Goal: Task Accomplishment & Management: Manage account settings

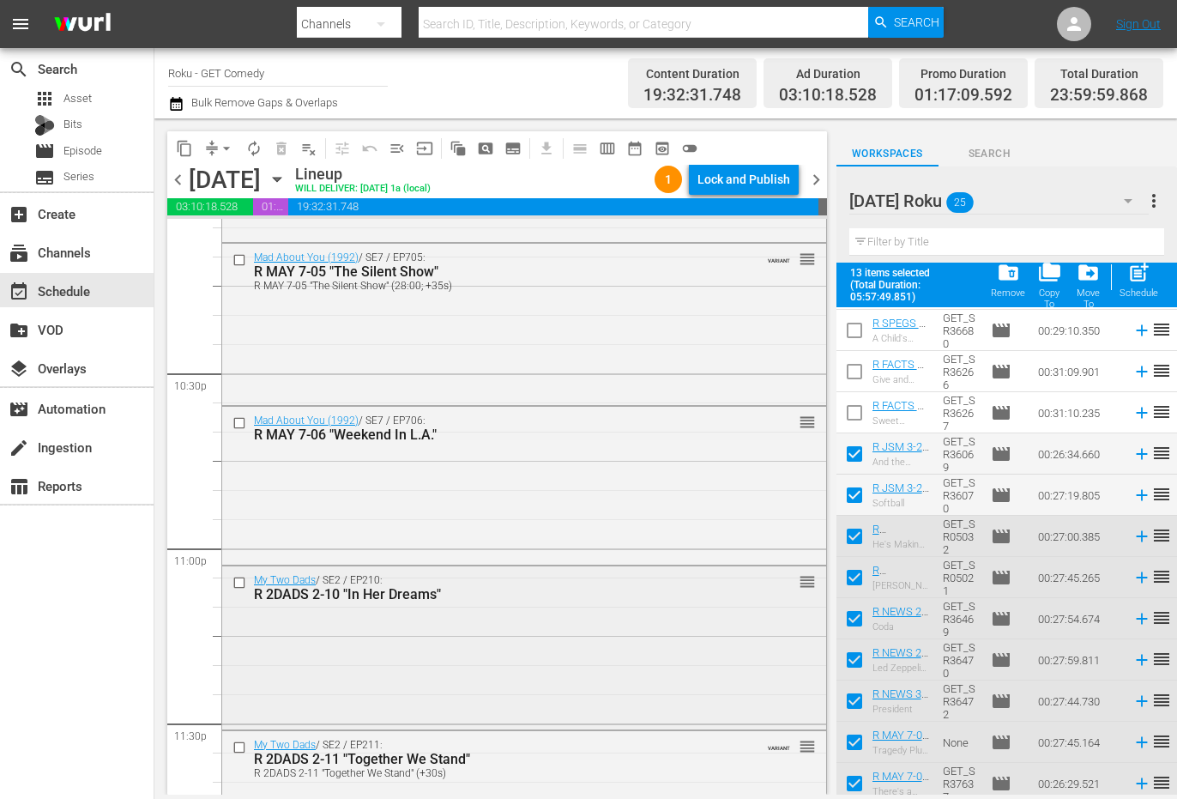
scroll to position [7826, 0]
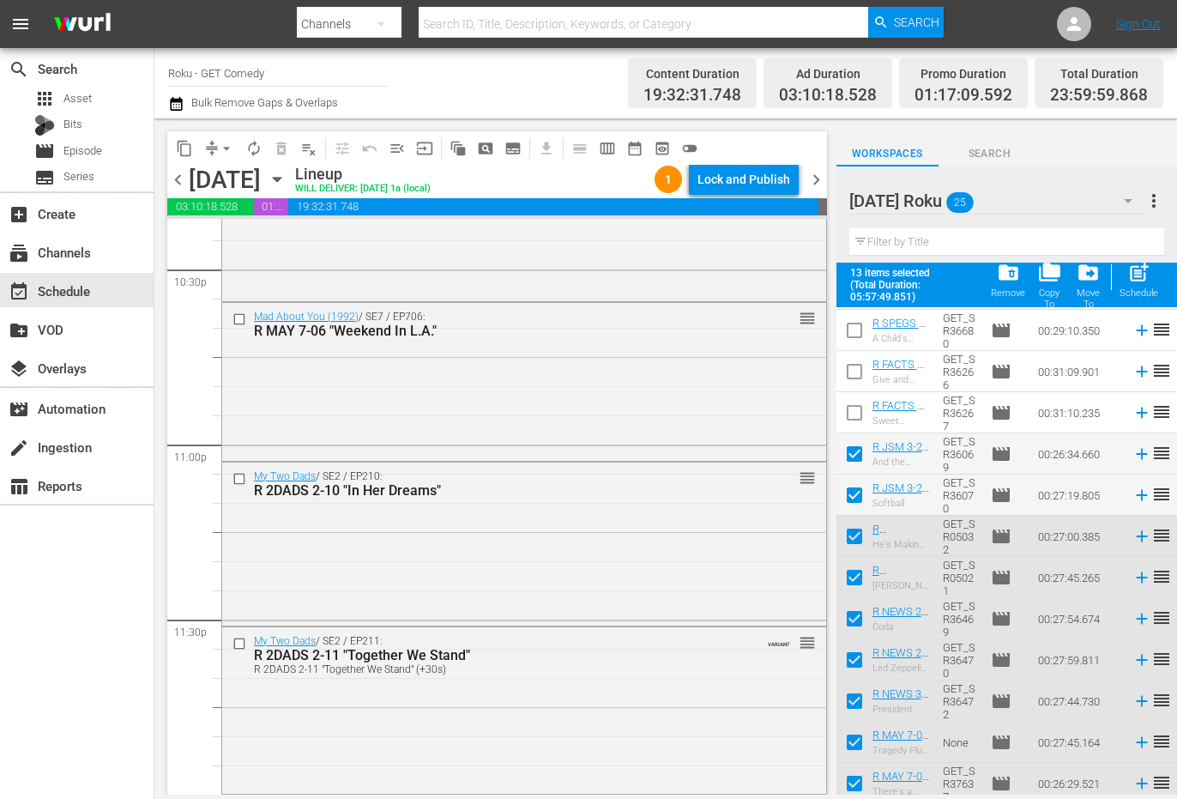
click at [1011, 198] on div at bounding box center [930, 201] width 162 height 43
click at [1014, 201] on input "[DATE] Roku" at bounding box center [998, 200] width 299 height 41
click at [1119, 149] on div "Workspaces Search" at bounding box center [1007, 149] width 341 height 34
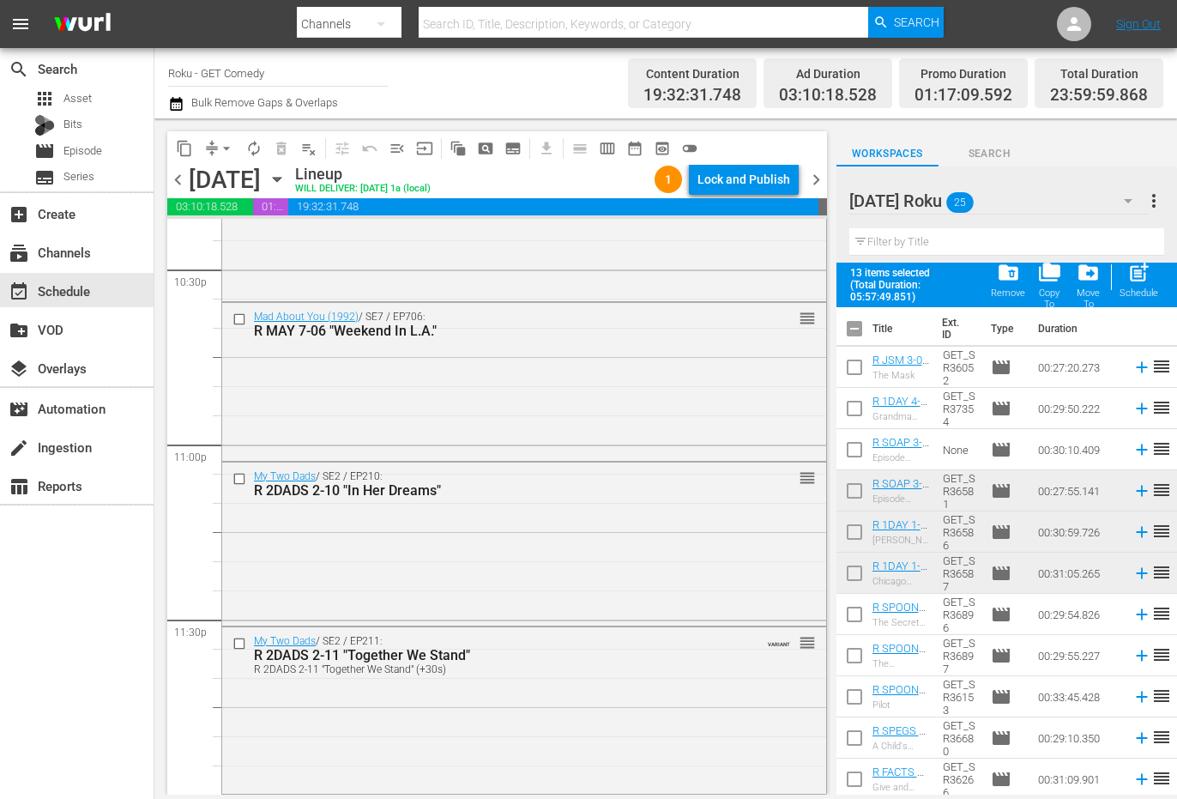
scroll to position [0, 0]
click at [852, 336] on input "checkbox" at bounding box center [855, 335] width 36 height 36
checkbox input "true"
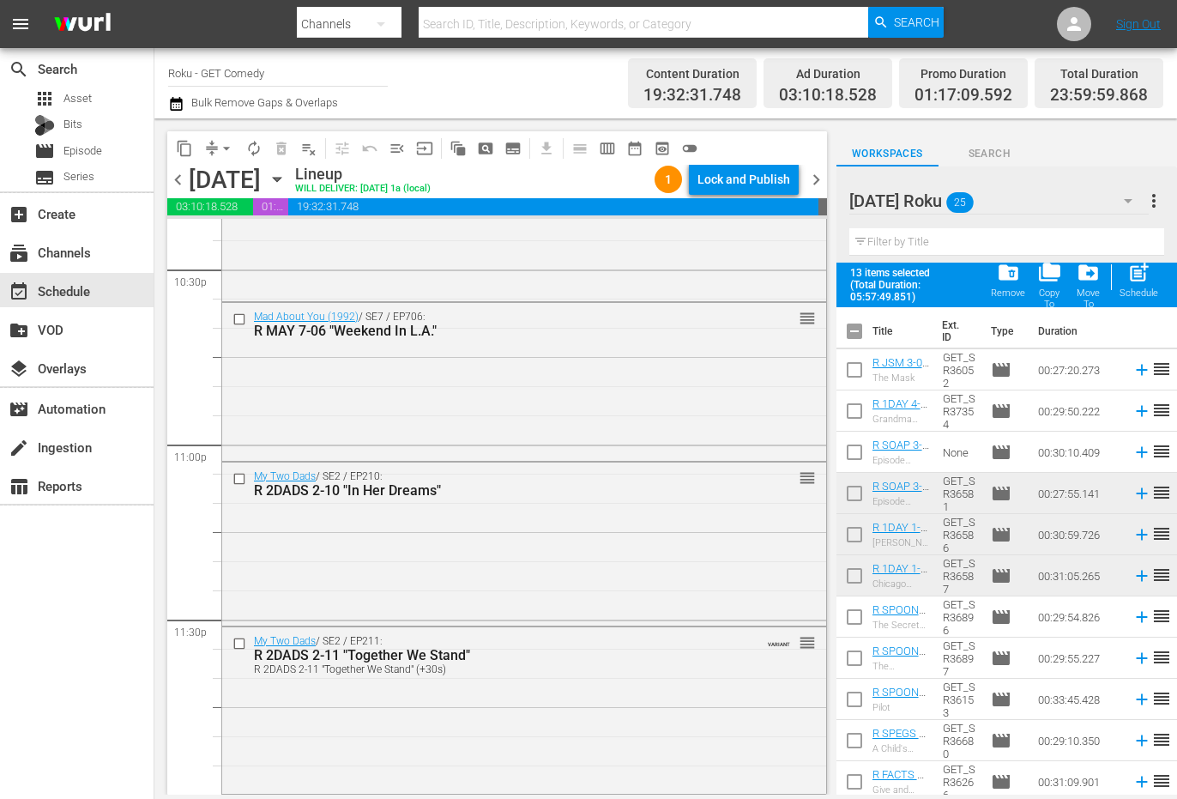
checkbox input "true"
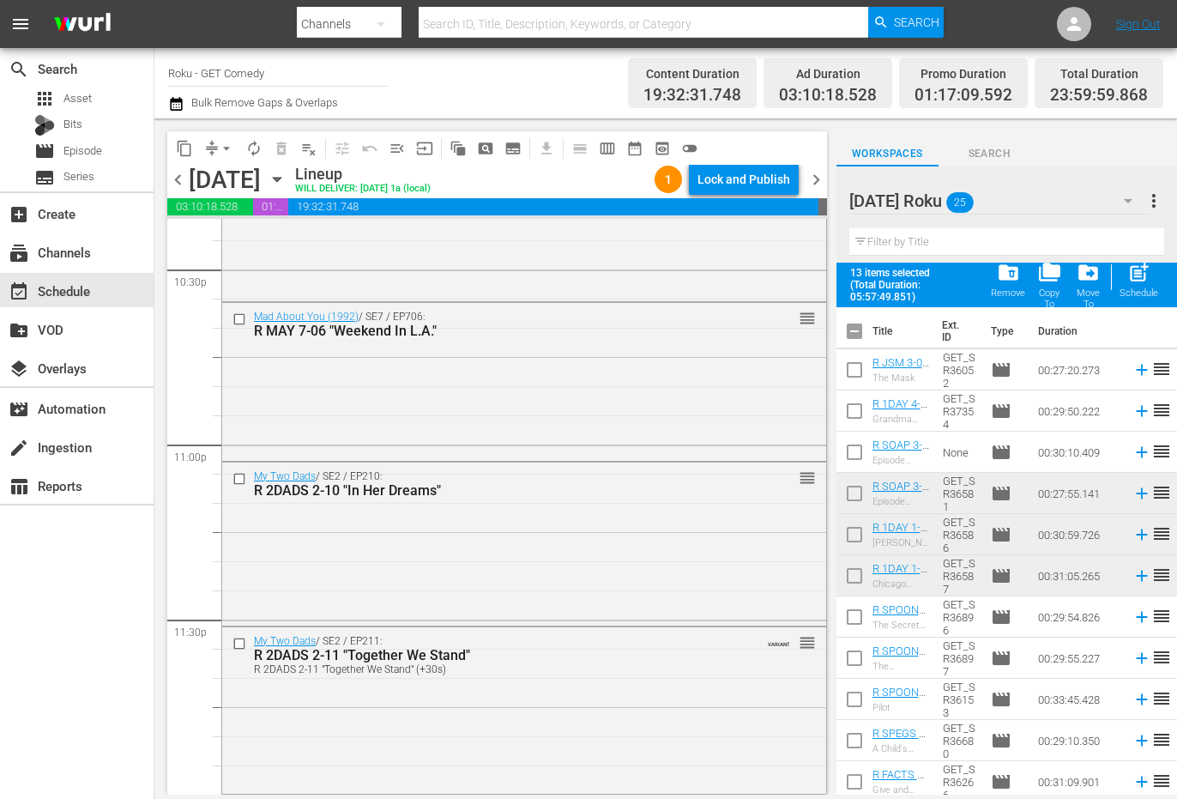
checkbox input "true"
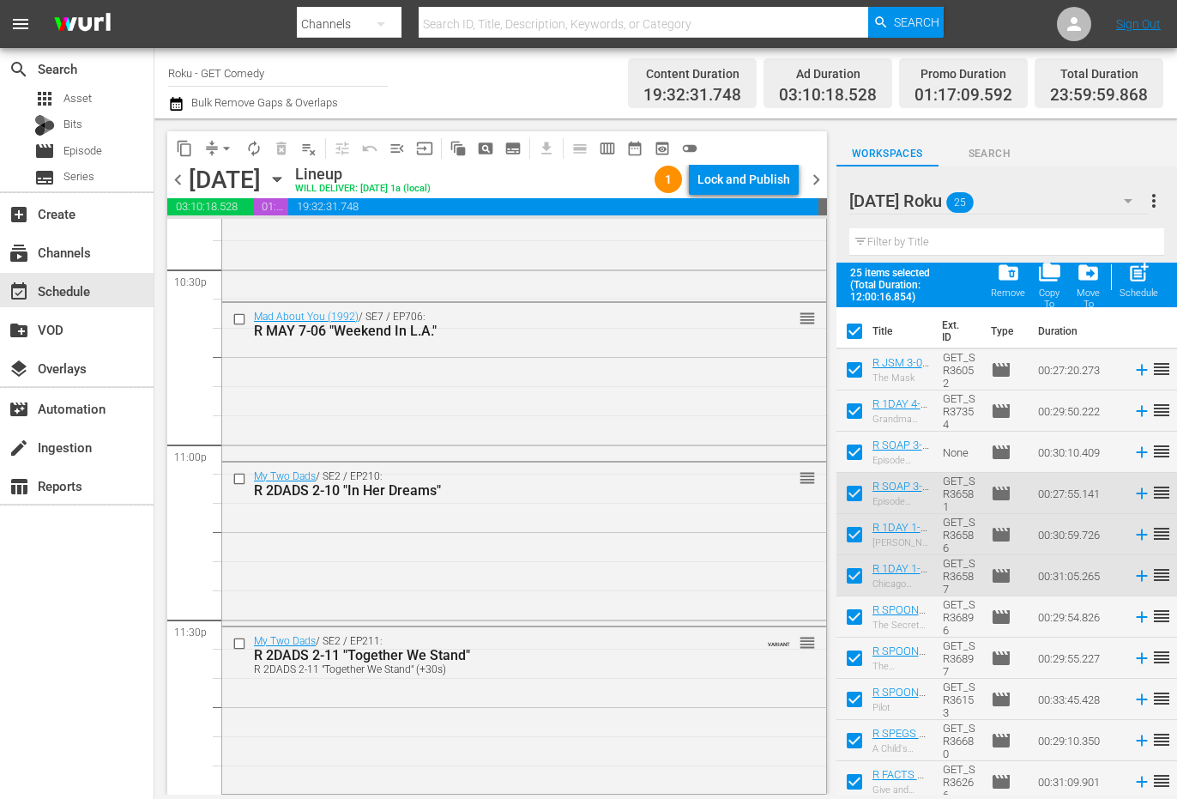
click at [854, 336] on input "checkbox" at bounding box center [855, 335] width 36 height 36
checkbox input "false"
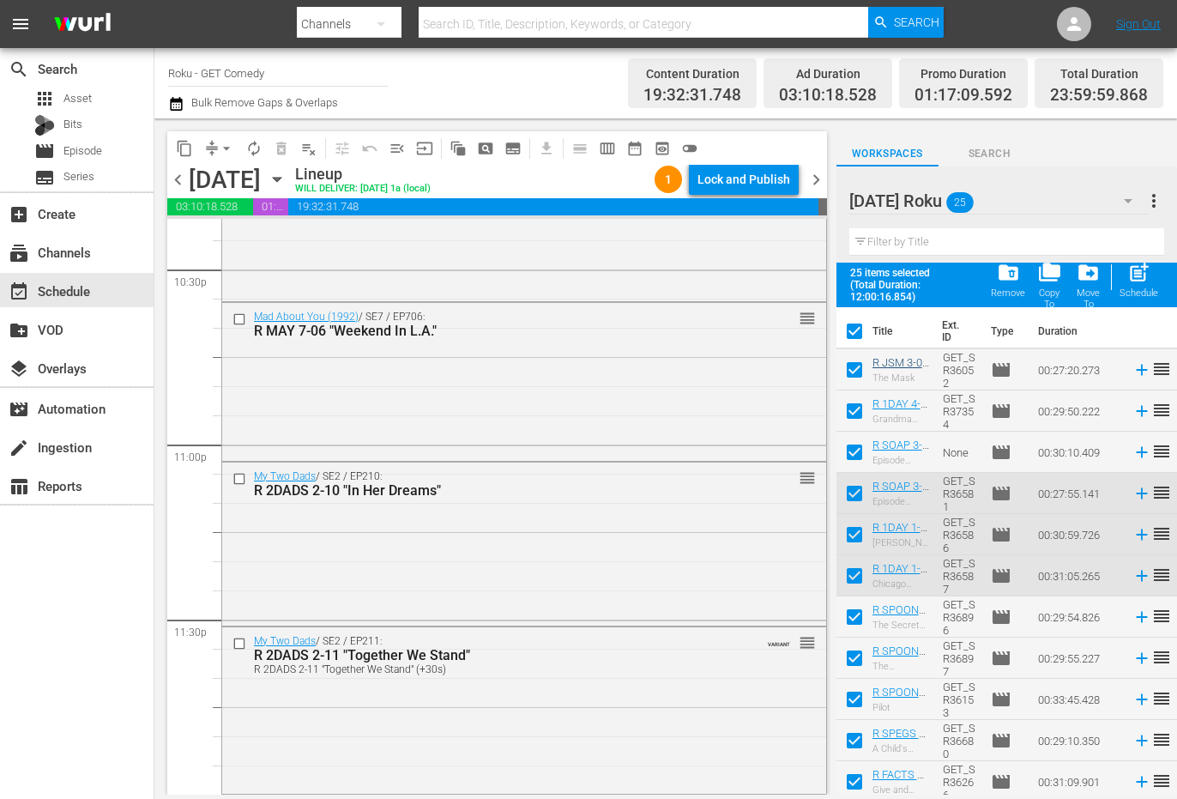
checkbox input "false"
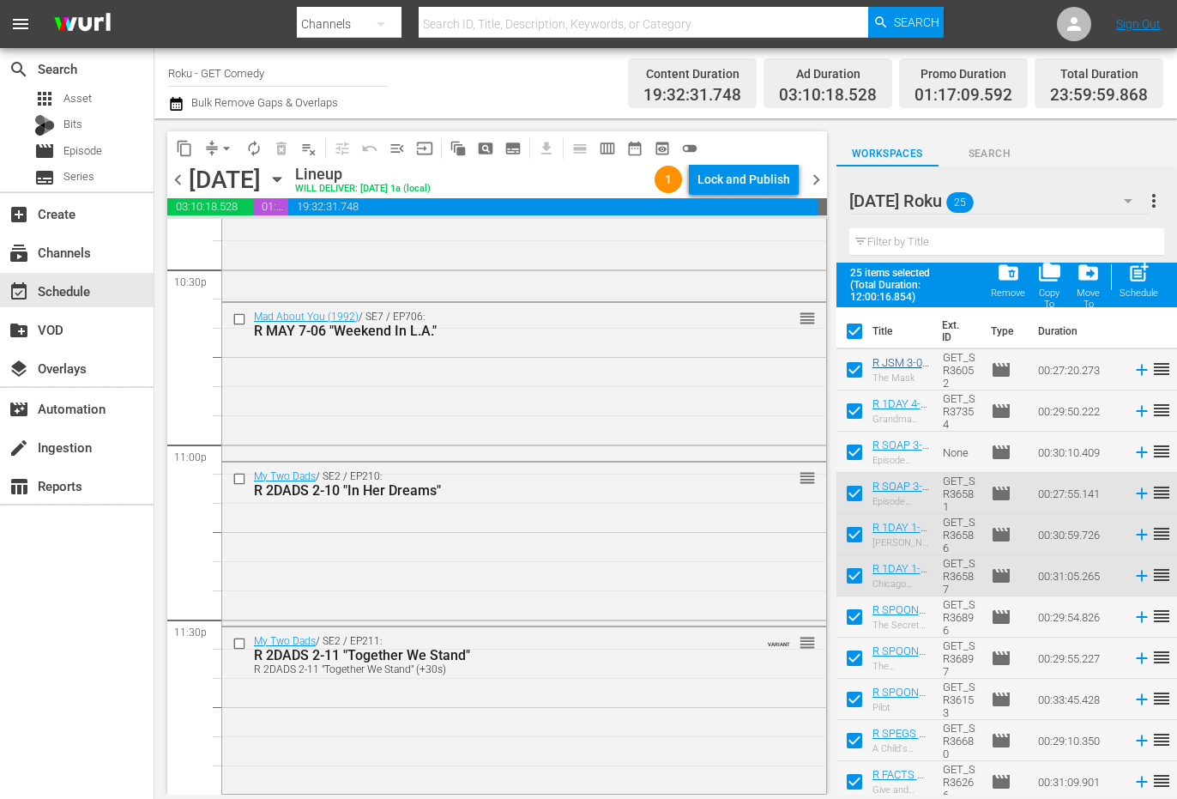
checkbox input "false"
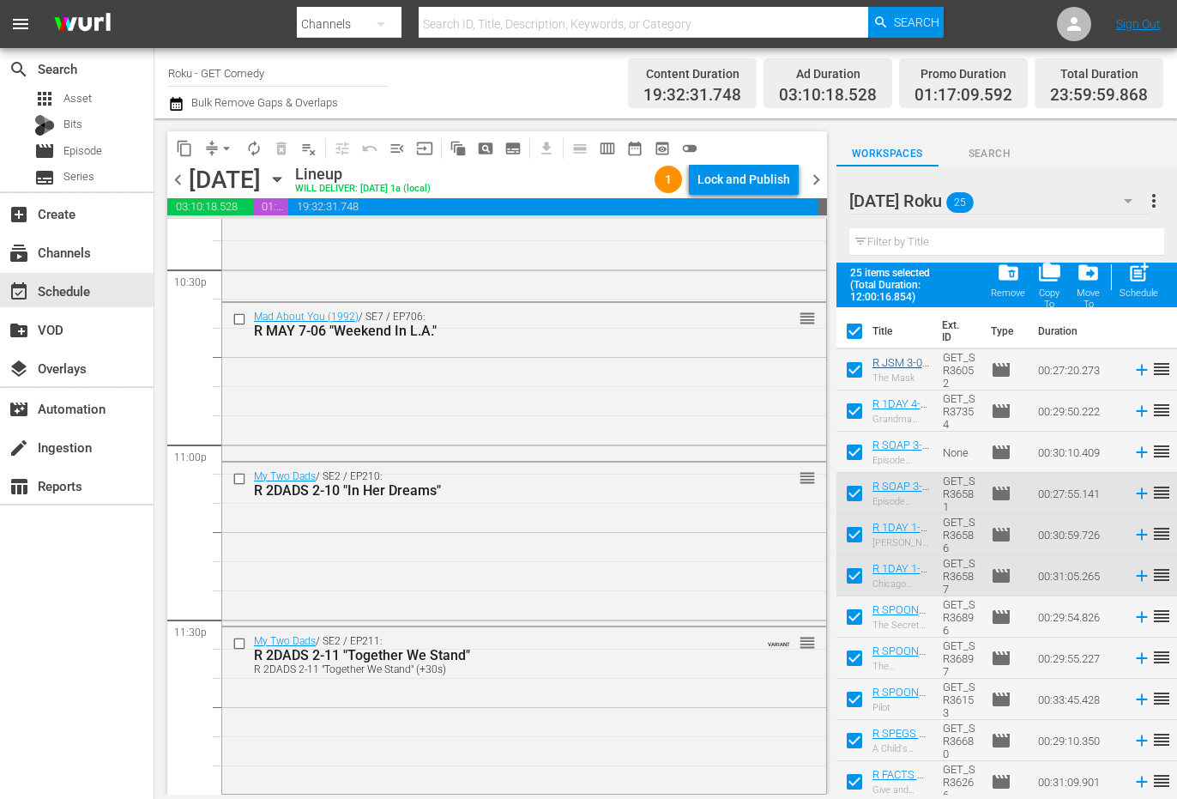
checkbox input "false"
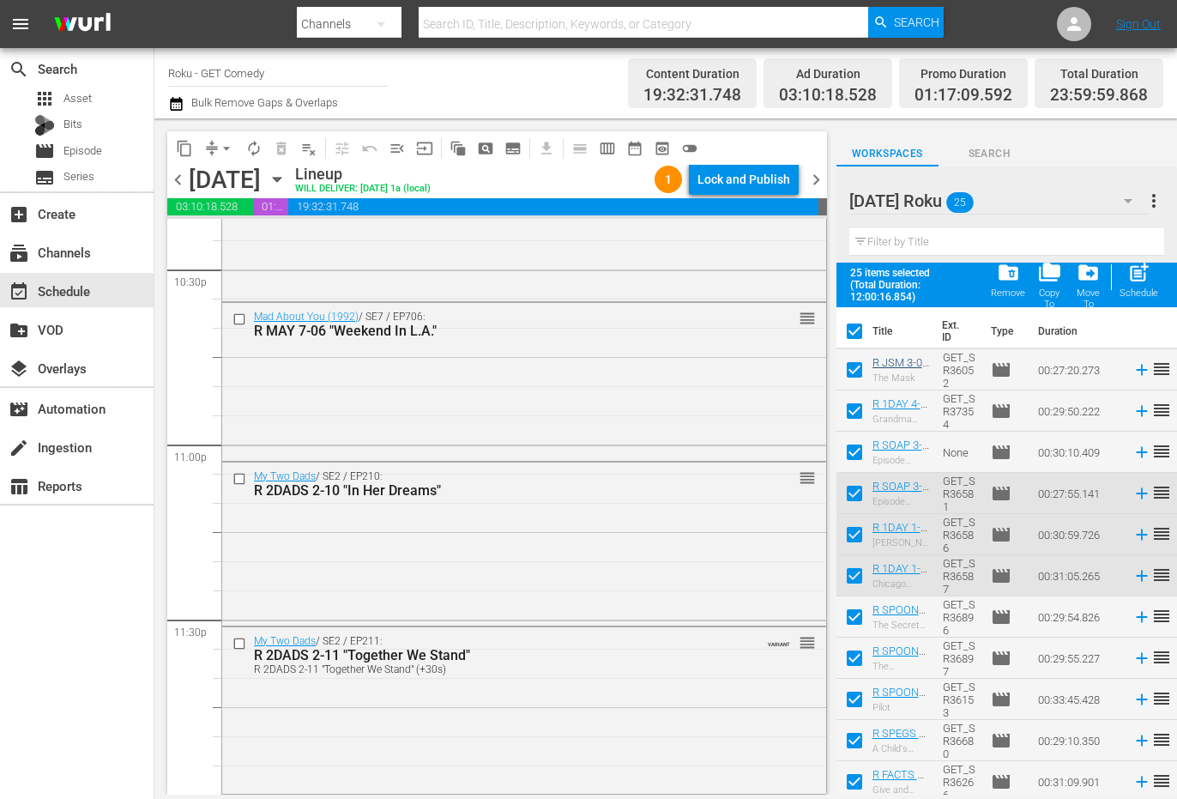
checkbox input "false"
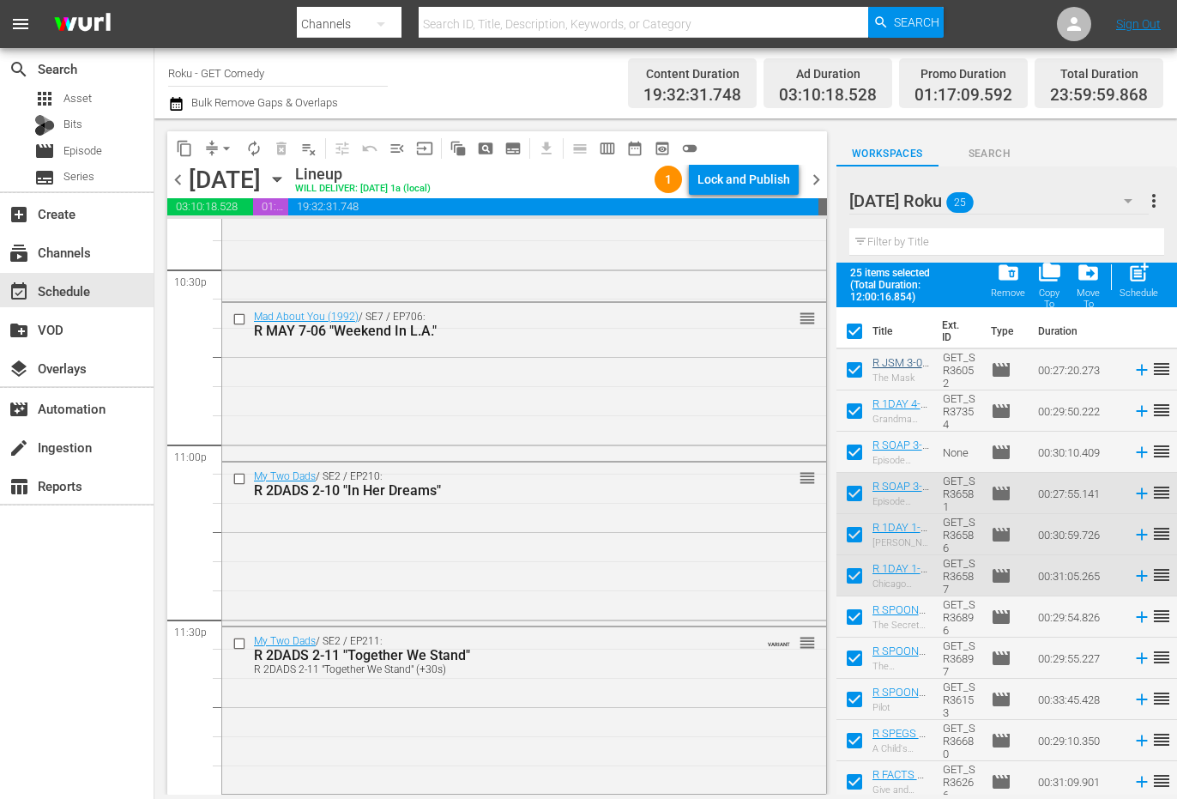
checkbox input "false"
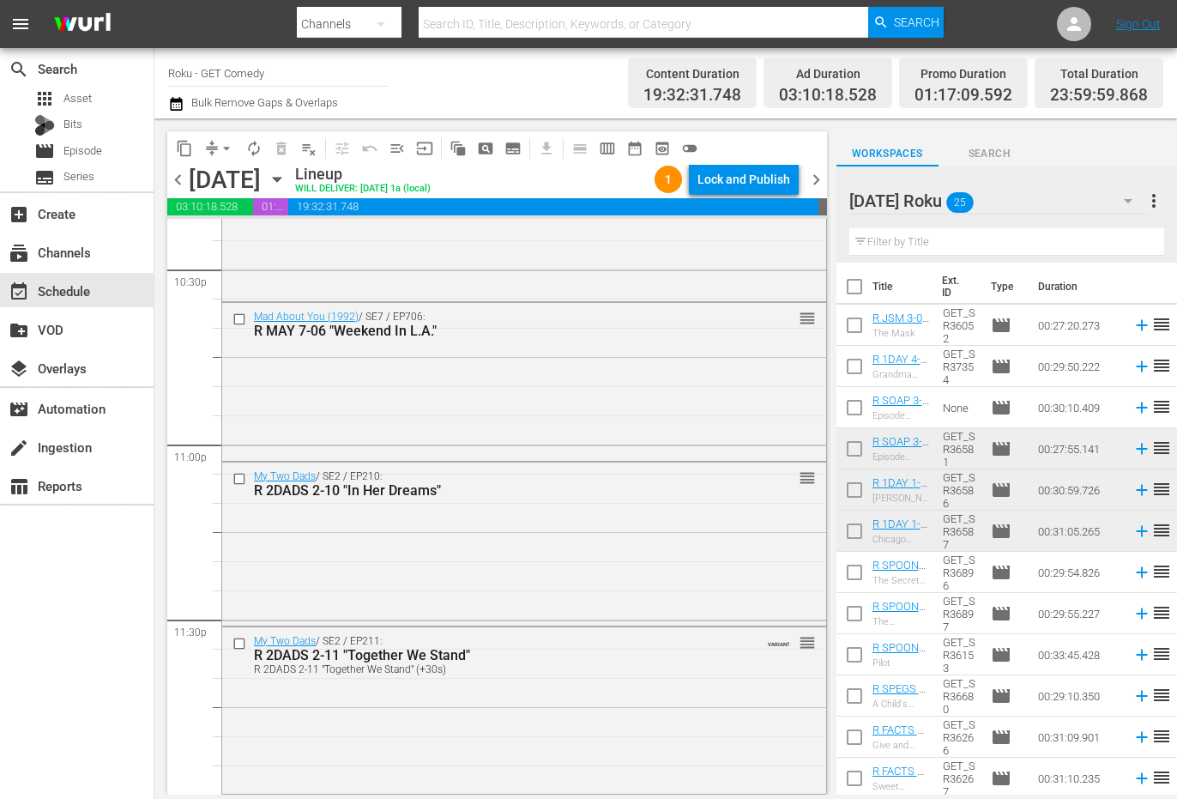
click at [1000, 201] on div at bounding box center [930, 201] width 162 height 43
drag, startPoint x: 1110, startPoint y: 137, endPoint x: 1127, endPoint y: 143, distance: 17.4
click at [1113, 138] on div "Workspaces Search" at bounding box center [1007, 149] width 341 height 34
click at [1133, 197] on icon "button" at bounding box center [1128, 200] width 21 height 21
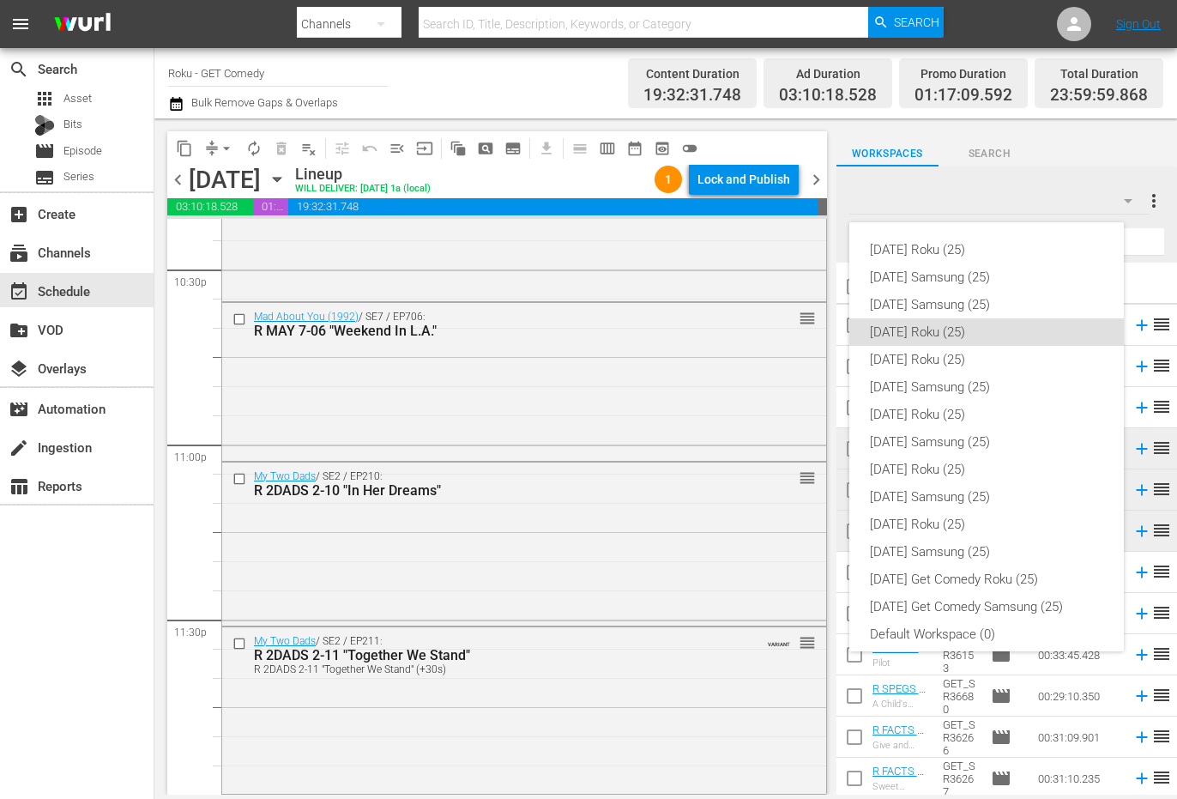
scroll to position [10, 0]
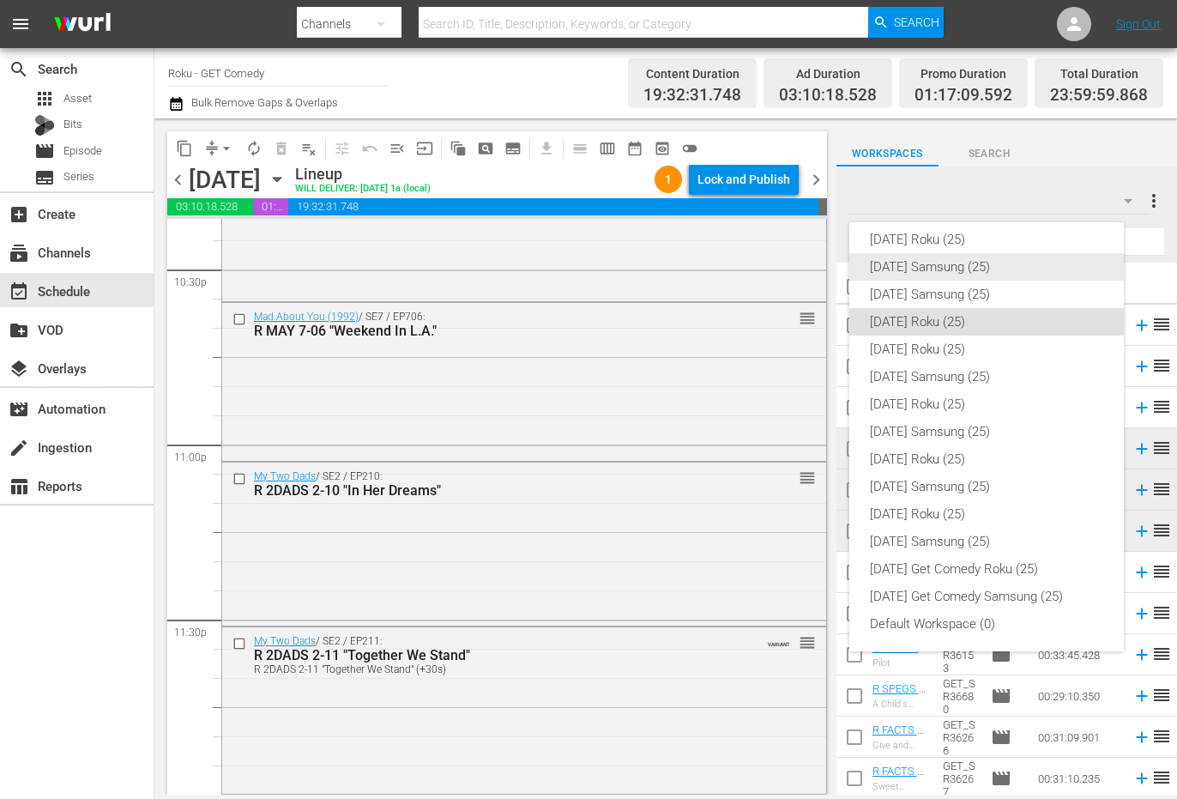
click at [1037, 269] on div "[DATE] Samsung (25)" at bounding box center [986, 266] width 233 height 27
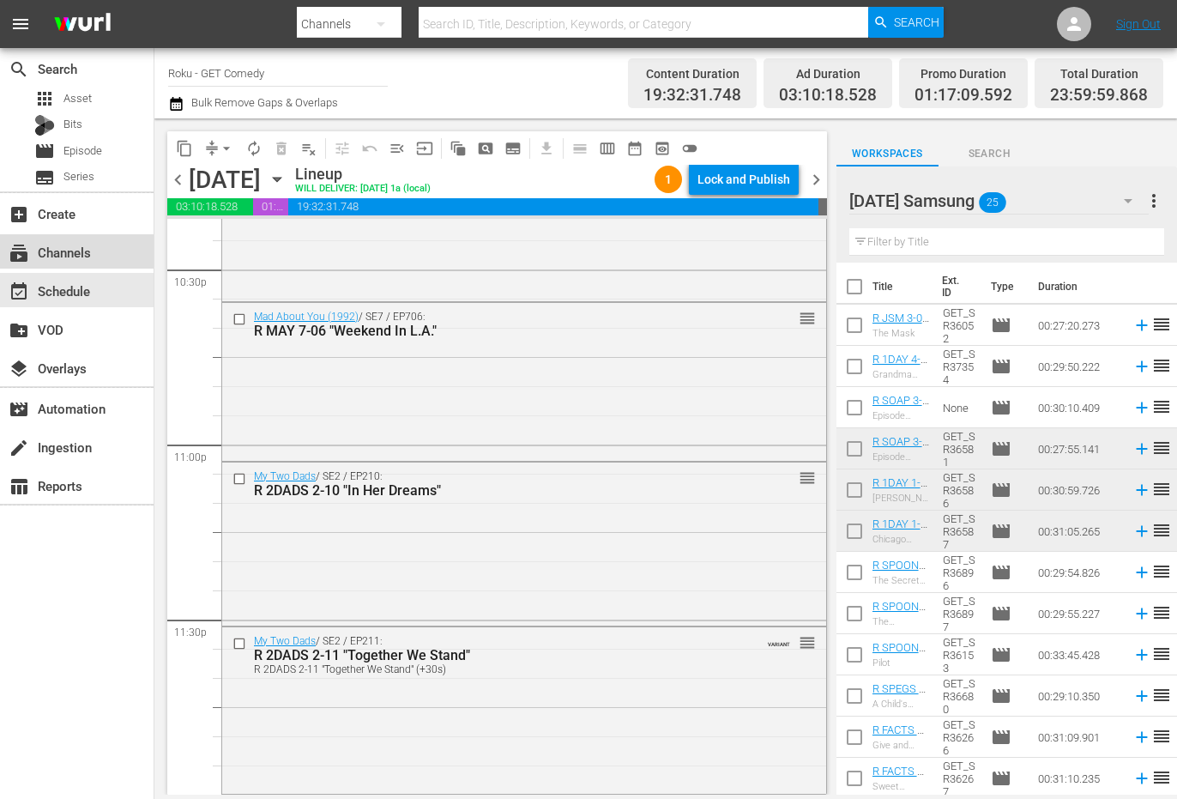
click at [94, 256] on div "subscriptions Channels" at bounding box center [48, 249] width 96 height 15
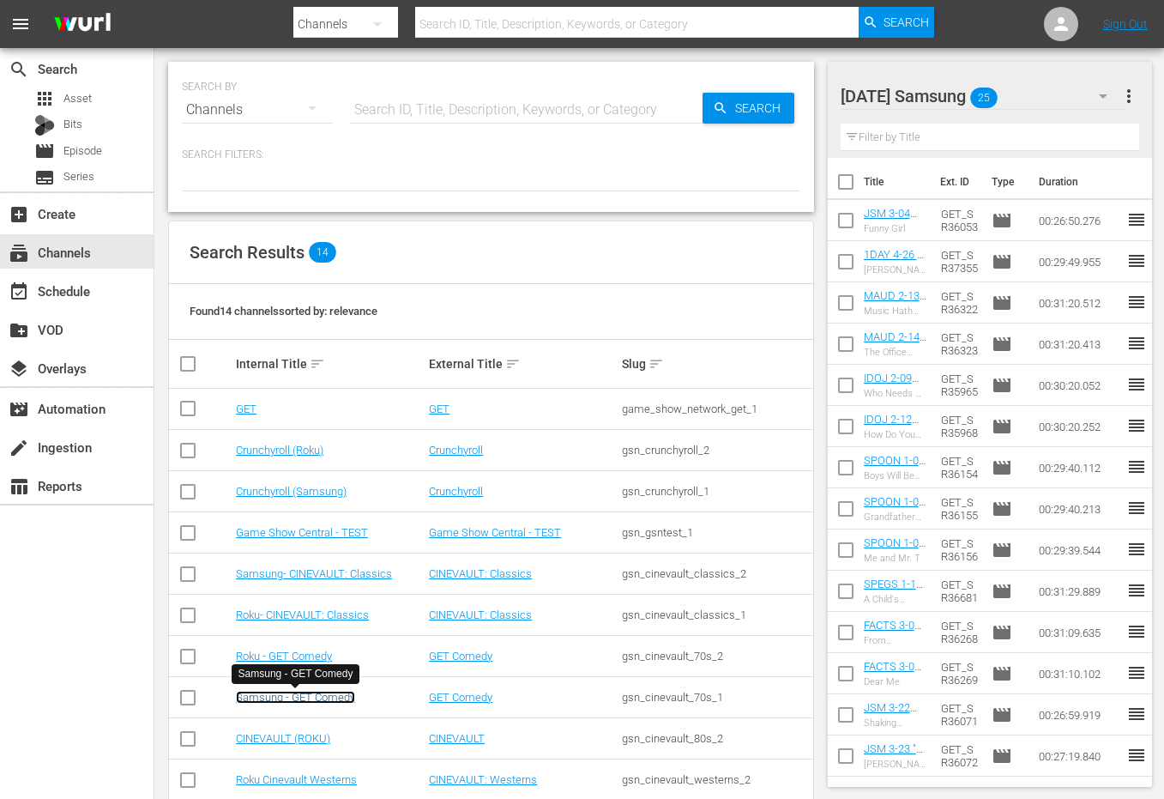
click at [311, 698] on link "Samsung - GET Comedy" at bounding box center [295, 697] width 119 height 13
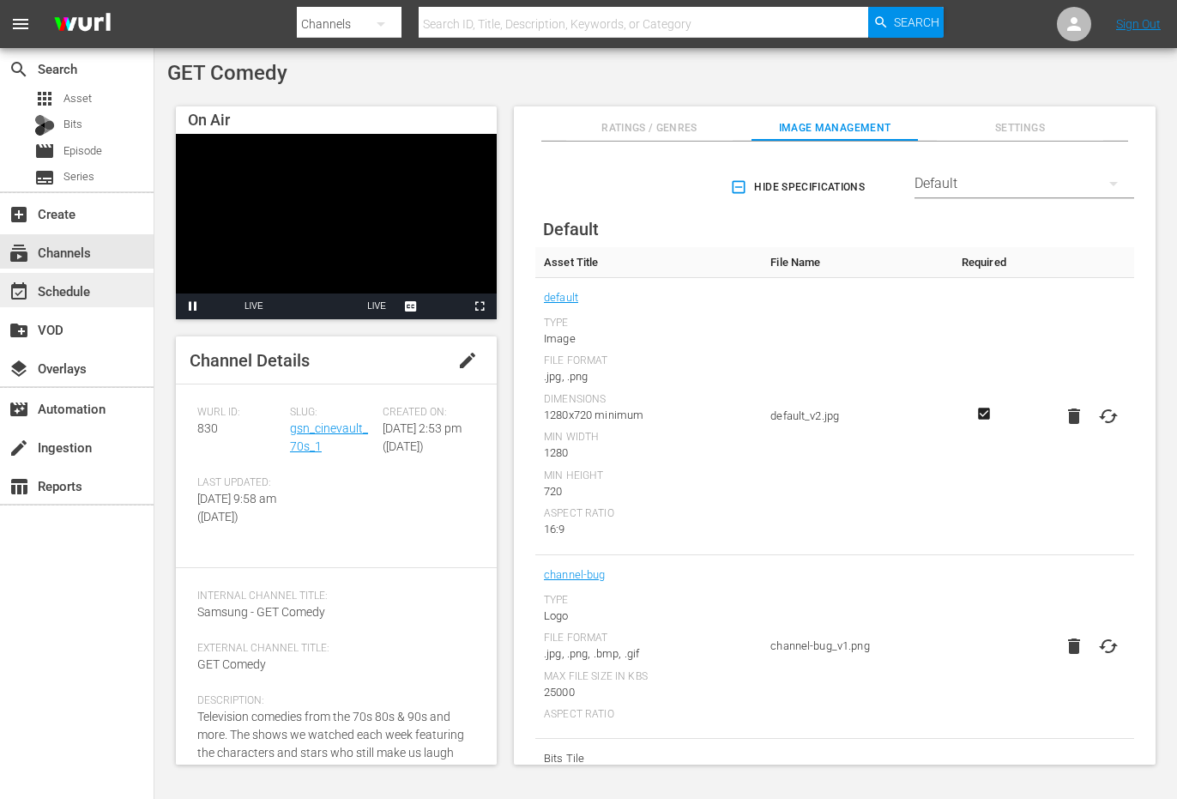
click at [94, 293] on div "event_available Schedule" at bounding box center [48, 288] width 96 height 15
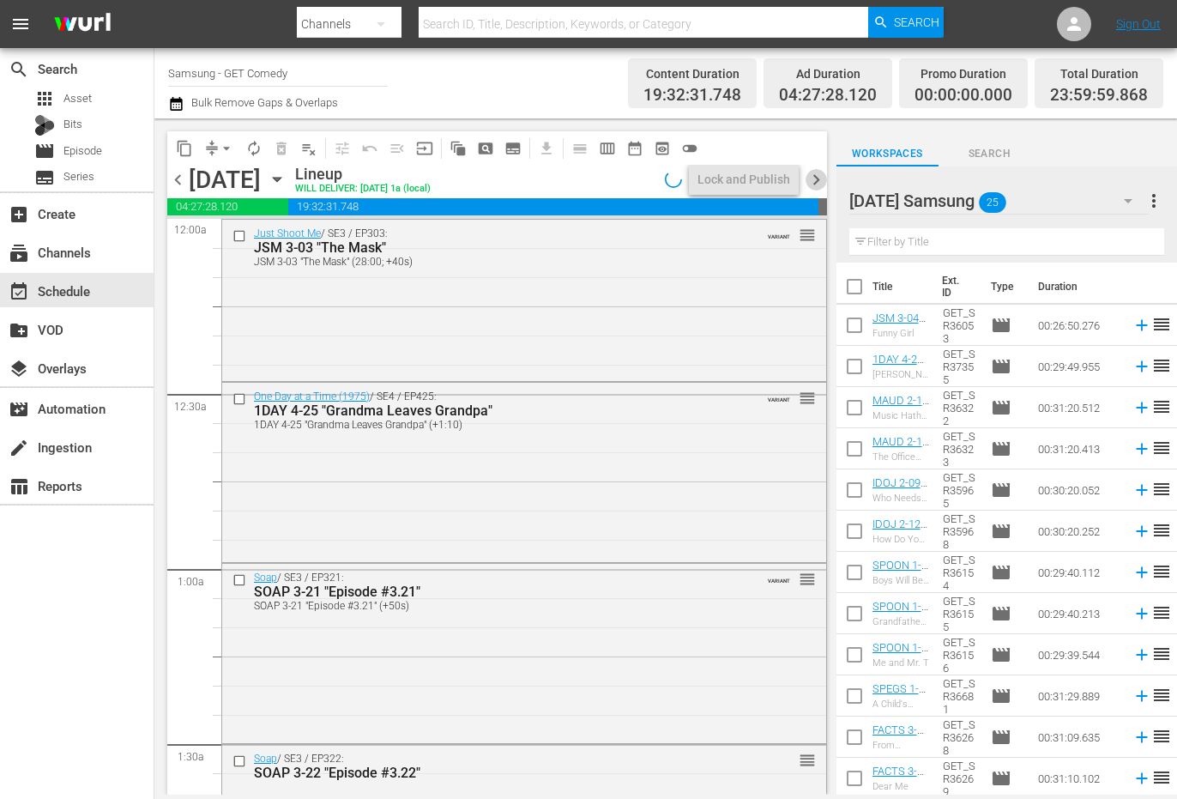
click at [813, 185] on span "chevron_right" at bounding box center [816, 179] width 21 height 21
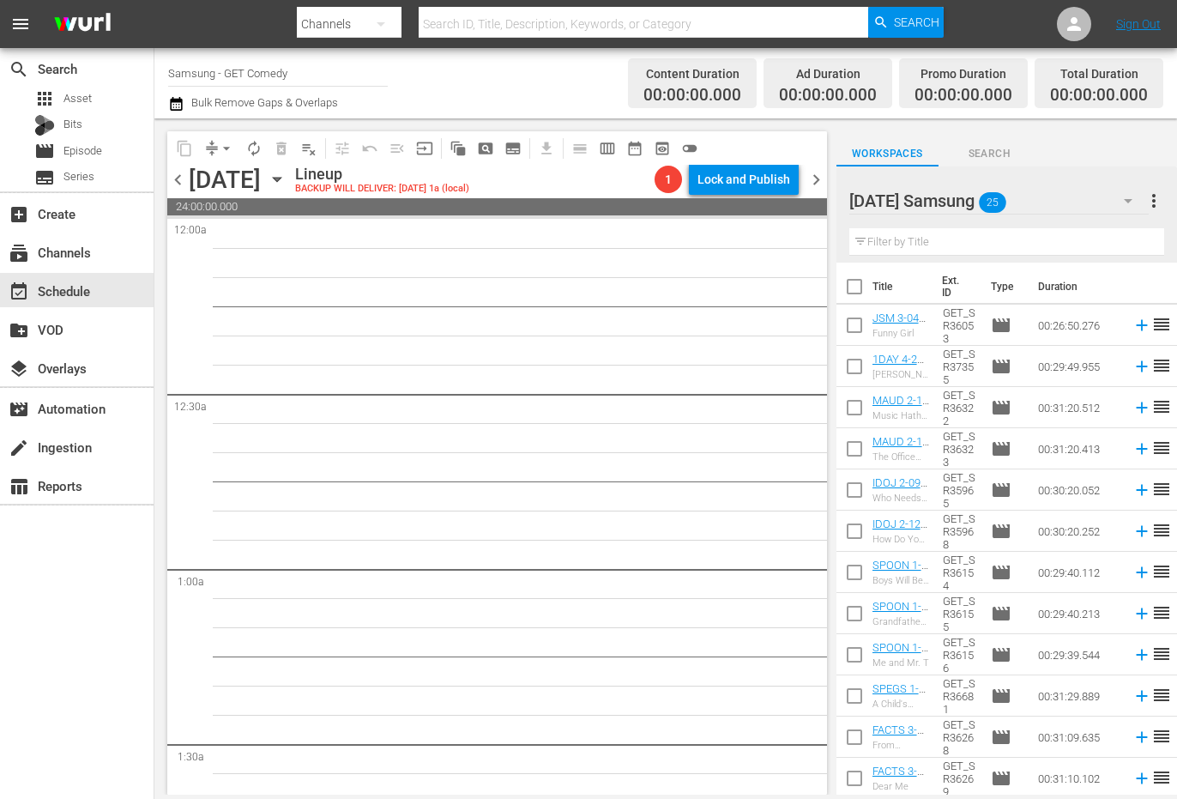
click at [847, 323] on input "checkbox" at bounding box center [855, 329] width 36 height 36
checkbox input "true"
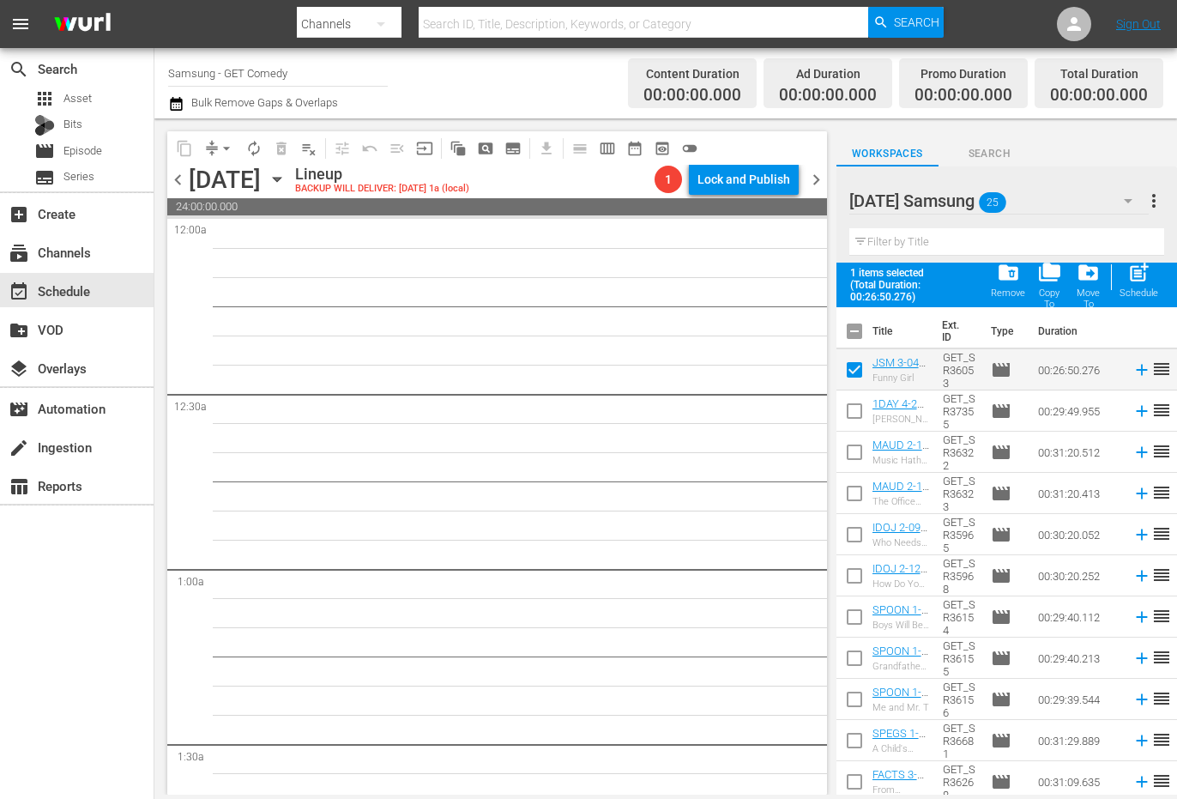
click at [849, 405] on input "checkbox" at bounding box center [855, 414] width 36 height 36
checkbox input "true"
click at [860, 462] on input "checkbox" at bounding box center [855, 456] width 36 height 36
checkbox input "true"
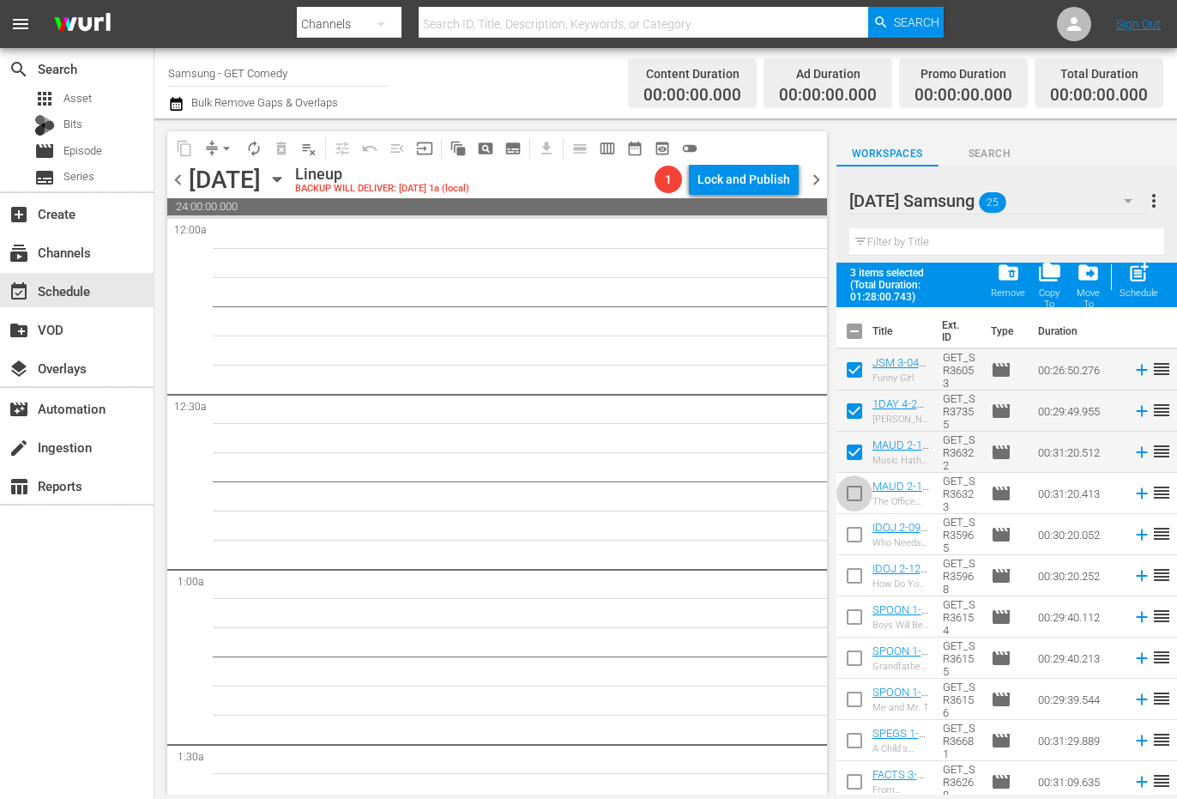
click at [860, 504] on input "checkbox" at bounding box center [855, 497] width 36 height 36
checkbox input "true"
click at [856, 535] on input "checkbox" at bounding box center [855, 538] width 36 height 36
checkbox input "true"
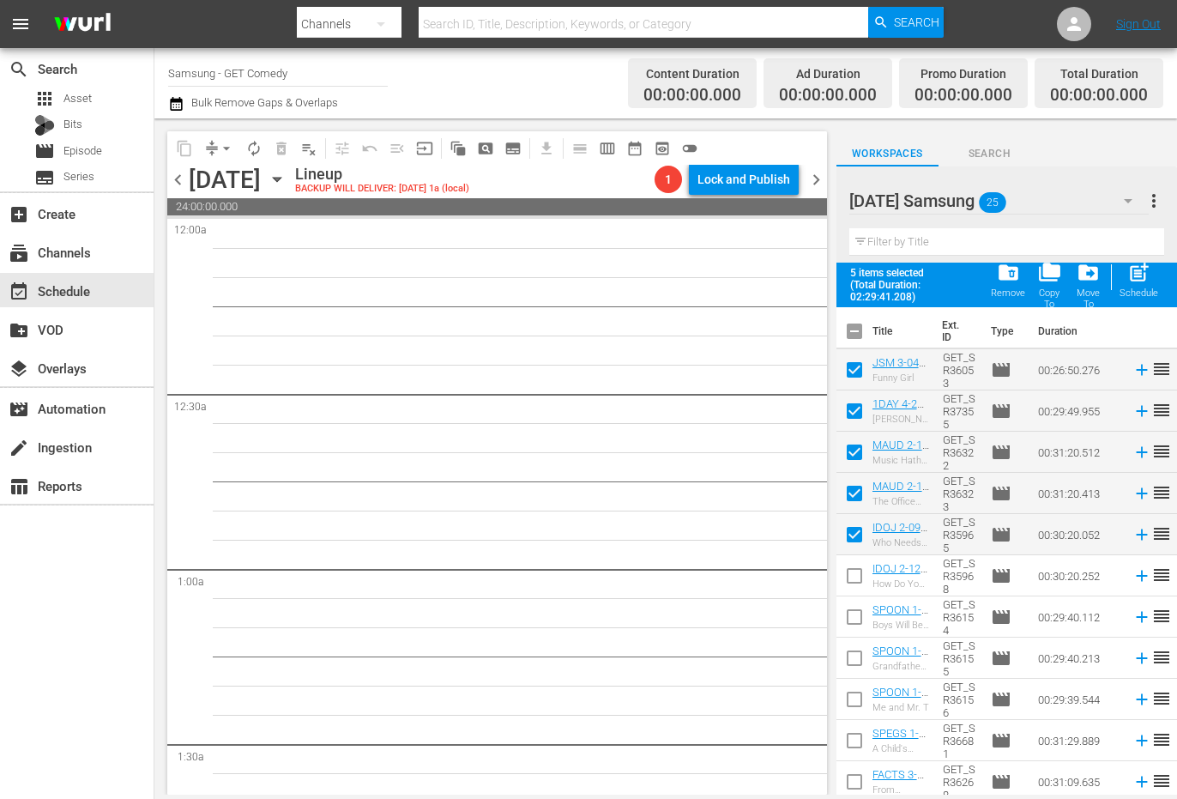
click at [854, 582] on input "checkbox" at bounding box center [855, 579] width 36 height 36
checkbox input "true"
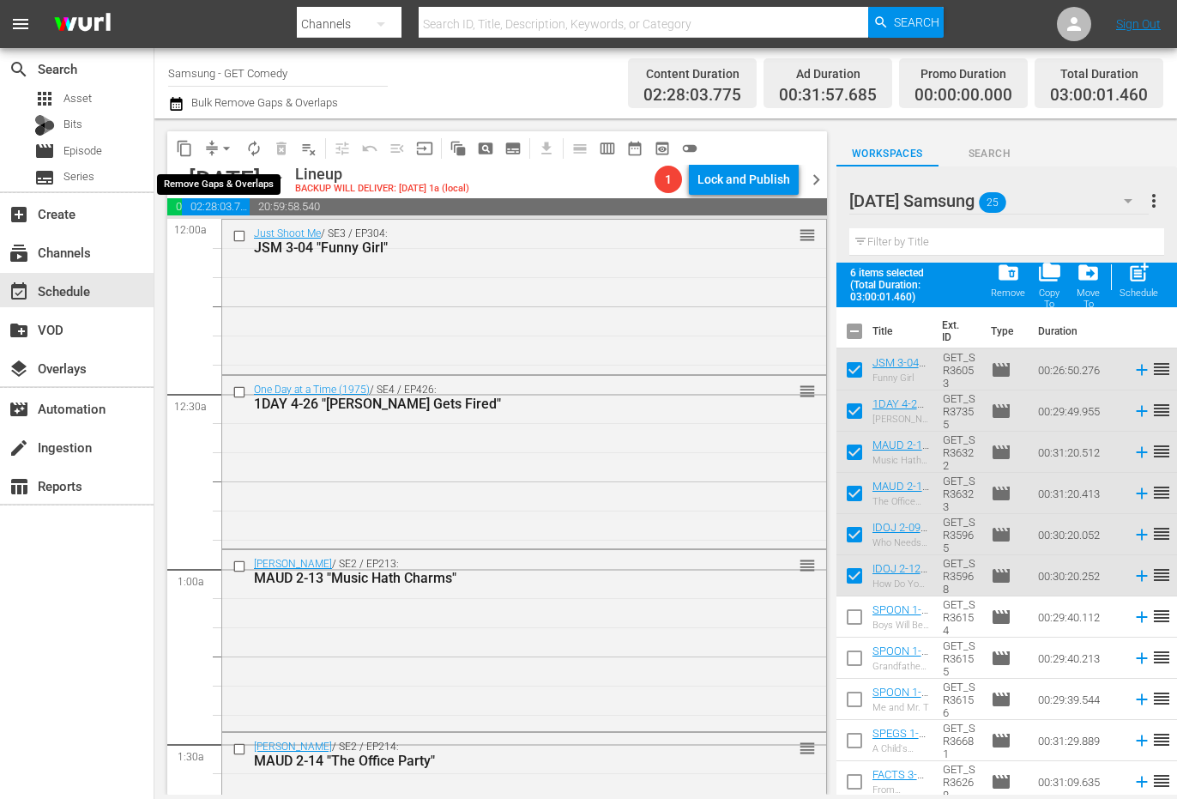
click at [220, 148] on span "arrow_drop_down" at bounding box center [226, 148] width 17 height 17
click at [225, 178] on li "Align to Midnight" at bounding box center [227, 183] width 142 height 28
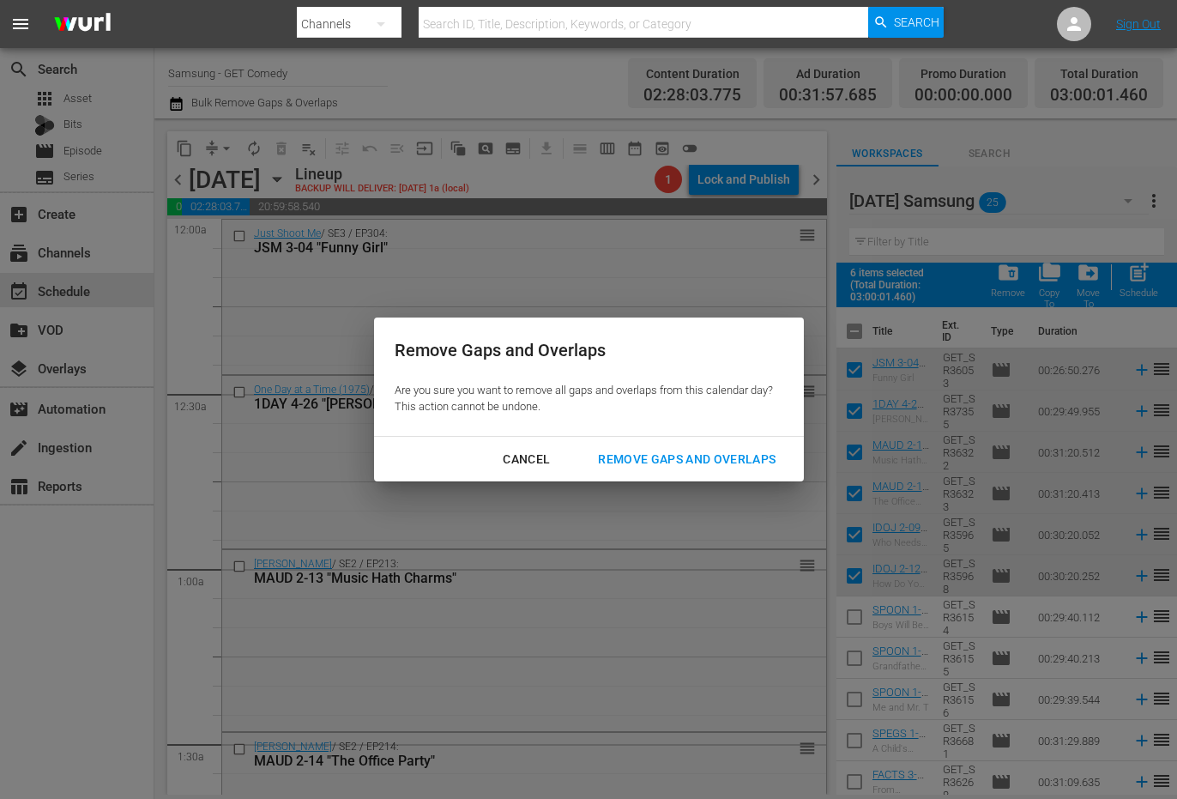
click at [680, 451] on div "Remove Gaps and Overlaps" at bounding box center [686, 459] width 205 height 21
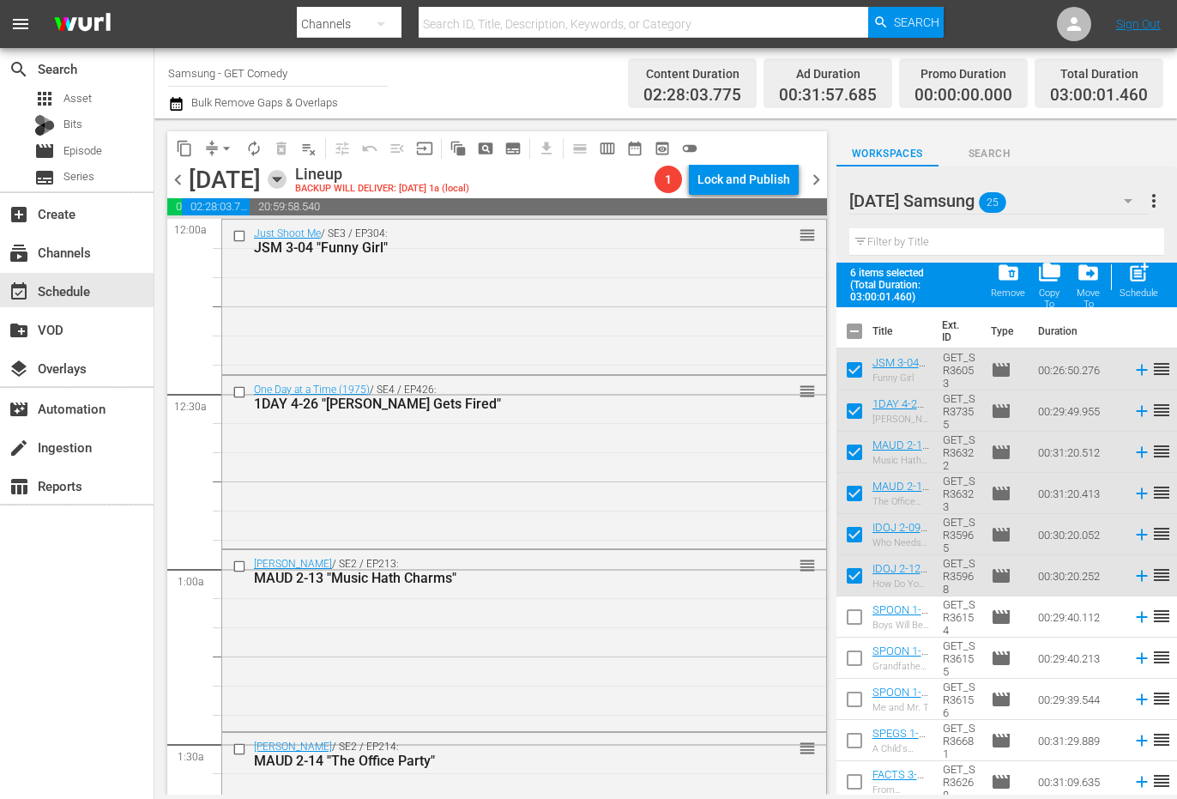
click at [287, 176] on icon "button" at bounding box center [277, 179] width 19 height 19
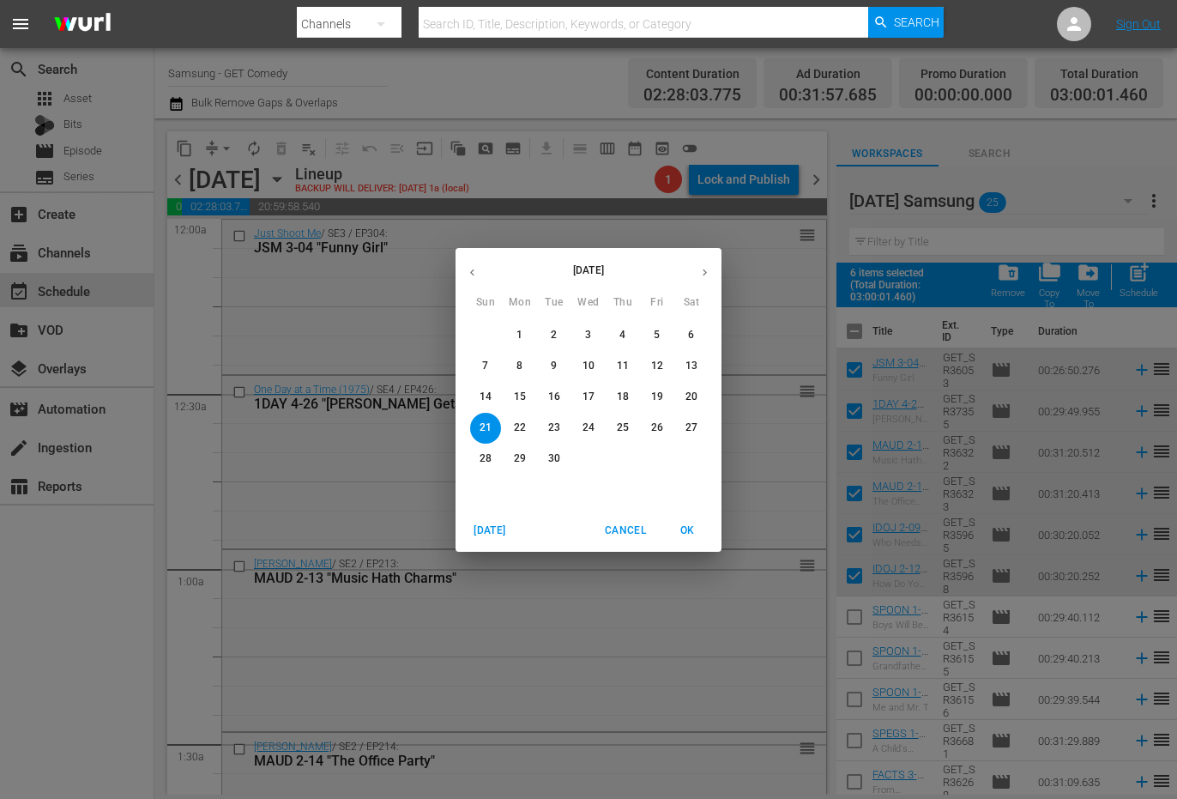
click at [684, 364] on span "13" at bounding box center [691, 366] width 31 height 15
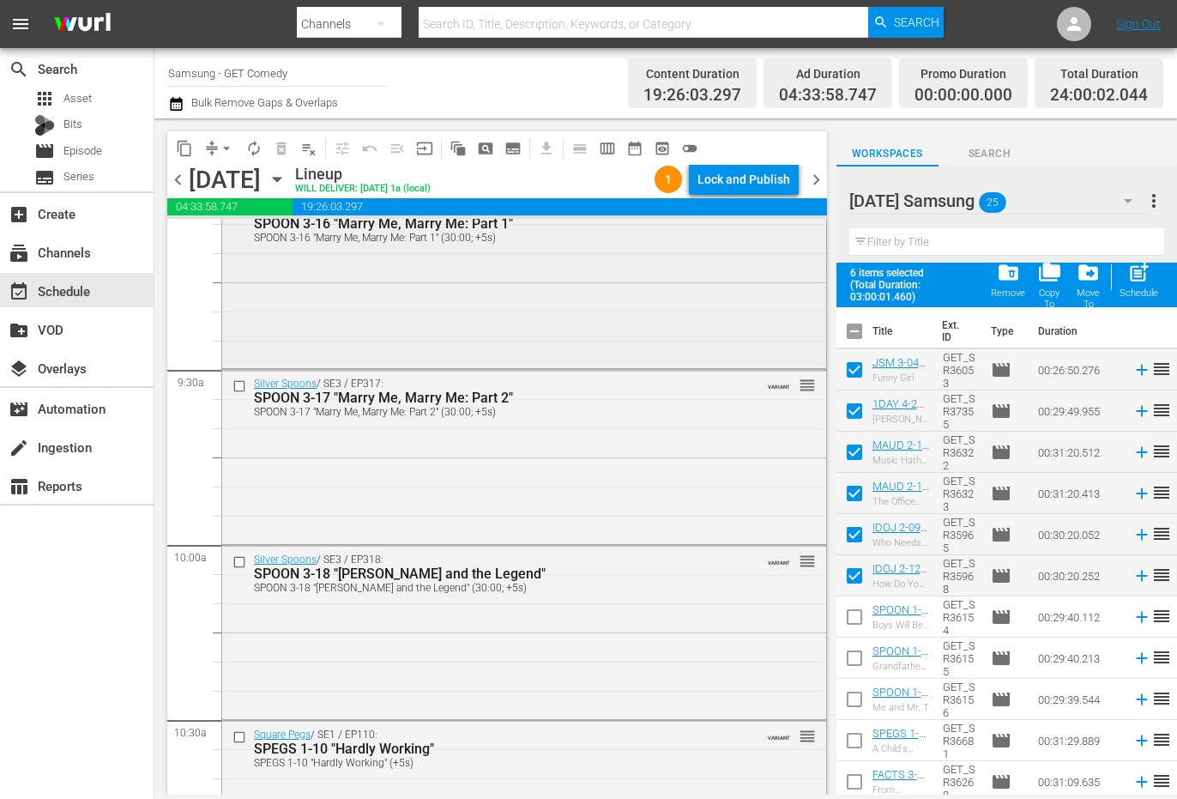
scroll to position [3089, 0]
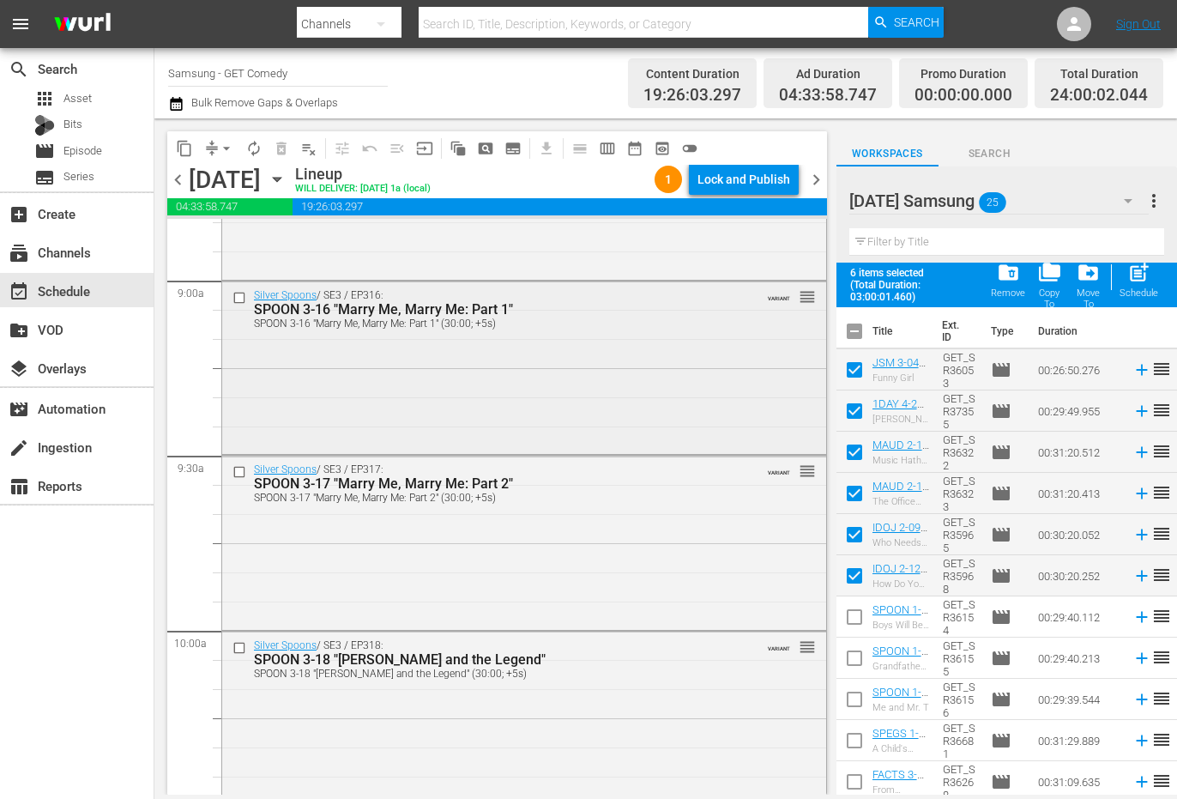
click at [242, 300] on input "checkbox" at bounding box center [242, 297] width 18 height 15
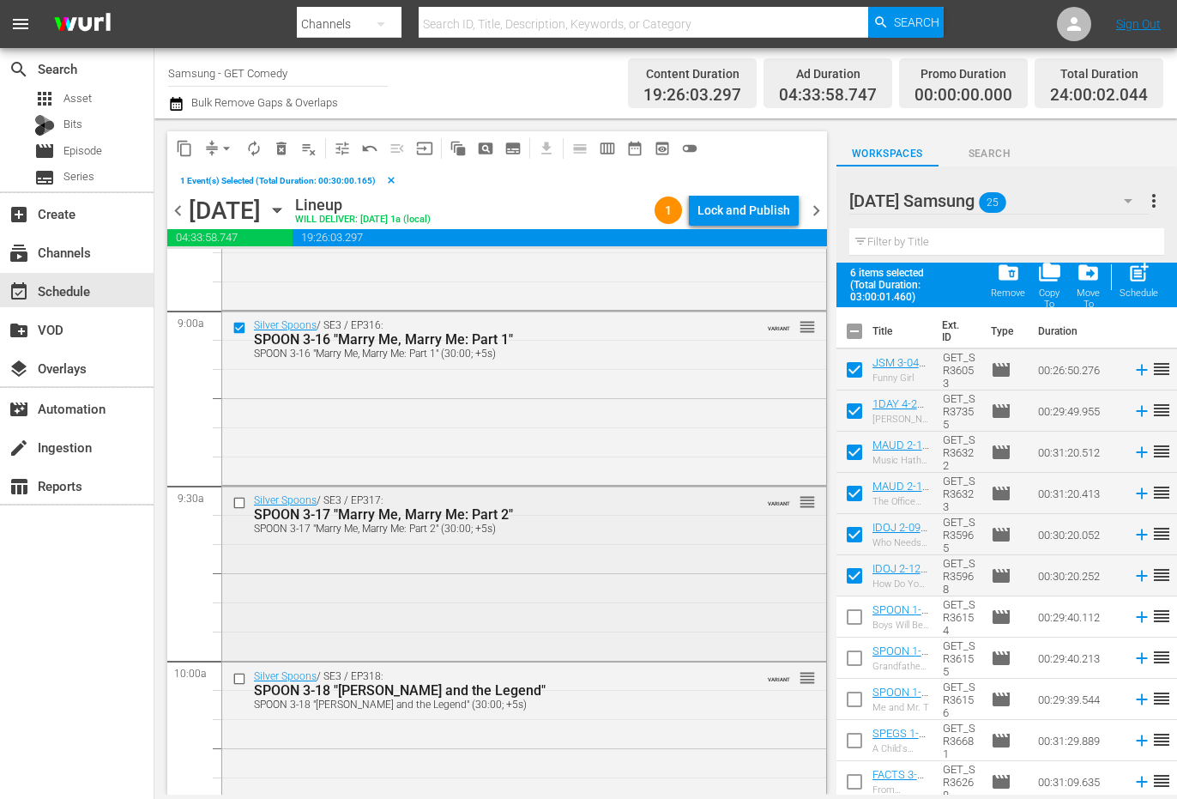
click at [239, 507] on input "checkbox" at bounding box center [242, 503] width 18 height 15
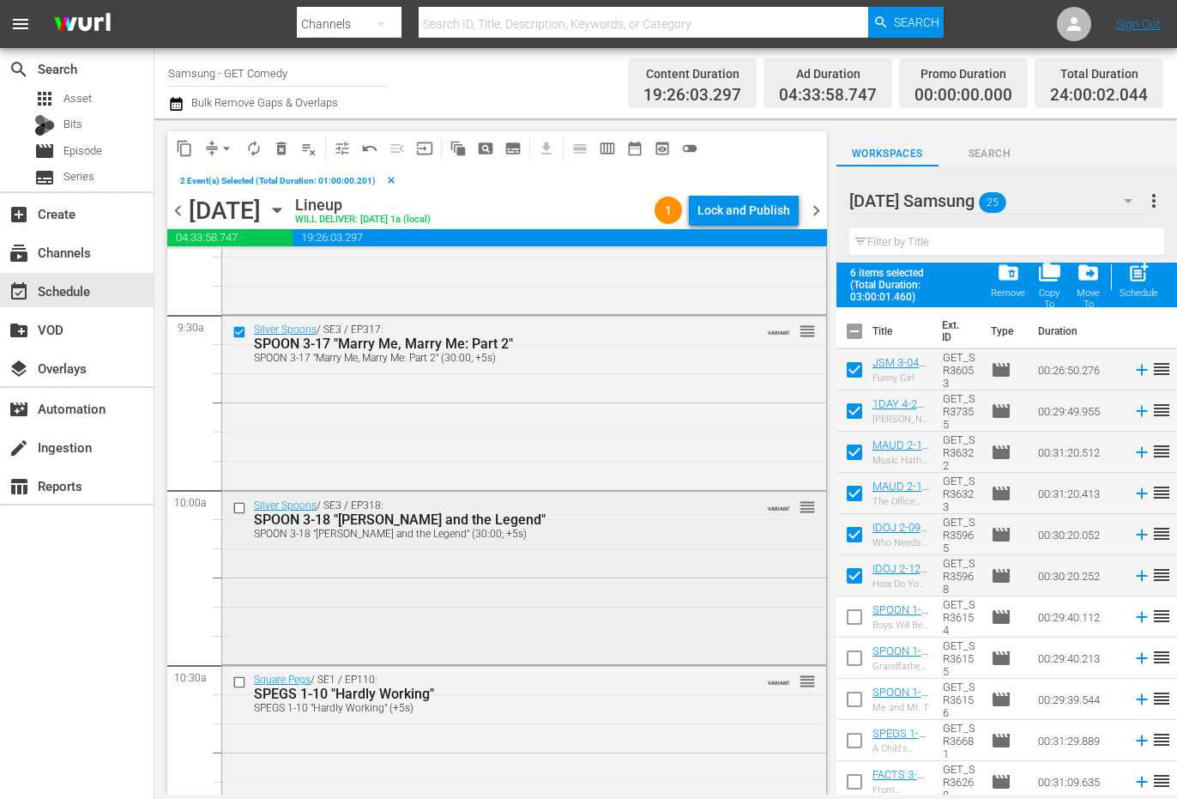
scroll to position [3261, 0]
click at [239, 509] on input "checkbox" at bounding box center [242, 506] width 18 height 15
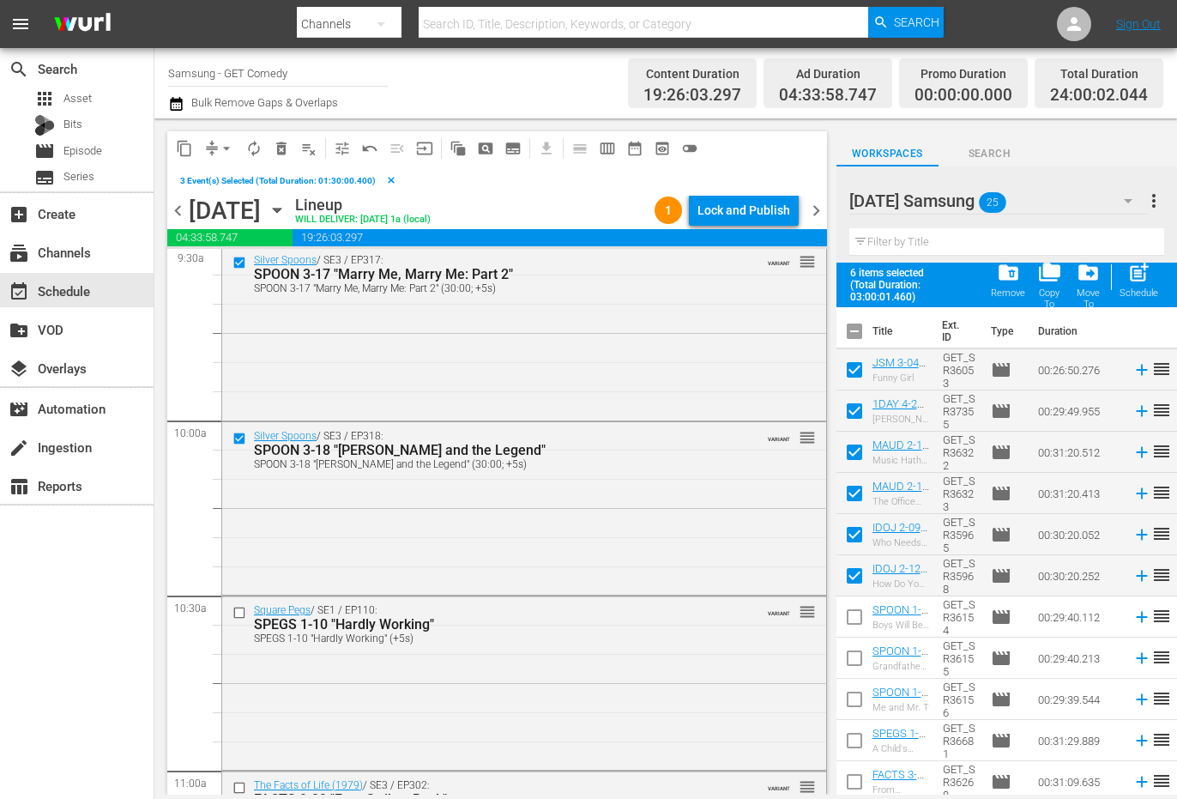
scroll to position [3346, 0]
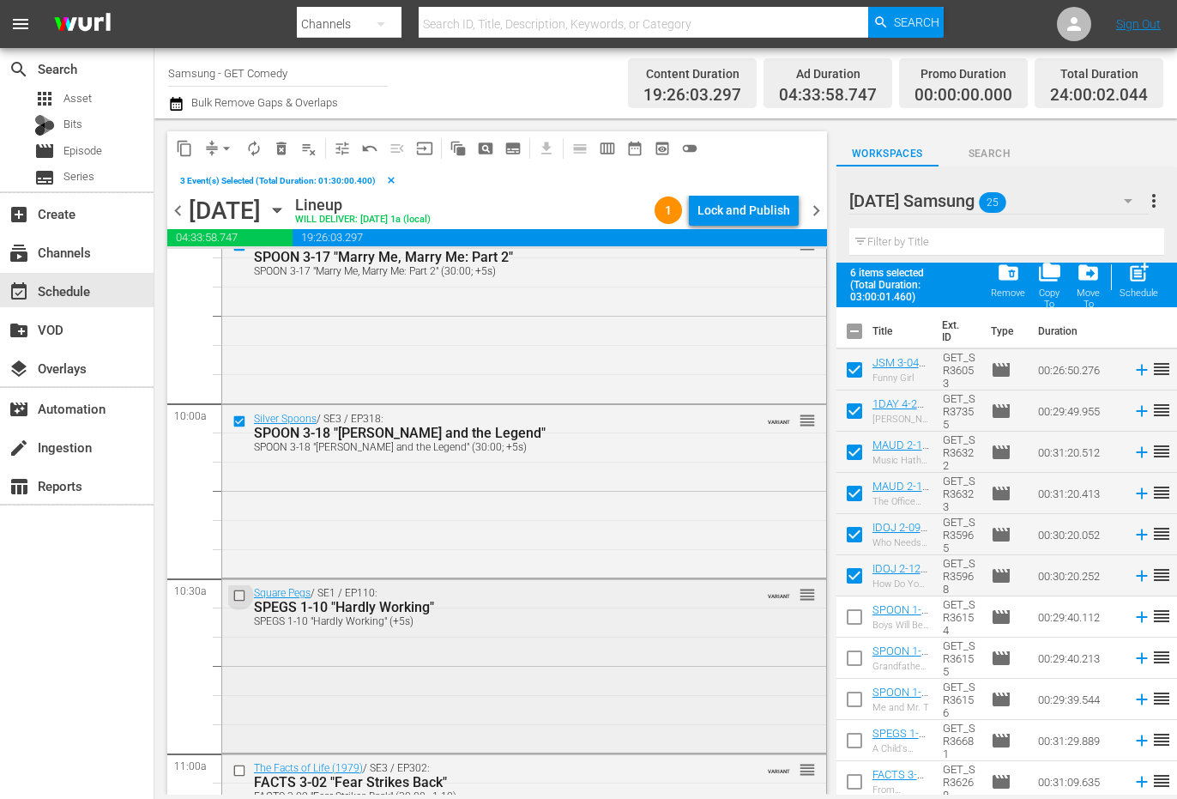
click at [239, 595] on input "checkbox" at bounding box center [242, 596] width 18 height 15
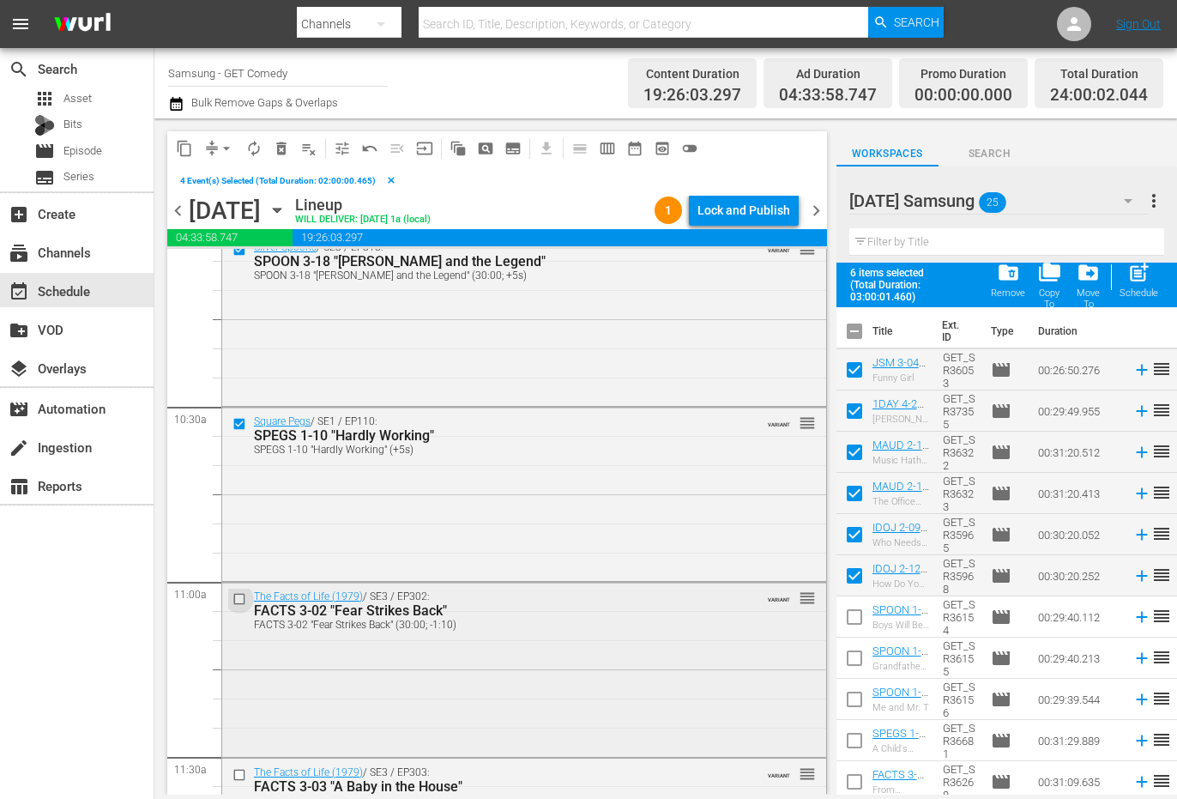
click at [242, 601] on input "checkbox" at bounding box center [242, 599] width 18 height 15
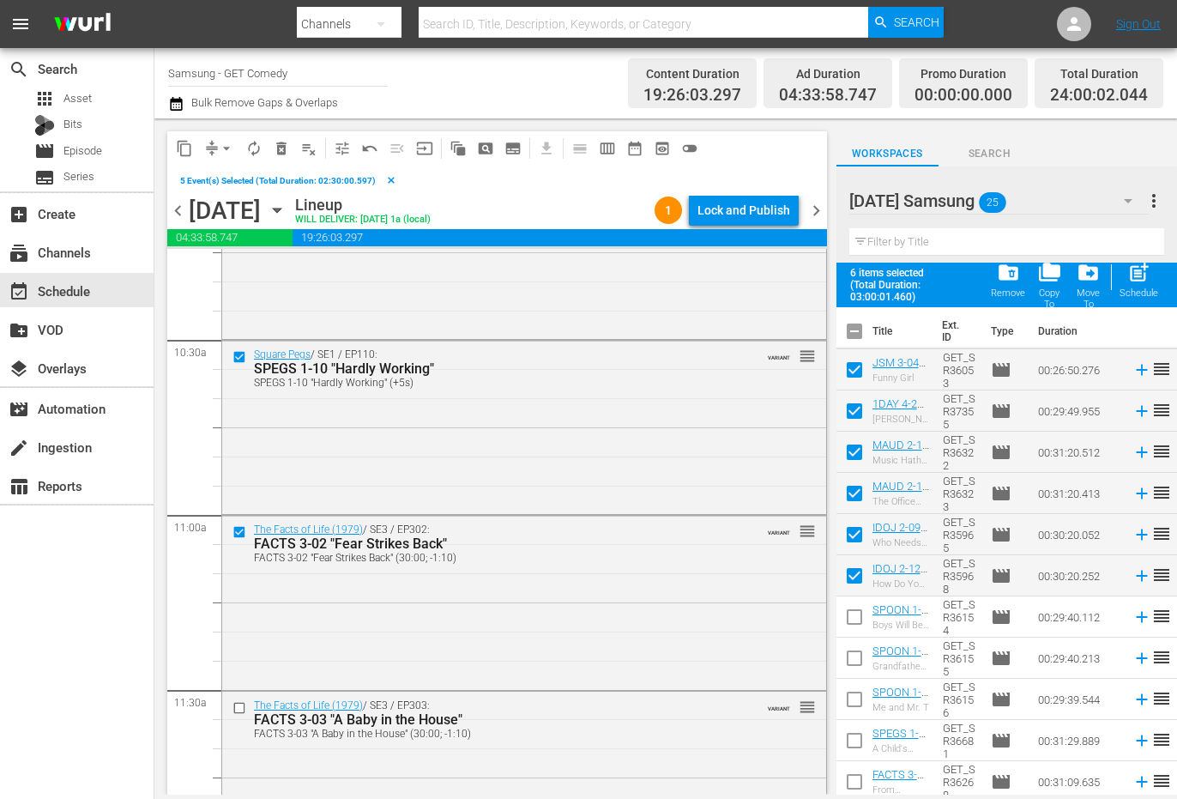
scroll to position [3604, 0]
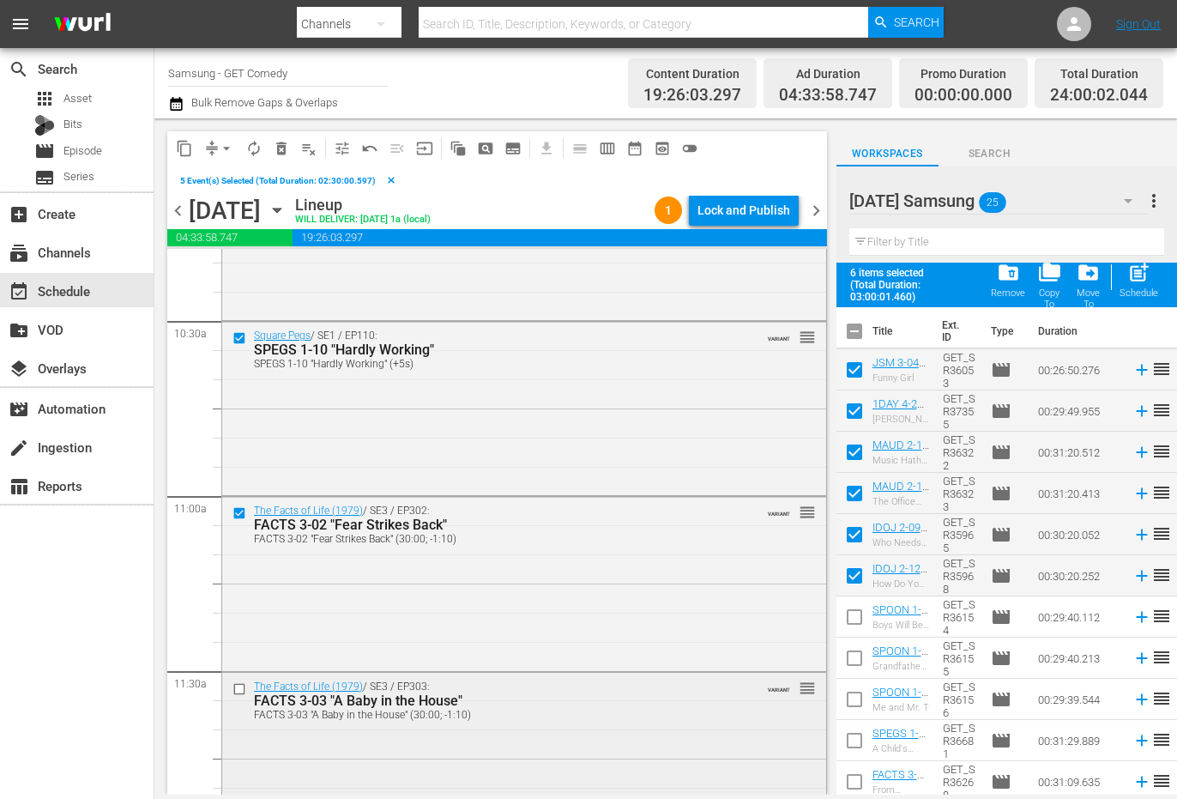
click at [234, 692] on input "checkbox" at bounding box center [242, 688] width 18 height 15
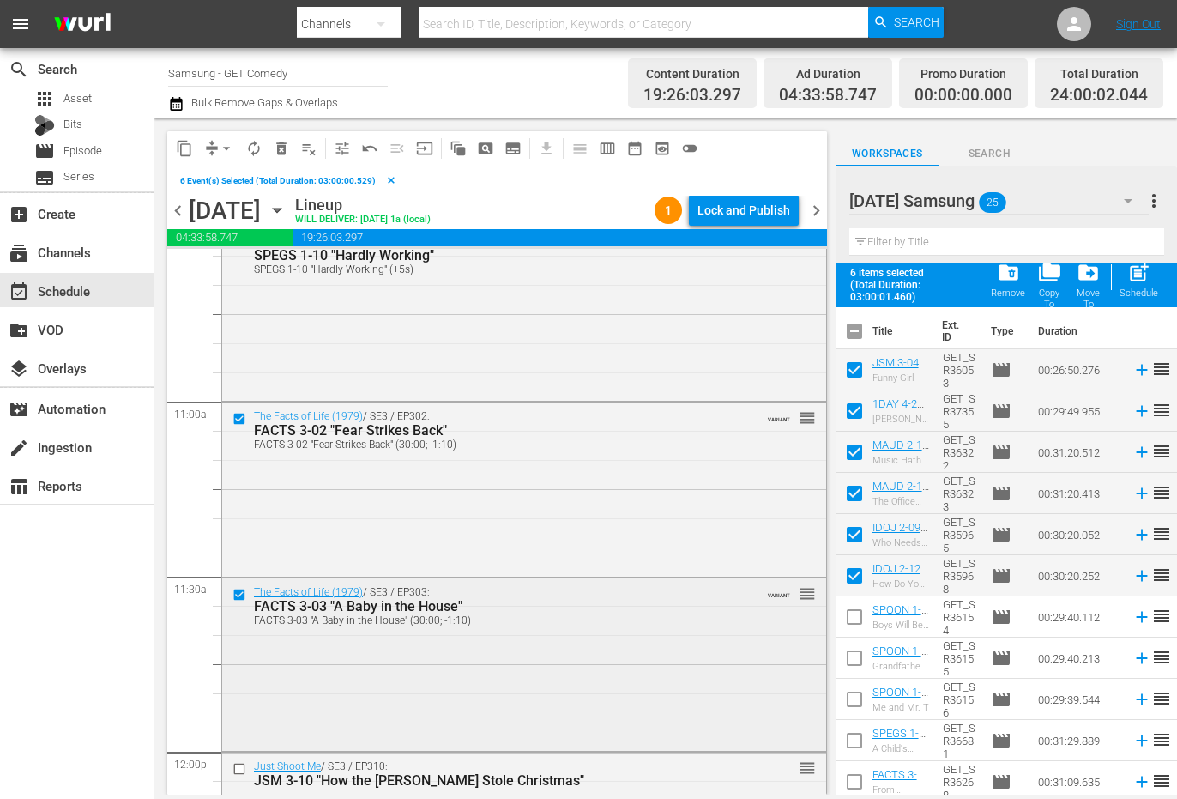
scroll to position [3775, 0]
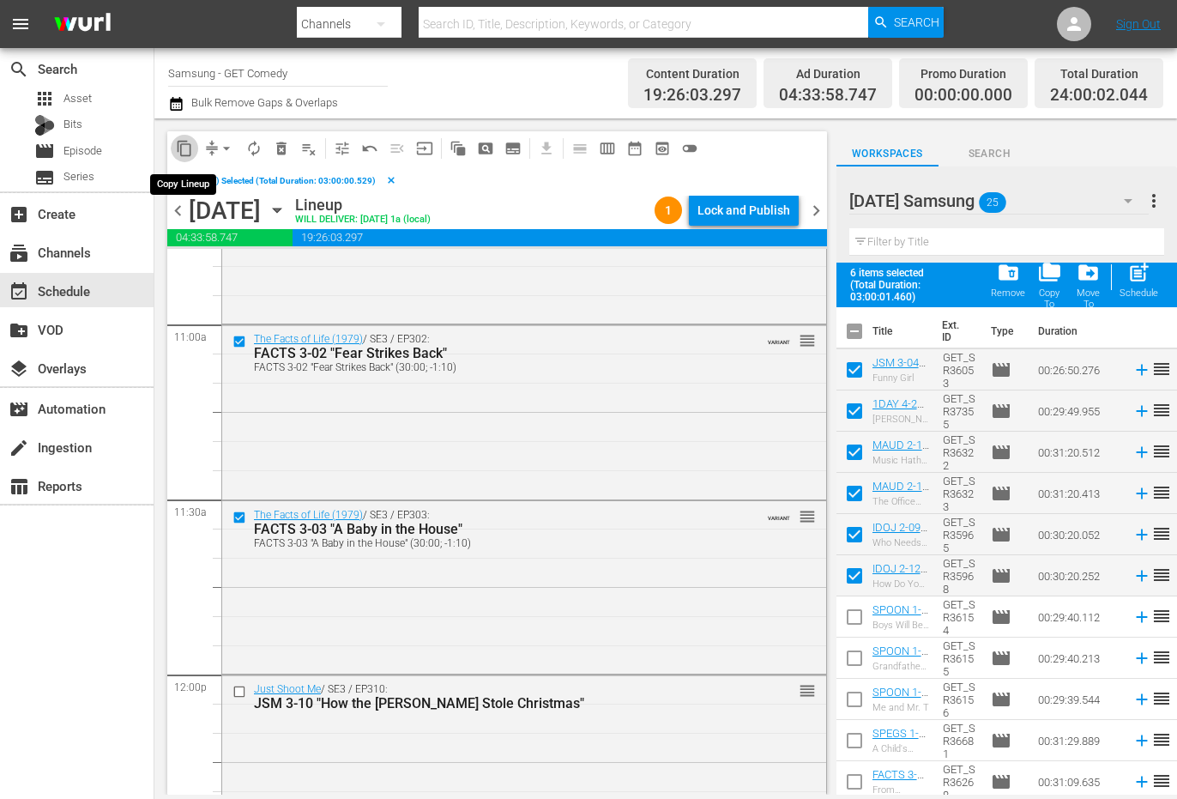
click at [184, 151] on span "content_copy" at bounding box center [184, 148] width 17 height 17
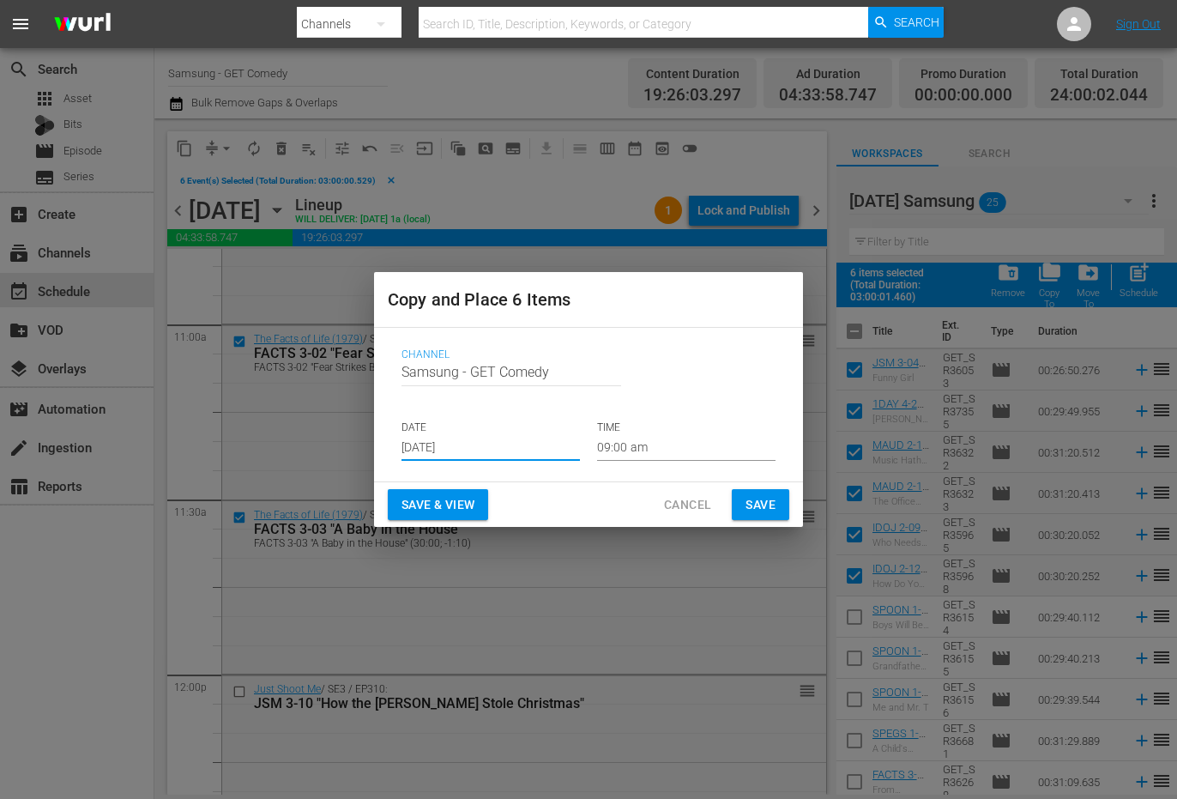
click at [454, 454] on input "[DATE]" at bounding box center [491, 448] width 178 height 26
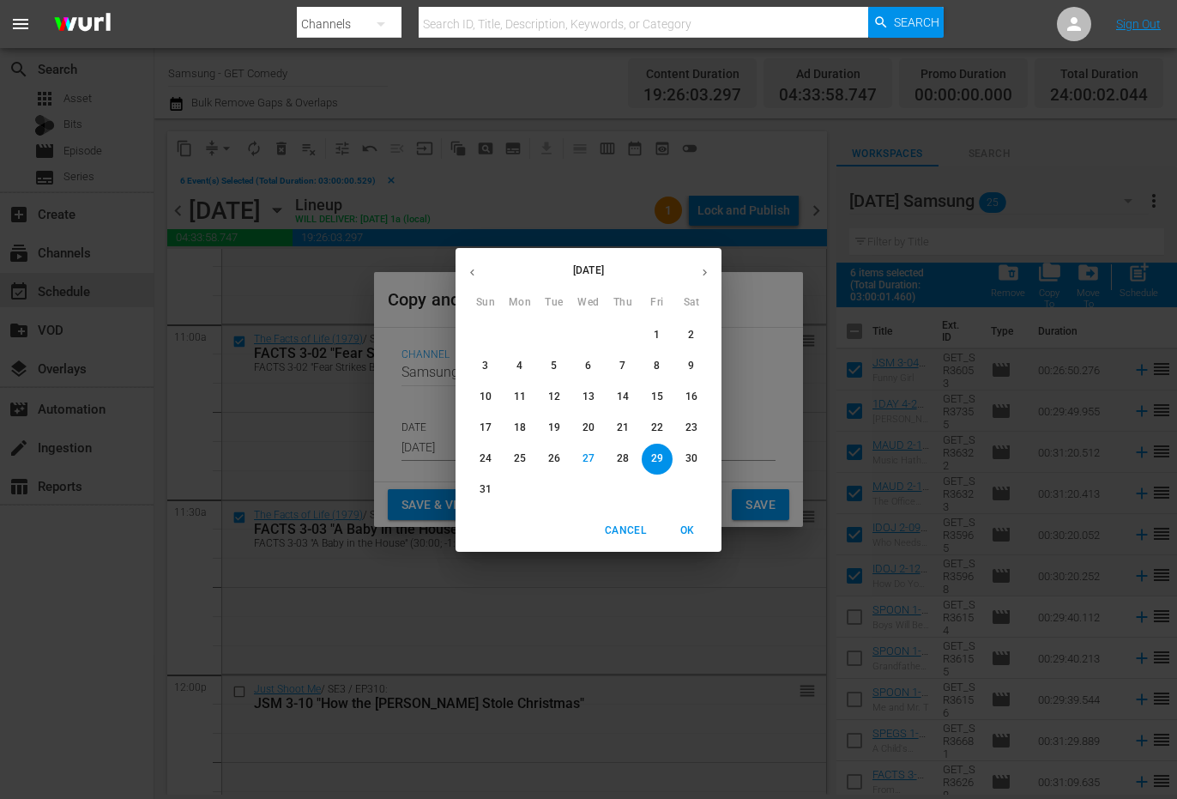
click at [701, 272] on icon "button" at bounding box center [704, 272] width 13 height 13
click at [490, 430] on p "21" at bounding box center [486, 427] width 12 height 15
type input "[DATE]"
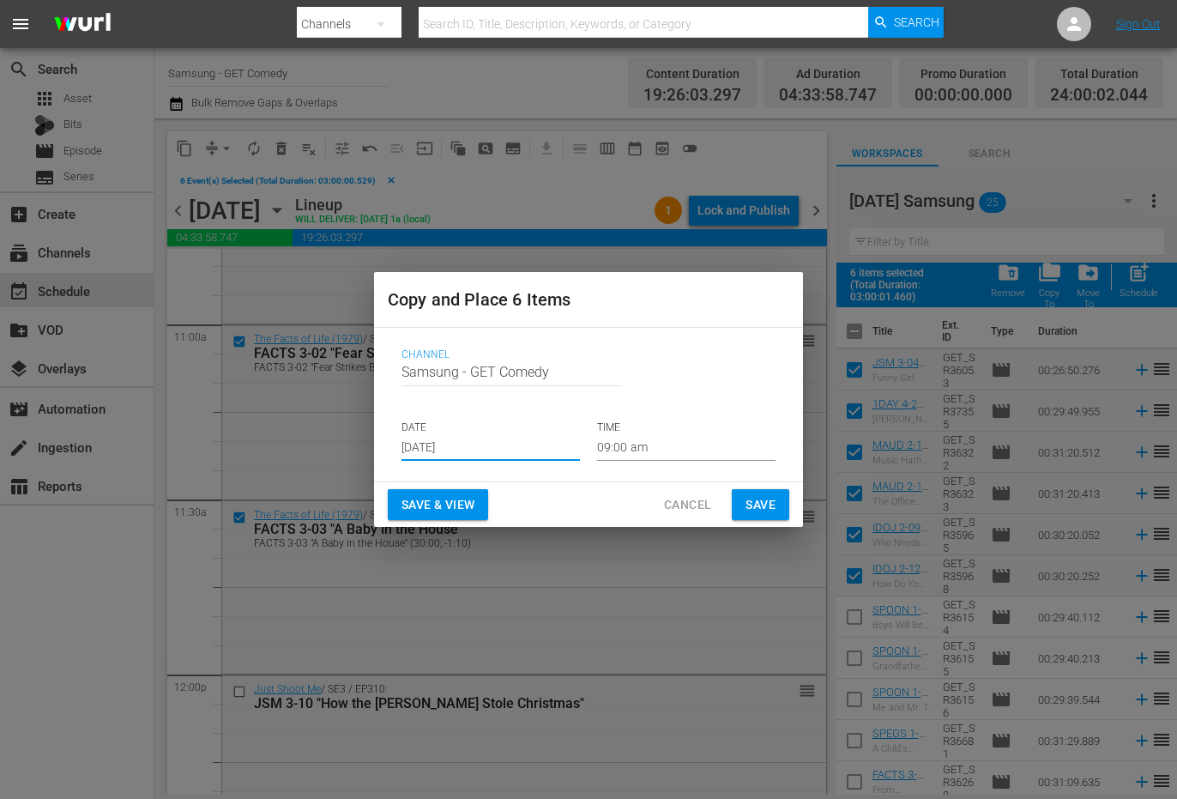
click at [629, 447] on input "09:00 am" at bounding box center [686, 448] width 178 height 26
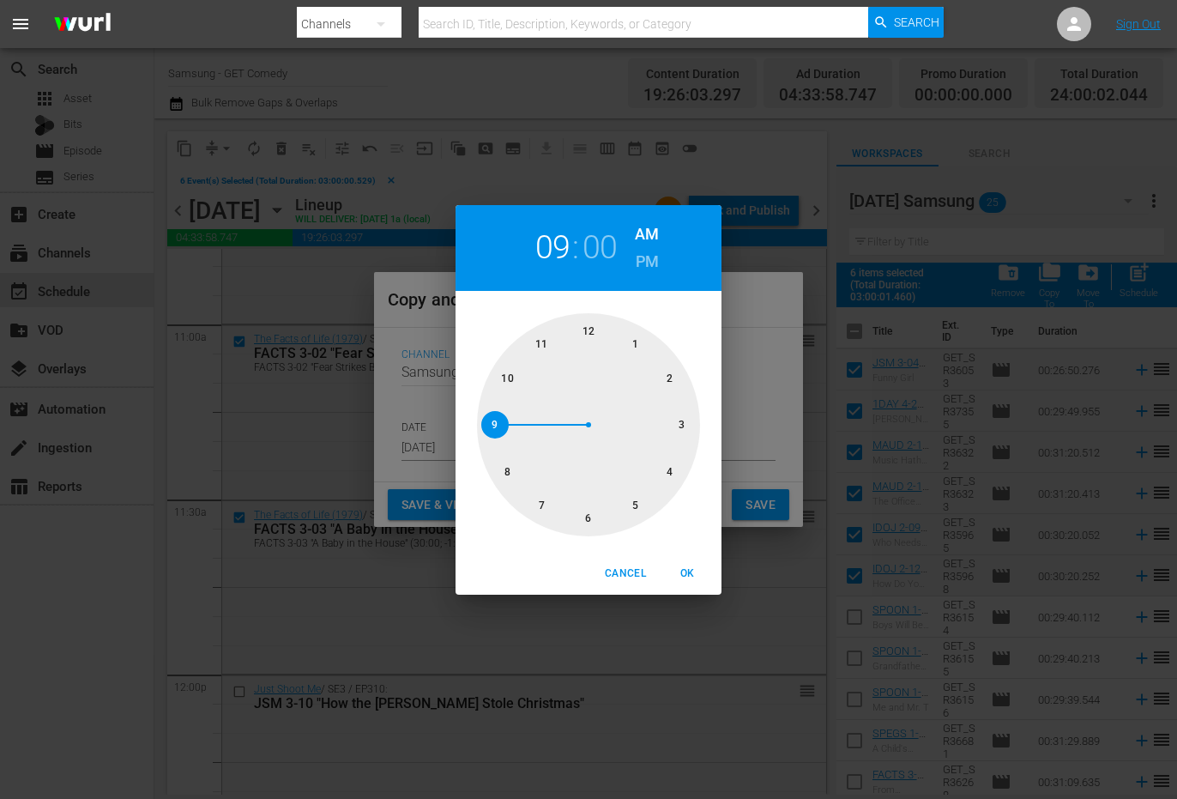
click at [686, 428] on div at bounding box center [588, 424] width 223 height 223
click at [696, 571] on span "OK" at bounding box center [687, 574] width 41 height 18
type input "03:00 am"
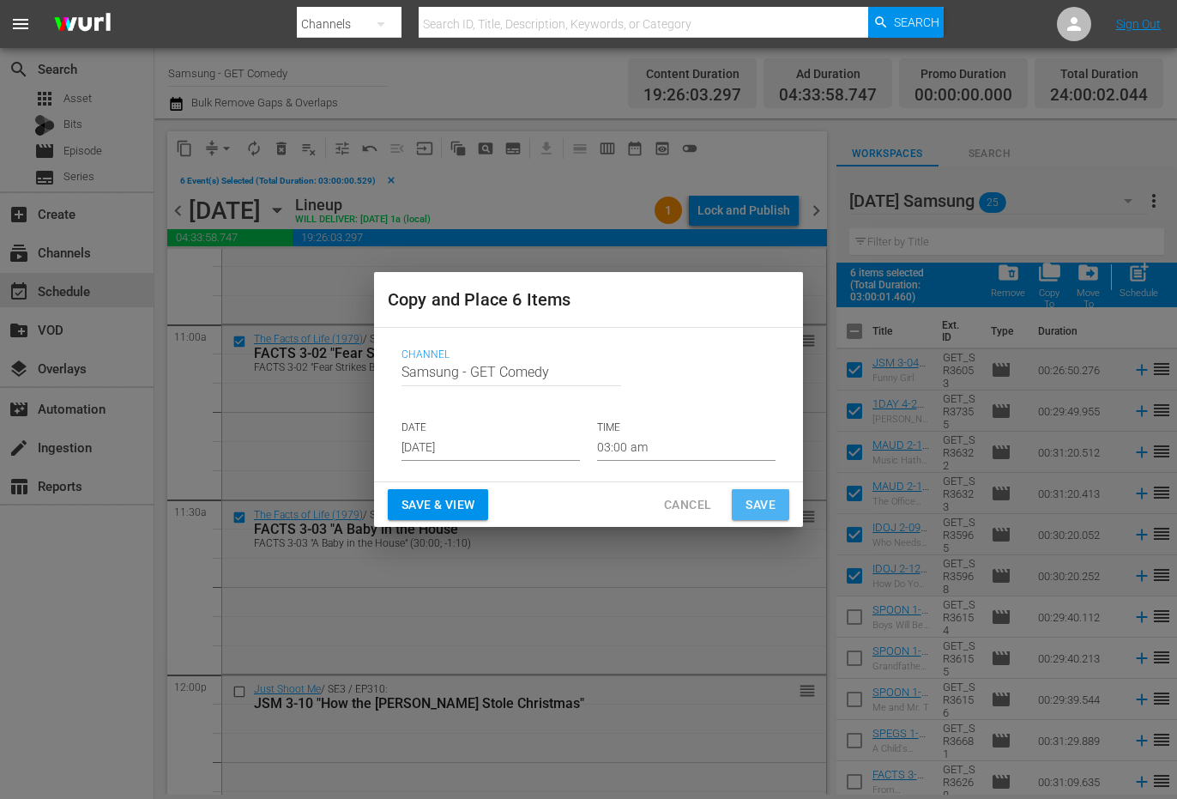
click at [783, 498] on button "Save" at bounding box center [760, 505] width 57 height 32
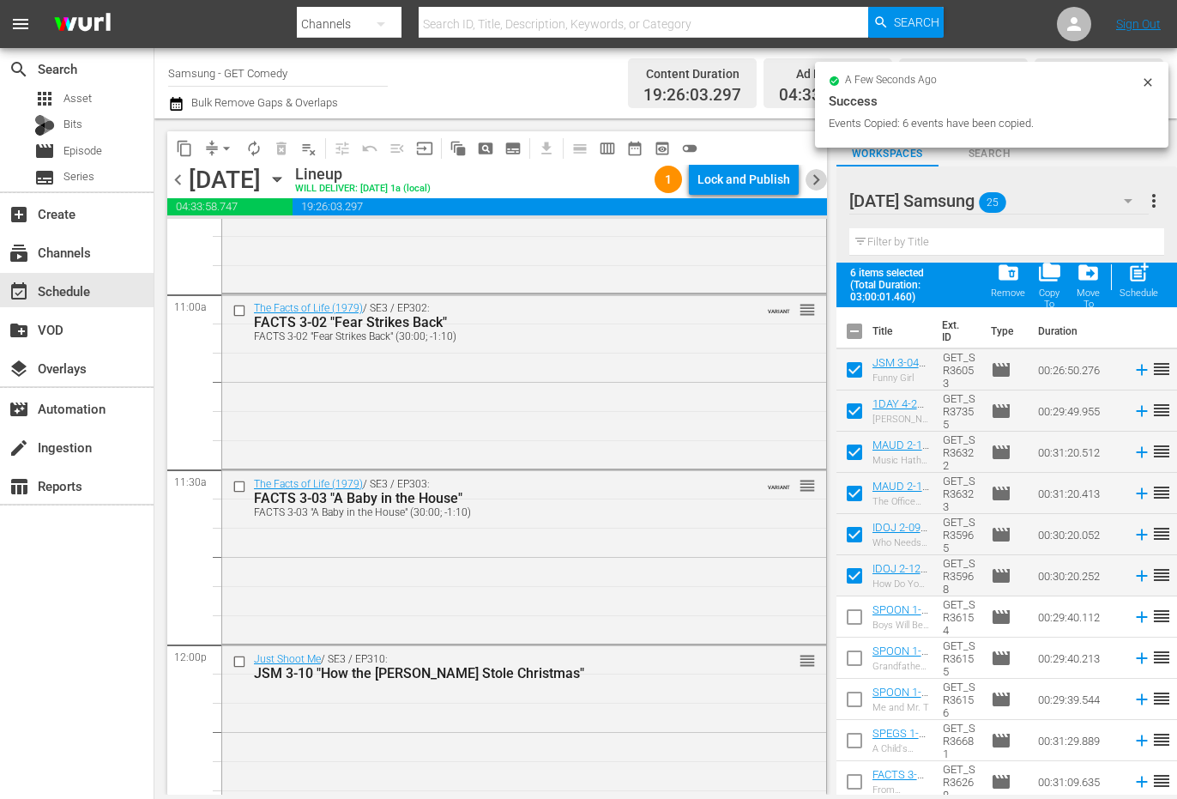
click at [818, 183] on span "chevron_right" at bounding box center [816, 179] width 21 height 21
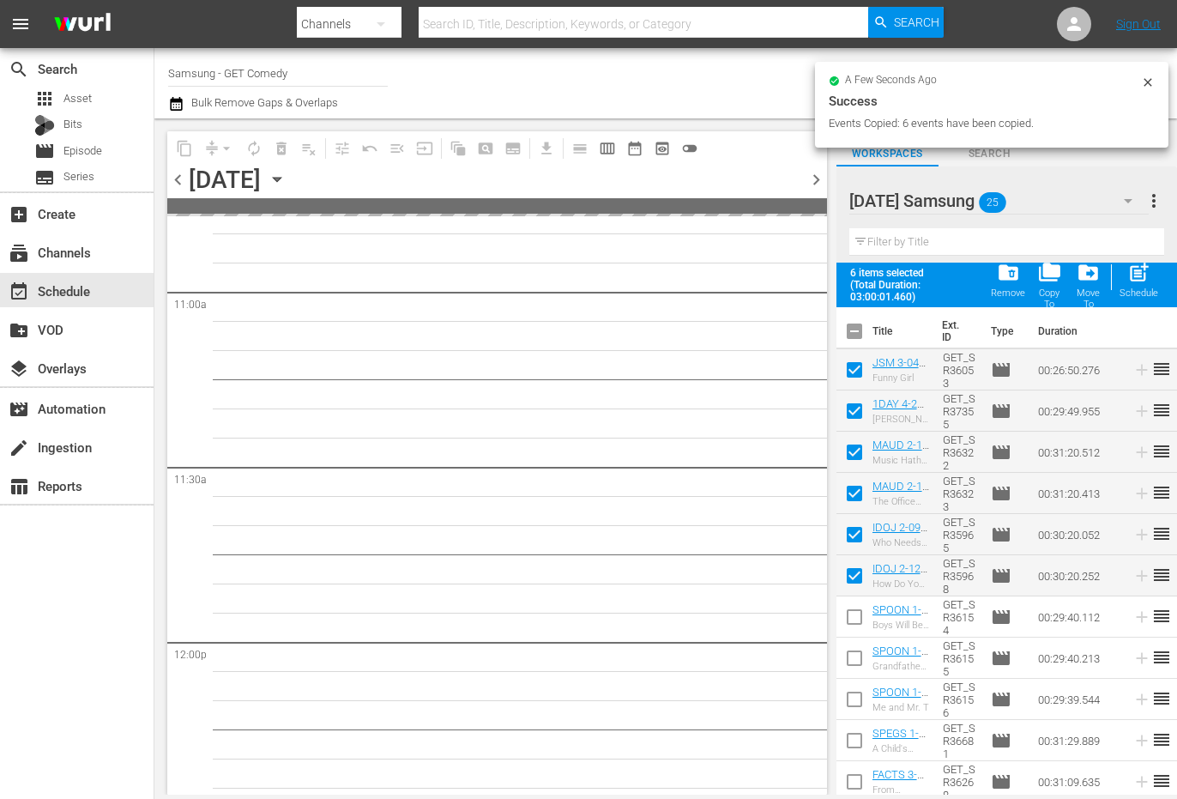
scroll to position [3921, 0]
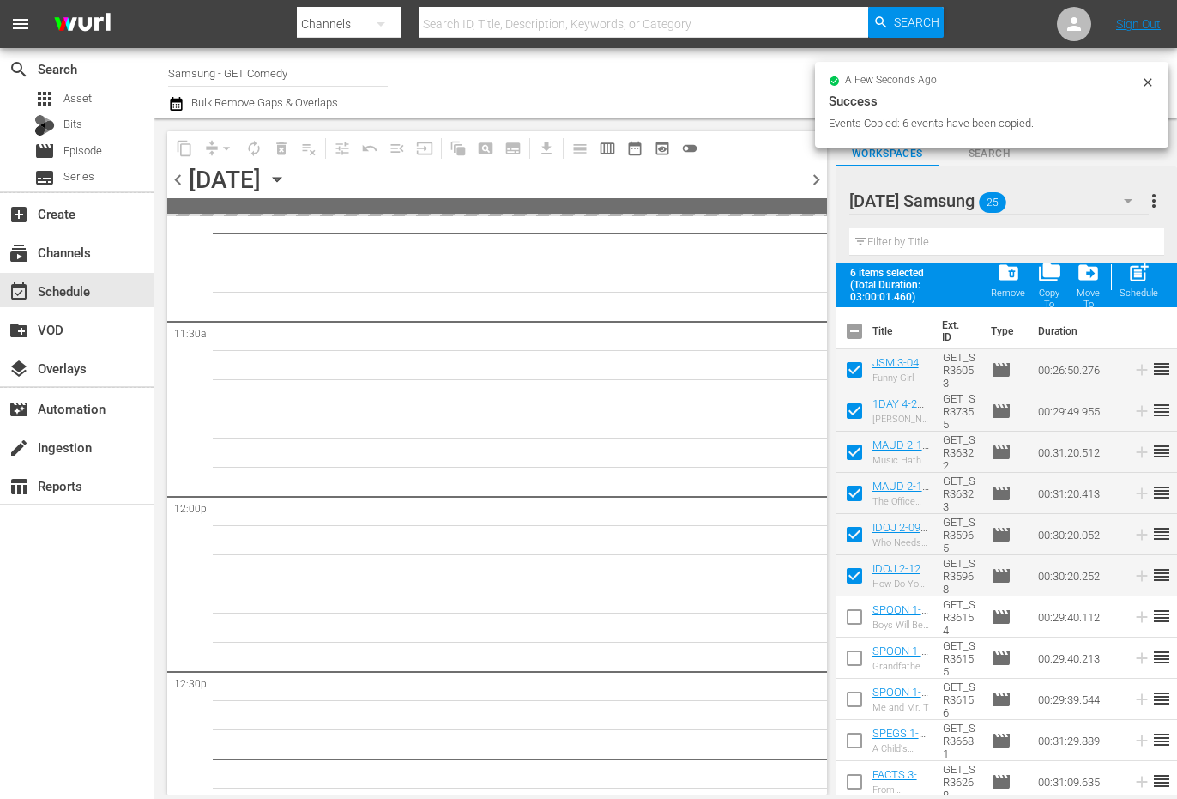
click at [818, 183] on span "chevron_right" at bounding box center [816, 179] width 21 height 21
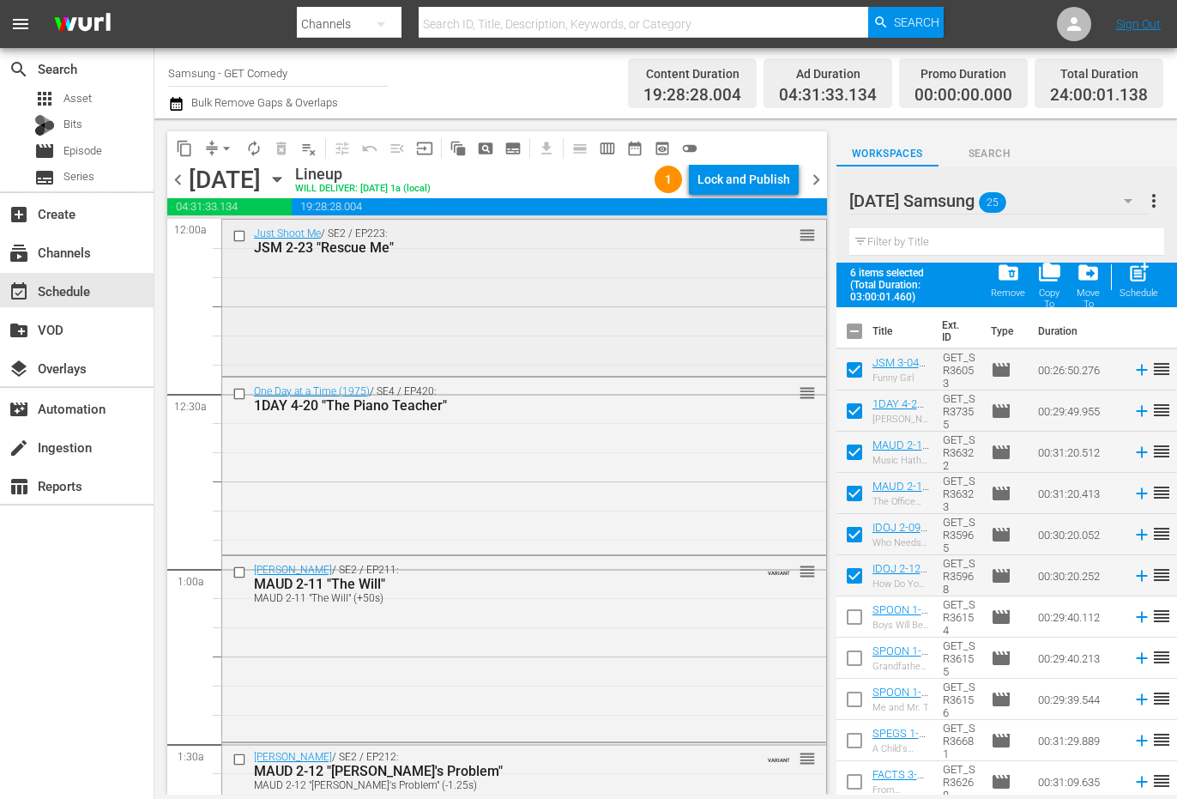
click at [240, 240] on input "checkbox" at bounding box center [242, 235] width 18 height 15
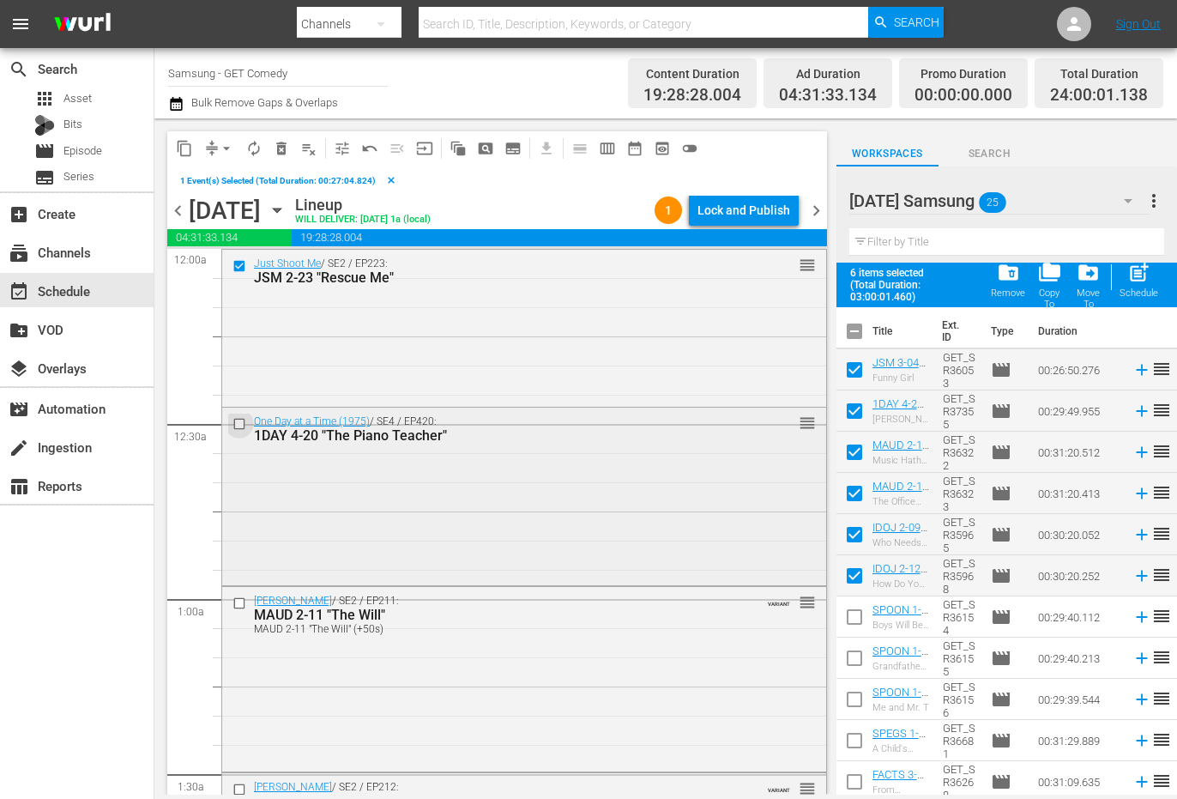
click at [239, 423] on input "checkbox" at bounding box center [242, 424] width 18 height 15
click at [239, 605] on input "checkbox" at bounding box center [242, 603] width 18 height 15
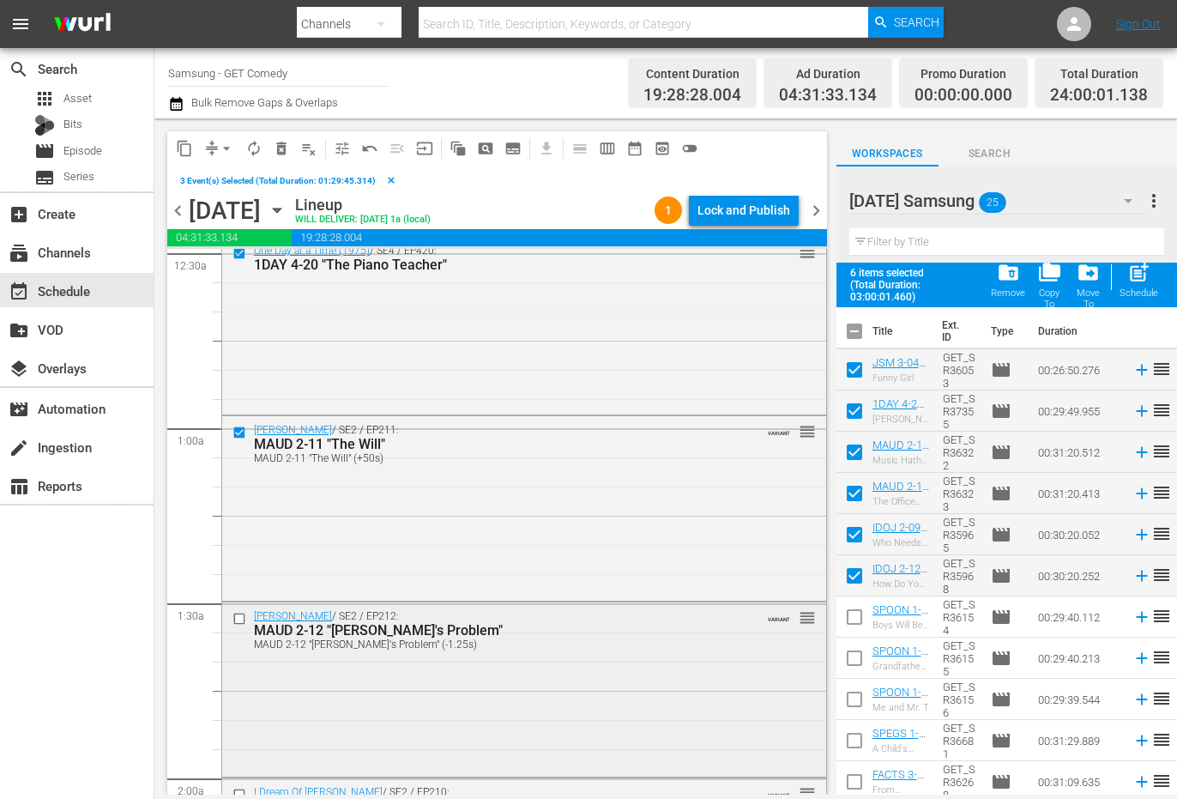
scroll to position [172, 0]
click at [243, 619] on input "checkbox" at bounding box center [242, 618] width 18 height 15
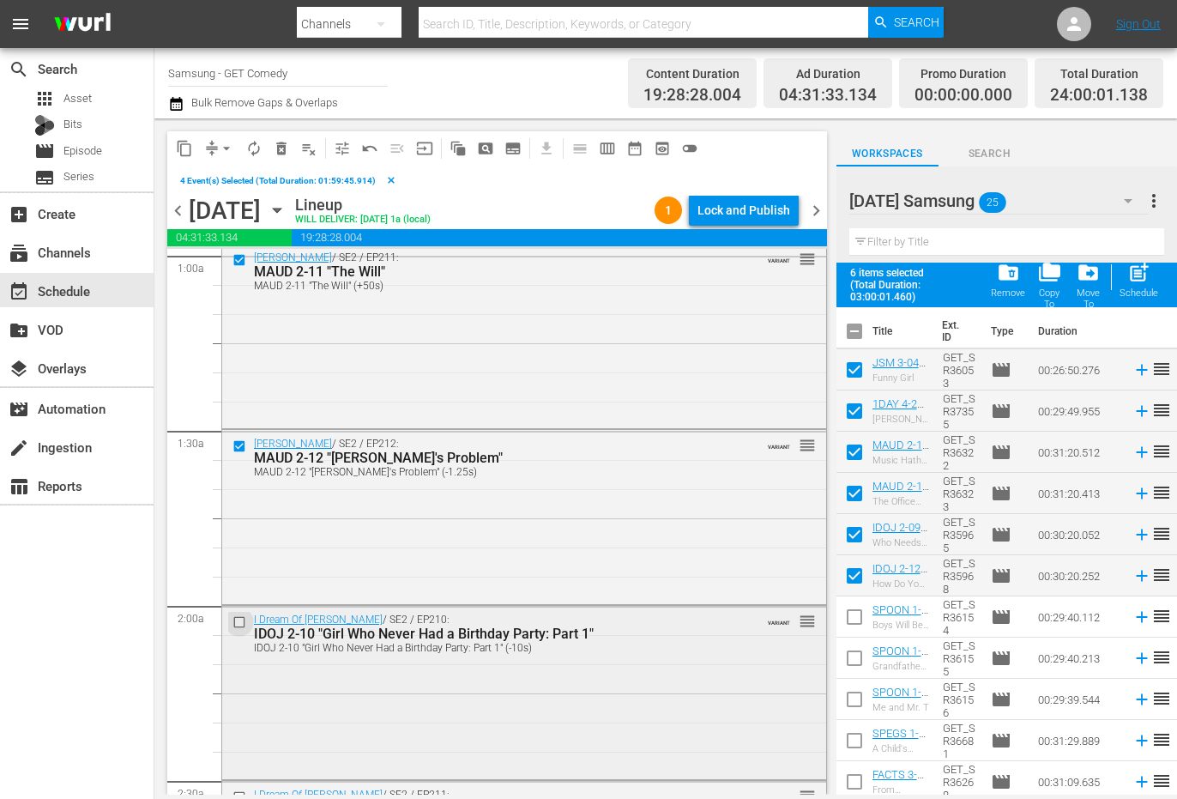
click at [241, 624] on input "checkbox" at bounding box center [242, 622] width 18 height 15
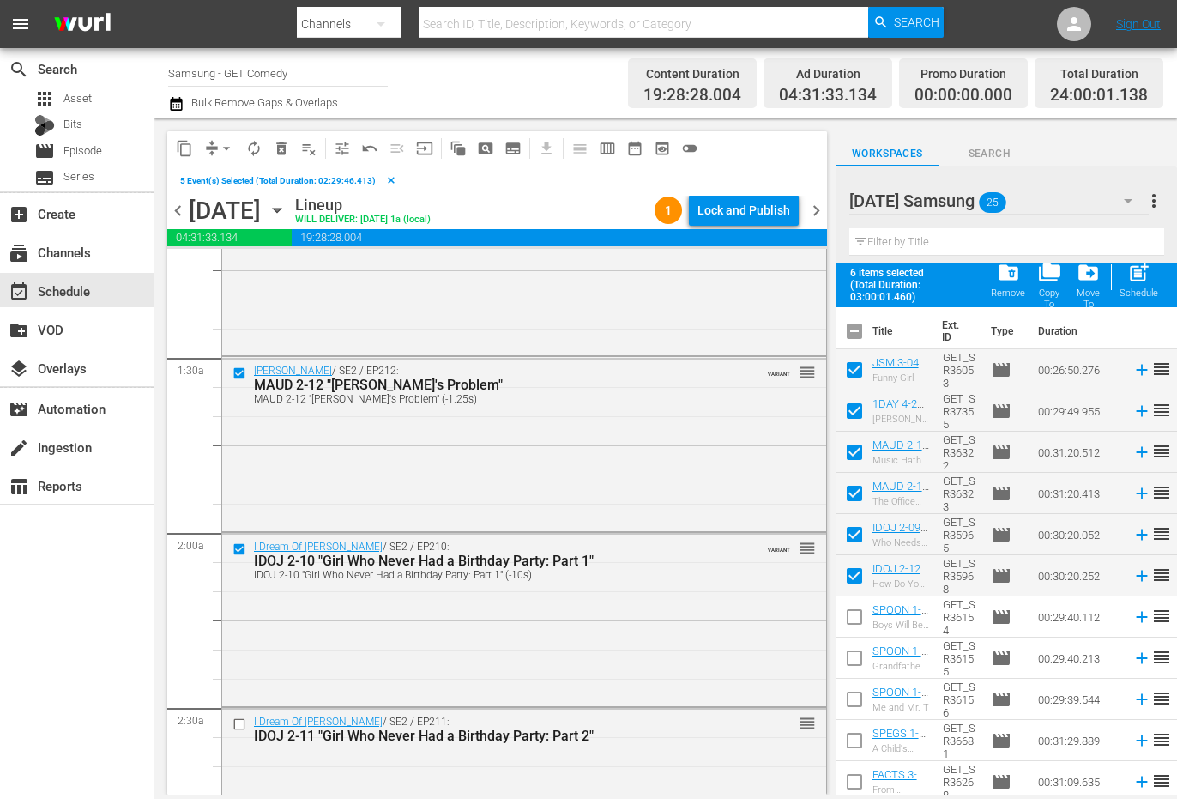
scroll to position [515, 0]
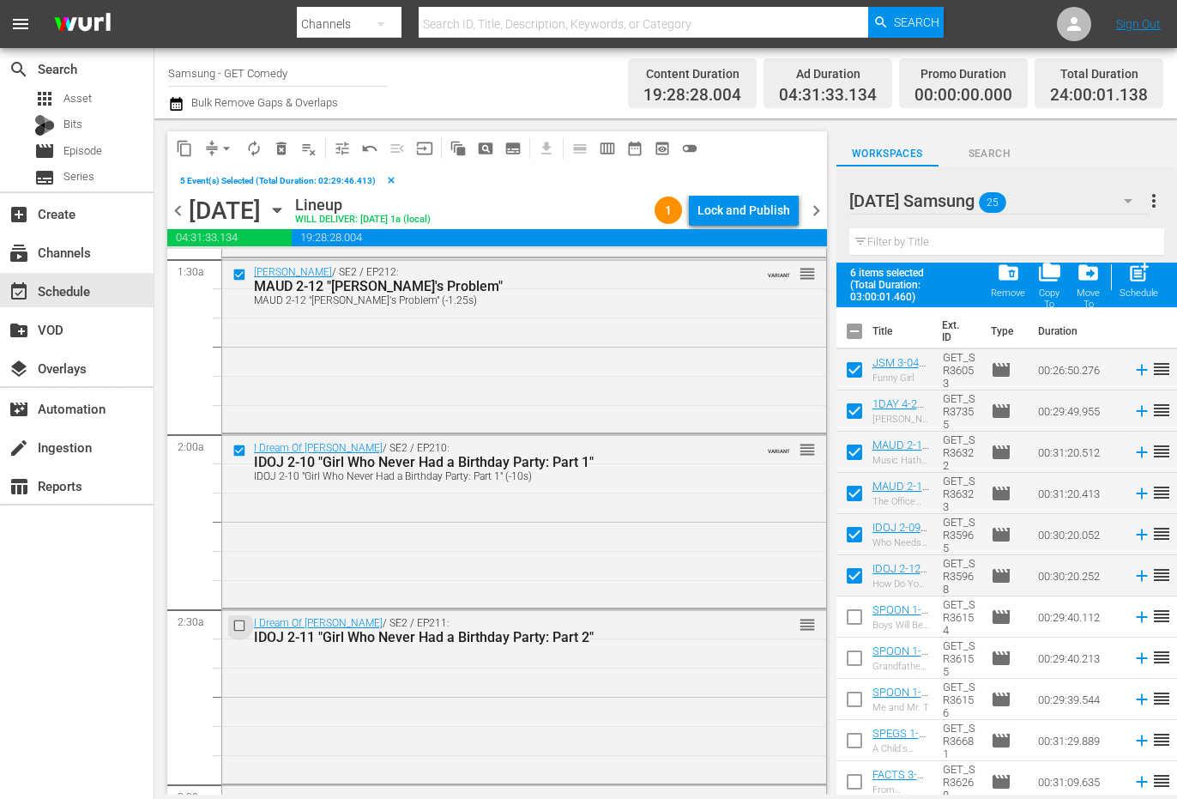
click at [240, 624] on input "checkbox" at bounding box center [242, 625] width 18 height 15
click at [178, 151] on span "content_copy" at bounding box center [184, 148] width 17 height 17
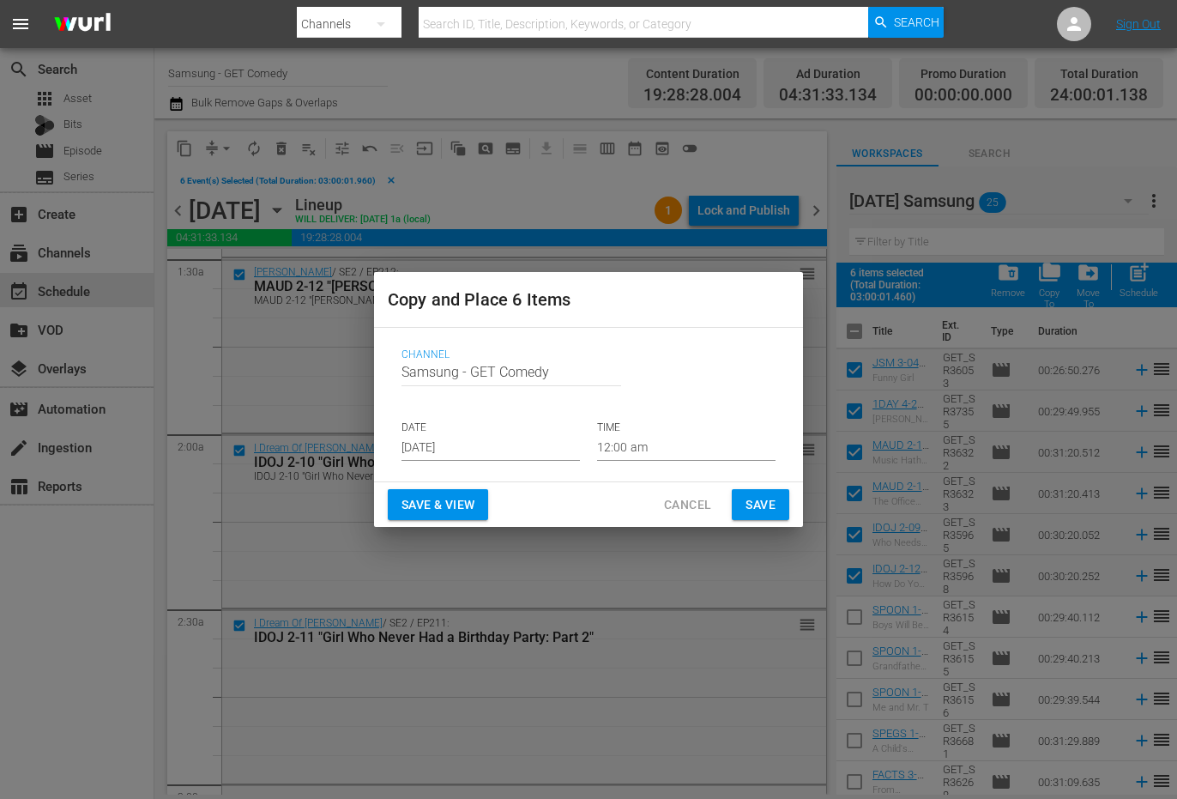
click at [459, 445] on input "[DATE]" at bounding box center [491, 448] width 178 height 26
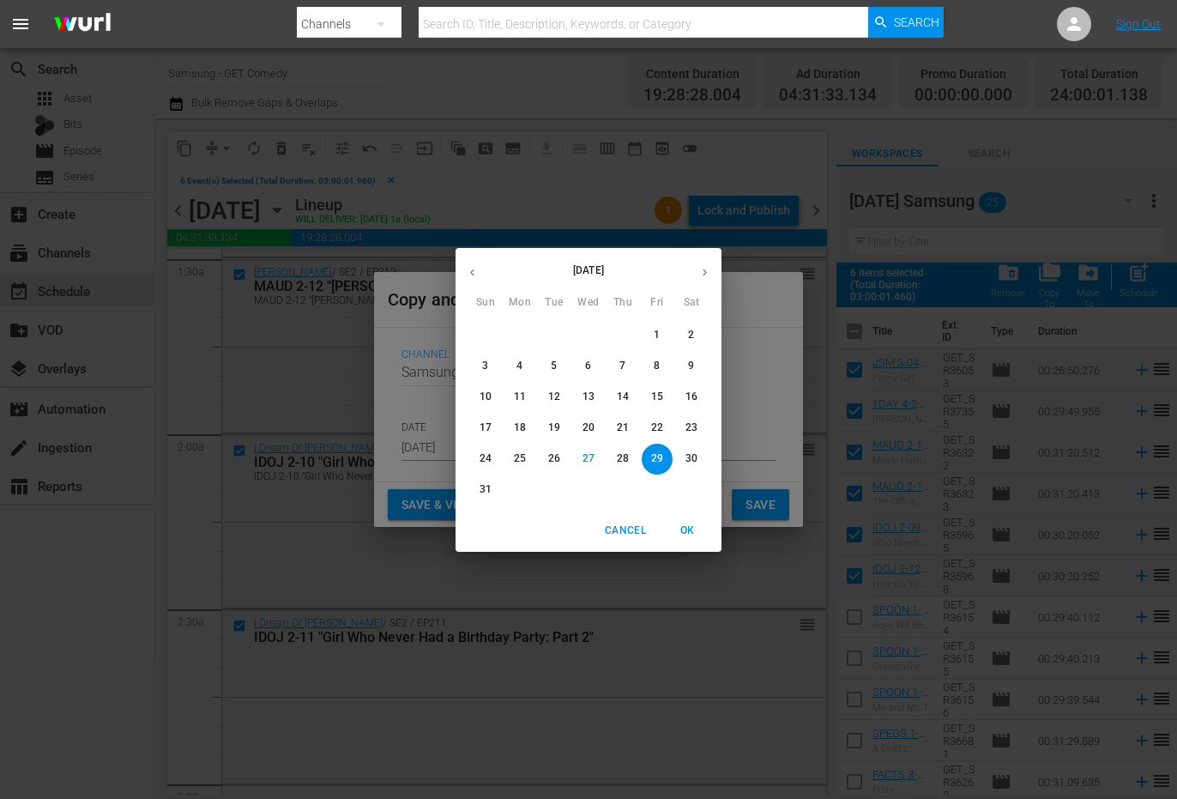
click at [703, 264] on button "button" at bounding box center [704, 272] width 33 height 33
click at [479, 425] on span "21" at bounding box center [485, 427] width 31 height 15
type input "[DATE]"
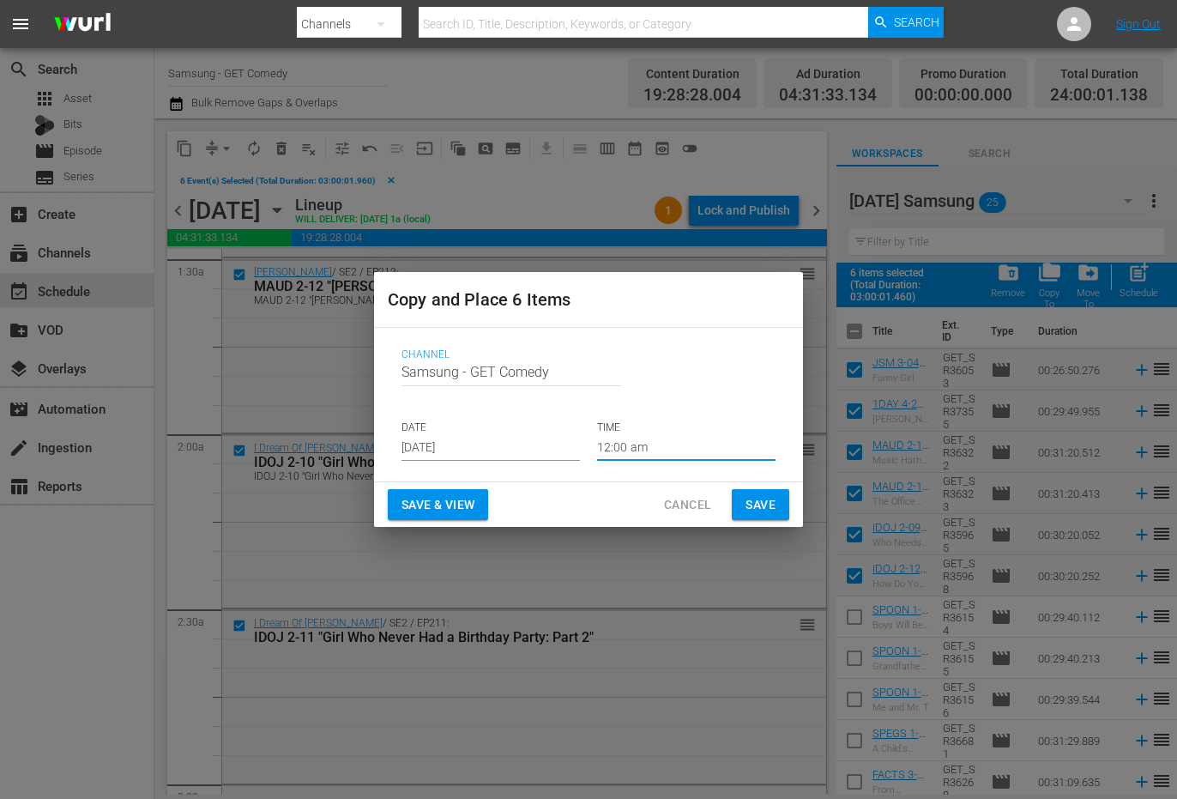
click at [629, 446] on input "12:00 am" at bounding box center [686, 448] width 178 height 26
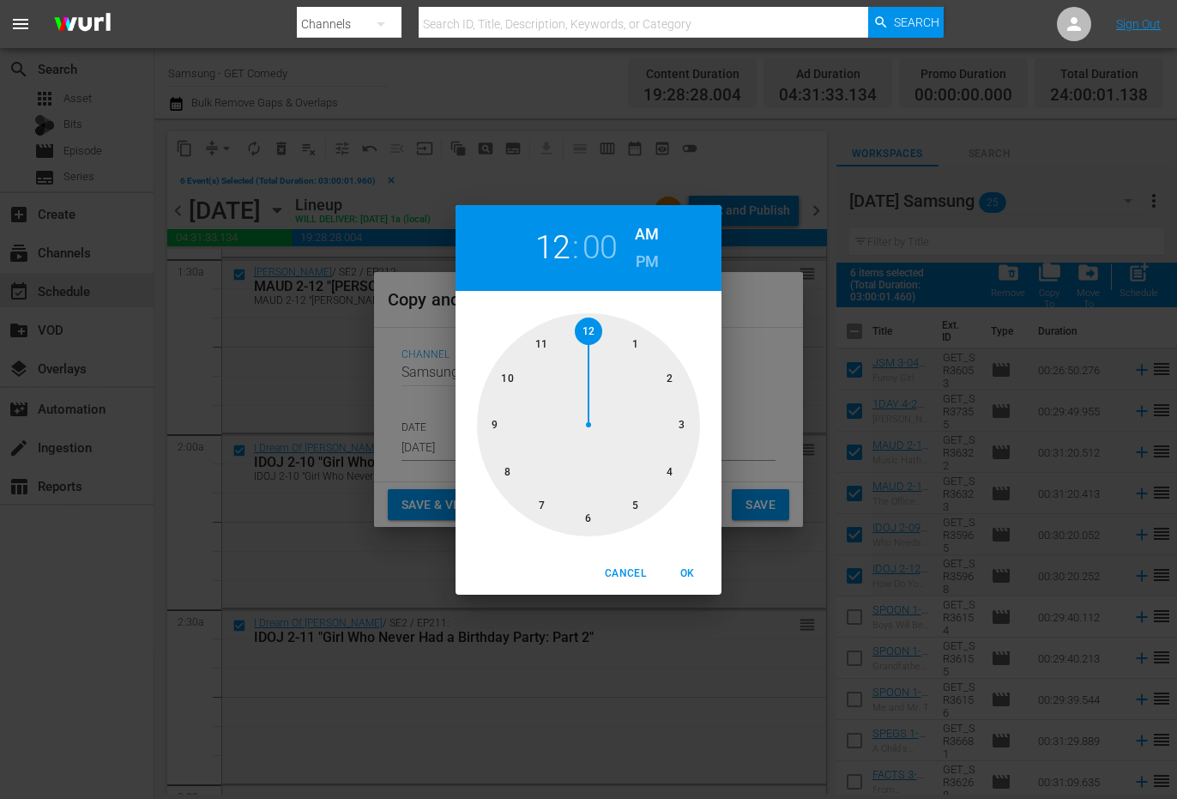
click at [590, 514] on div at bounding box center [588, 424] width 223 height 223
click at [689, 579] on span "OK" at bounding box center [687, 574] width 41 height 18
type input "06:00 am"
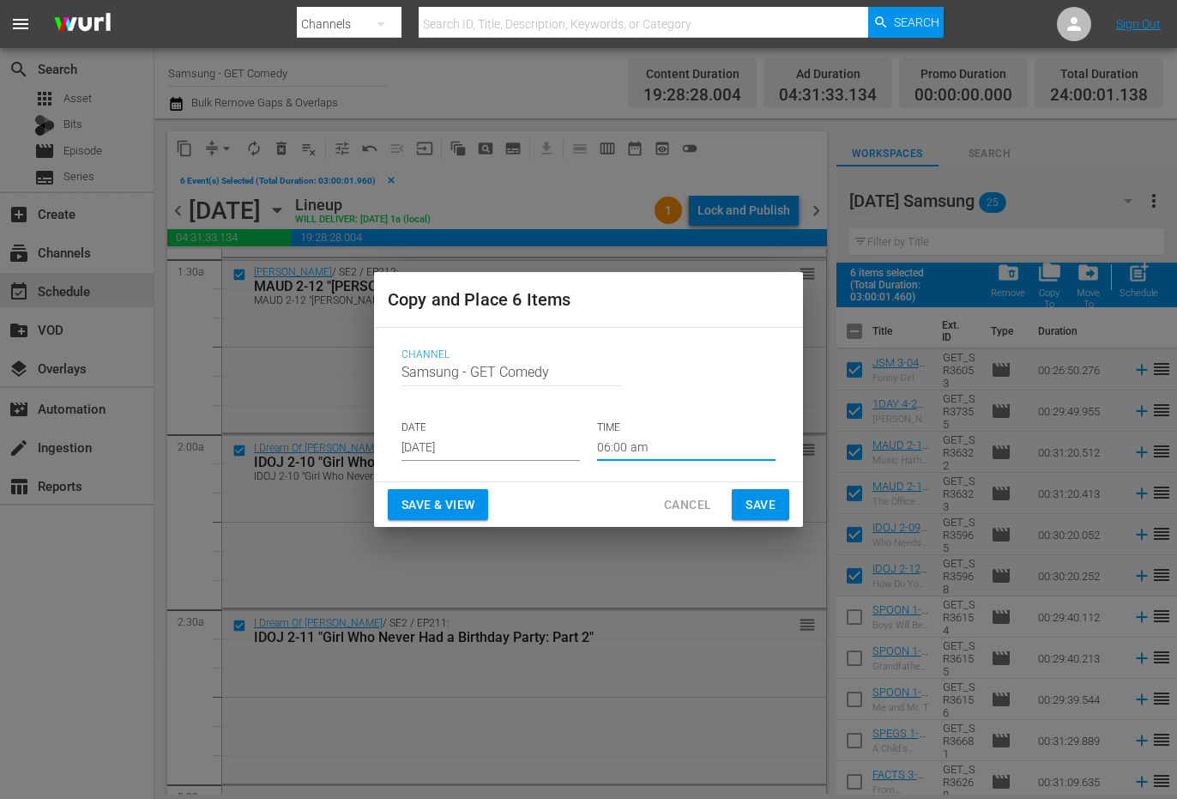
click at [767, 499] on span "Save" at bounding box center [761, 504] width 30 height 21
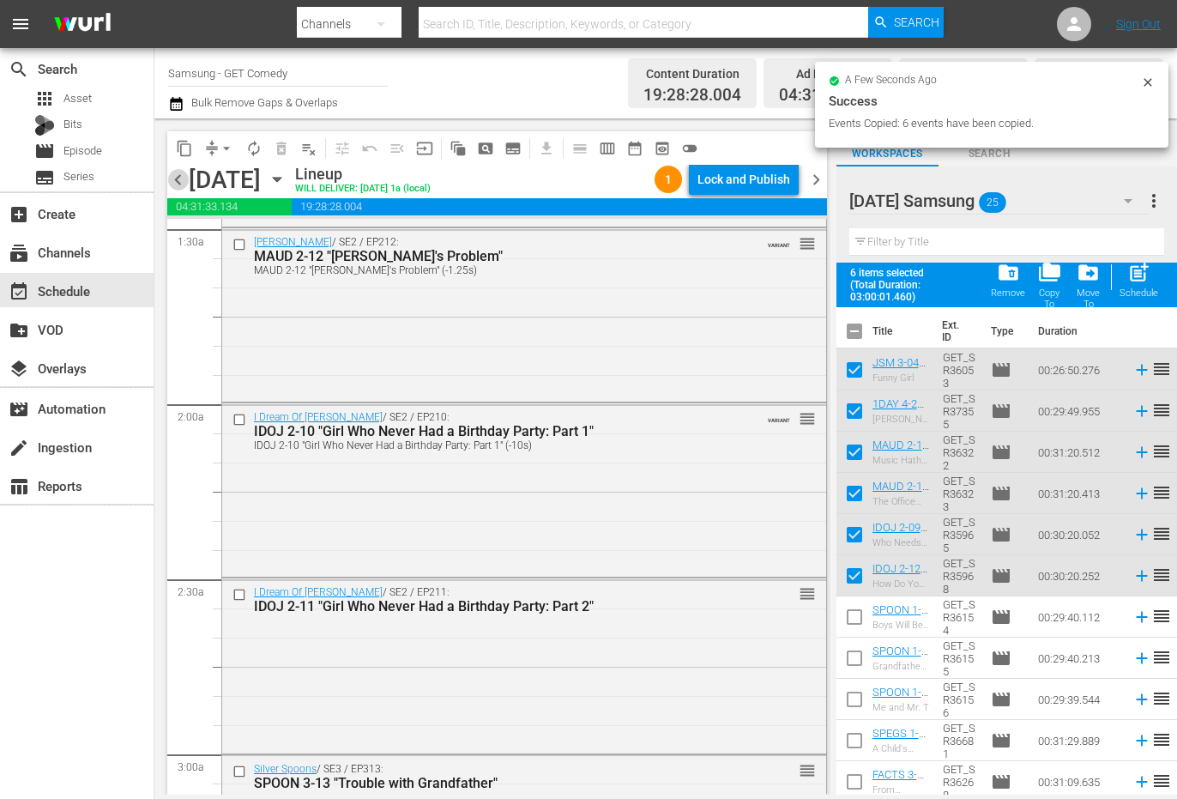
click at [179, 184] on span "chevron_left" at bounding box center [177, 179] width 21 height 21
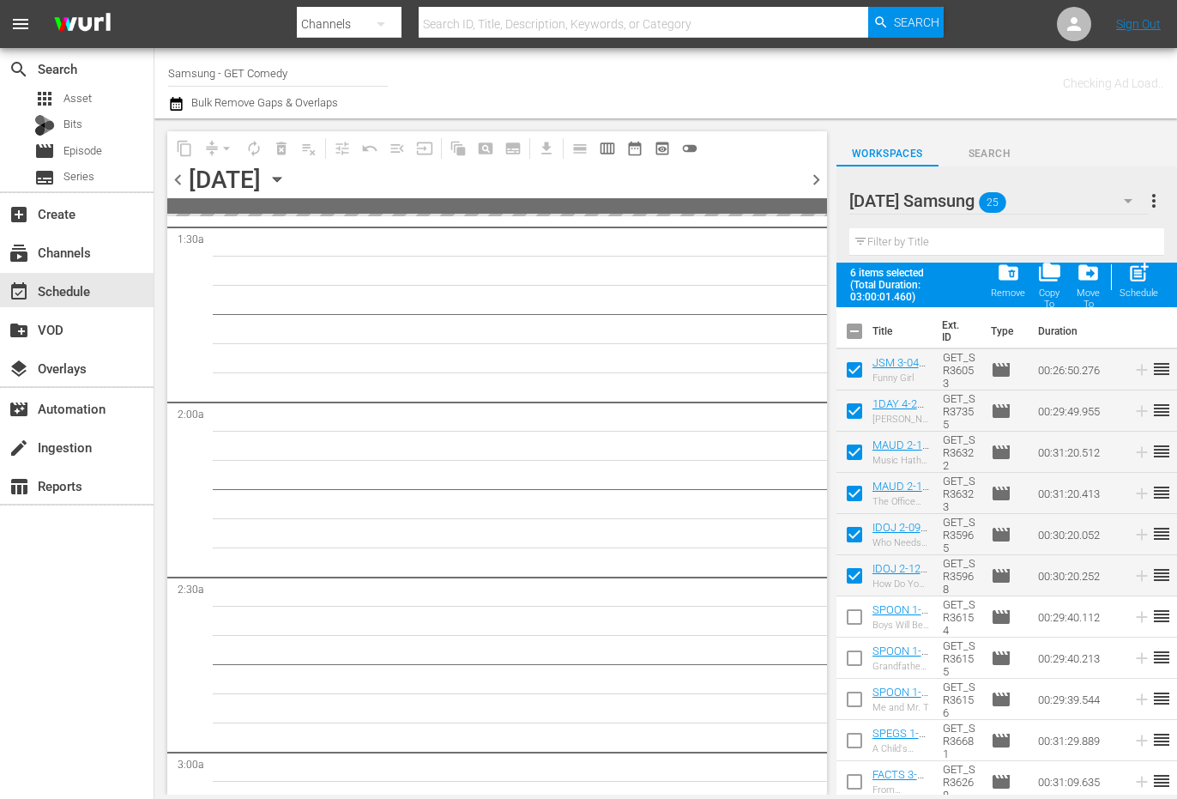
click at [179, 184] on span "chevron_left" at bounding box center [177, 179] width 21 height 21
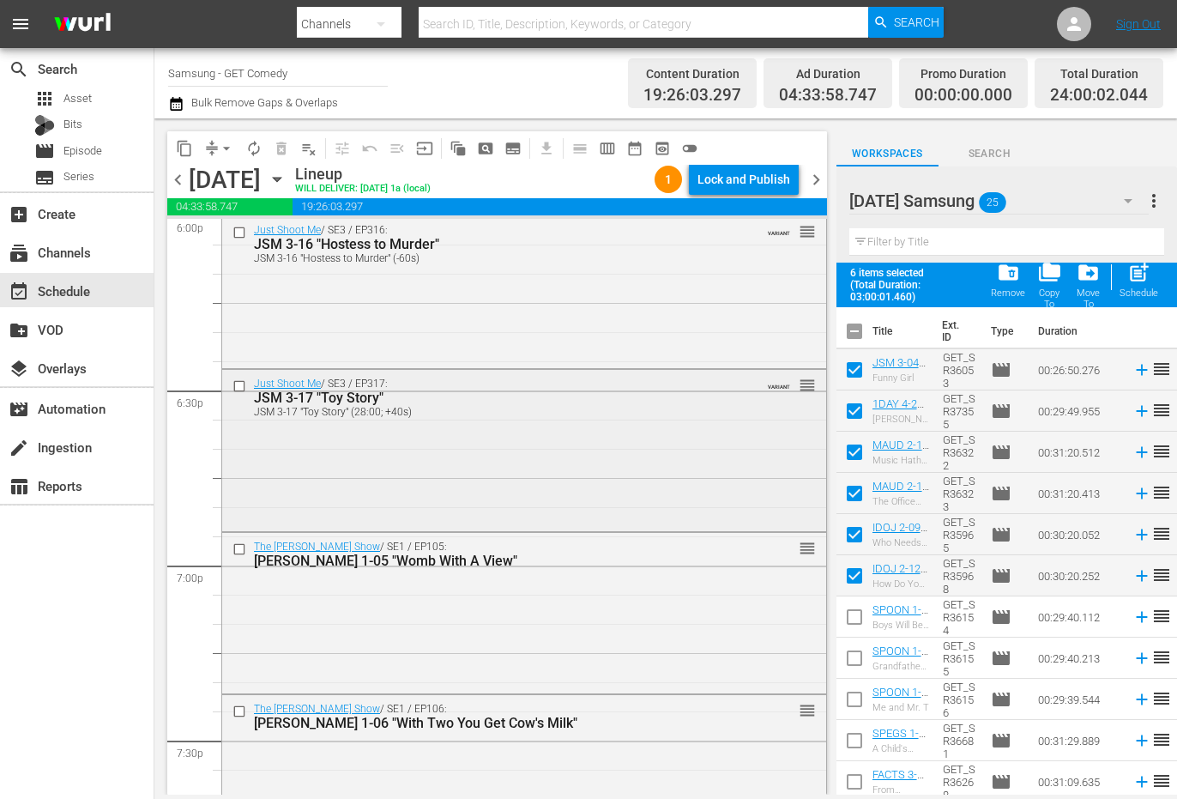
scroll to position [6262, 0]
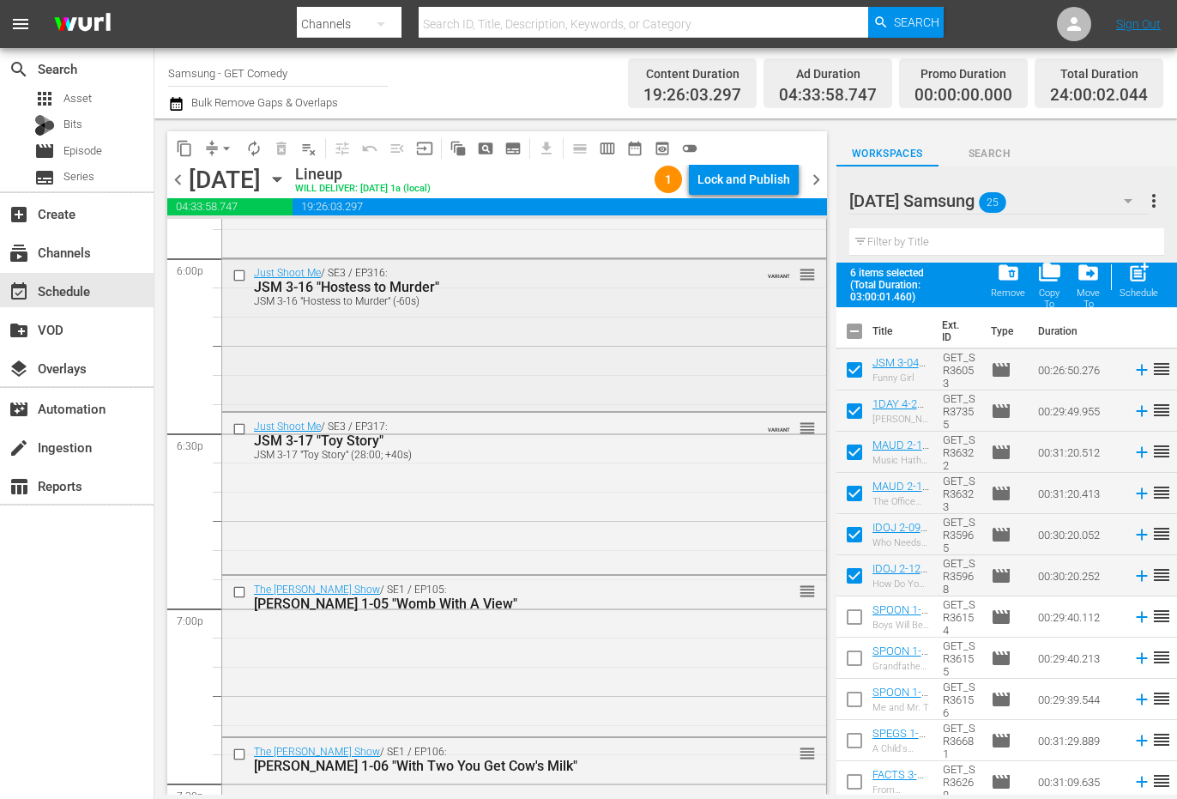
click at [235, 275] on input "checkbox" at bounding box center [242, 275] width 18 height 15
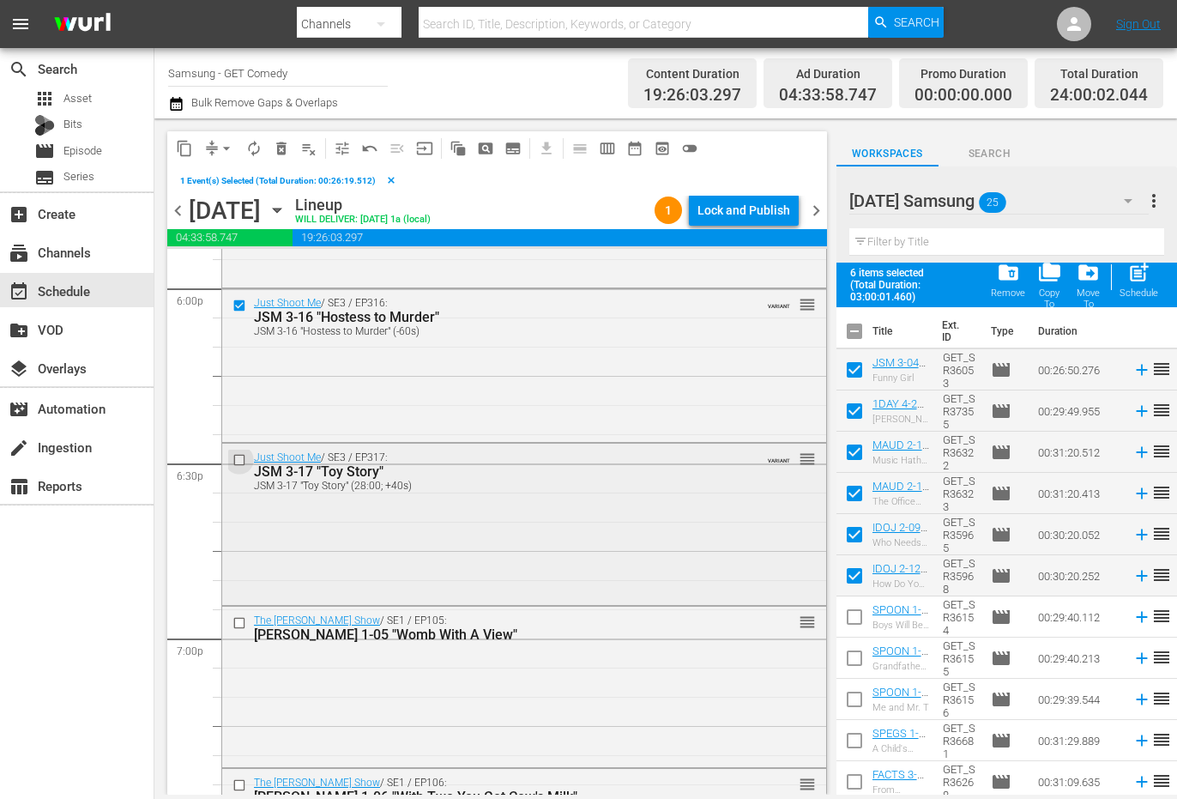
click at [239, 458] on input "checkbox" at bounding box center [242, 459] width 18 height 15
click at [240, 622] on input "checkbox" at bounding box center [242, 622] width 18 height 15
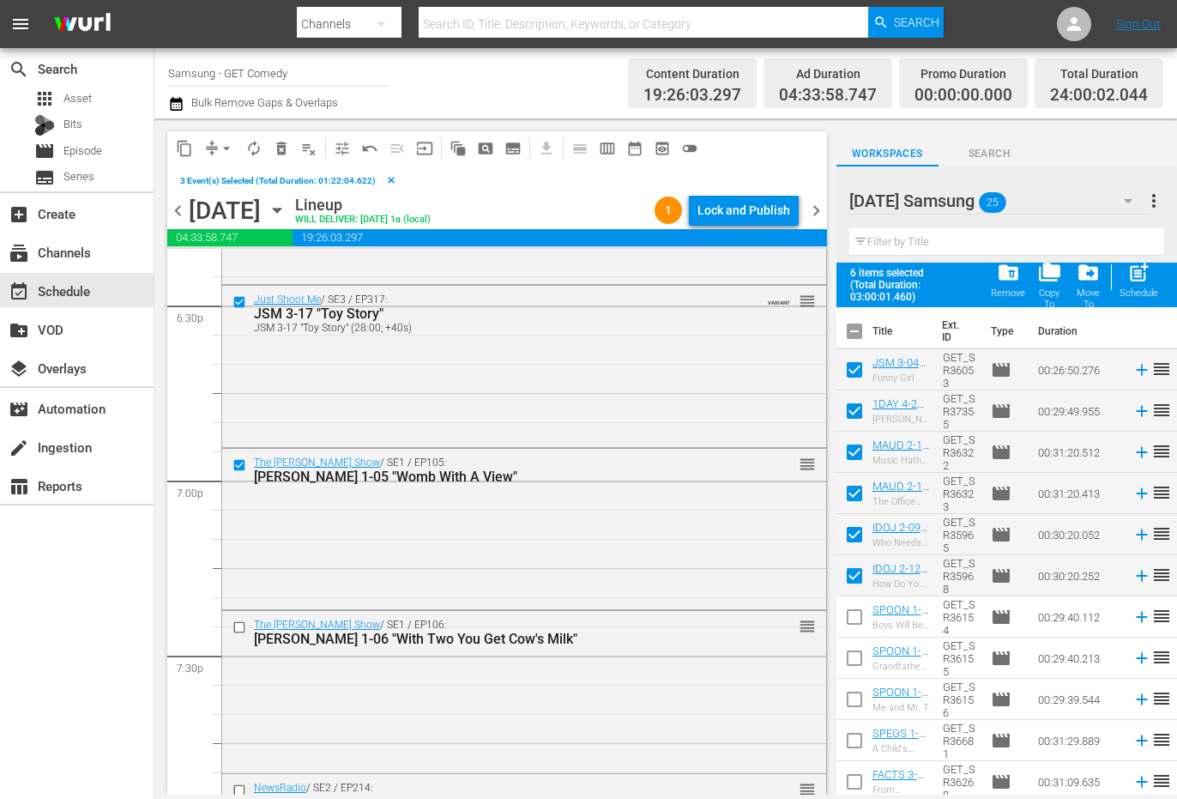
scroll to position [6434, 0]
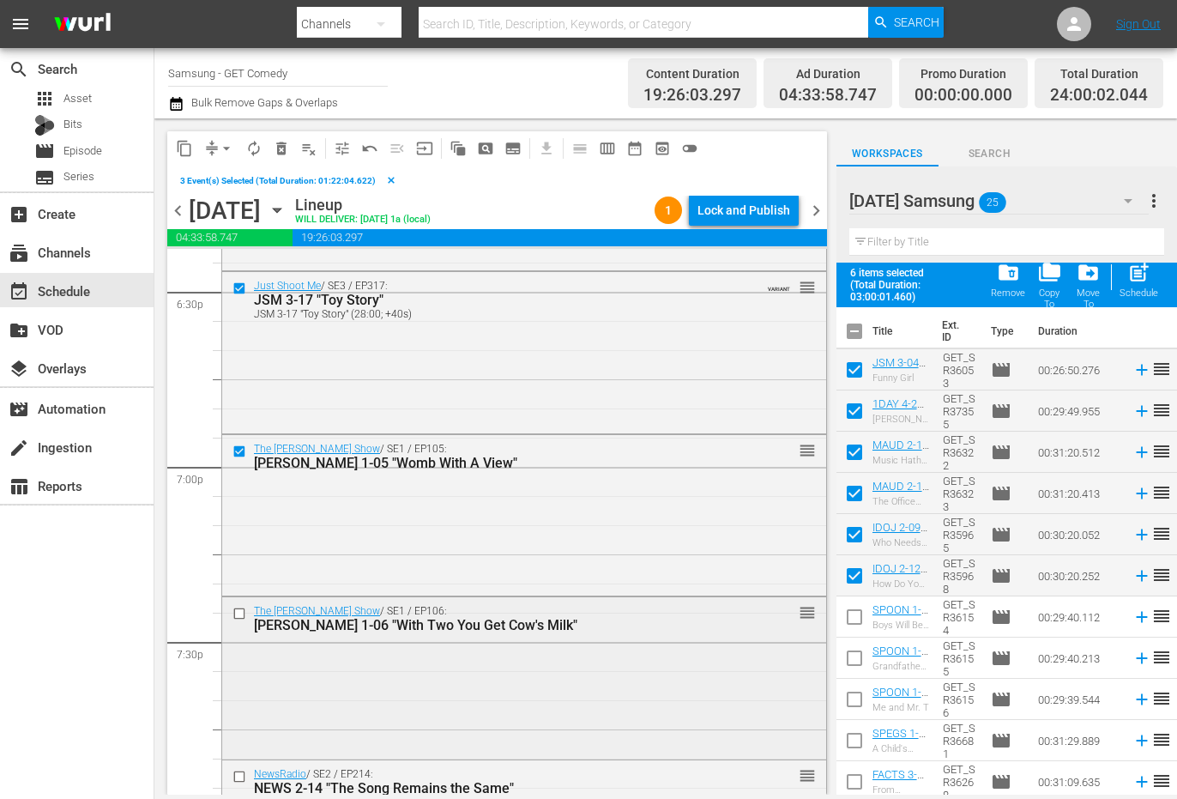
click at [241, 616] on input "checkbox" at bounding box center [242, 613] width 18 height 15
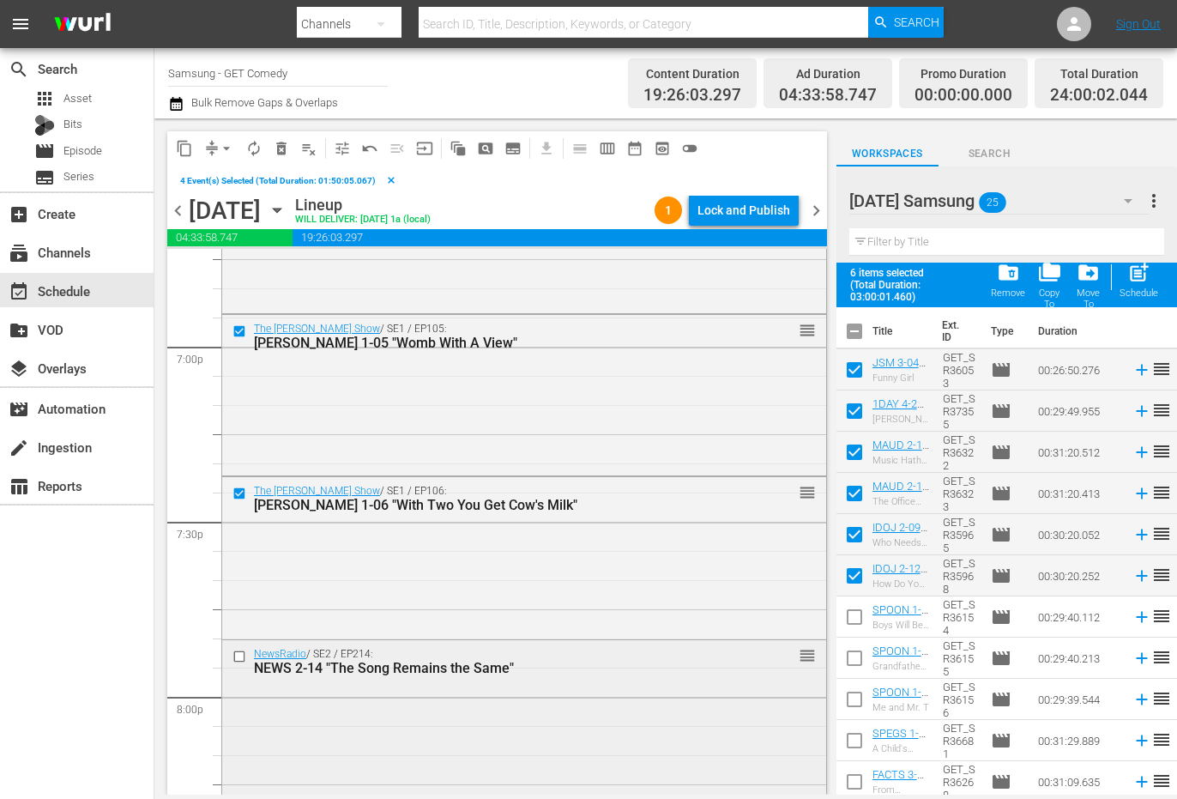
scroll to position [6605, 0]
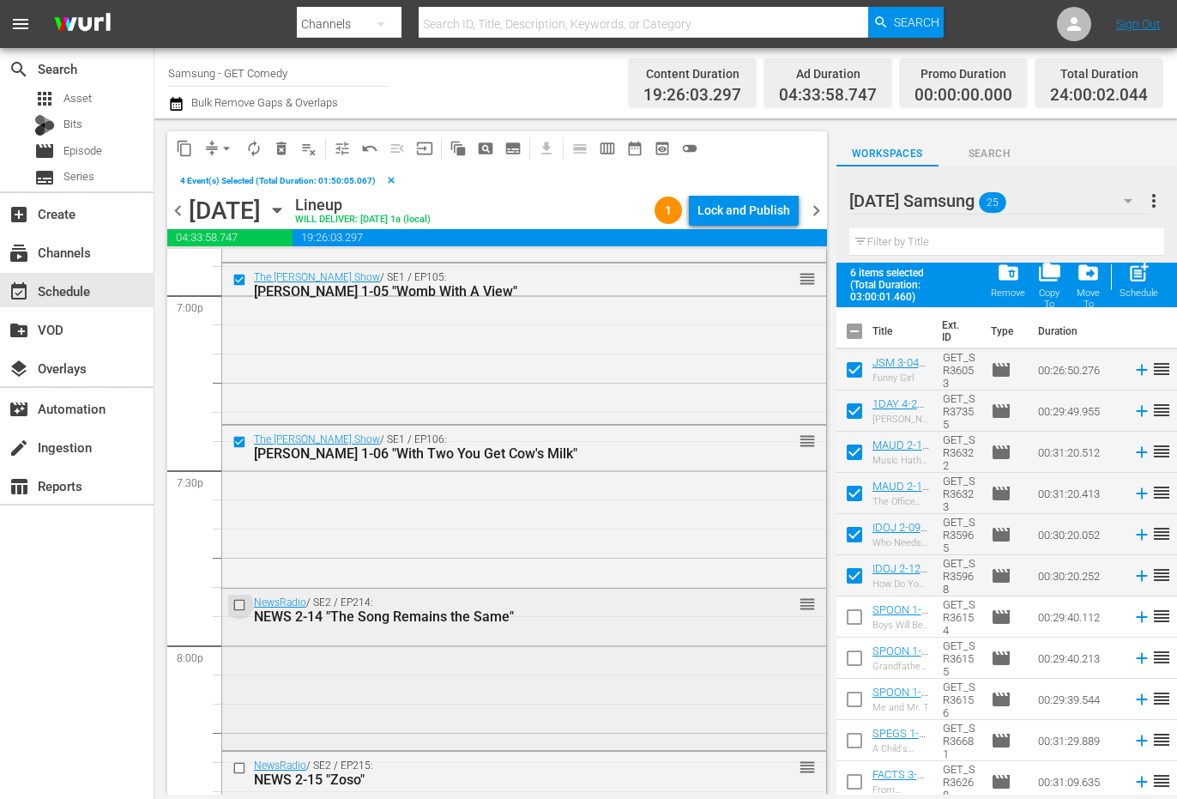
click at [237, 605] on input "checkbox" at bounding box center [242, 605] width 18 height 15
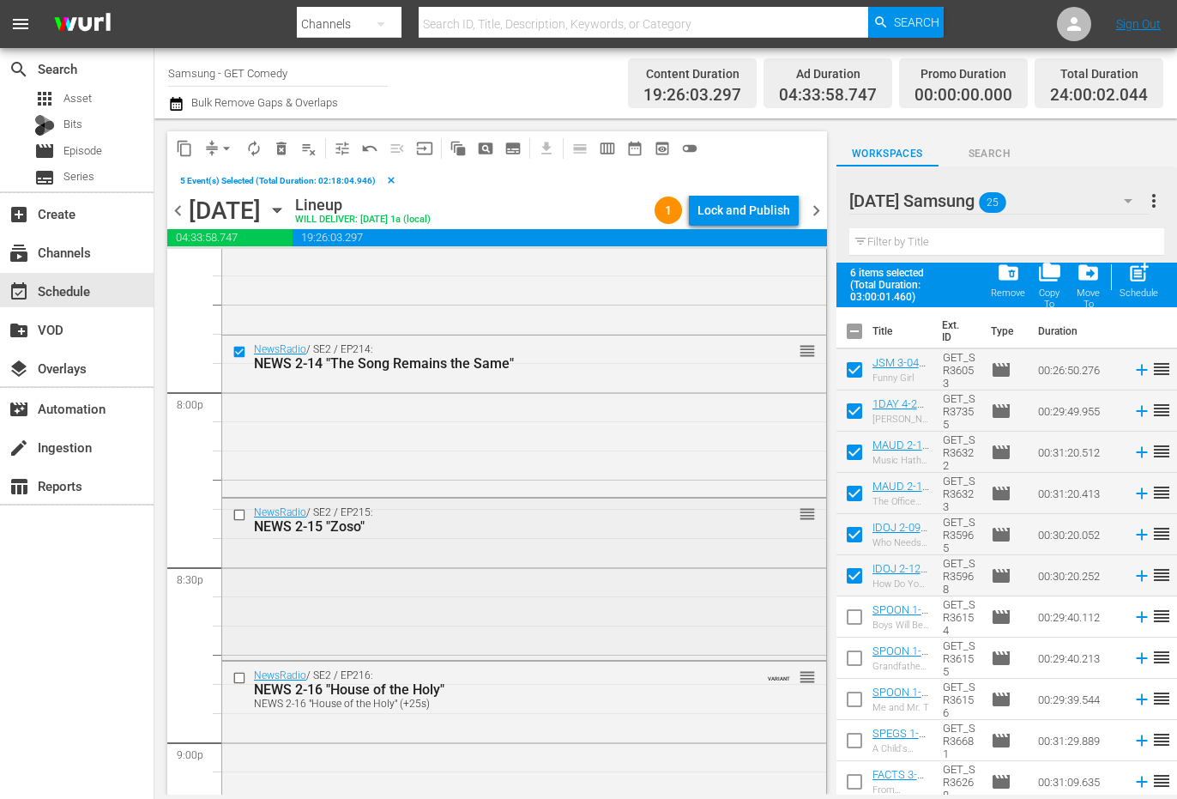
scroll to position [6863, 0]
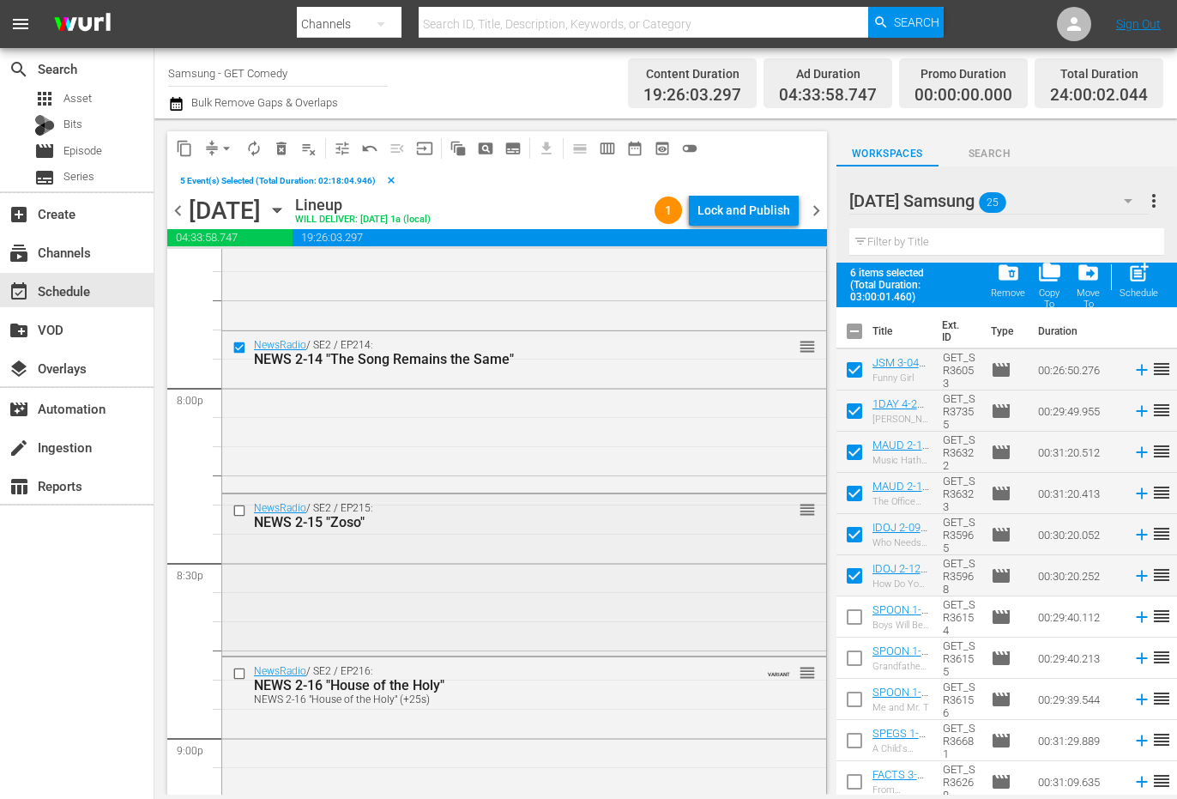
click at [238, 513] on input "checkbox" at bounding box center [242, 511] width 18 height 15
click at [236, 674] on input "checkbox" at bounding box center [242, 674] width 18 height 15
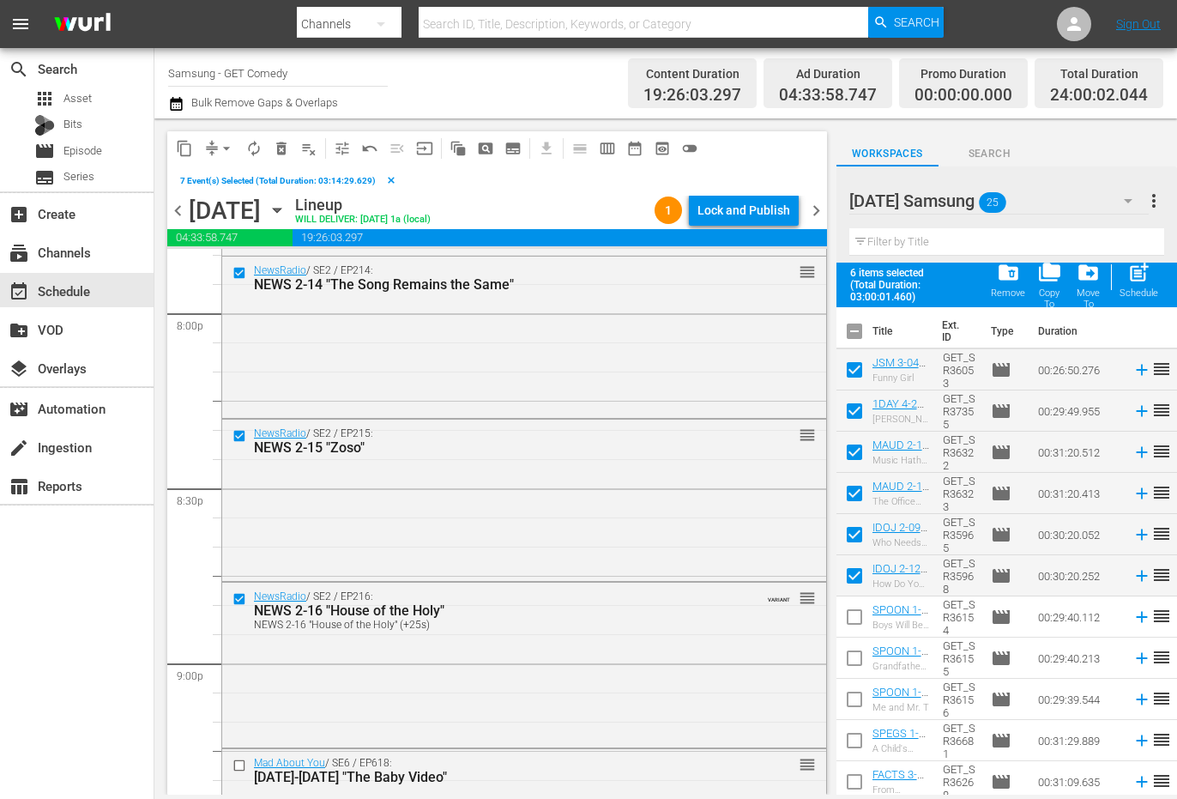
scroll to position [7034, 0]
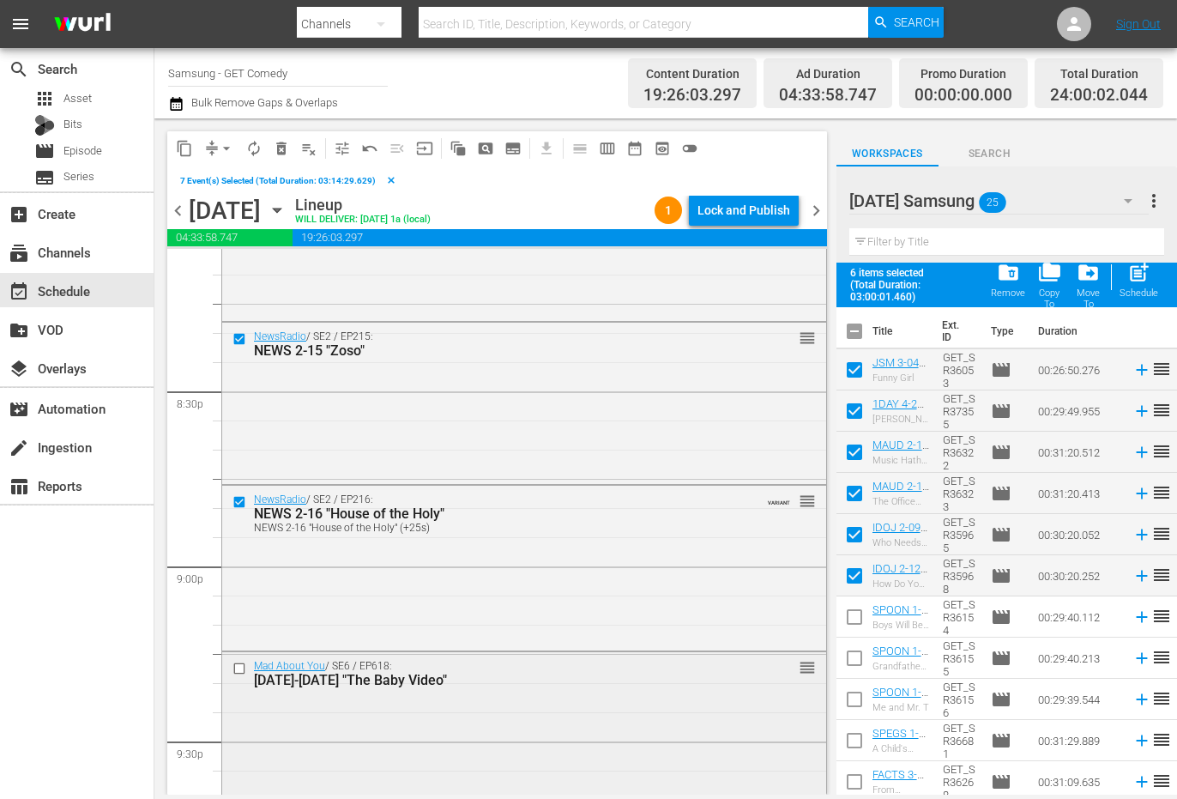
click at [239, 668] on input "checkbox" at bounding box center [242, 669] width 18 height 15
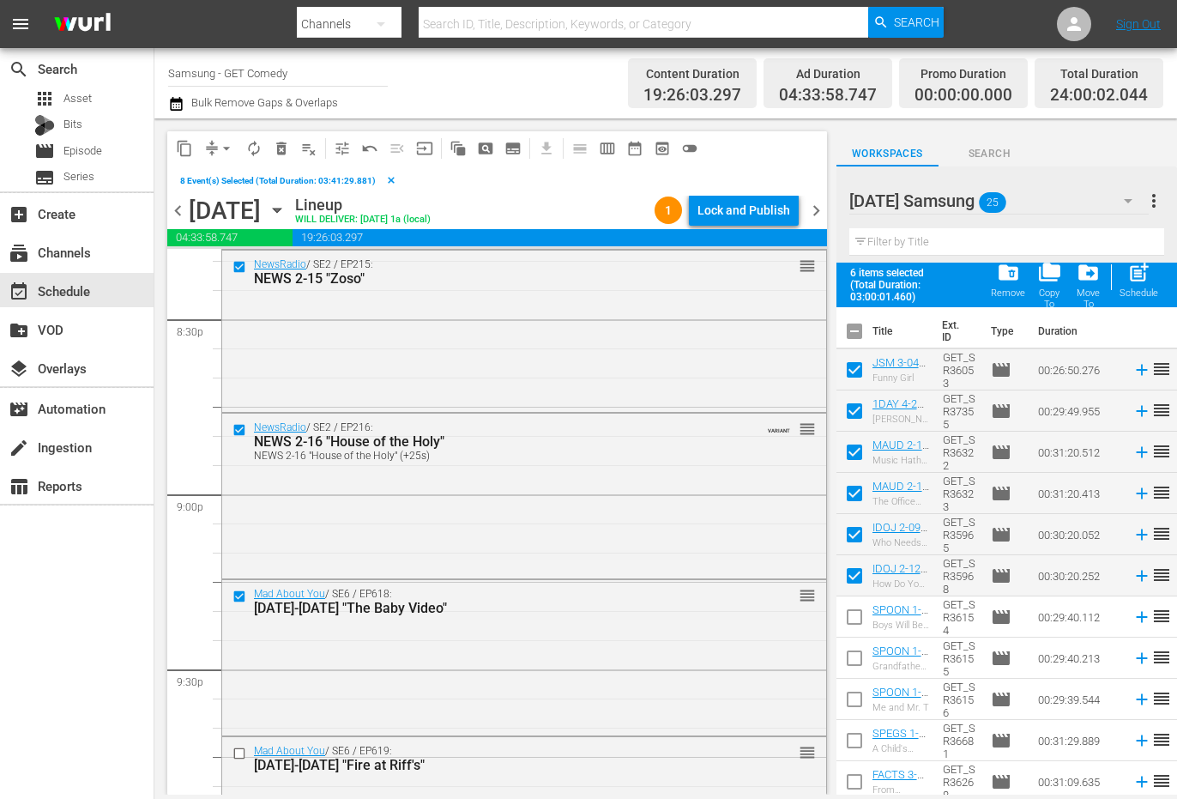
scroll to position [7206, 0]
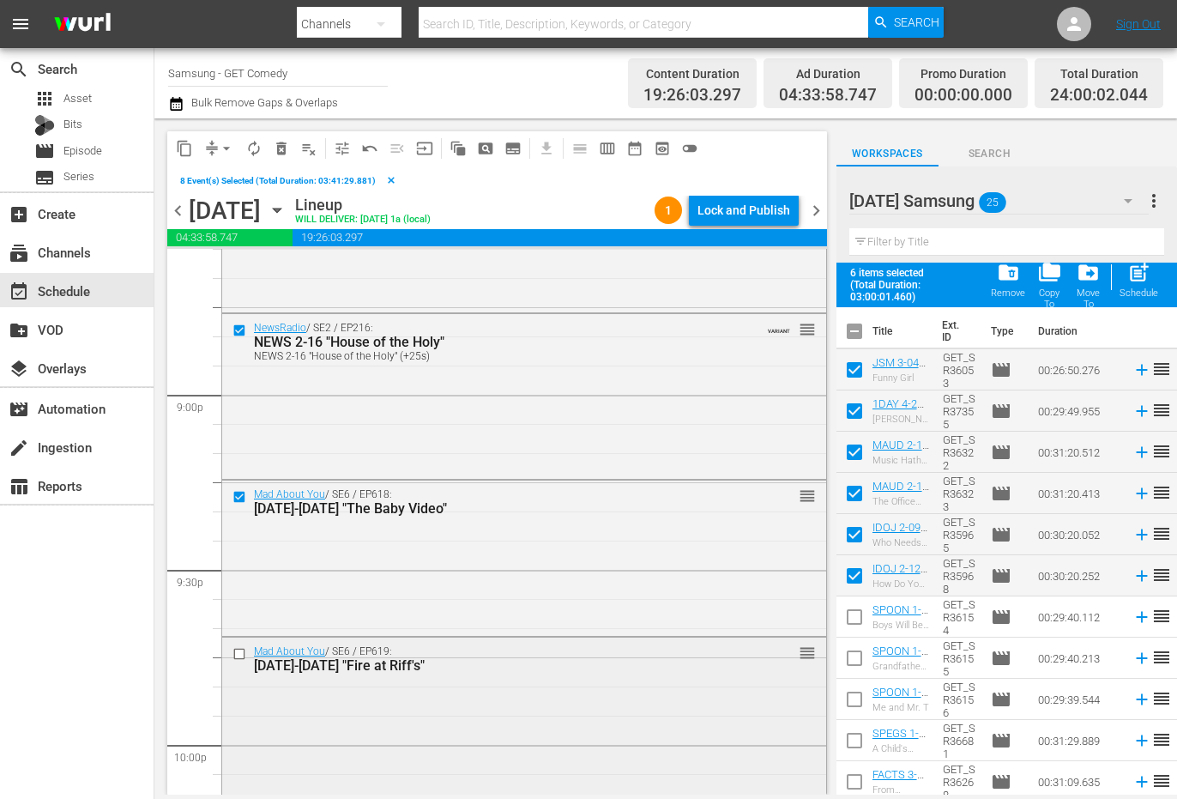
click at [240, 653] on input "checkbox" at bounding box center [242, 654] width 18 height 15
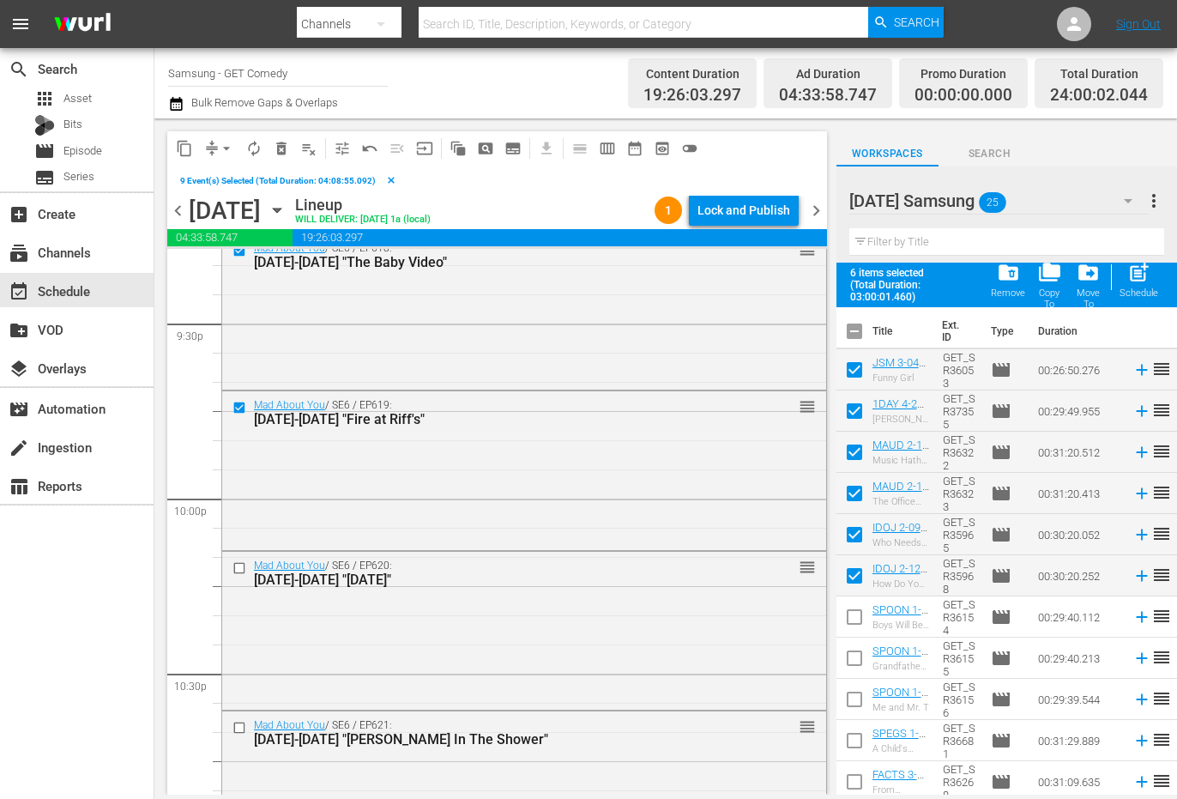
scroll to position [7463, 0]
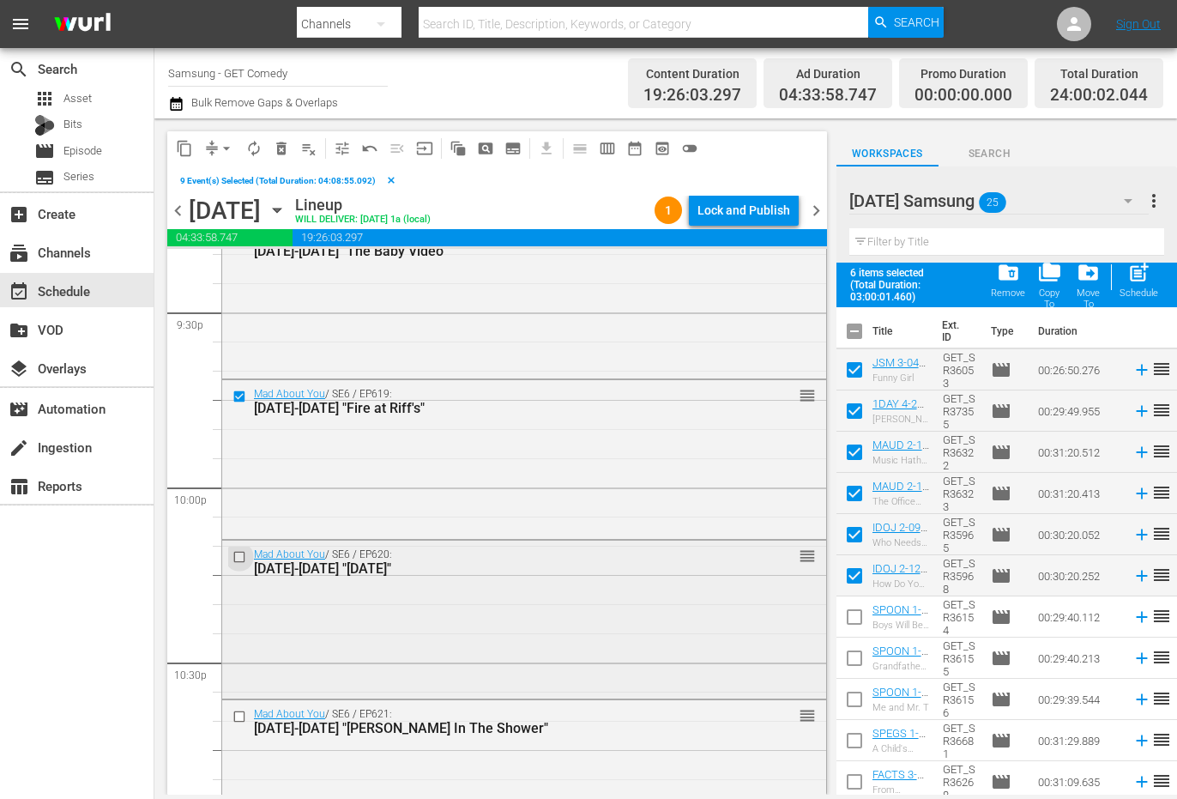
click at [236, 557] on input "checkbox" at bounding box center [242, 557] width 18 height 15
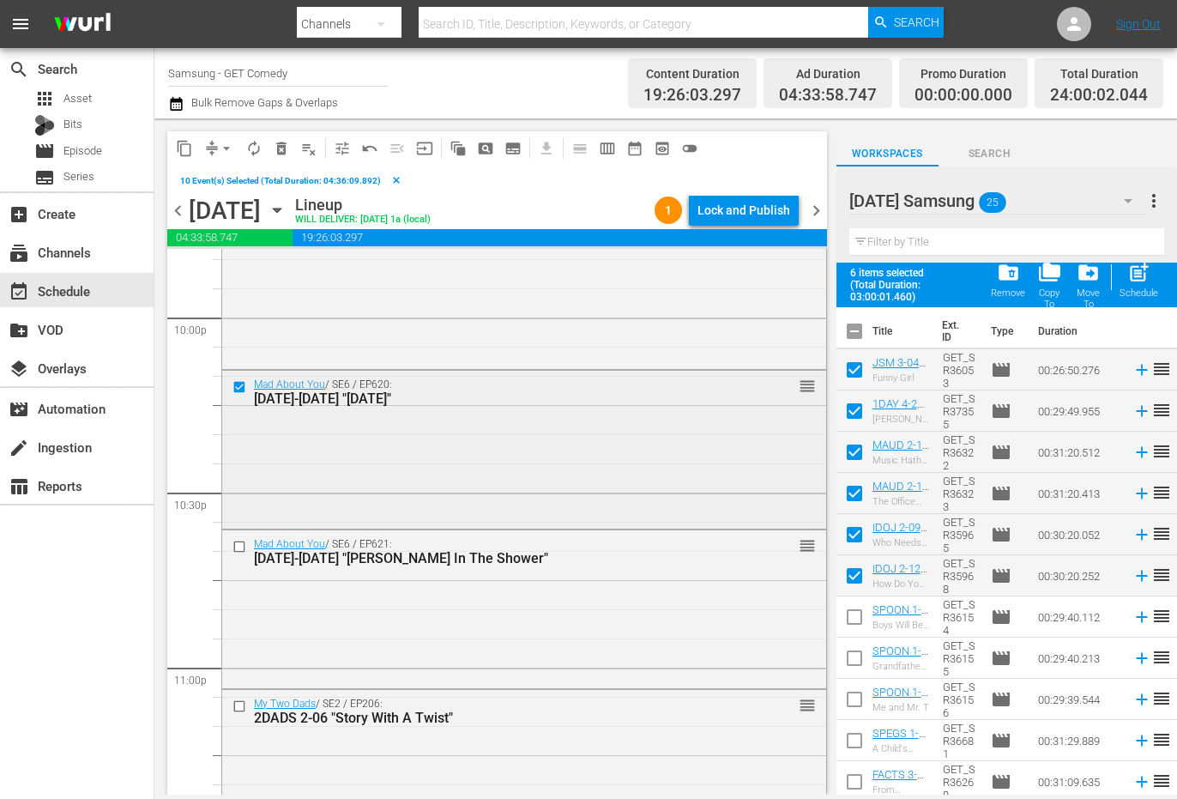
scroll to position [7635, 0]
click at [239, 543] on input "checkbox" at bounding box center [242, 544] width 18 height 15
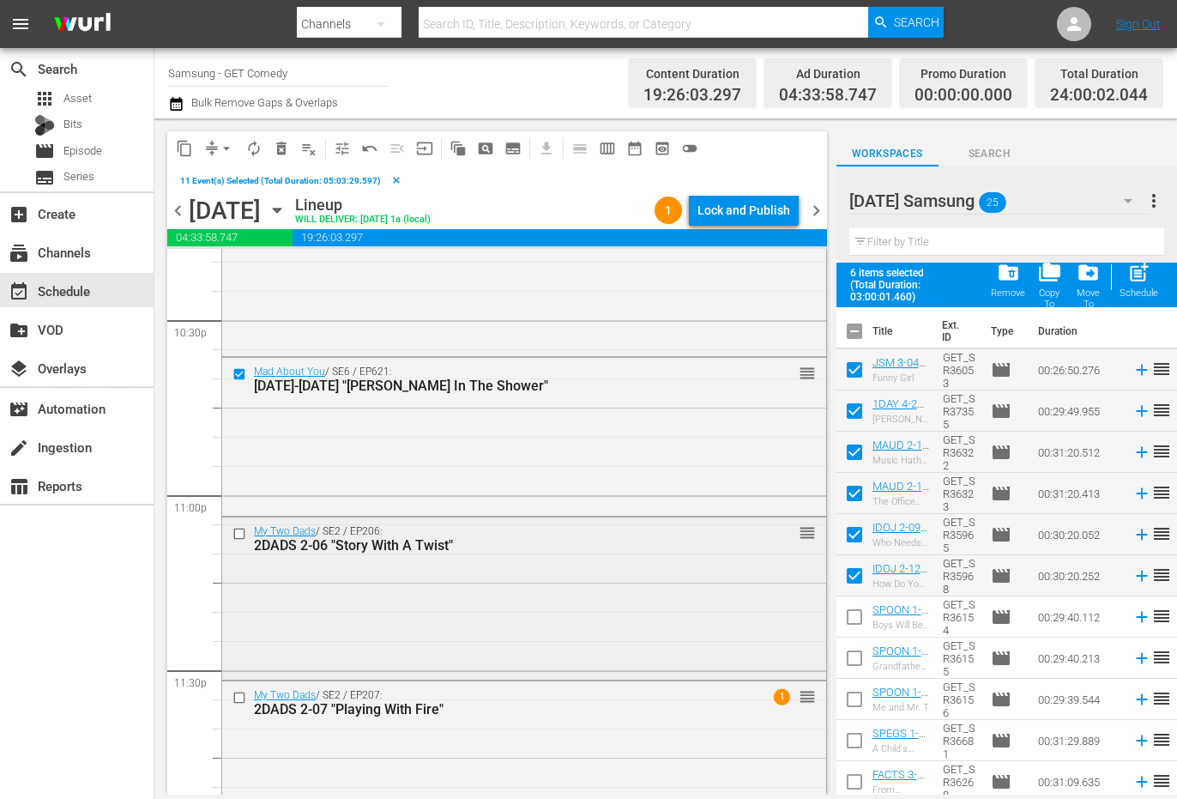
scroll to position [7806, 0]
click at [237, 529] on input "checkbox" at bounding box center [242, 532] width 18 height 15
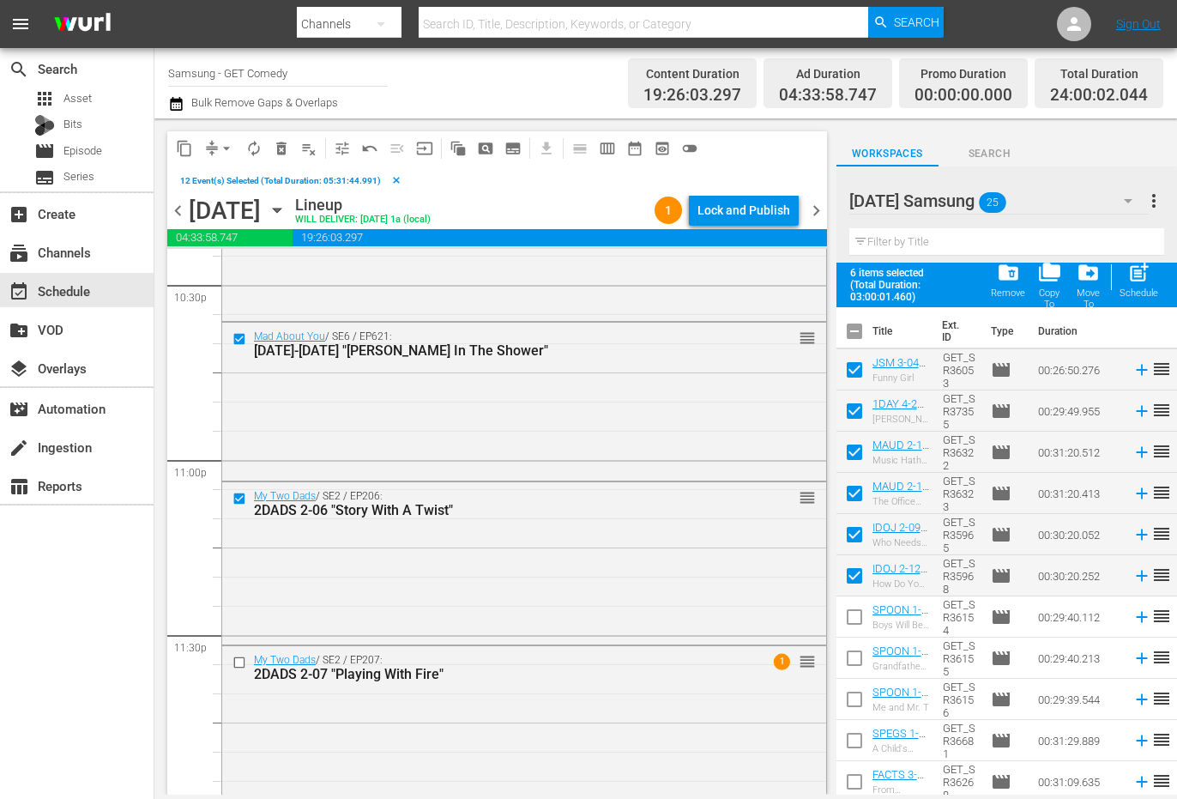
scroll to position [7856, 0]
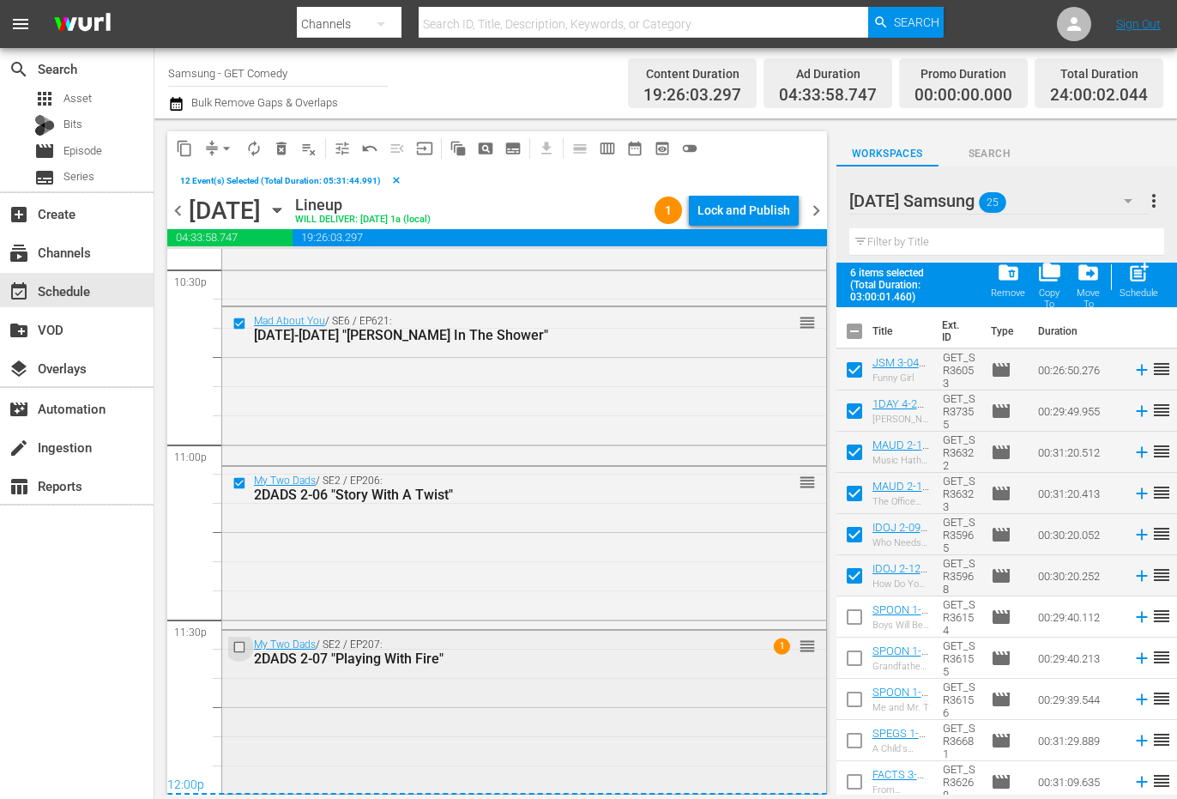
click at [241, 647] on input "checkbox" at bounding box center [242, 647] width 18 height 15
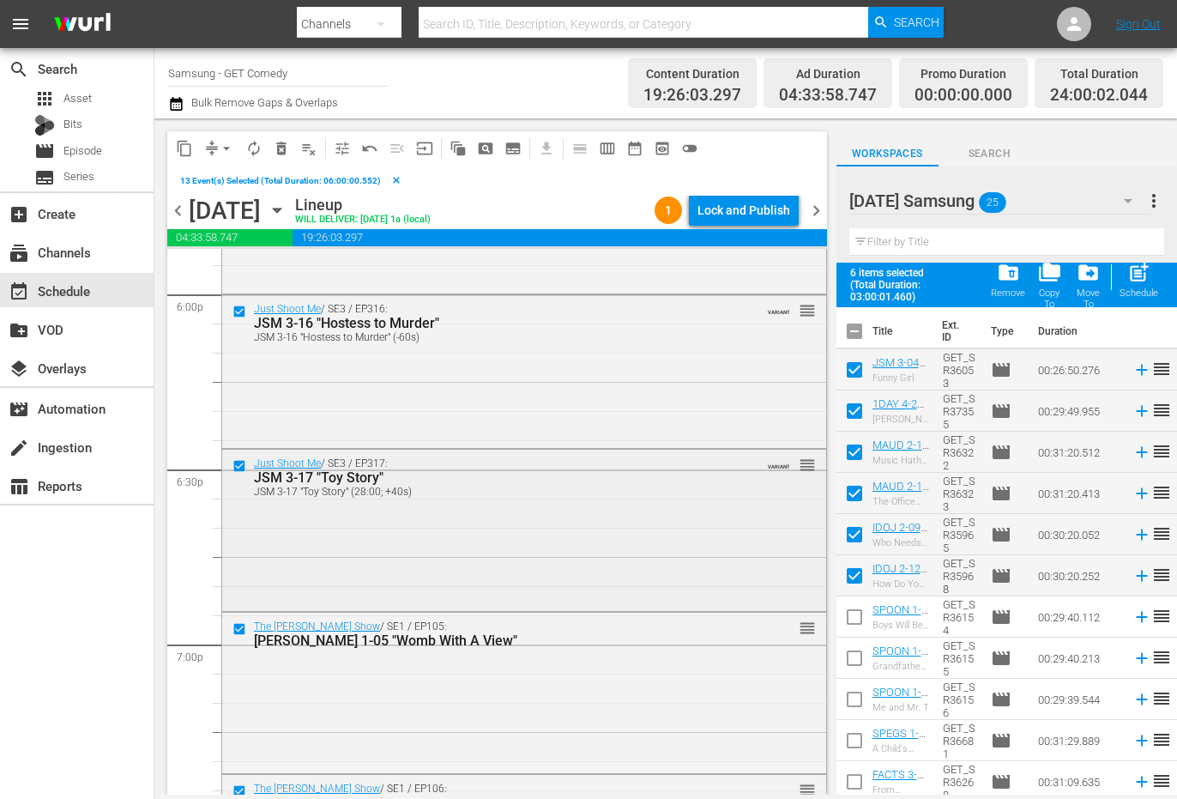
scroll to position [6226, 0]
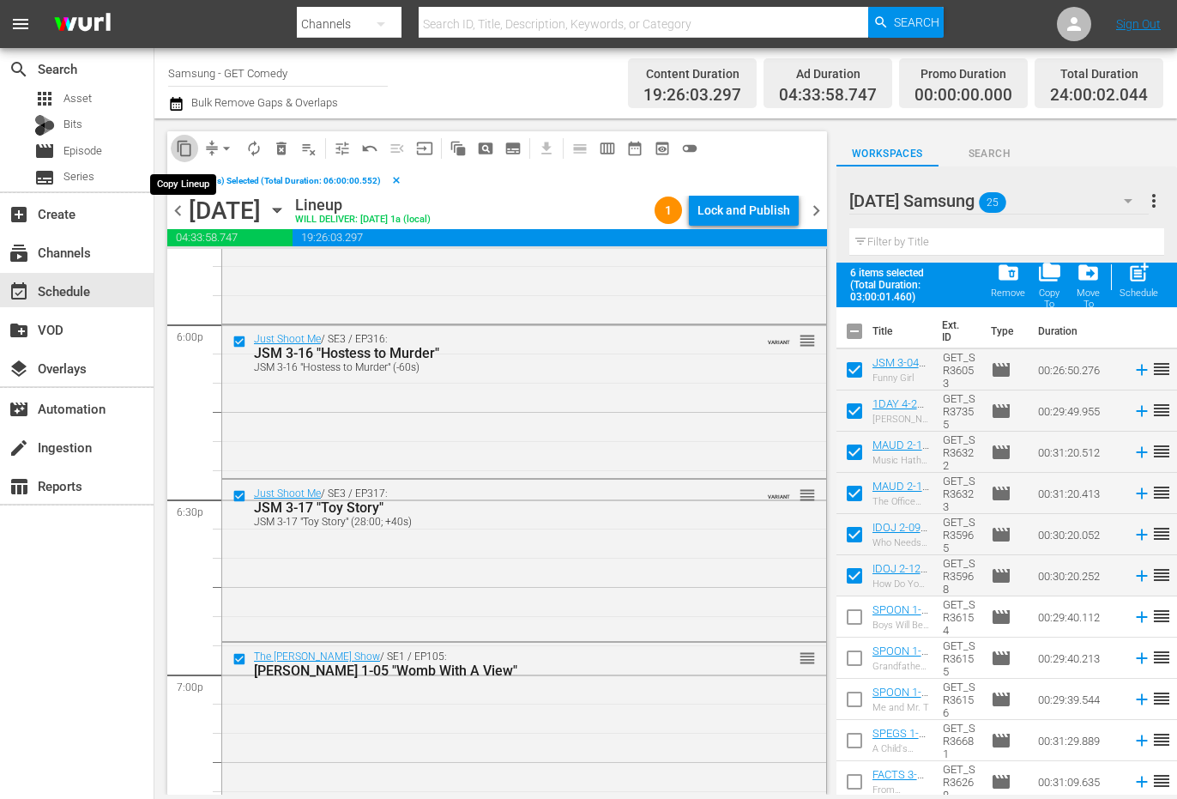
click at [183, 150] on span "content_copy" at bounding box center [184, 148] width 17 height 17
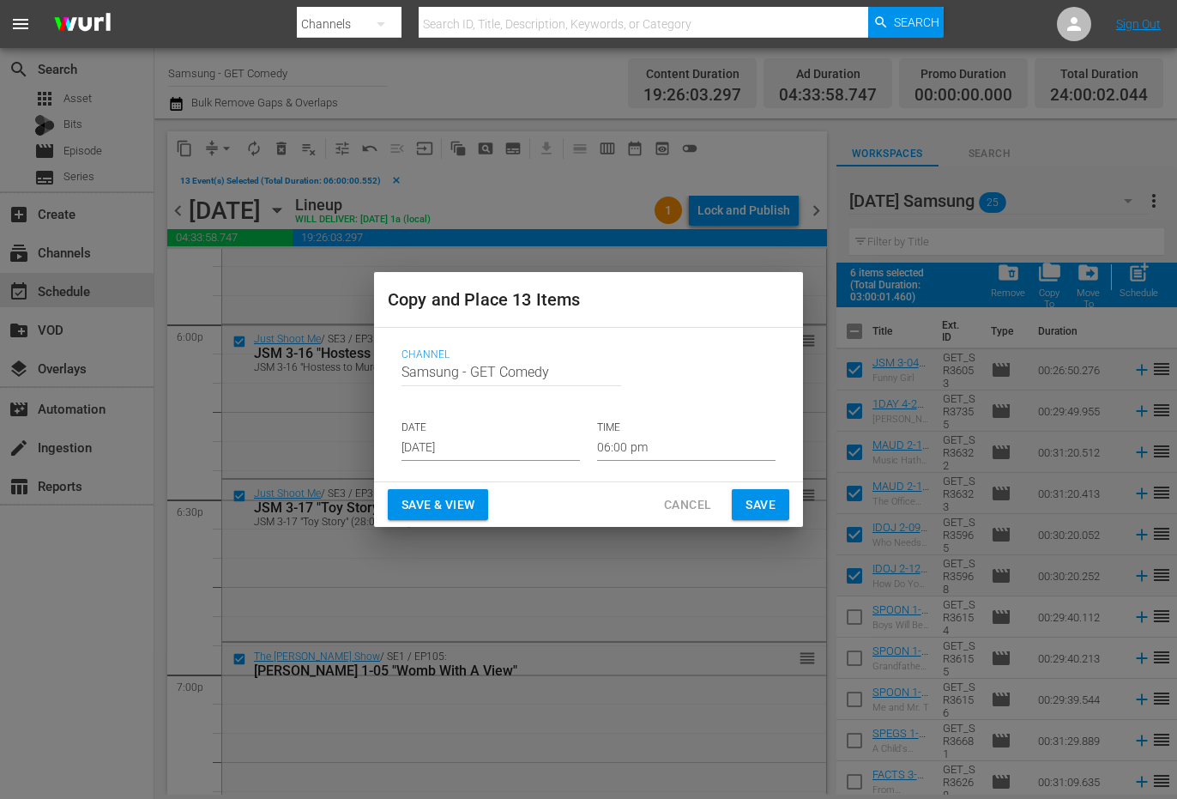
click at [444, 447] on input "[DATE]" at bounding box center [491, 448] width 178 height 26
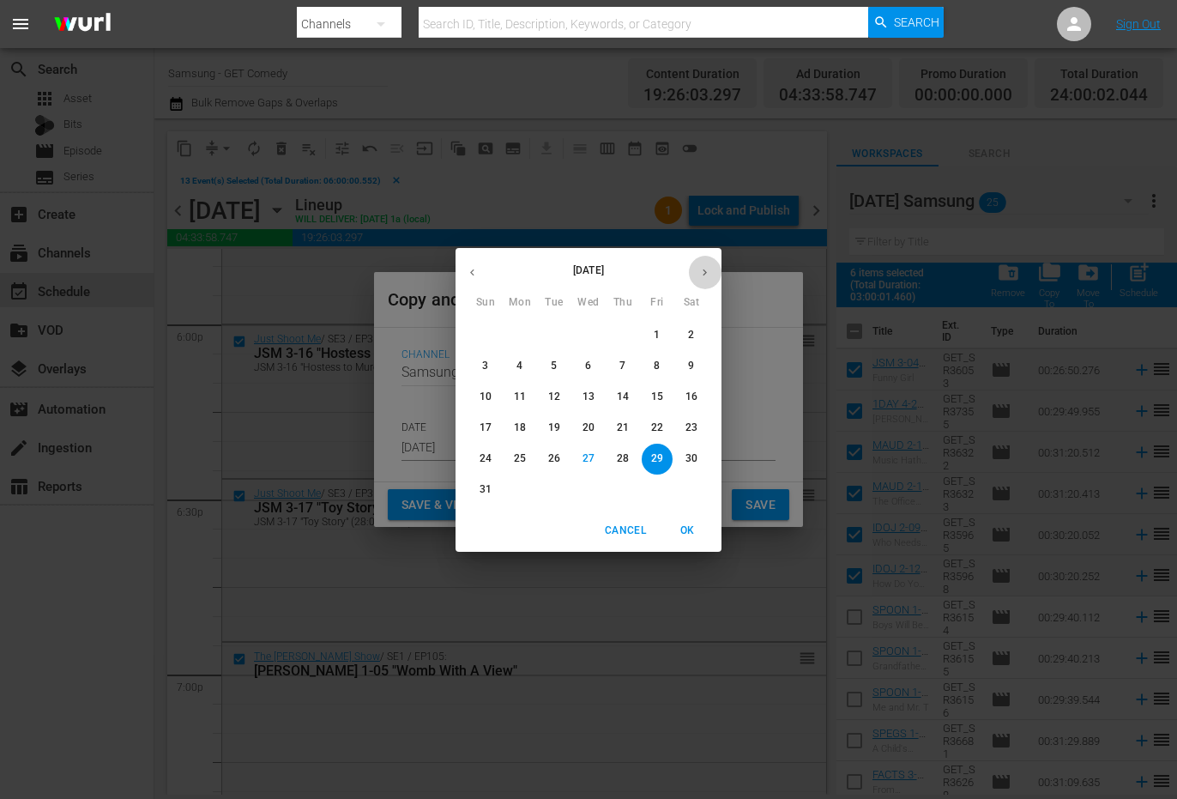
click at [701, 270] on icon "button" at bounding box center [704, 272] width 13 height 13
click at [487, 425] on p "21" at bounding box center [486, 427] width 12 height 15
type input "[DATE]"
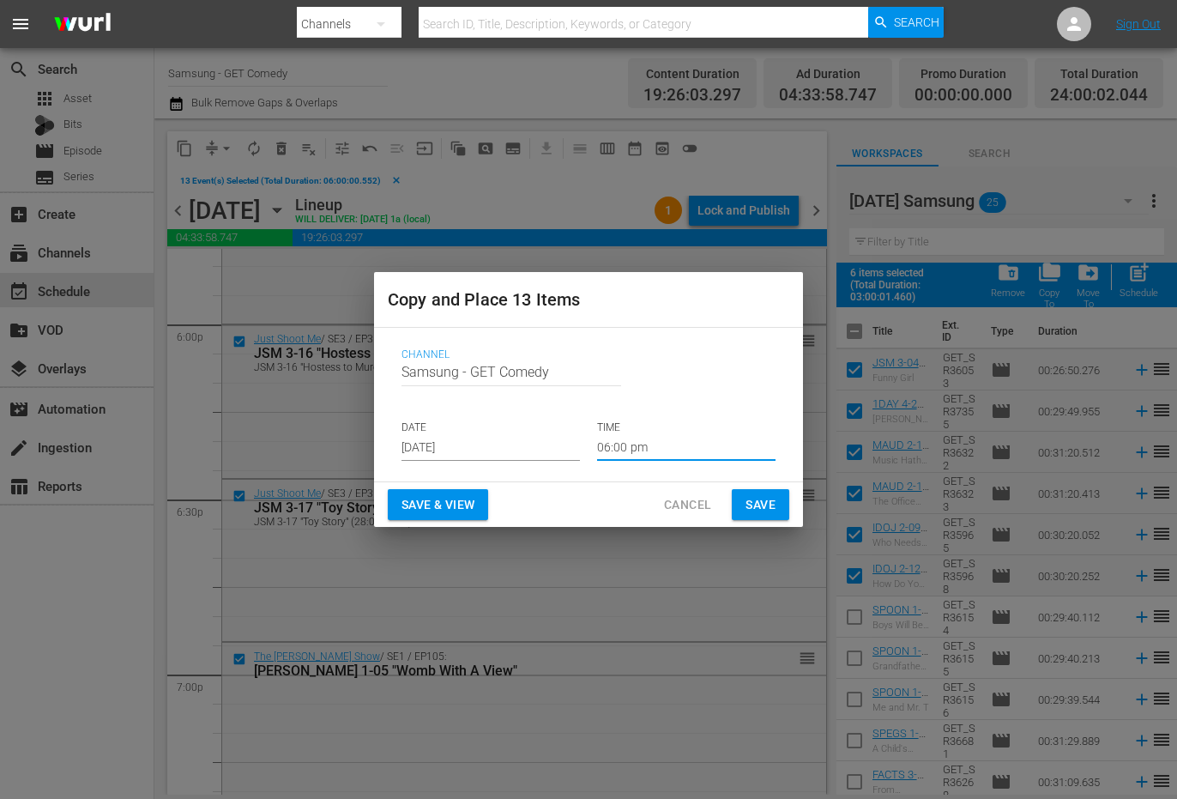
click at [618, 453] on input "06:00 pm" at bounding box center [686, 448] width 178 height 26
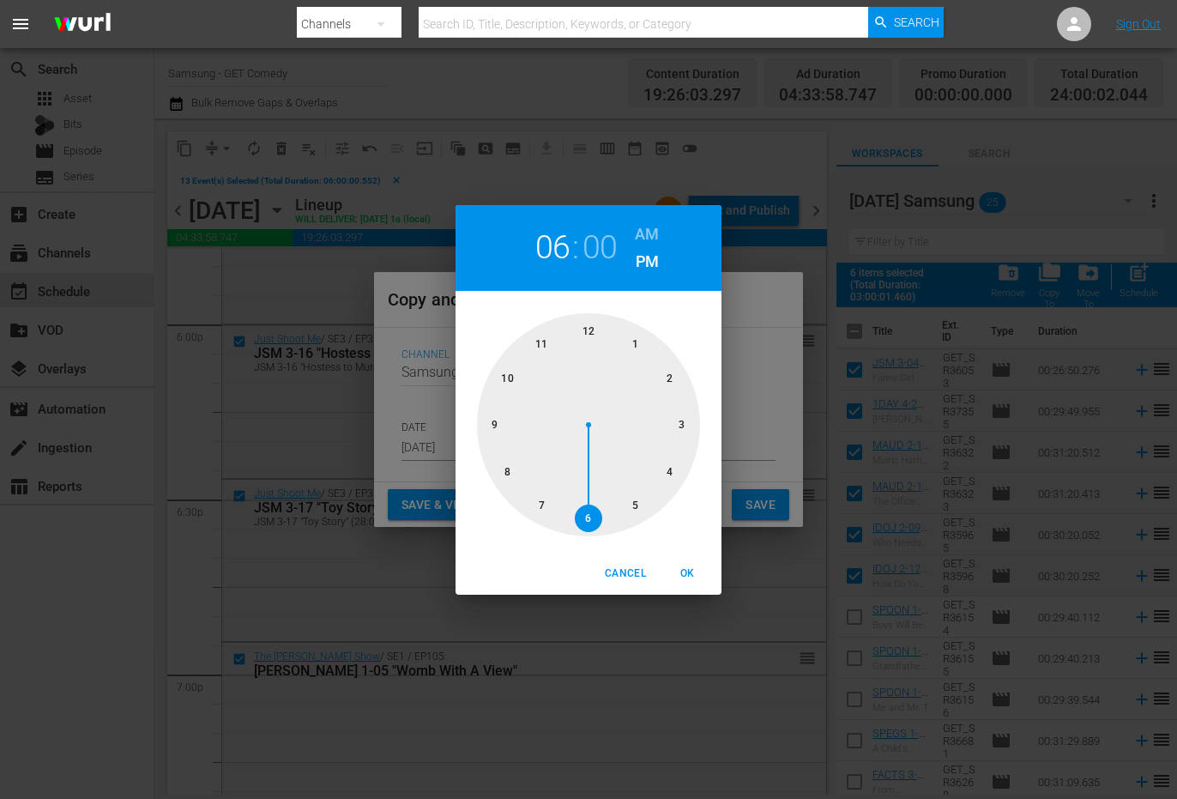
click at [589, 334] on div at bounding box center [588, 424] width 223 height 223
click at [687, 570] on span "OK" at bounding box center [687, 574] width 41 height 18
type input "12:00 pm"
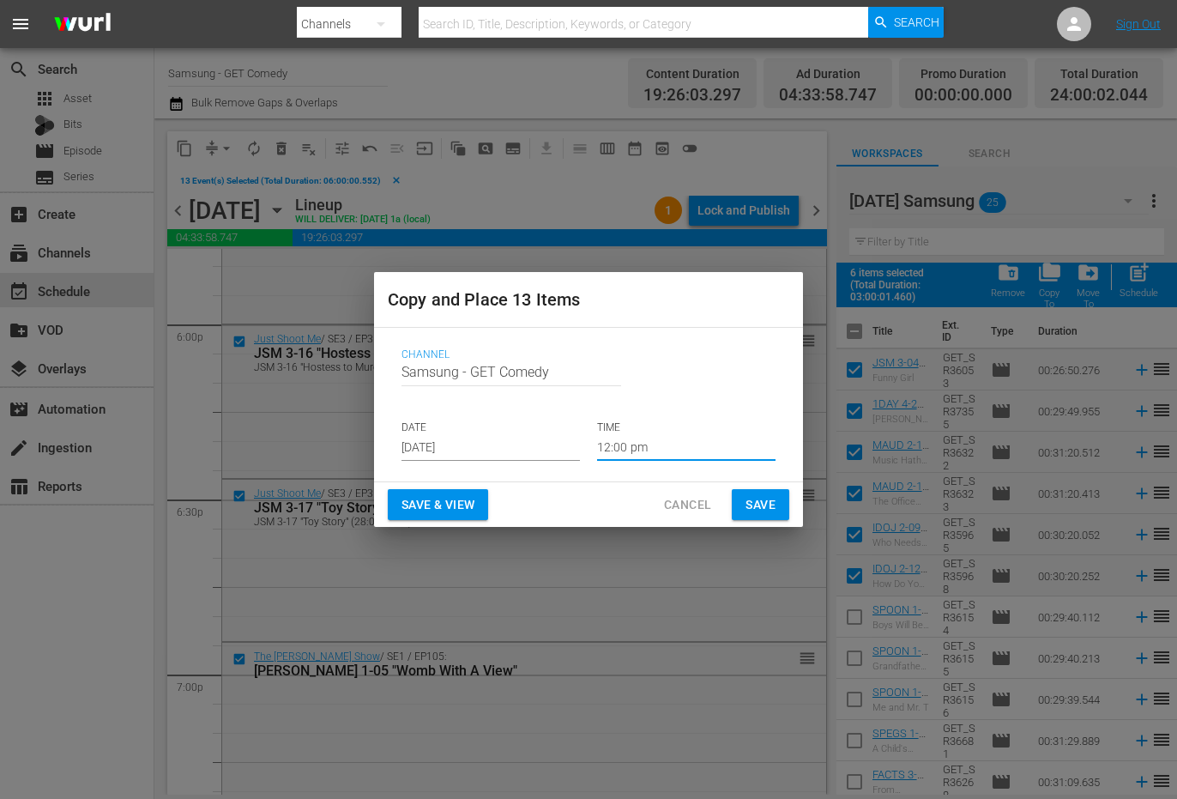
click at [754, 494] on span "Save" at bounding box center [761, 504] width 30 height 21
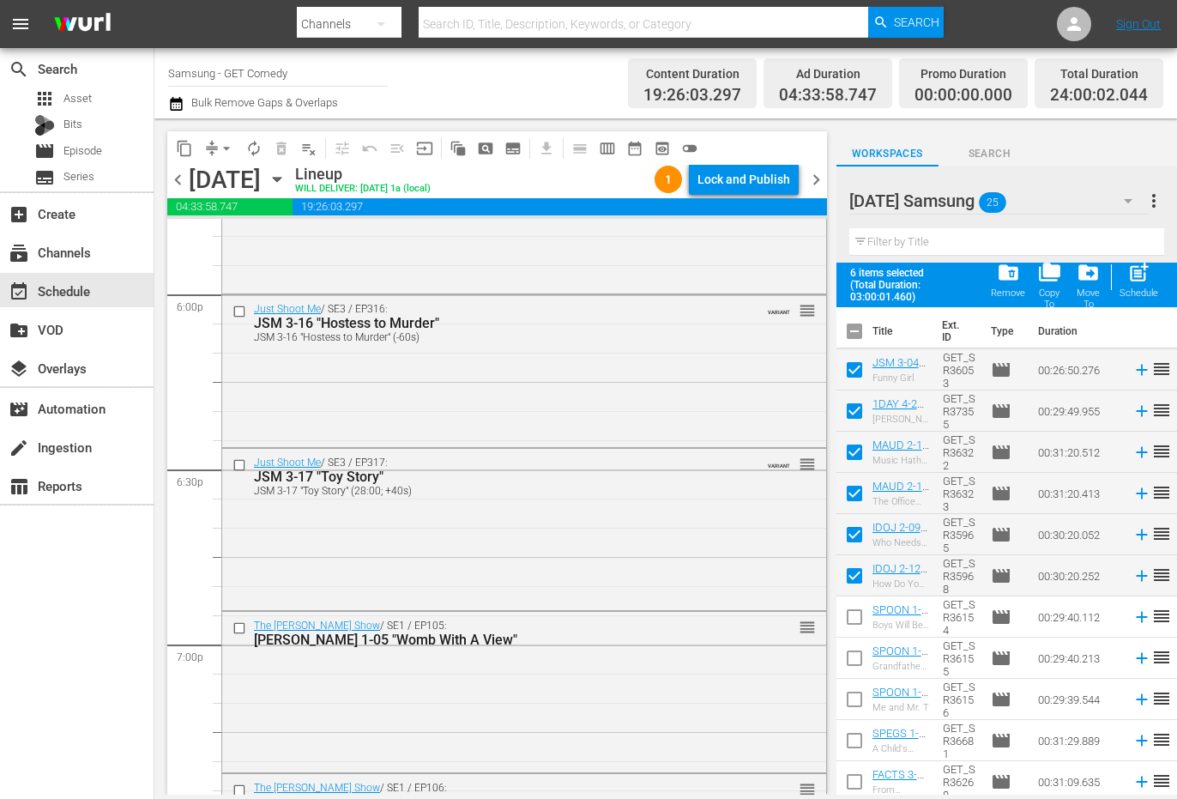
click at [287, 179] on icon "button" at bounding box center [277, 179] width 19 height 19
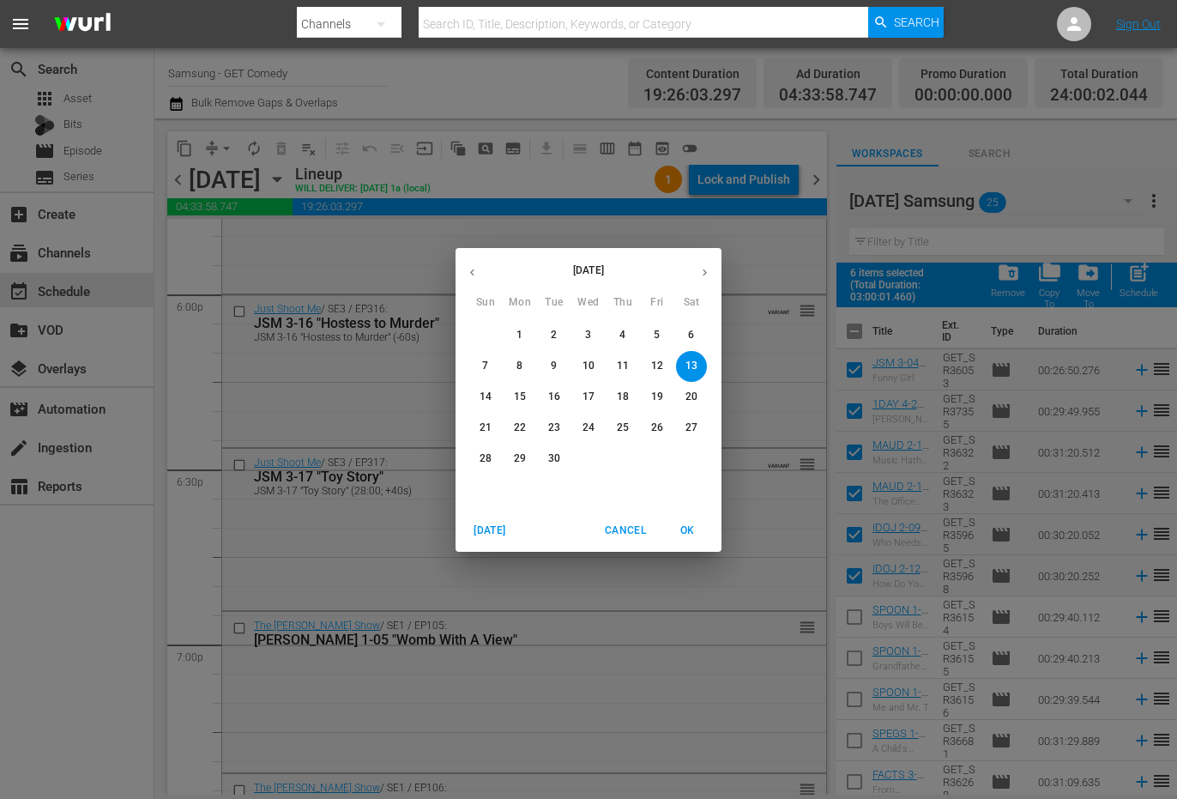
click at [493, 424] on span "21" at bounding box center [485, 427] width 31 height 15
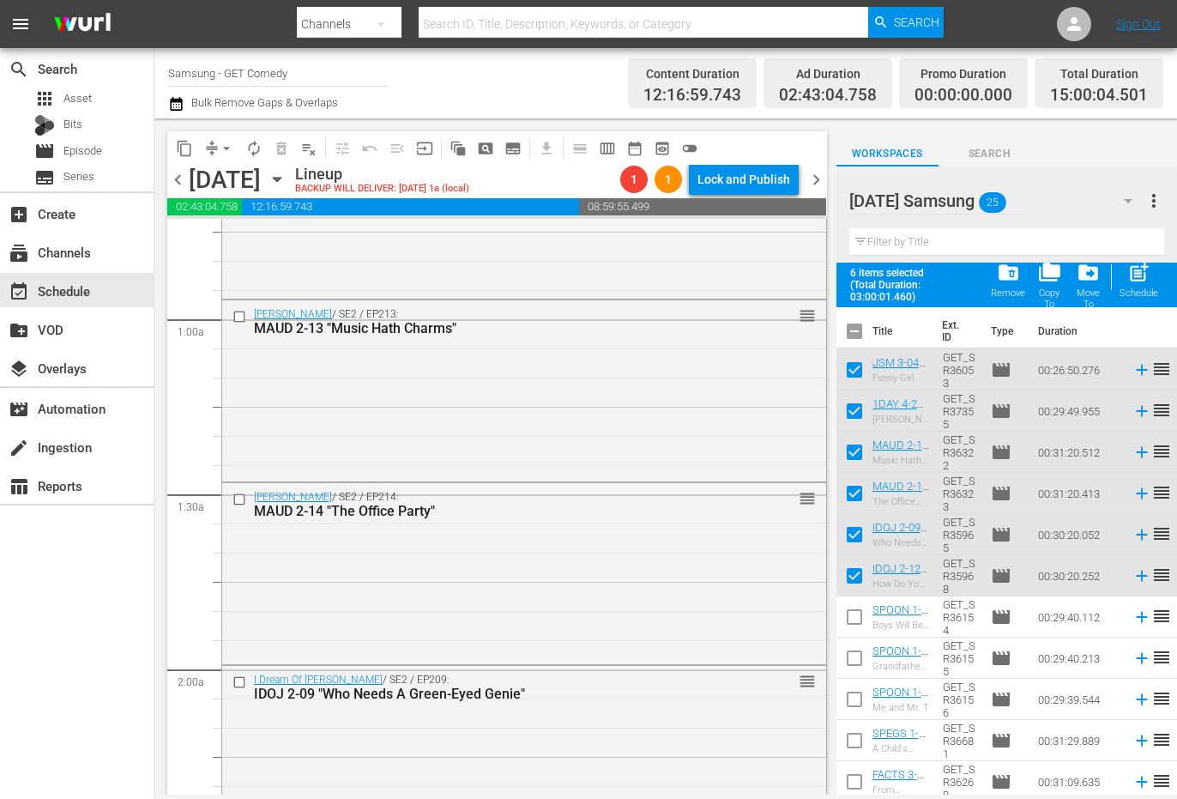
scroll to position [257, 0]
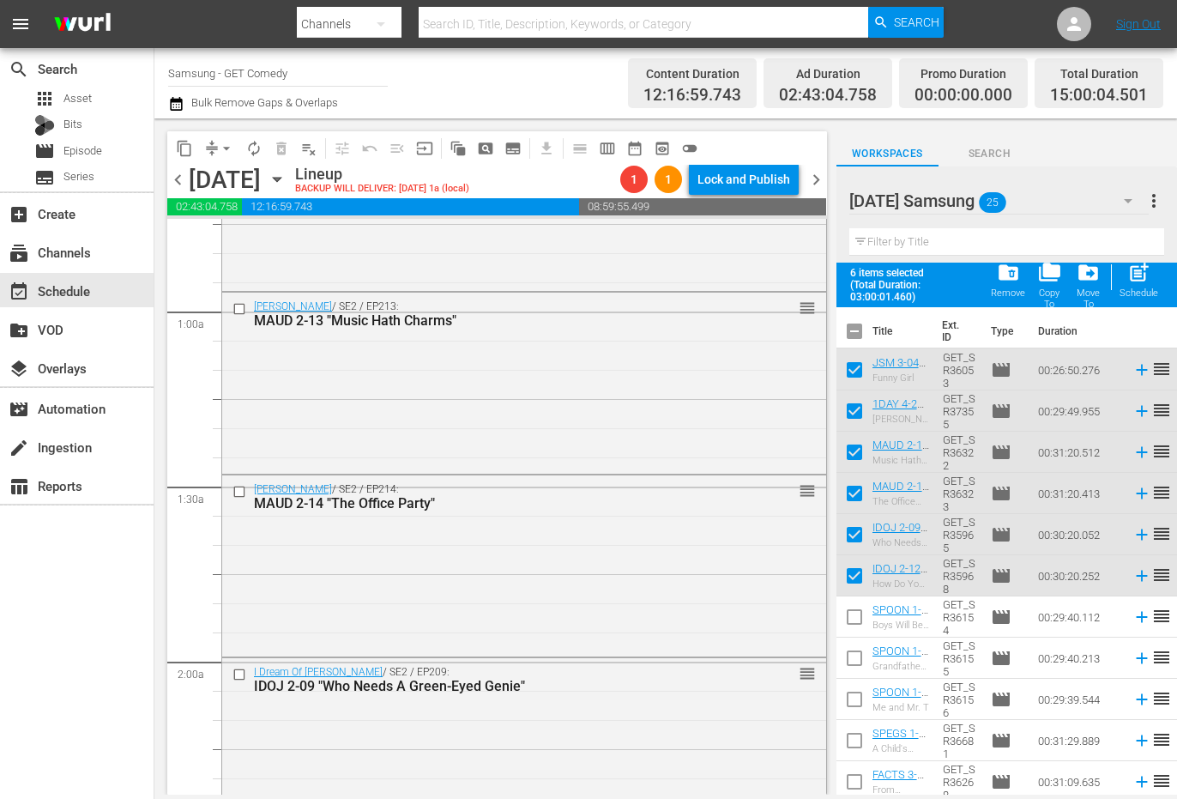
click at [850, 329] on input "checkbox" at bounding box center [855, 335] width 36 height 36
checkbox input "true"
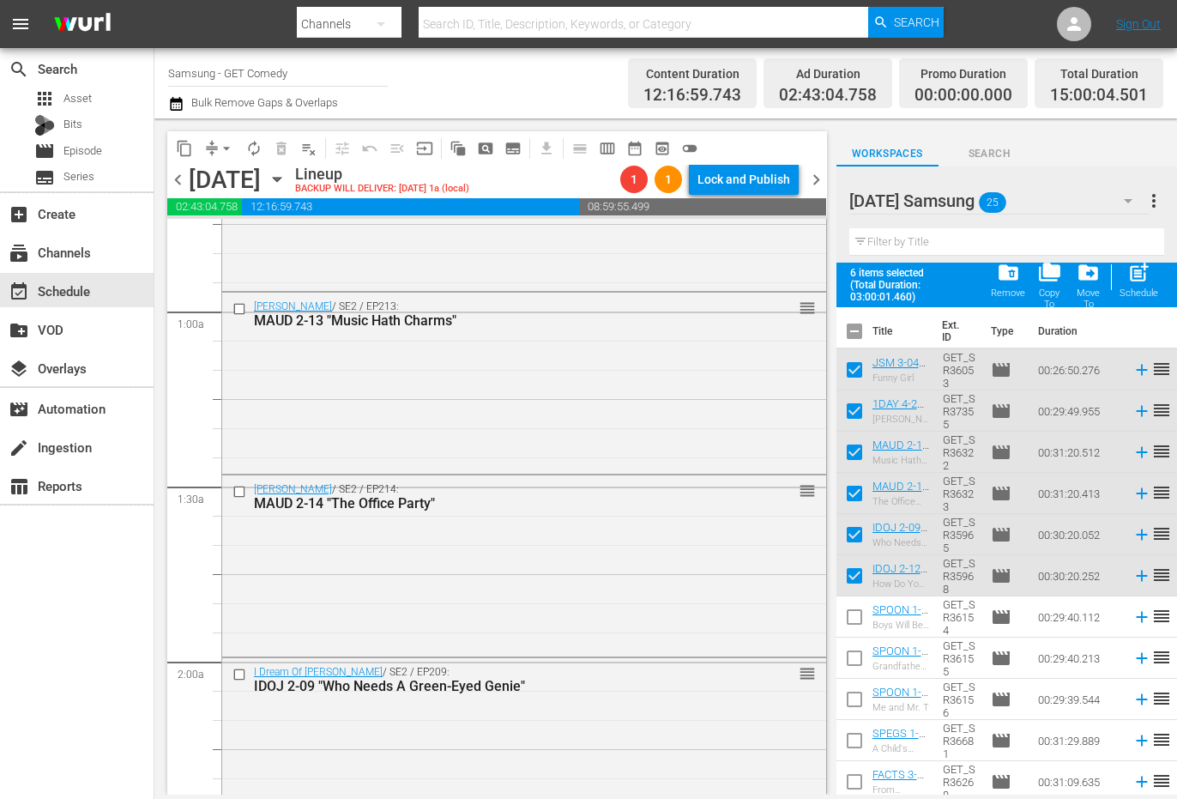
checkbox input "true"
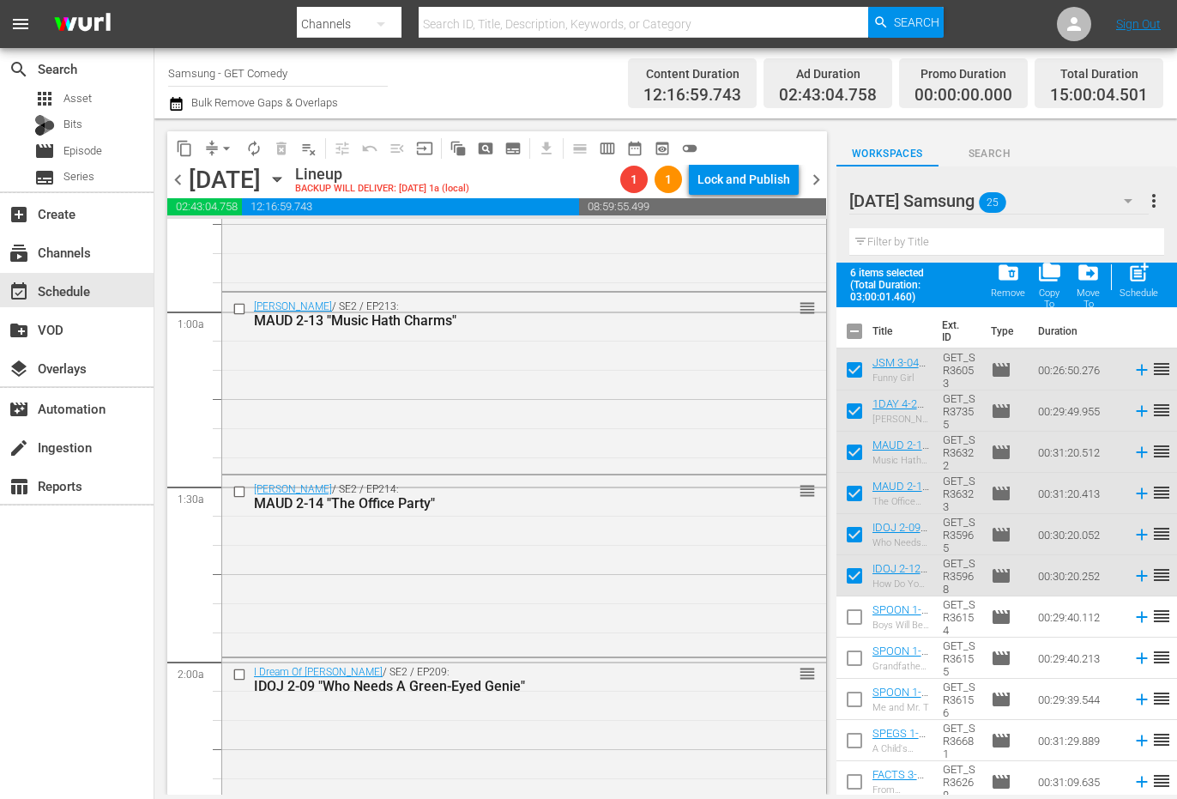
checkbox input "true"
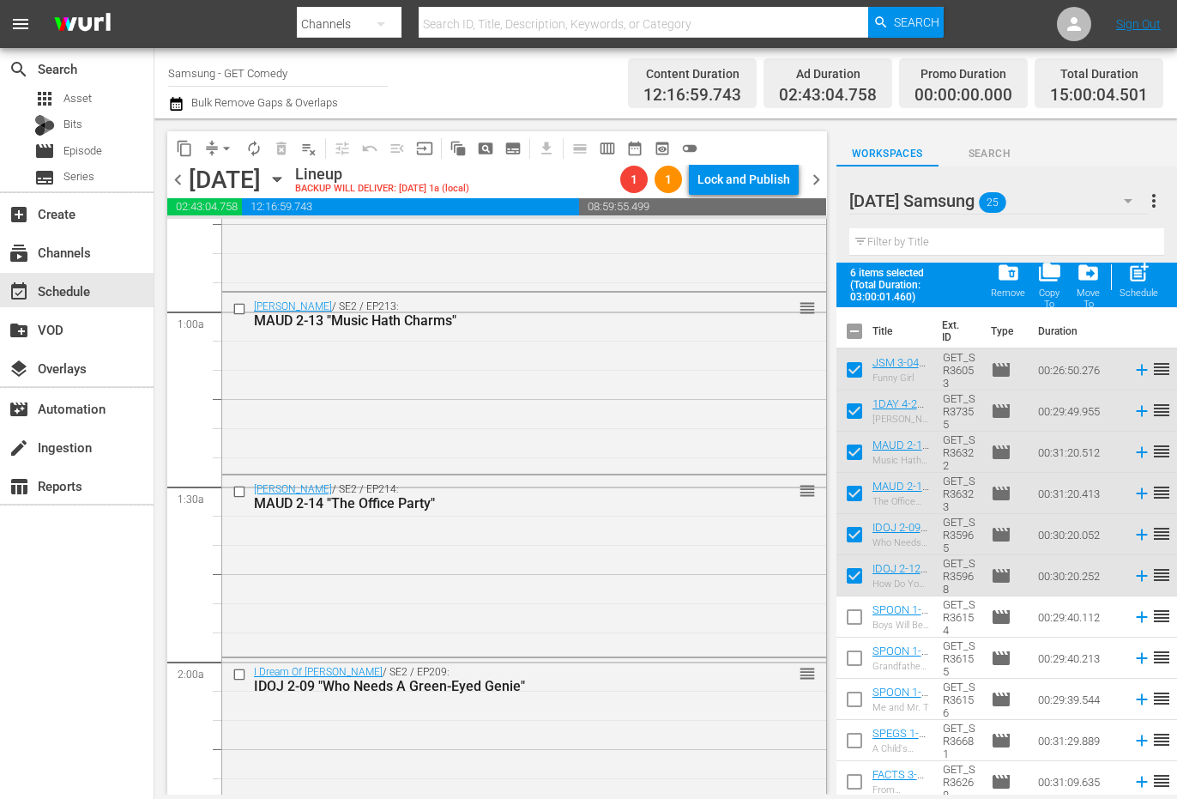
checkbox input "true"
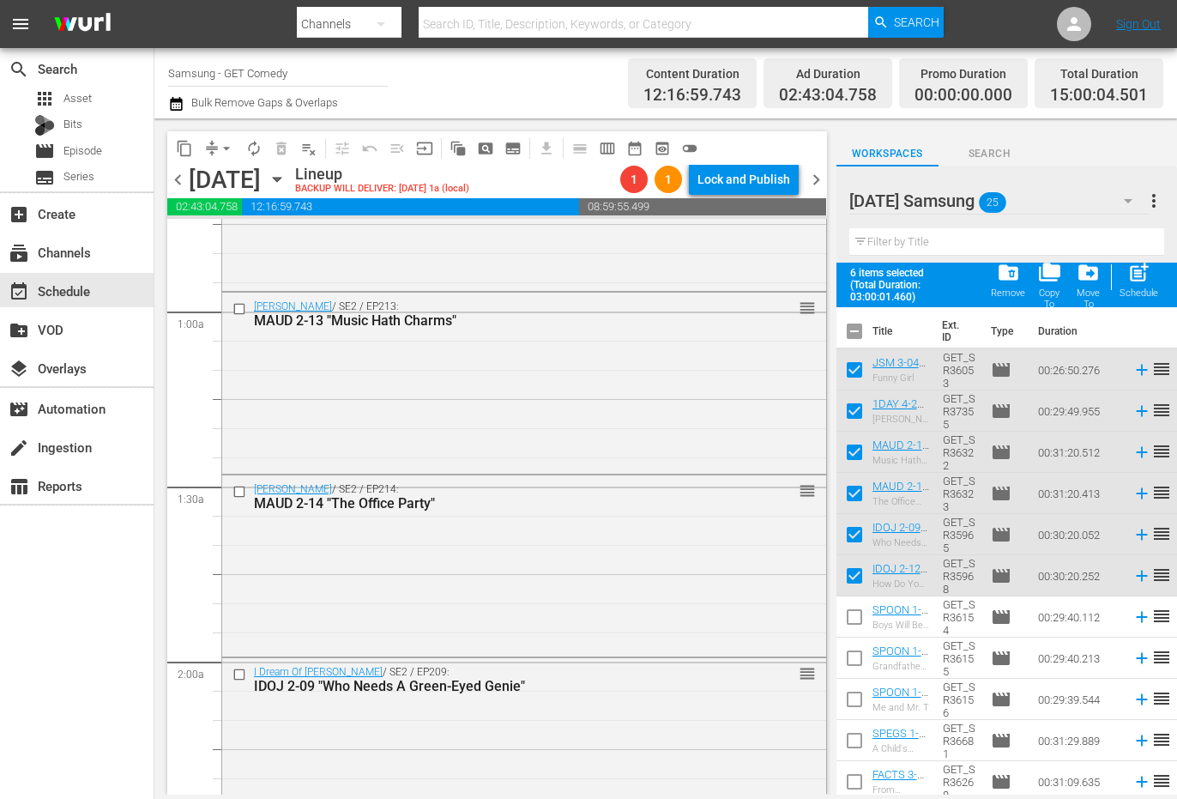
checkbox input "true"
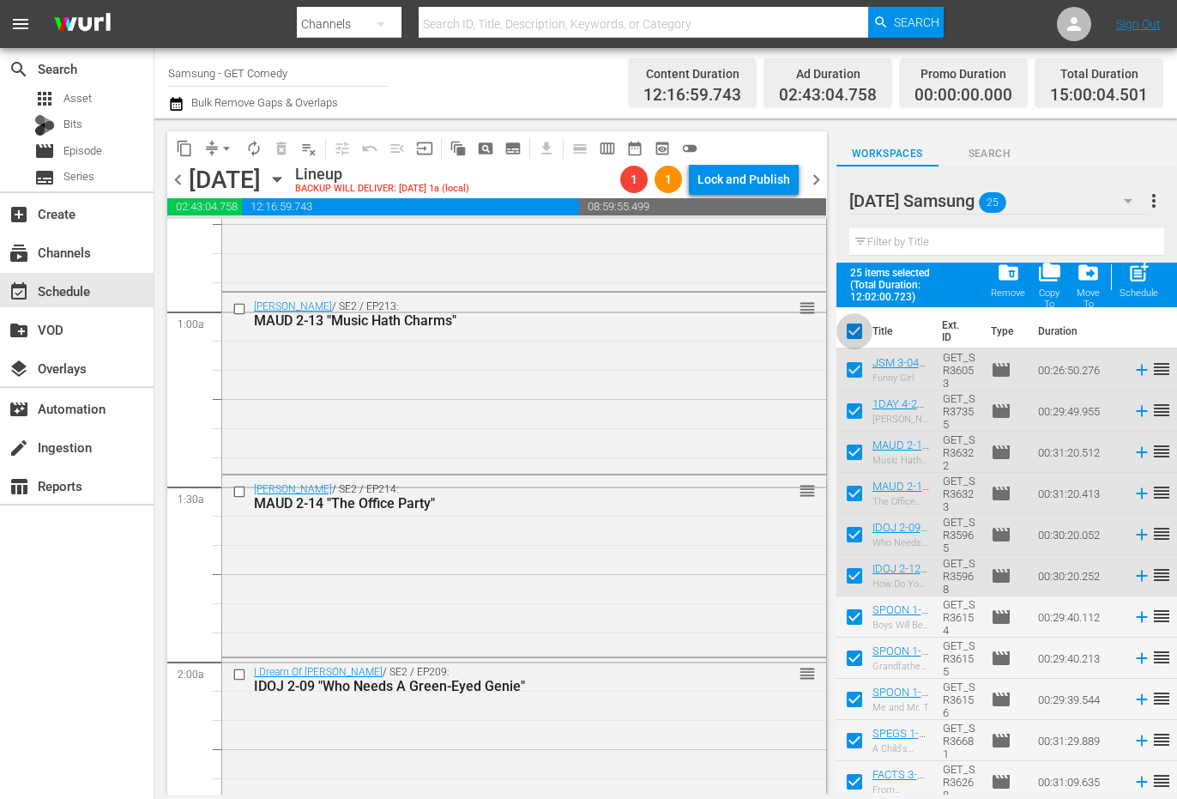
click at [852, 329] on input "checkbox" at bounding box center [855, 335] width 36 height 36
checkbox input "false"
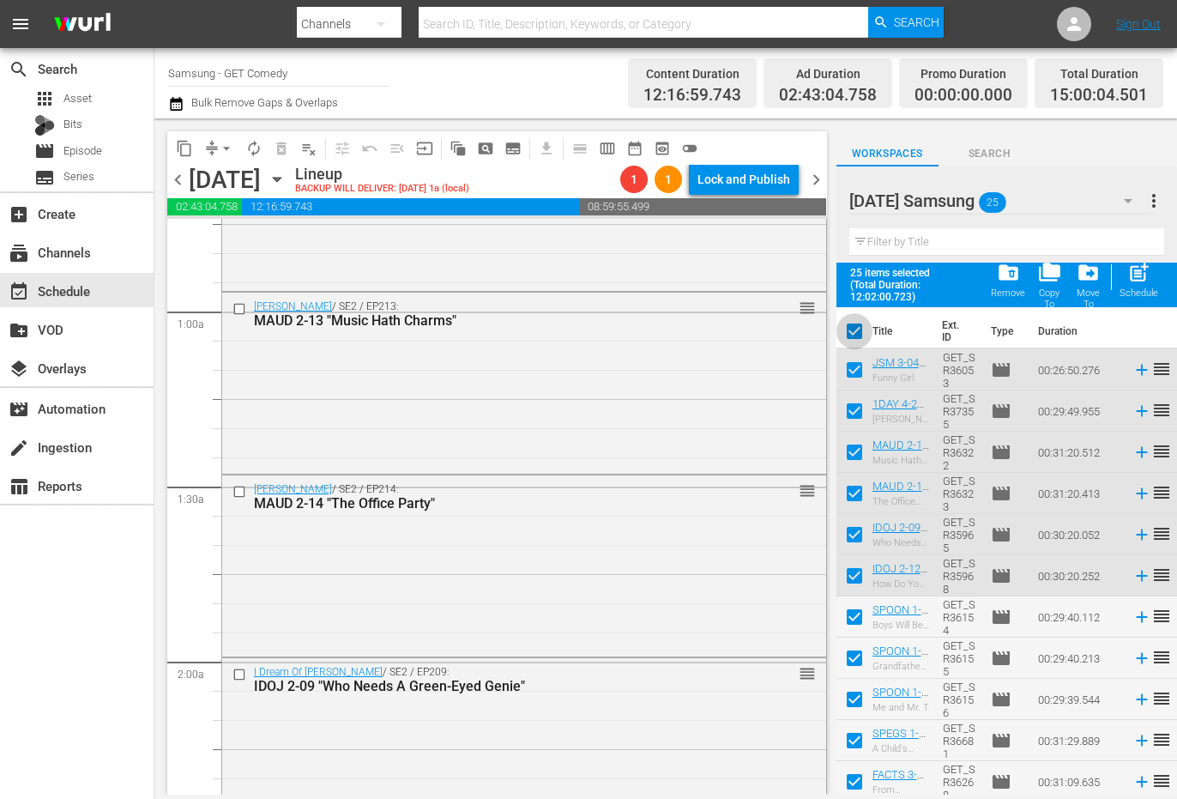
checkbox input "false"
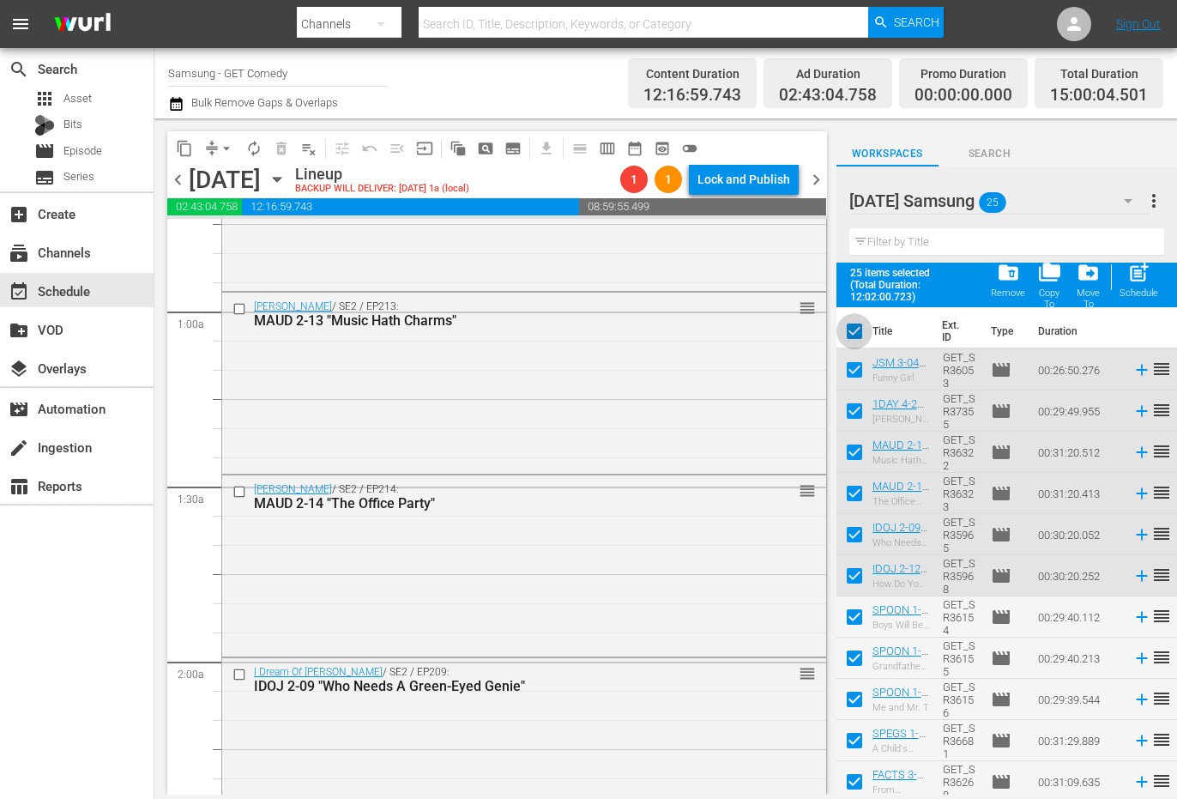
checkbox input "false"
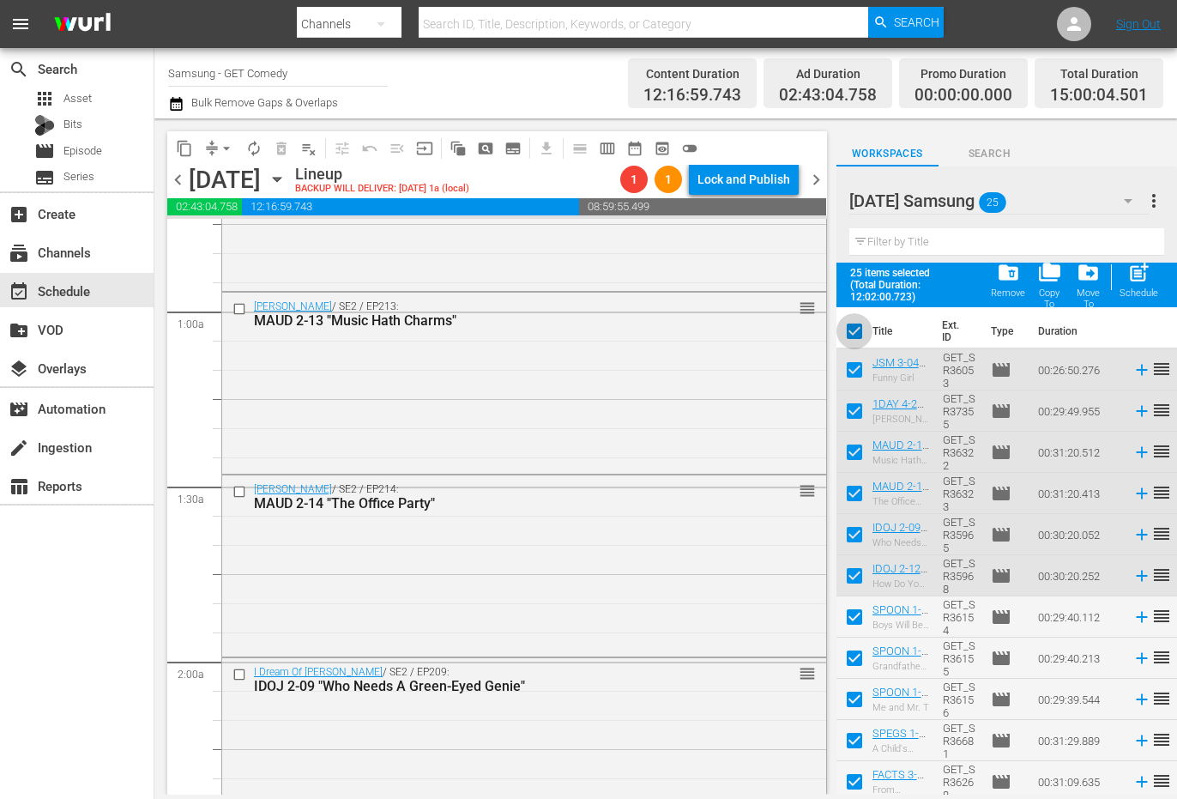
checkbox input "false"
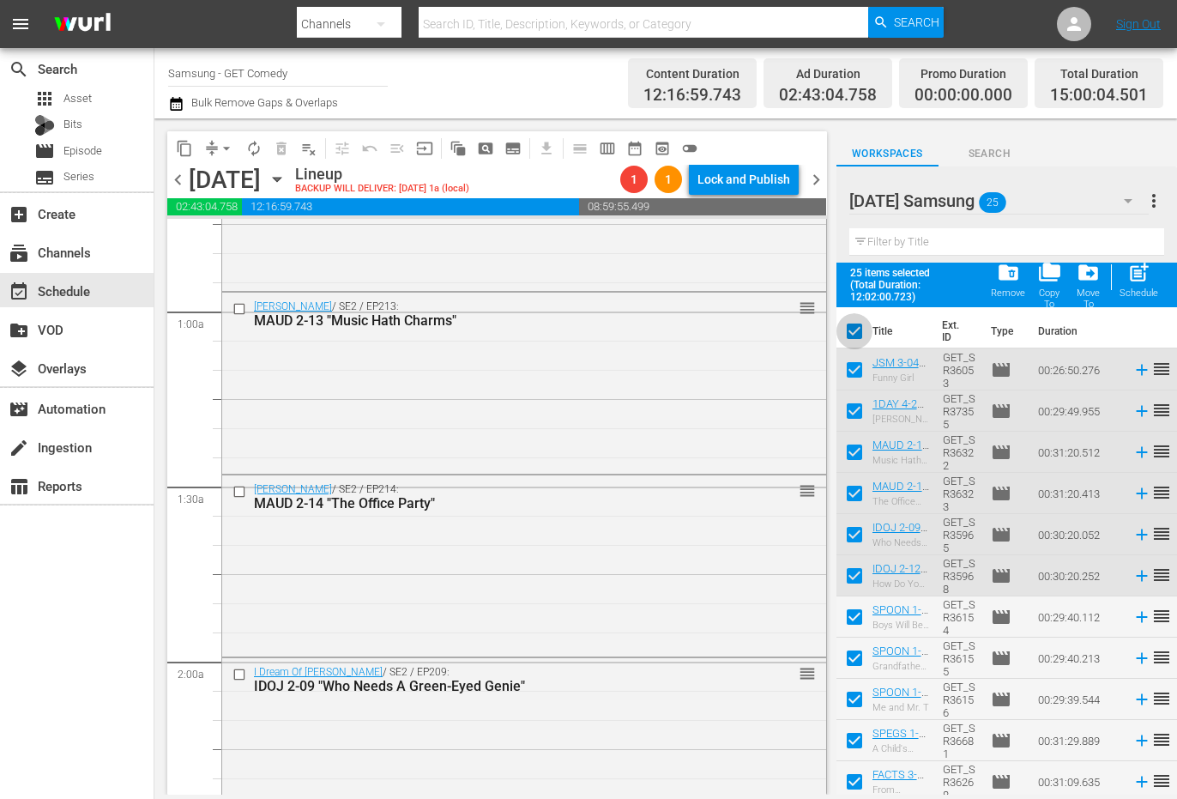
checkbox input "false"
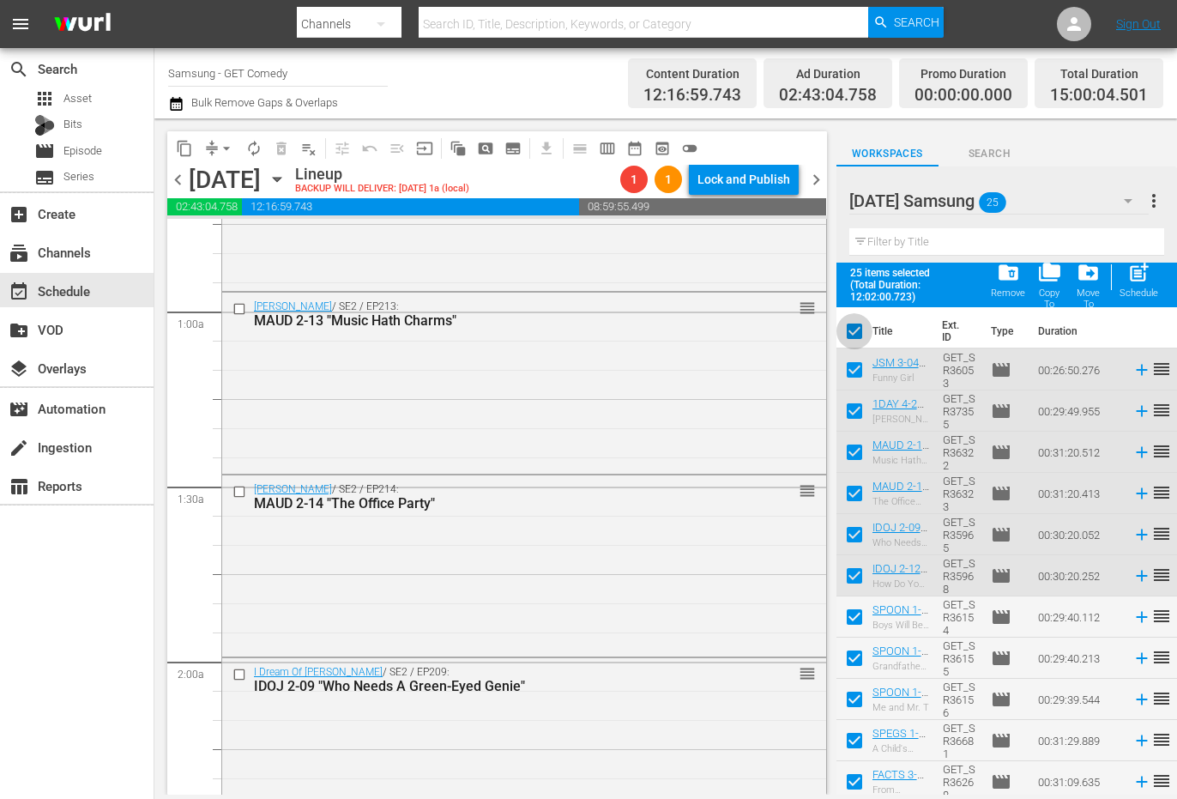
checkbox input "false"
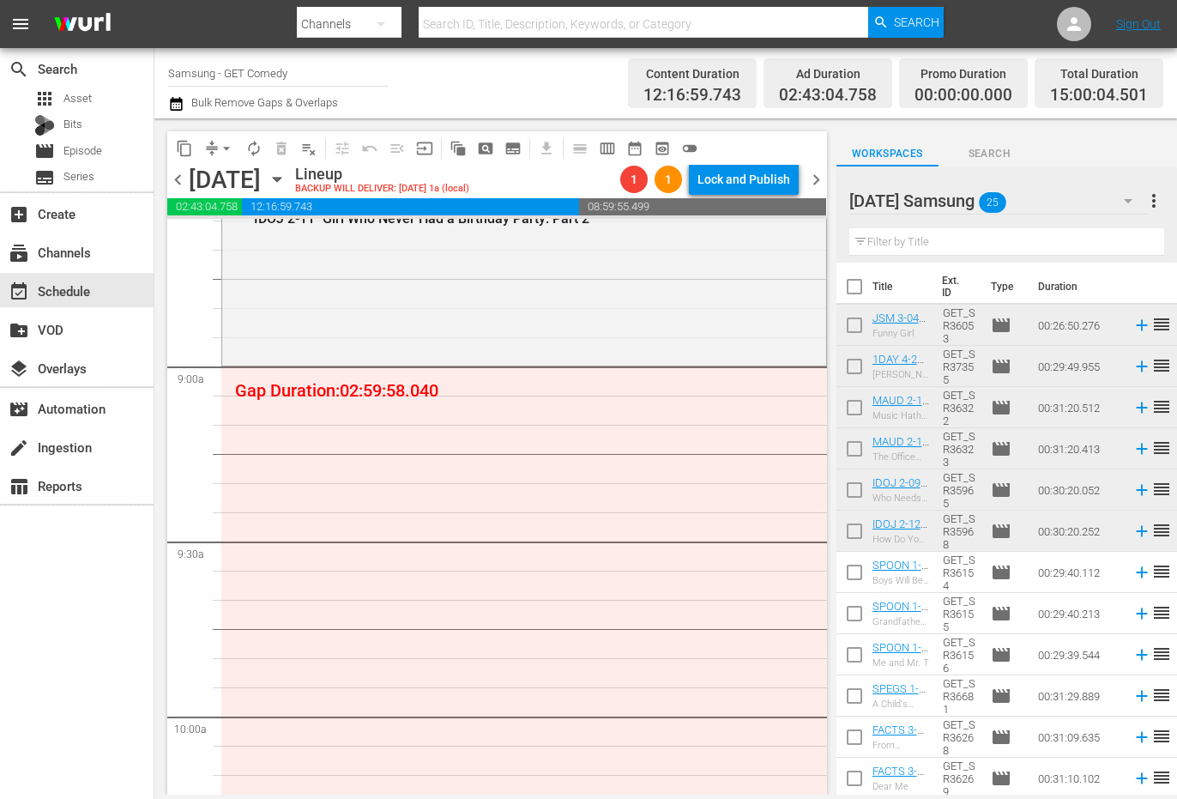
scroll to position [3089, 0]
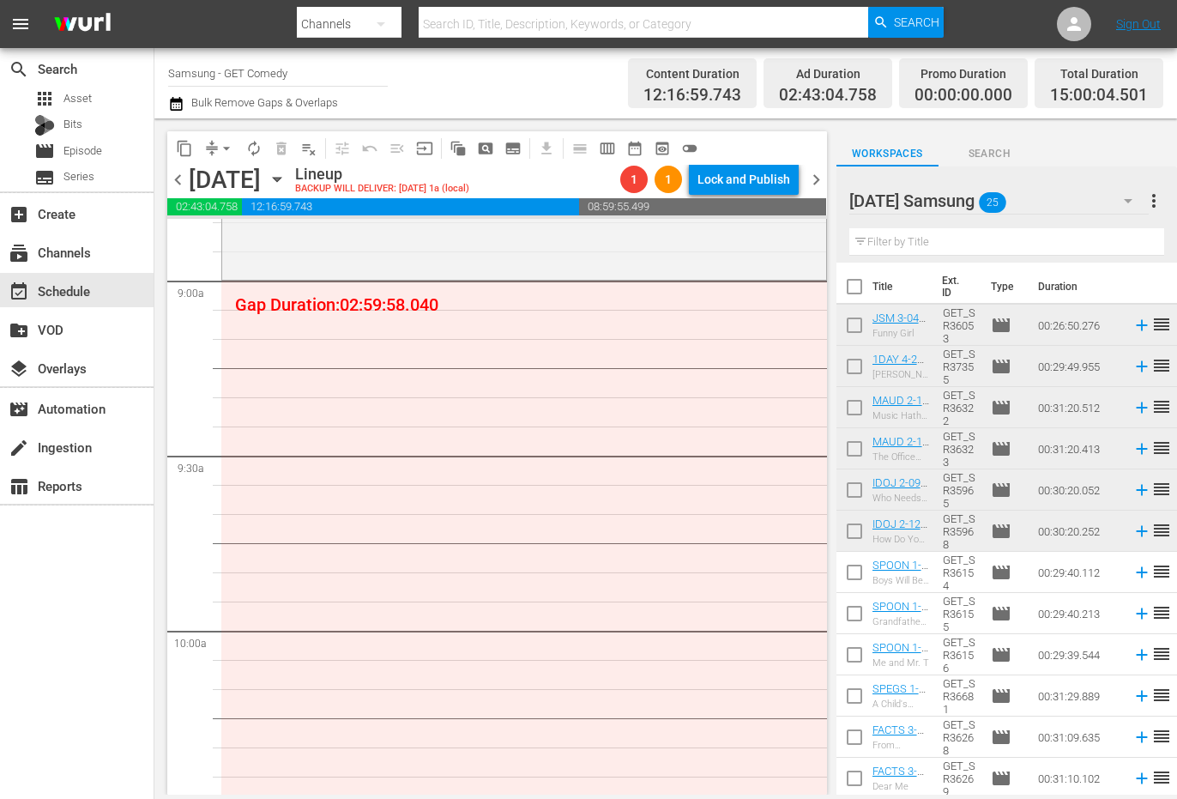
click at [854, 579] on input "checkbox" at bounding box center [855, 576] width 36 height 36
checkbox input "true"
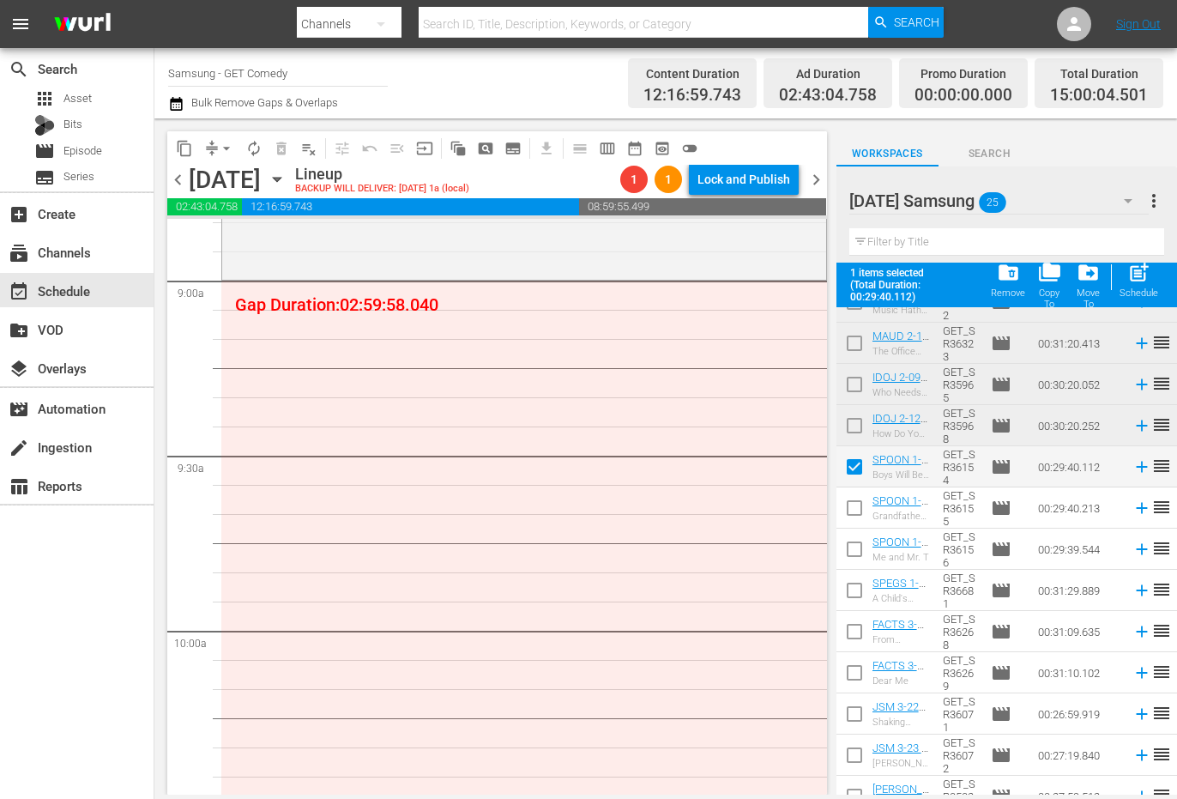
scroll to position [172, 0]
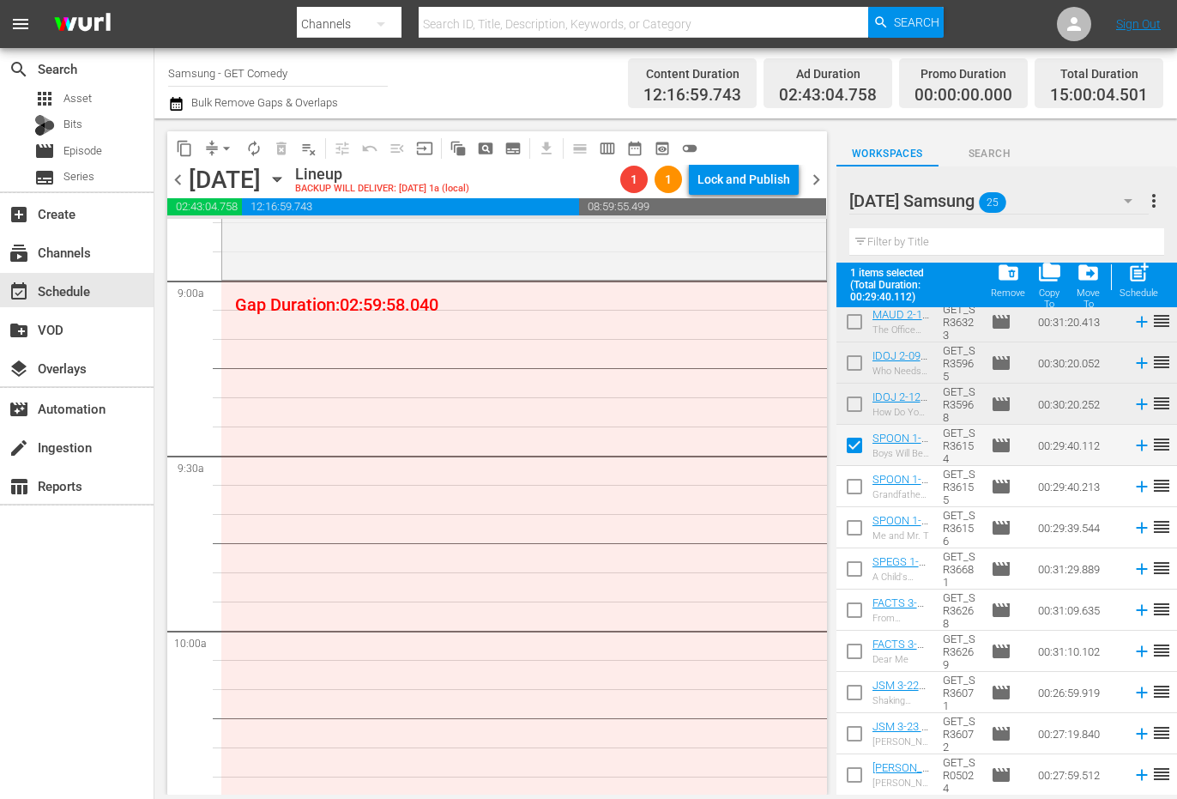
click at [860, 495] on input "checkbox" at bounding box center [855, 490] width 36 height 36
checkbox input "true"
click at [845, 525] on input "checkbox" at bounding box center [855, 531] width 36 height 36
checkbox input "true"
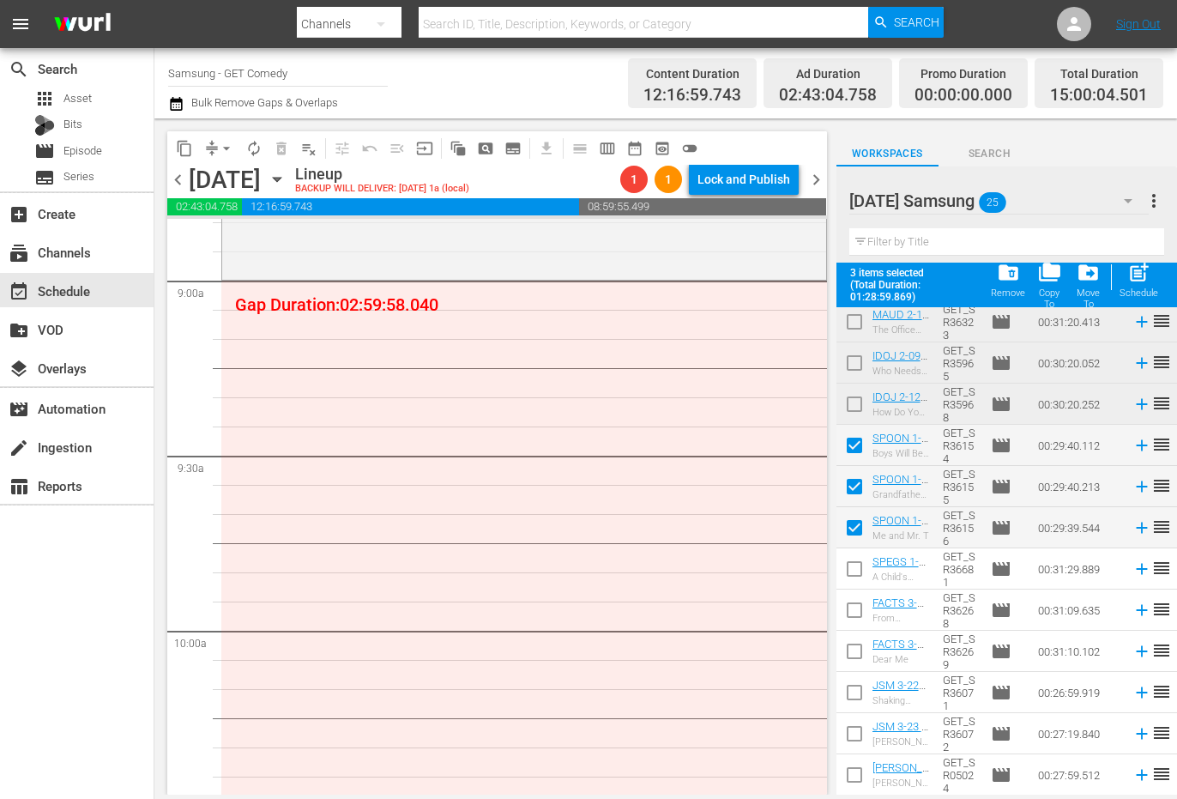
click at [851, 574] on input "checkbox" at bounding box center [855, 572] width 36 height 36
checkbox input "true"
drag, startPoint x: 849, startPoint y: 615, endPoint x: 849, endPoint y: 638, distance: 22.3
click at [849, 618] on input "checkbox" at bounding box center [855, 613] width 36 height 36
checkbox input "true"
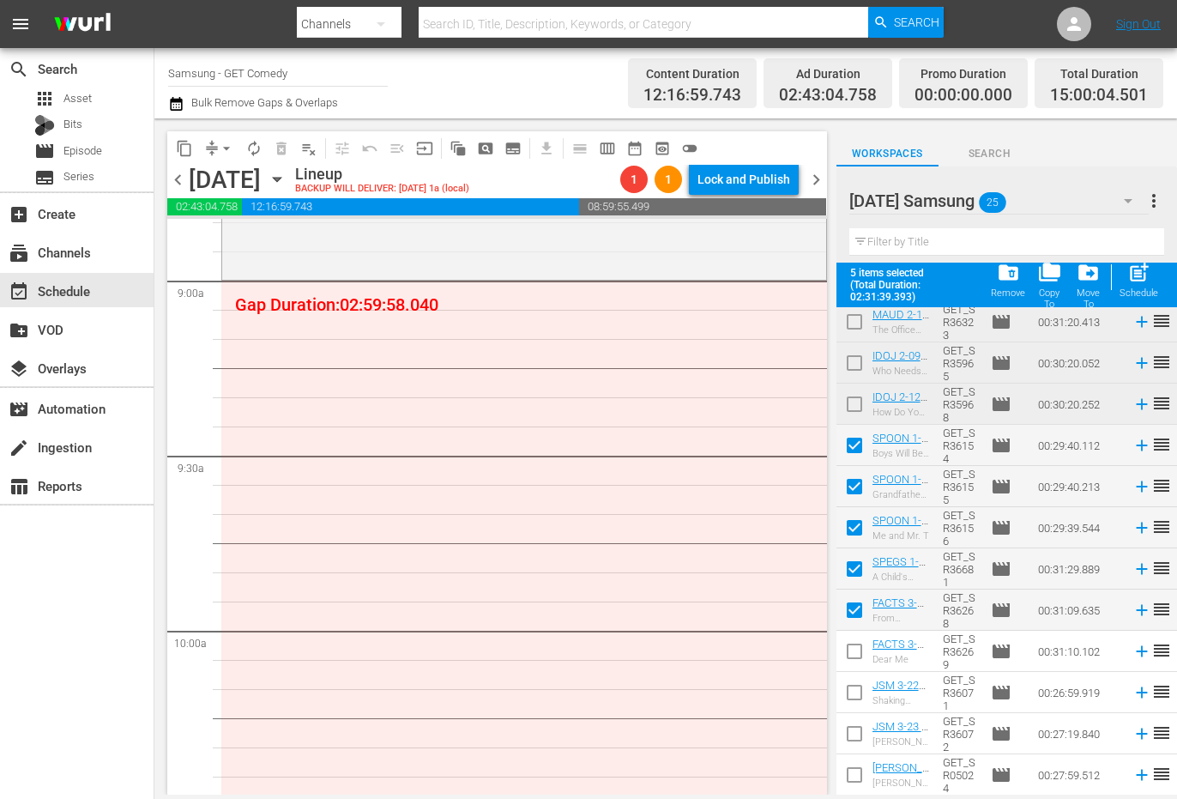
click at [850, 655] on input "checkbox" at bounding box center [855, 655] width 36 height 36
checkbox input "true"
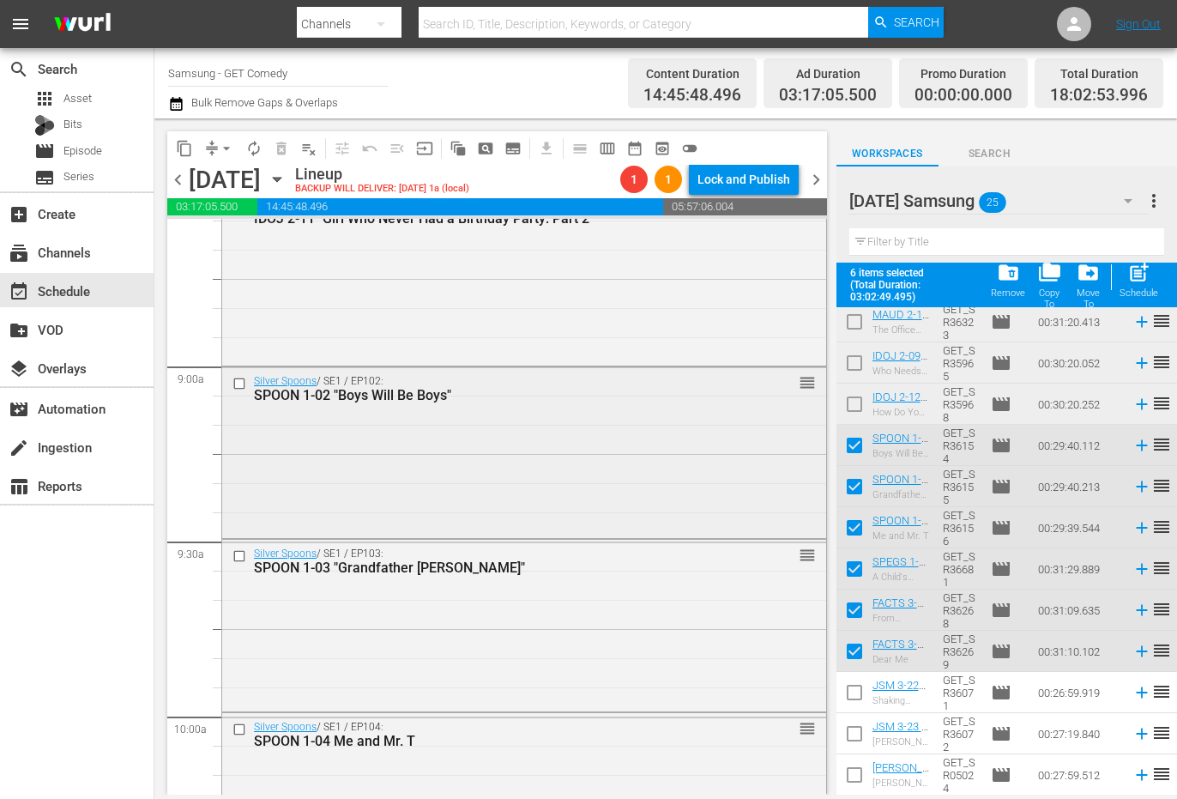
scroll to position [3089, 0]
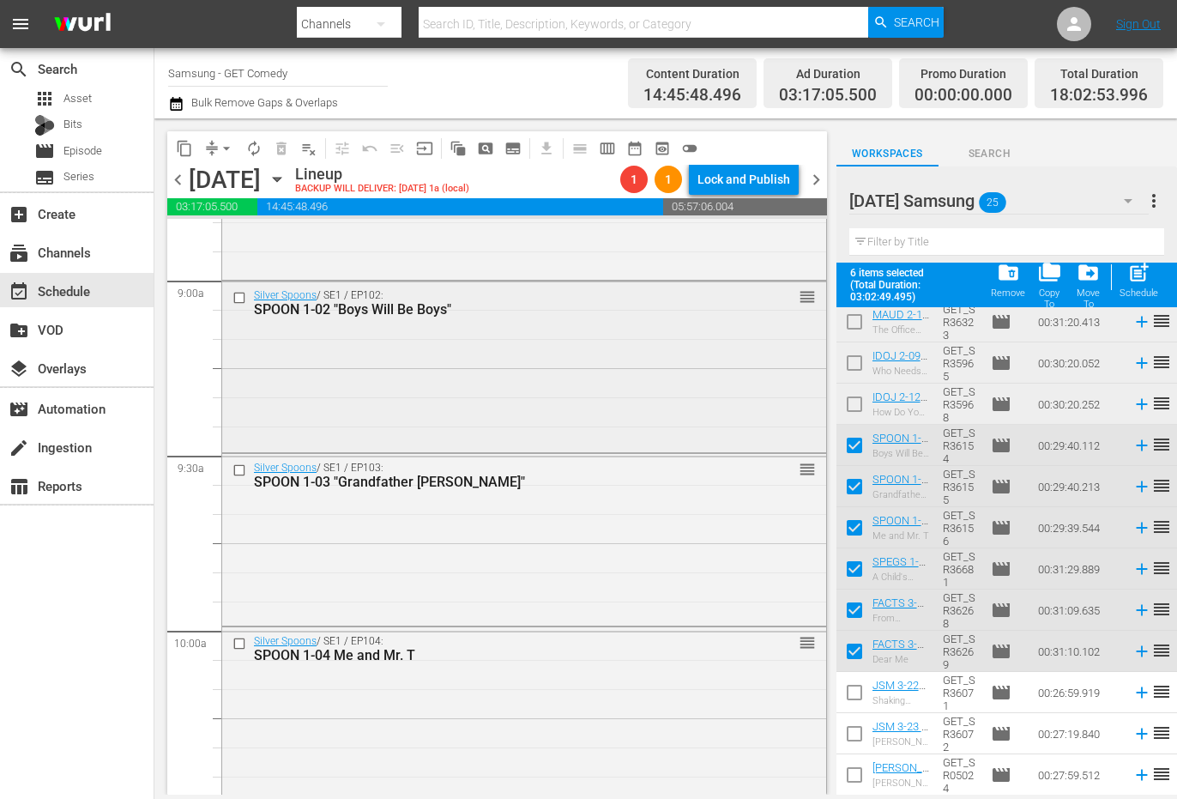
click at [624, 395] on div "Silver Spoons / SE1 / EP102: SPOON 1-02 "Boys Will Be Boys" reorder" at bounding box center [524, 365] width 604 height 168
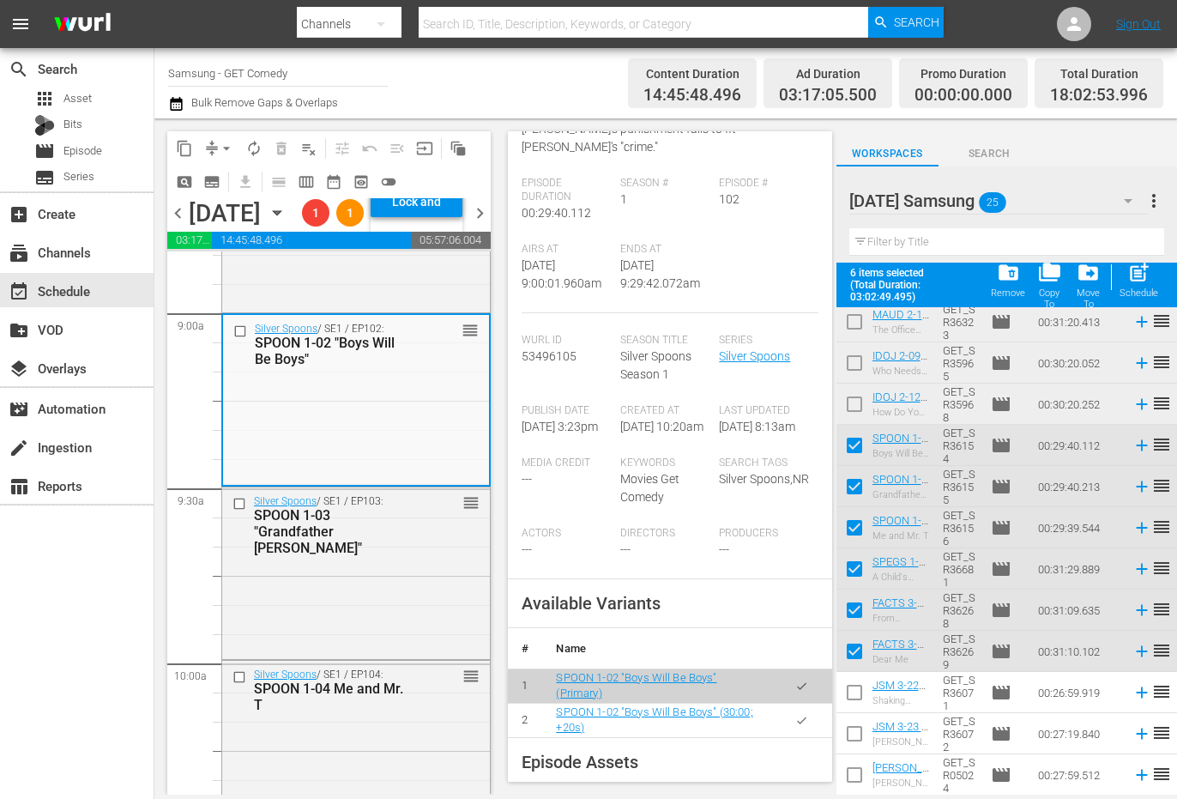
scroll to position [257, 0]
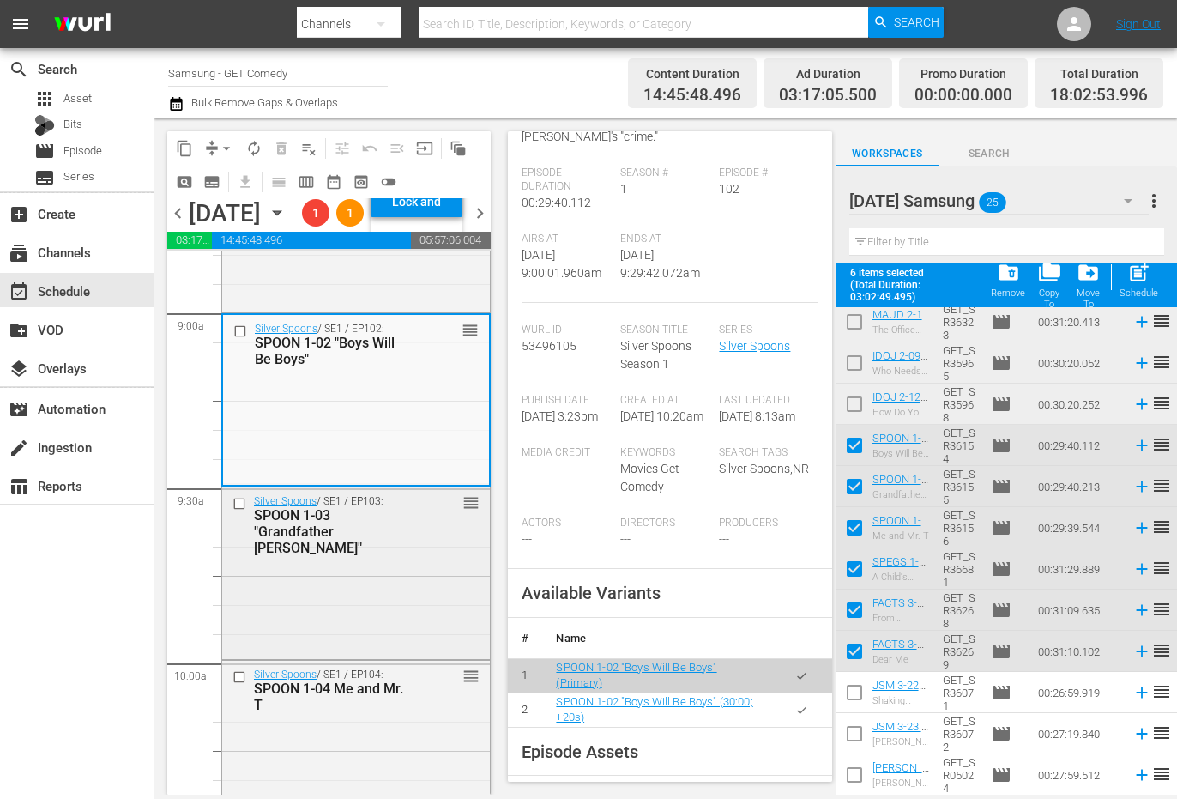
click at [405, 562] on div "Silver Spoons / SE1 / EP103: SPOON 1-03 "Grandfather [PERSON_NAME]" reorder" at bounding box center [356, 524] width 268 height 75
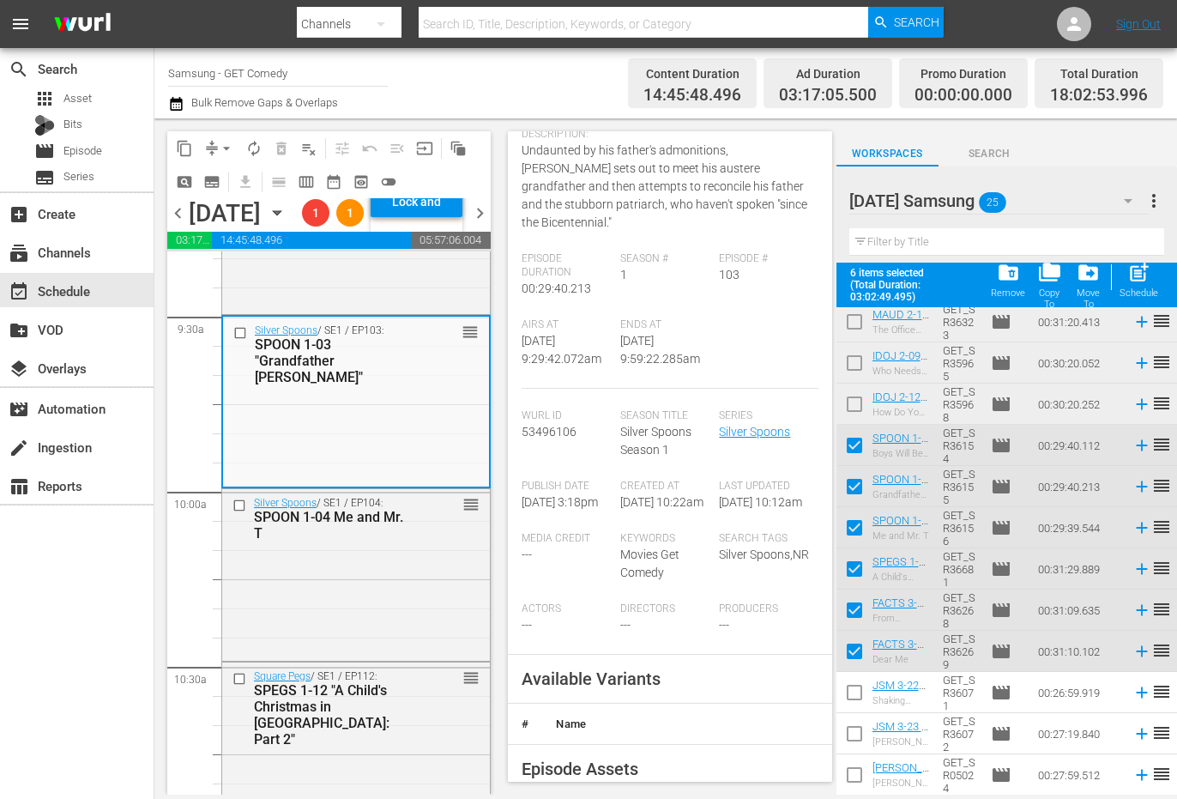
scroll to position [343, 0]
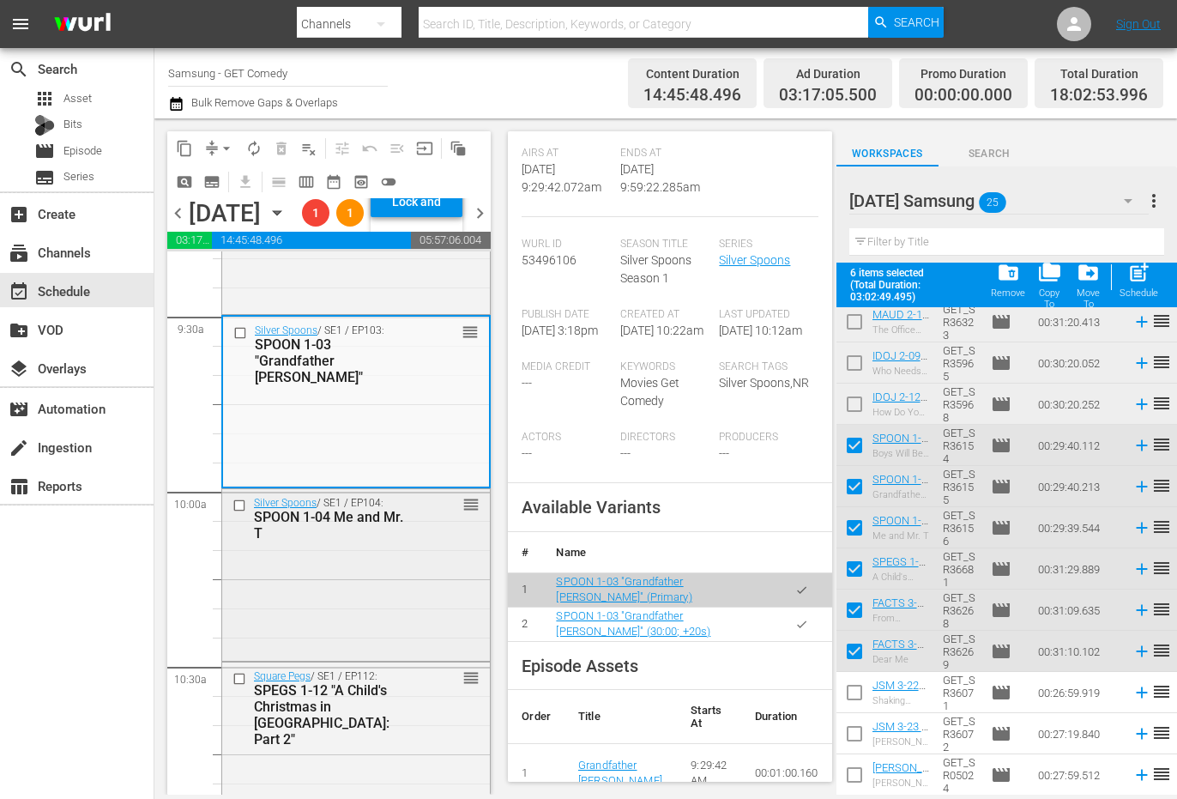
click at [305, 635] on div "Silver Spoons / SE1 / EP104: SPOON 1-04 Me and Mr. T reorder" at bounding box center [356, 573] width 268 height 168
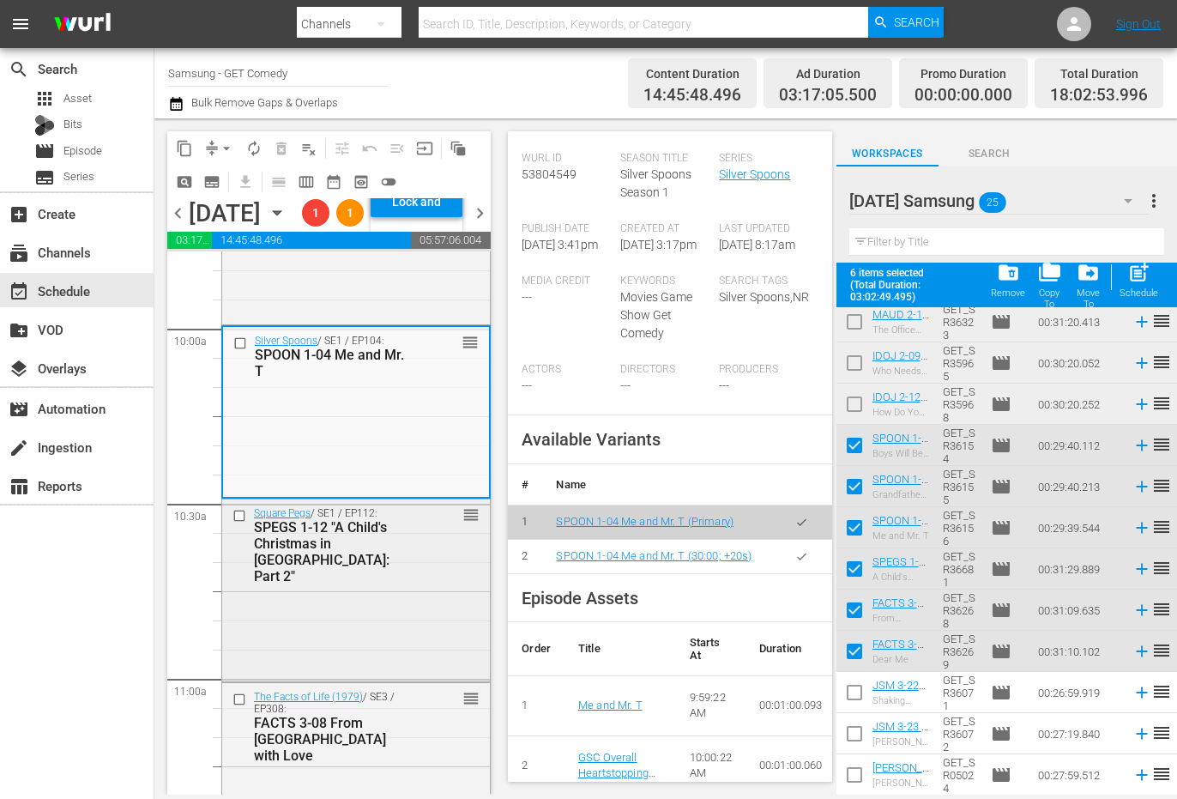
scroll to position [3432, 0]
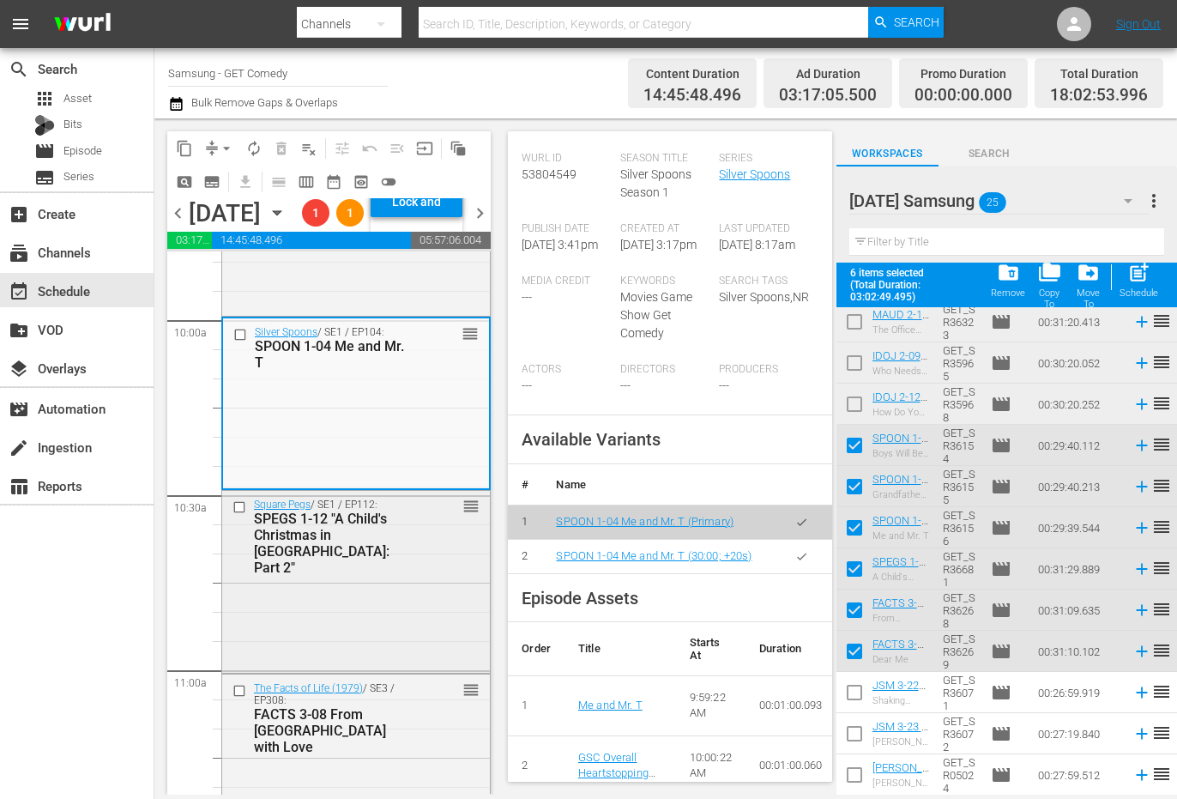
click at [313, 637] on div "Square Pegs / SE1 / EP112: SPEGS 1-12 "A Child's Christmas in [GEOGRAPHIC_DATA]…" at bounding box center [356, 580] width 268 height 178
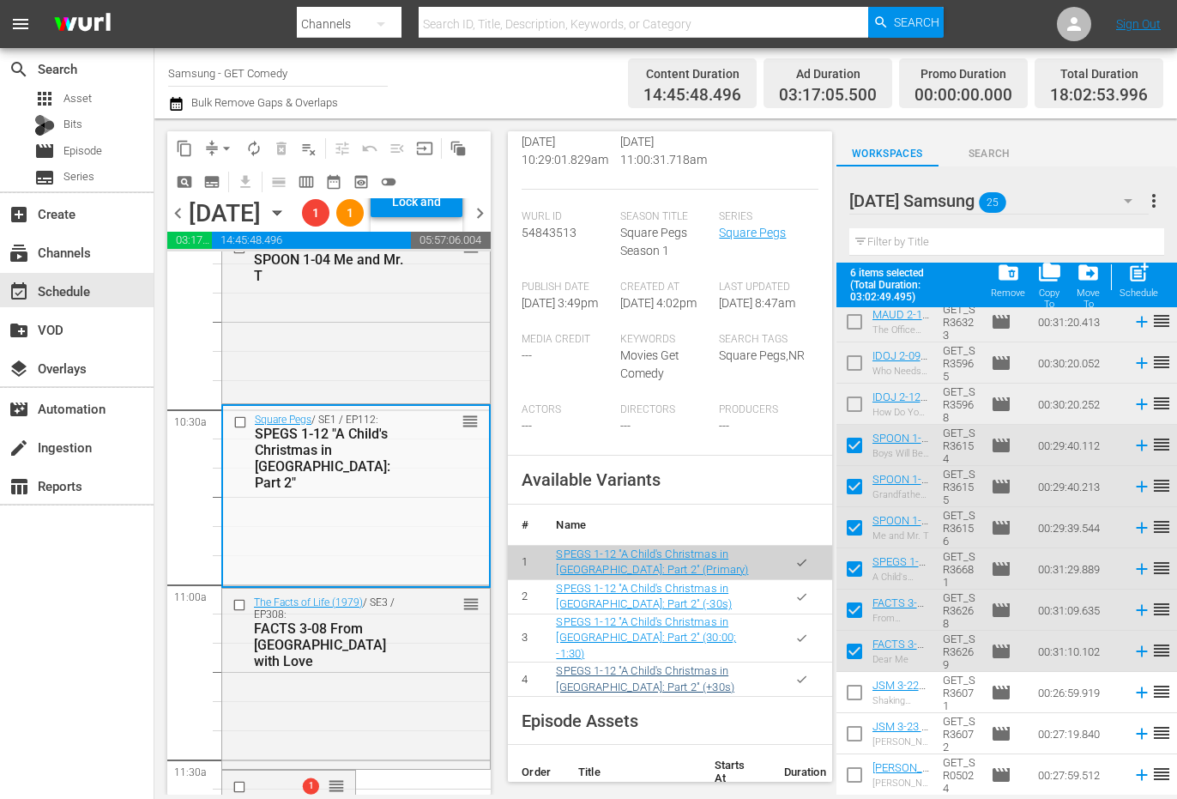
scroll to position [429, 0]
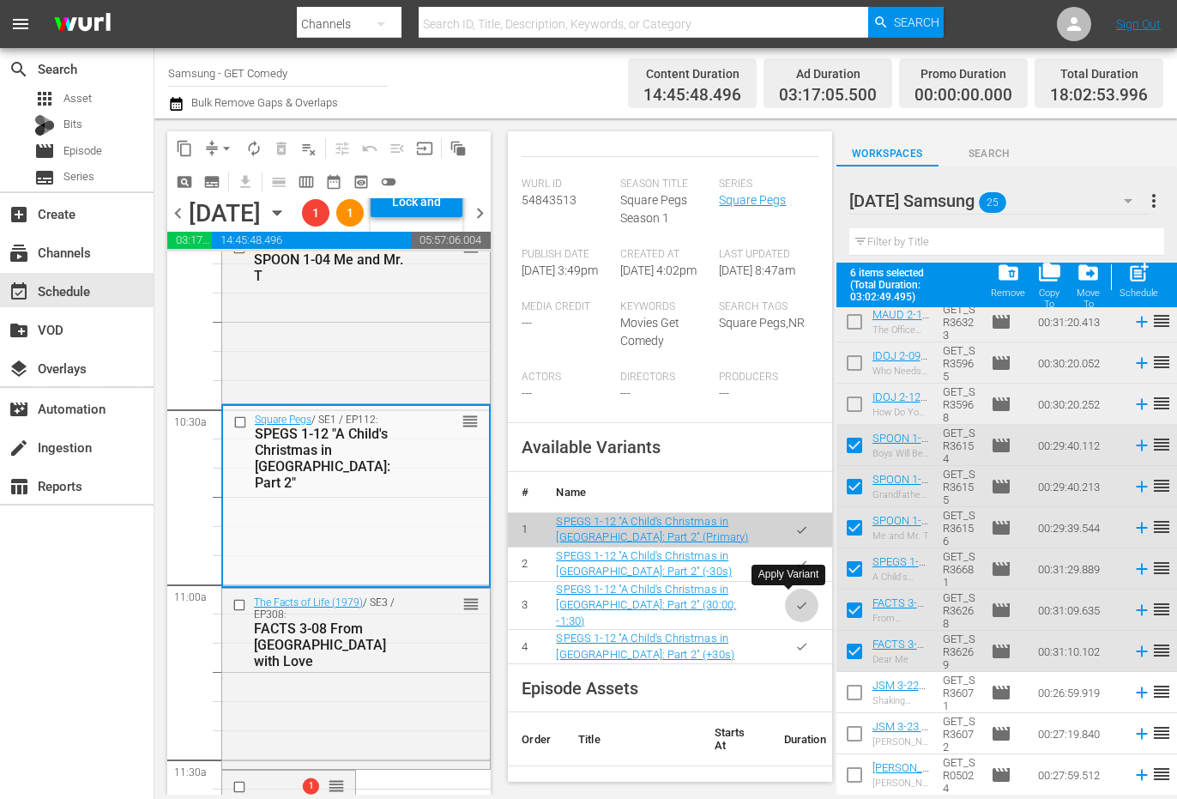
click at [795, 605] on icon "button" at bounding box center [801, 605] width 13 height 13
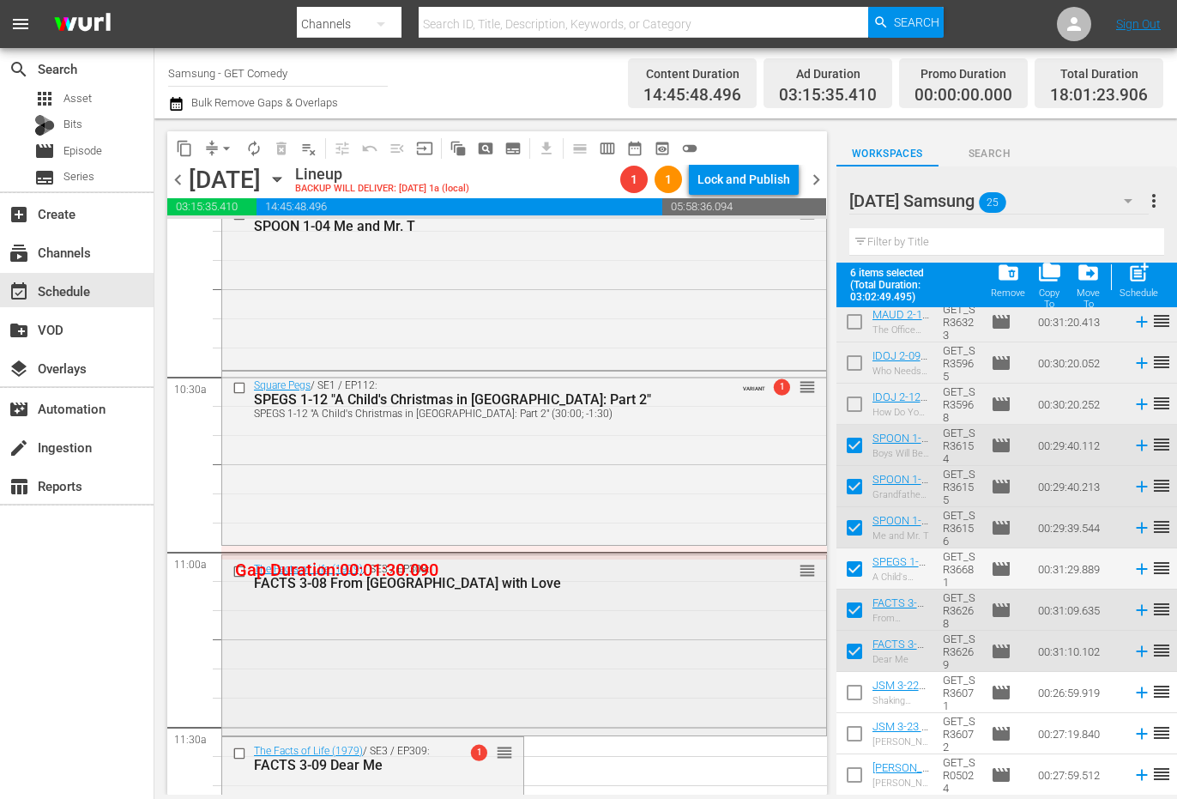
click at [561, 594] on div "The Facts of Life (1979) / SE3 / EP308: FACTS 3-08 From [GEOGRAPHIC_DATA] with …" at bounding box center [524, 576] width 604 height 42
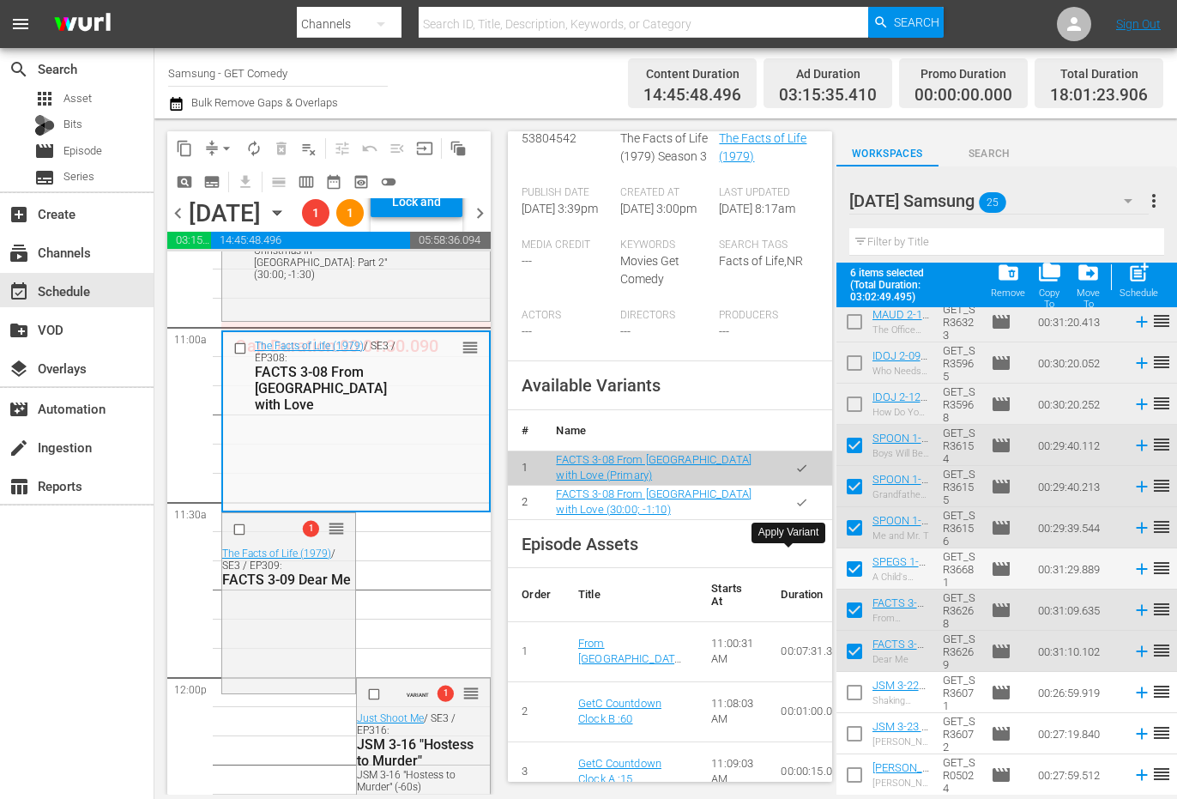
click at [797, 505] on icon "button" at bounding box center [801, 502] width 9 height 7
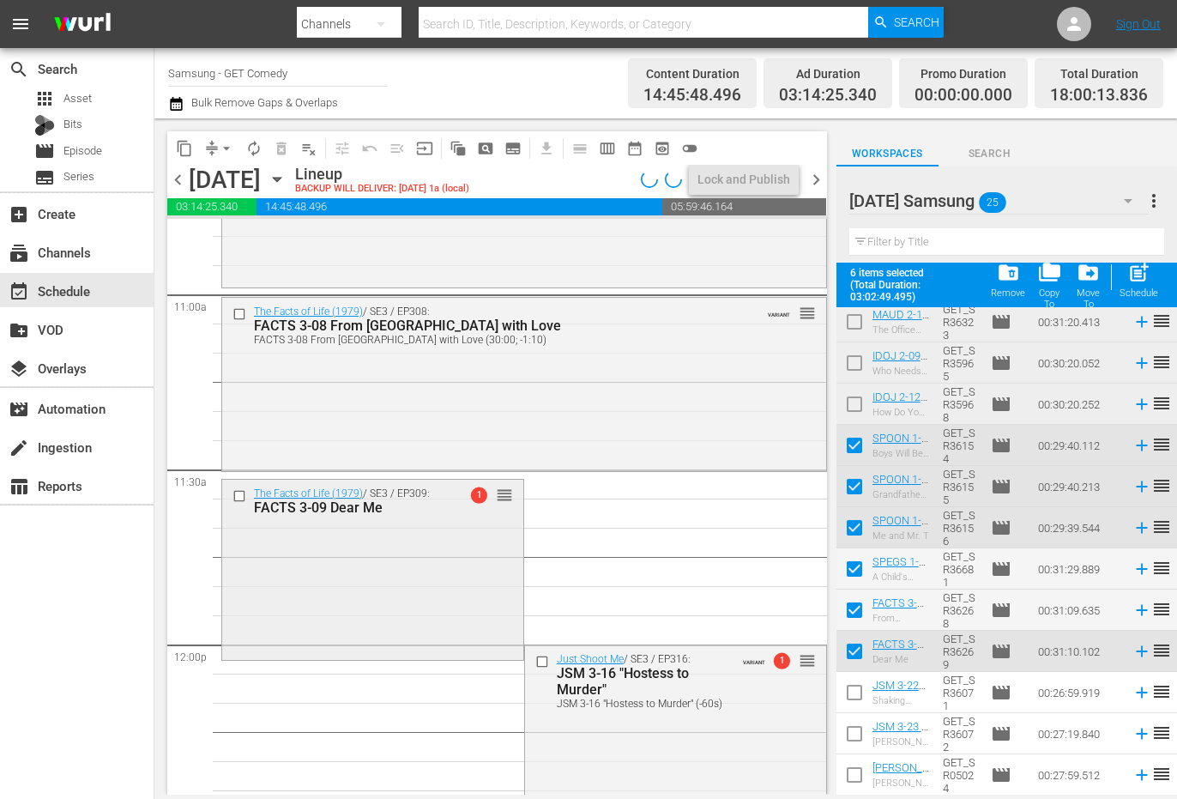
click at [432, 580] on div "The Facts of Life (1979) / SE3 / EP309: FACTS 3-09 Dear Me 1 reorder" at bounding box center [372, 568] width 301 height 177
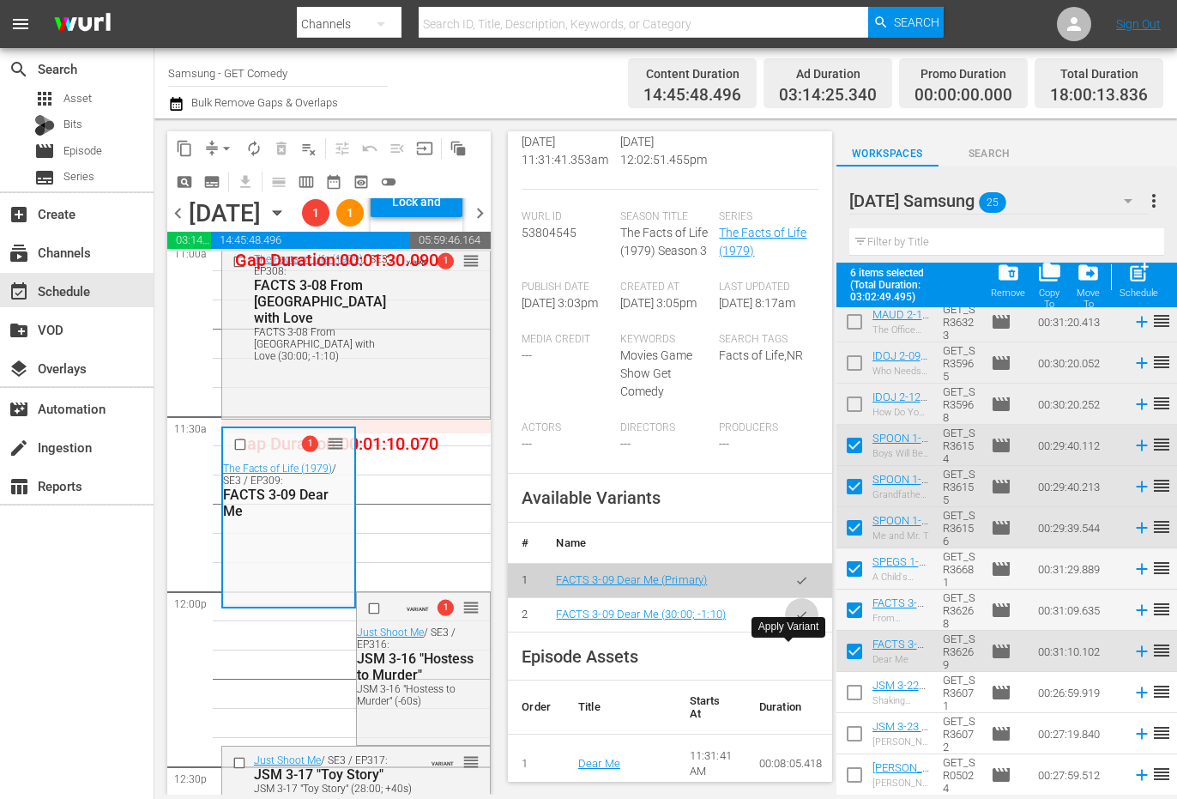
click at [796, 632] on button "button" at bounding box center [801, 614] width 33 height 33
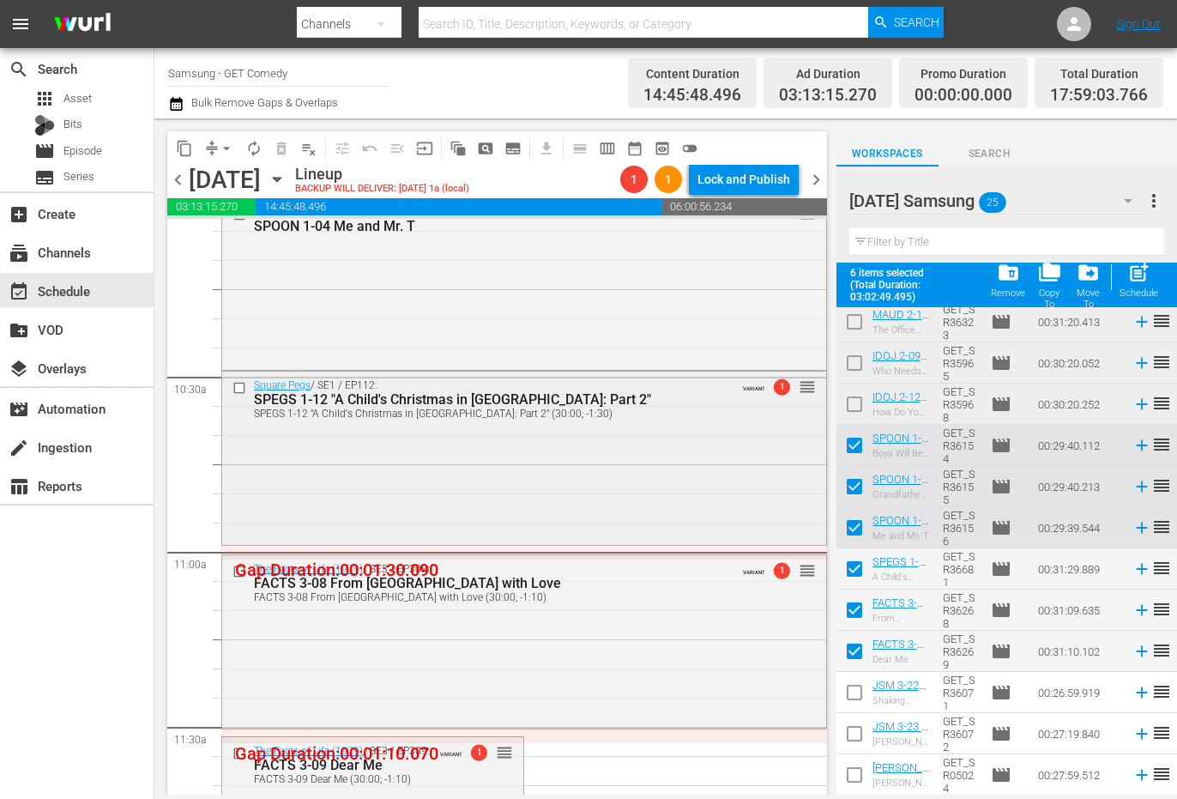
scroll to position [3432, 0]
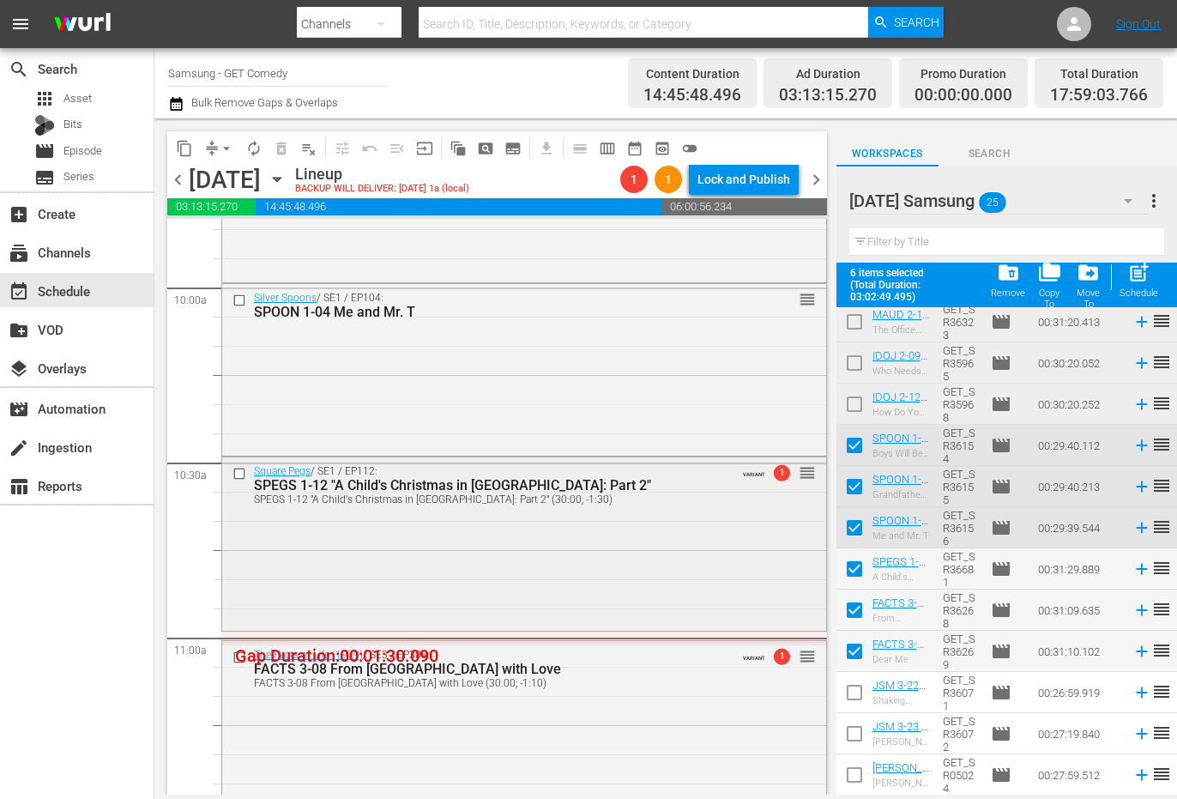
click at [522, 510] on div "Square Pegs / SE1 / EP112: SPEGS 1-12 "A Child's Christmas in [GEOGRAPHIC_DATA]…" at bounding box center [524, 484] width 604 height 54
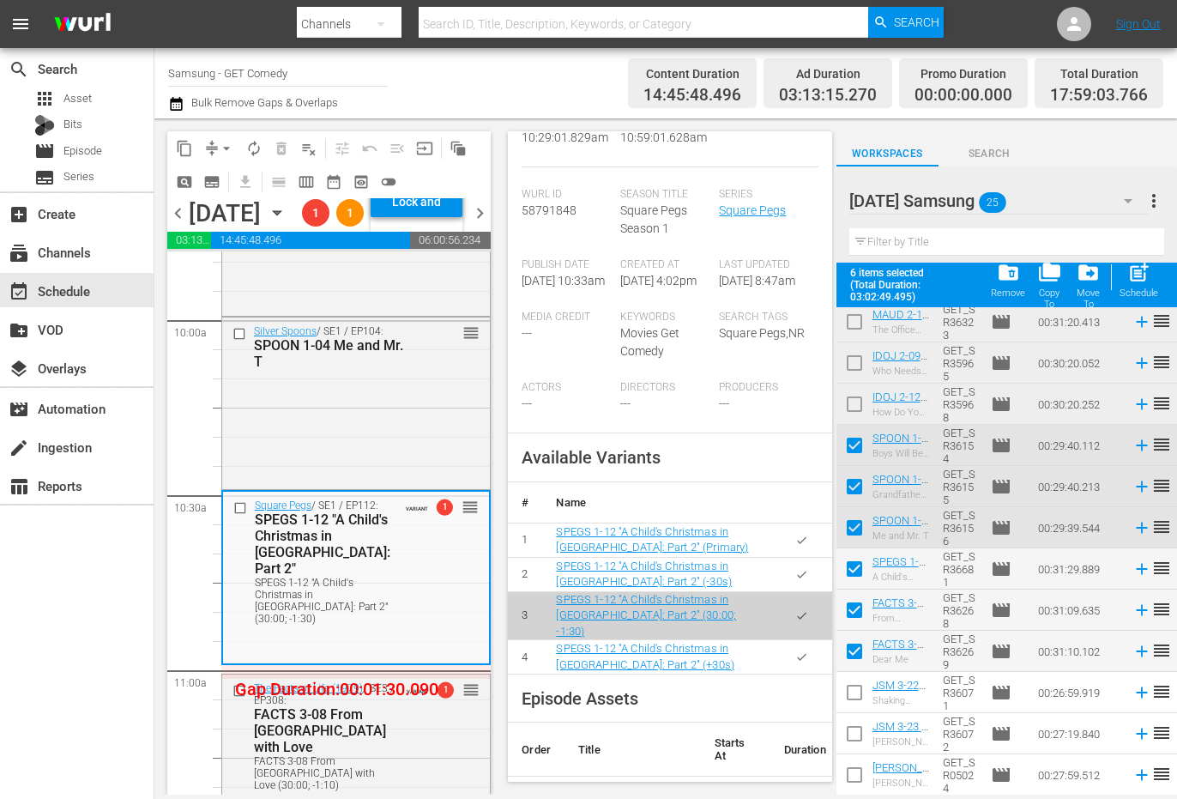
scroll to position [515, 0]
click at [795, 566] on icon "button" at bounding box center [801, 572] width 13 height 13
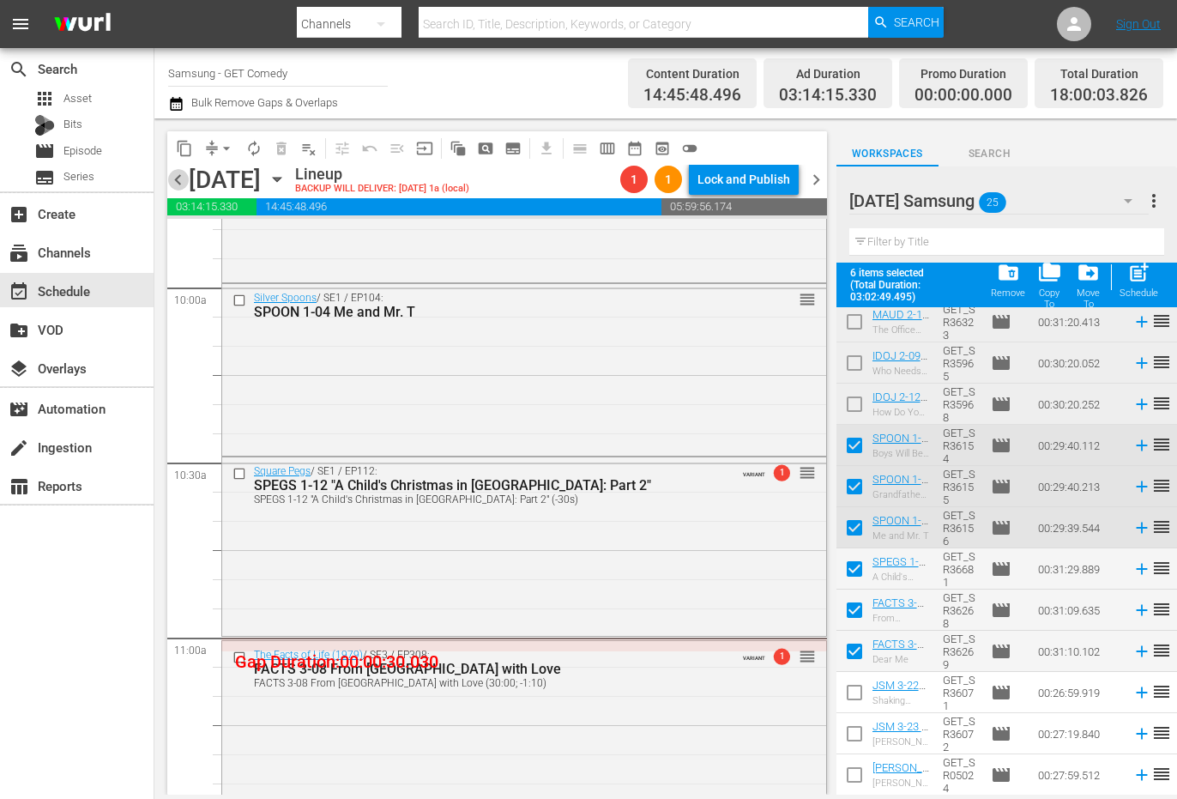
click at [178, 177] on span "chevron_left" at bounding box center [177, 179] width 21 height 21
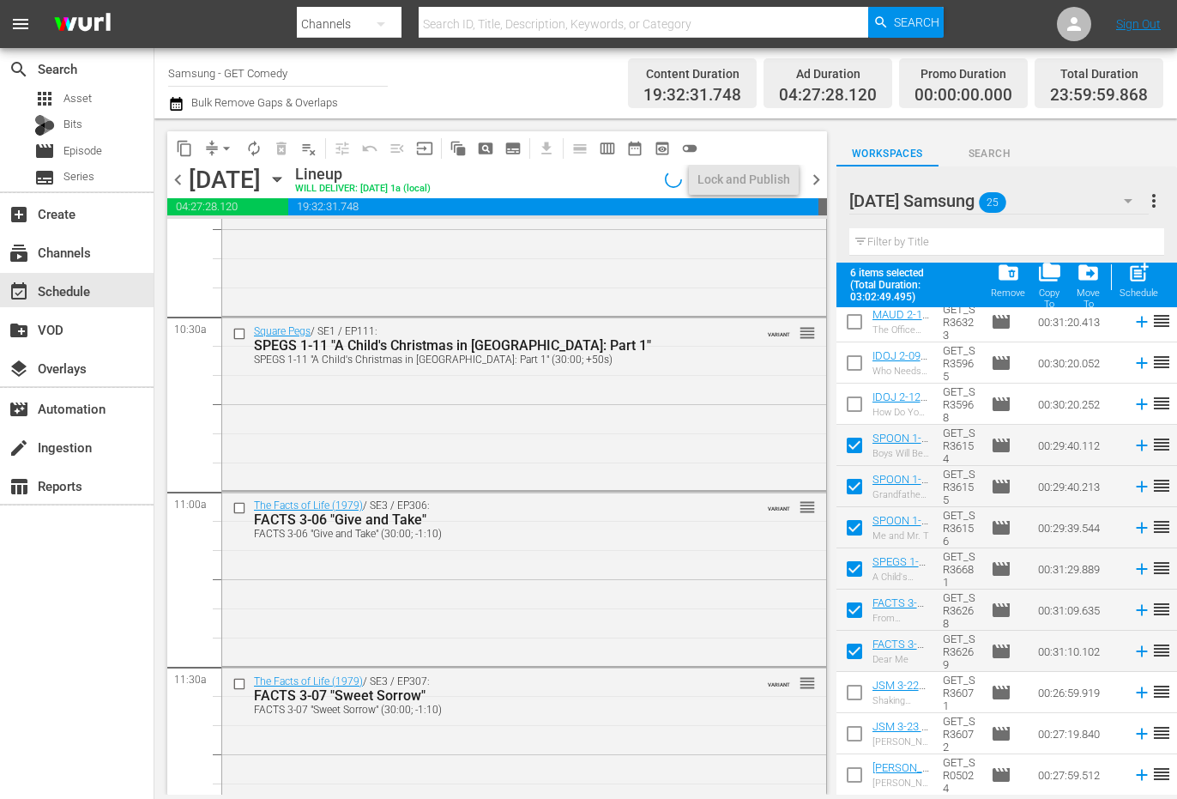
scroll to position [3461, 0]
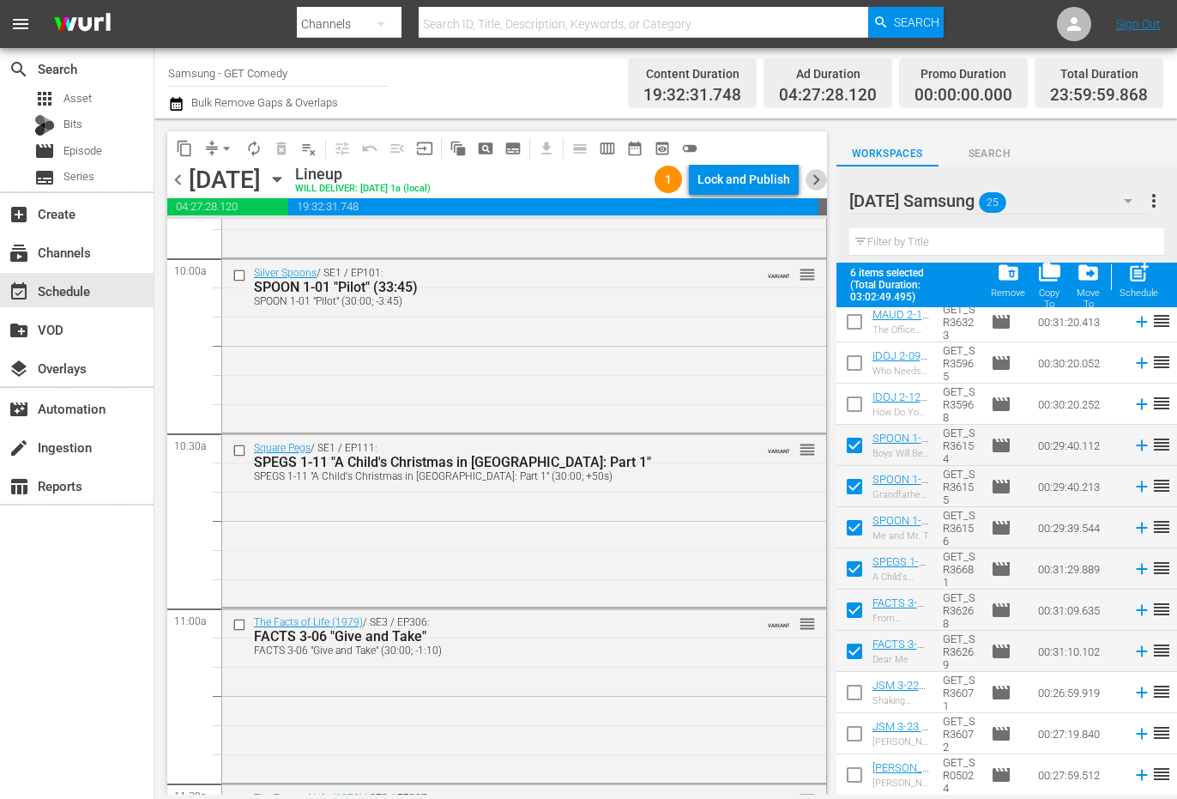
click at [819, 174] on span "chevron_right" at bounding box center [816, 179] width 21 height 21
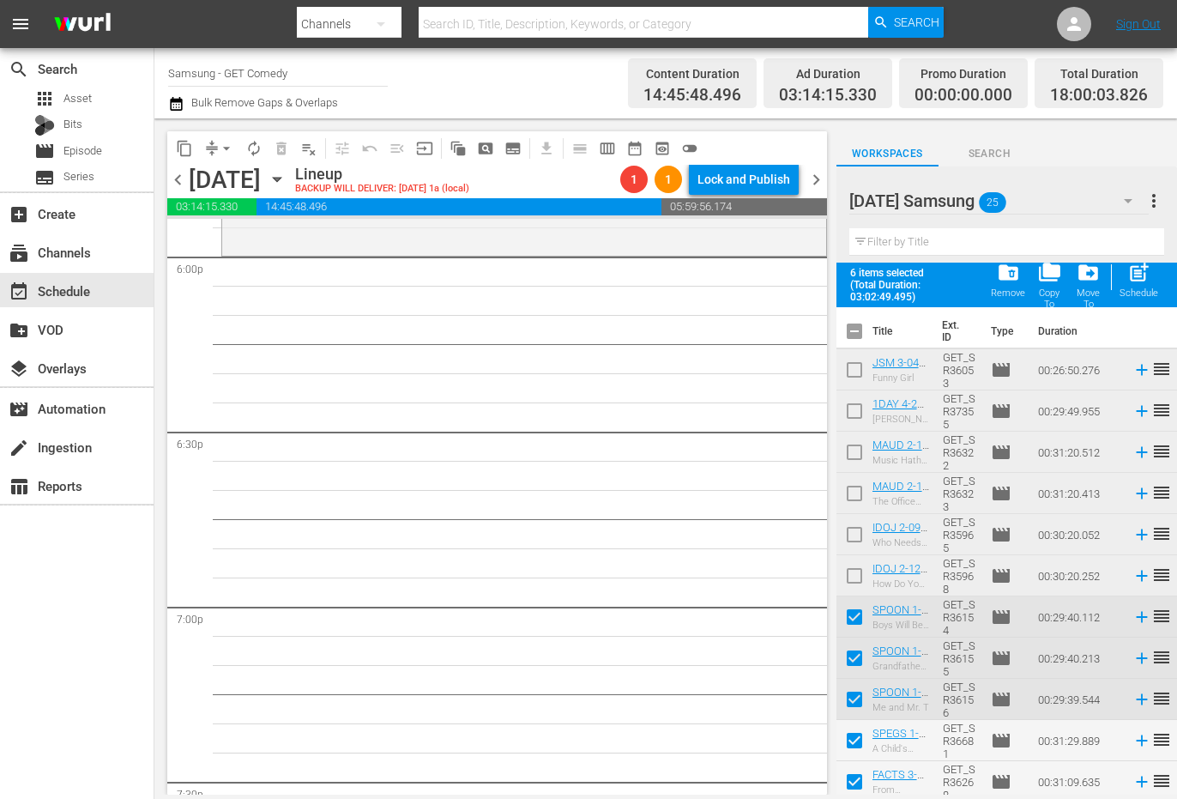
click at [857, 342] on input "checkbox" at bounding box center [855, 335] width 36 height 36
checkbox input "true"
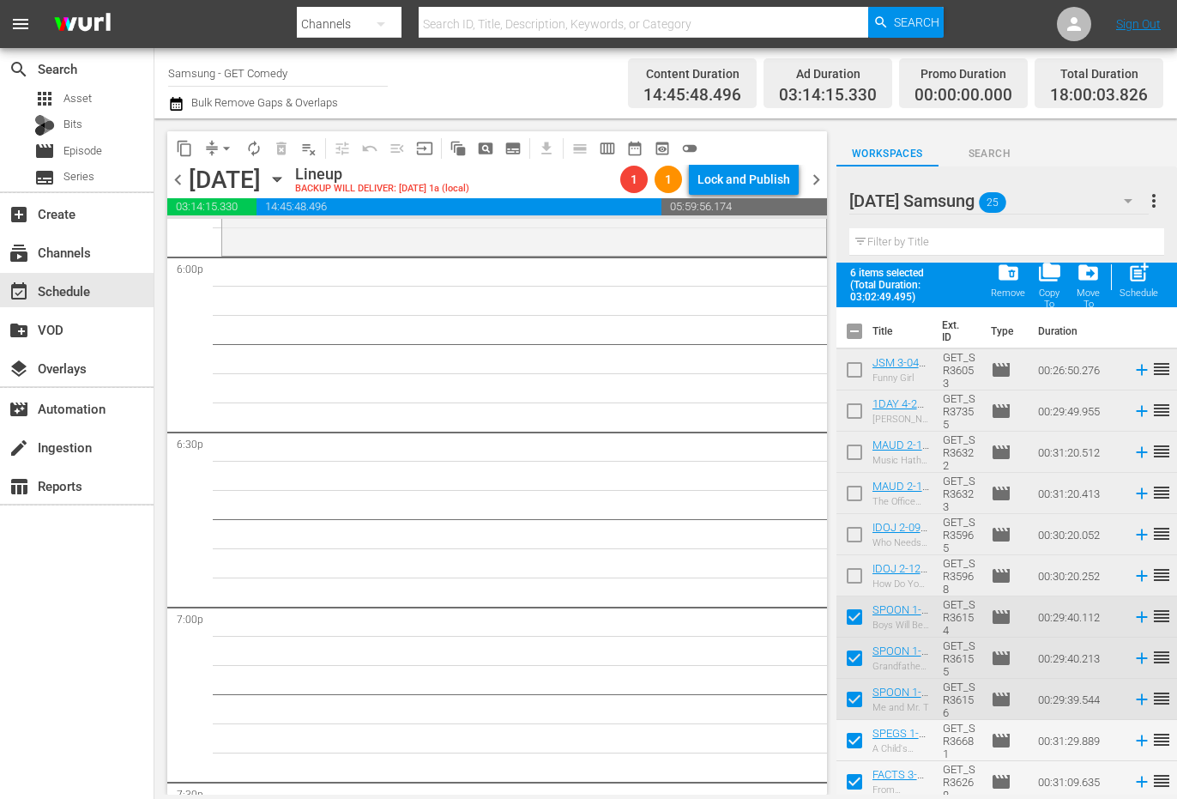
checkbox input "true"
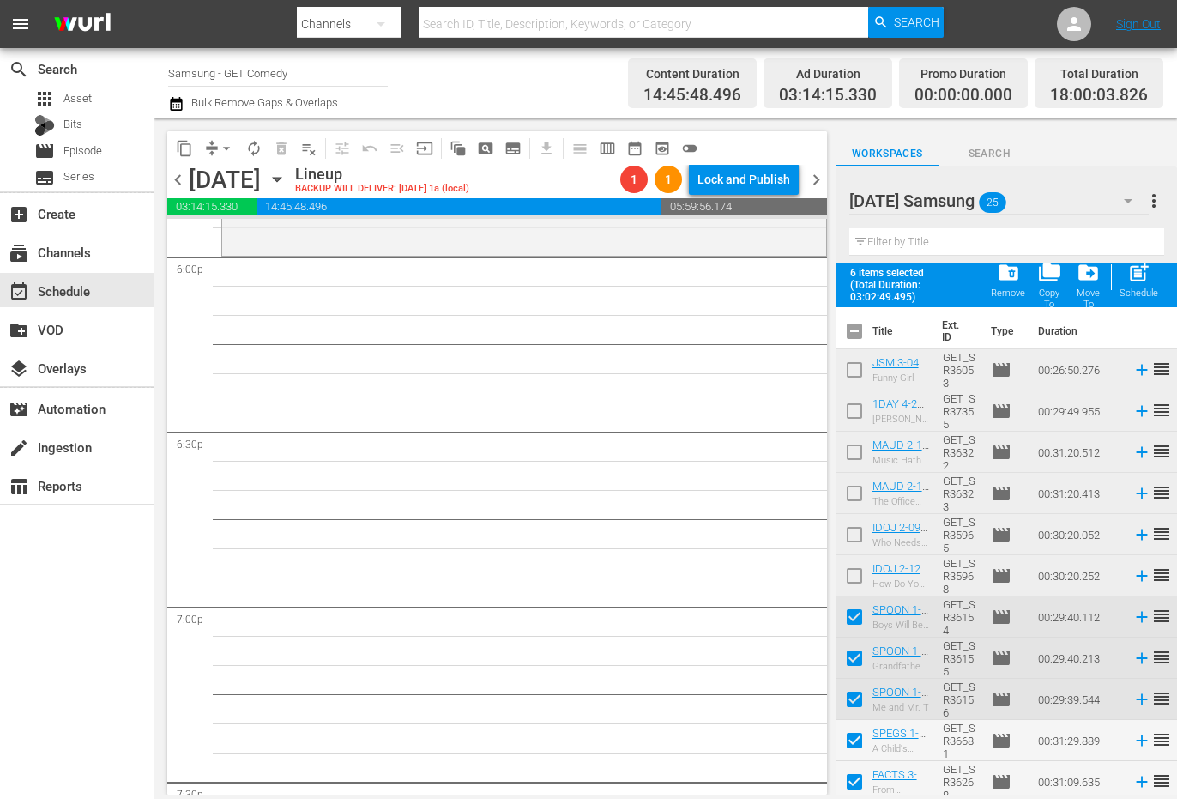
checkbox input "true"
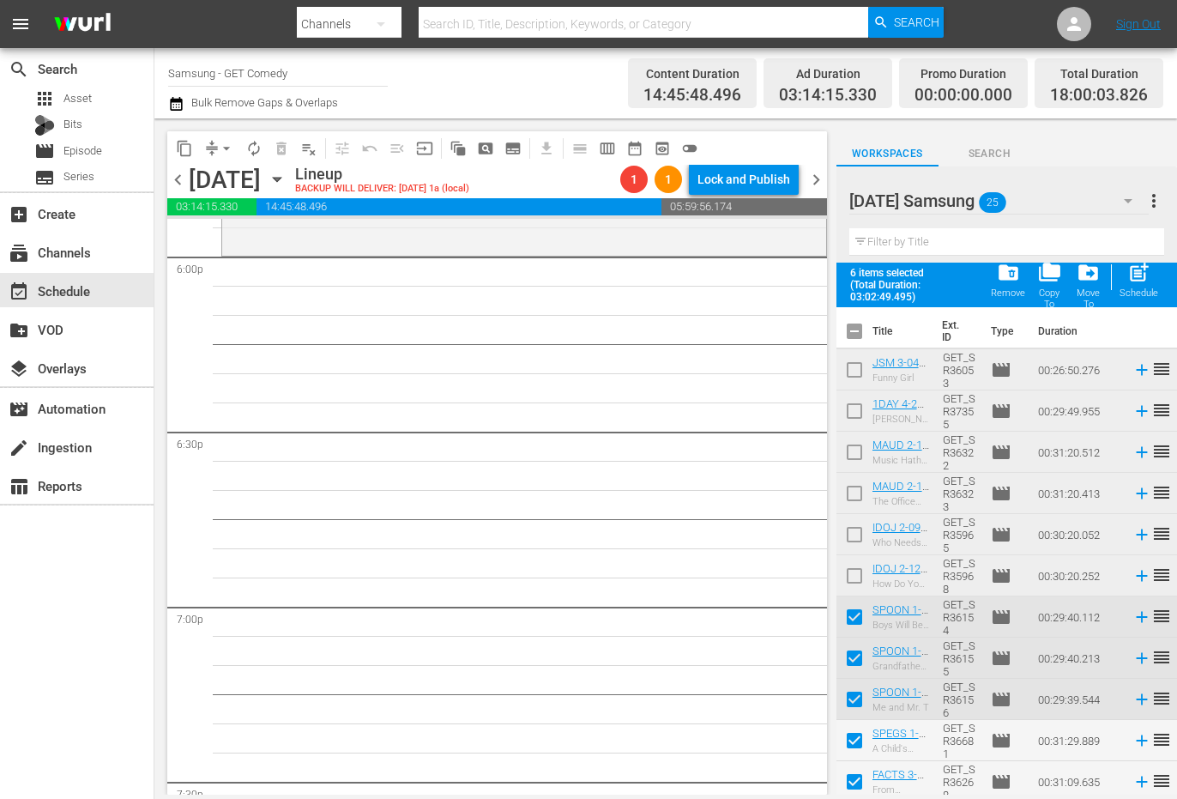
checkbox input "true"
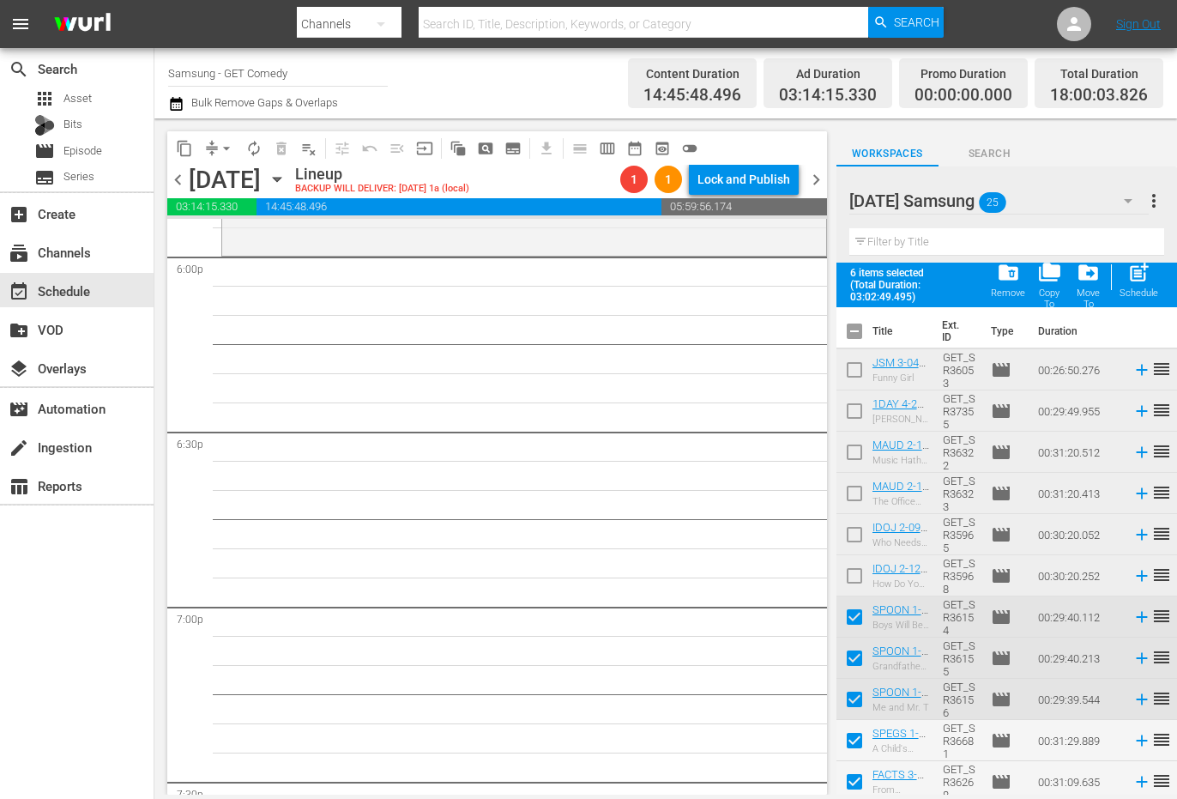
checkbox input "true"
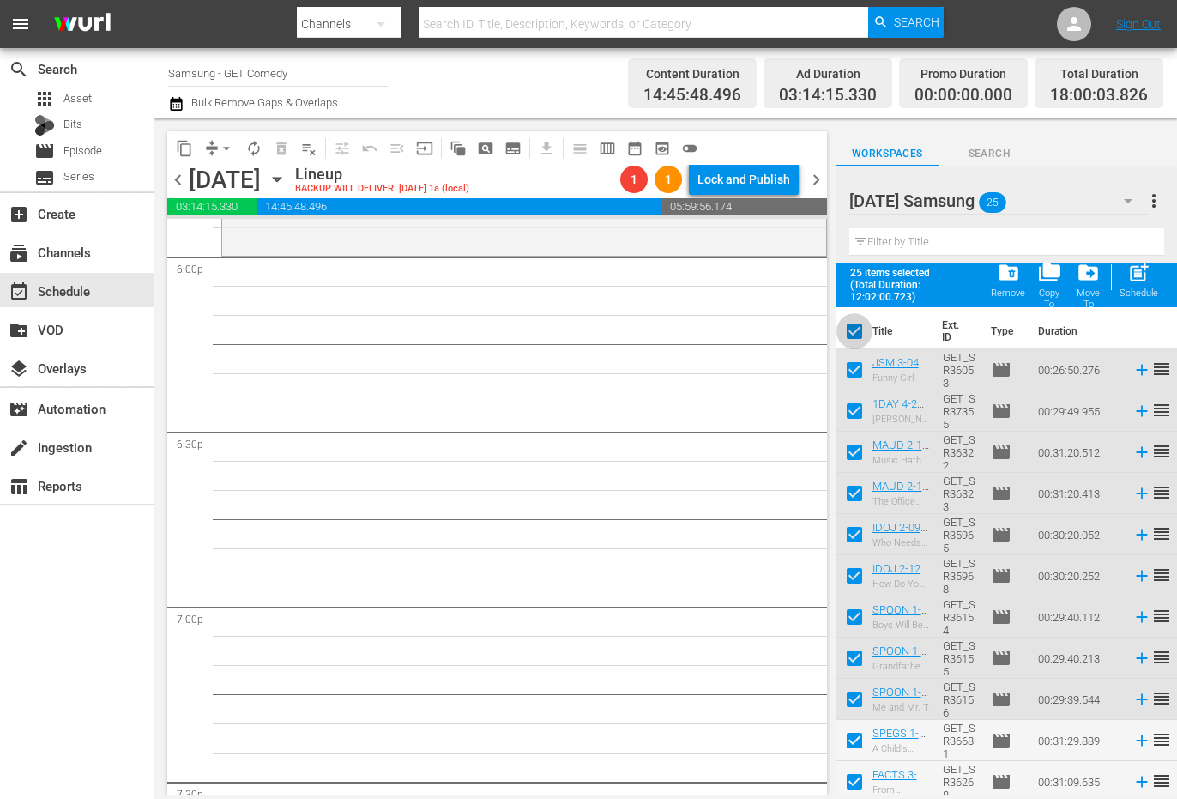
click at [859, 335] on input "checkbox" at bounding box center [855, 335] width 36 height 36
checkbox input "false"
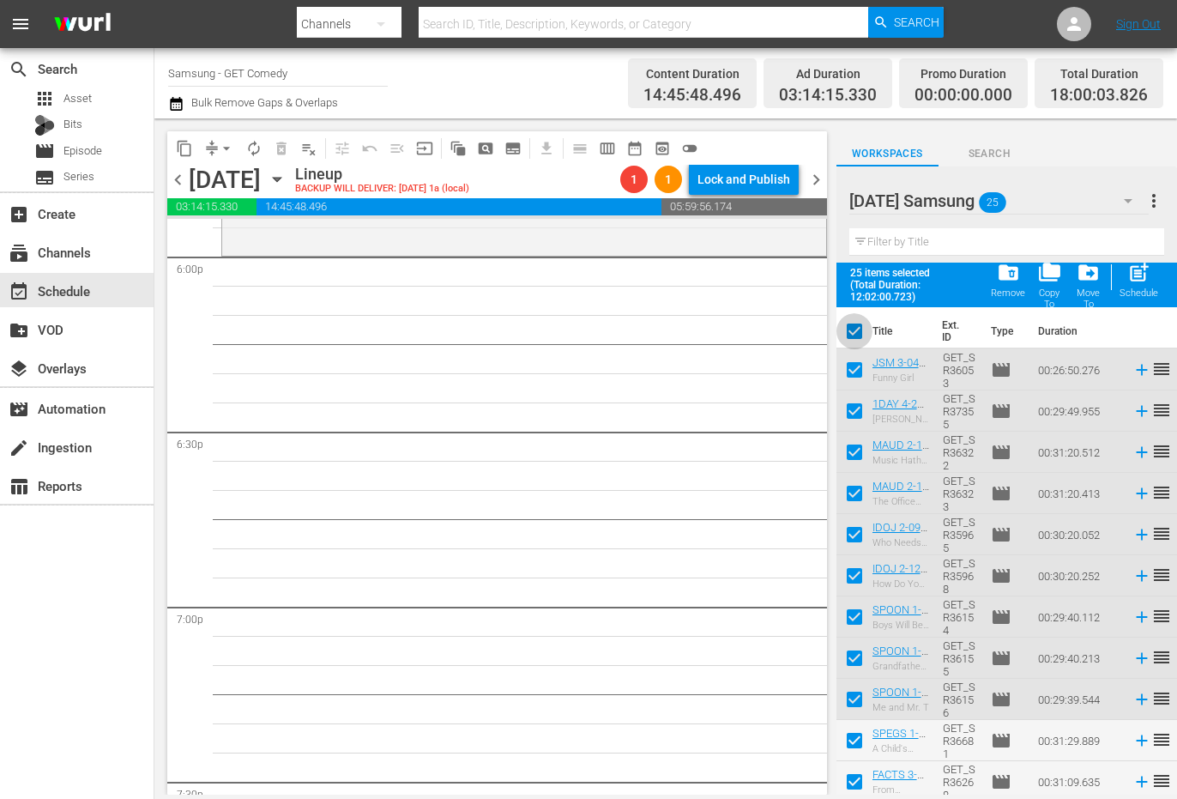
checkbox input "false"
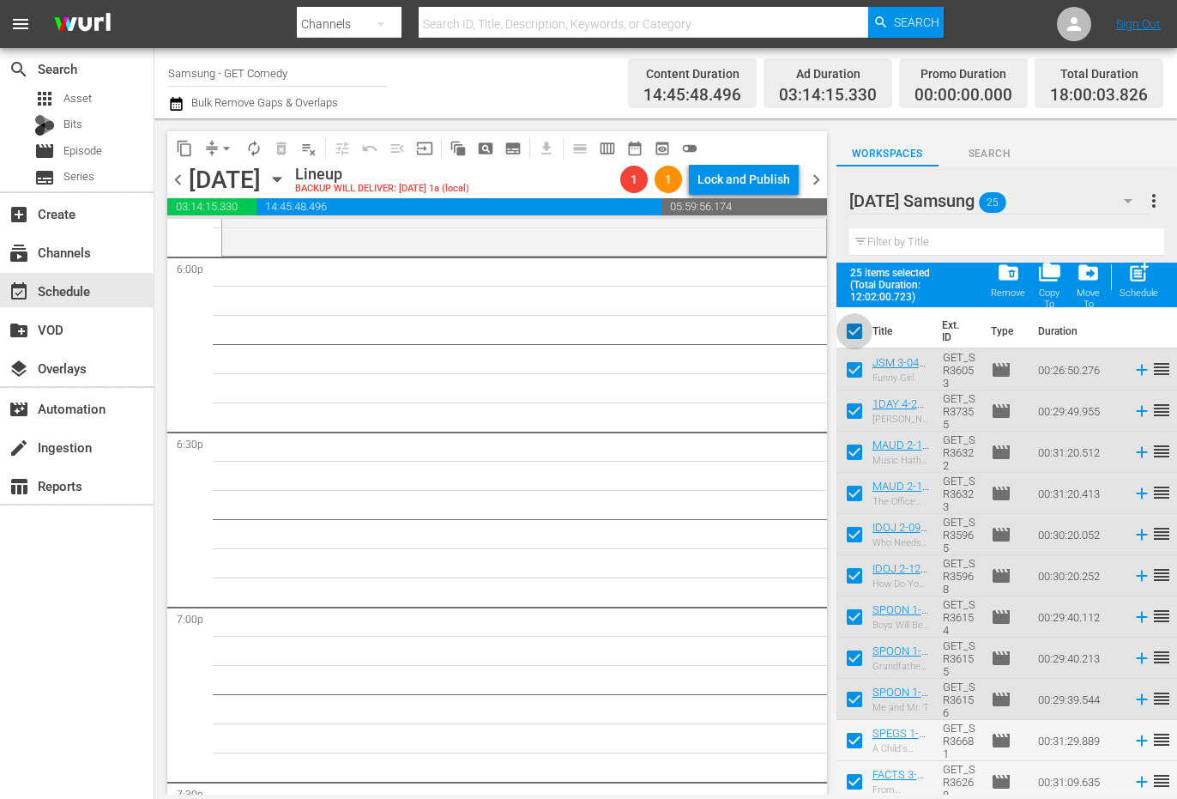
checkbox input "false"
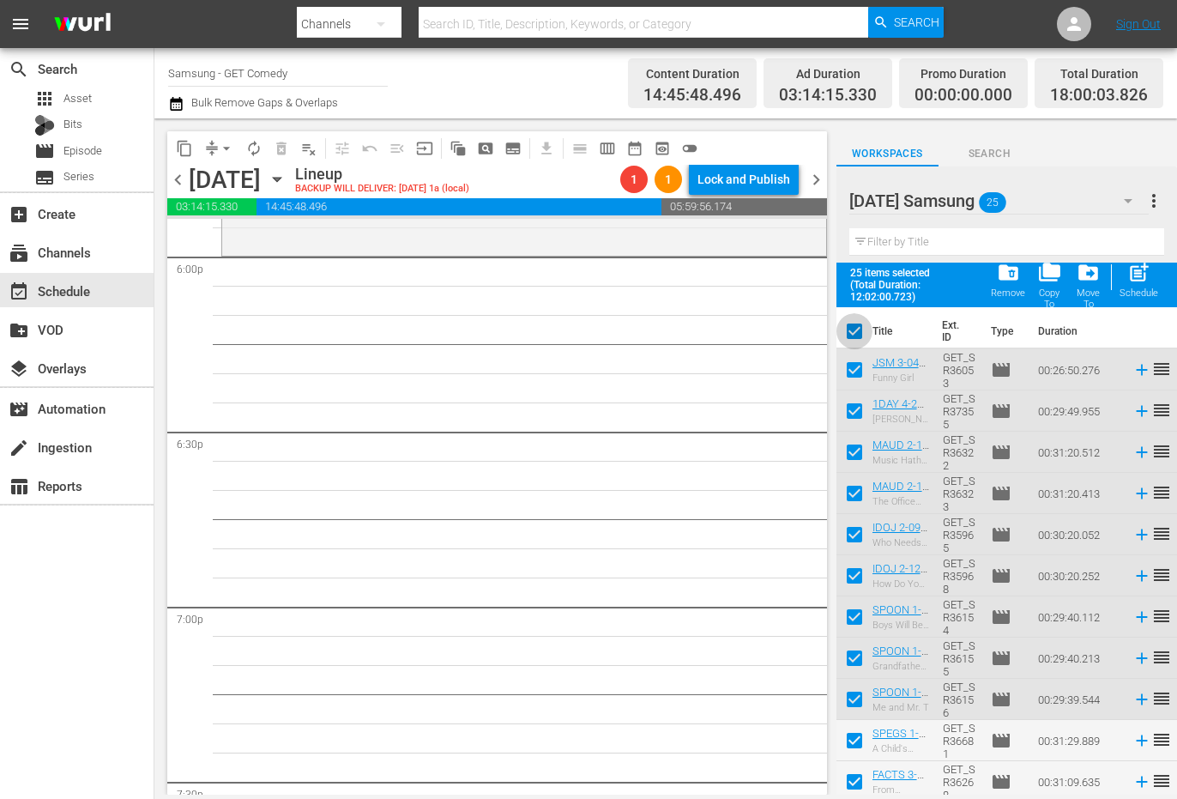
checkbox input "false"
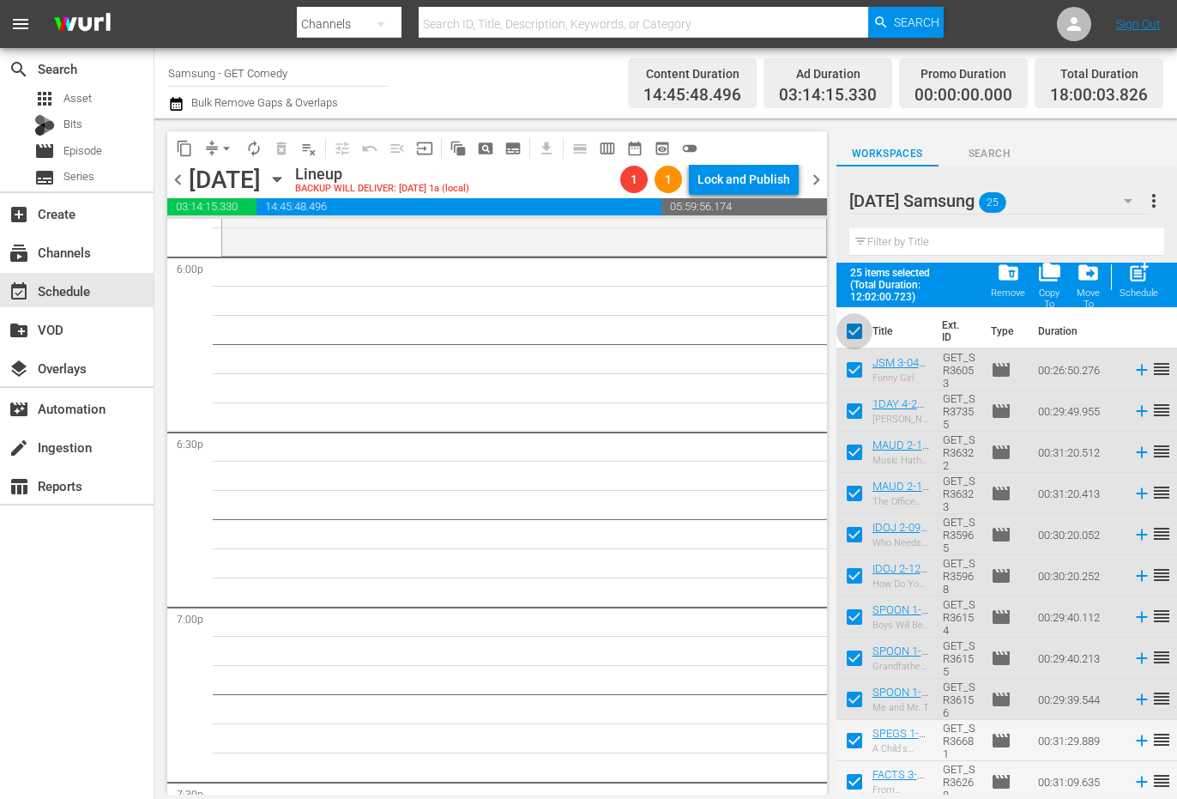
checkbox input "false"
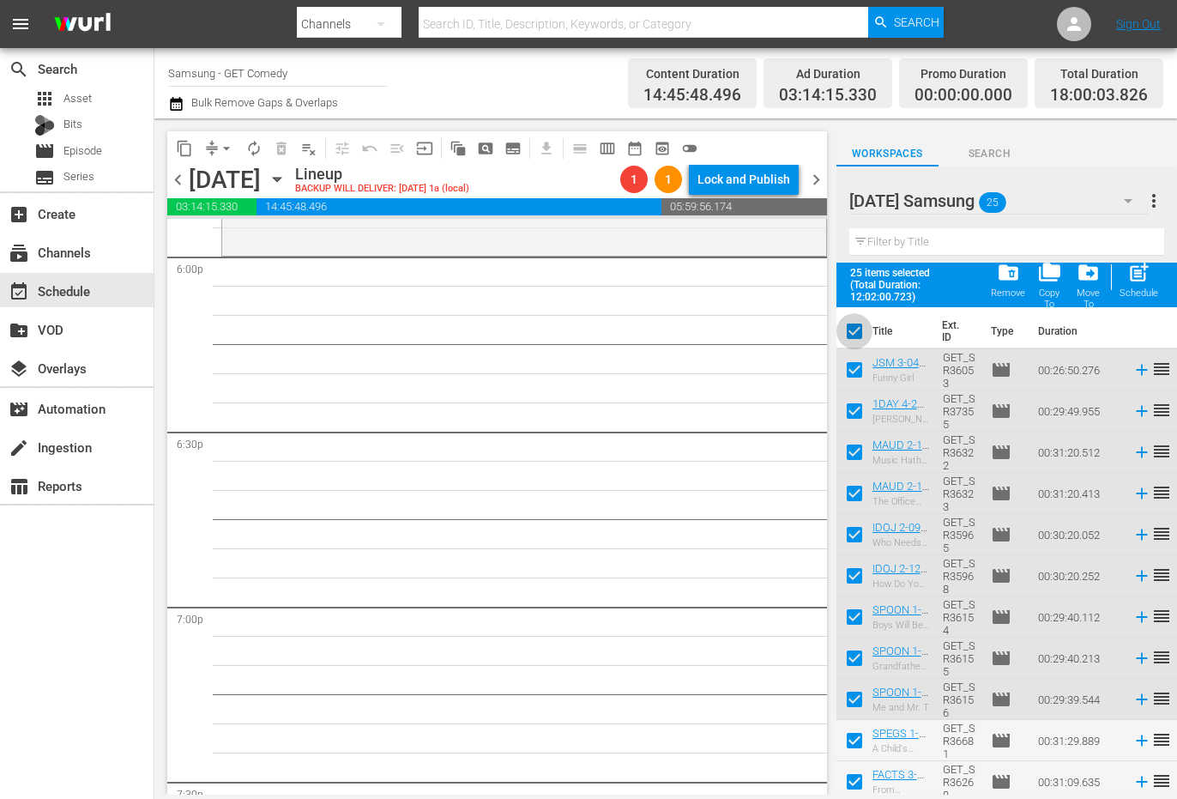
checkbox input "false"
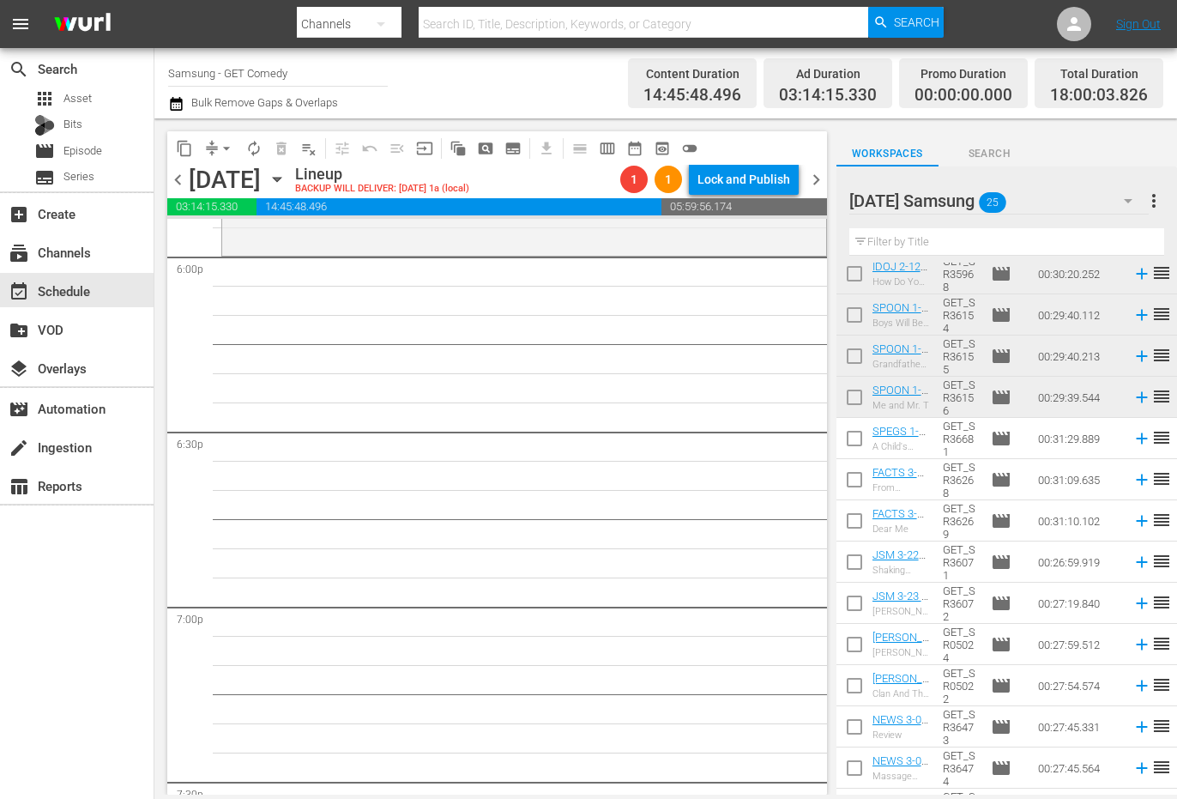
scroll to position [515, 0]
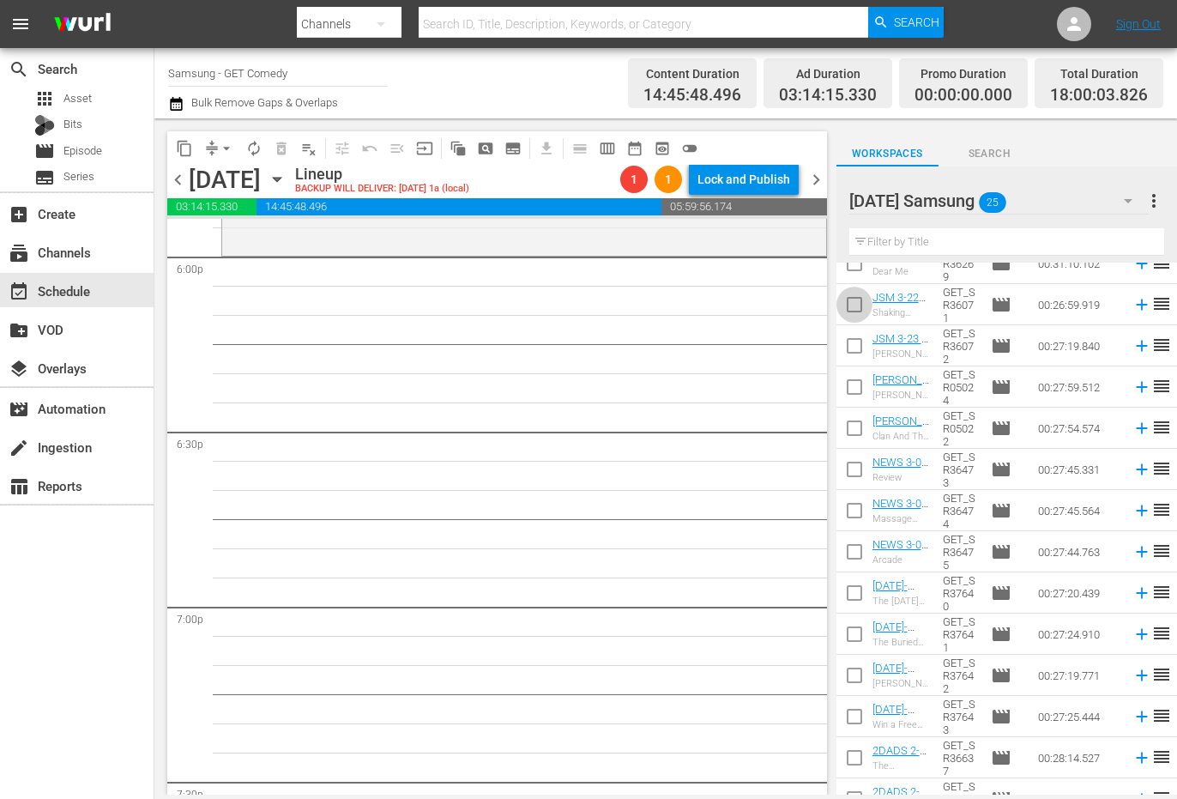
click at [849, 304] on input "checkbox" at bounding box center [855, 308] width 36 height 36
checkbox input "true"
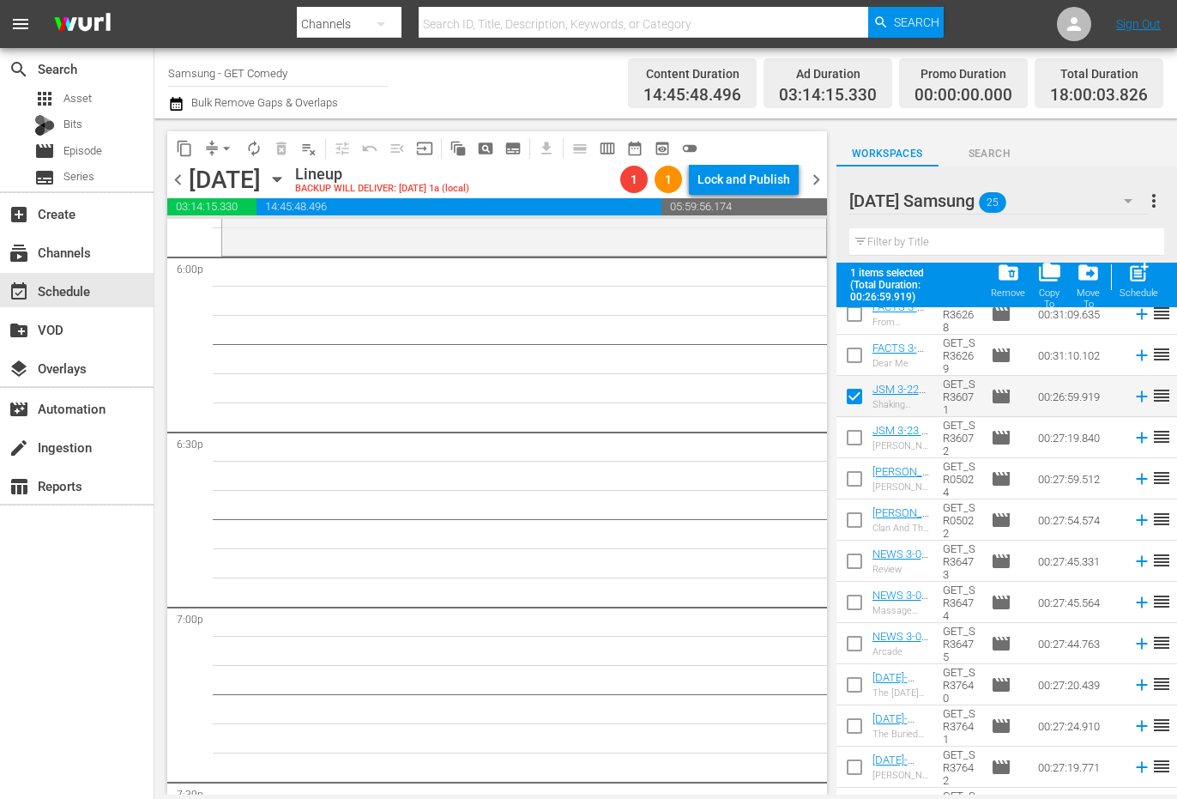
scroll to position [429, 0]
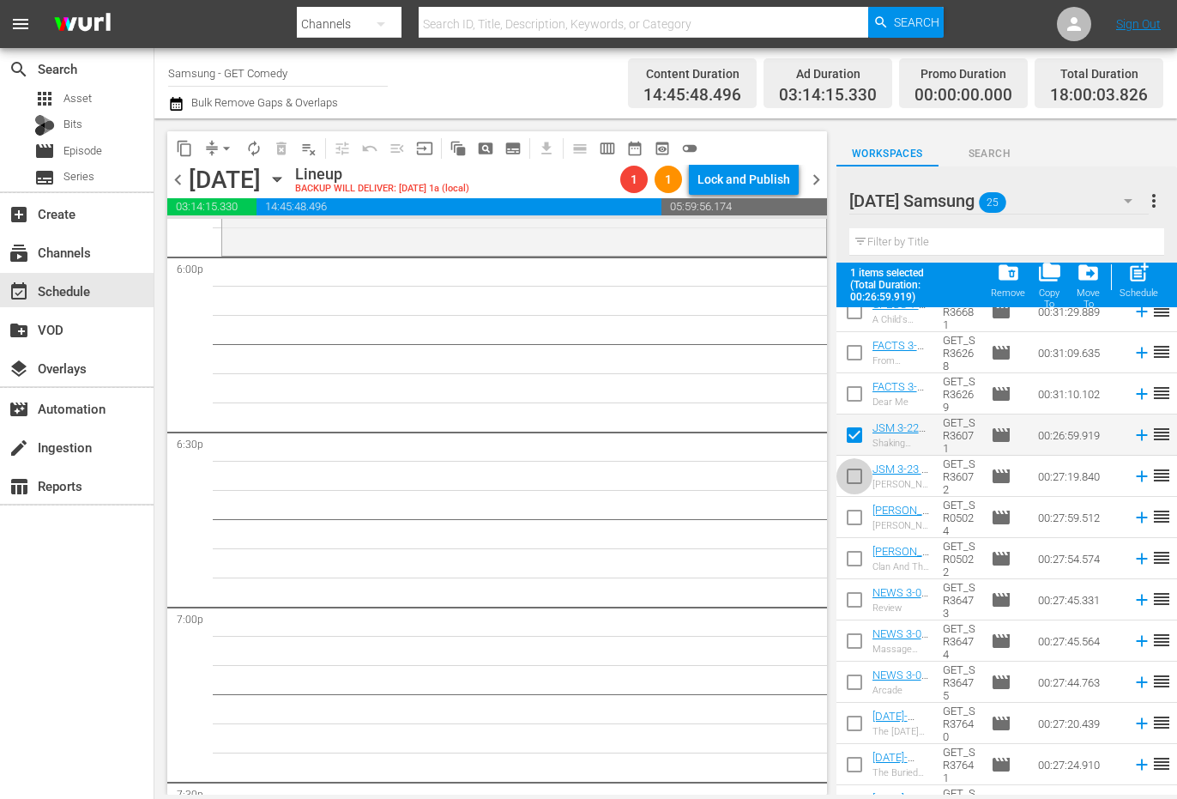
click at [851, 477] on input "checkbox" at bounding box center [855, 480] width 36 height 36
checkbox input "true"
drag, startPoint x: 853, startPoint y: 518, endPoint x: 843, endPoint y: 563, distance: 45.8
click at [853, 519] on input "checkbox" at bounding box center [855, 521] width 36 height 36
checkbox input "true"
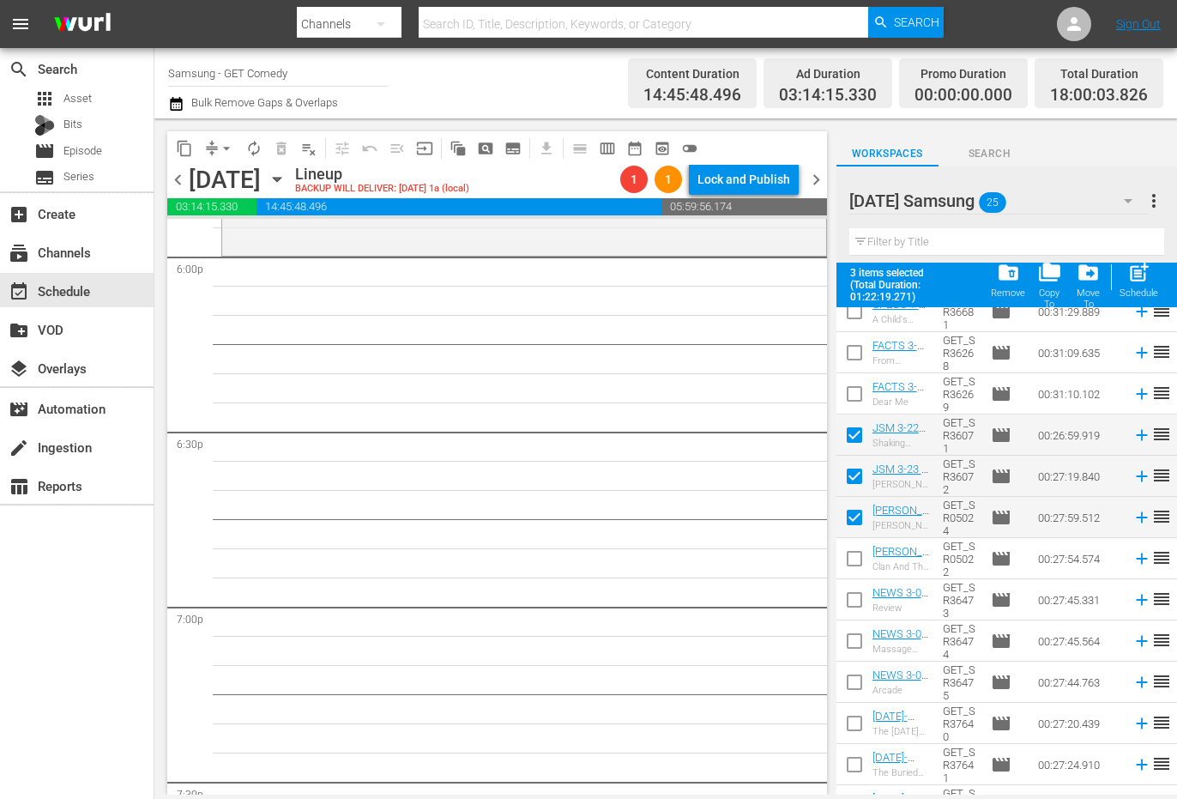
click at [851, 562] on input "checkbox" at bounding box center [855, 562] width 36 height 36
checkbox input "true"
click at [853, 607] on input "checkbox" at bounding box center [855, 603] width 36 height 36
checkbox input "true"
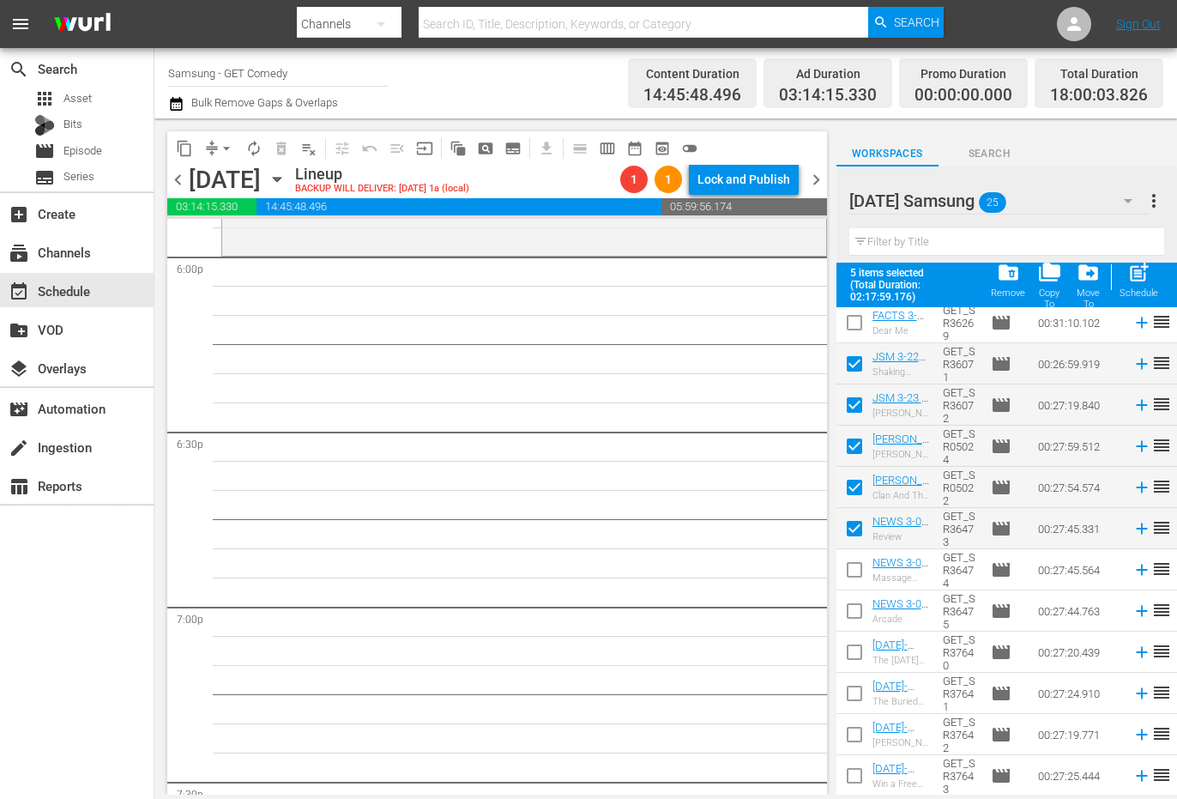
scroll to position [582, 0]
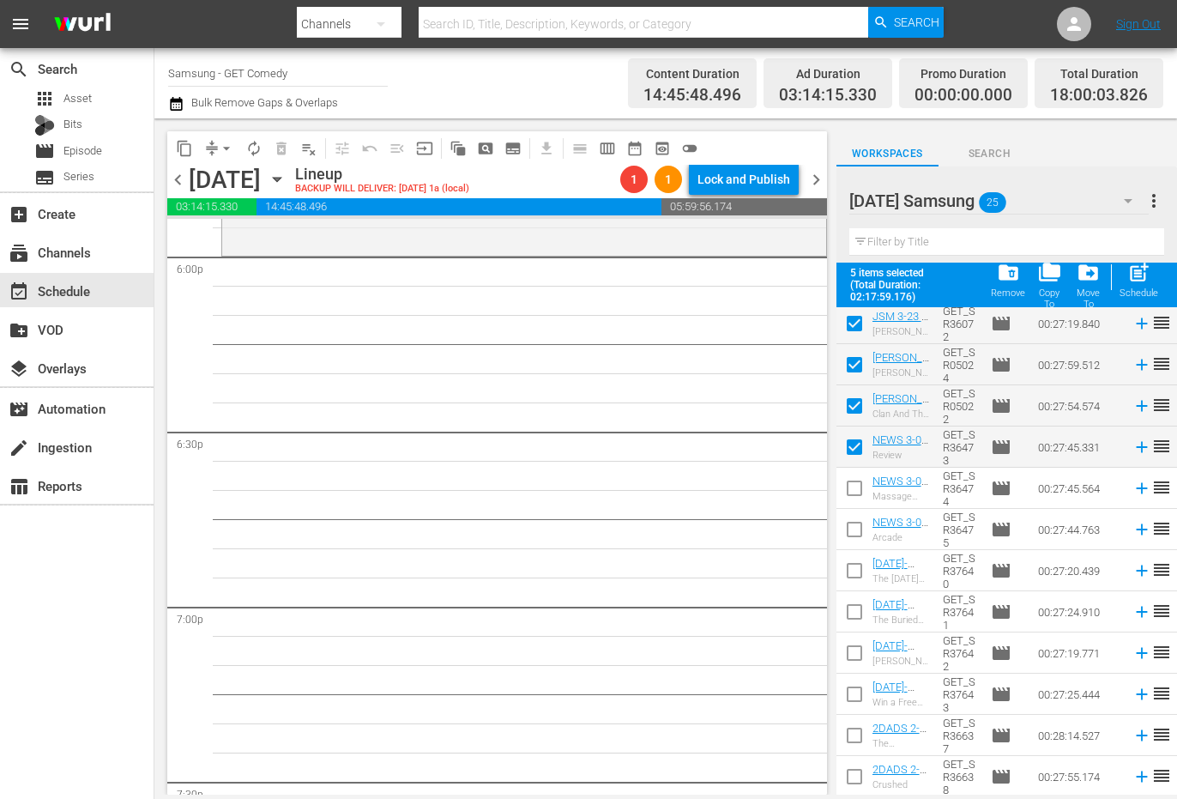
click at [857, 493] on input "checkbox" at bounding box center [855, 492] width 36 height 36
checkbox input "true"
click at [855, 532] on input "checkbox" at bounding box center [855, 533] width 36 height 36
checkbox input "true"
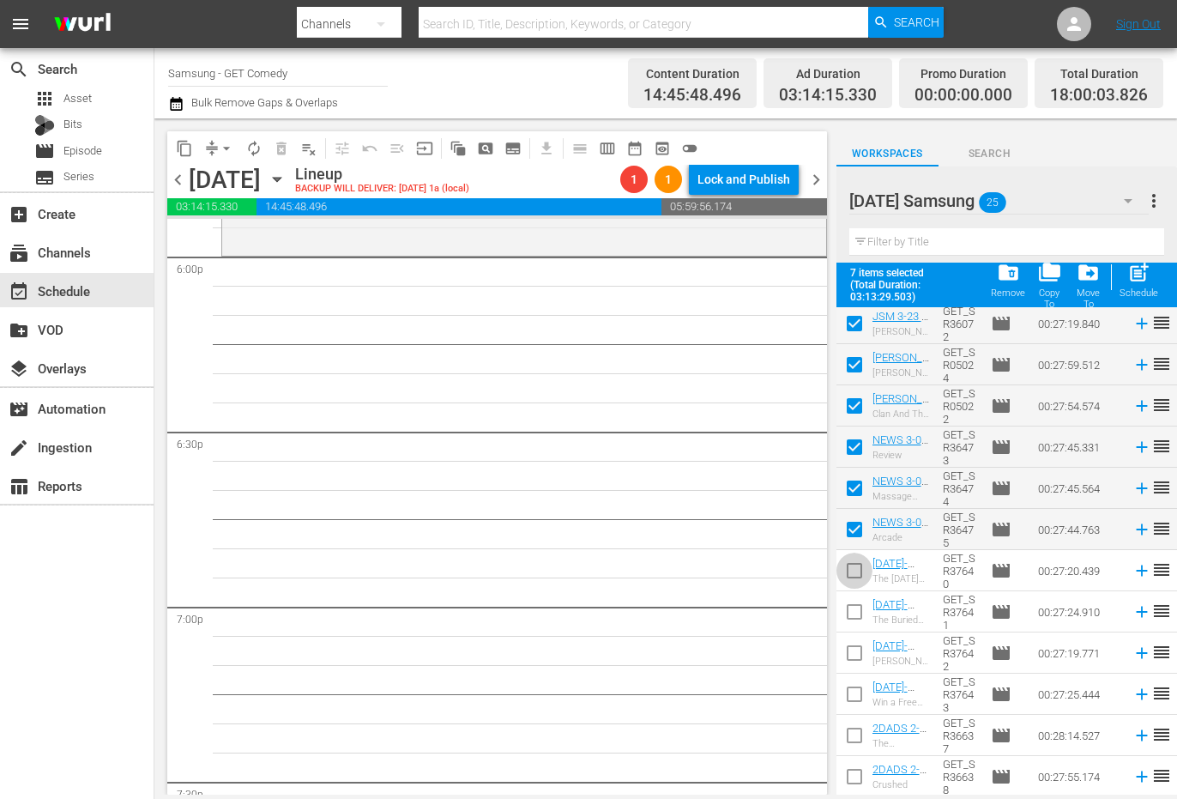
click at [861, 571] on input "checkbox" at bounding box center [855, 574] width 36 height 36
checkbox input "true"
click at [855, 616] on input "checkbox" at bounding box center [855, 615] width 36 height 36
checkbox input "true"
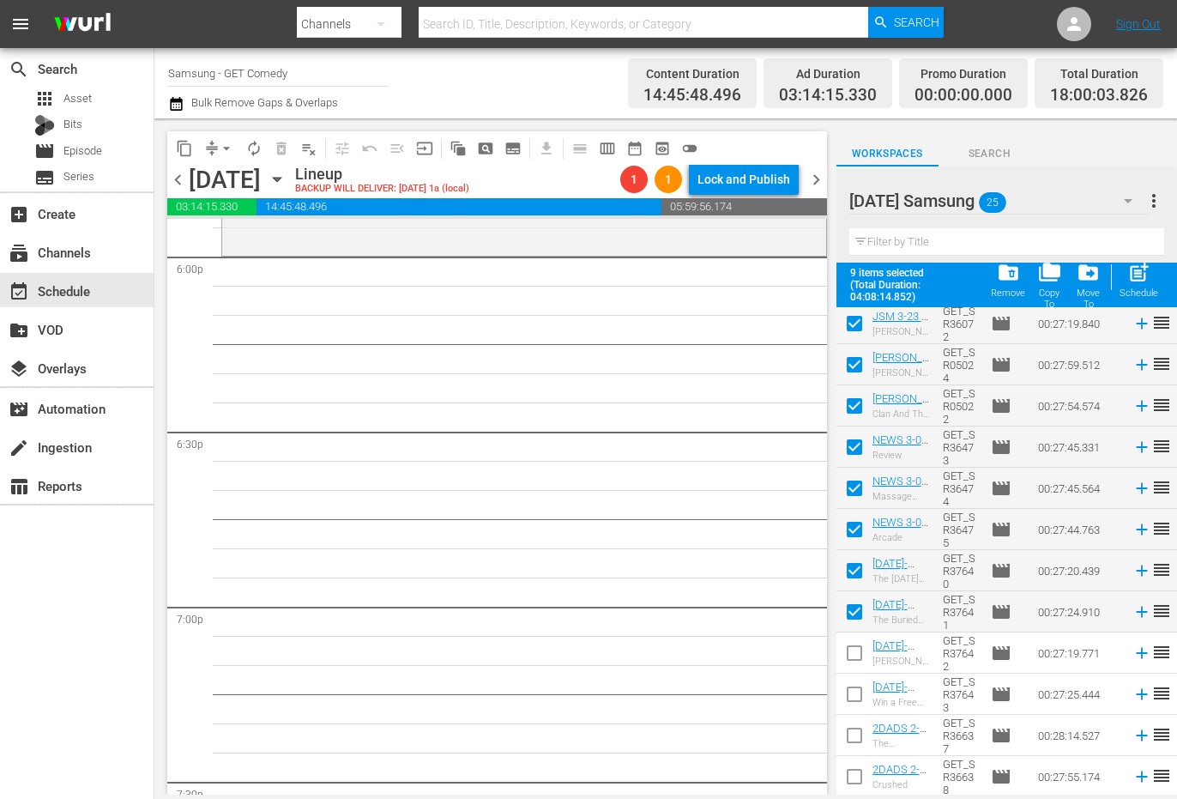
click at [858, 650] on input "checkbox" at bounding box center [855, 656] width 36 height 36
checkbox input "true"
click at [855, 694] on input "checkbox" at bounding box center [855, 698] width 36 height 36
checkbox input "true"
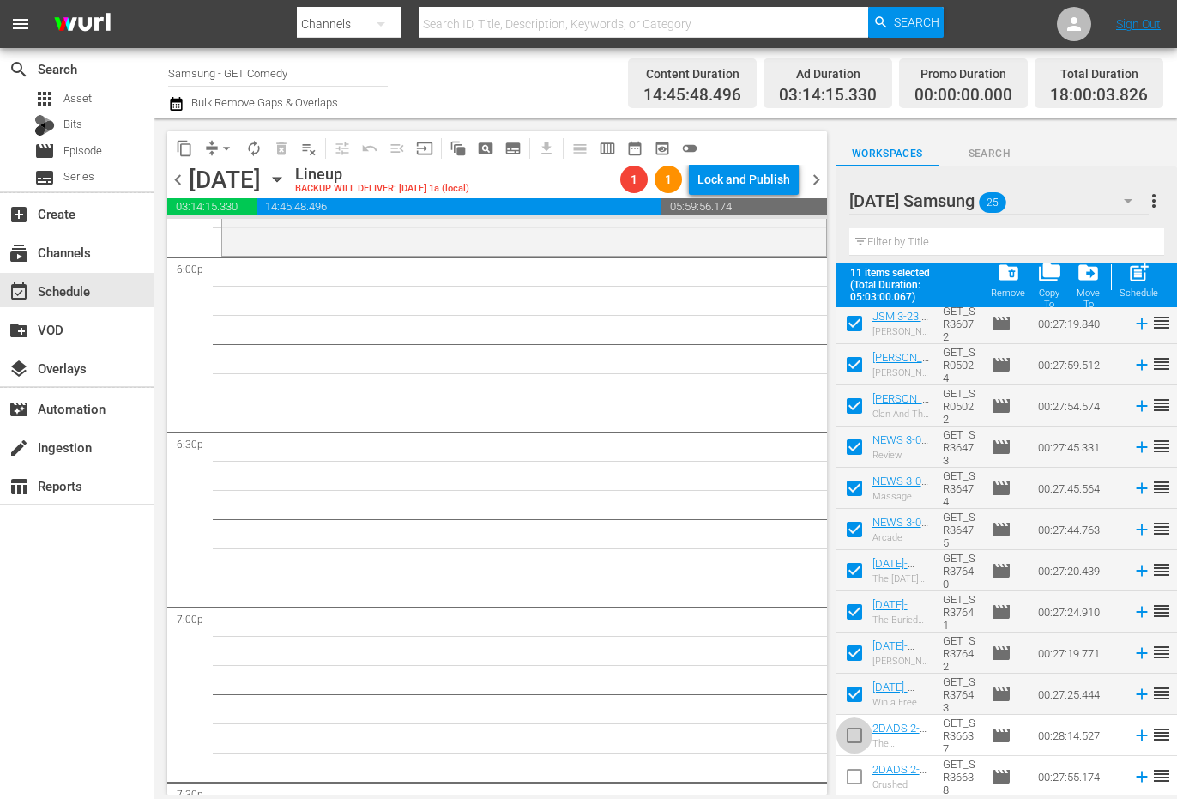
click at [850, 740] on input "checkbox" at bounding box center [855, 739] width 36 height 36
checkbox input "true"
click at [854, 779] on input "checkbox" at bounding box center [855, 780] width 36 height 36
checkbox input "true"
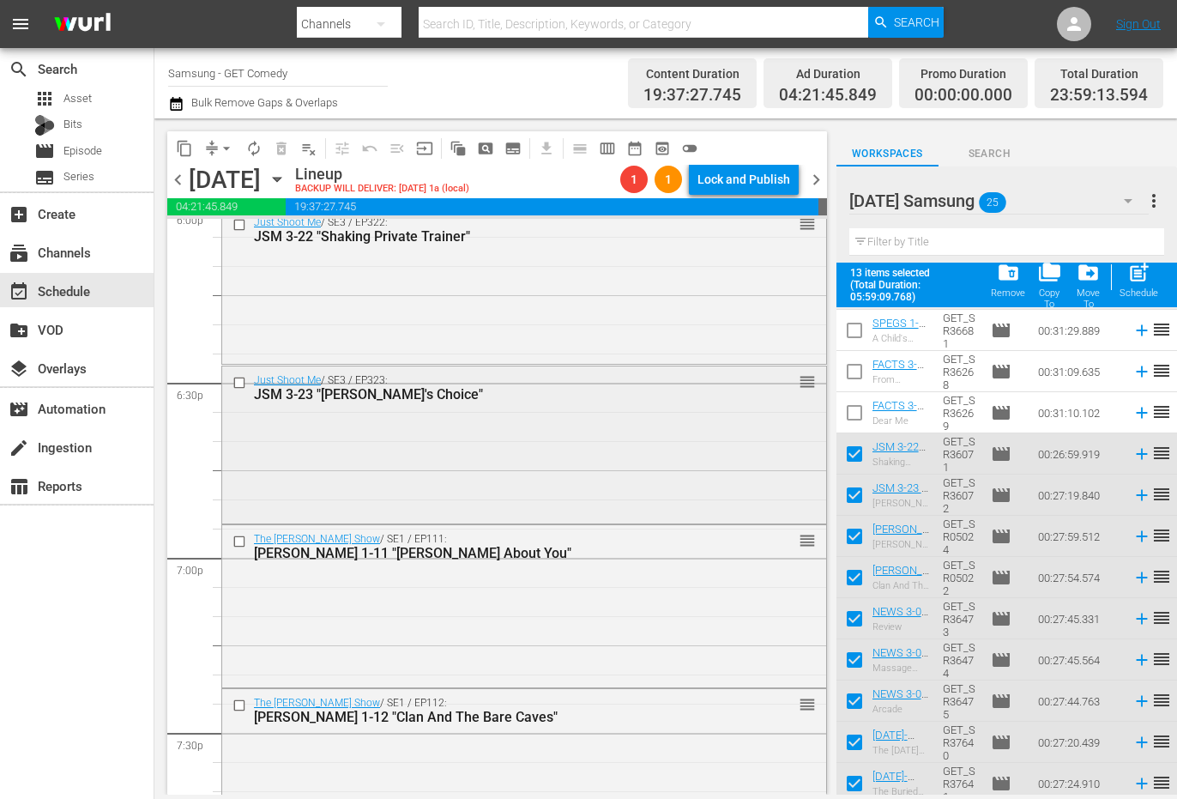
scroll to position [6282, 0]
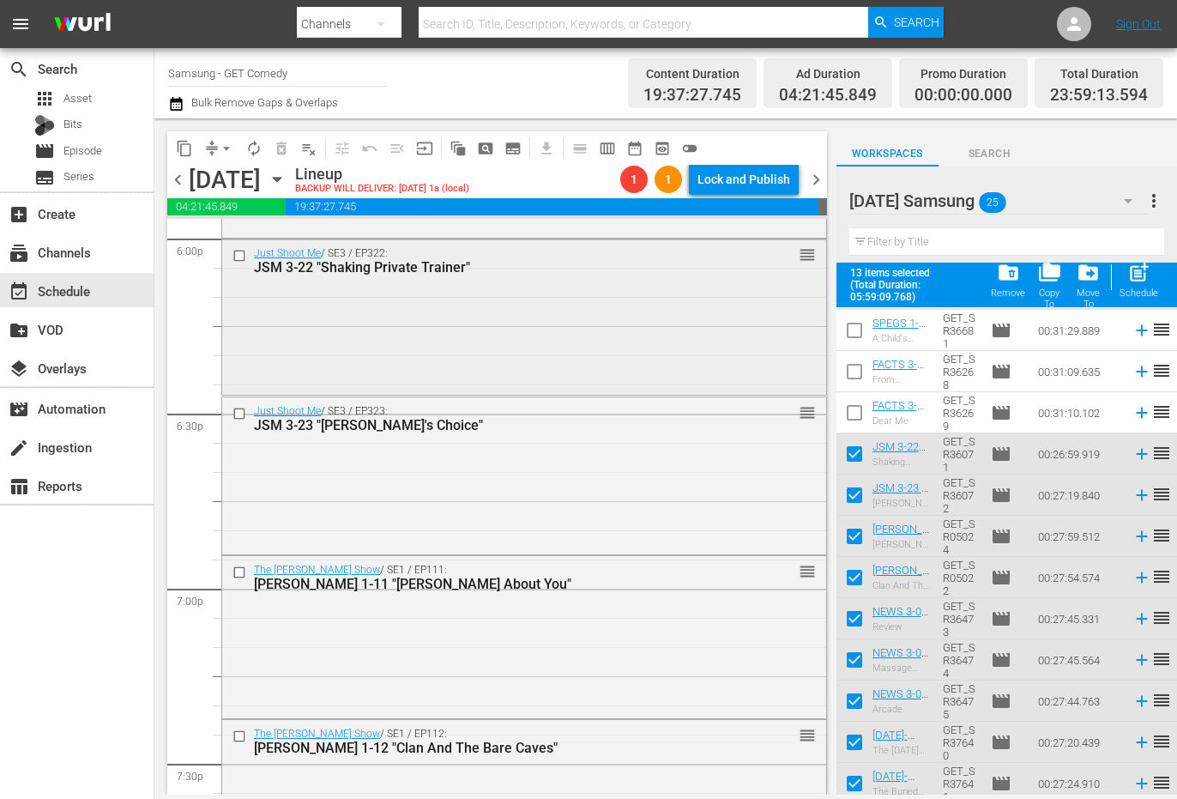
click at [416, 348] on div "Just Shoot Me / SE3 / EP322: JSM 3-22 "Shaking Private Trainer" reorder" at bounding box center [524, 315] width 604 height 153
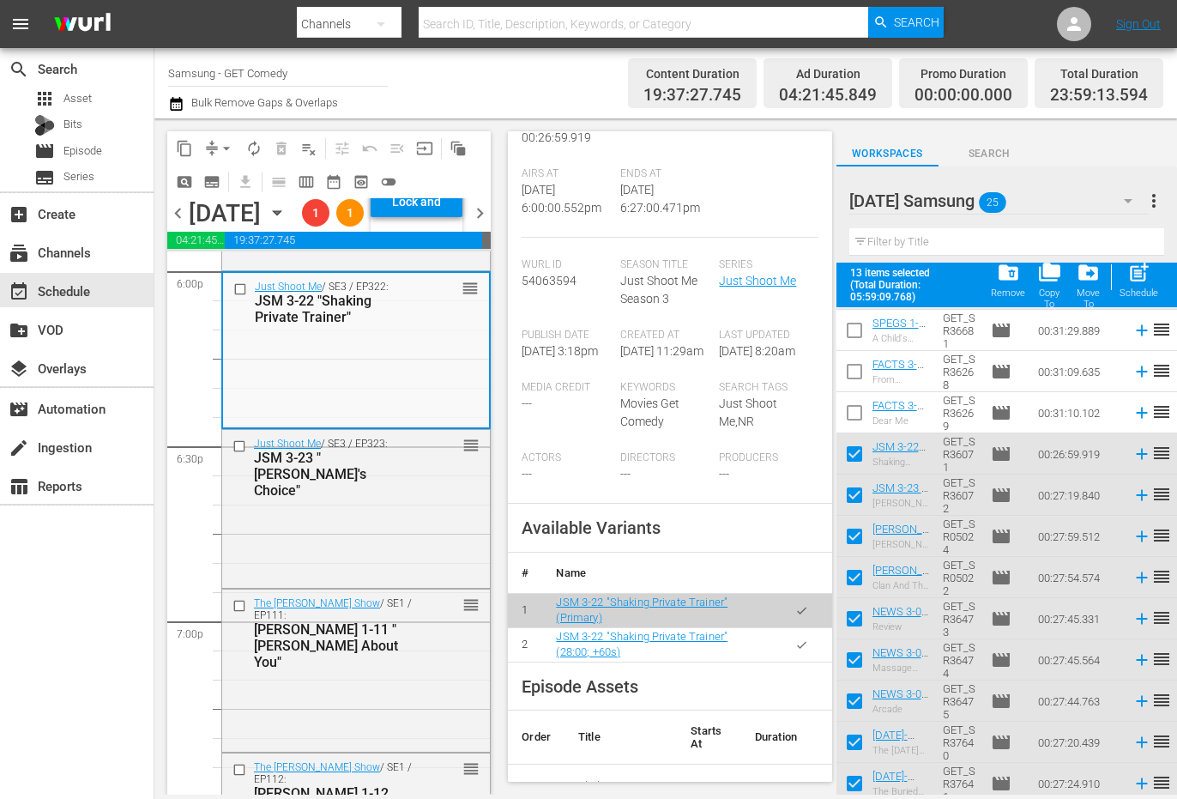
scroll to position [515, 0]
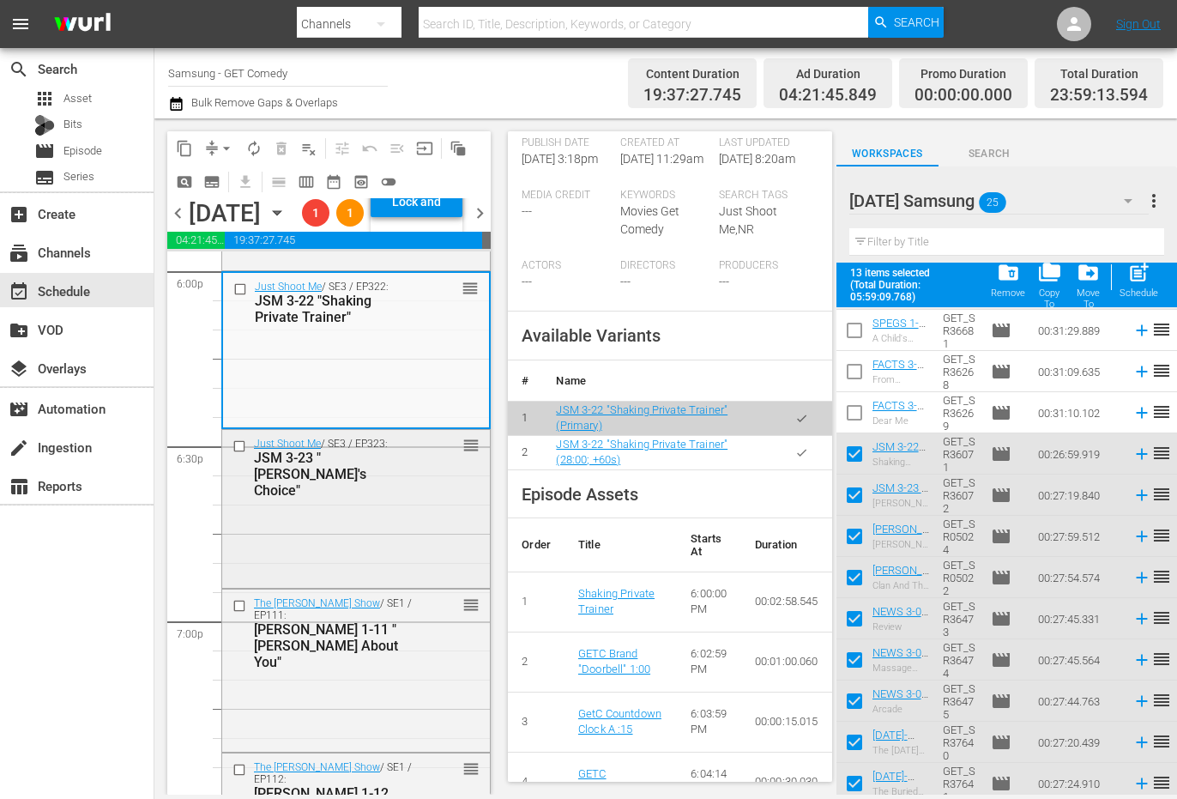
click at [408, 584] on div "Just Shoot Me / SE3 / EP323: JSM 3-23 "[PERSON_NAME]'s Choice" reorder" at bounding box center [356, 507] width 268 height 154
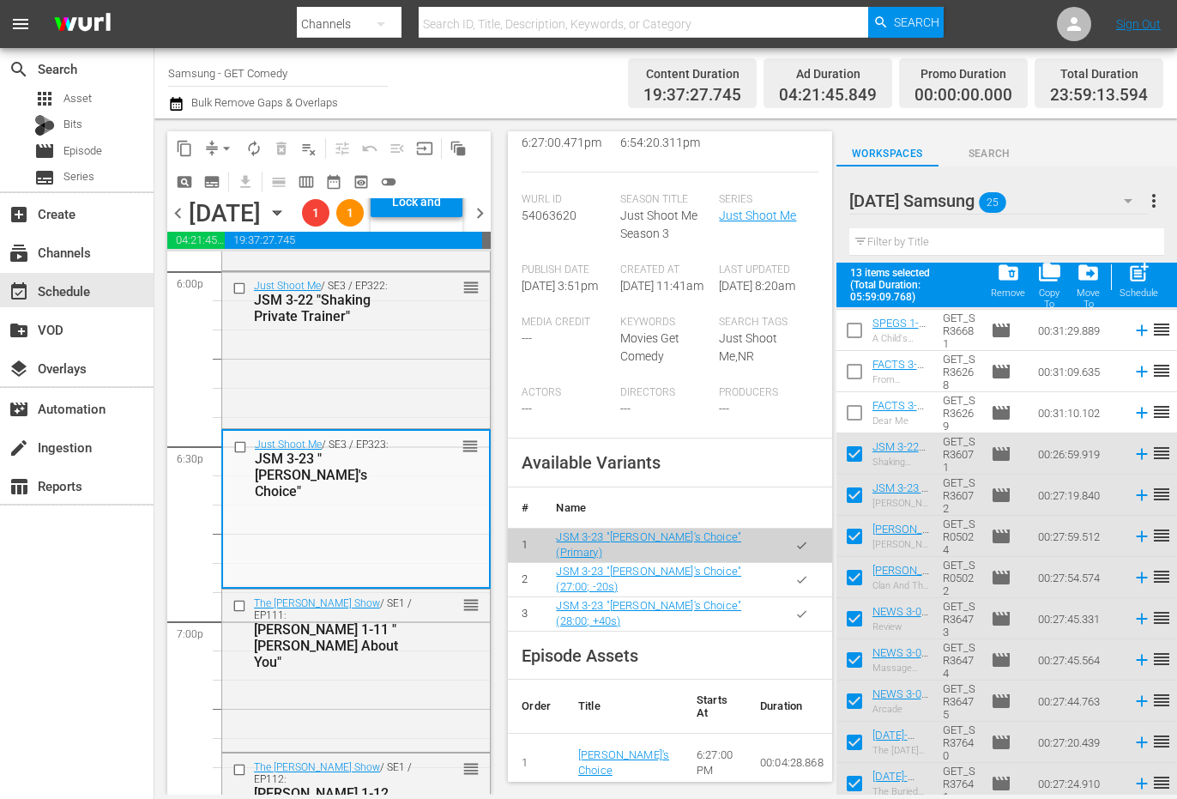
scroll to position [429, 0]
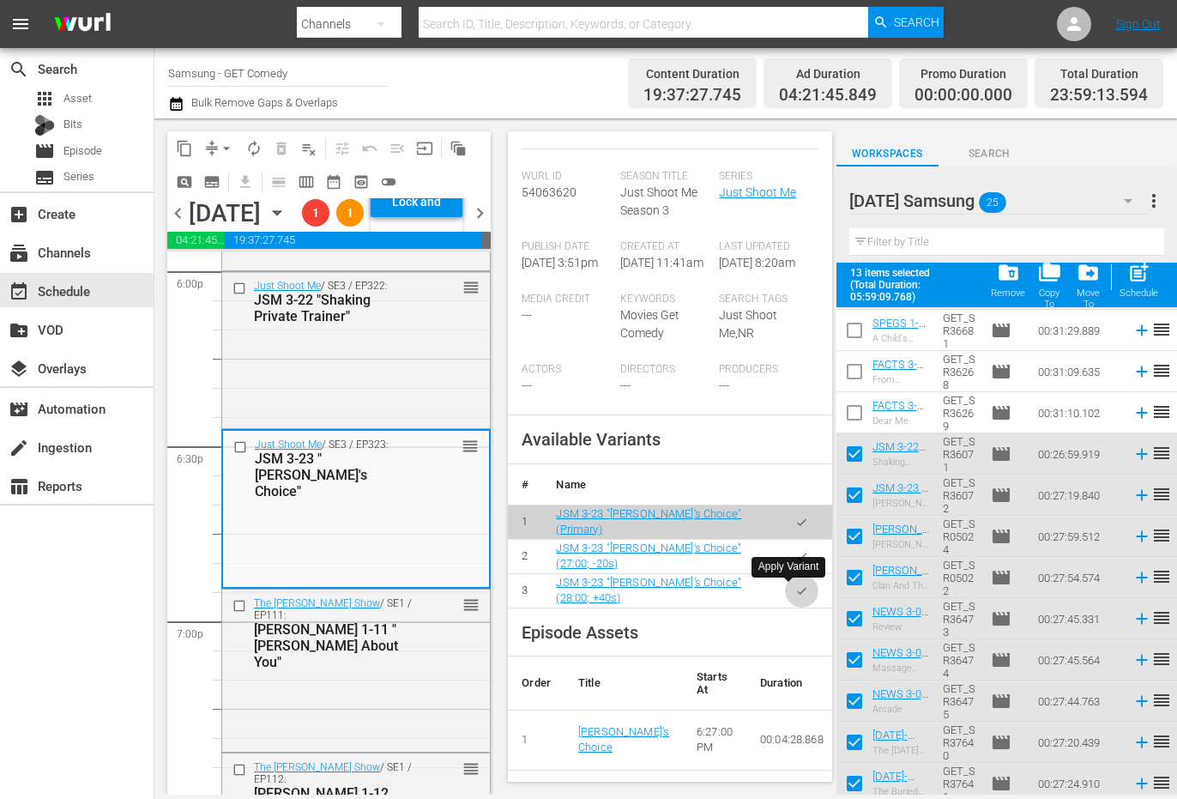
click at [785, 599] on button "button" at bounding box center [801, 590] width 33 height 33
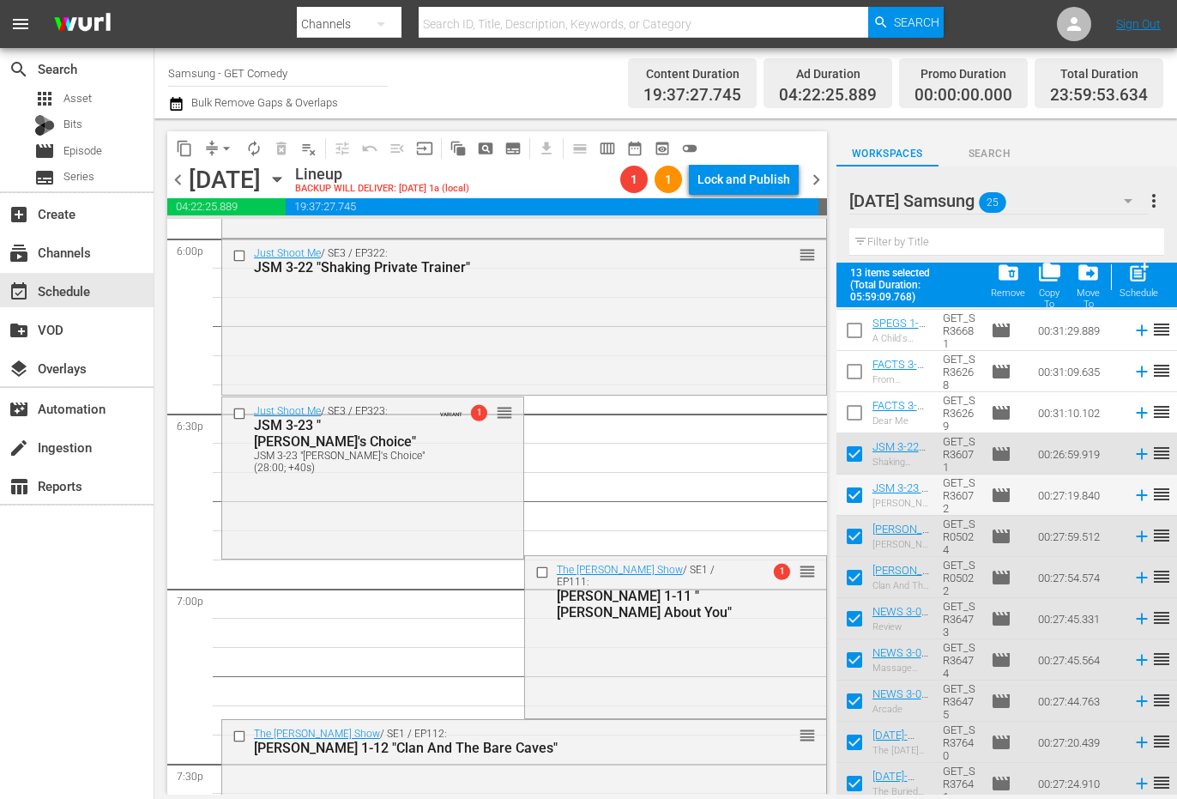
scroll to position [6368, 0]
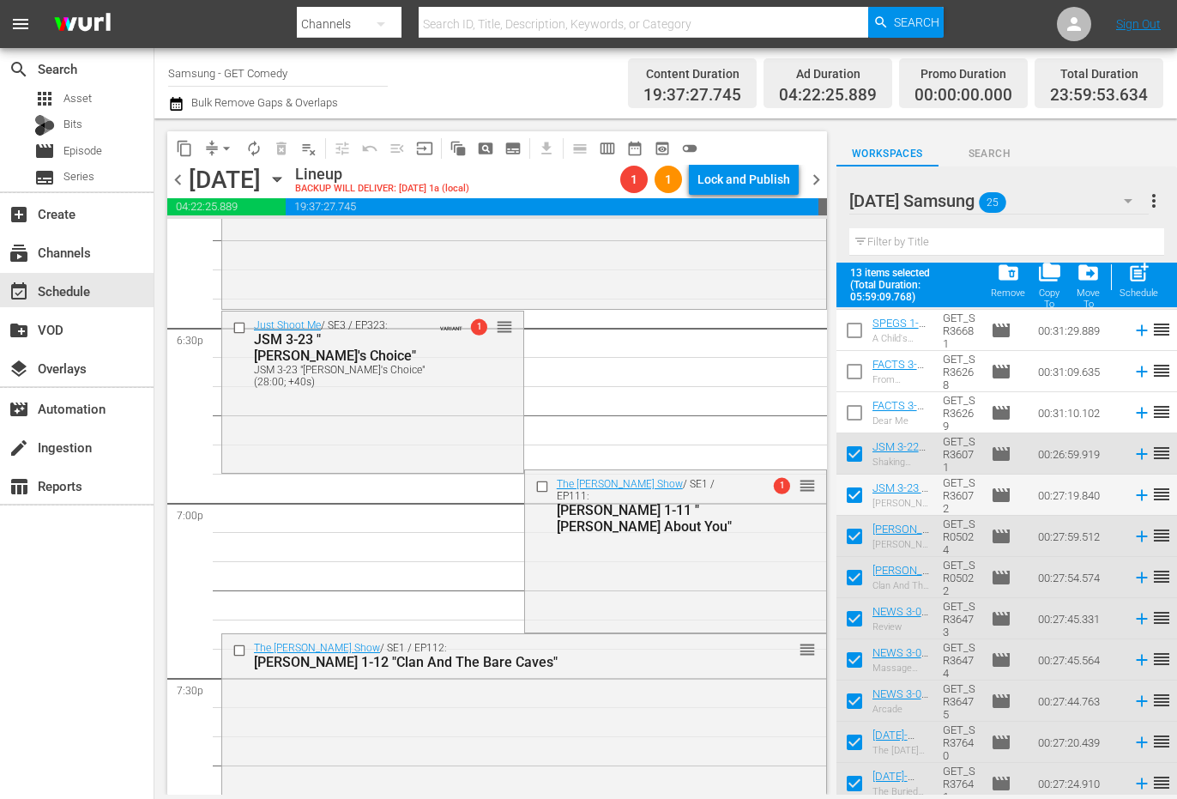
drag, startPoint x: 691, startPoint y: 680, endPoint x: 627, endPoint y: 549, distance: 145.8
click at [648, 522] on div "The [PERSON_NAME] Show / SE1 / EP111: [PERSON_NAME] 1-11 "[PERSON_NAME] About Y…" at bounding box center [675, 549] width 301 height 158
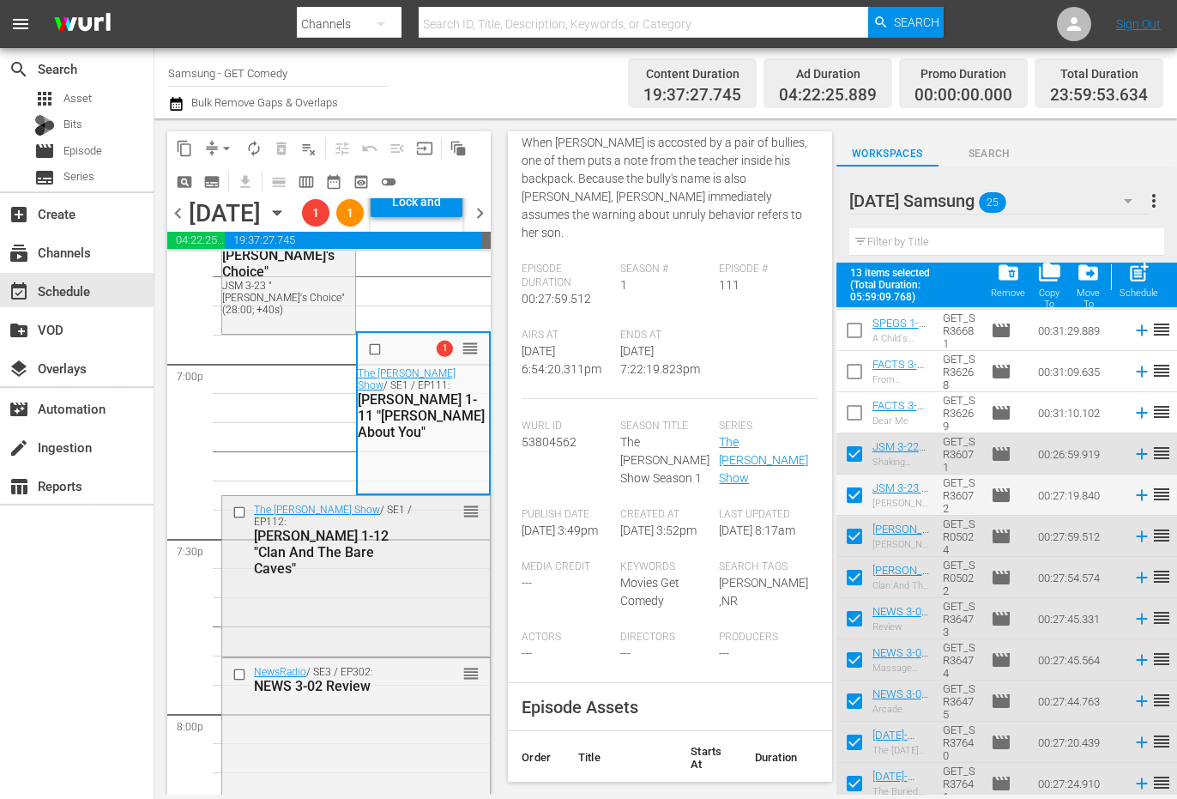
scroll to position [172, 0]
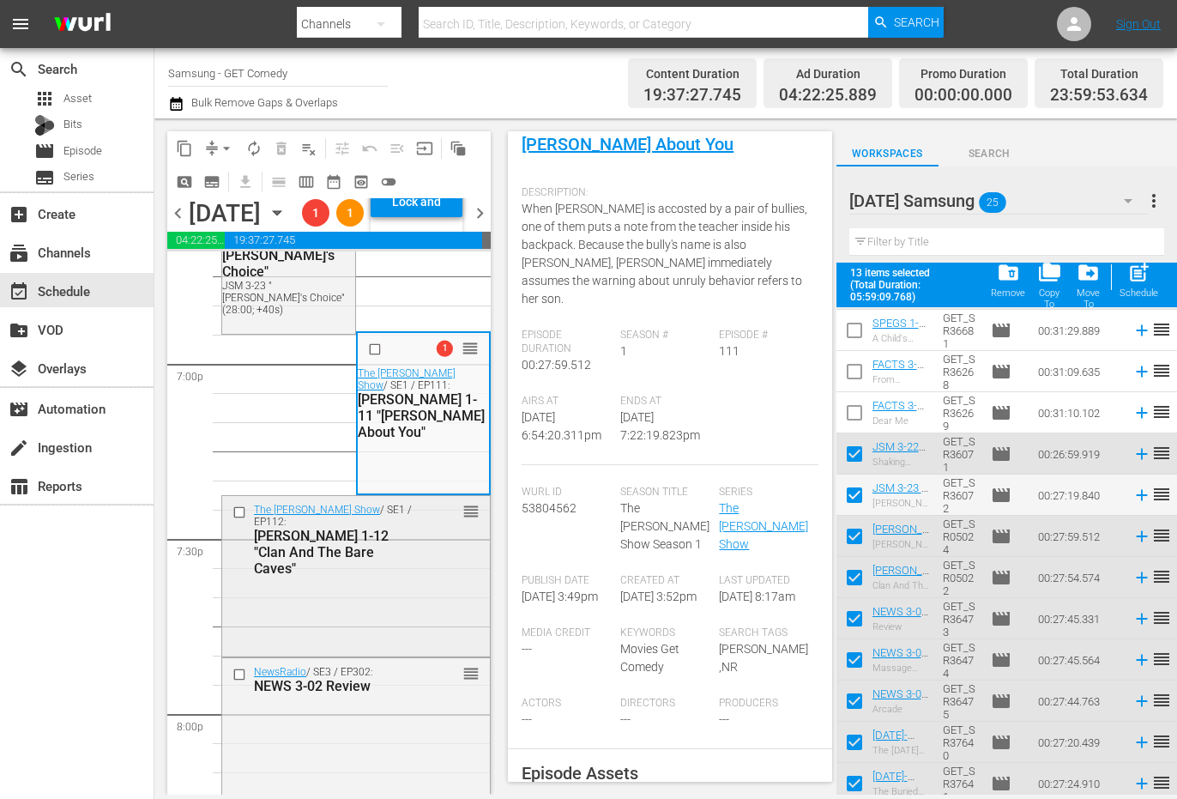
click at [393, 654] on div "The [PERSON_NAME] Show / SE1 / EP112: [PERSON_NAME] 1-12 "Clan And The Bare Cav…" at bounding box center [356, 575] width 268 height 158
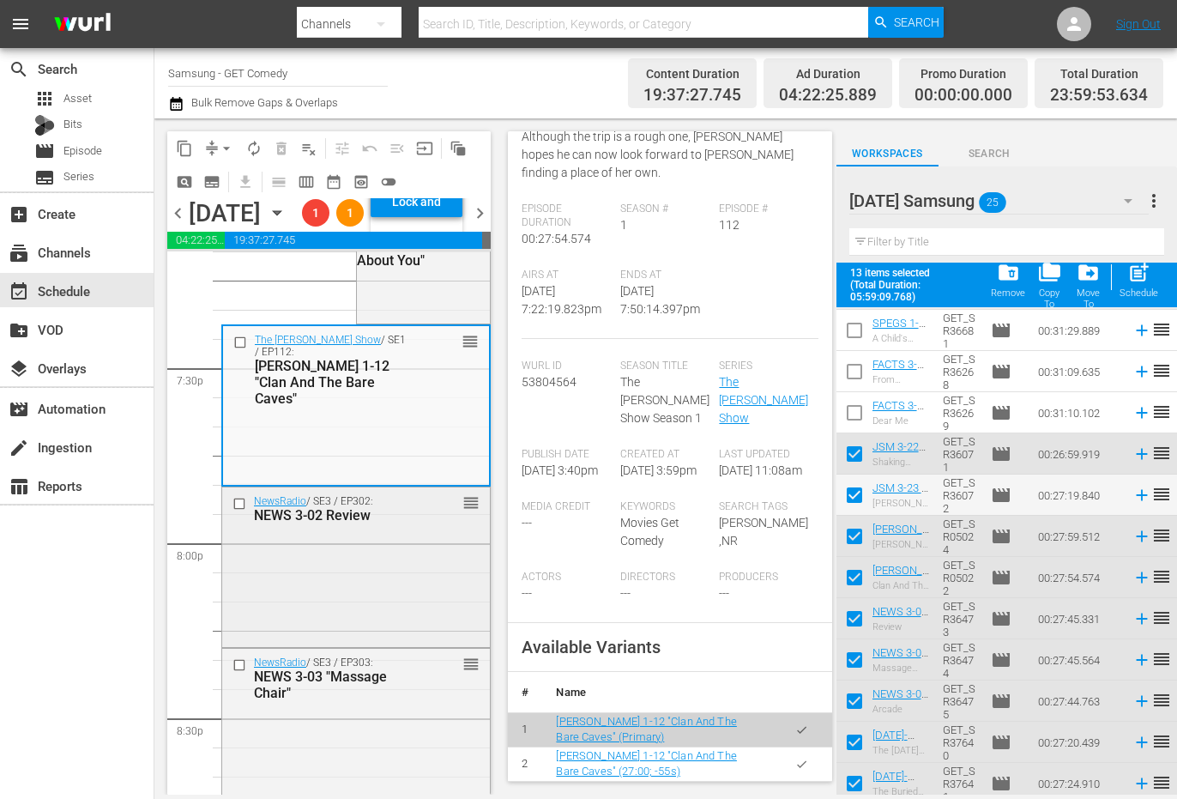
scroll to position [6711, 0]
click at [409, 617] on div "NewsRadio / SE3 / EP302: NEWS 3-02 Review reorder" at bounding box center [356, 565] width 268 height 157
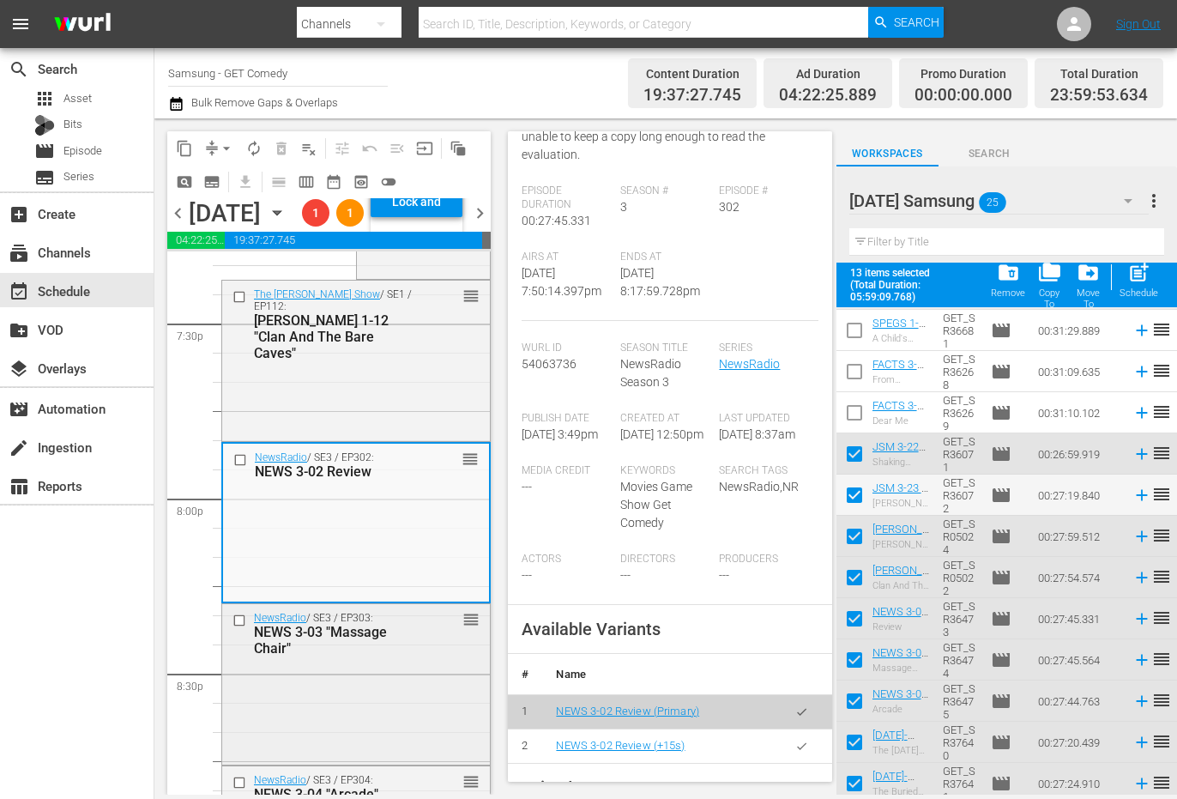
scroll to position [6797, 0]
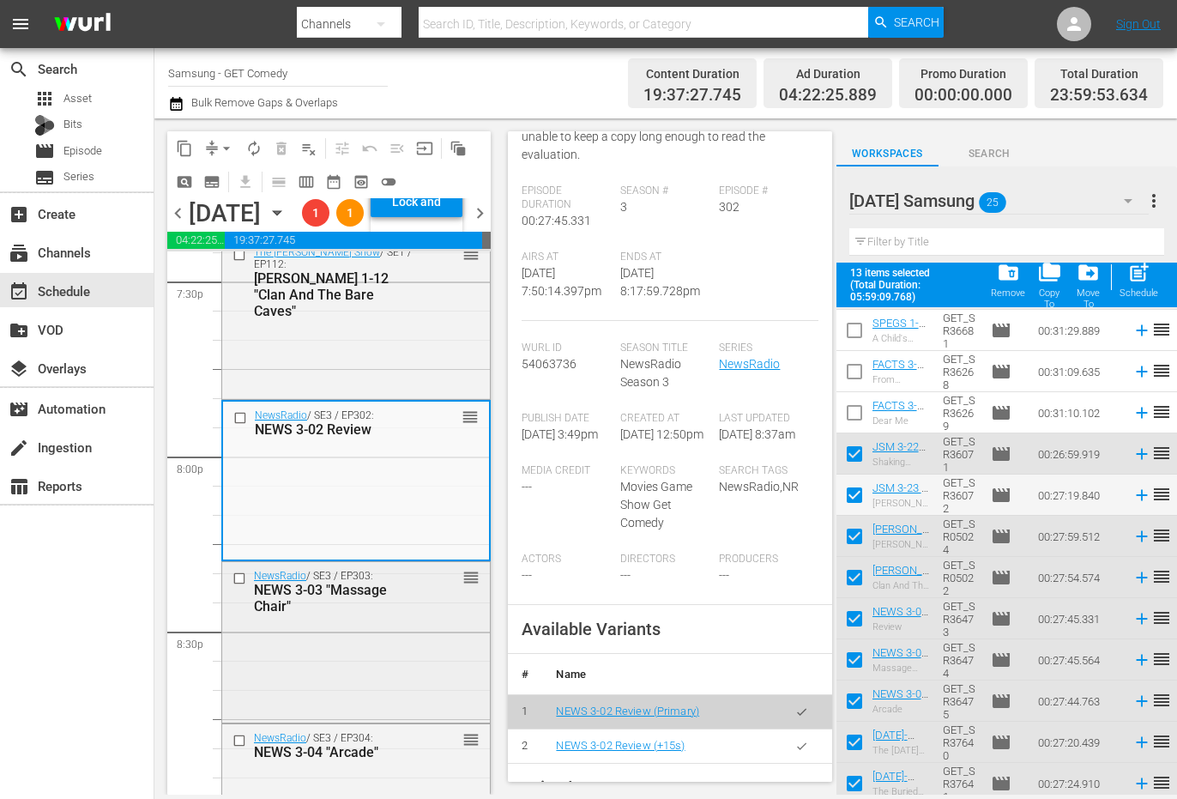
click at [390, 695] on div "NewsRadio / SE3 / EP303: NEWS 3-03 "Massage Chair" reorder" at bounding box center [356, 640] width 268 height 157
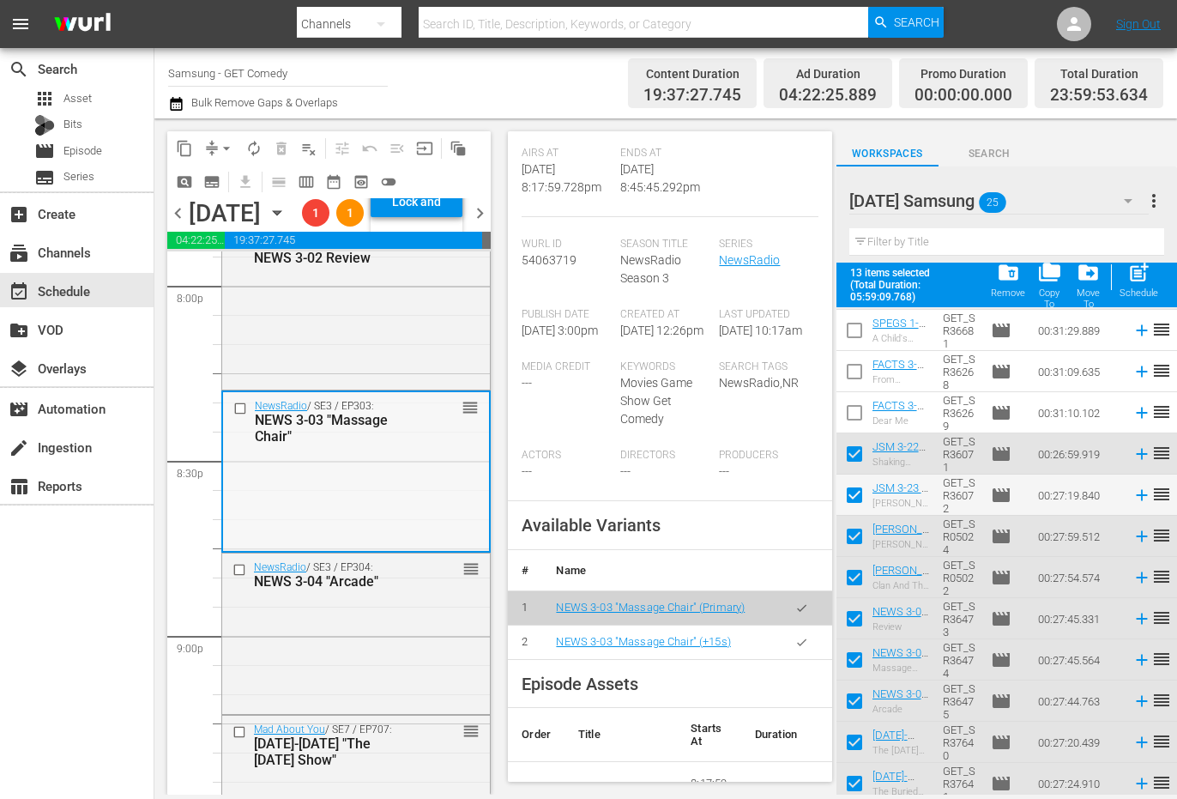
scroll to position [6968, 0]
click at [421, 695] on div "NewsRadio / SE3 / EP304: NEWS 3-04 "Arcade" reorder" at bounding box center [356, 631] width 268 height 157
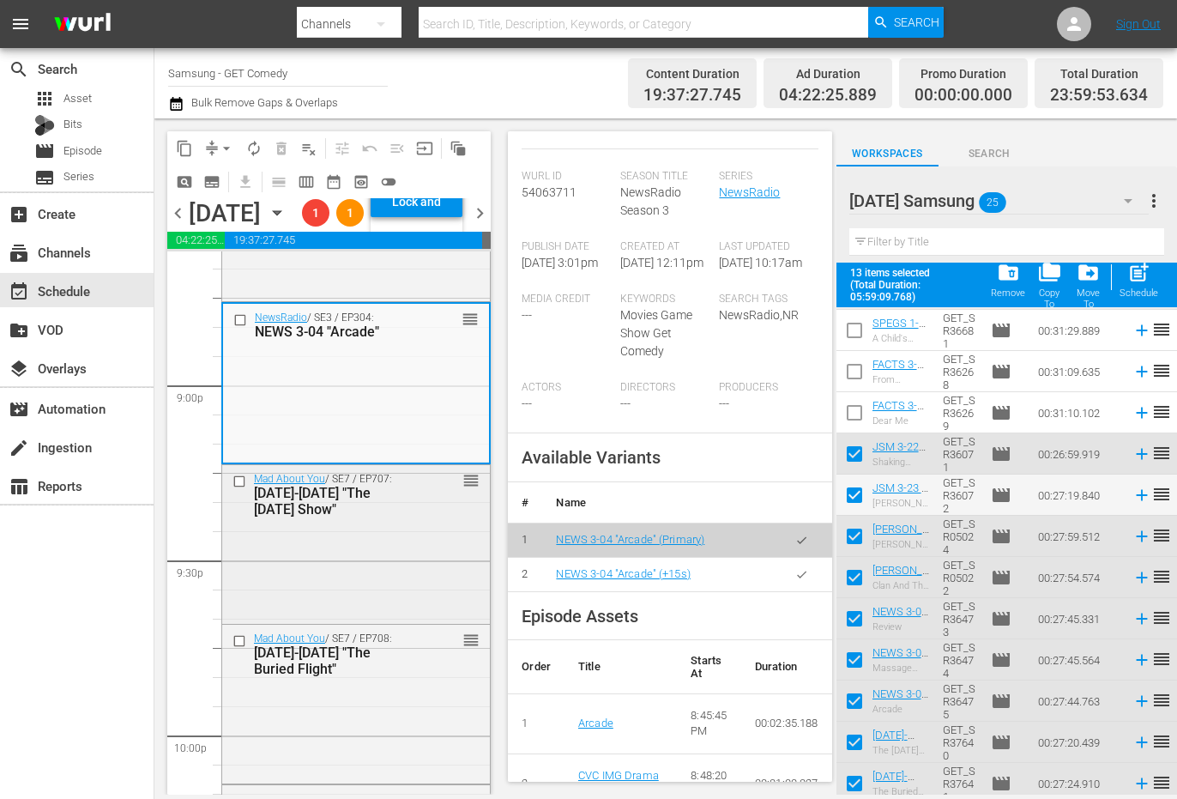
scroll to position [7226, 0]
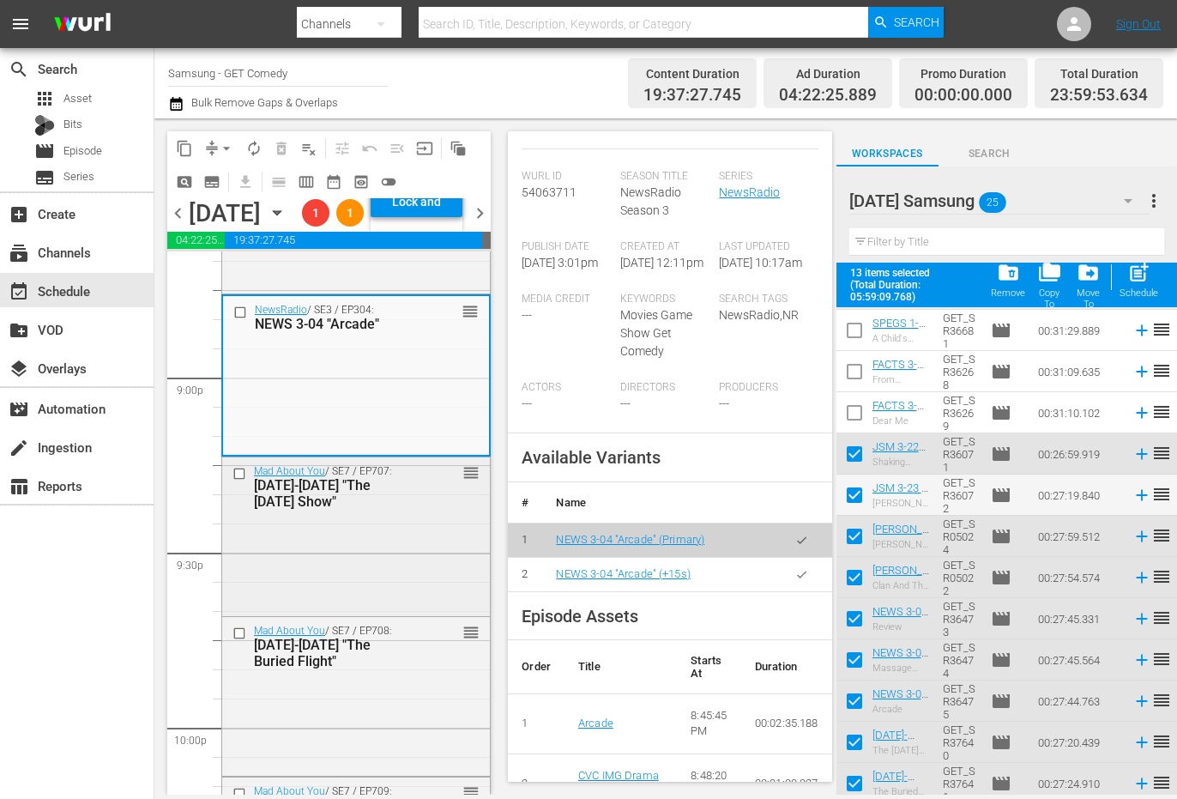
click at [426, 609] on div "Mad About You / SE7 / EP707: [DATE]-[DATE] "The [DATE] Show" reorder" at bounding box center [356, 534] width 268 height 154
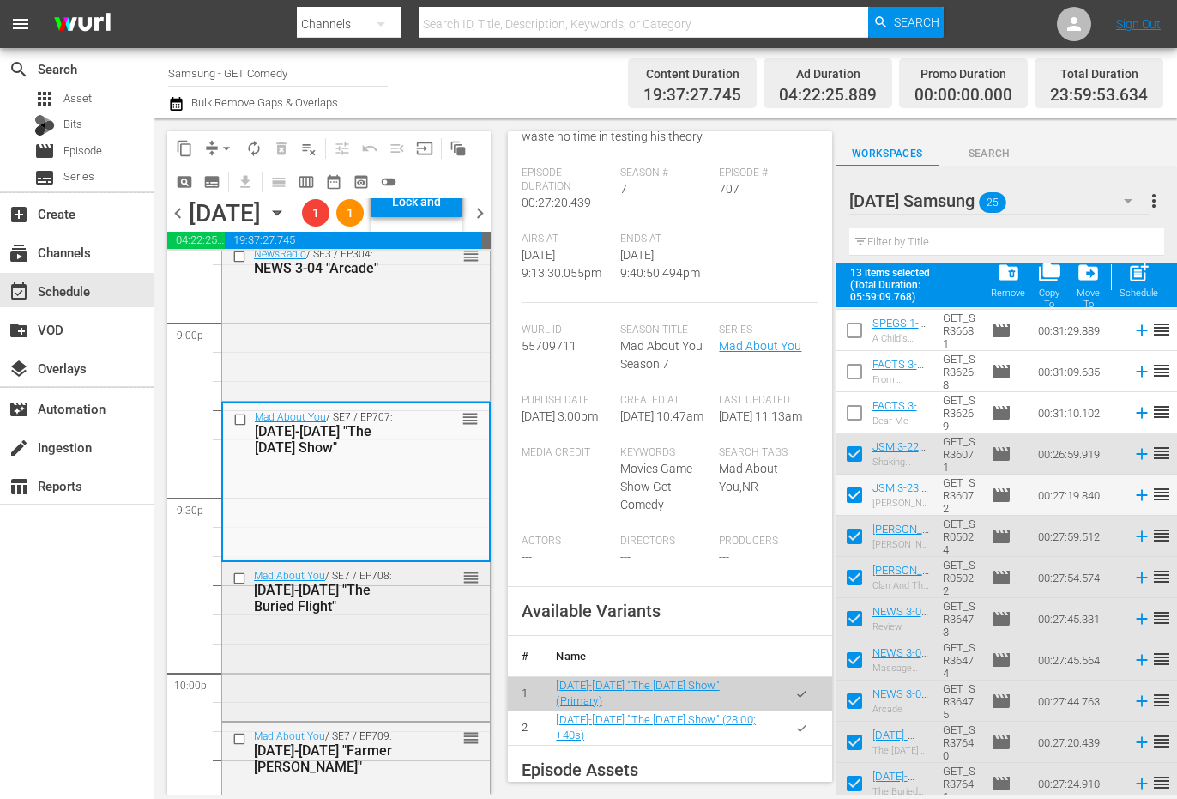
scroll to position [7311, 0]
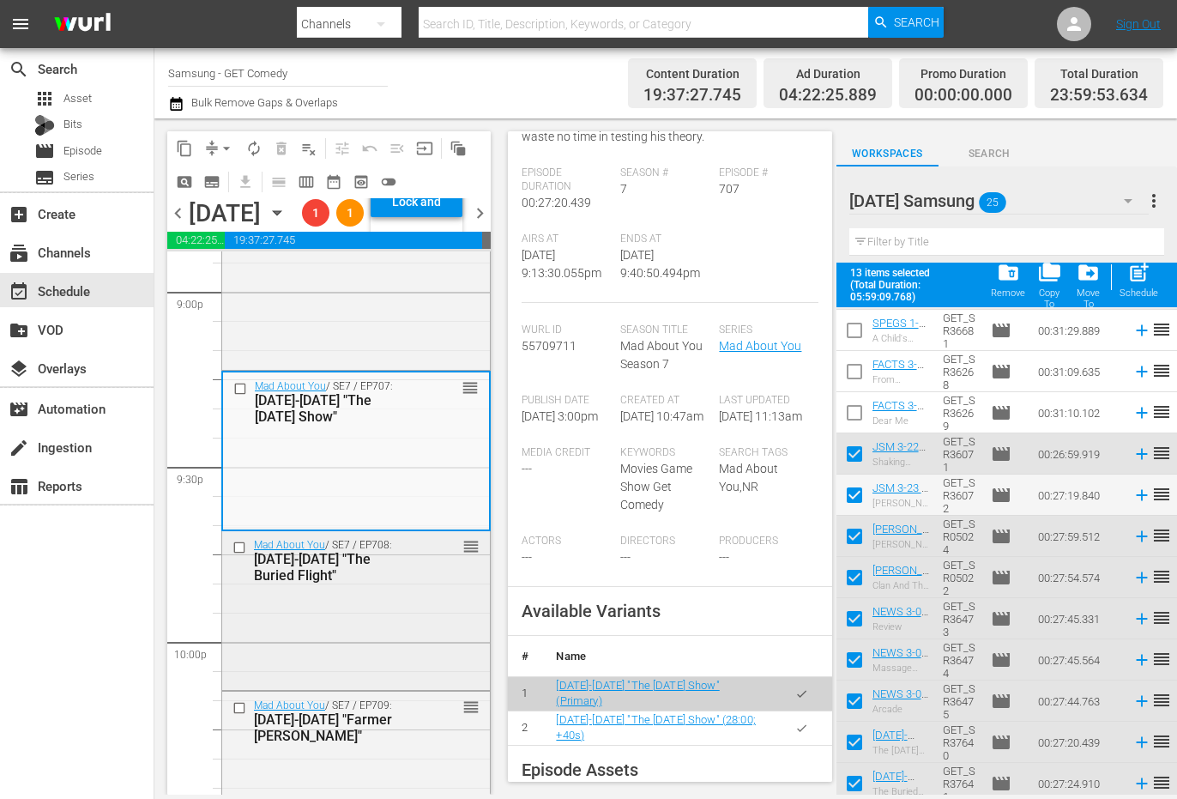
click at [344, 686] on div "Mad About You / SE7 / EP708: [DATE]-[DATE] "The Buried Flight" reorder" at bounding box center [356, 608] width 268 height 154
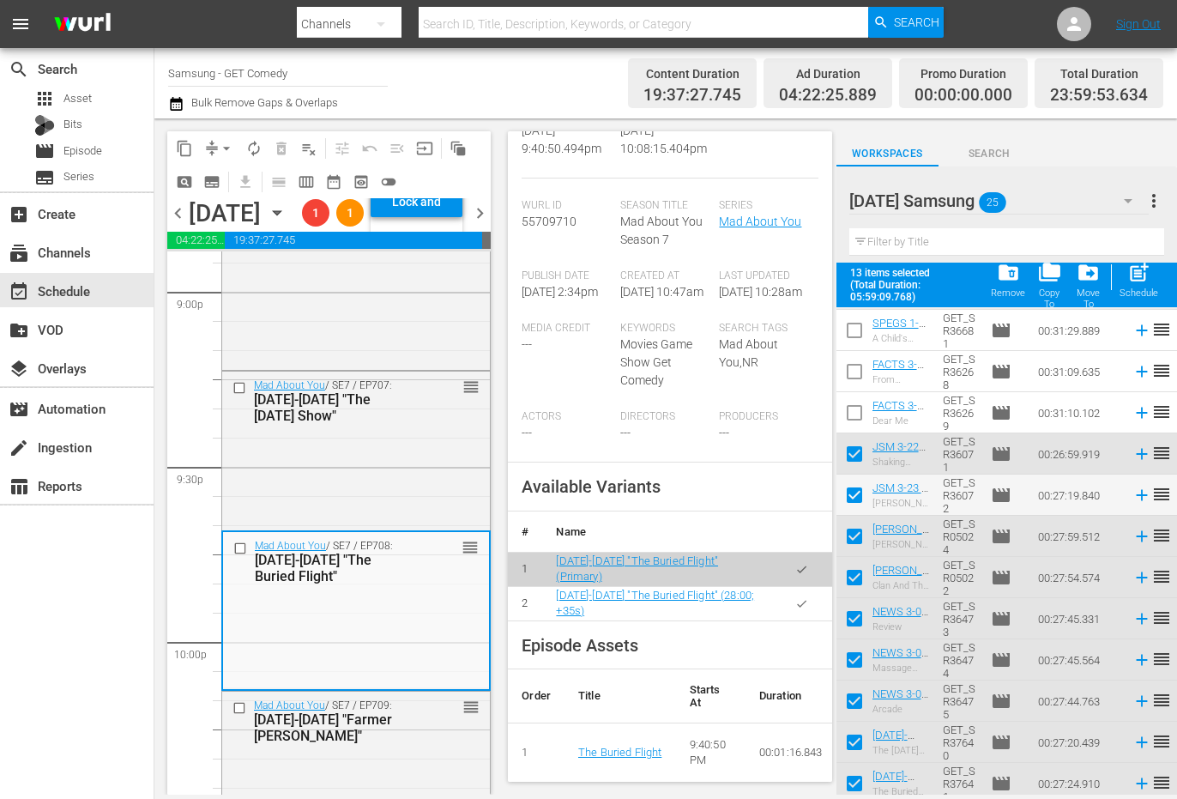
scroll to position [429, 0]
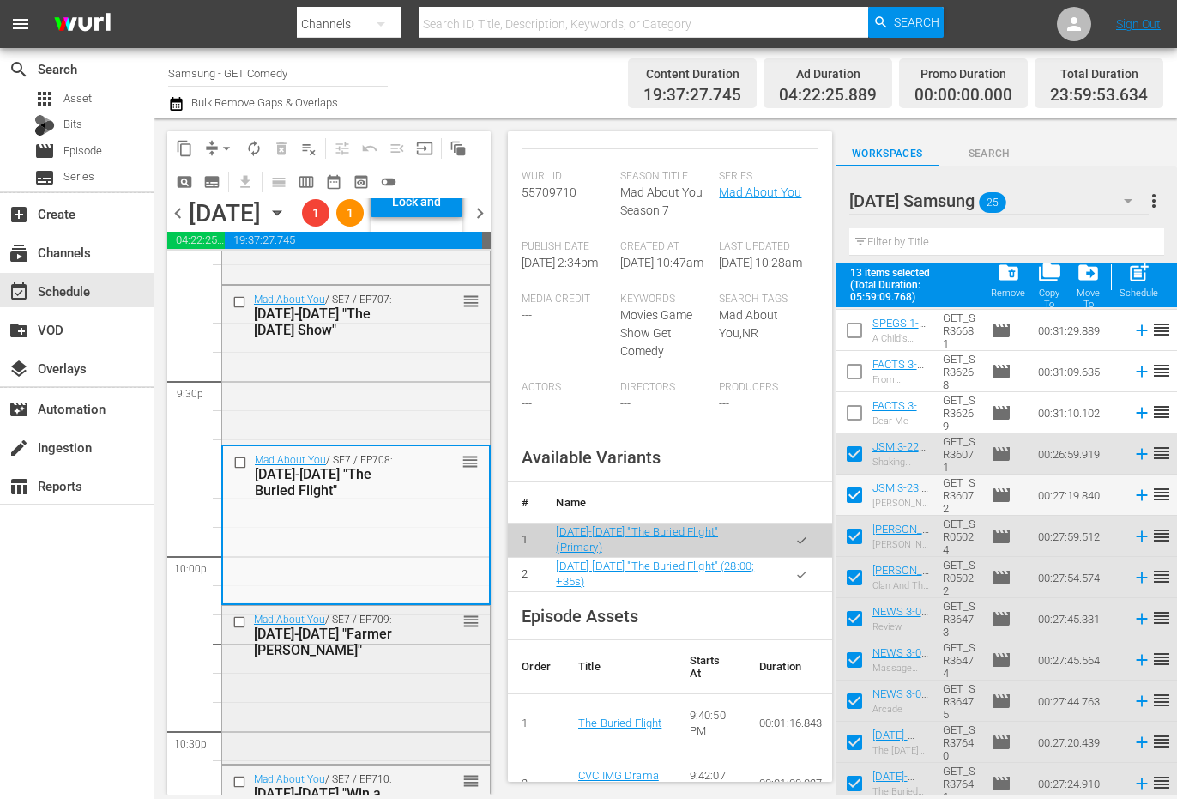
click at [403, 664] on div "Mad About You / SE7 / EP709: [DATE]-[DATE] "Farmer [PERSON_NAME]" reorder" at bounding box center [356, 635] width 268 height 58
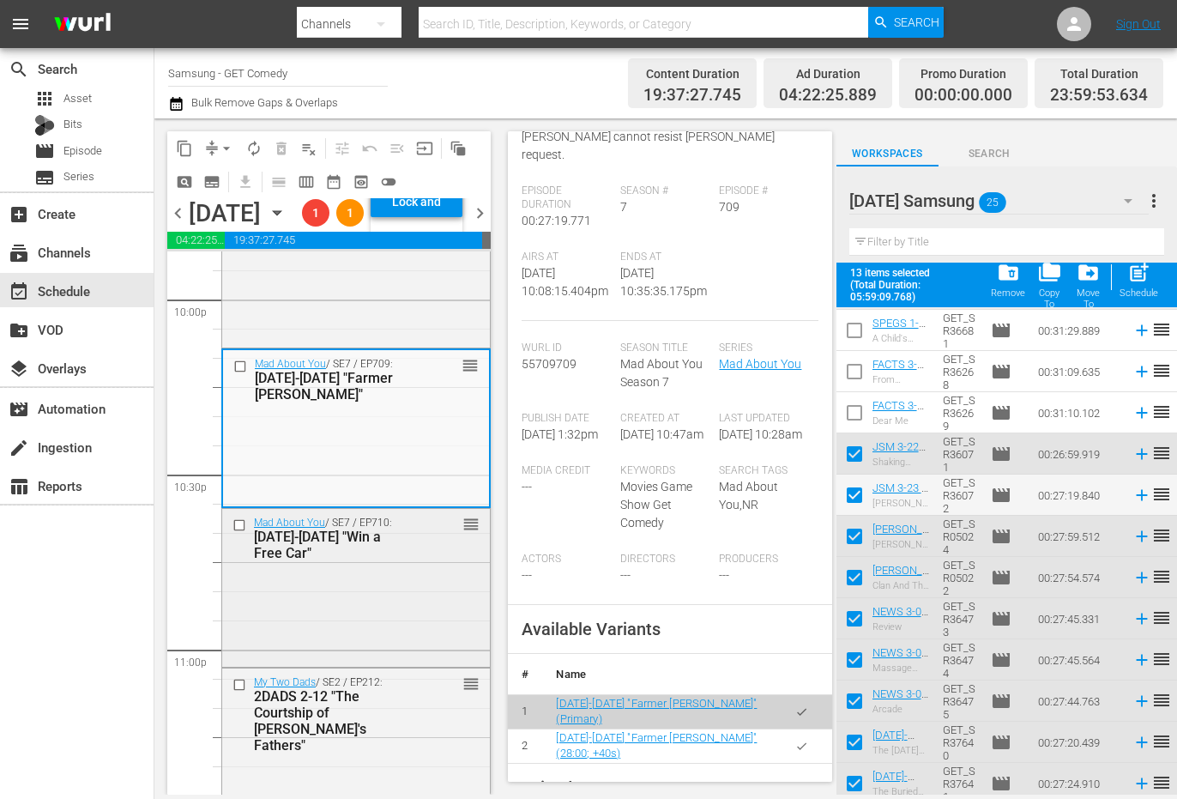
scroll to position [7655, 0]
click at [375, 662] on div "Mad About You / SE7 / EP710: [DATE]-[DATE] "Win a Free Car" reorder" at bounding box center [356, 585] width 268 height 154
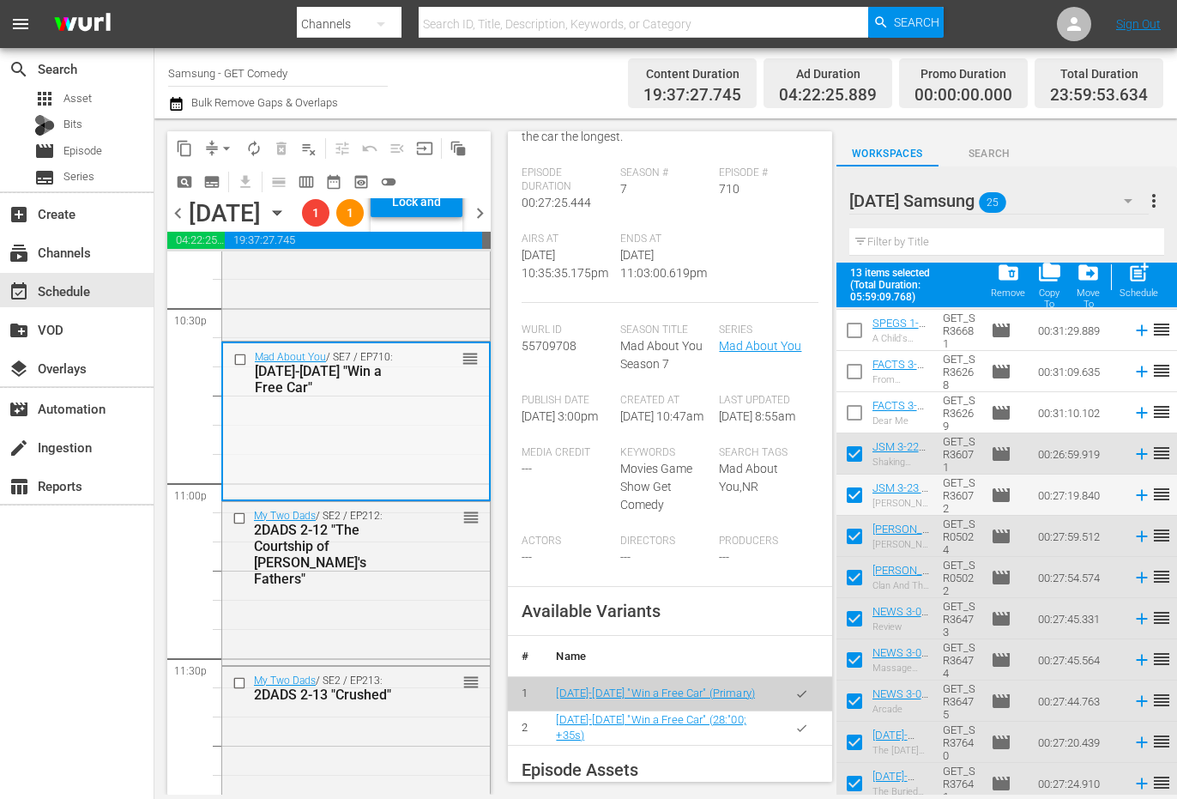
scroll to position [7826, 0]
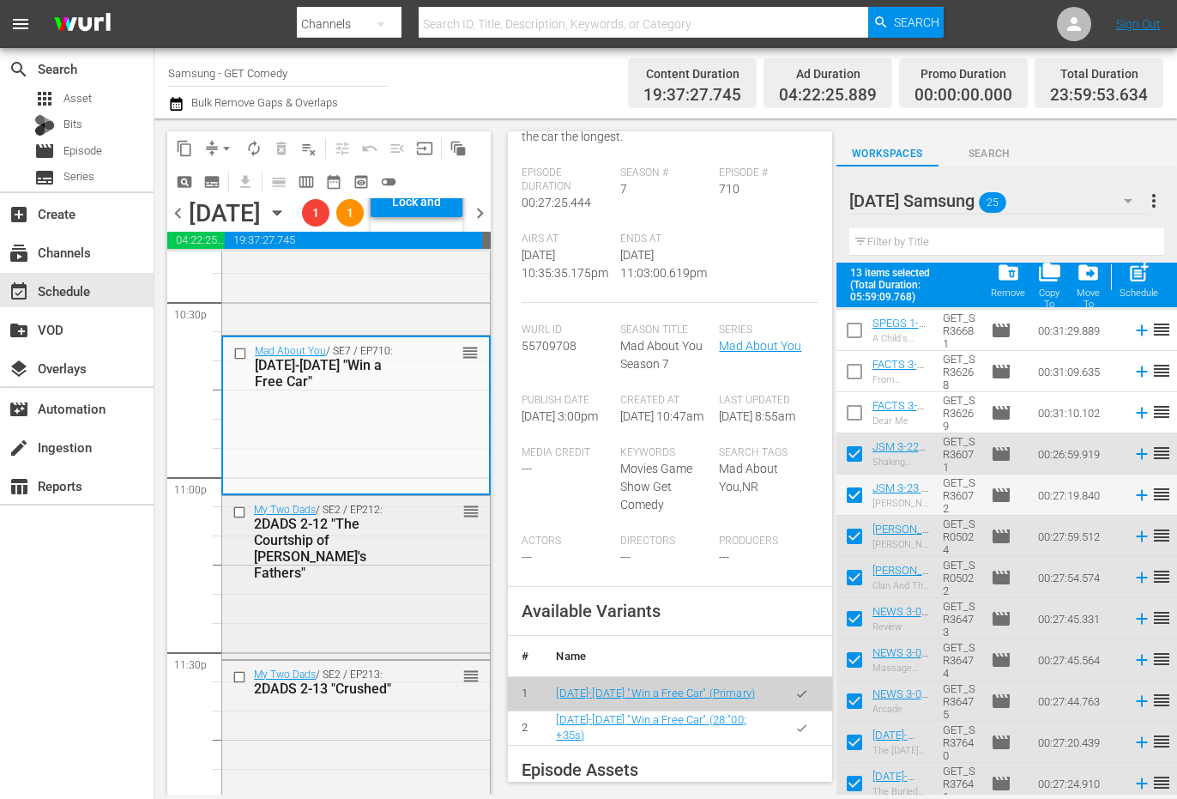
click at [388, 656] on div "My Two Dads / SE2 / EP212: 2DADS 2-12 "The Courtship of [PERSON_NAME]'s Fathers…" at bounding box center [356, 576] width 268 height 160
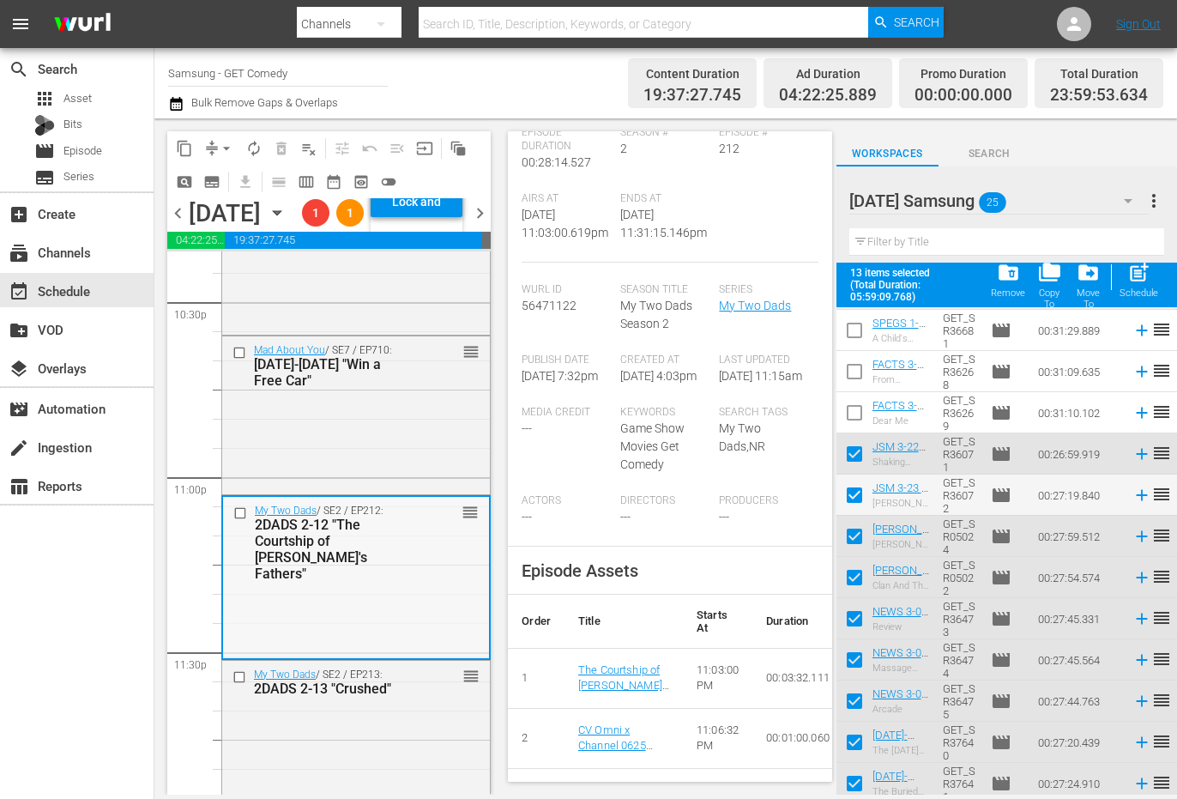
scroll to position [343, 0]
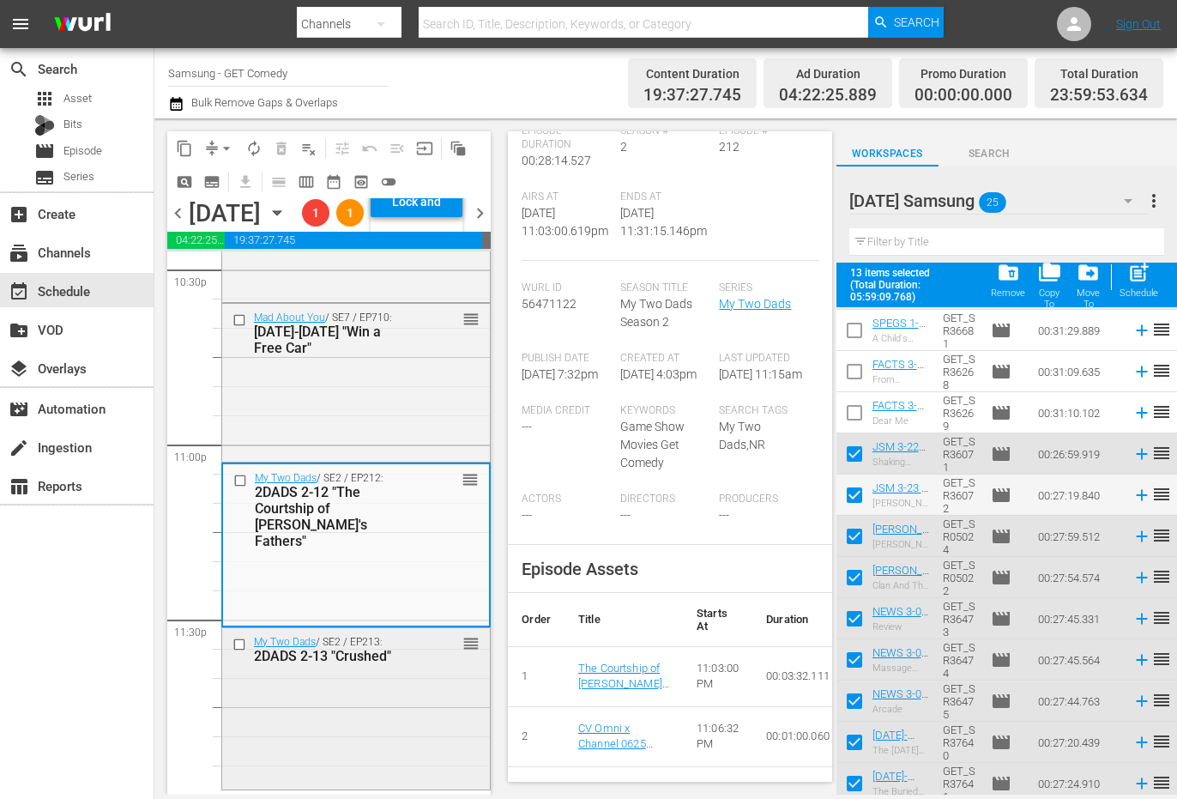
click at [398, 710] on div "My Two Dads / SE2 / EP213: 2DADS 2-13 "Crushed" reorder" at bounding box center [356, 707] width 268 height 158
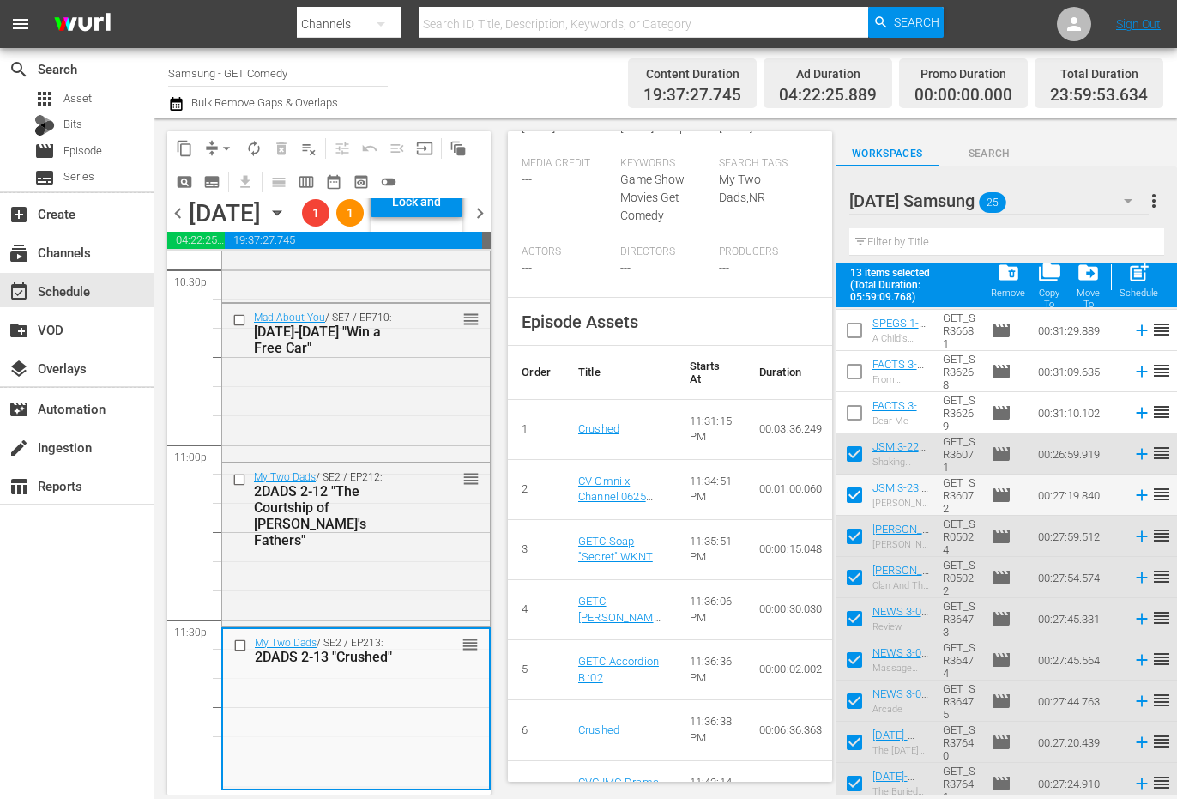
scroll to position [429, 0]
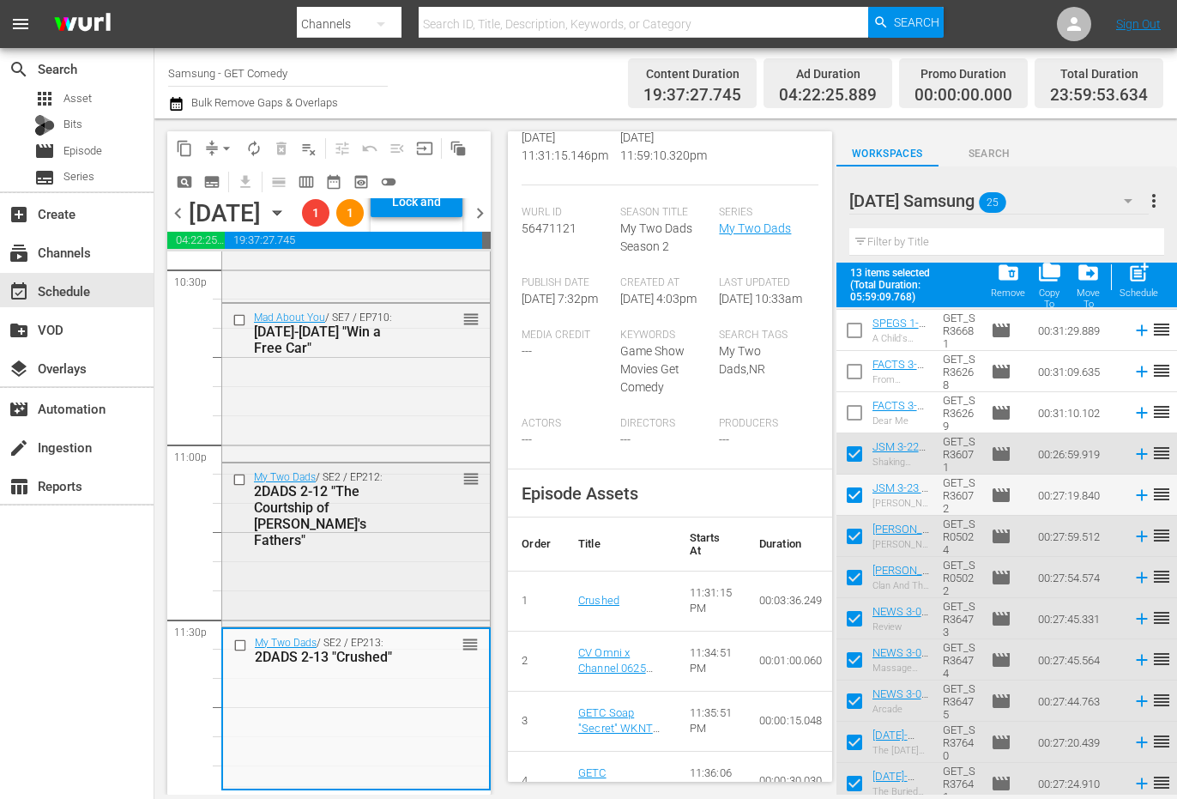
click at [429, 559] on div "My Two Dads / SE2 / EP212: 2DADS 2-12 "The Courtship of [PERSON_NAME]'s Fathers…" at bounding box center [356, 543] width 268 height 160
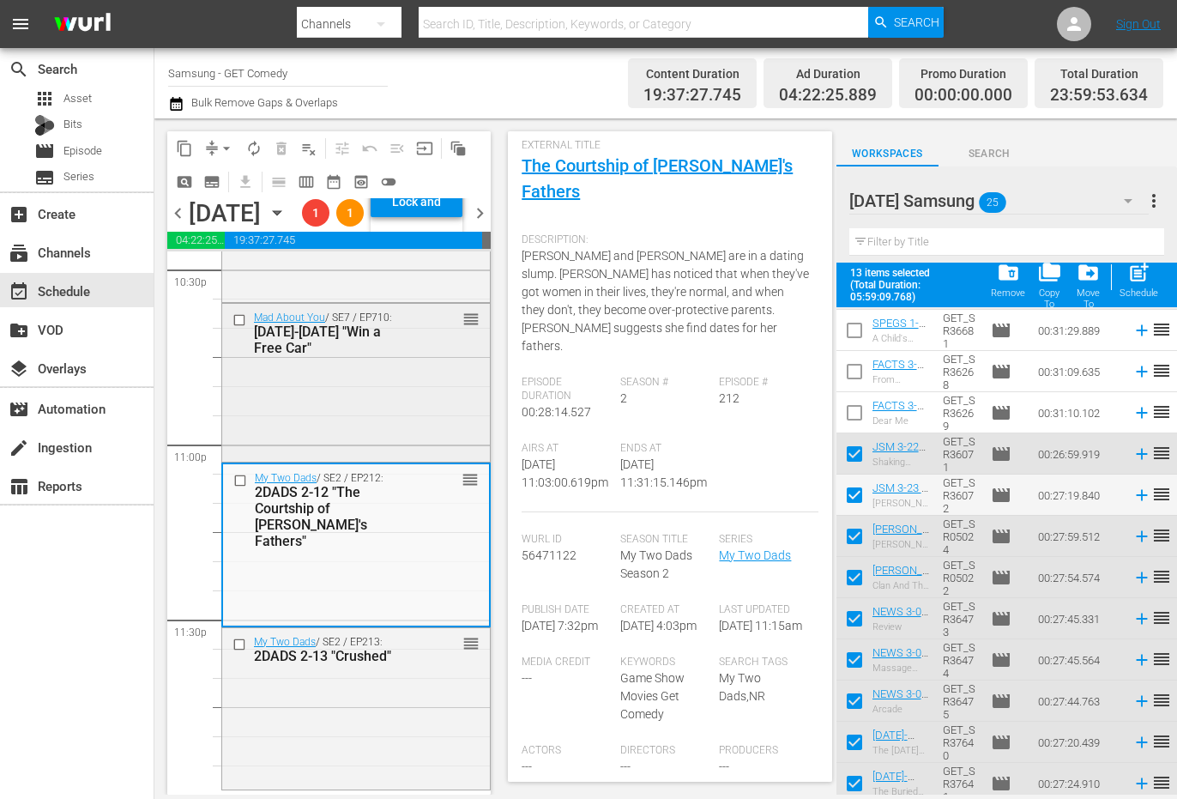
scroll to position [0, 0]
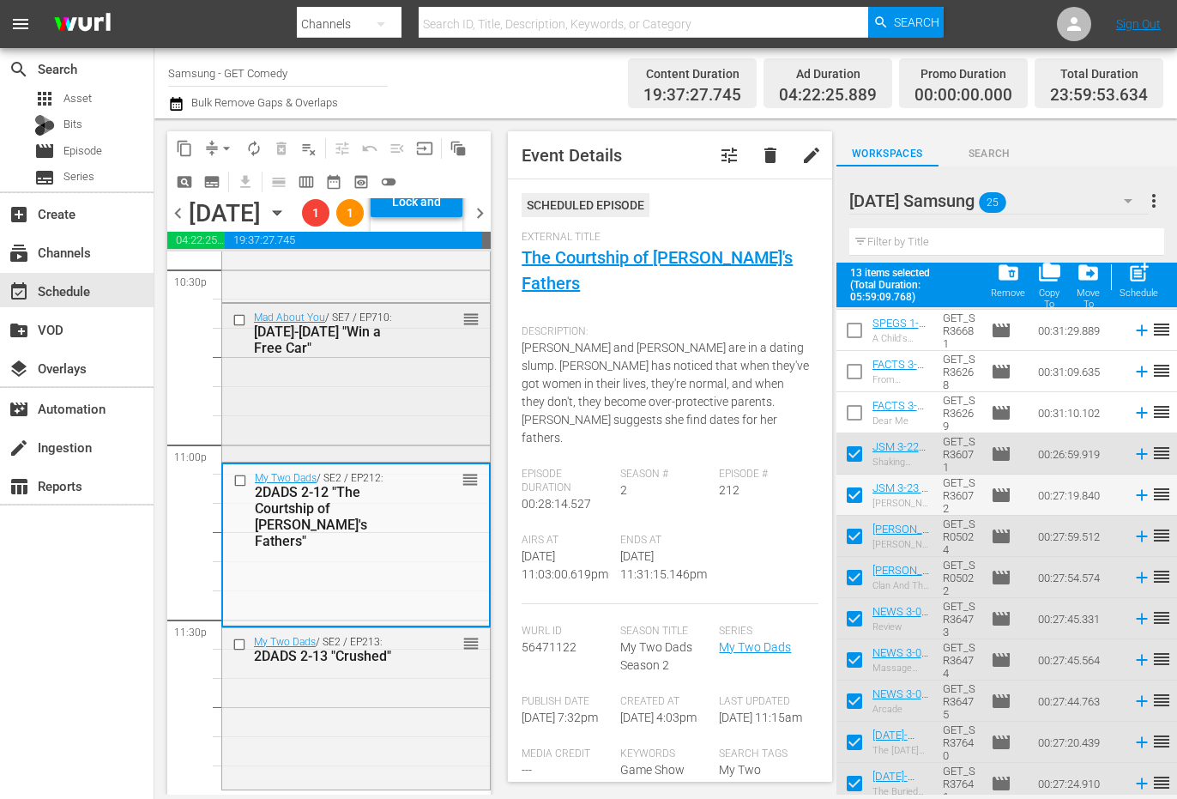
click at [435, 401] on div "Mad About You / SE7 / EP710: [DATE]-[DATE] "Win a Free Car" reorder" at bounding box center [356, 381] width 268 height 154
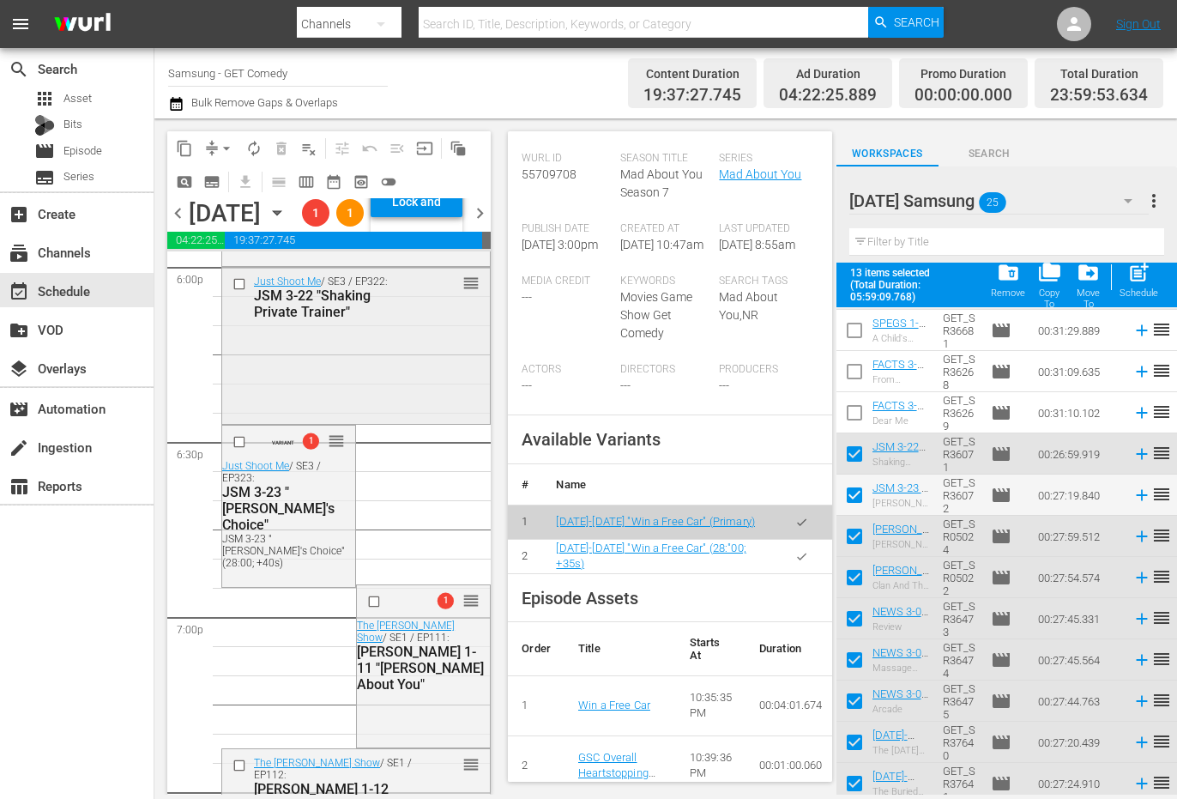
scroll to position [6287, 0]
drag, startPoint x: 305, startPoint y: 597, endPoint x: 510, endPoint y: 535, distance: 213.6
click at [305, 568] on div "JSM 3-23 "[PERSON_NAME]'s Choice" (28:00; +40s)" at bounding box center [286, 550] width 129 height 36
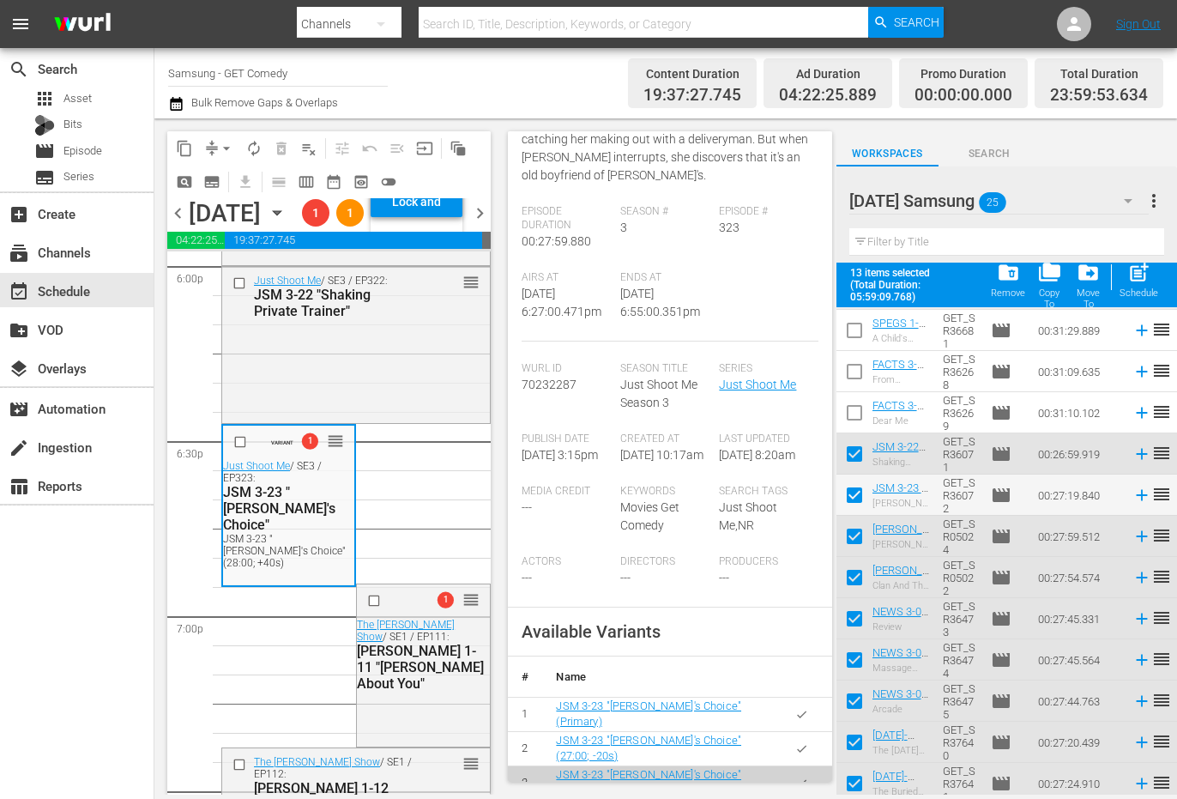
scroll to position [343, 0]
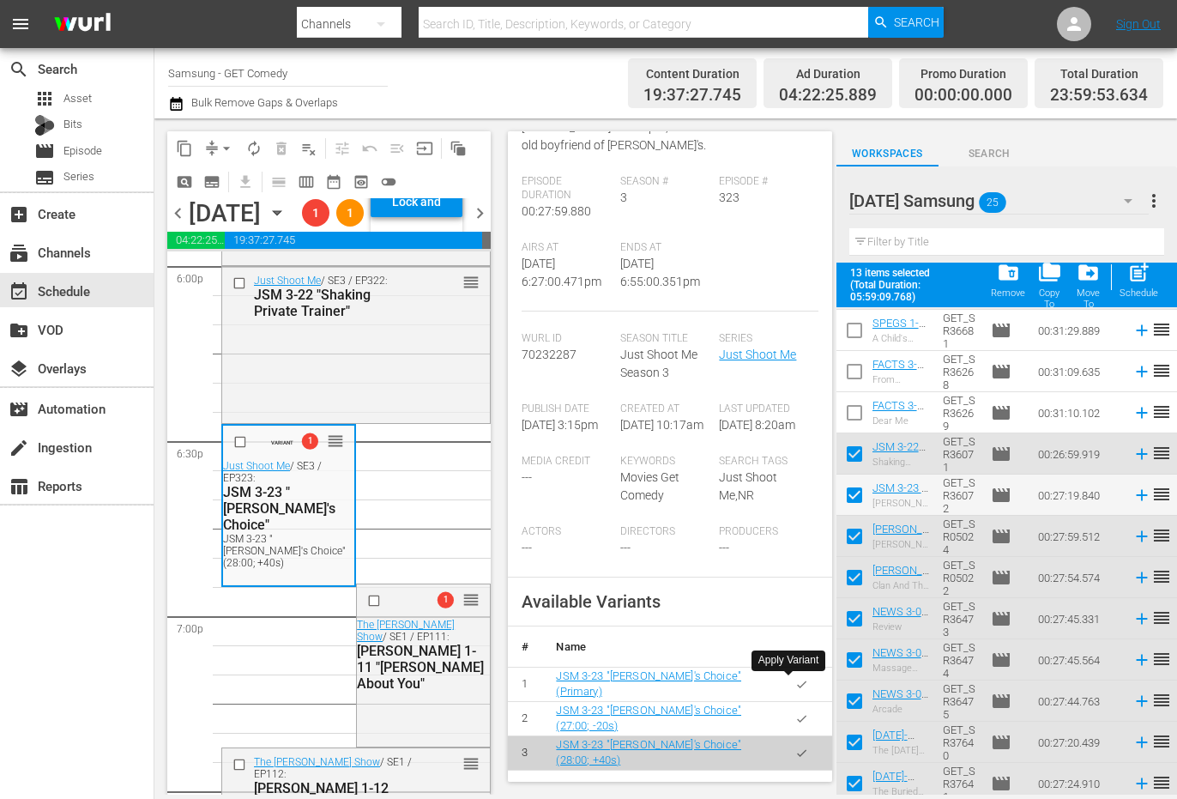
click at [801, 681] on button "button" at bounding box center [801, 684] width 33 height 33
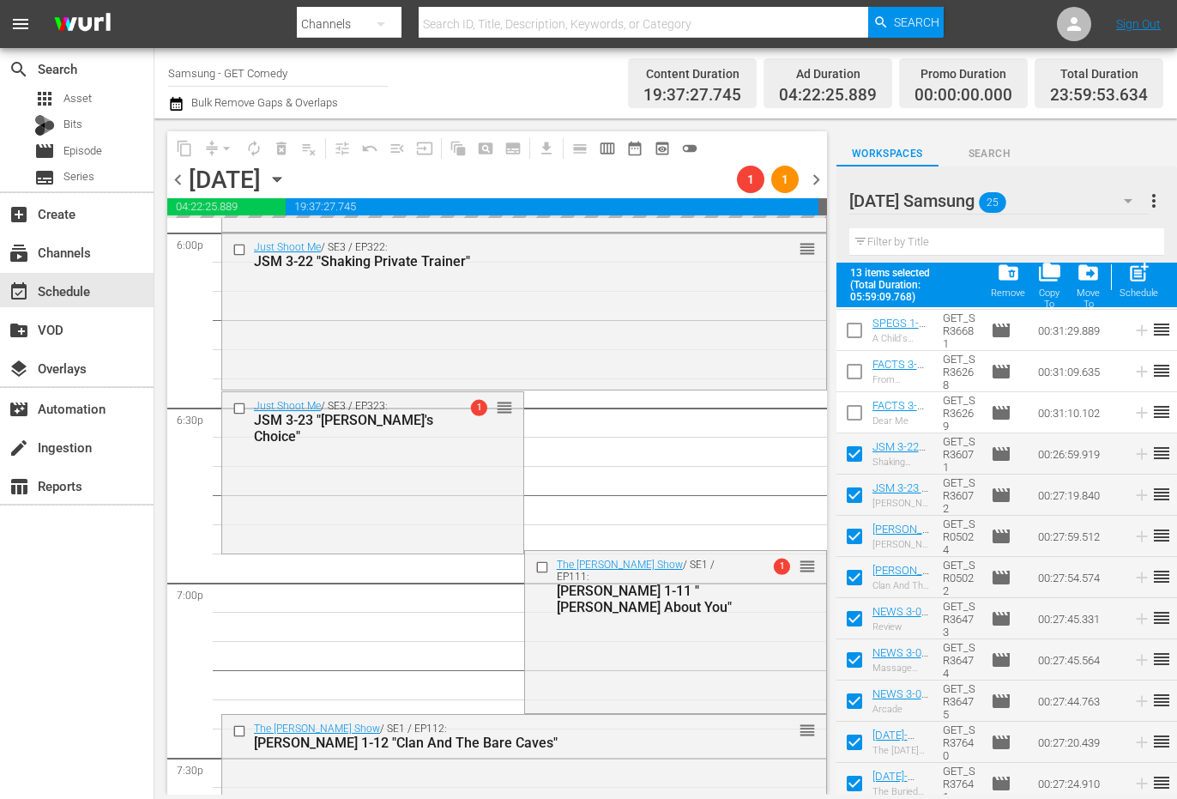
scroll to position [6458, 0]
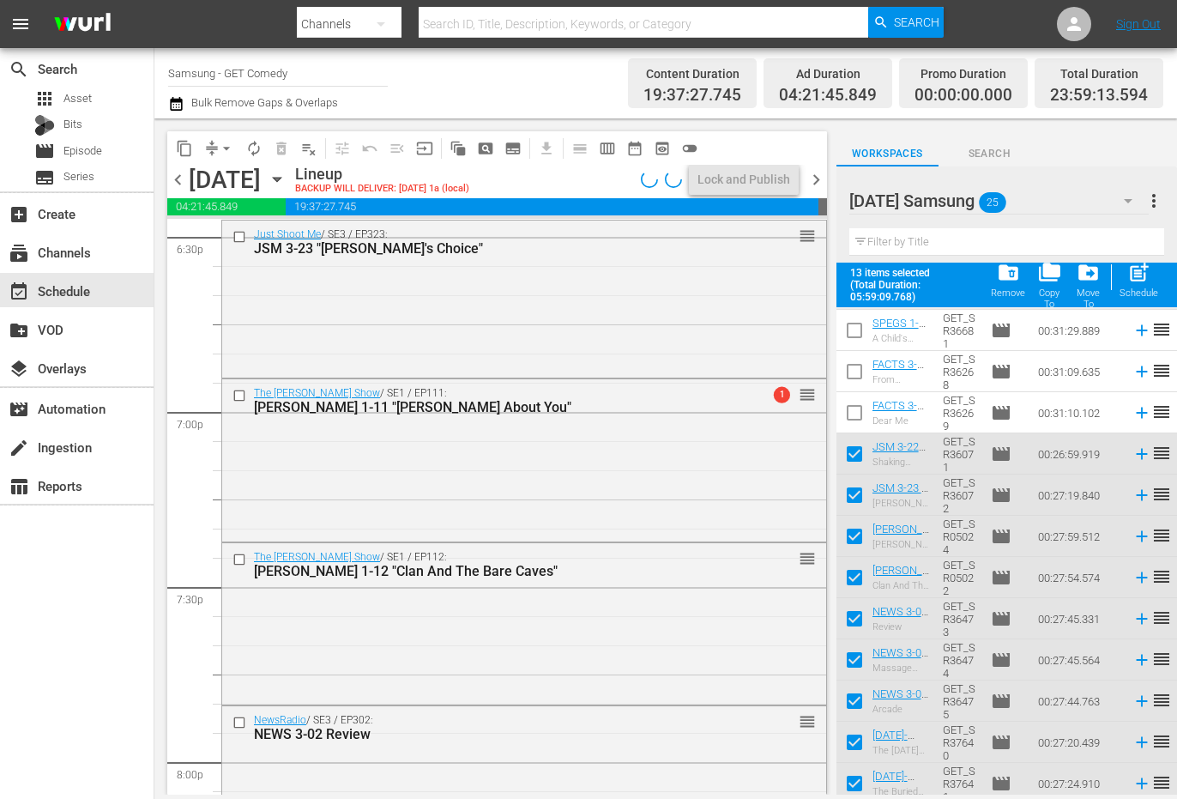
click at [391, 618] on div "The [PERSON_NAME] Show / SE1 / EP112: [PERSON_NAME] 1-12 "Clan And The Bare Cav…" at bounding box center [524, 622] width 604 height 158
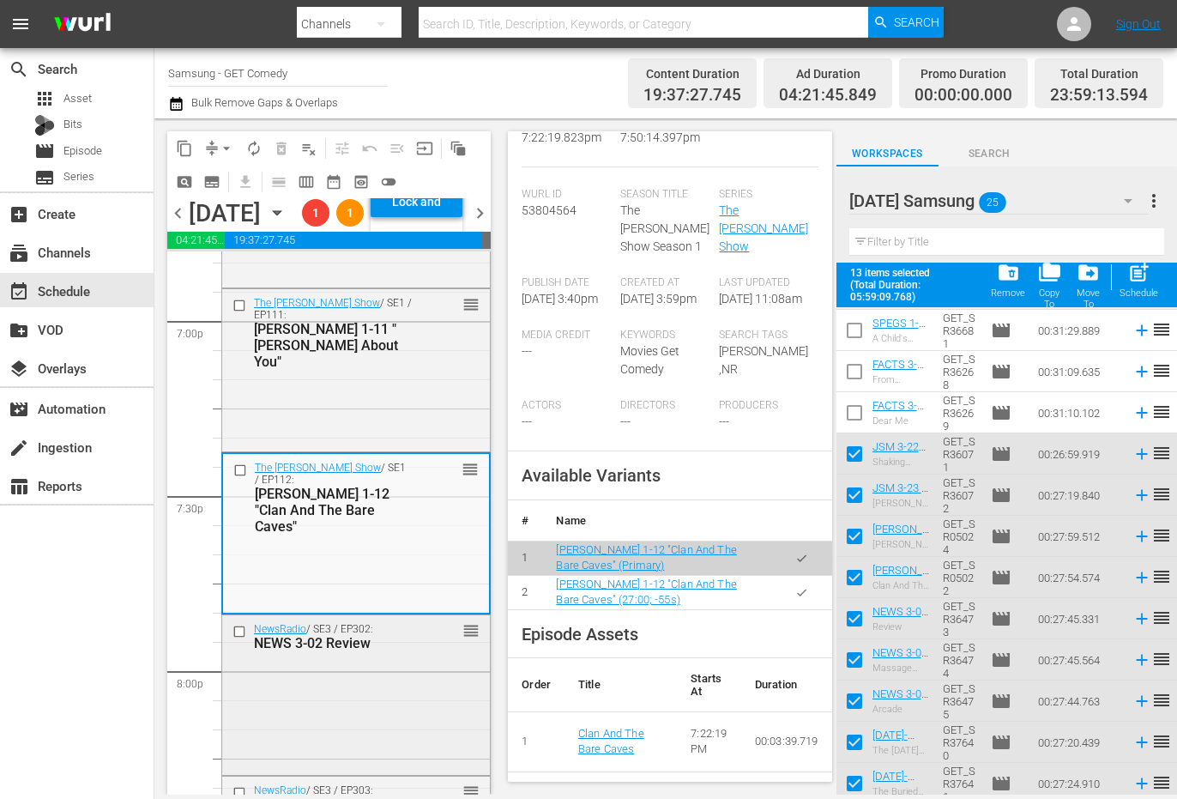
scroll to position [6630, 0]
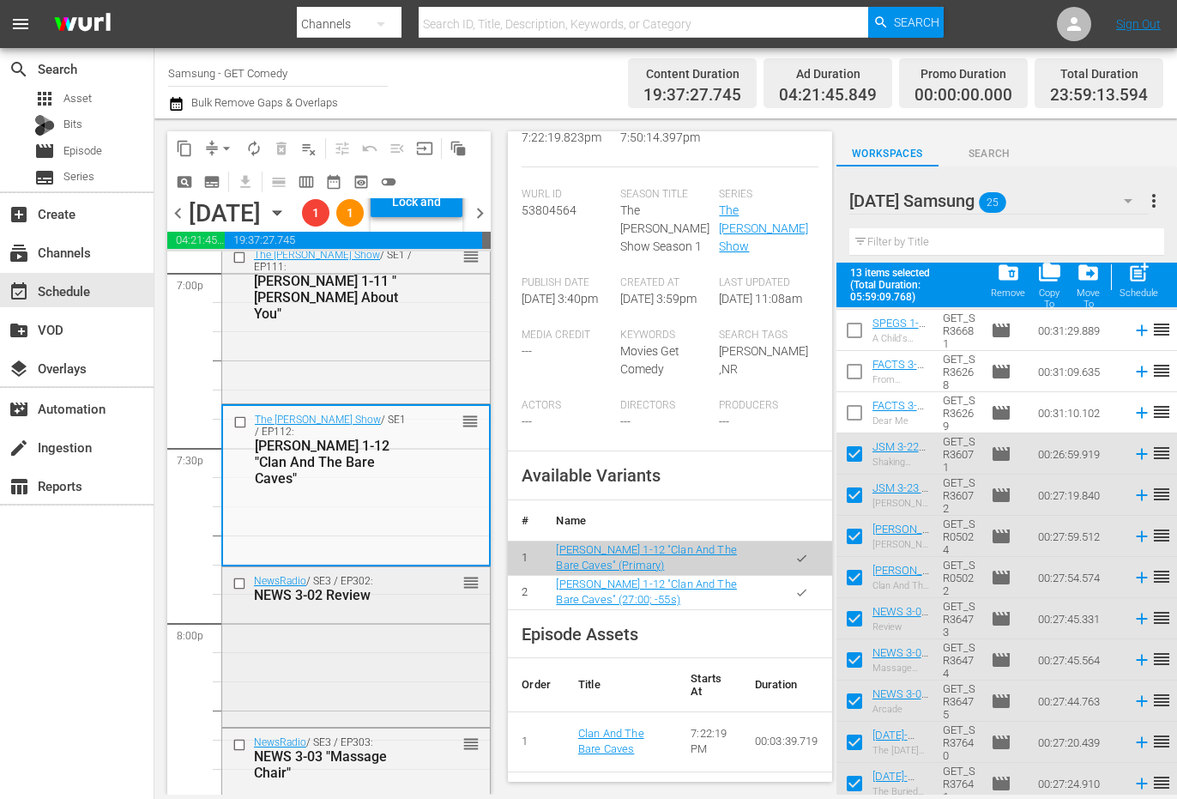
click at [390, 609] on div "NewsRadio / SE3 / EP302: NEWS 3-02 Review reorder" at bounding box center [356, 588] width 268 height 42
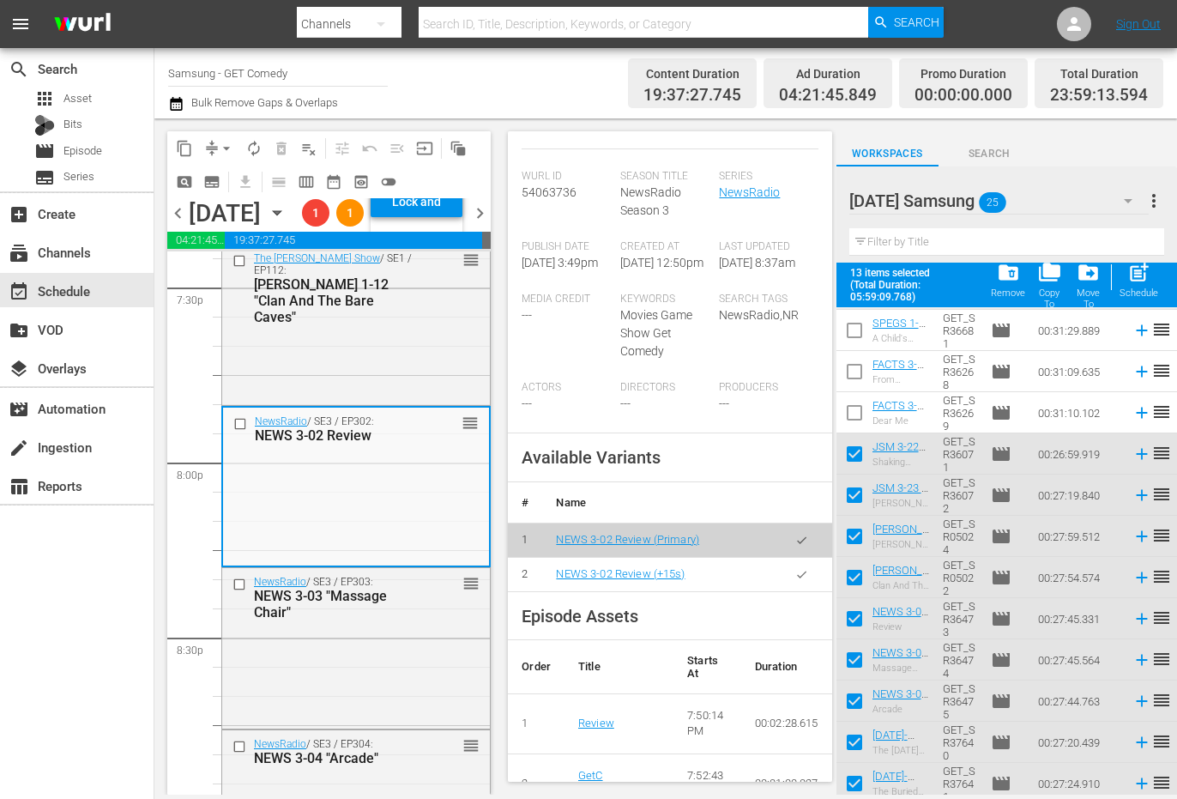
scroll to position [6802, 0]
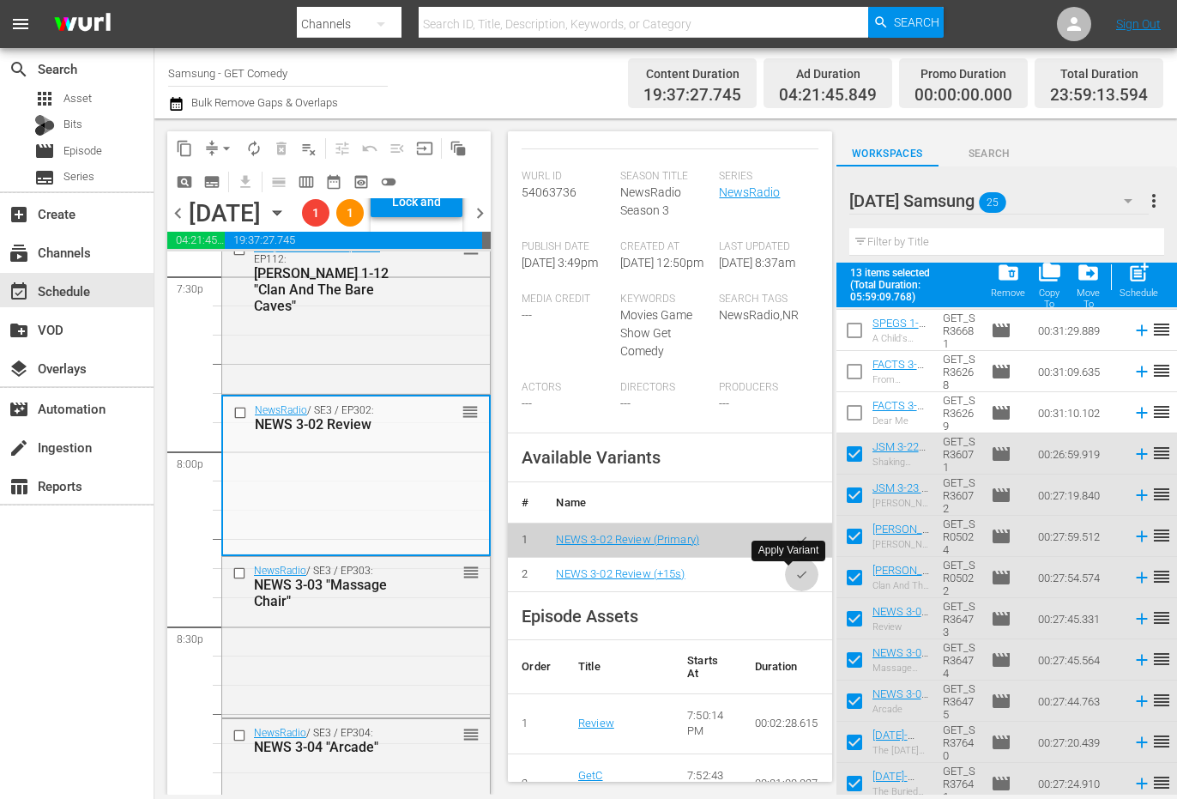
click at [795, 572] on icon "button" at bounding box center [801, 574] width 13 height 13
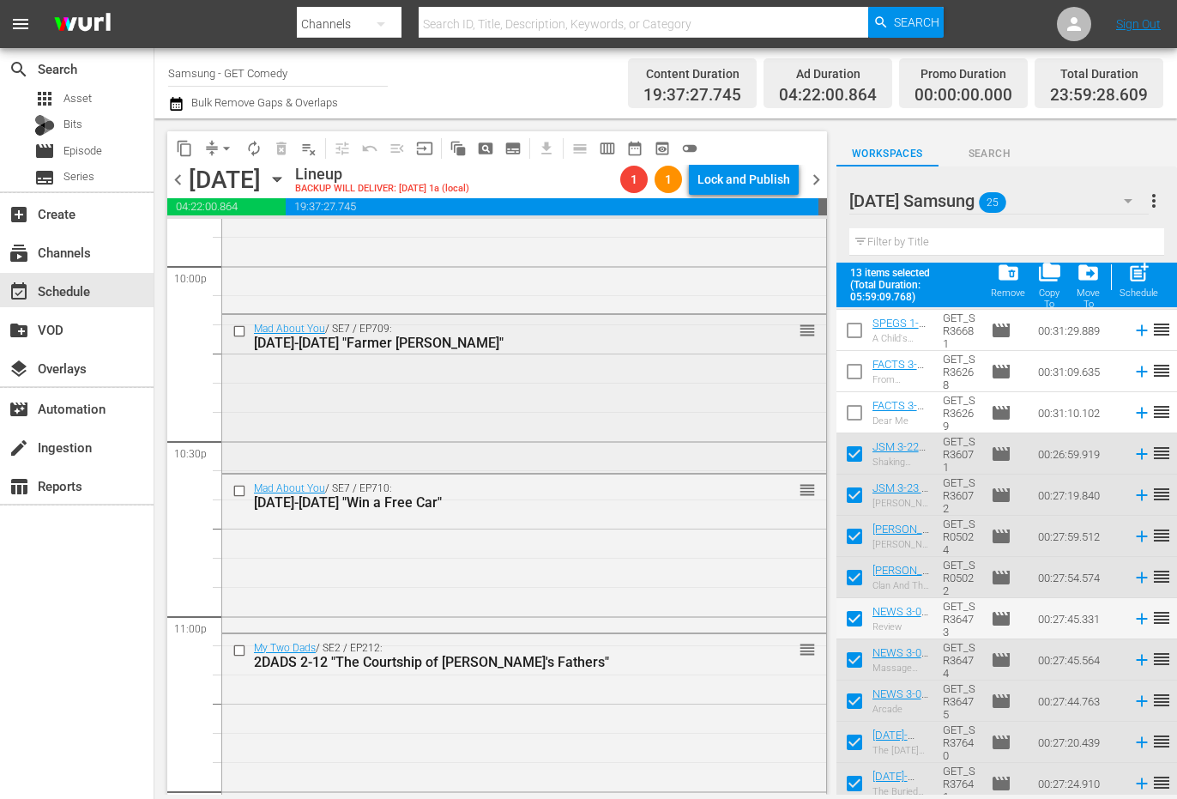
scroll to position [7826, 0]
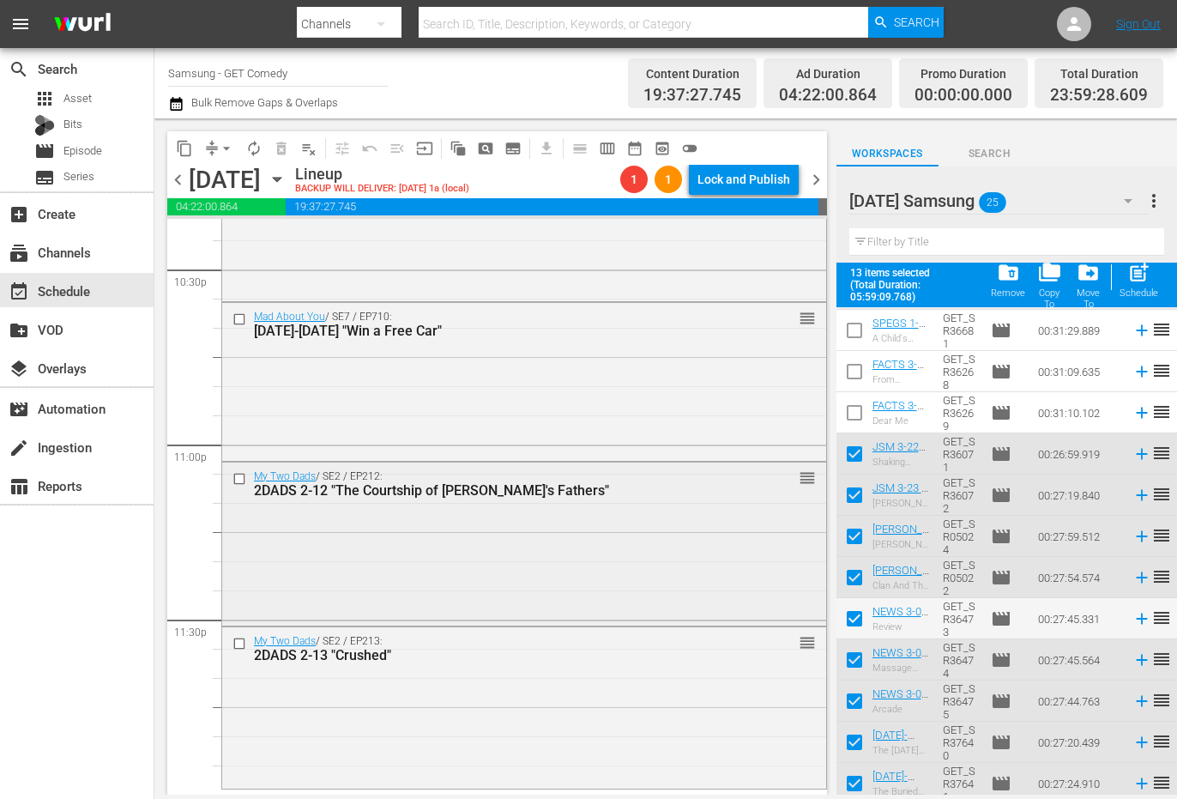
click at [581, 559] on div "My Two Dads / SE2 / EP212: 2DADS 2-12 "The Courtship of [PERSON_NAME]'s Fathers…" at bounding box center [524, 542] width 604 height 160
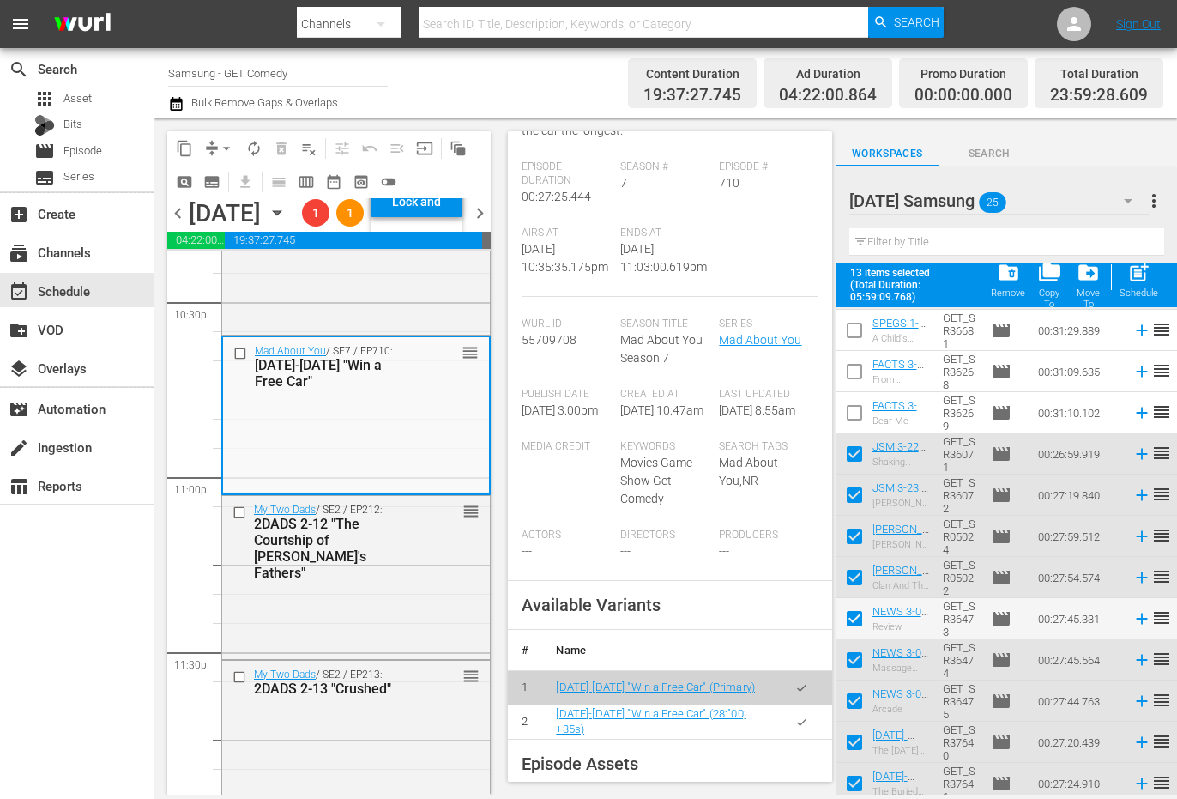
scroll to position [429, 0]
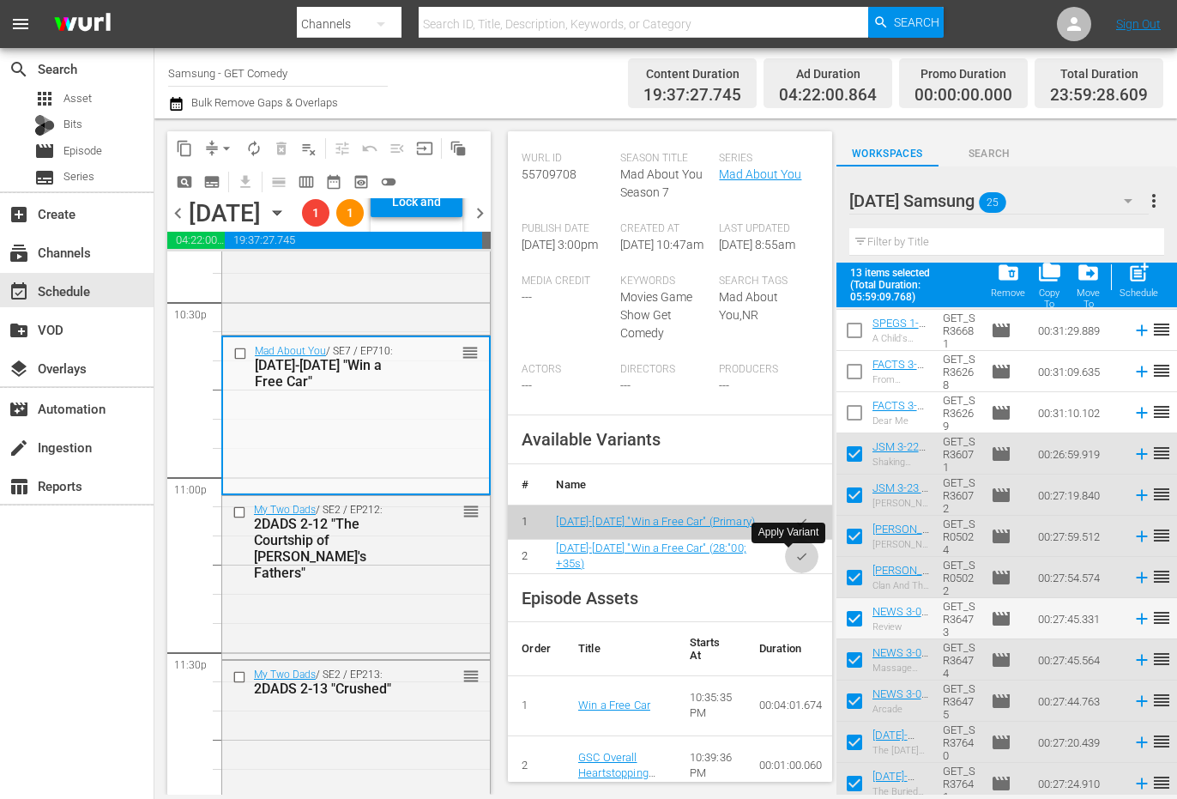
click at [797, 554] on icon "button" at bounding box center [801, 556] width 9 height 7
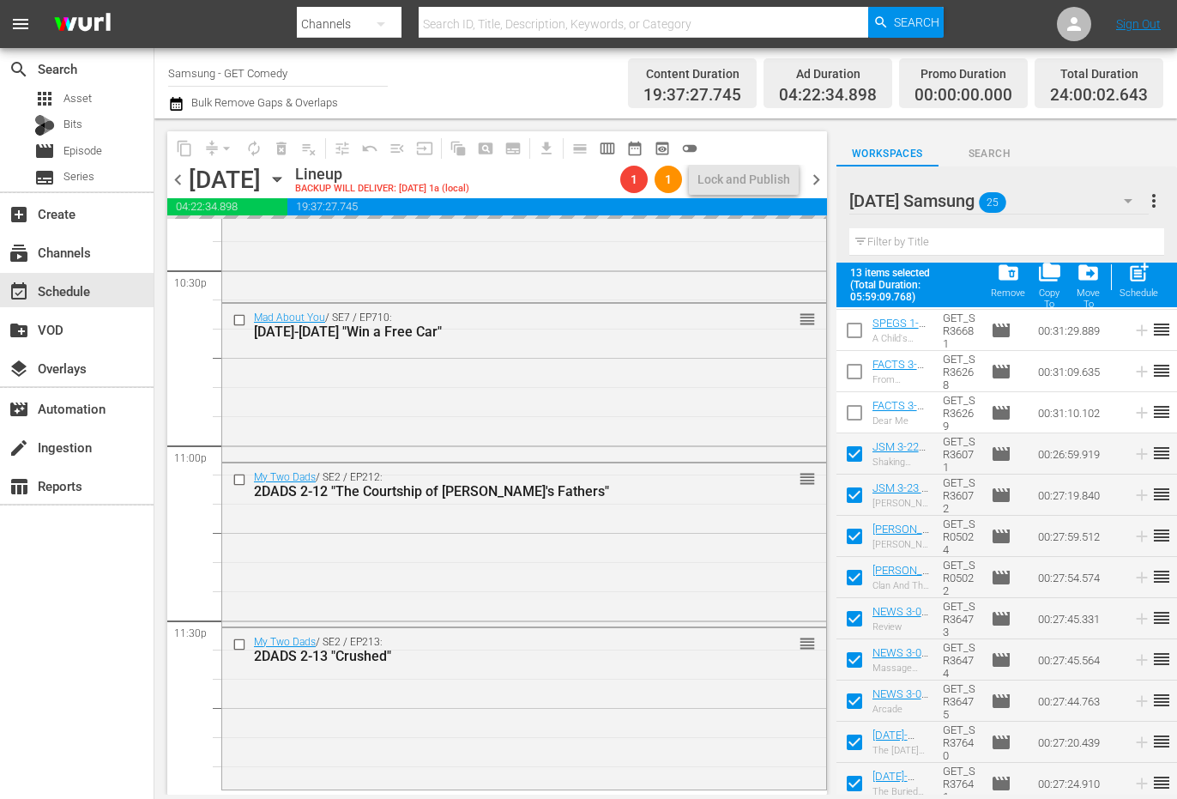
scroll to position [7826, 0]
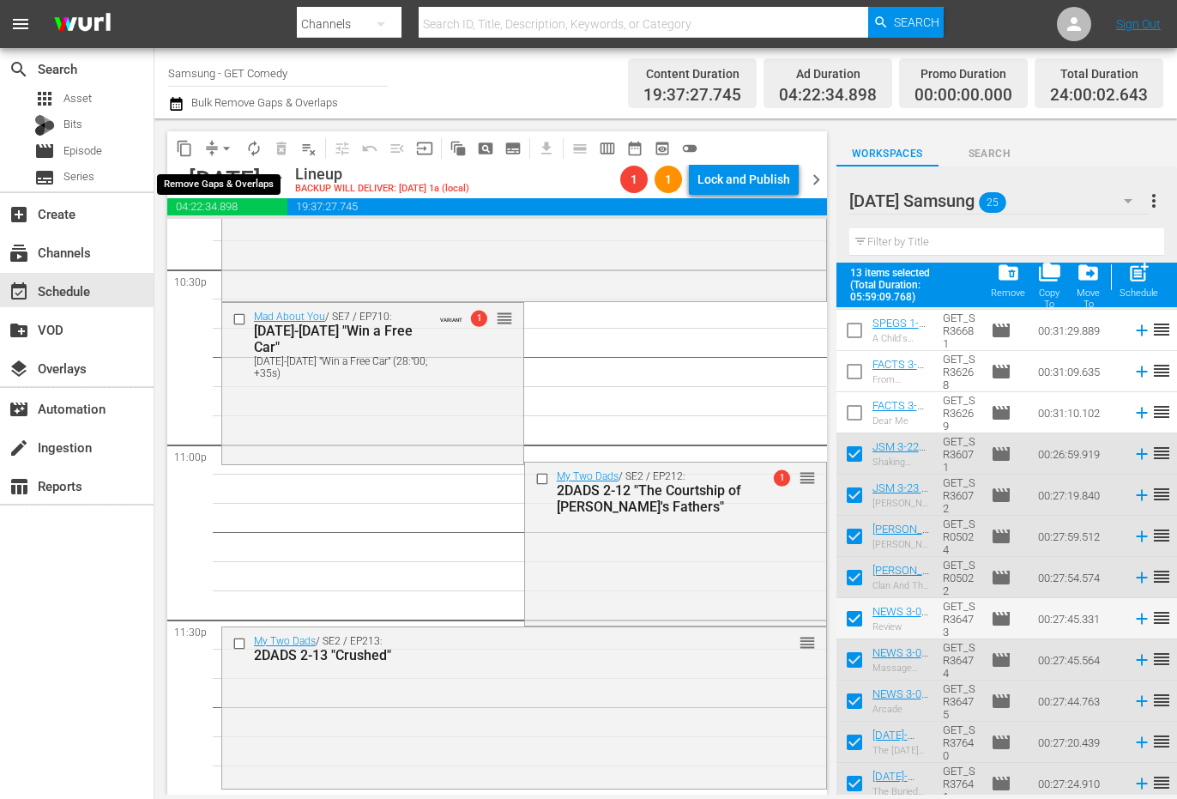
click at [222, 145] on span "arrow_drop_down" at bounding box center [226, 148] width 17 height 17
click at [223, 181] on li "Align to Midnight" at bounding box center [227, 183] width 142 height 28
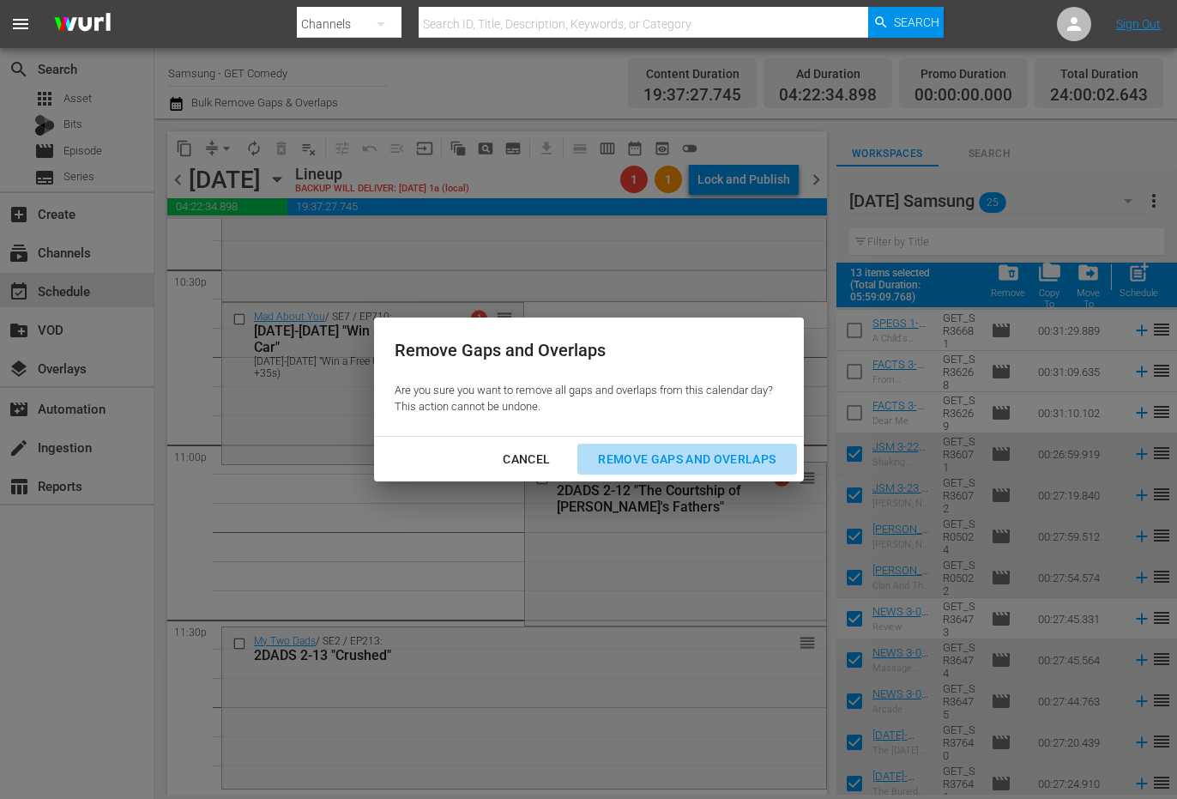
click at [672, 474] on button "Remove Gaps and Overlaps" at bounding box center [686, 460] width 219 height 32
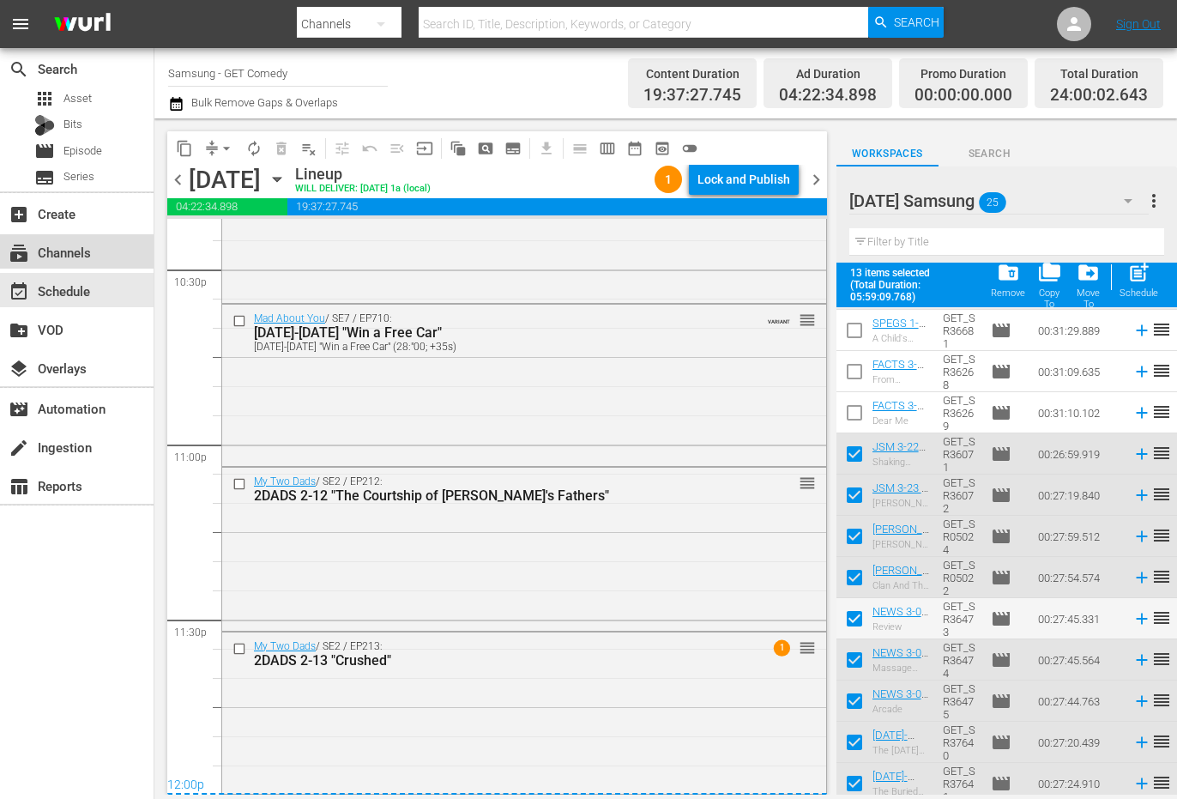
click at [91, 251] on div "subscriptions Channels" at bounding box center [48, 249] width 96 height 15
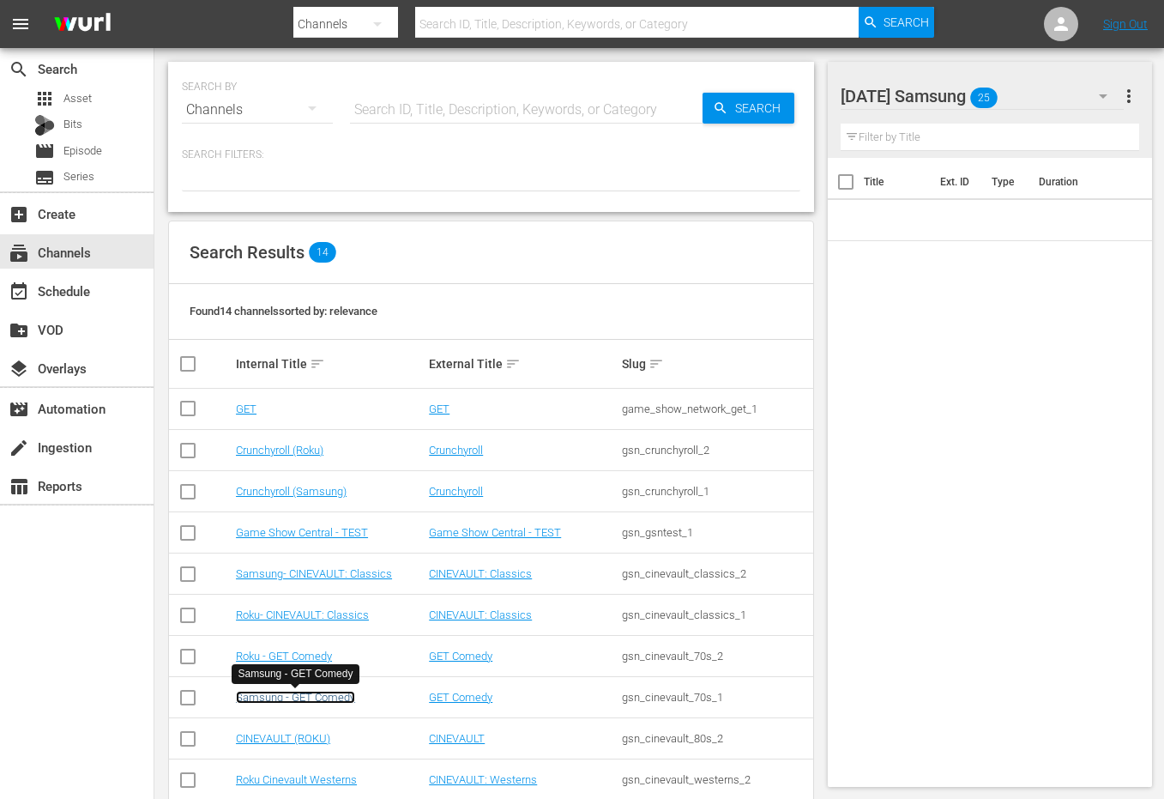
click at [310, 697] on link "Samsung - GET Comedy" at bounding box center [295, 697] width 119 height 13
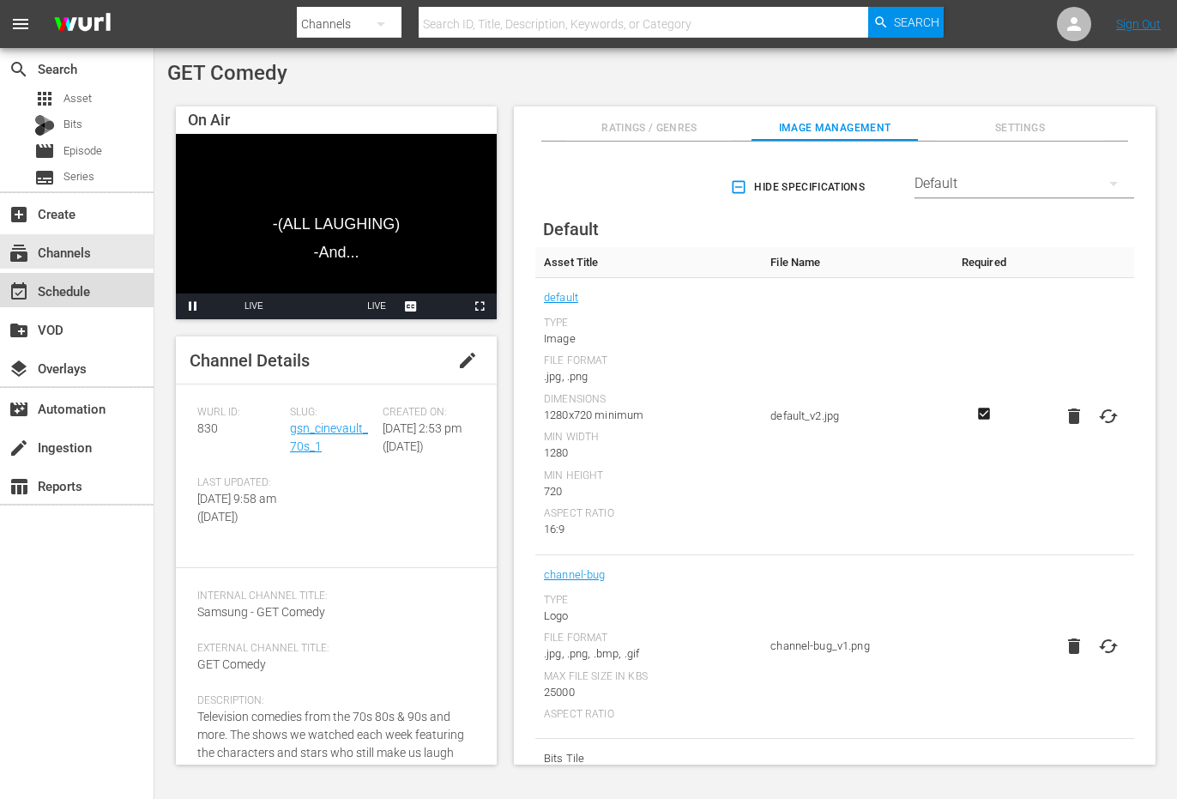
click at [63, 281] on div "event_available Schedule" at bounding box center [48, 288] width 96 height 15
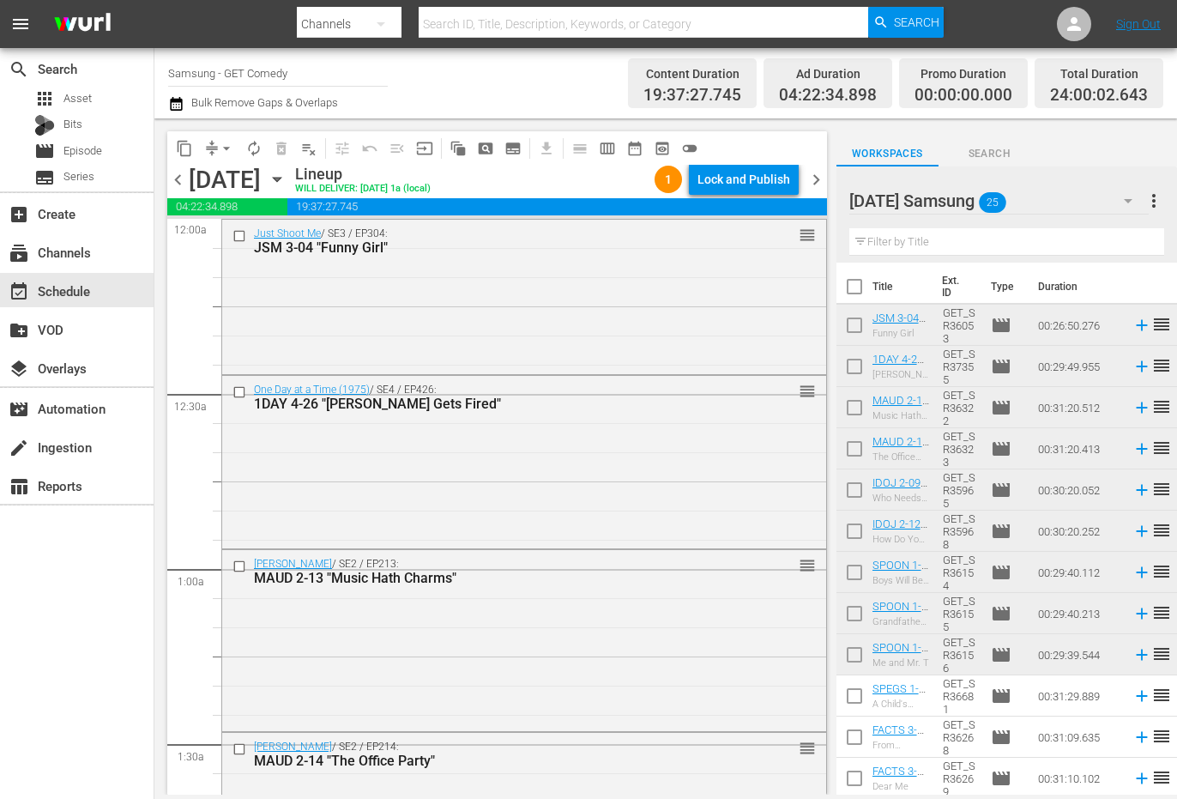
click at [1047, 199] on div "[DATE] Samsung 25" at bounding box center [998, 201] width 299 height 48
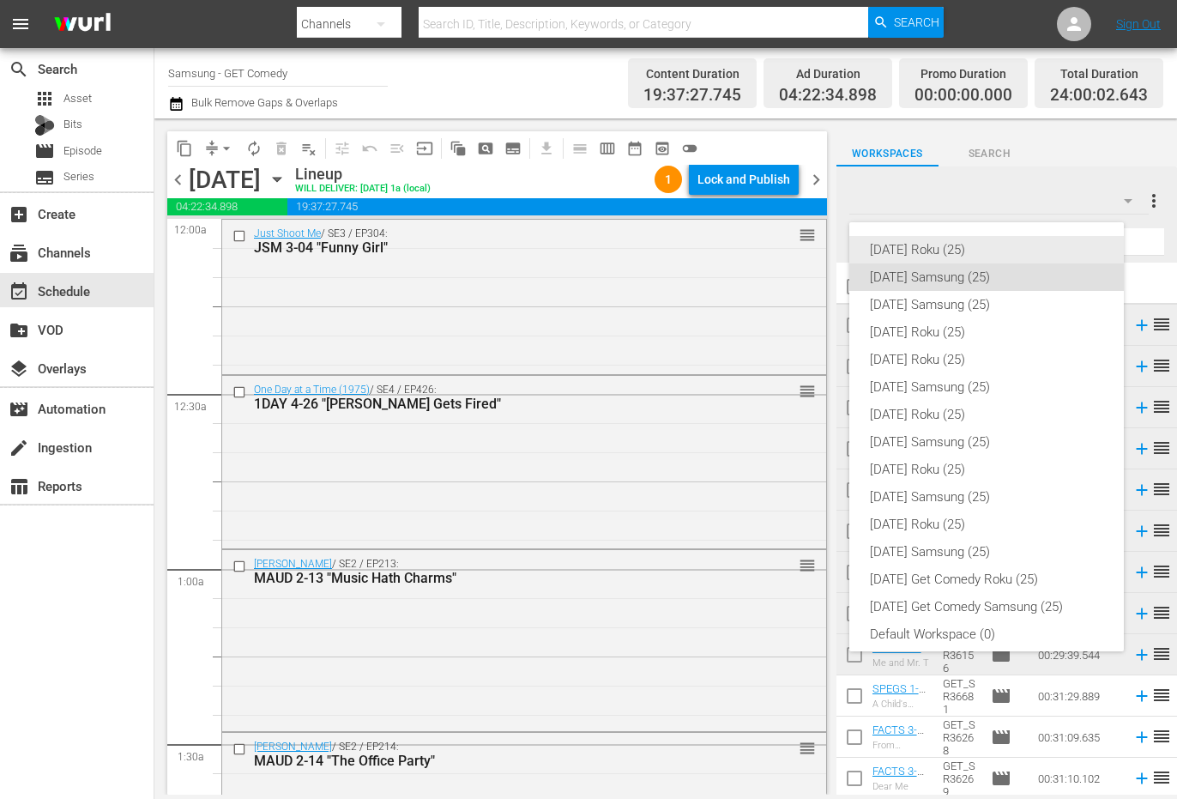
click at [922, 248] on div "[DATE] Roku (25)" at bounding box center [986, 249] width 233 height 27
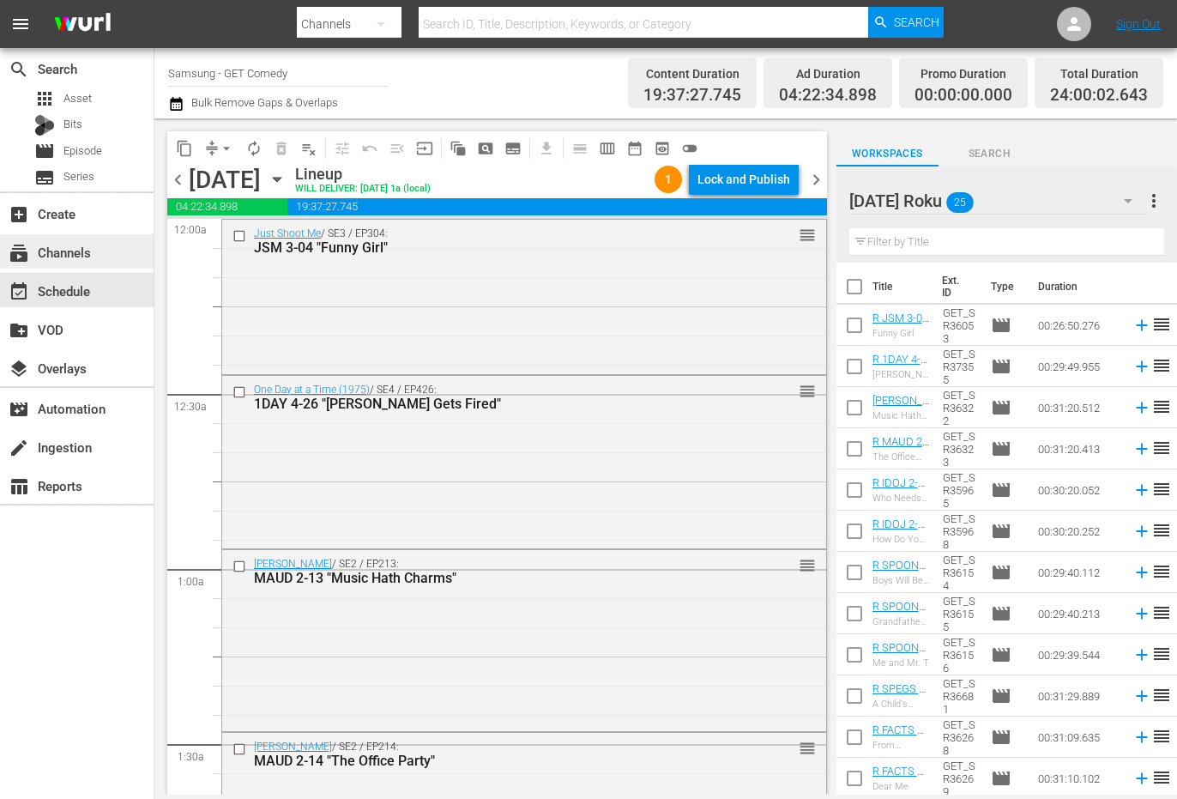
click at [39, 257] on div "subscriptions Channels" at bounding box center [48, 249] width 96 height 15
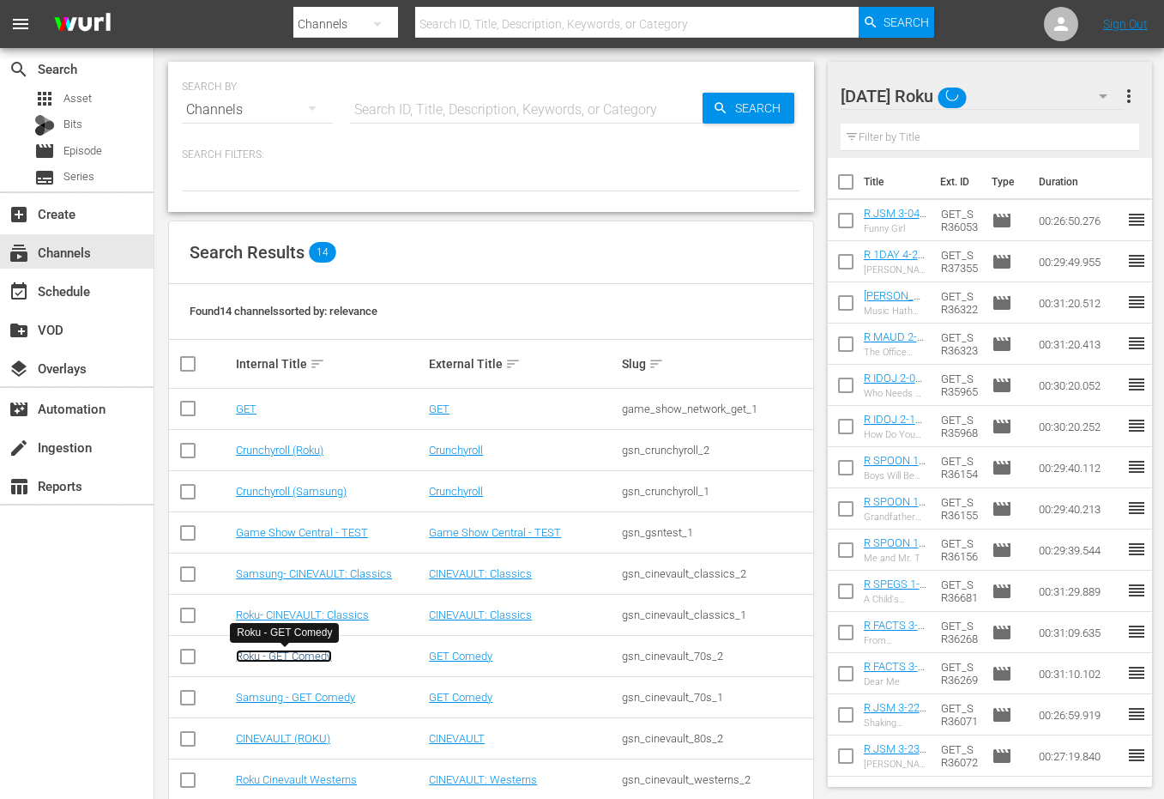
click at [287, 658] on link "Roku - GET Comedy" at bounding box center [284, 656] width 96 height 13
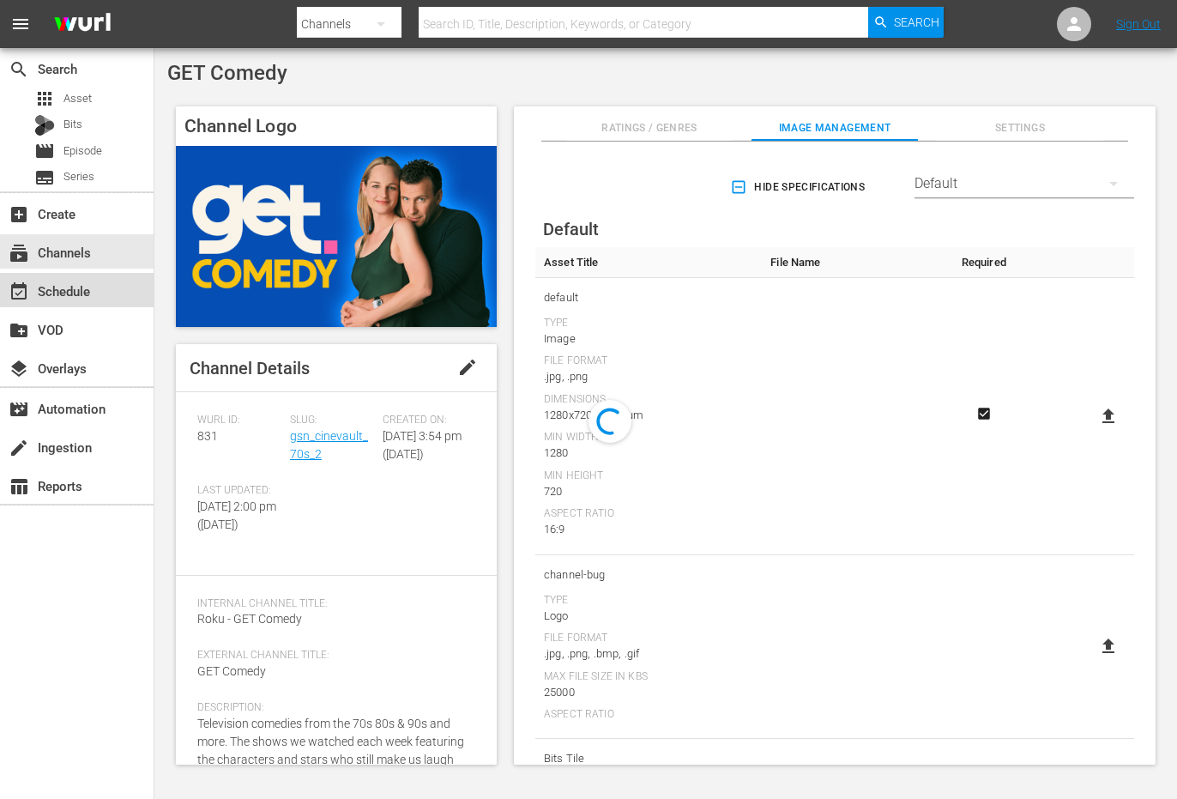
click at [79, 293] on div "event_available Schedule" at bounding box center [48, 288] width 96 height 15
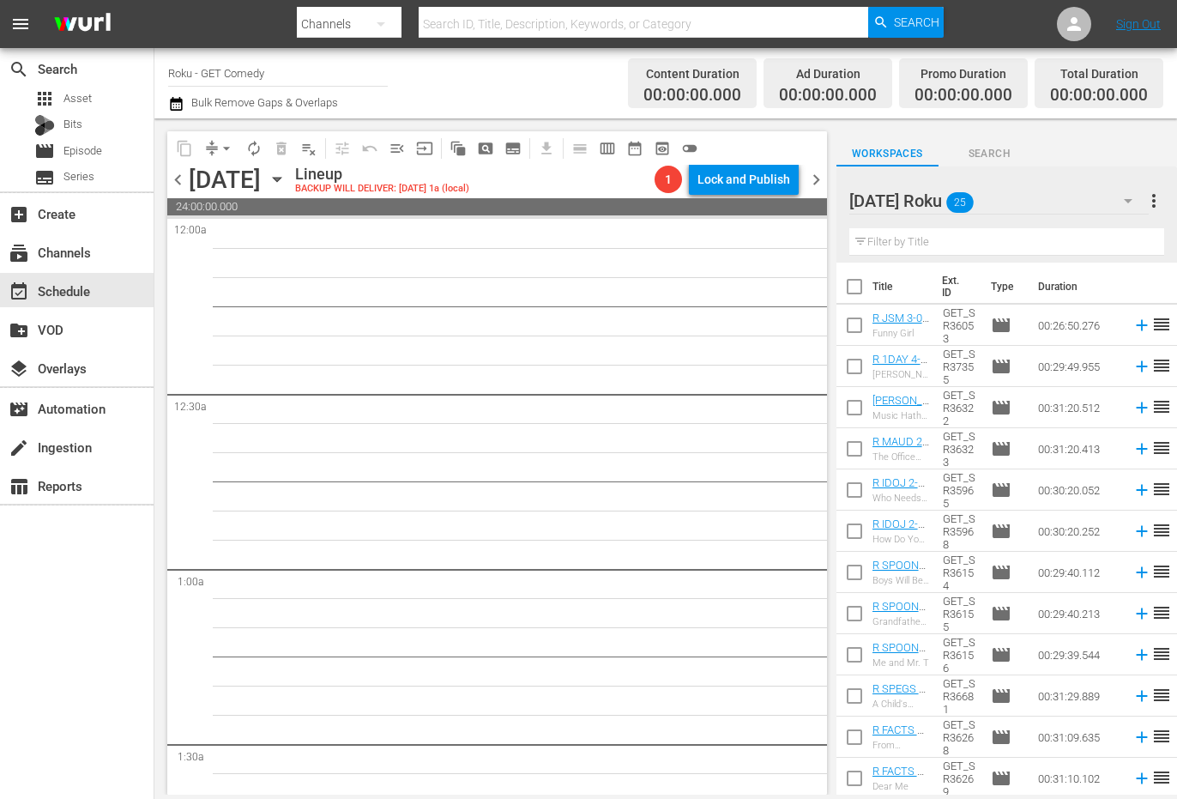
click at [853, 333] on input "checkbox" at bounding box center [855, 329] width 36 height 36
checkbox input "true"
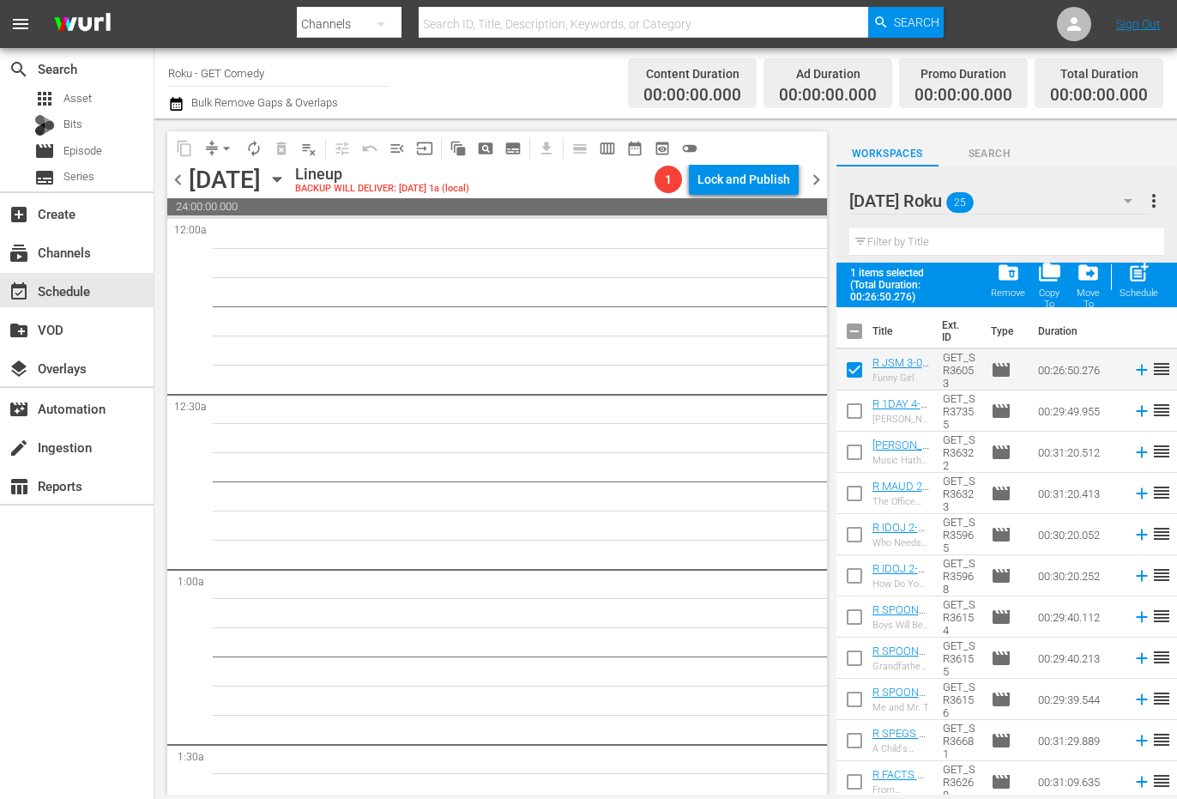
click at [854, 407] on input "checkbox" at bounding box center [855, 414] width 36 height 36
checkbox input "true"
click at [855, 456] on input "checkbox" at bounding box center [855, 456] width 36 height 36
checkbox input "true"
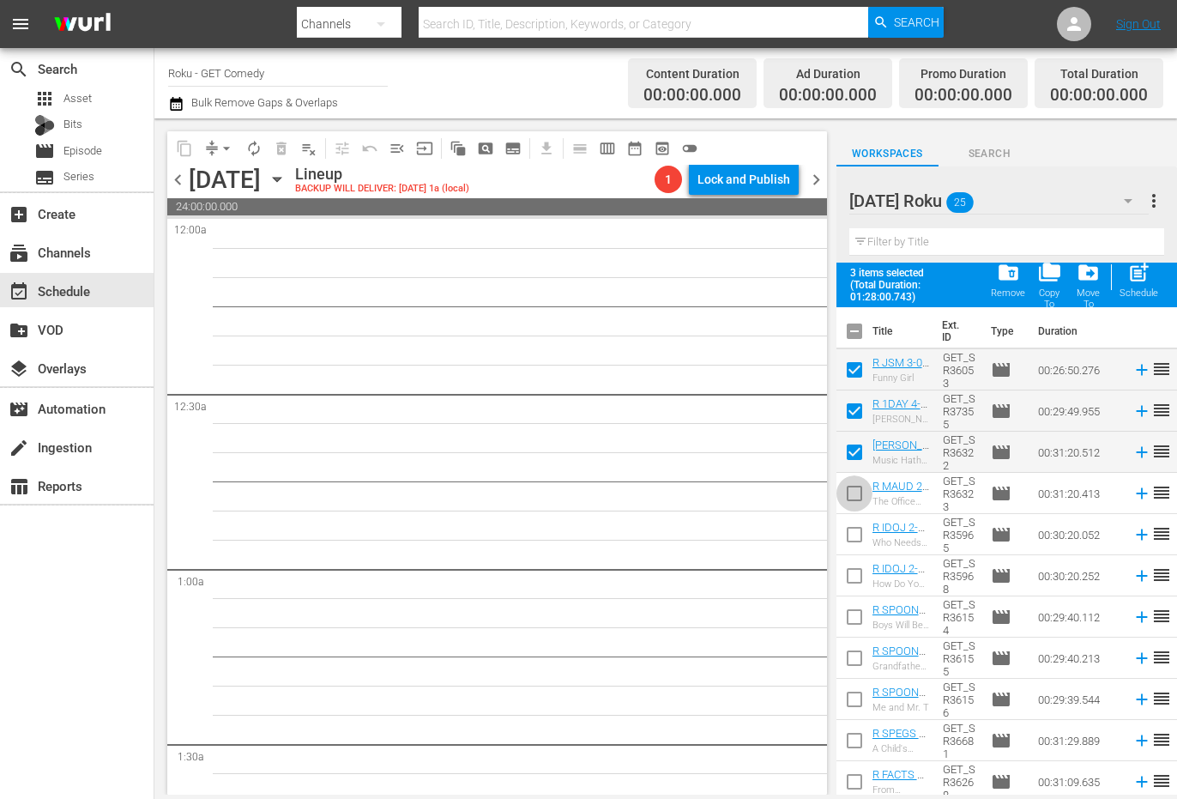
drag, startPoint x: 855, startPoint y: 495, endPoint x: 851, endPoint y: 523, distance: 27.8
click at [855, 496] on input "checkbox" at bounding box center [855, 497] width 36 height 36
checkbox input "true"
click at [851, 538] on input "checkbox" at bounding box center [855, 538] width 36 height 36
checkbox input "true"
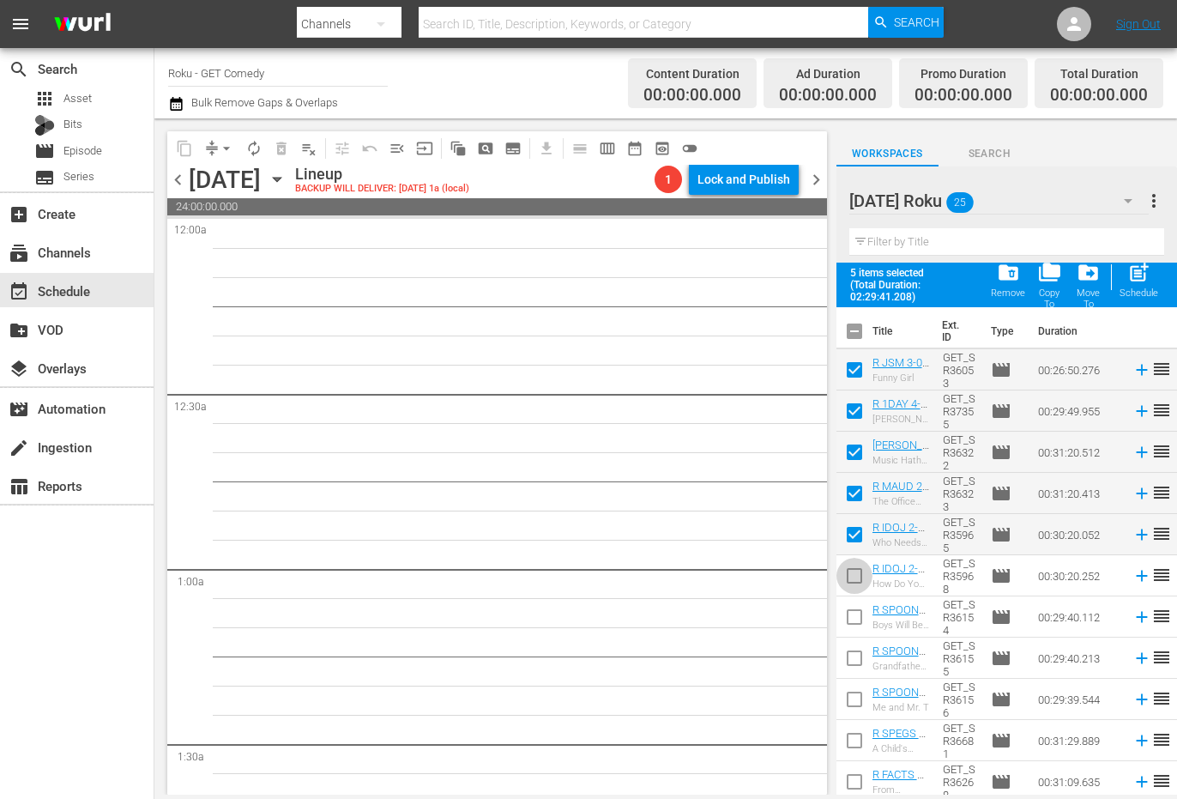
click at [849, 577] on input "checkbox" at bounding box center [855, 579] width 36 height 36
checkbox input "true"
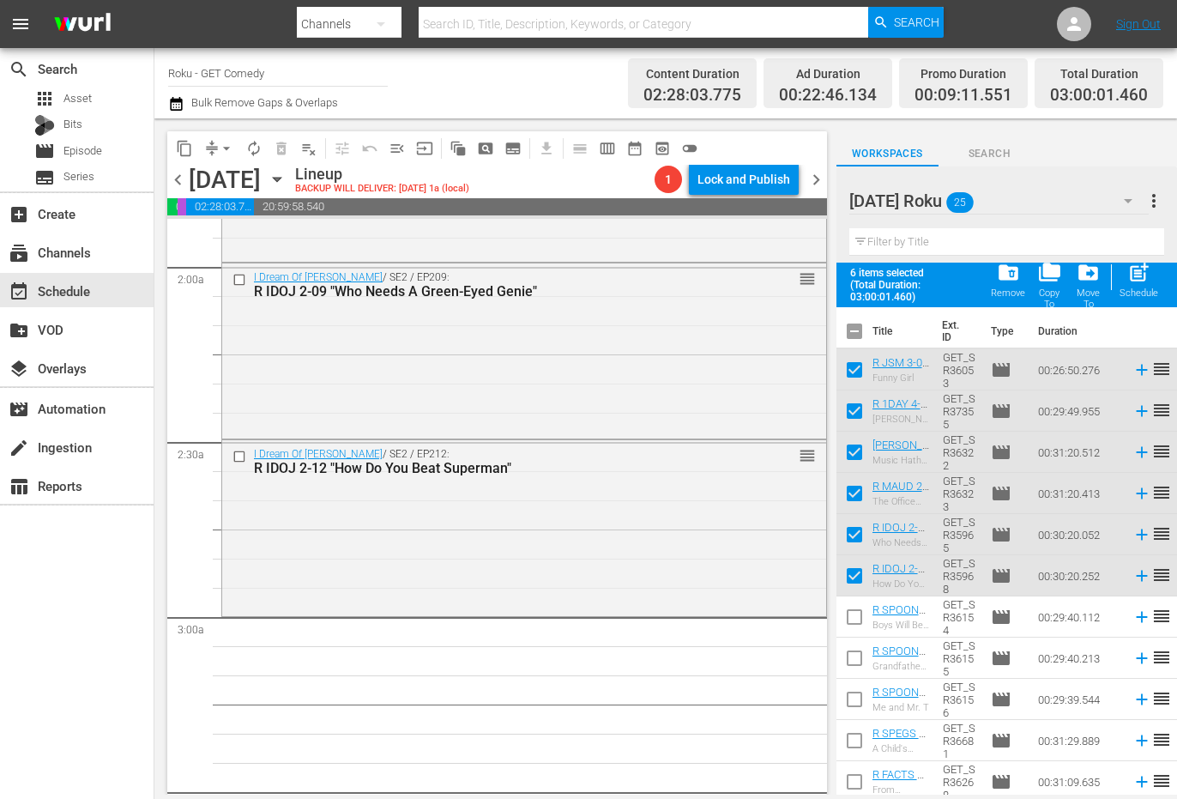
scroll to position [686, 0]
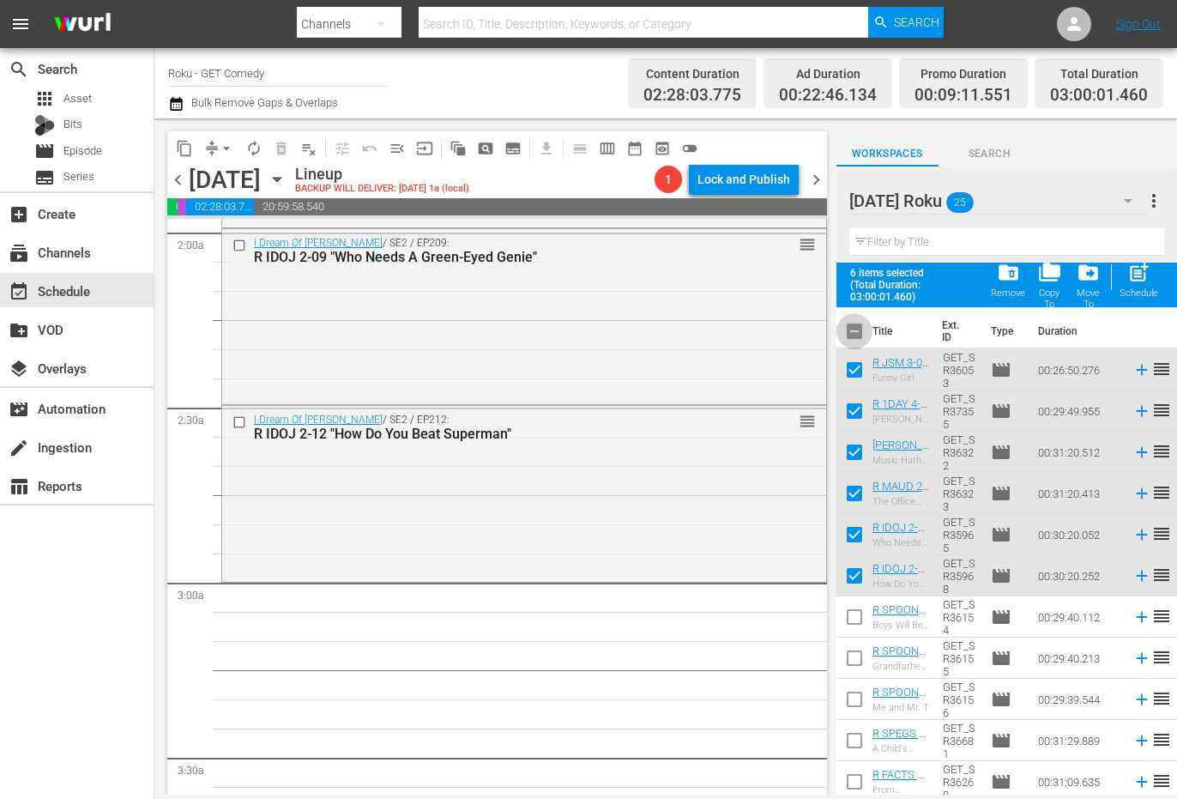
click at [855, 329] on input "checkbox" at bounding box center [855, 335] width 36 height 36
checkbox input "true"
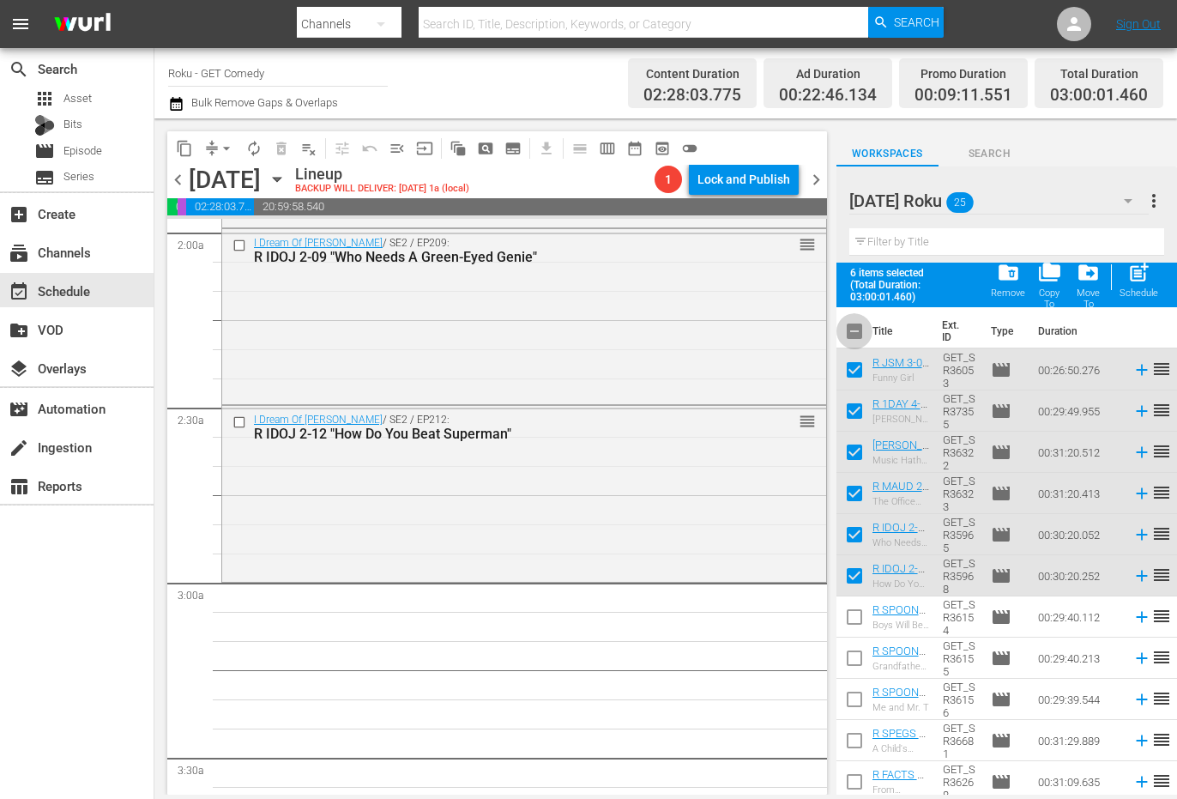
checkbox input "true"
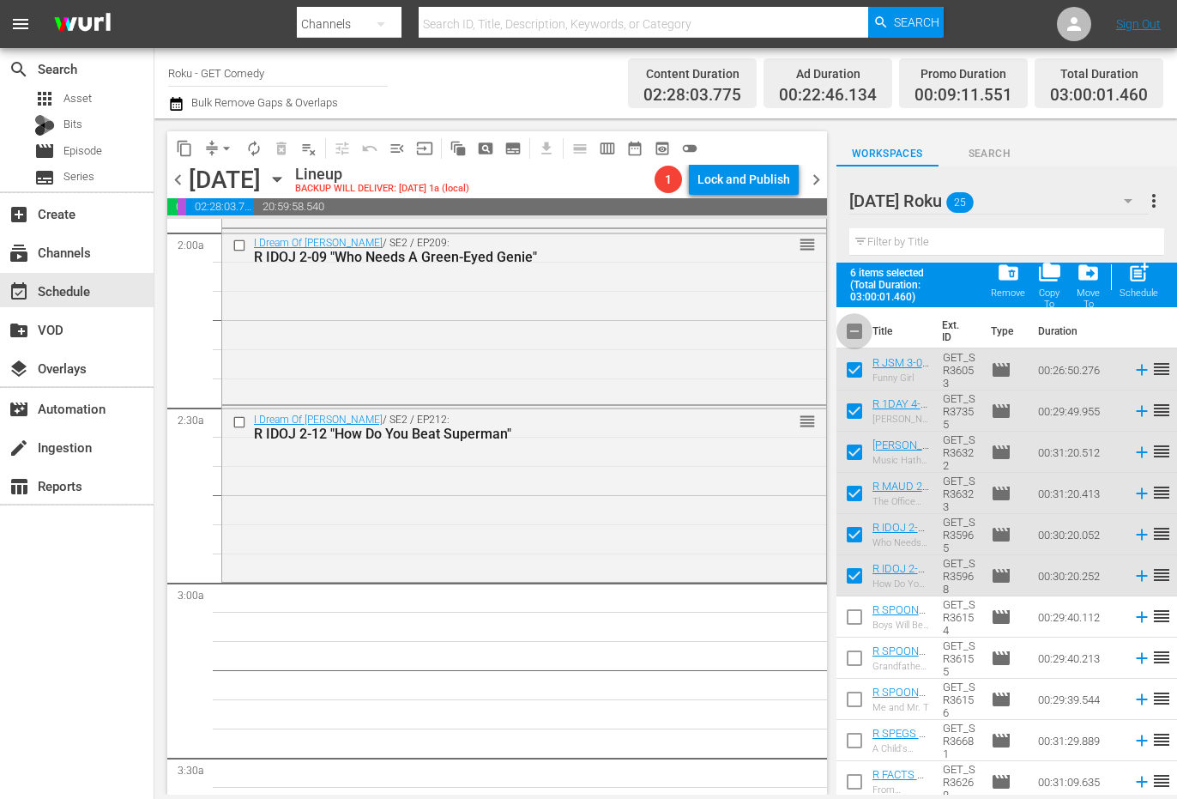
checkbox input "true"
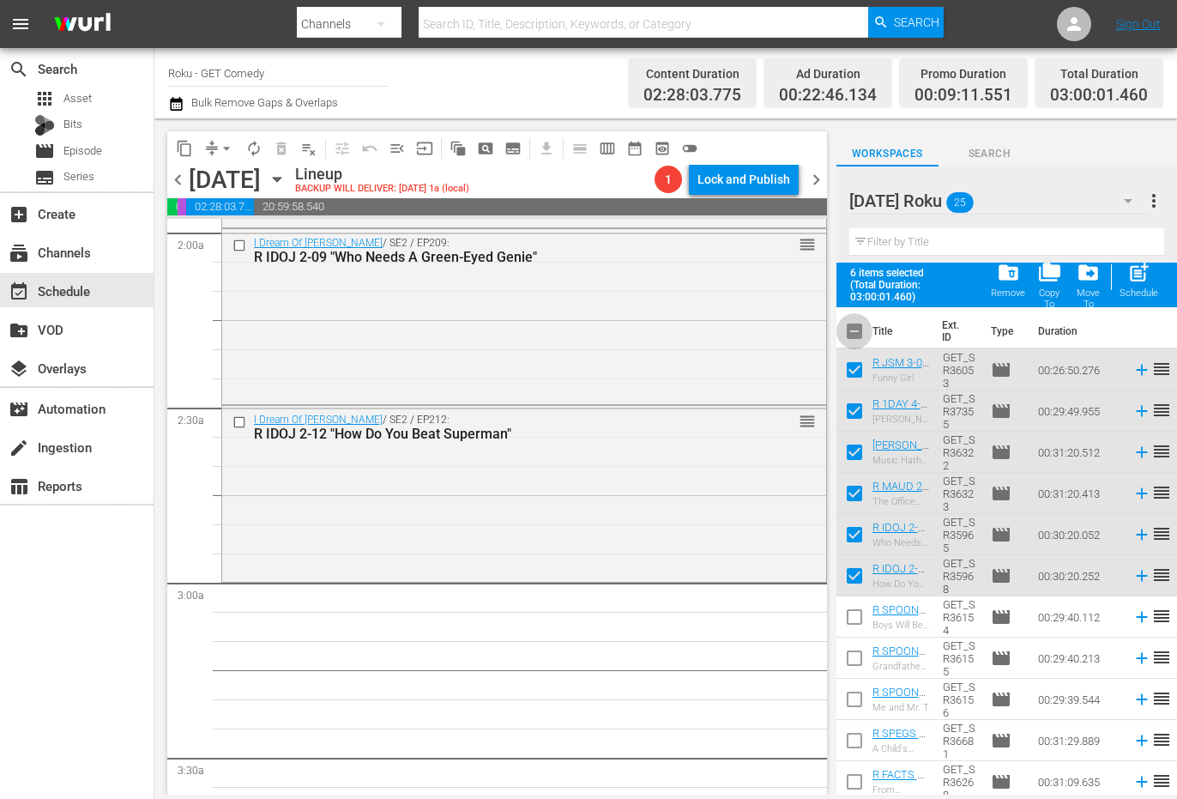
checkbox input "true"
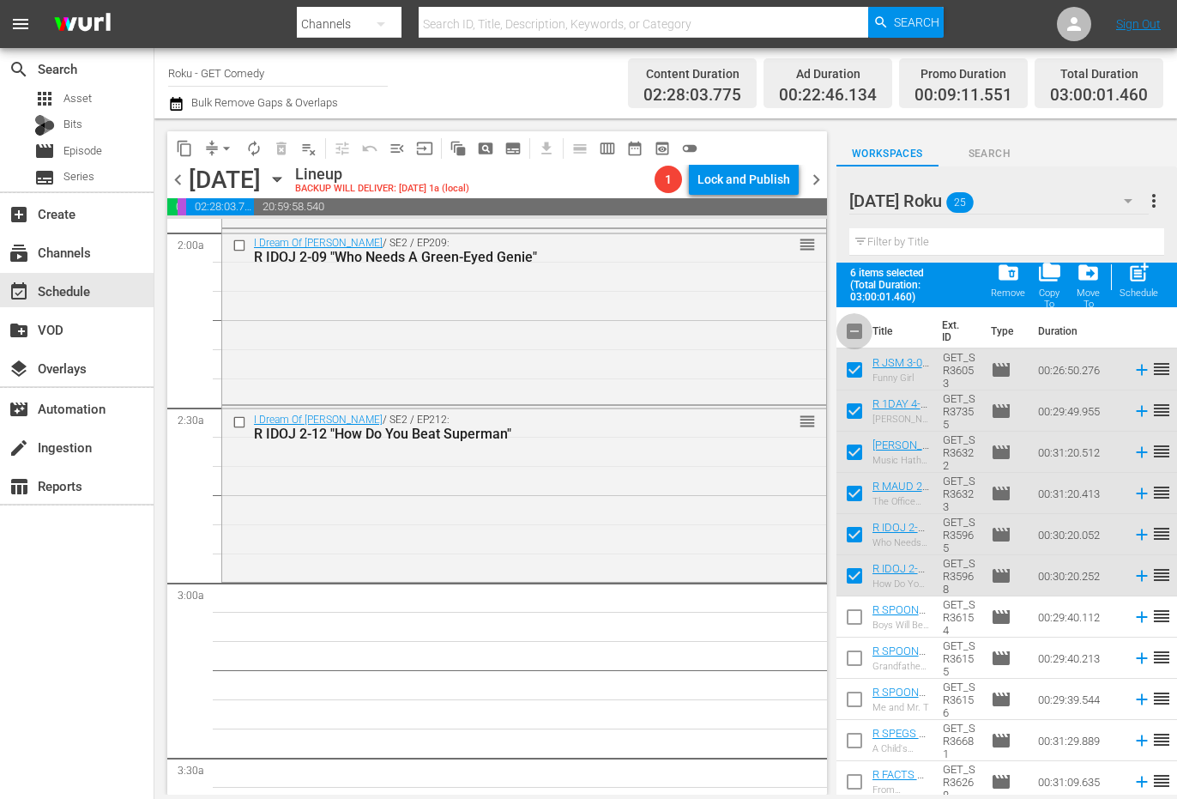
checkbox input "true"
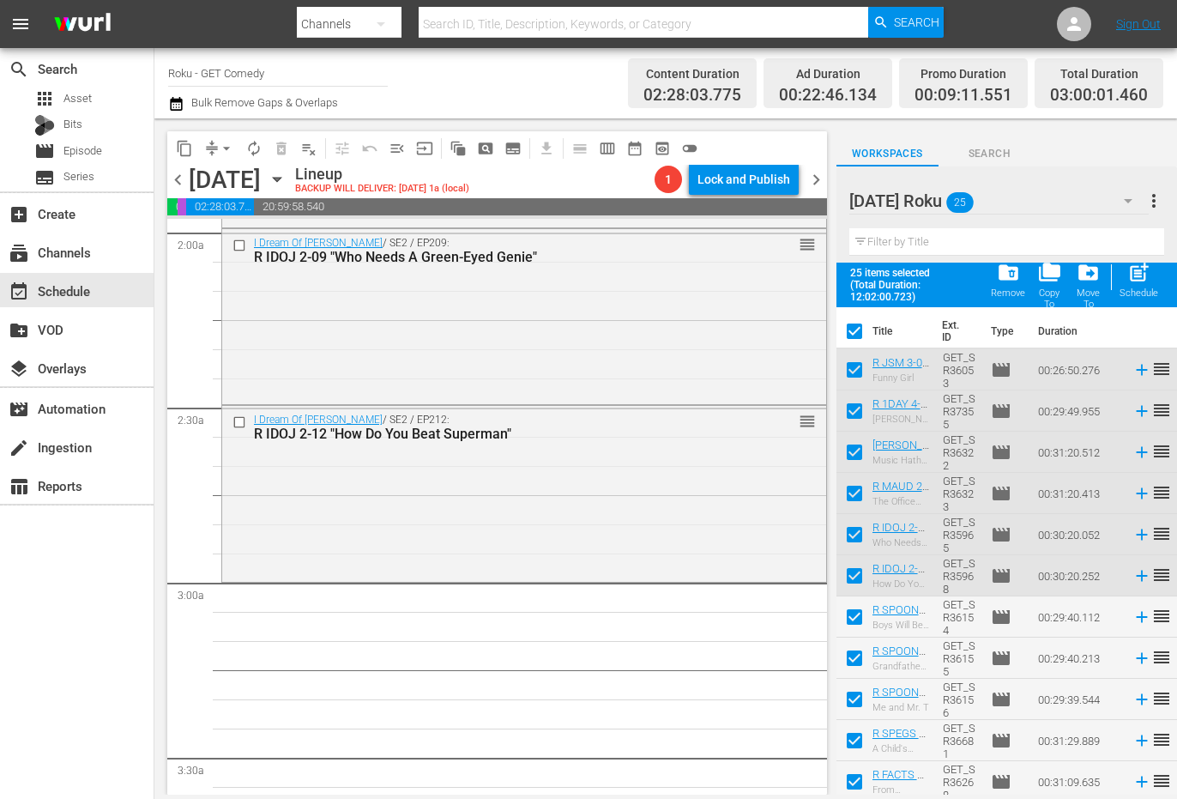
click at [855, 329] on input "checkbox" at bounding box center [855, 335] width 36 height 36
checkbox input "false"
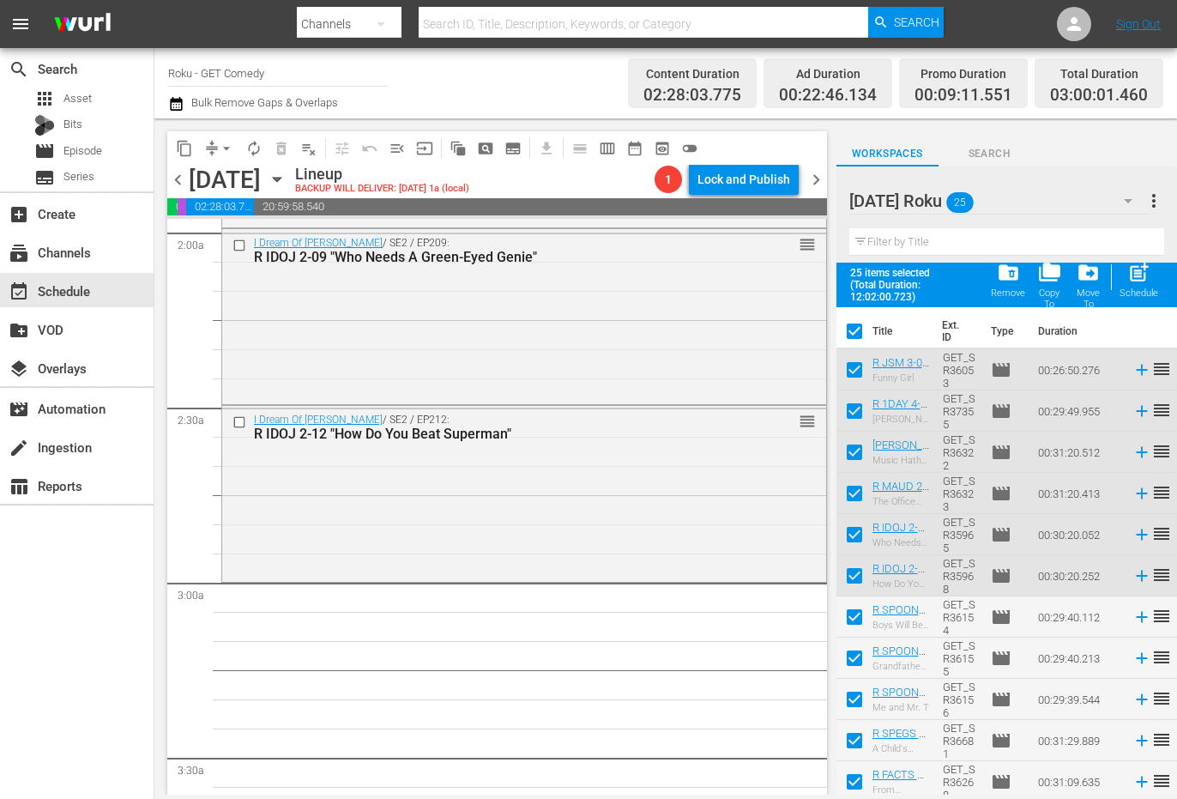
checkbox input "false"
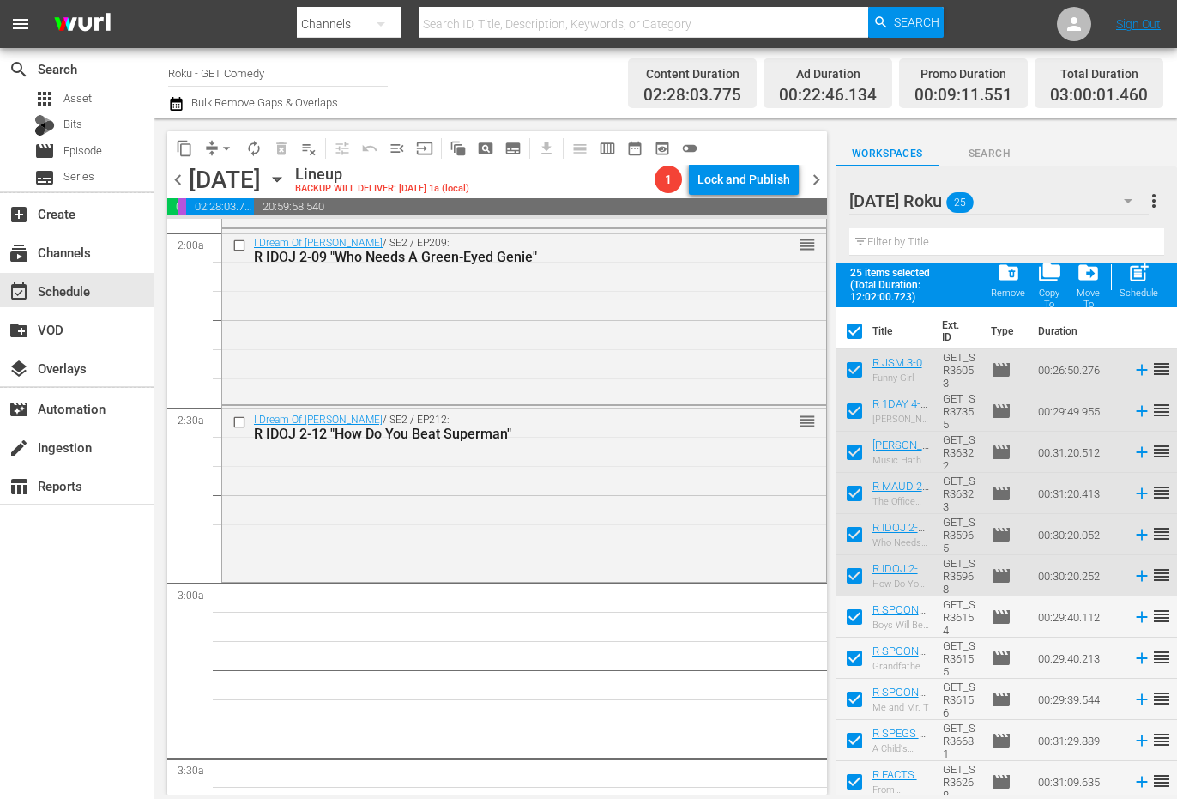
checkbox input "false"
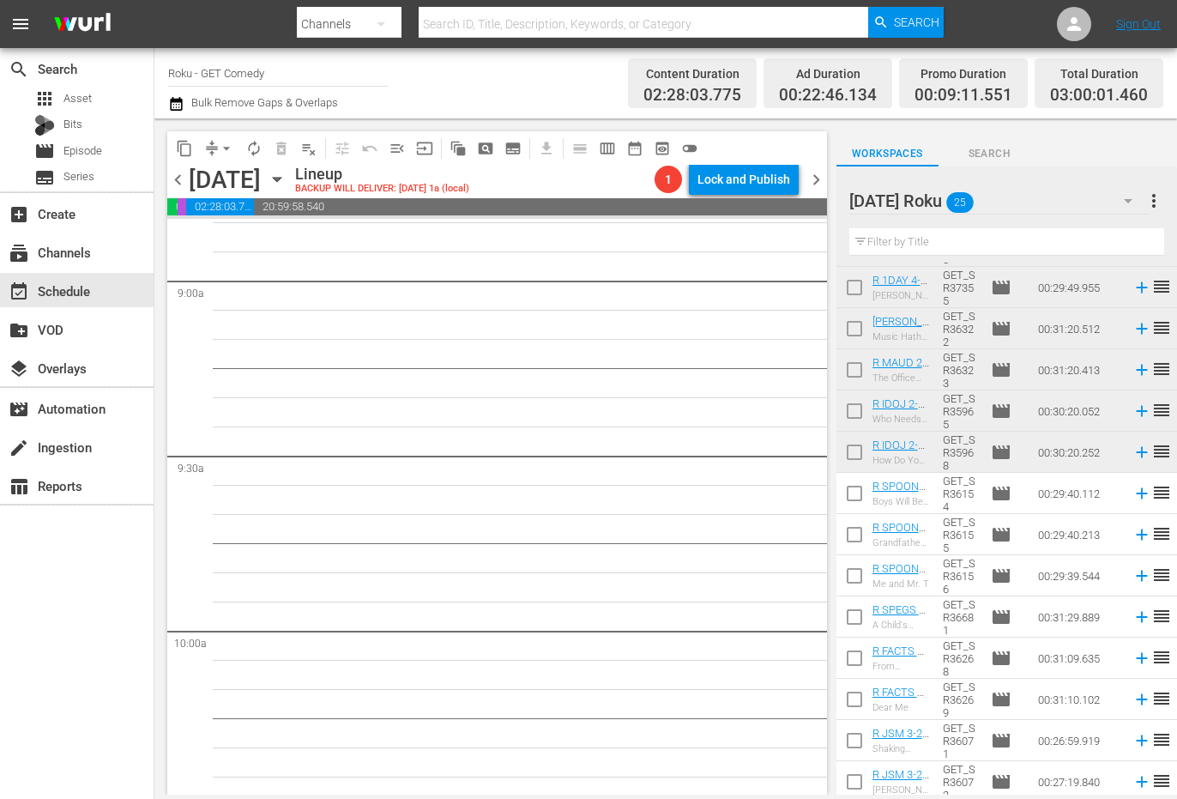
scroll to position [172, 0]
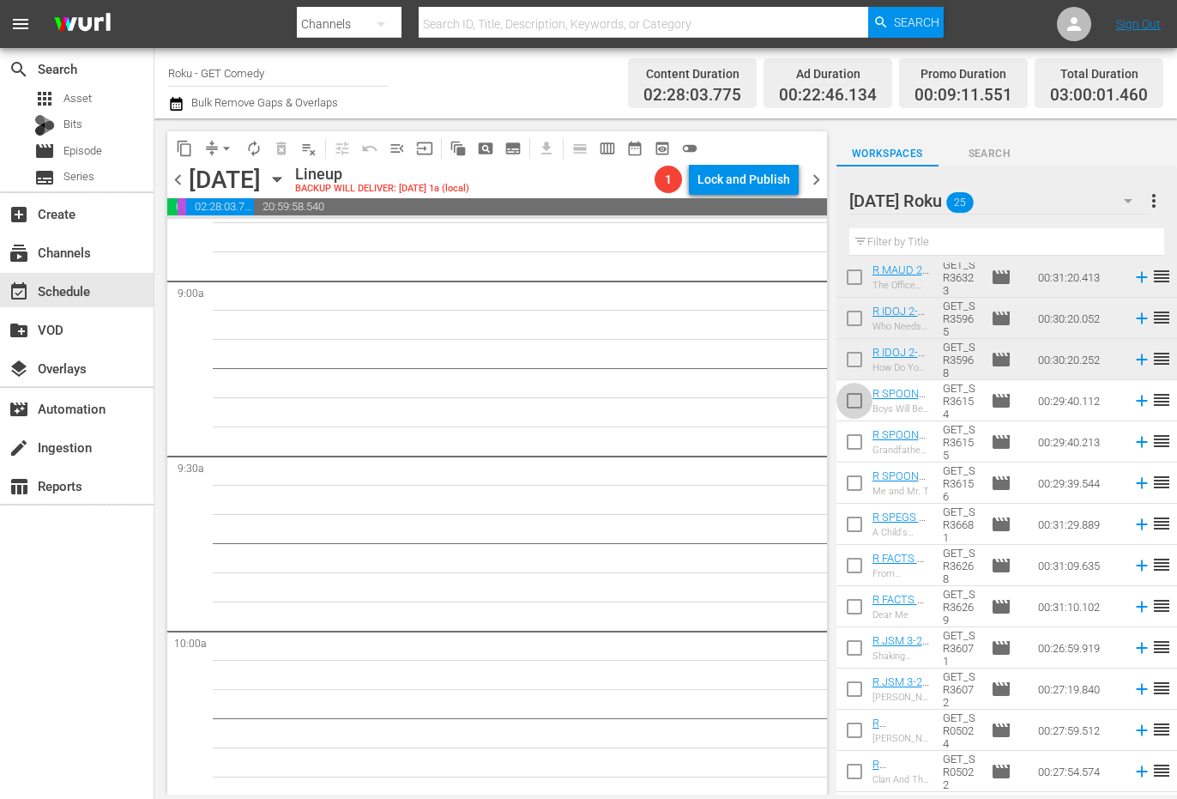
click at [854, 412] on input "checkbox" at bounding box center [855, 404] width 36 height 36
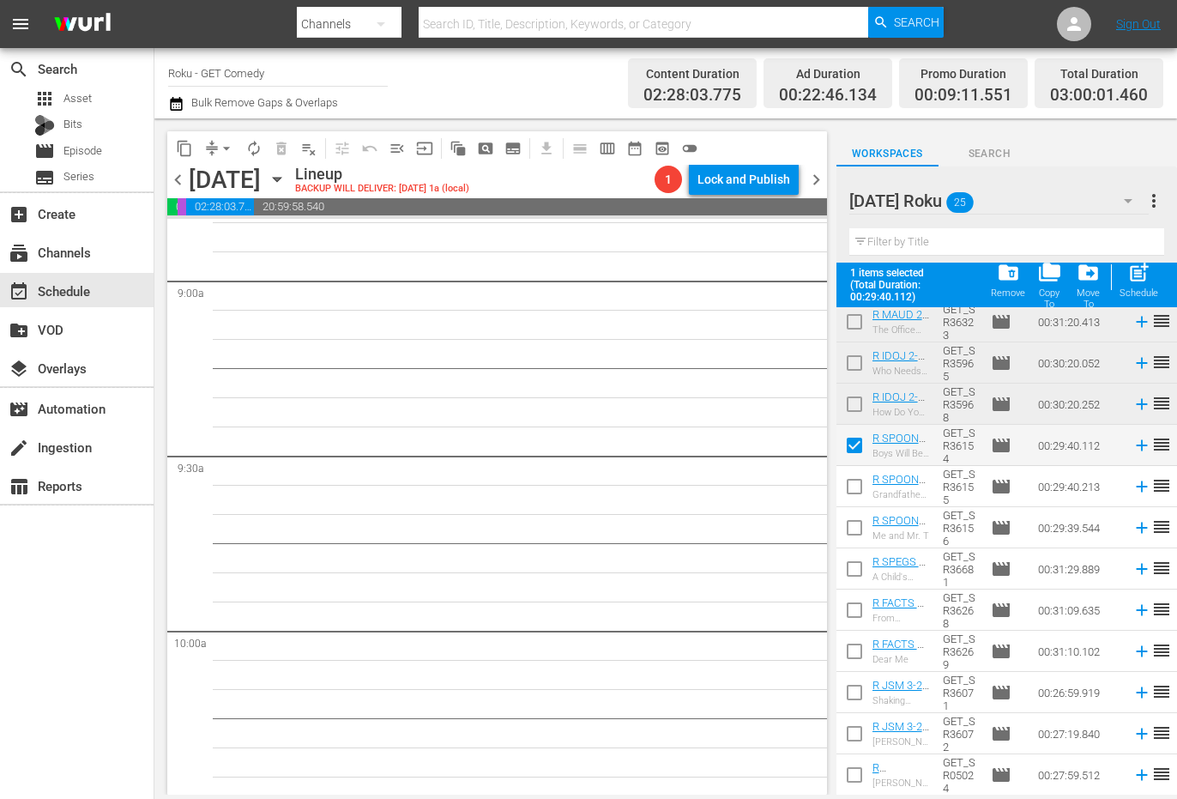
click at [852, 492] on input "checkbox" at bounding box center [855, 490] width 36 height 36
click at [851, 536] on input "checkbox" at bounding box center [855, 531] width 36 height 36
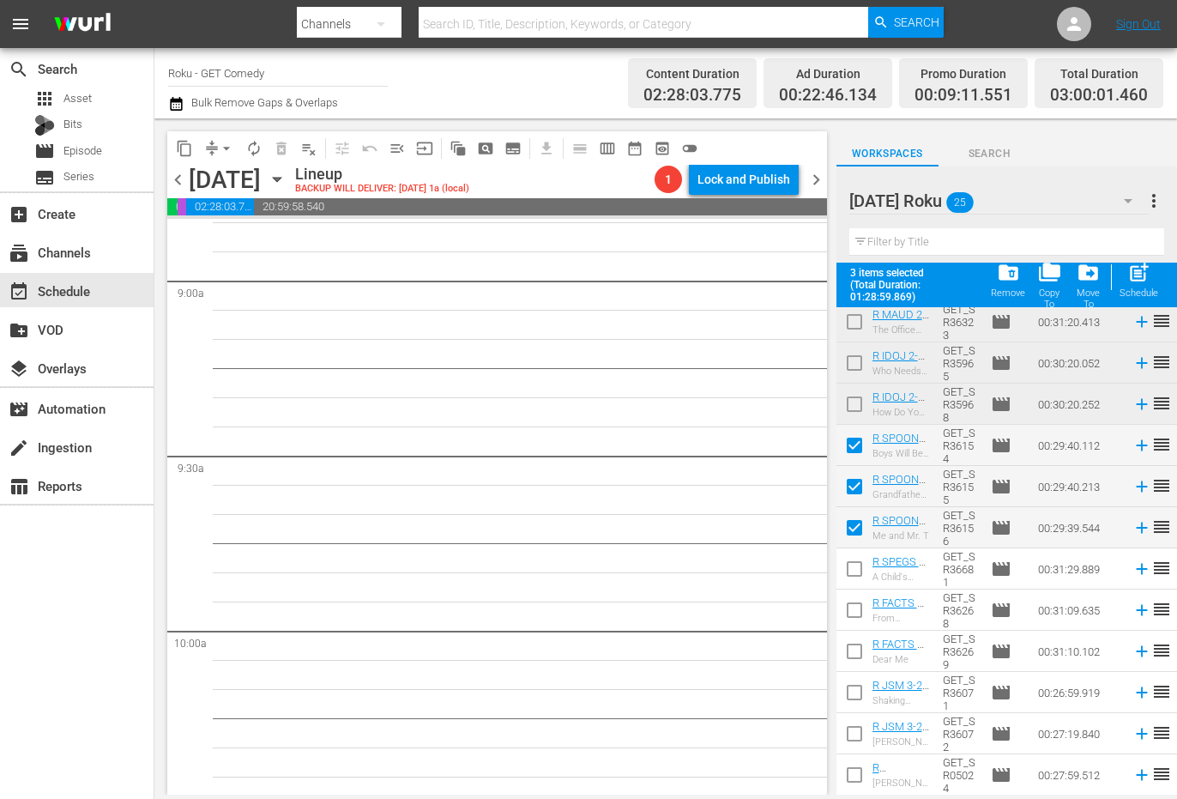
click at [850, 571] on input "checkbox" at bounding box center [855, 572] width 36 height 36
click at [847, 626] on input "checkbox" at bounding box center [855, 613] width 36 height 36
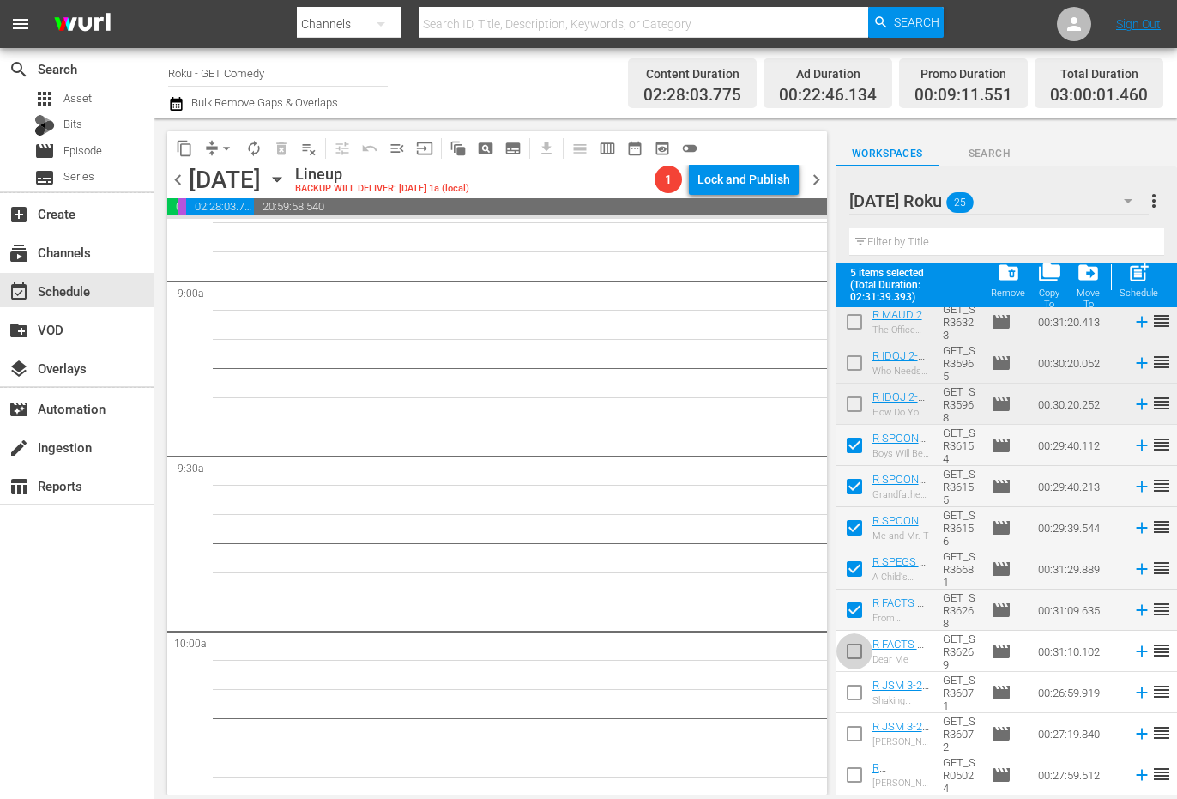
click at [848, 654] on input "checkbox" at bounding box center [855, 655] width 36 height 36
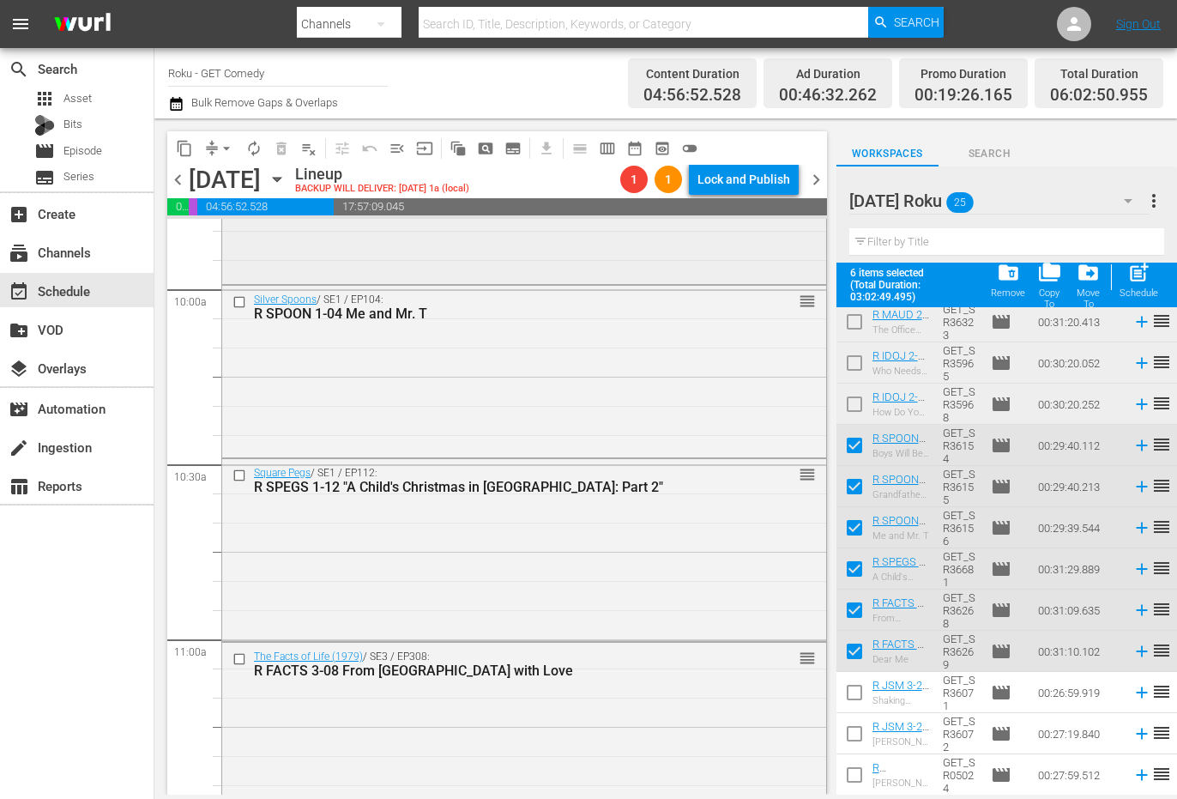
scroll to position [3432, 0]
click at [592, 559] on div "Square Pegs / SE1 / EP112: R SPEGS 1-12 "A Child's Christmas in [GEOGRAPHIC_DAT…" at bounding box center [524, 546] width 604 height 178
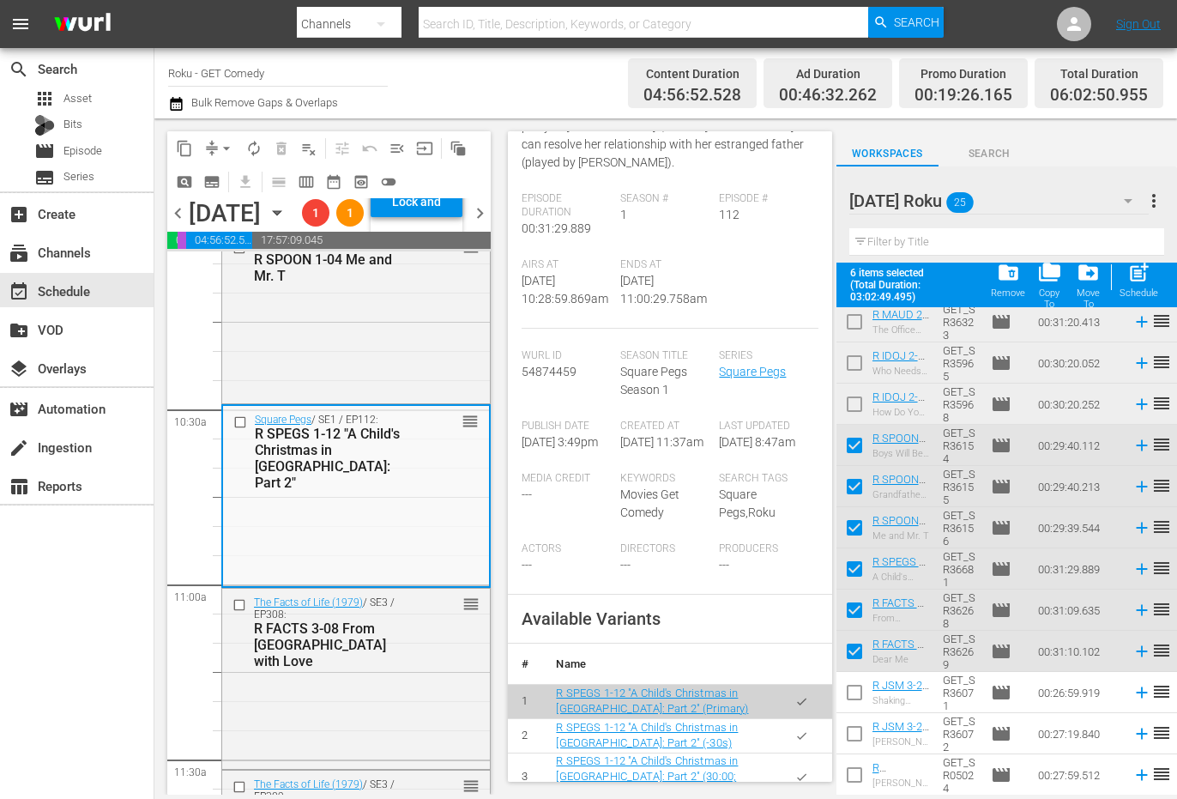
scroll to position [343, 0]
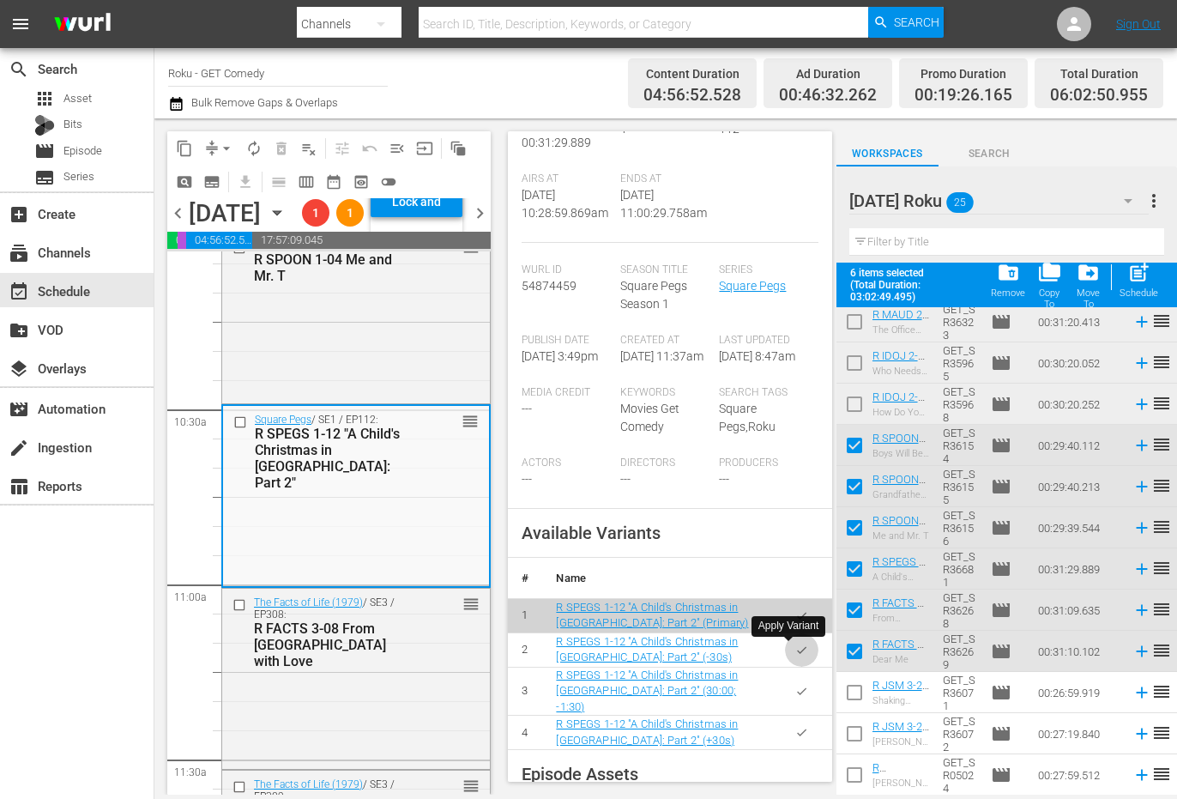
click at [795, 654] on icon "button" at bounding box center [801, 650] width 13 height 13
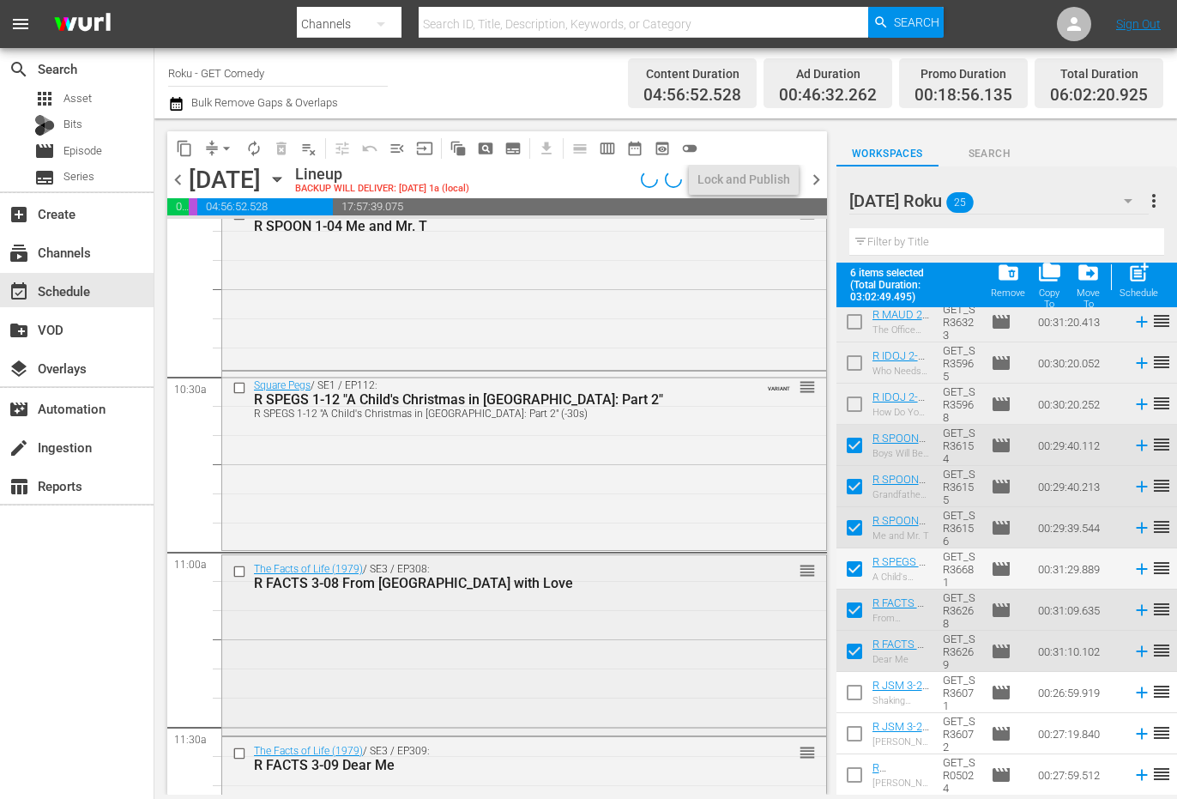
scroll to position [3604, 0]
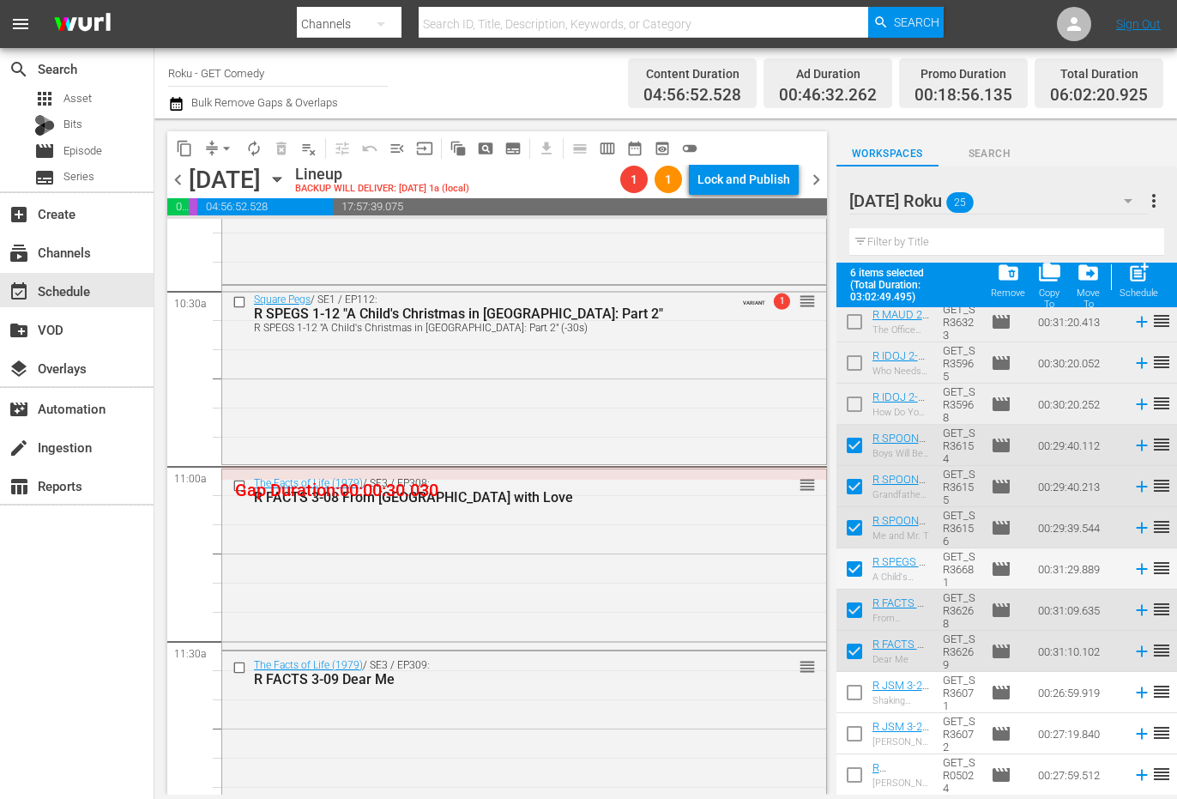
click at [604, 582] on div "The Facts of Life (1979) / SE3 / EP308: R FACTS 3-08 From [GEOGRAPHIC_DATA] wit…" at bounding box center [524, 557] width 604 height 177
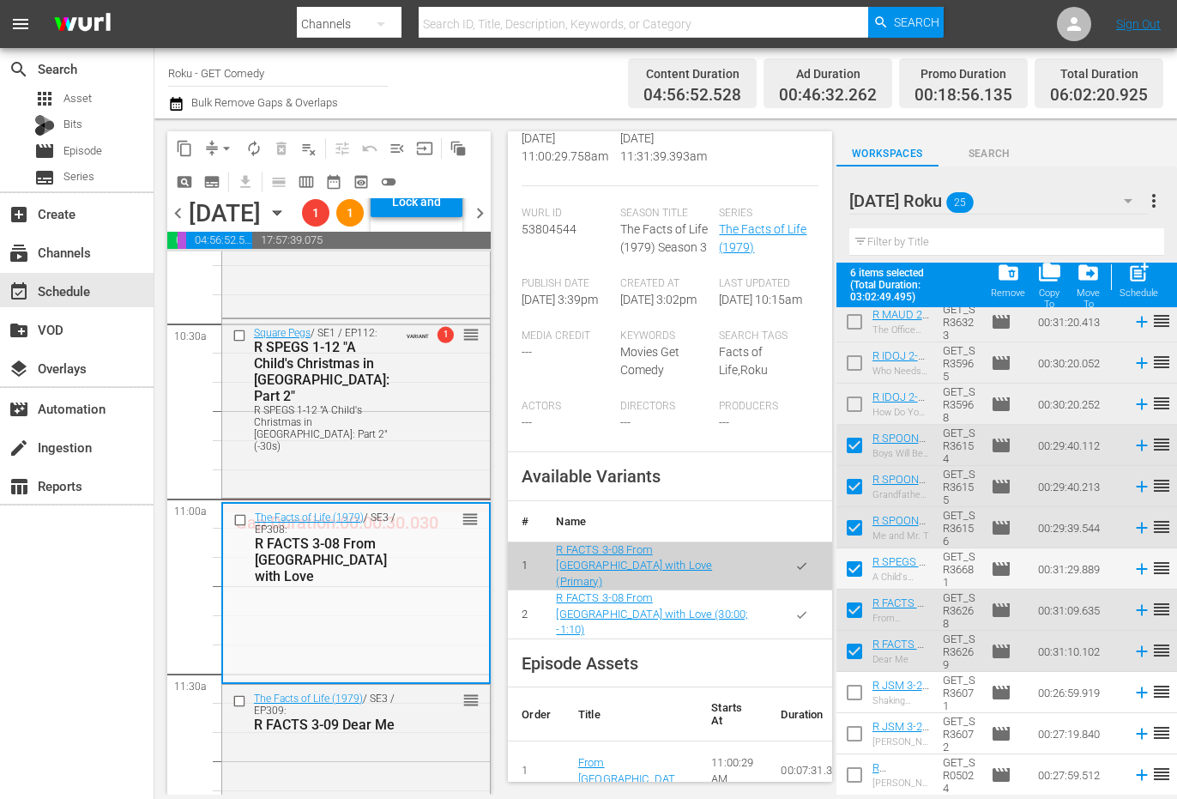
scroll to position [343, 0]
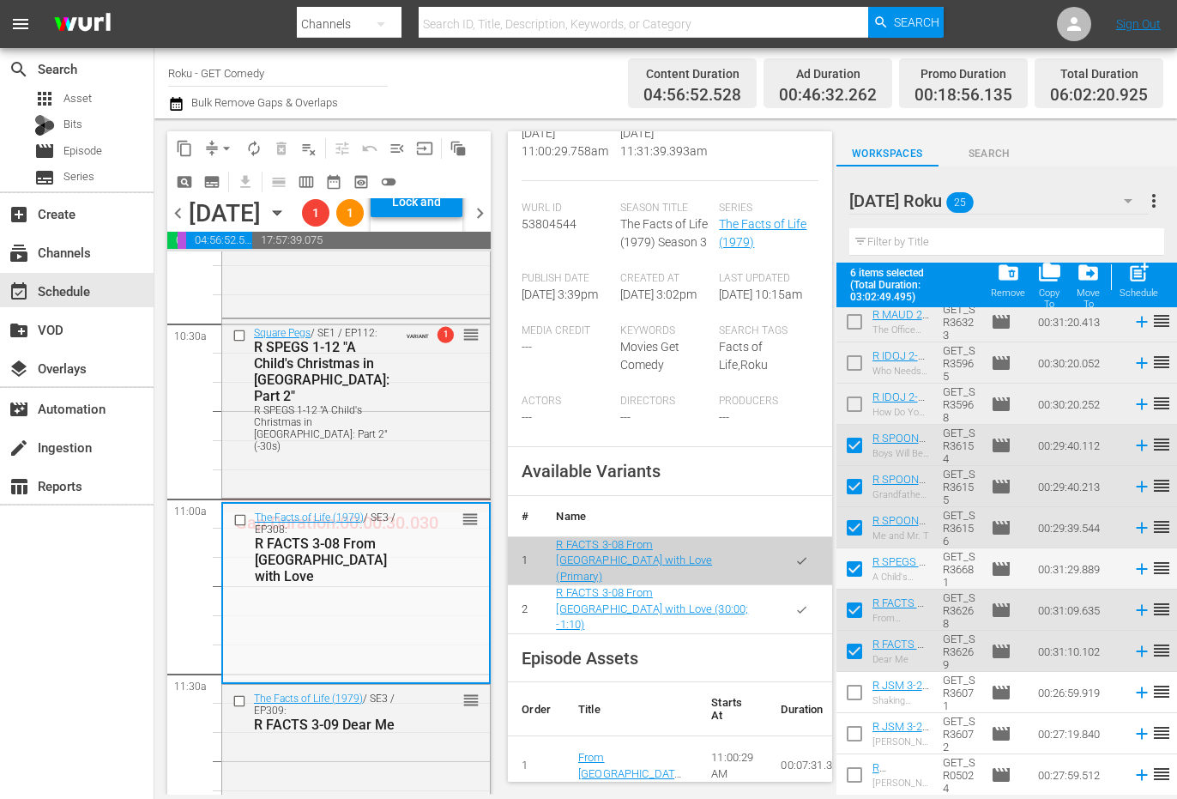
click at [795, 616] on icon "button" at bounding box center [801, 609] width 13 height 13
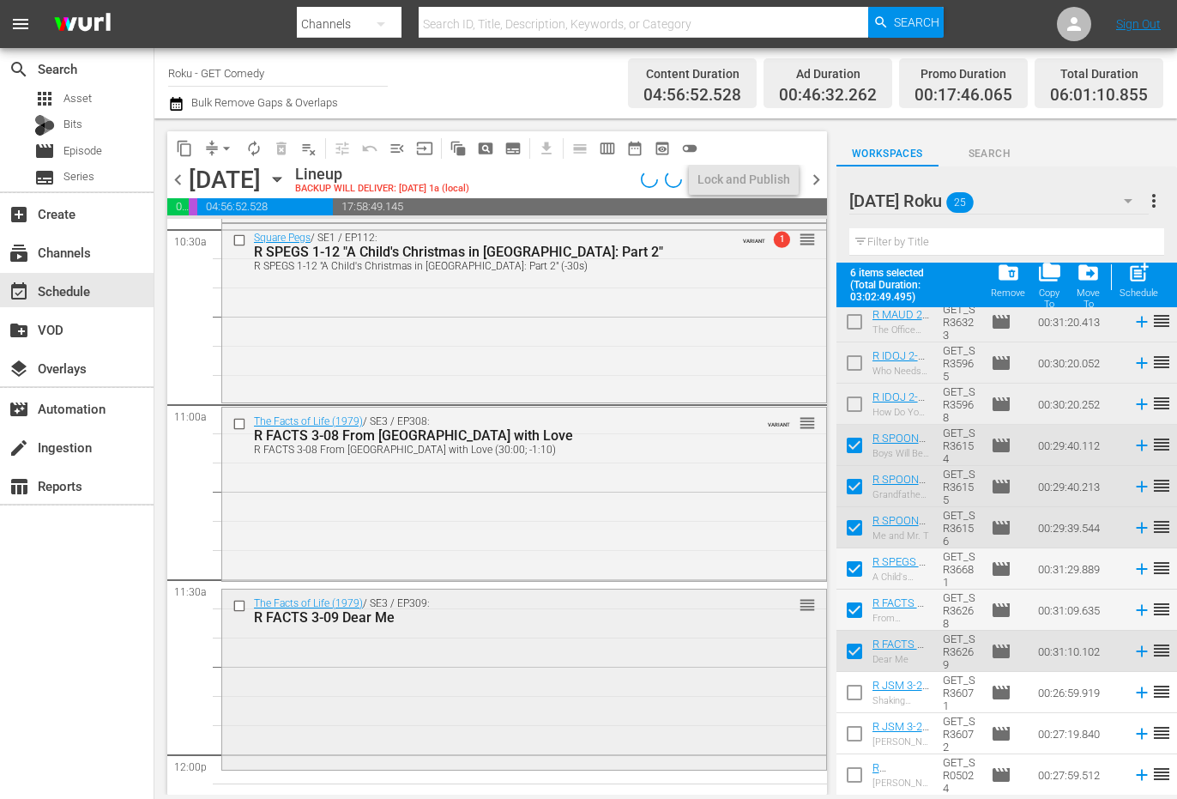
scroll to position [3690, 0]
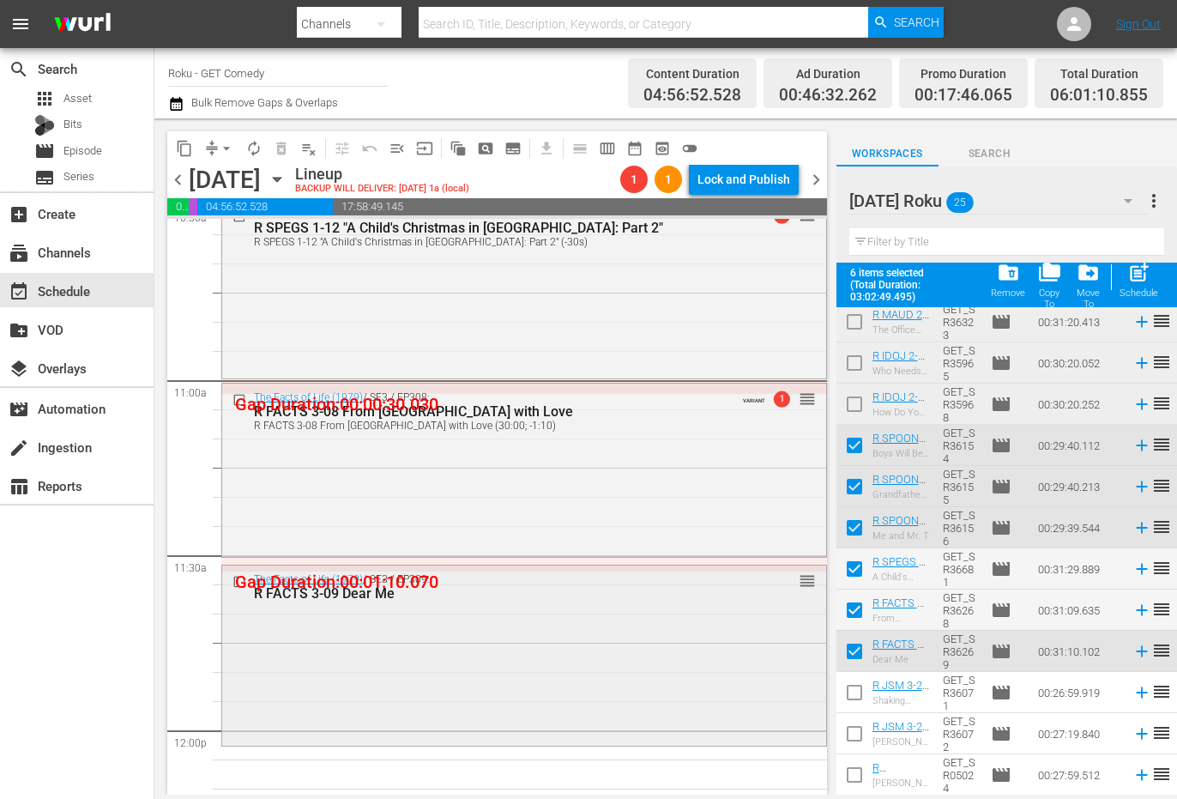
click at [459, 656] on div "The Facts of Life (1979) / SE3 / EP309: R FACTS 3-09 Dear Me reorder" at bounding box center [524, 653] width 604 height 177
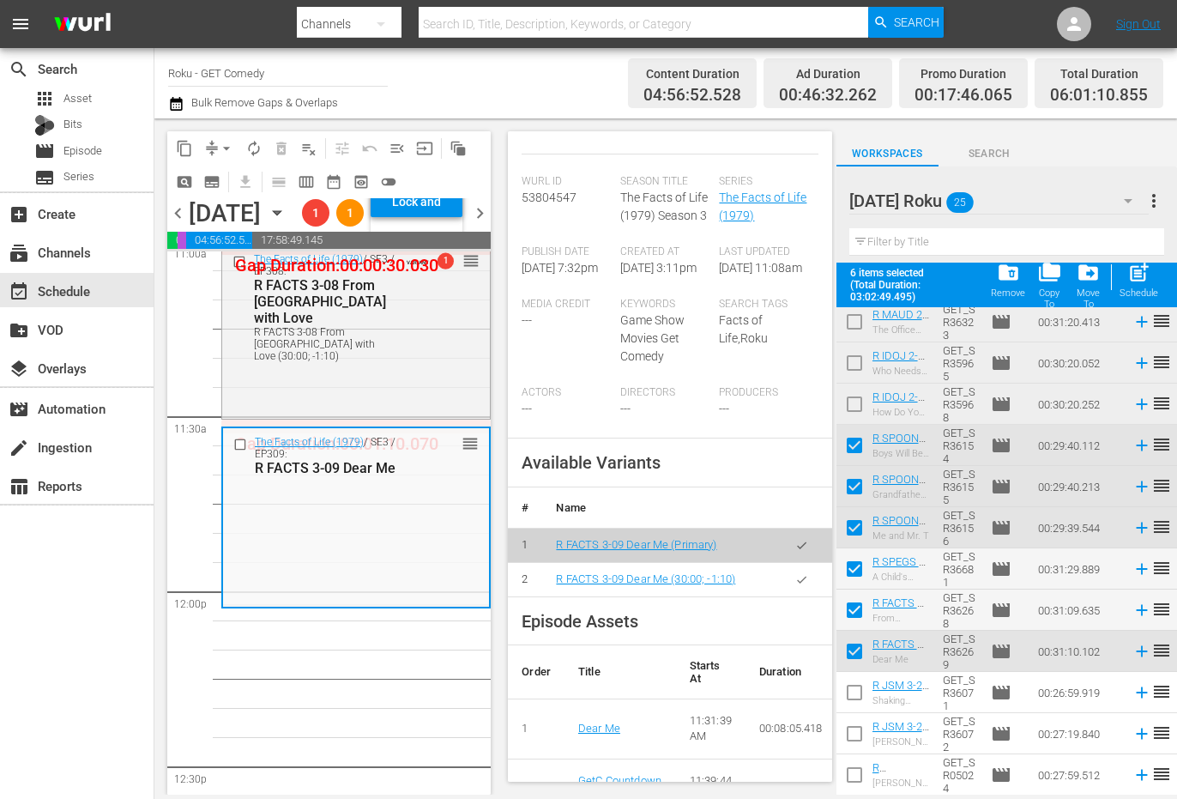
scroll to position [429, 0]
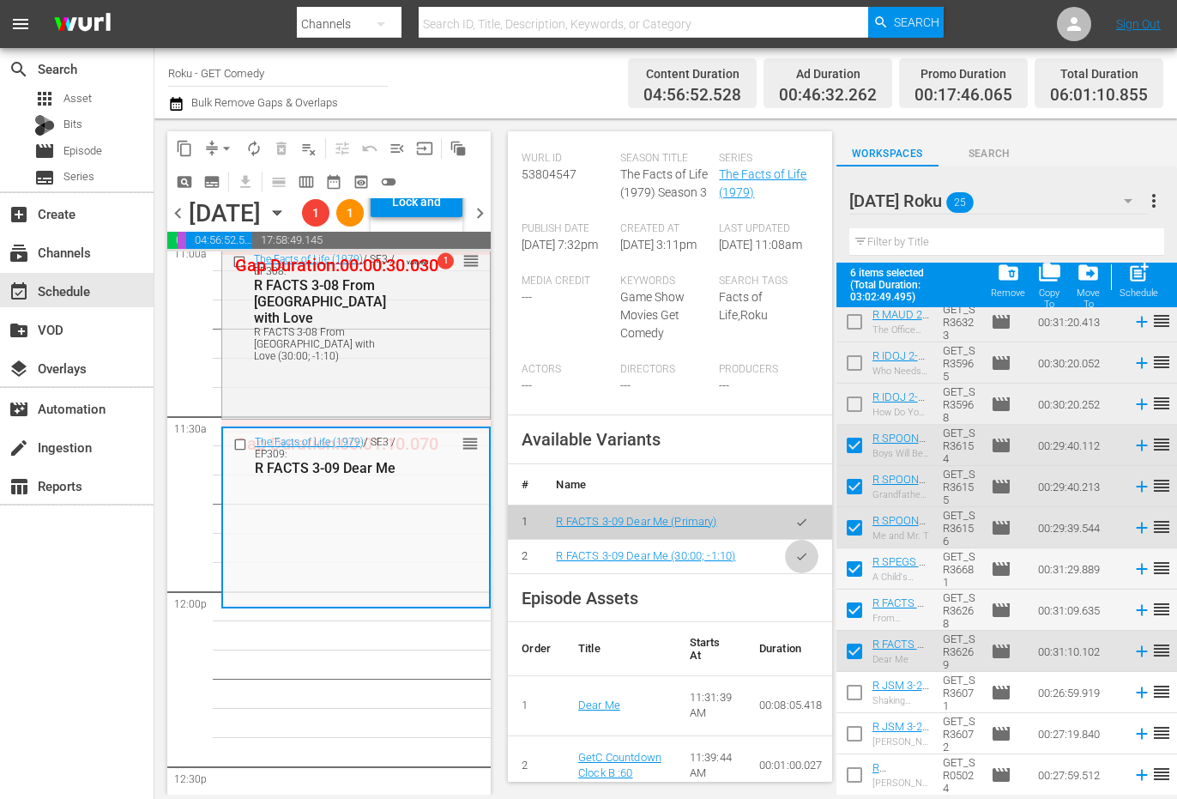
click at [786, 573] on button "button" at bounding box center [801, 556] width 33 height 33
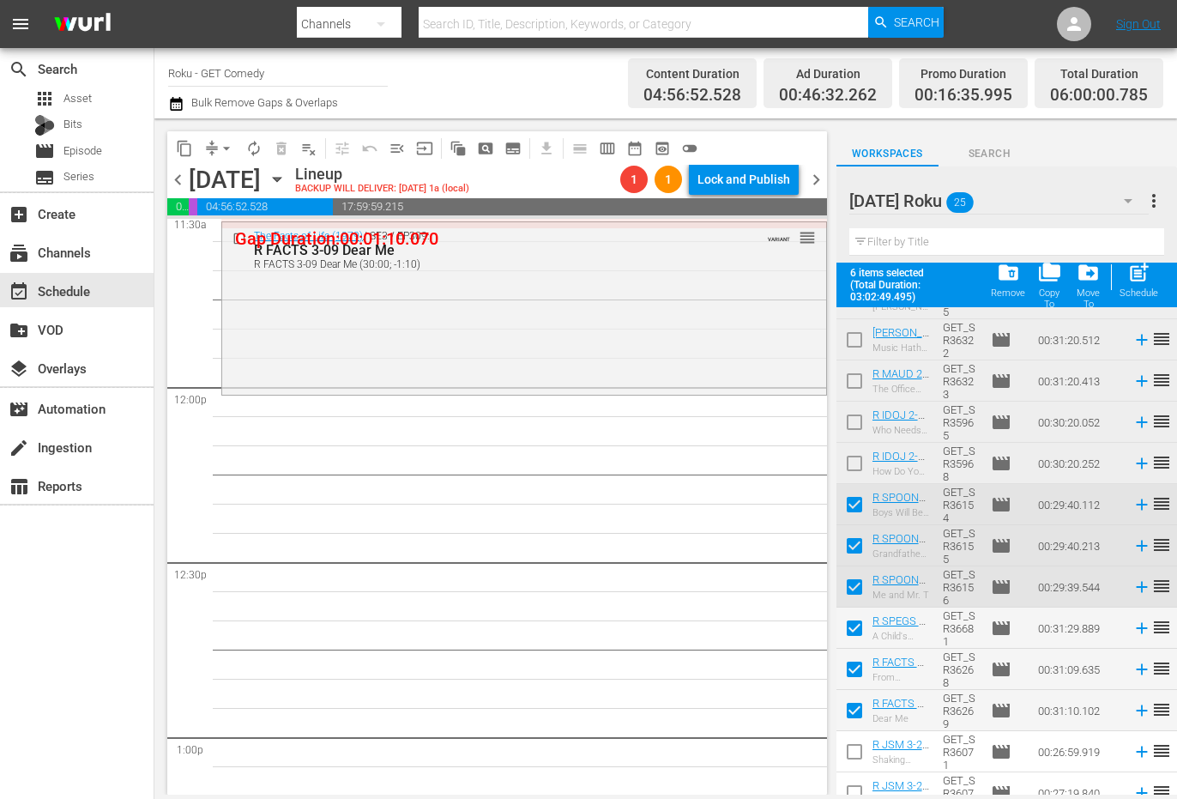
scroll to position [0, 0]
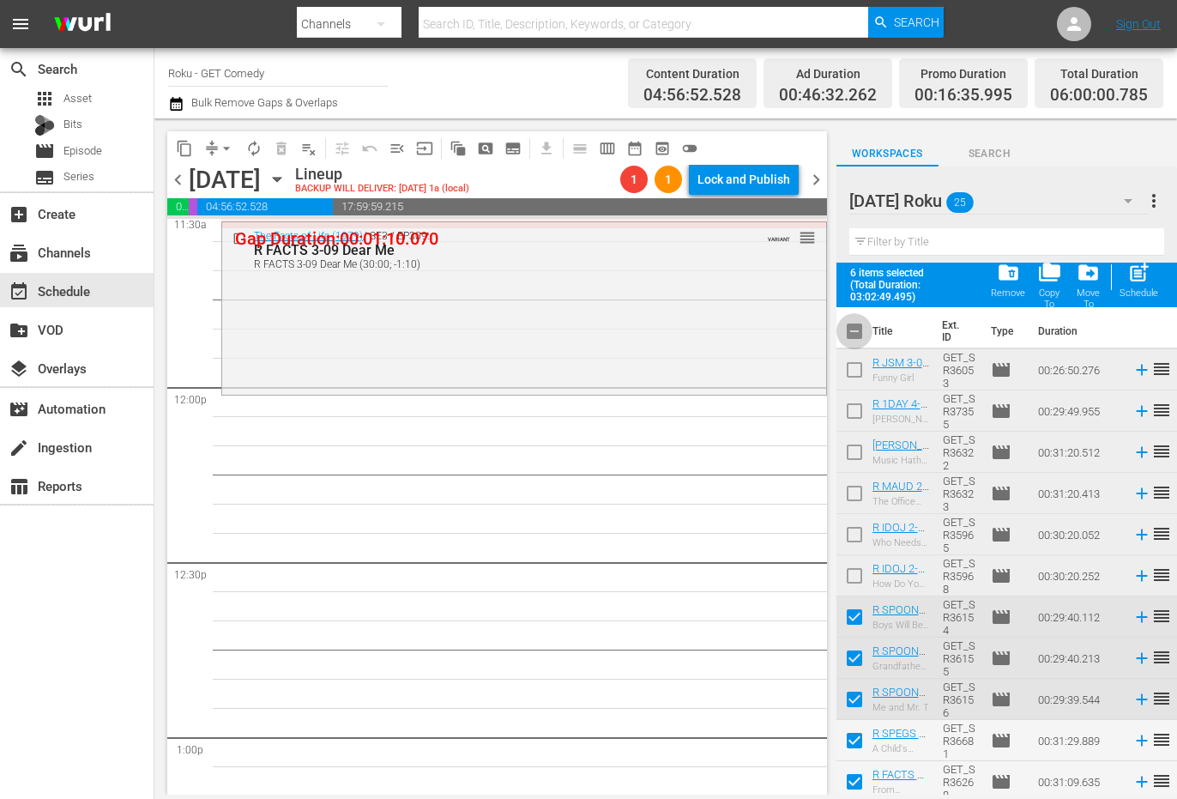
click at [855, 333] on input "checkbox" at bounding box center [855, 335] width 36 height 36
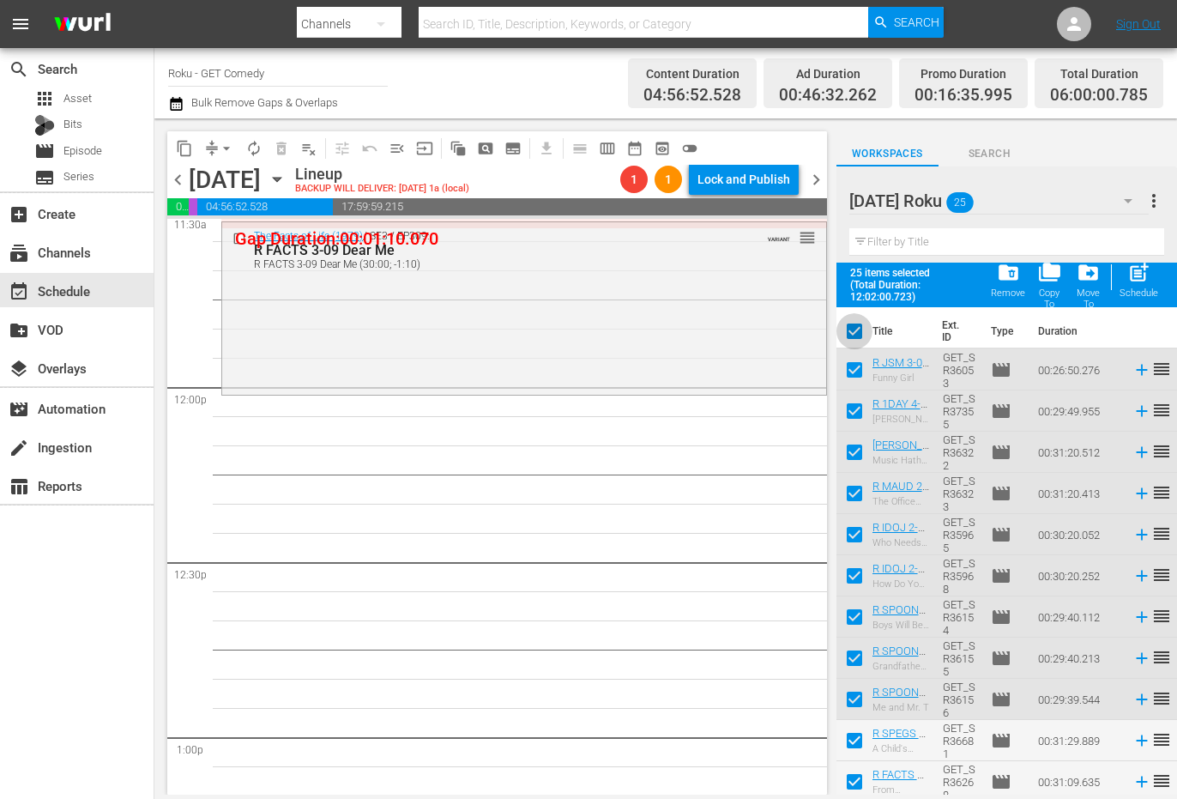
click at [855, 333] on input "checkbox" at bounding box center [855, 335] width 36 height 36
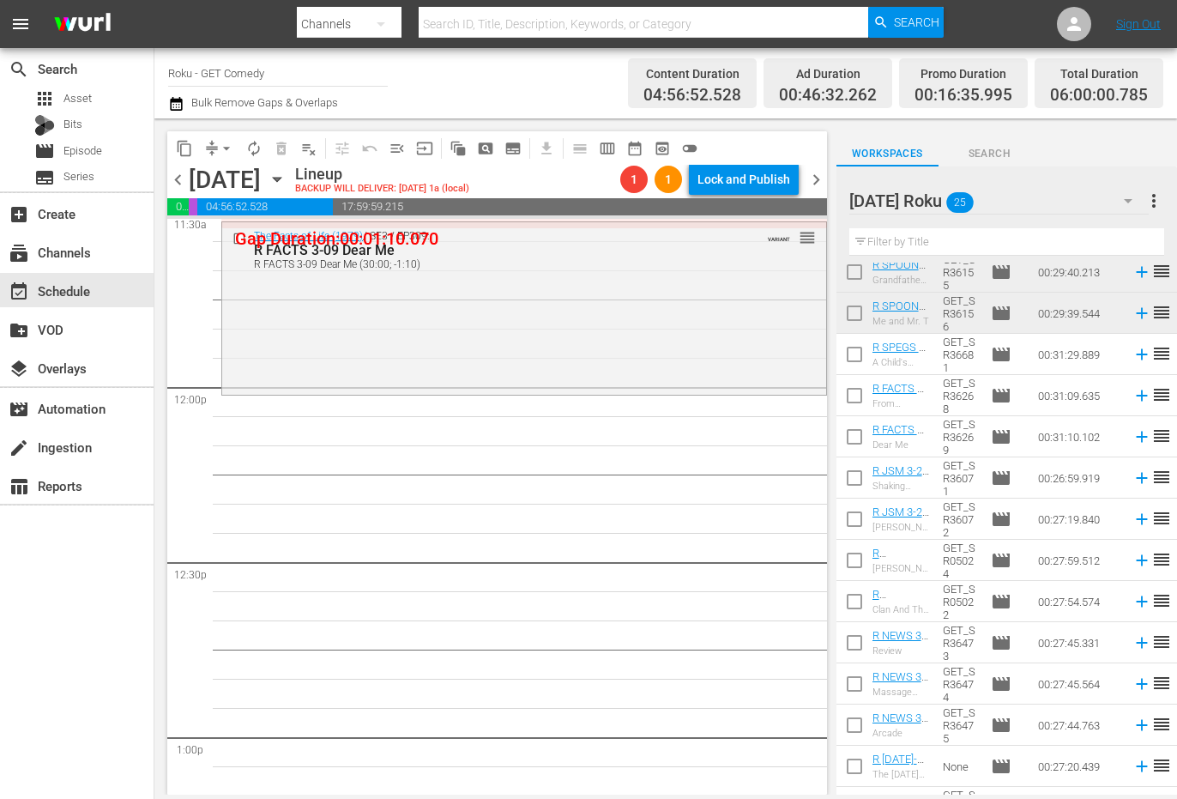
scroll to position [343, 0]
click at [855, 473] on input "checkbox" at bounding box center [855, 480] width 36 height 36
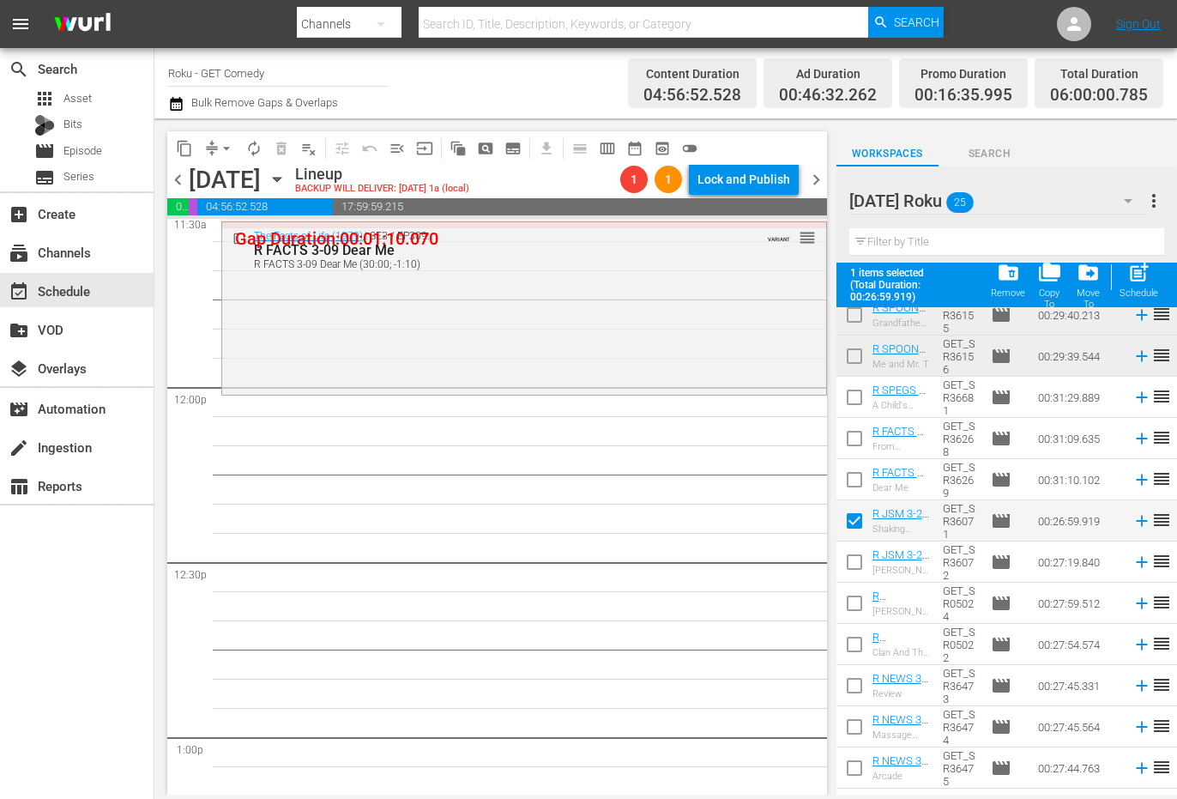
drag, startPoint x: 851, startPoint y: 564, endPoint x: 850, endPoint y: 589, distance: 24.9
click at [851, 565] on input "checkbox" at bounding box center [855, 565] width 36 height 36
click at [852, 607] on input "checkbox" at bounding box center [855, 607] width 36 height 36
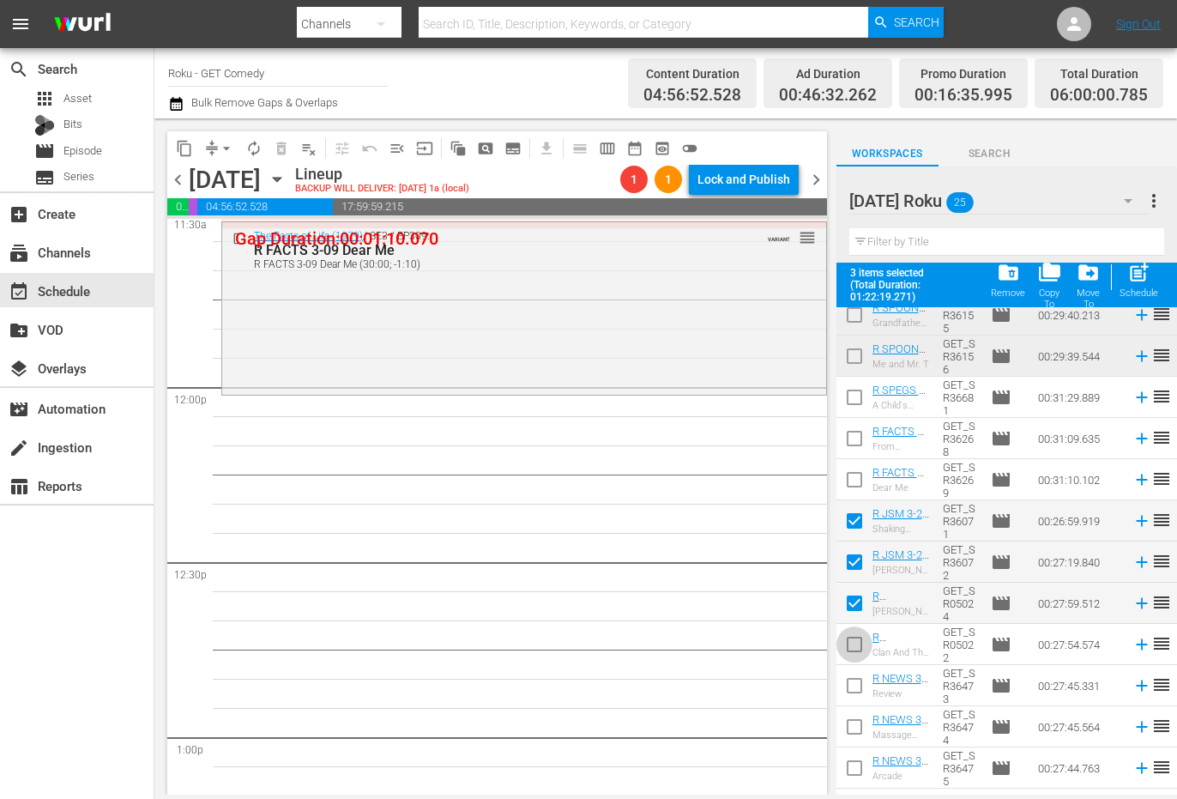
click at [843, 651] on input "checkbox" at bounding box center [855, 648] width 36 height 36
click at [850, 682] on input "checkbox" at bounding box center [855, 689] width 36 height 36
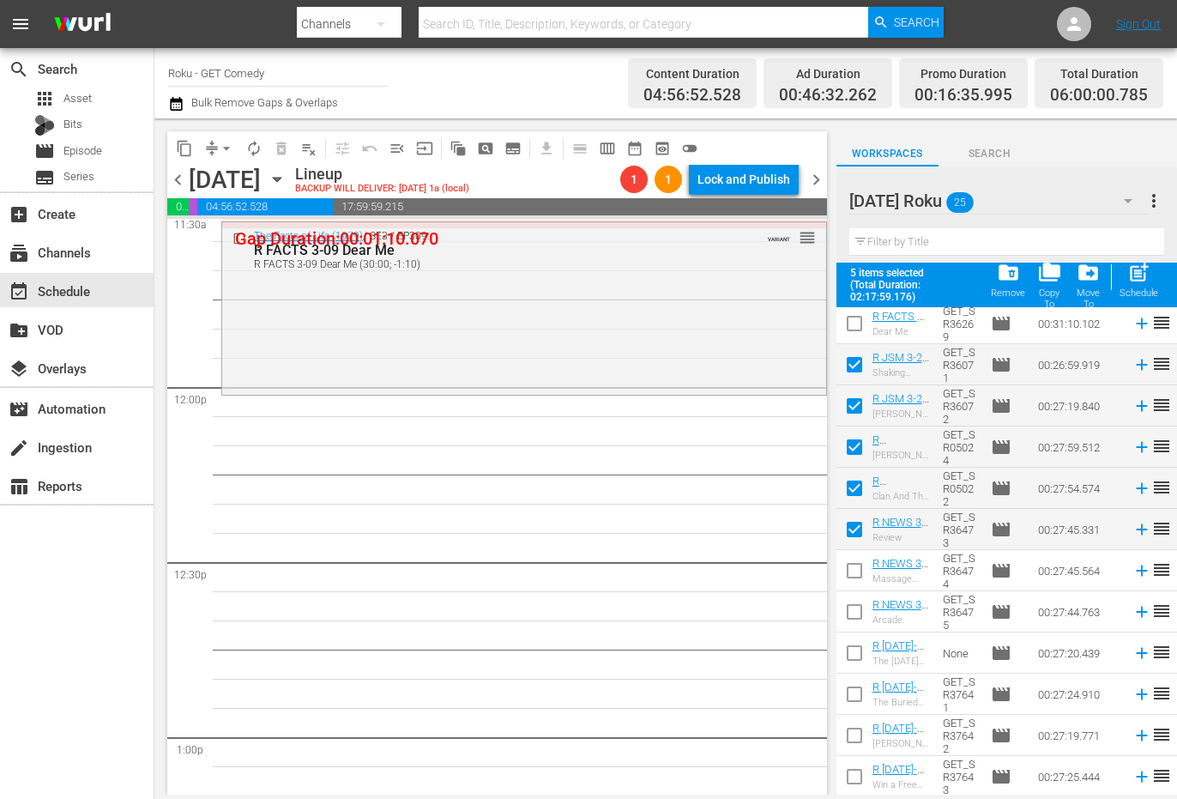
scroll to position [515, 0]
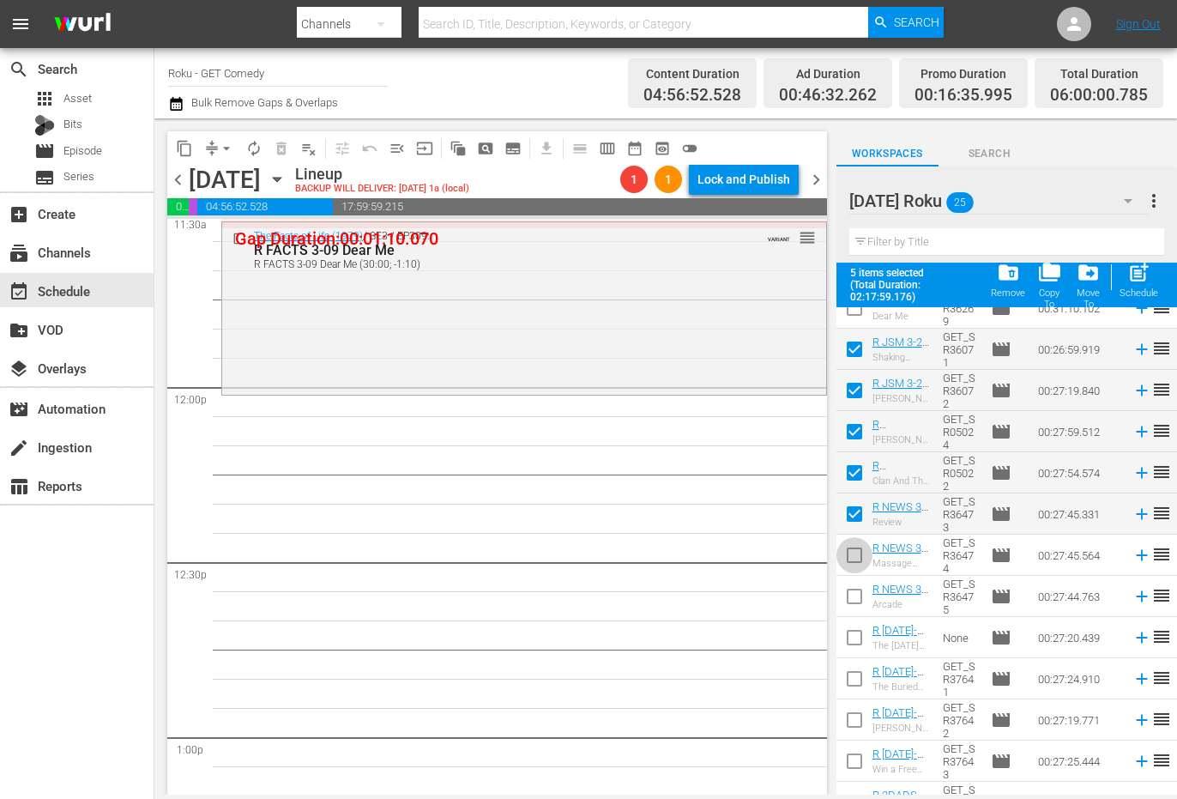
click at [860, 559] on input "checkbox" at bounding box center [855, 559] width 36 height 36
click at [859, 597] on input "checkbox" at bounding box center [855, 600] width 36 height 36
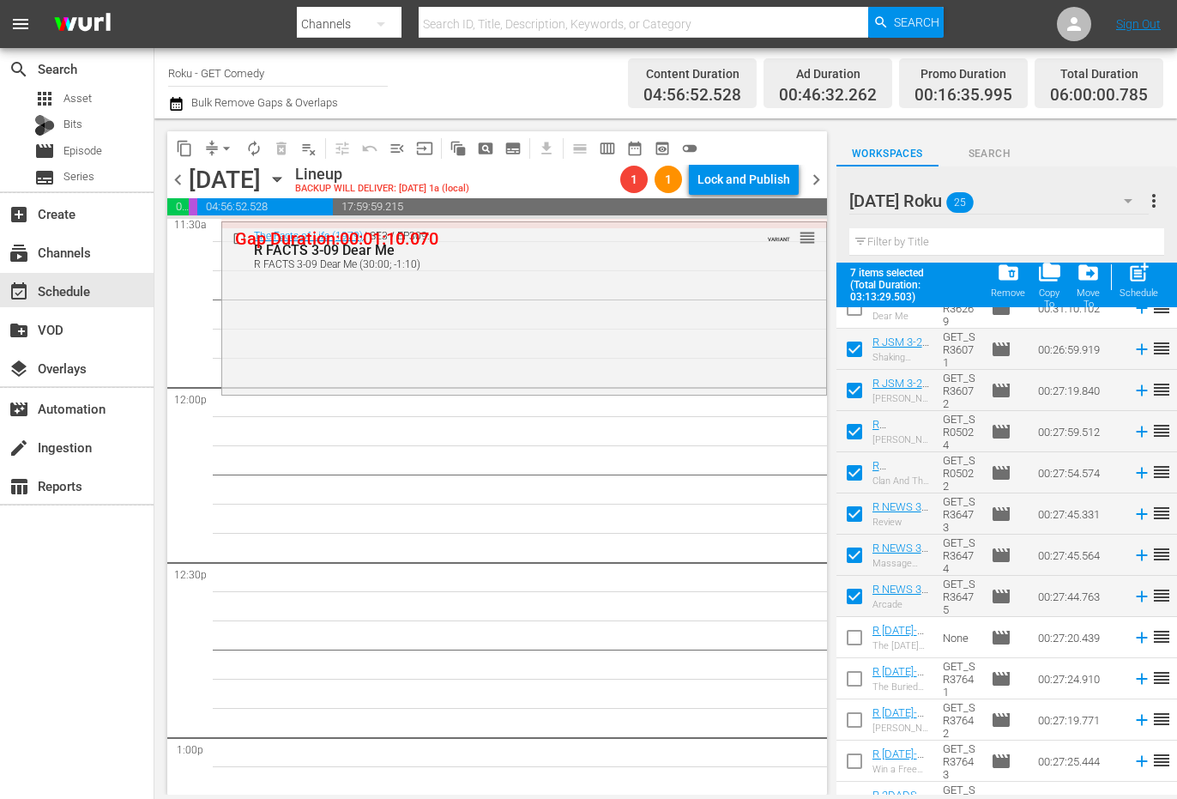
click at [857, 647] on input "checkbox" at bounding box center [855, 641] width 36 height 36
drag, startPoint x: 854, startPoint y: 674, endPoint x: 855, endPoint y: 698, distance: 24.9
click at [854, 675] on input "checkbox" at bounding box center [855, 682] width 36 height 36
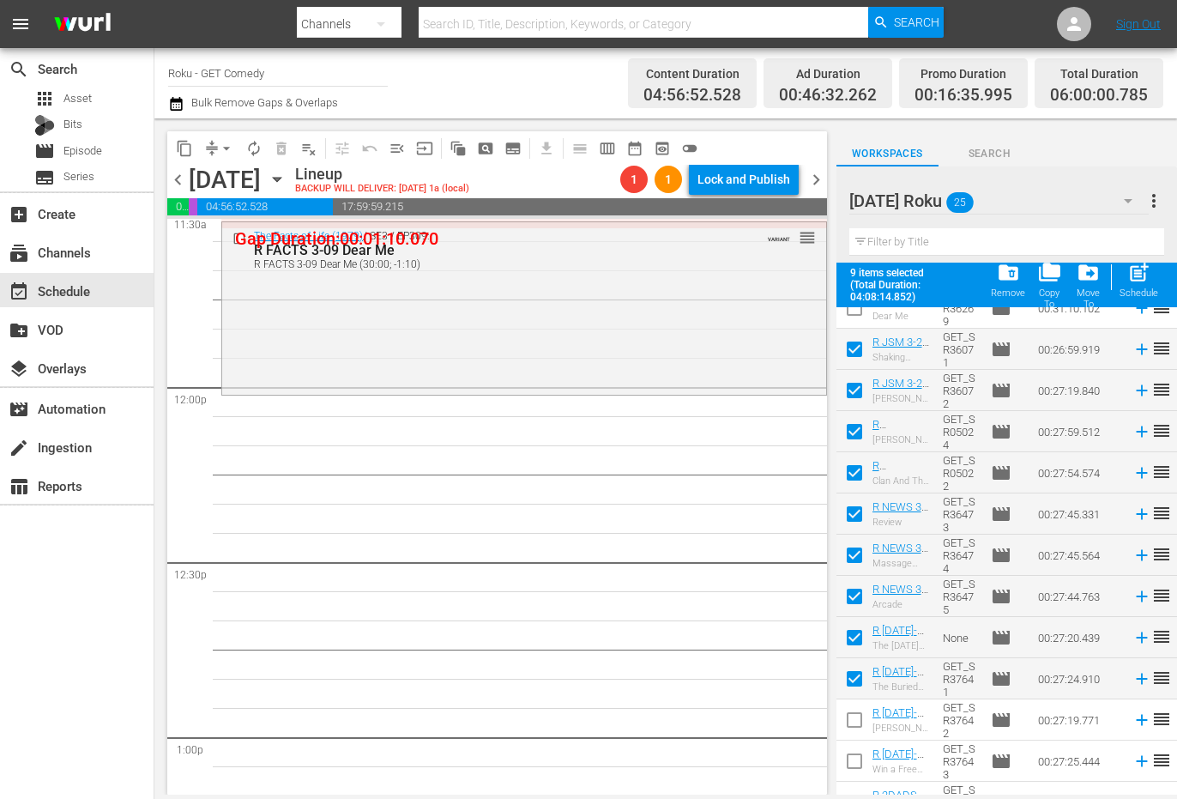
click at [851, 722] on input "checkbox" at bounding box center [855, 723] width 36 height 36
click at [856, 766] on input "checkbox" at bounding box center [855, 764] width 36 height 36
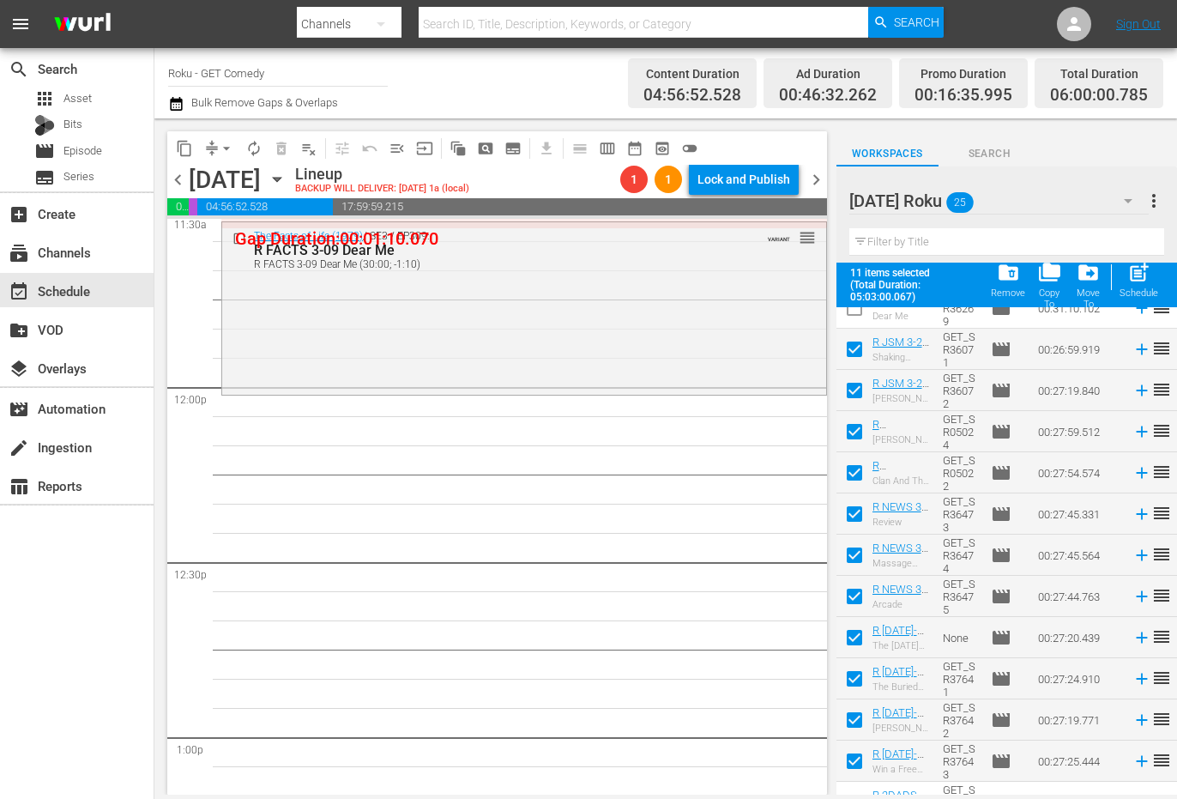
scroll to position [582, 0]
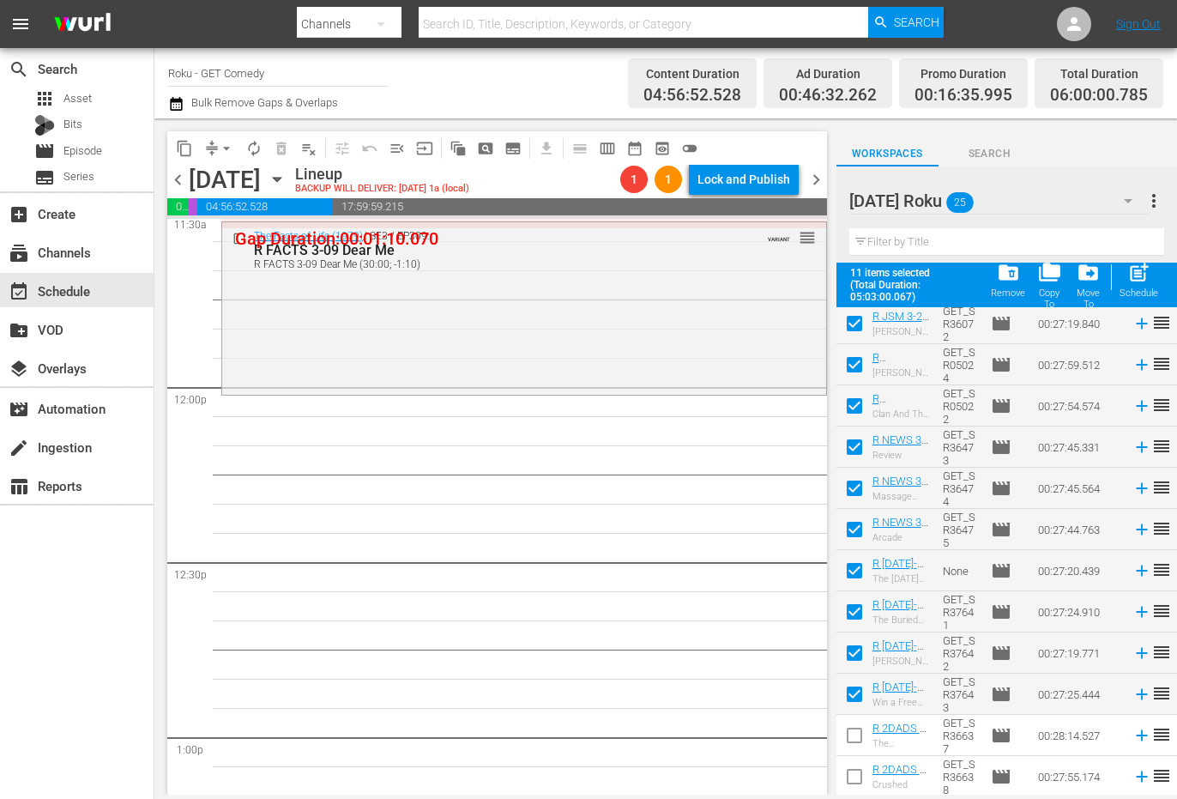
click at [855, 746] on input "checkbox" at bounding box center [855, 739] width 36 height 36
click at [855, 774] on input "checkbox" at bounding box center [855, 780] width 36 height 36
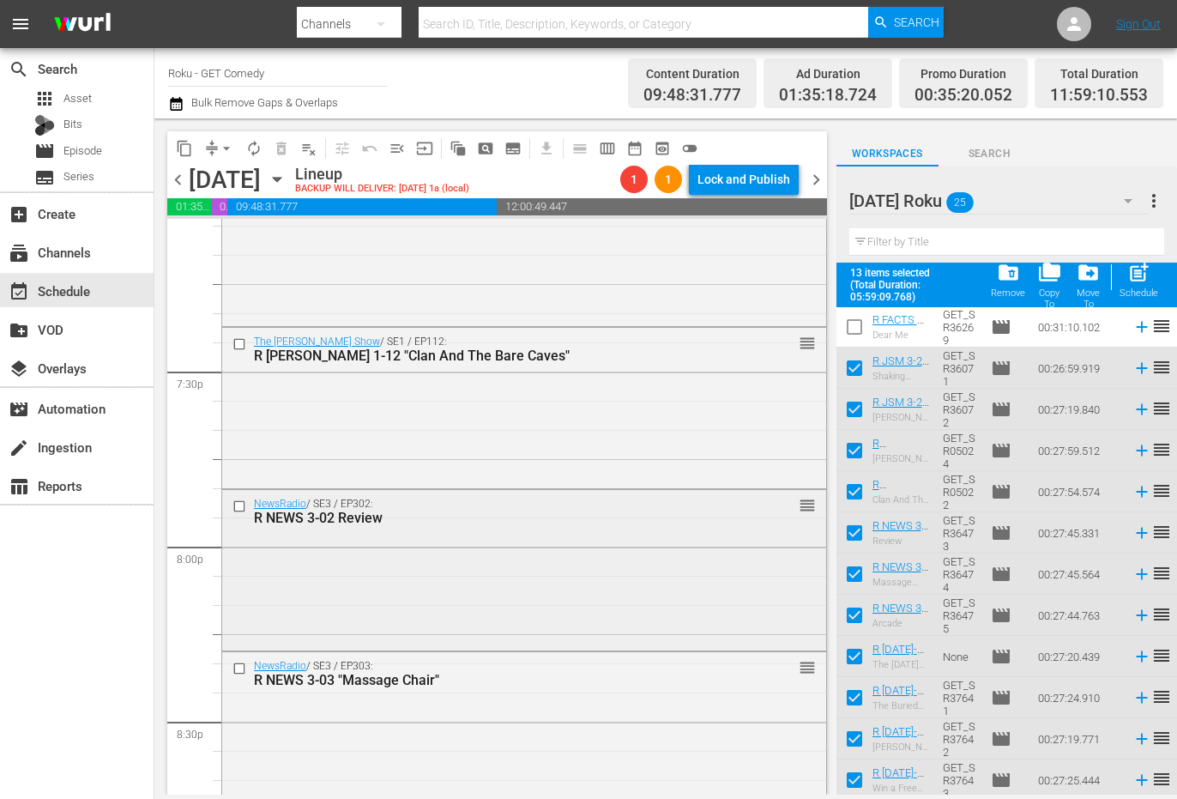
scroll to position [6693, 0]
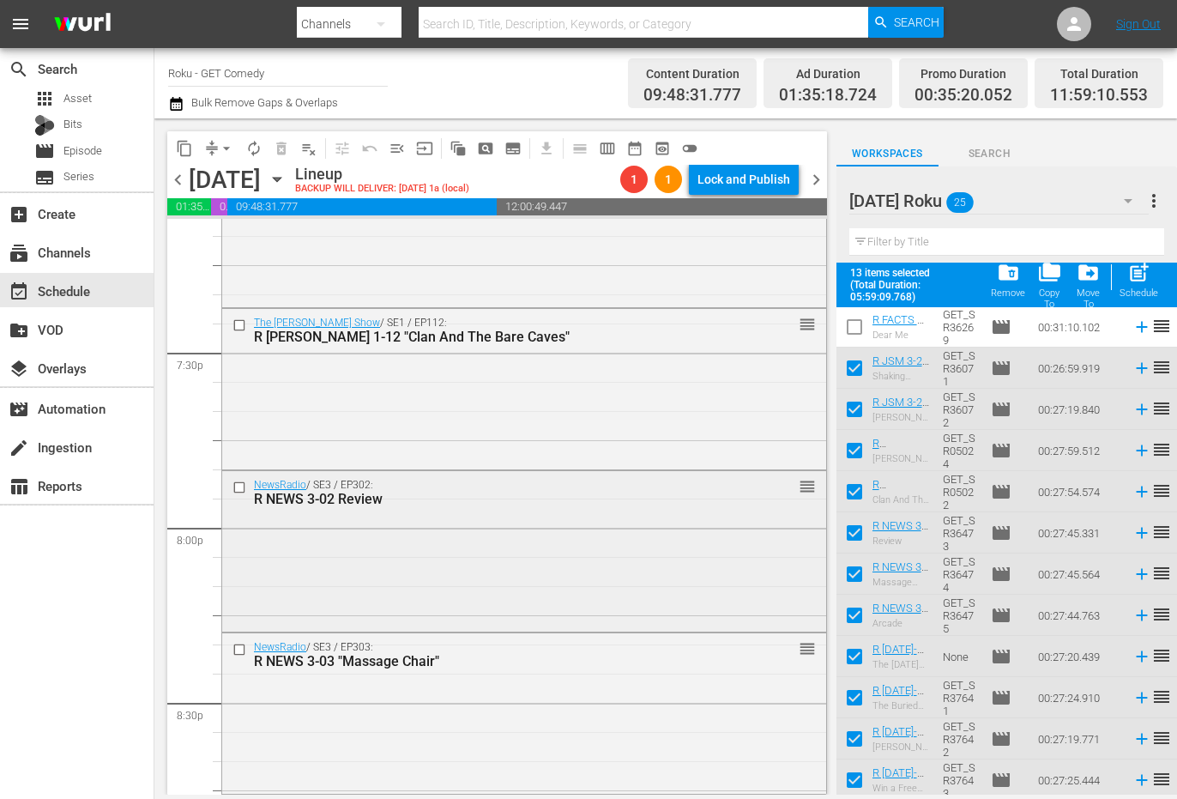
click at [585, 504] on div "R NEWS 3-02 Review" at bounding box center [494, 499] width 481 height 16
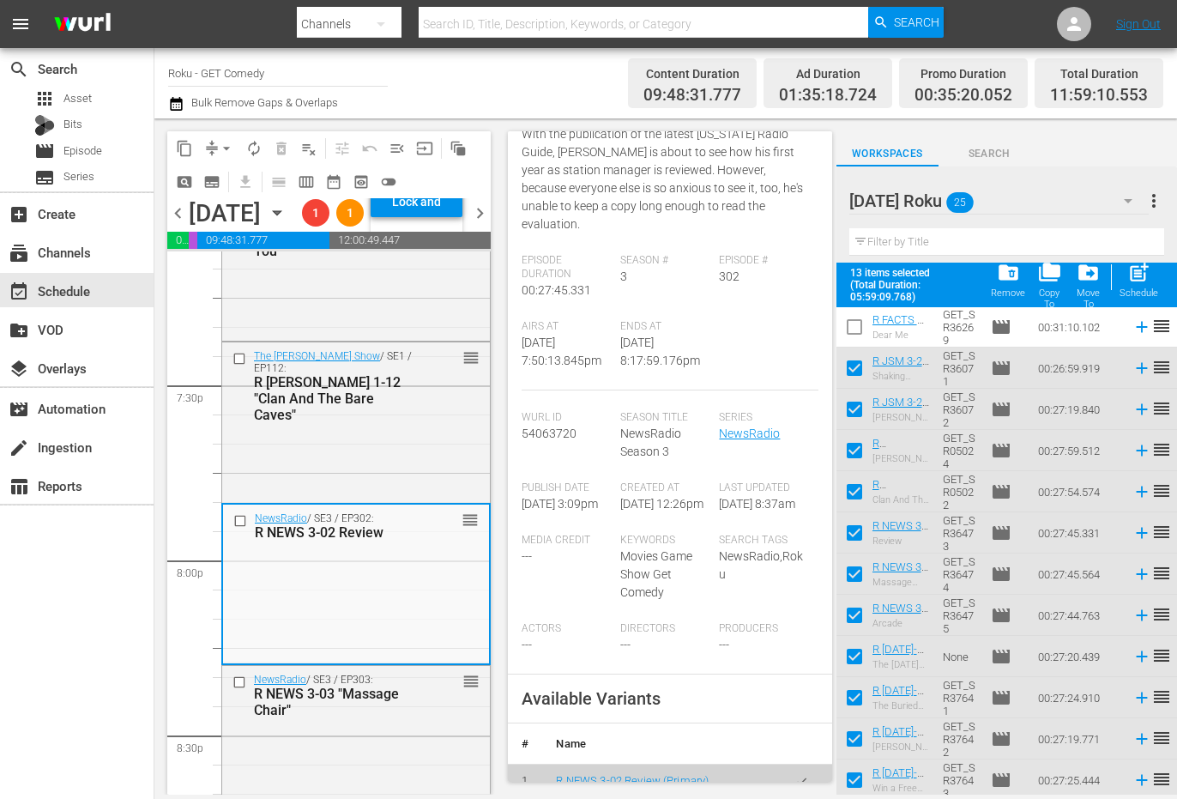
scroll to position [257, 0]
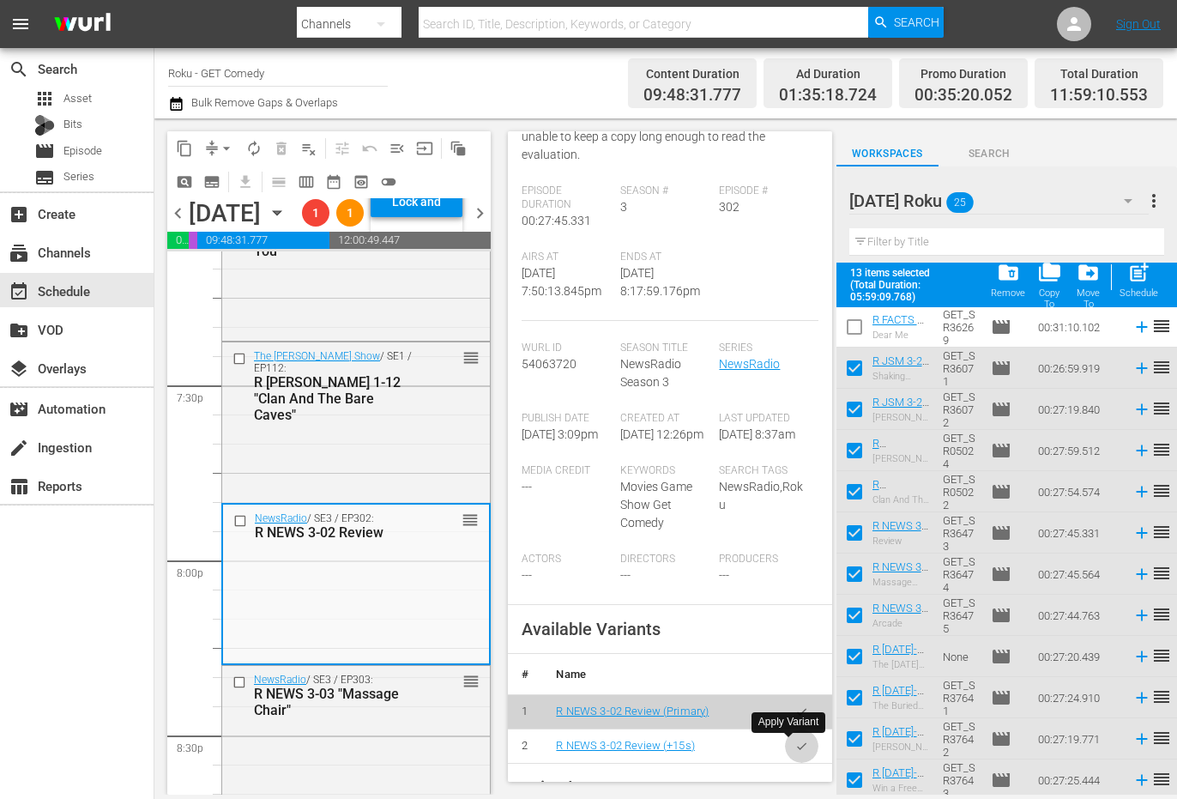
click at [795, 751] on button "button" at bounding box center [801, 745] width 33 height 33
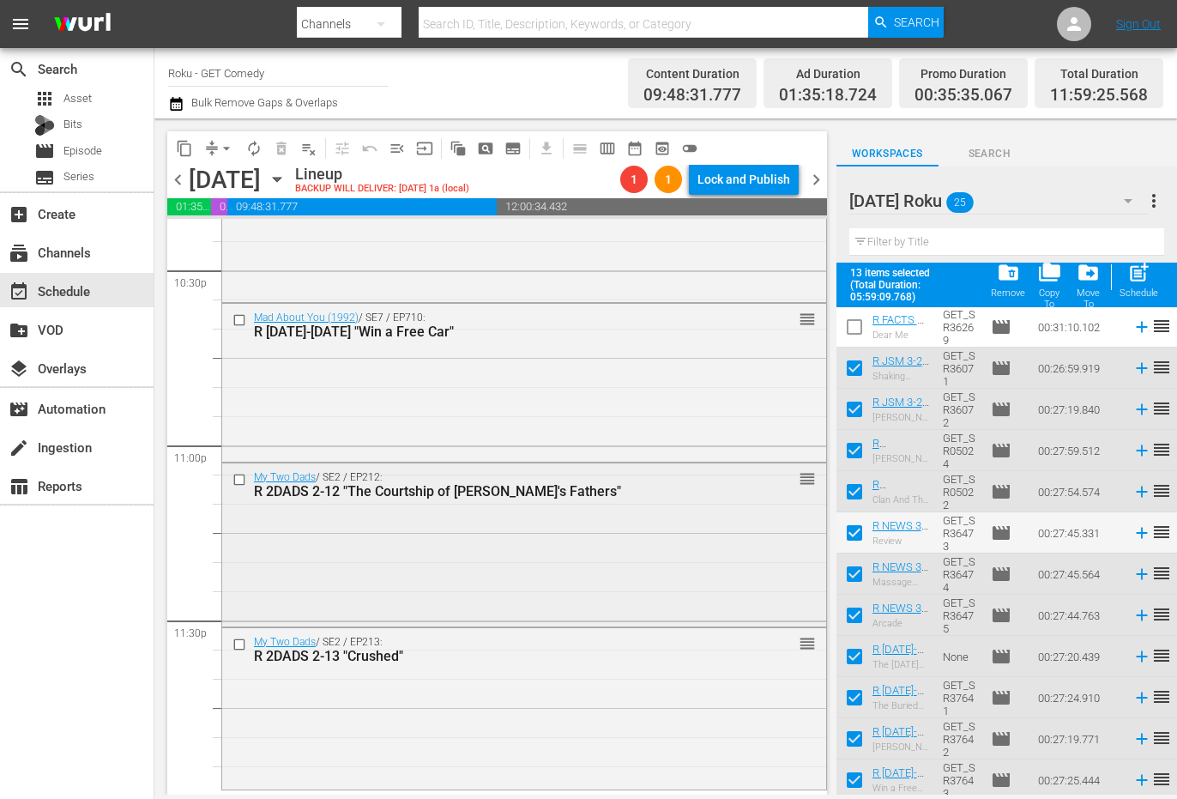
scroll to position [7826, 0]
drag, startPoint x: 445, startPoint y: 398, endPoint x: 689, endPoint y: 517, distance: 271.3
click at [445, 398] on div "Mad About You (1992) / SE7 / EP710: R [DATE]-[DATE] "Win a Free Car" reorder" at bounding box center [524, 380] width 604 height 154
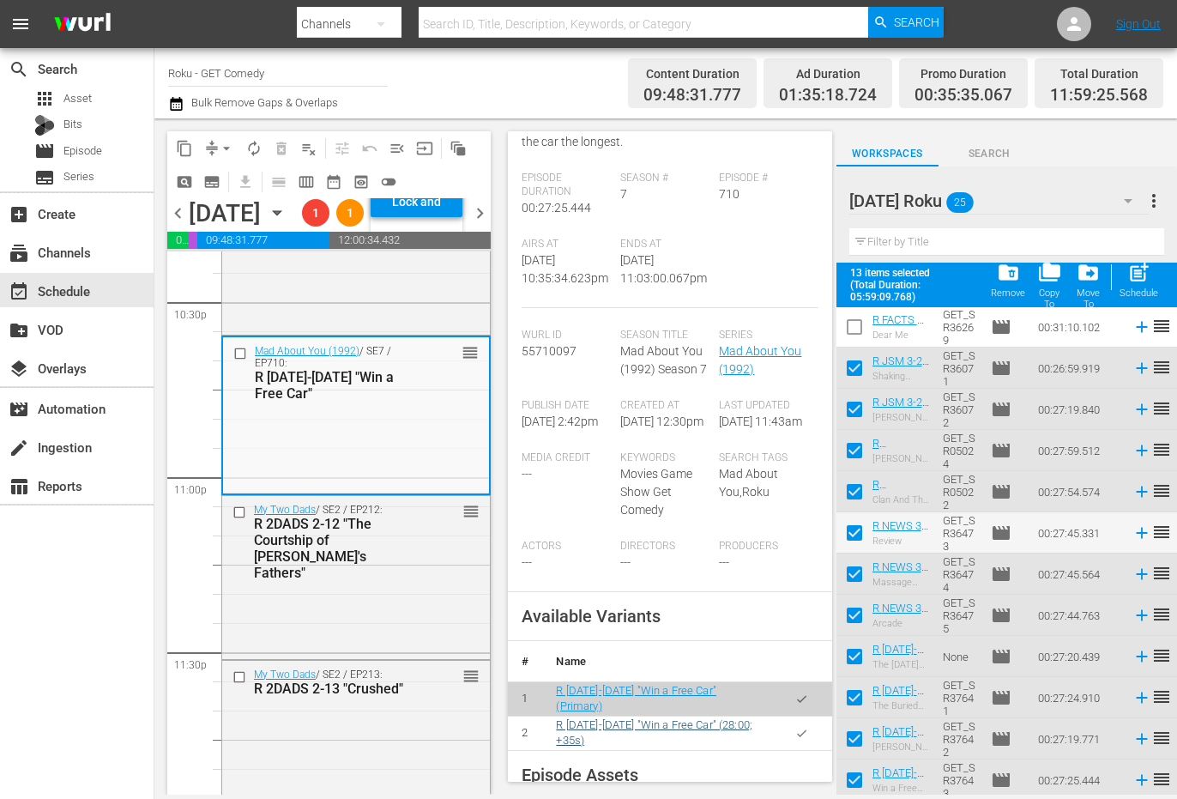
scroll to position [257, 0]
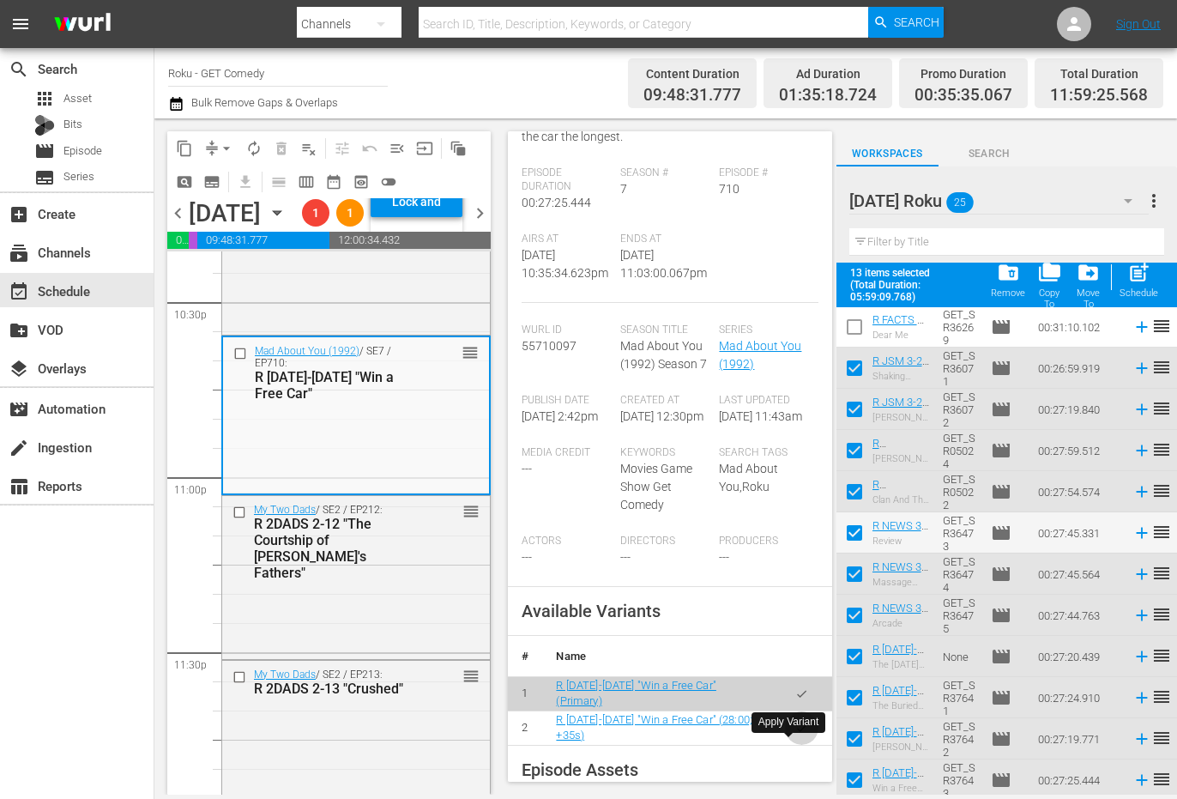
click at [798, 745] on button "button" at bounding box center [801, 727] width 33 height 33
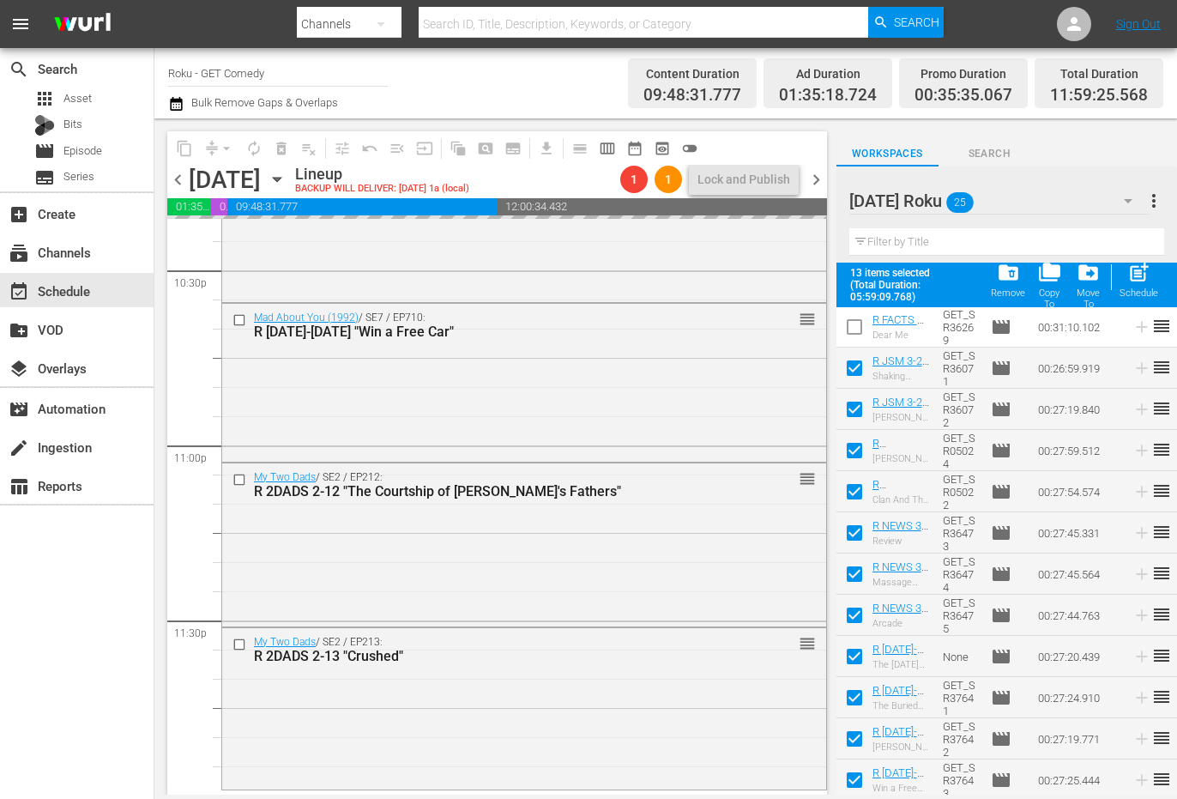
scroll to position [7826, 0]
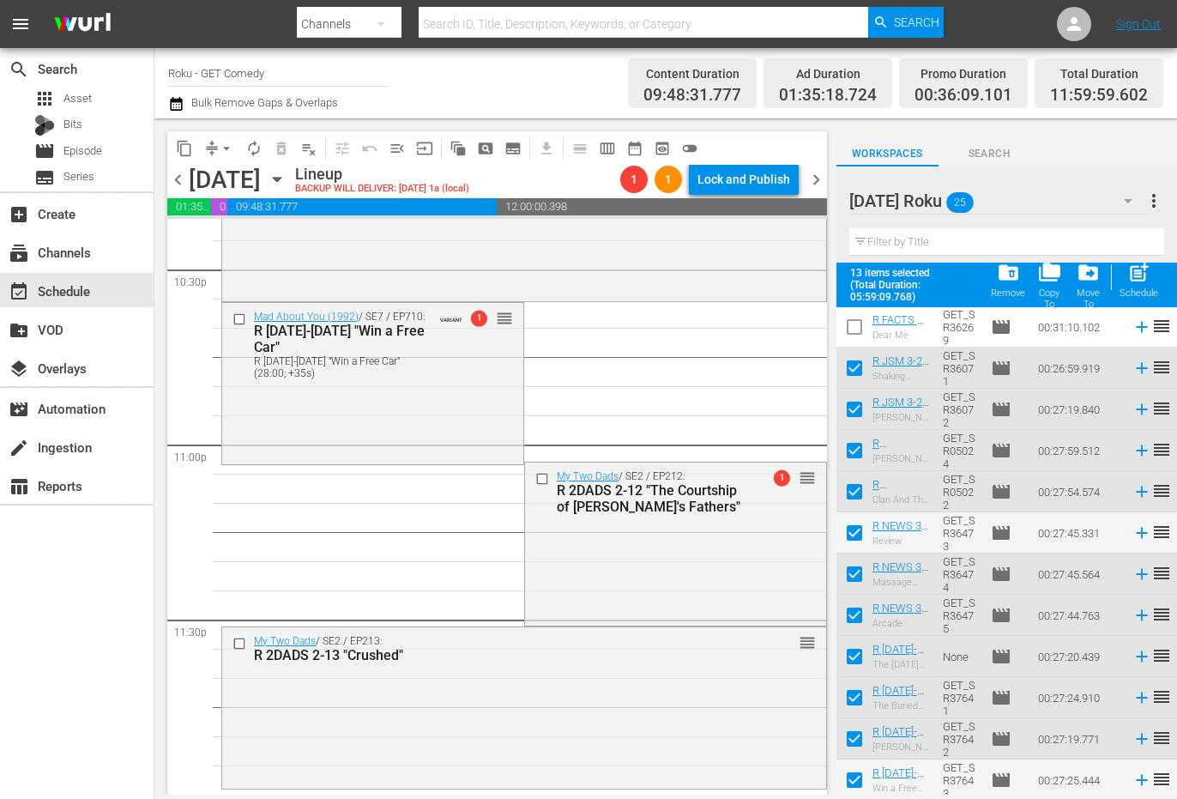
click at [281, 181] on icon "button" at bounding box center [277, 180] width 8 height 4
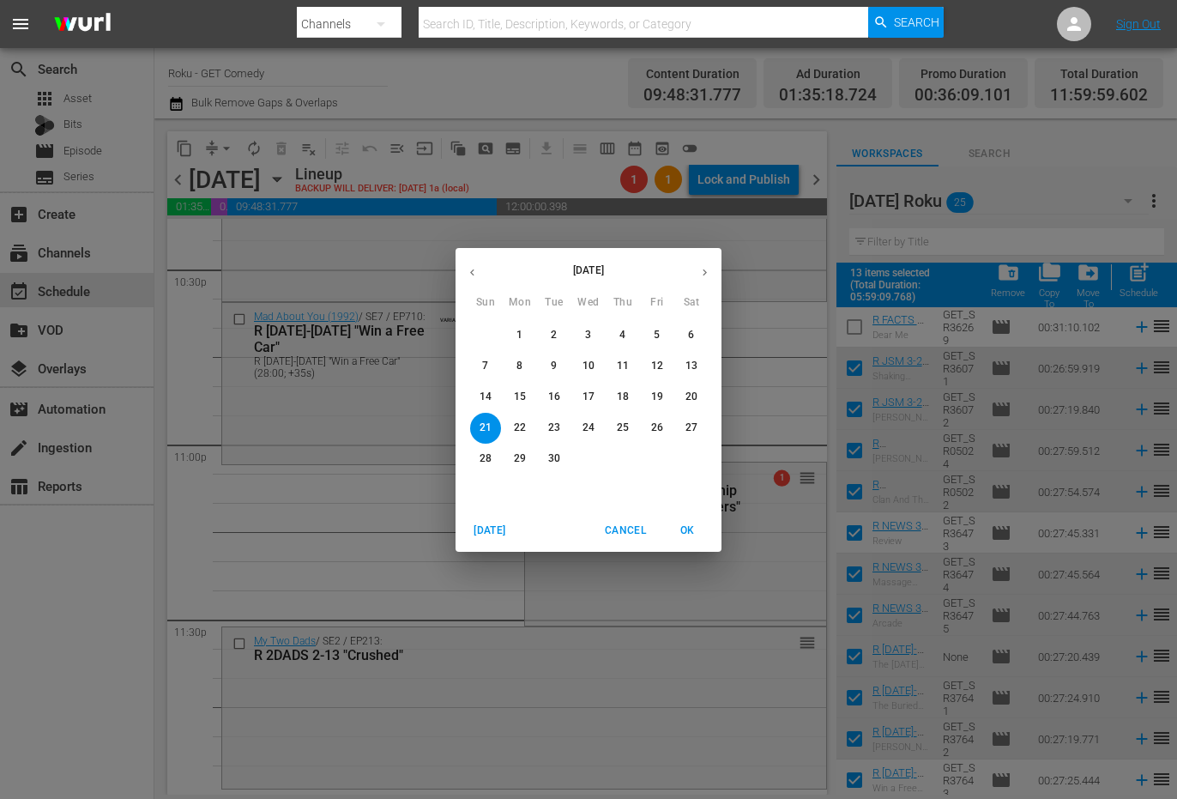
click at [685, 366] on span "13" at bounding box center [691, 366] width 31 height 15
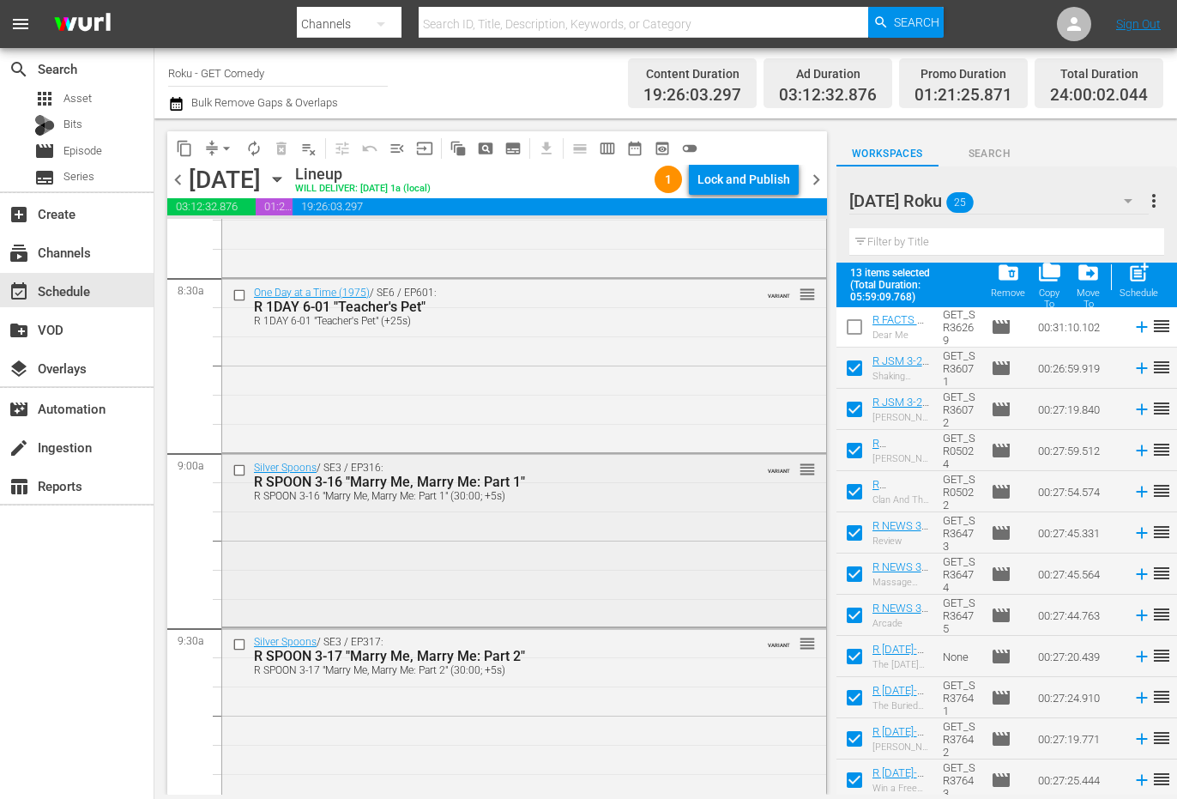
scroll to position [2917, 0]
click at [244, 474] on input "checkbox" at bounding box center [242, 469] width 18 height 15
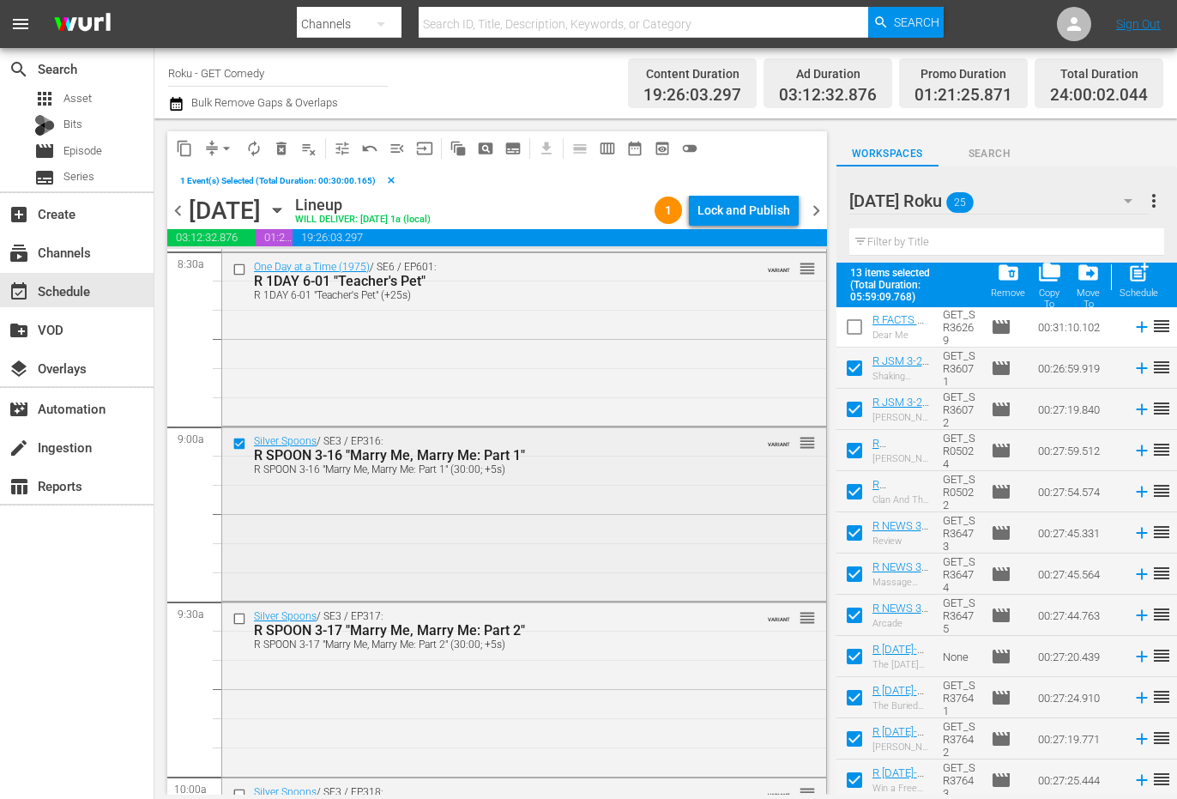
scroll to position [3003, 0]
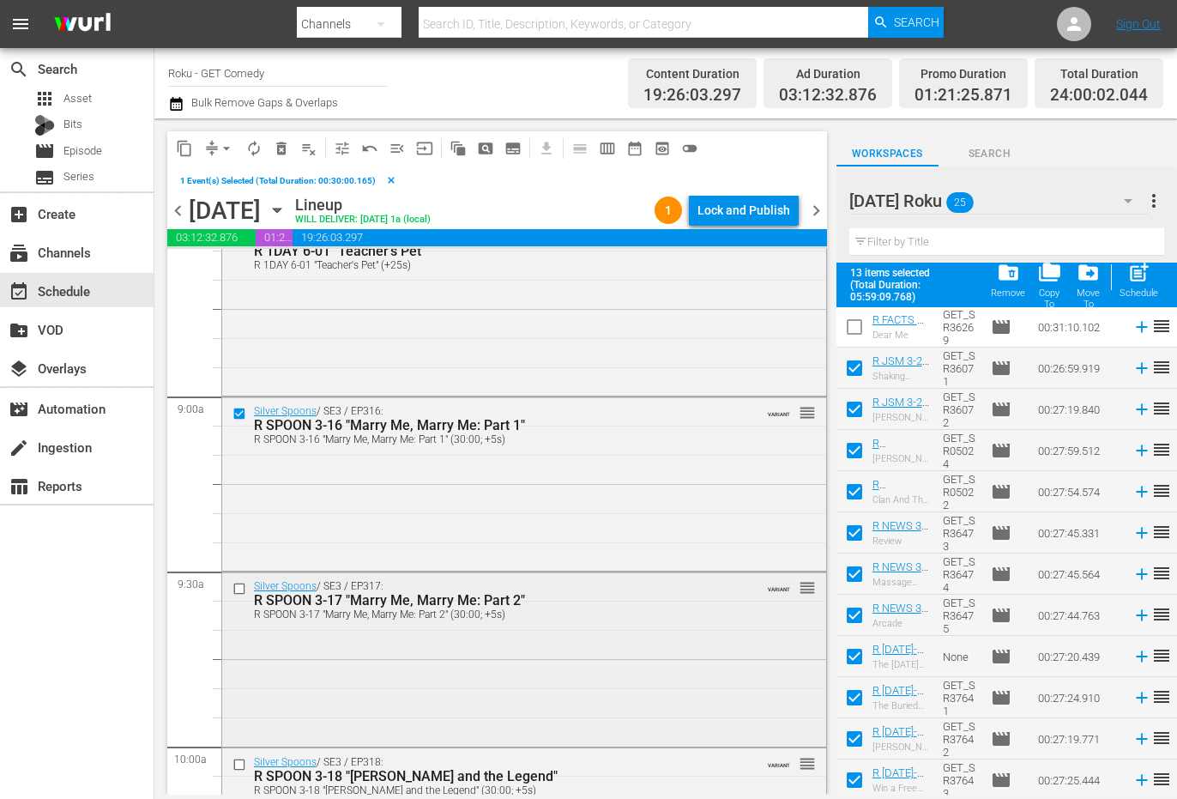
click at [238, 590] on input "checkbox" at bounding box center [242, 589] width 18 height 15
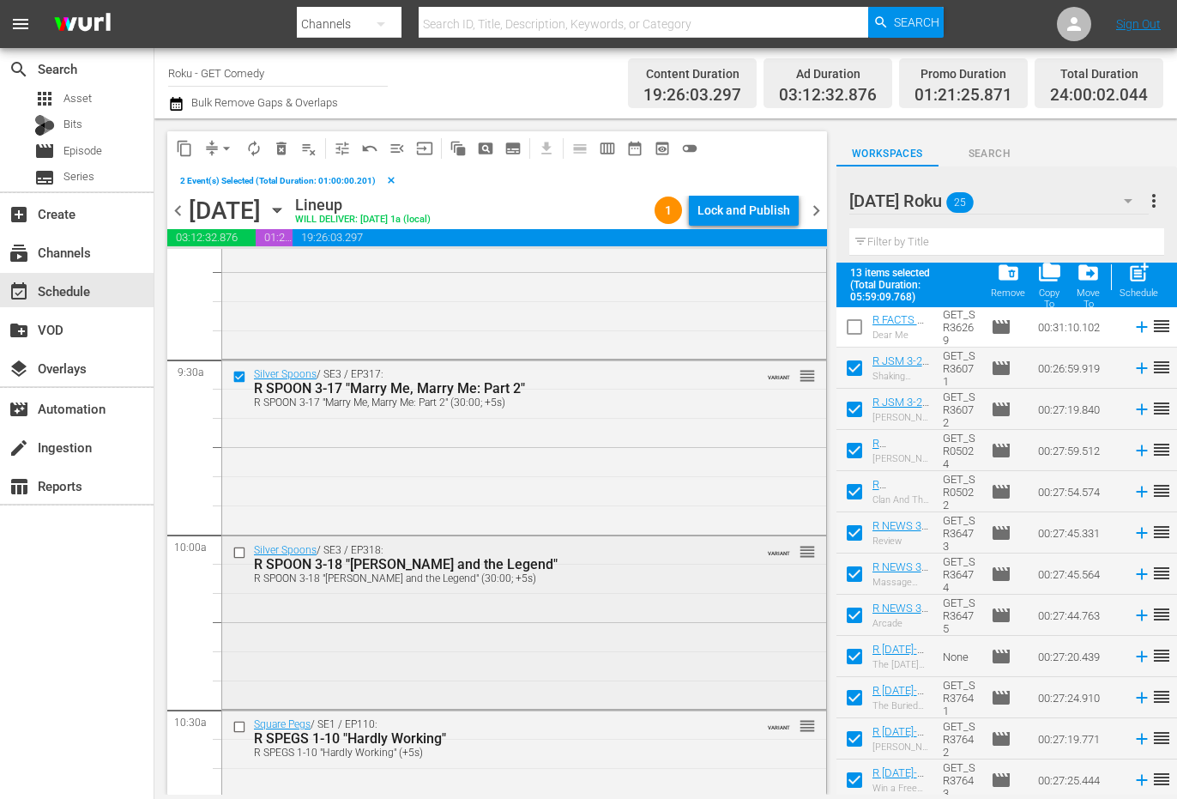
scroll to position [3261, 0]
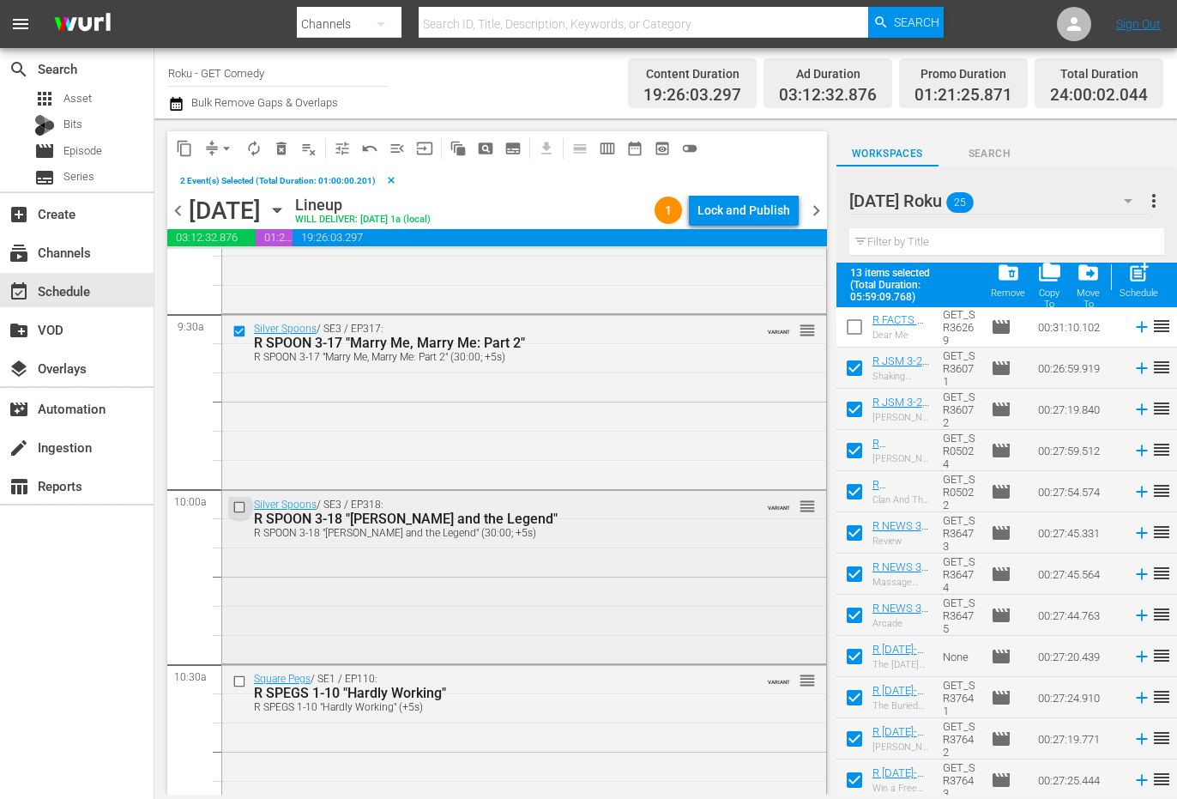
click at [234, 508] on input "checkbox" at bounding box center [242, 506] width 18 height 15
click at [236, 684] on input "checkbox" at bounding box center [242, 681] width 18 height 15
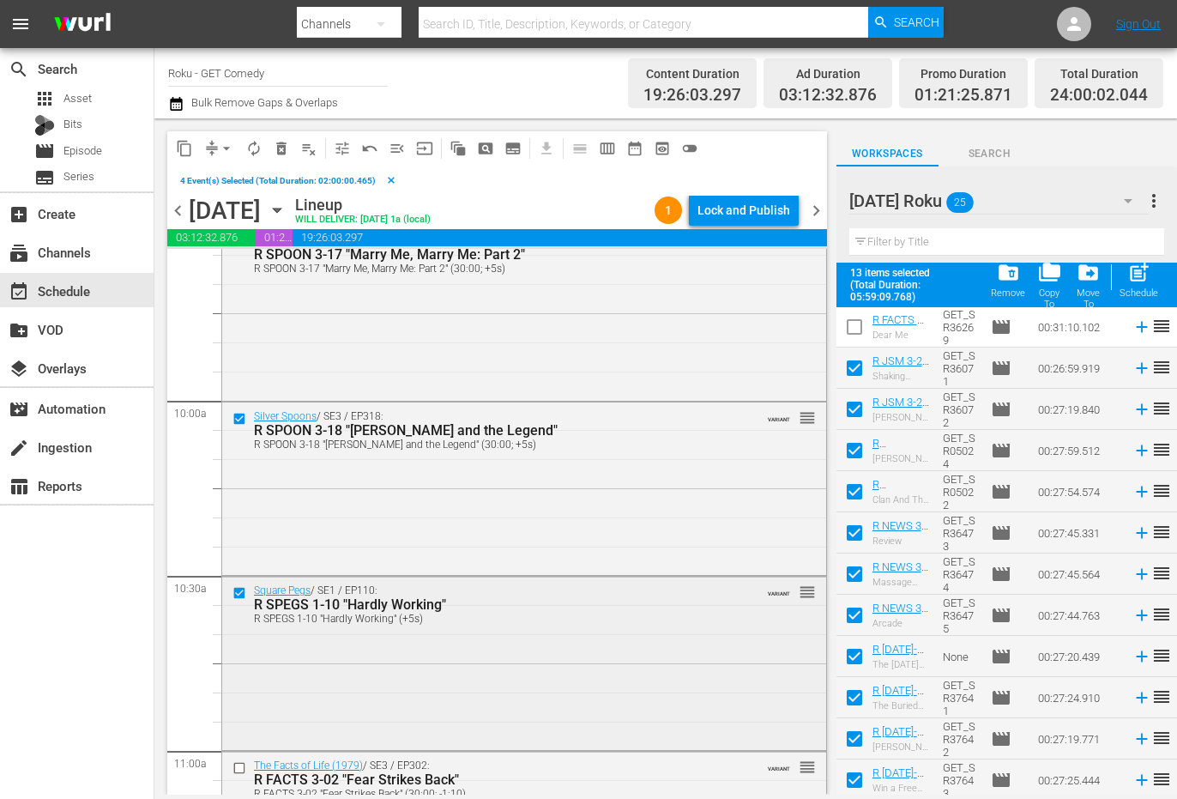
scroll to position [3432, 0]
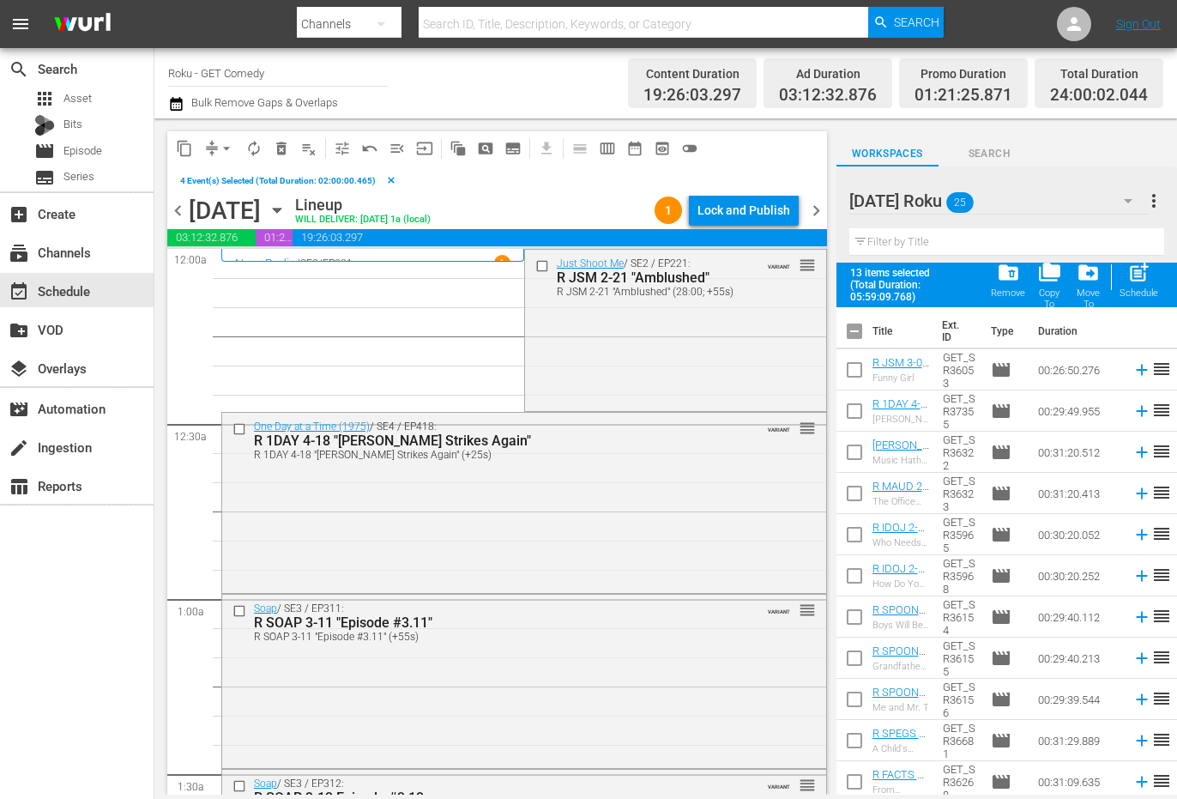
scroll to position [496, 0]
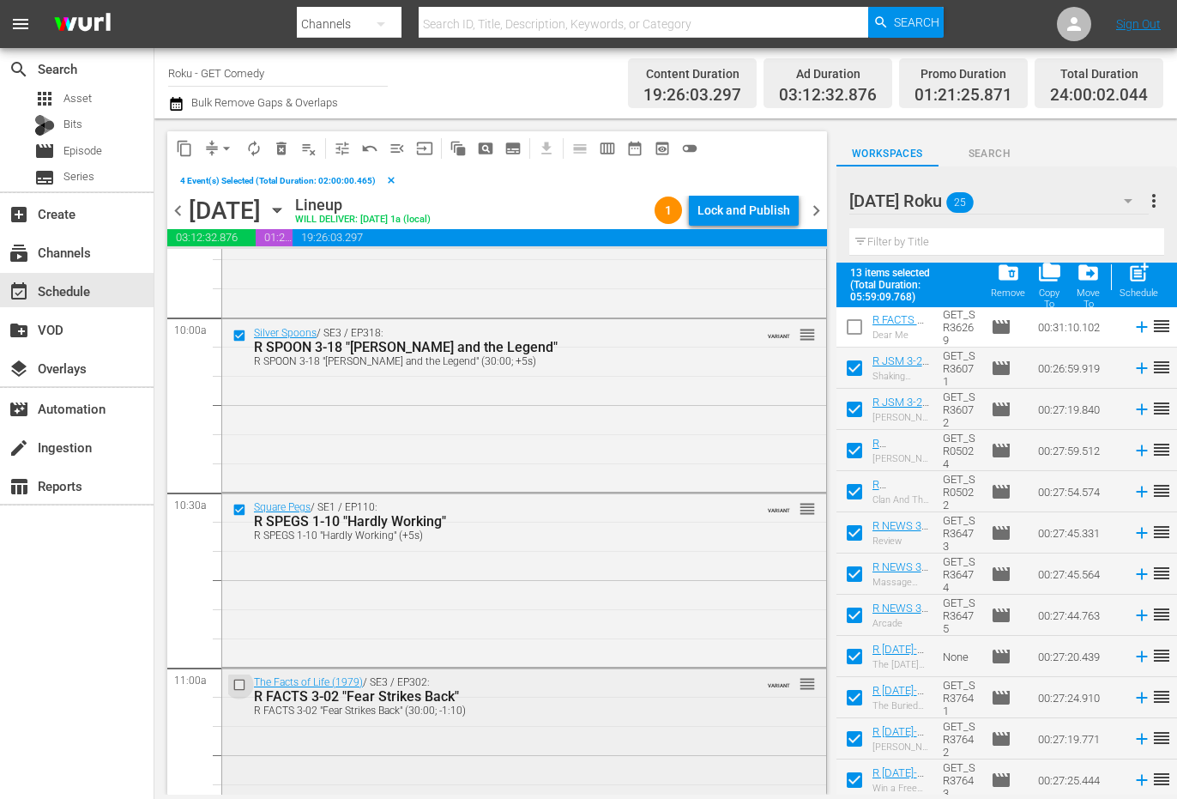
click at [240, 684] on input "checkbox" at bounding box center [242, 685] width 18 height 15
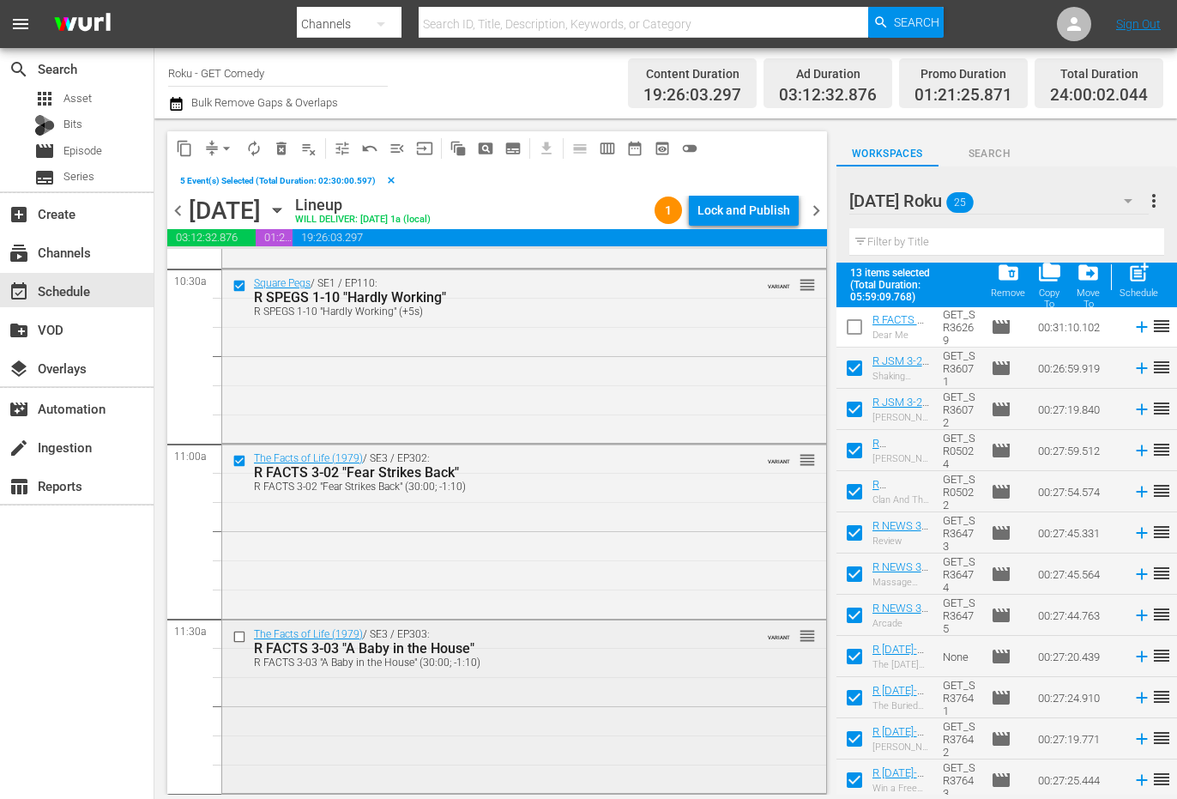
scroll to position [3690, 0]
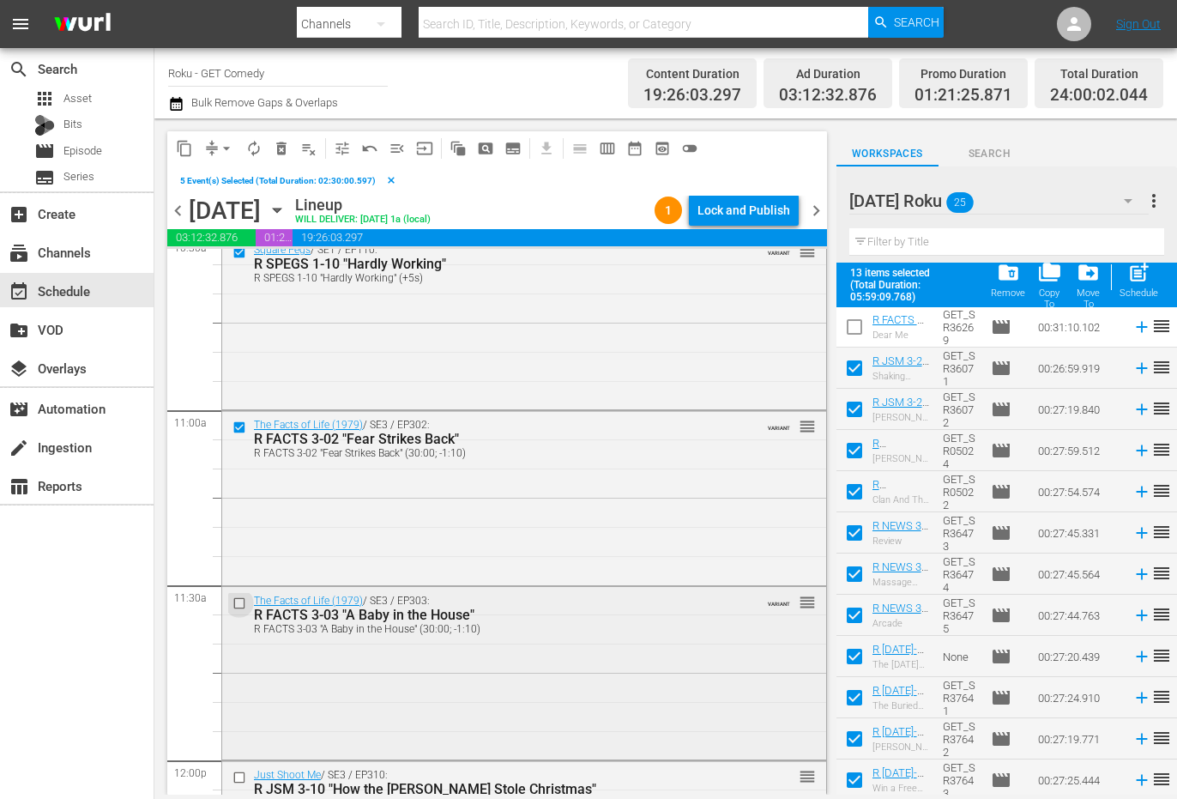
click at [241, 604] on input "checkbox" at bounding box center [242, 602] width 18 height 15
click at [180, 146] on span "content_copy" at bounding box center [184, 148] width 17 height 17
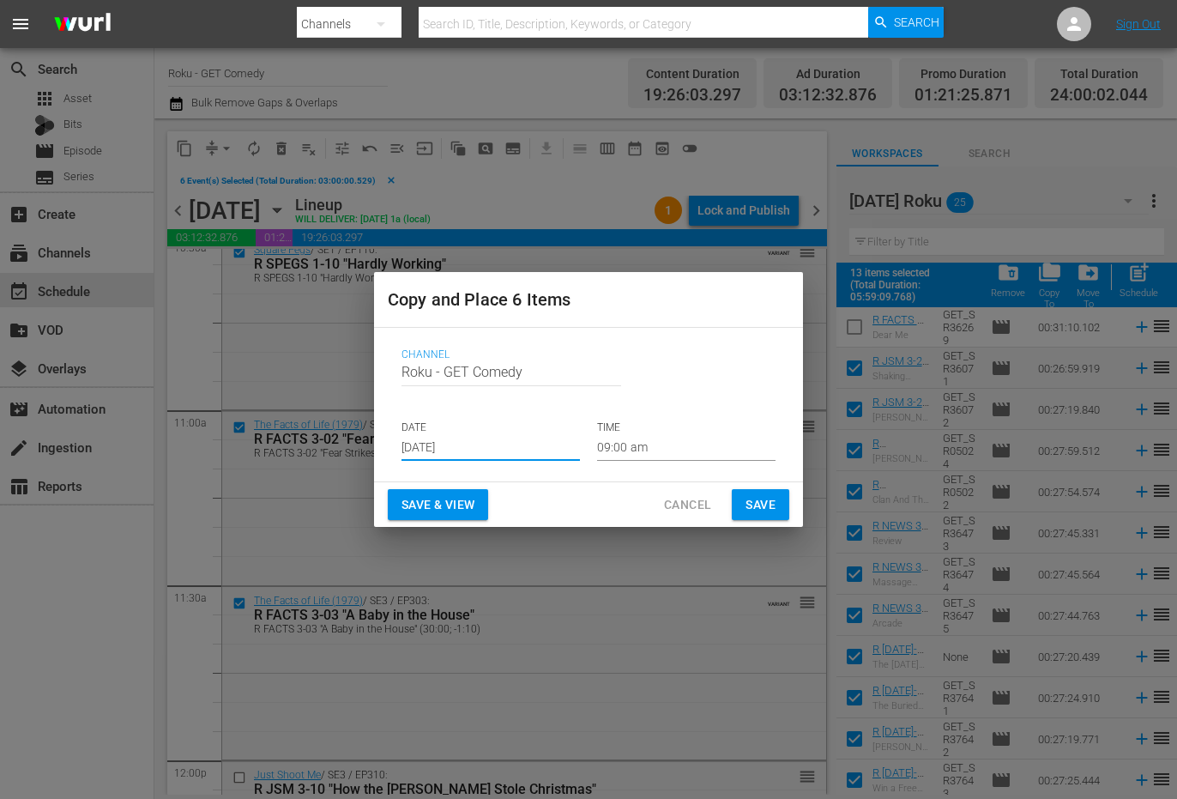
click at [451, 450] on input "[DATE]" at bounding box center [491, 448] width 178 height 26
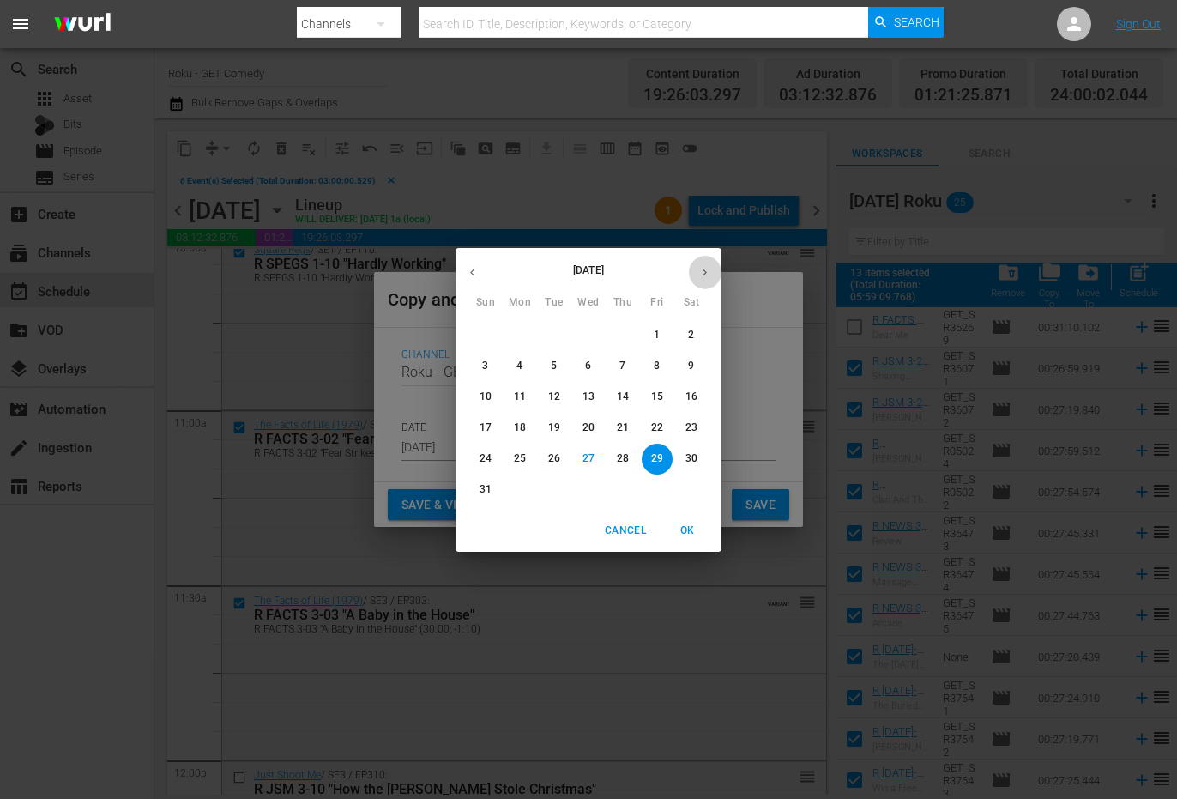
click at [706, 282] on button "button" at bounding box center [704, 272] width 33 height 33
click at [487, 429] on p "21" at bounding box center [486, 427] width 12 height 15
type input "[DATE]"
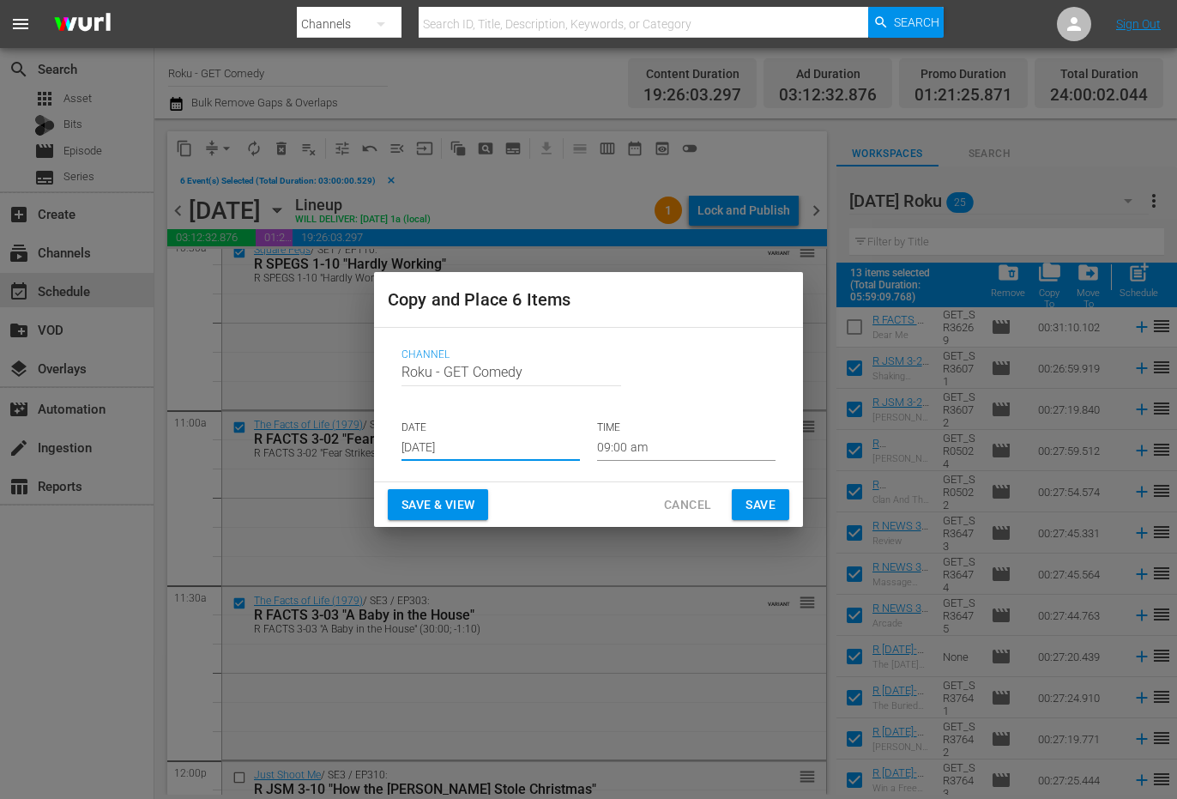
click at [625, 451] on input "09:00 am" at bounding box center [686, 448] width 178 height 26
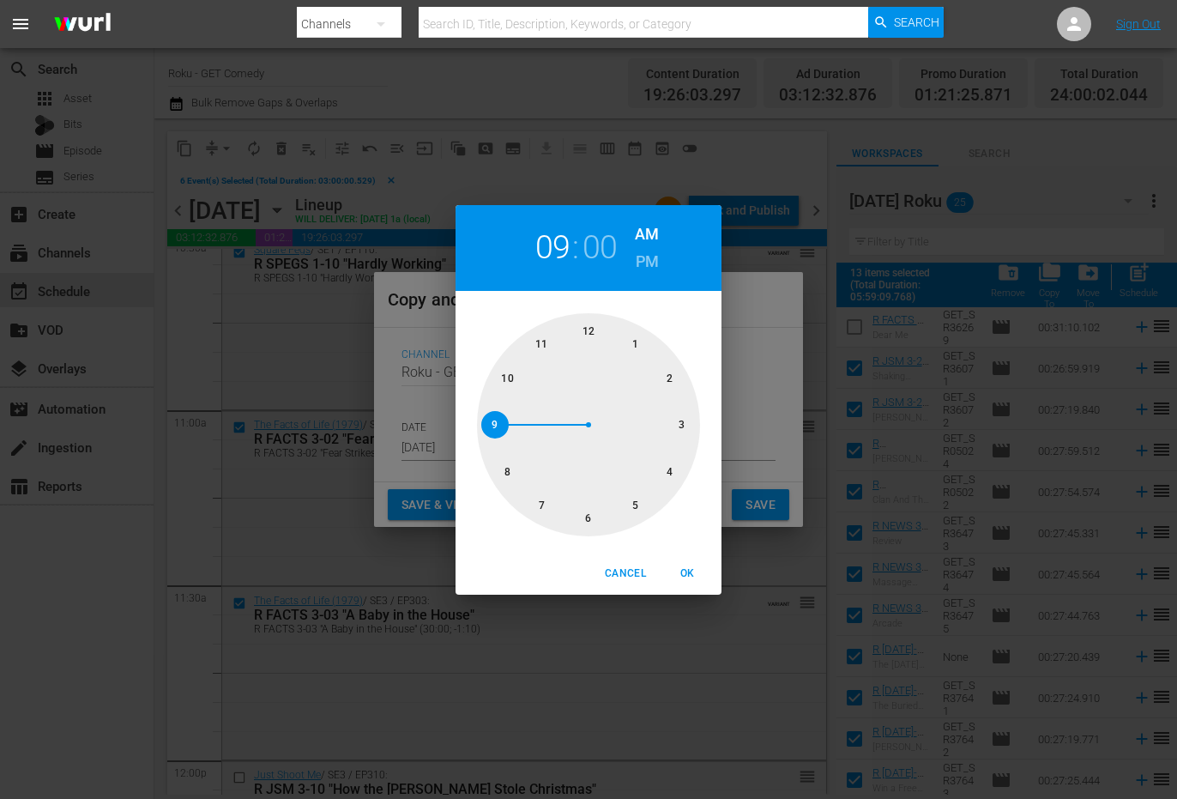
click at [680, 425] on div at bounding box center [588, 424] width 223 height 223
click at [695, 571] on span "OK" at bounding box center [687, 574] width 41 height 18
type input "03:00 am"
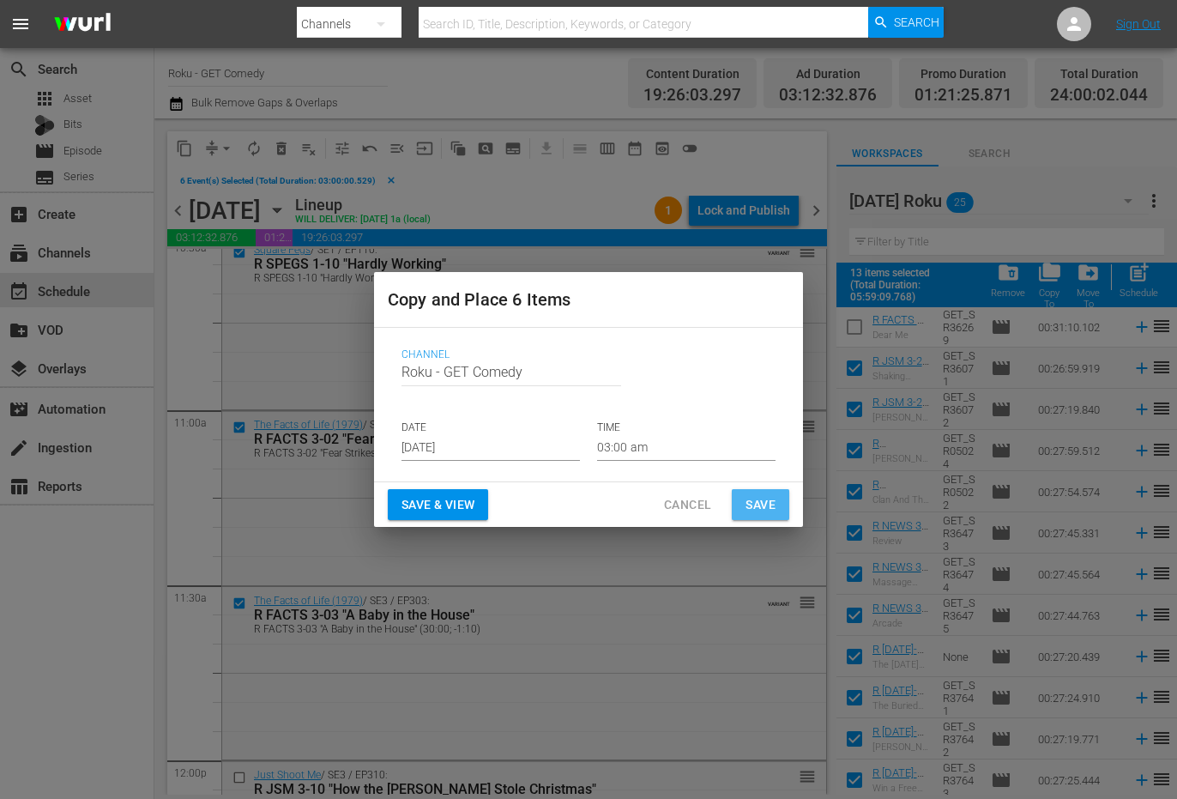
click at [764, 499] on span "Save" at bounding box center [761, 504] width 30 height 21
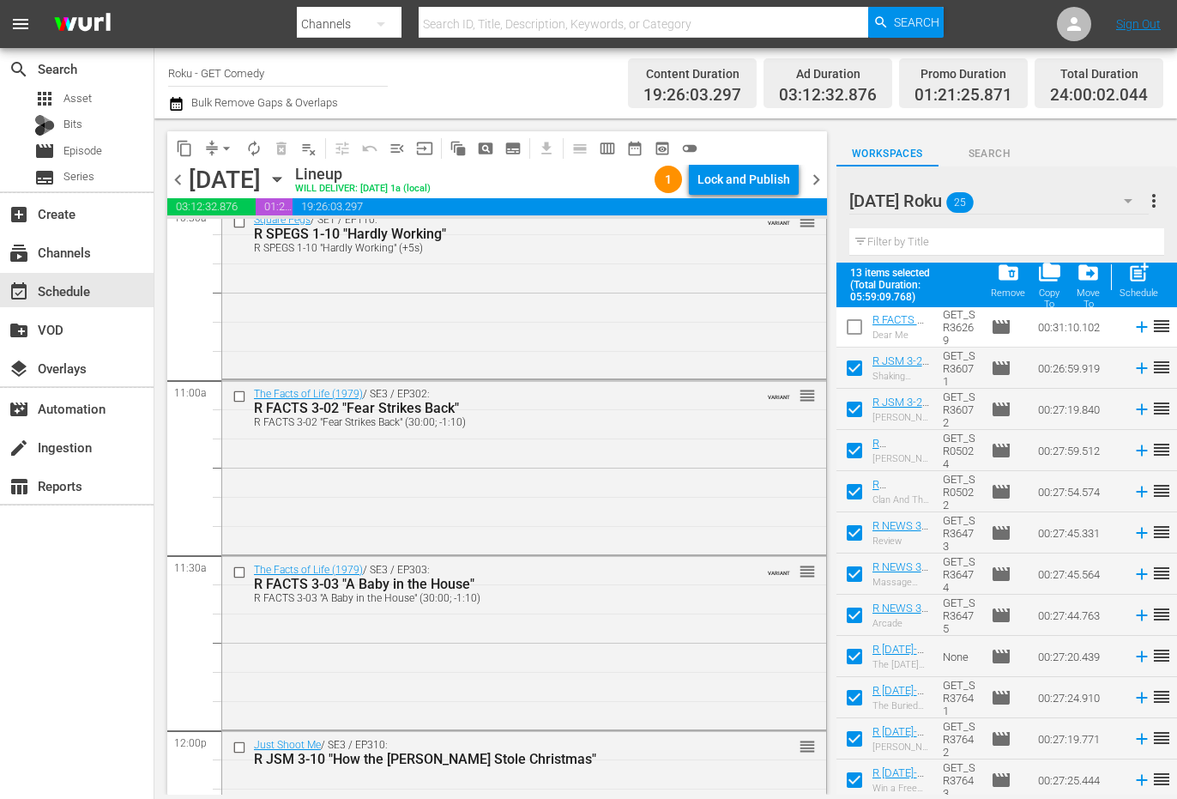
click at [815, 178] on span "chevron_right" at bounding box center [816, 179] width 21 height 21
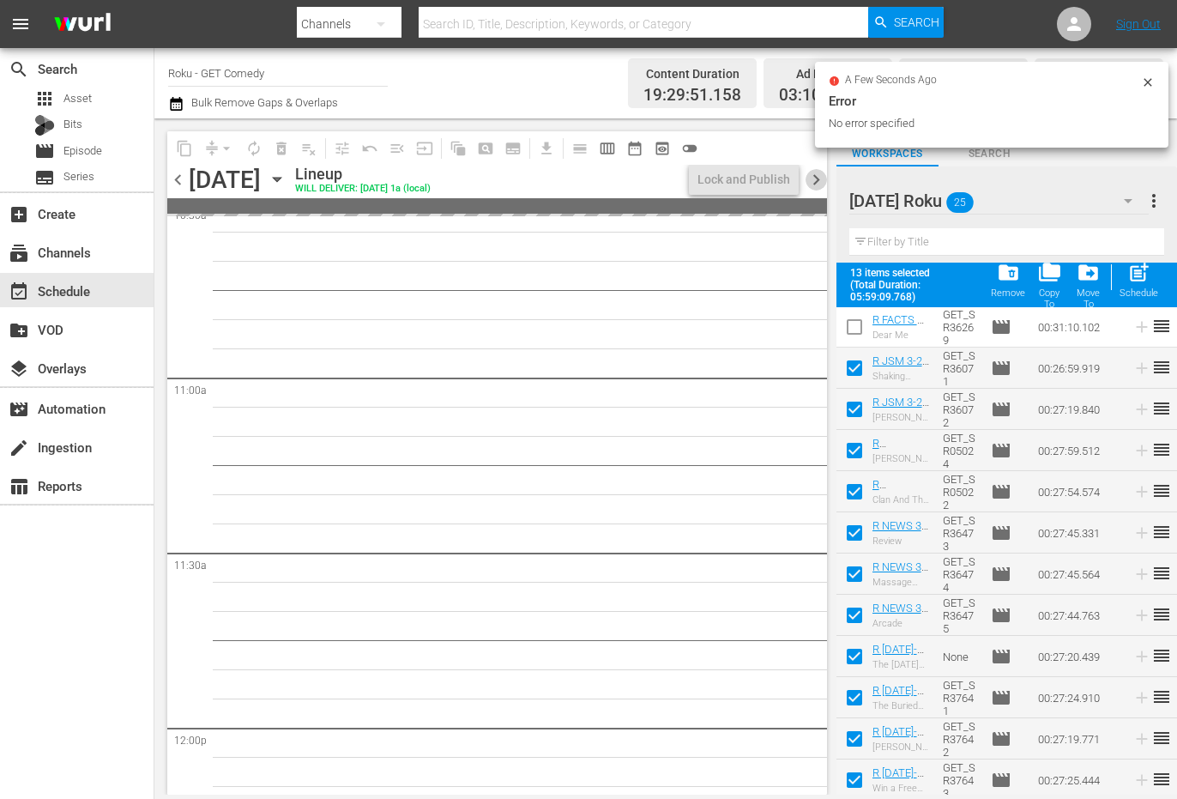
click at [815, 178] on span "chevron_right" at bounding box center [816, 179] width 21 height 21
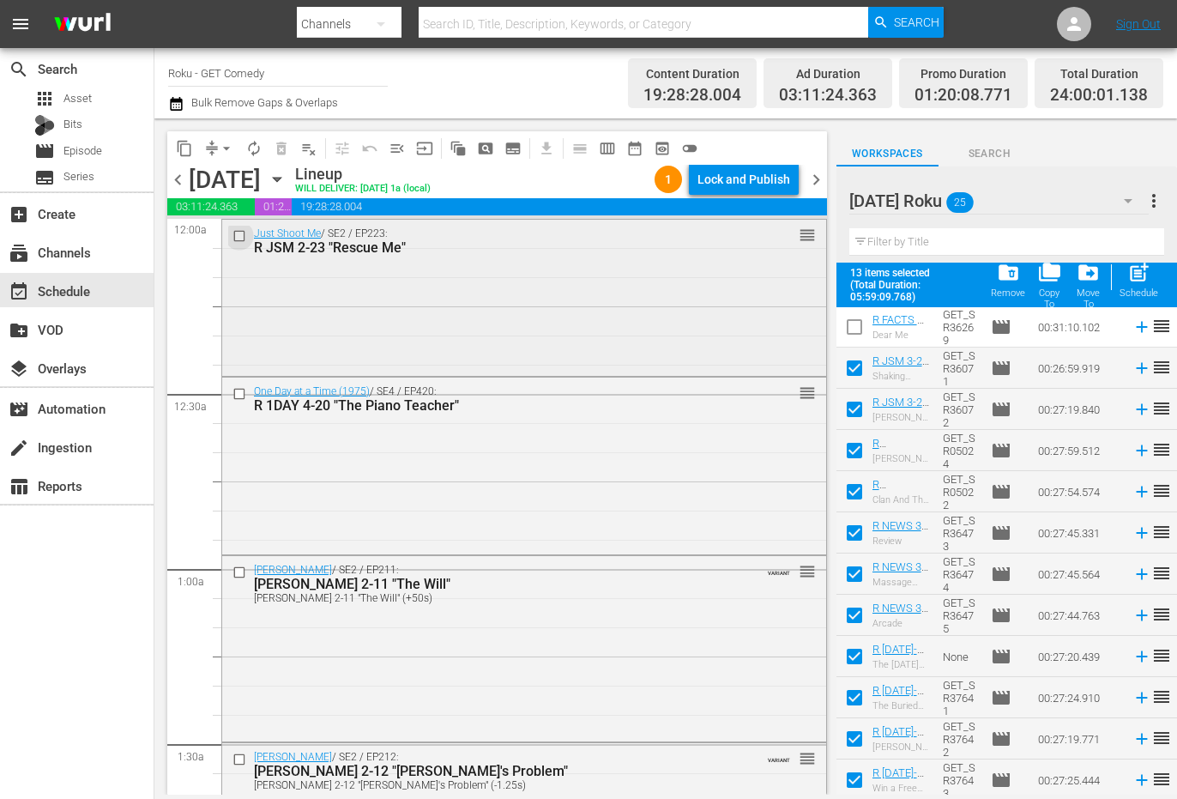
click at [237, 231] on input "checkbox" at bounding box center [242, 235] width 18 height 15
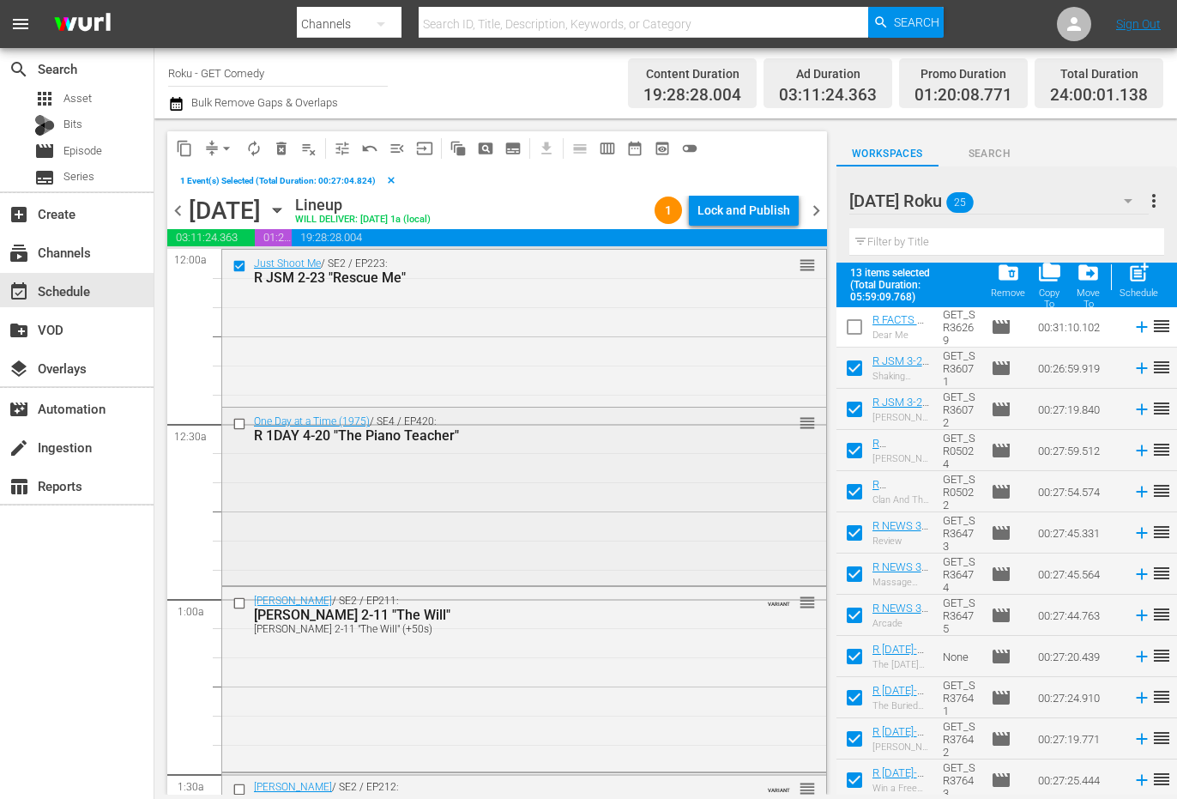
click at [235, 424] on input "checkbox" at bounding box center [242, 424] width 18 height 15
click at [237, 604] on input "checkbox" at bounding box center [242, 603] width 18 height 15
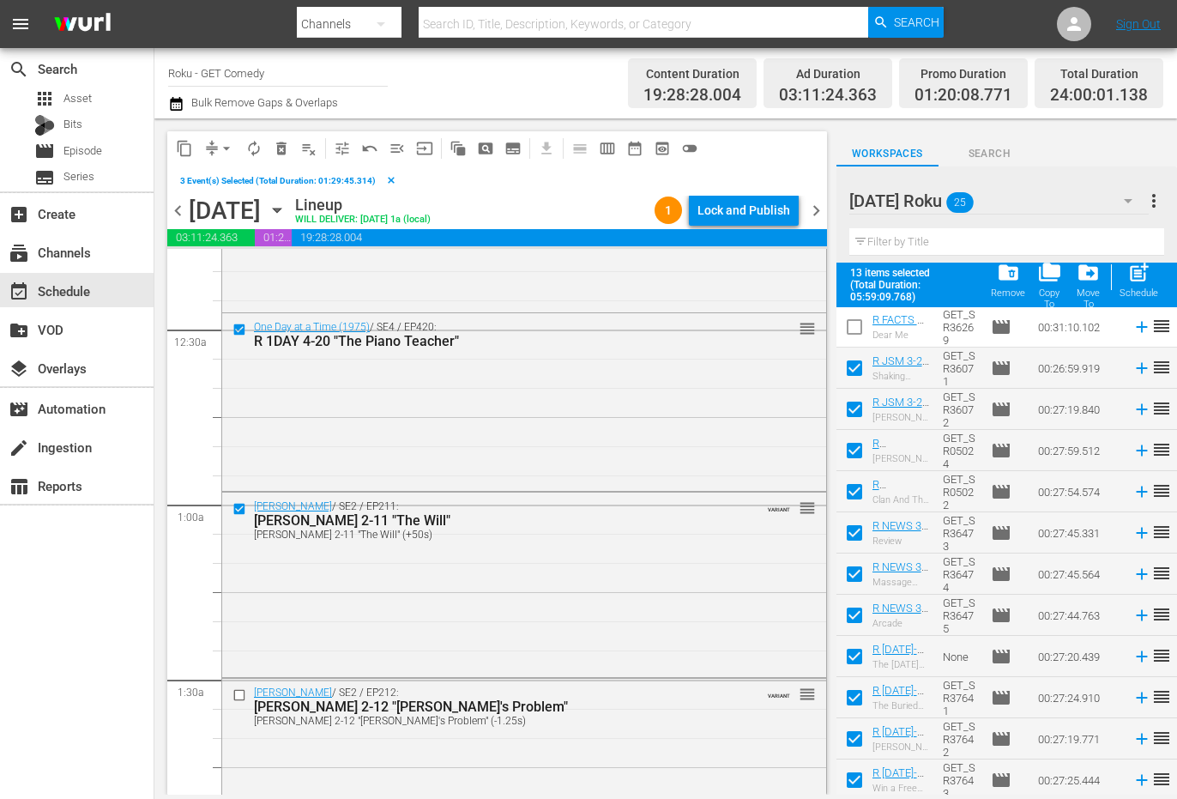
scroll to position [172, 0]
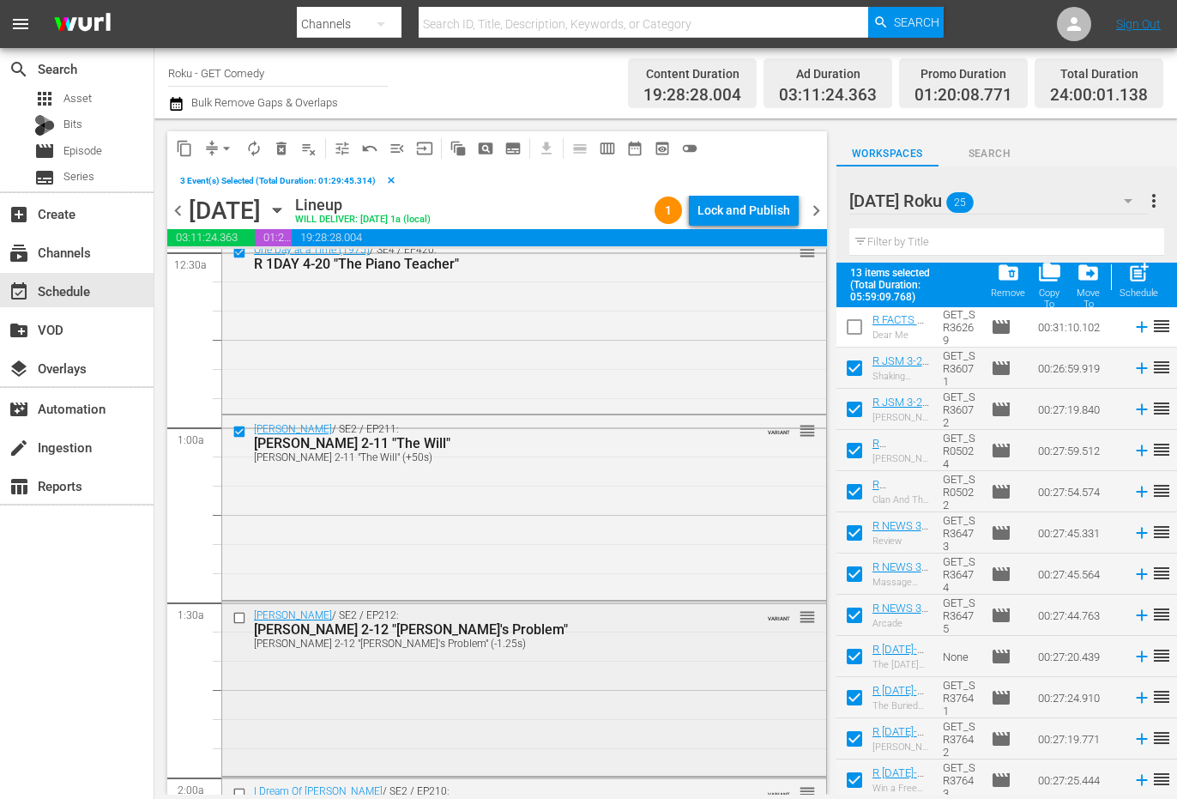
click at [236, 620] on input "checkbox" at bounding box center [242, 618] width 18 height 15
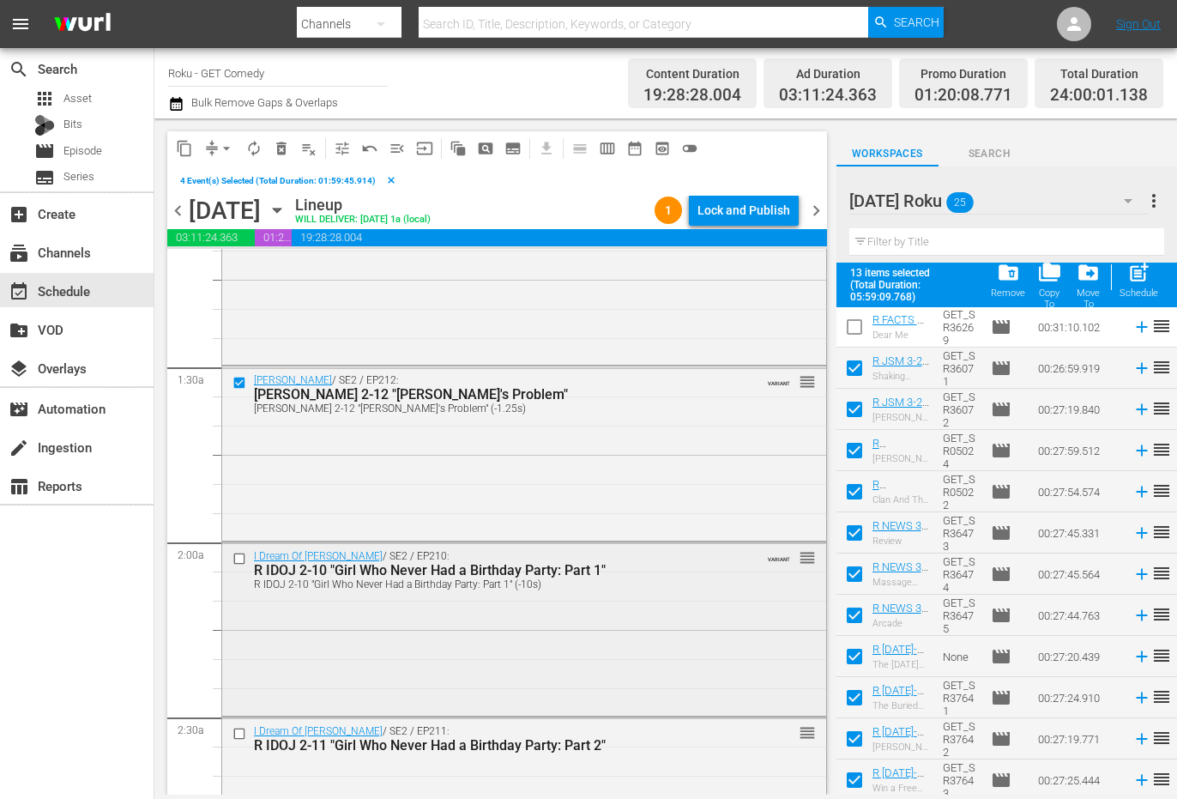
scroll to position [429, 0]
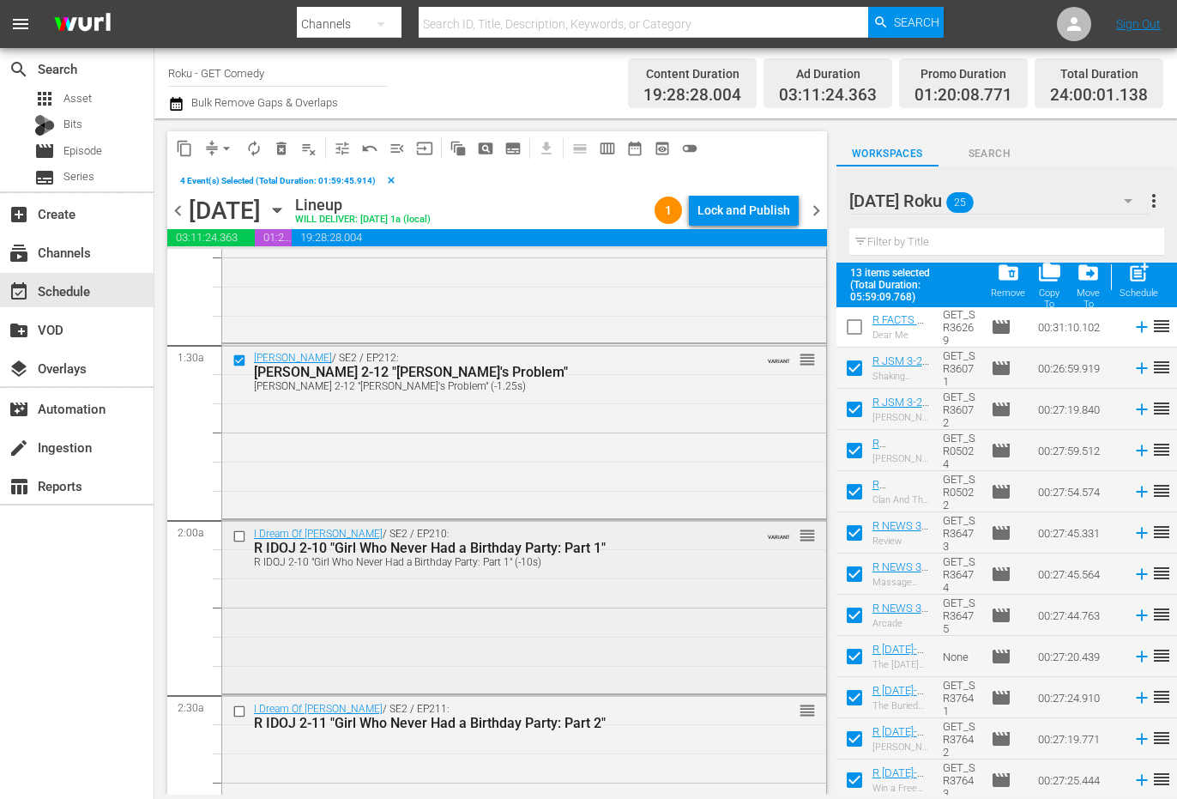
click at [236, 537] on input "checkbox" at bounding box center [242, 536] width 18 height 15
click at [239, 706] on input "checkbox" at bounding box center [242, 711] width 18 height 15
click at [177, 149] on span "content_copy" at bounding box center [184, 148] width 17 height 17
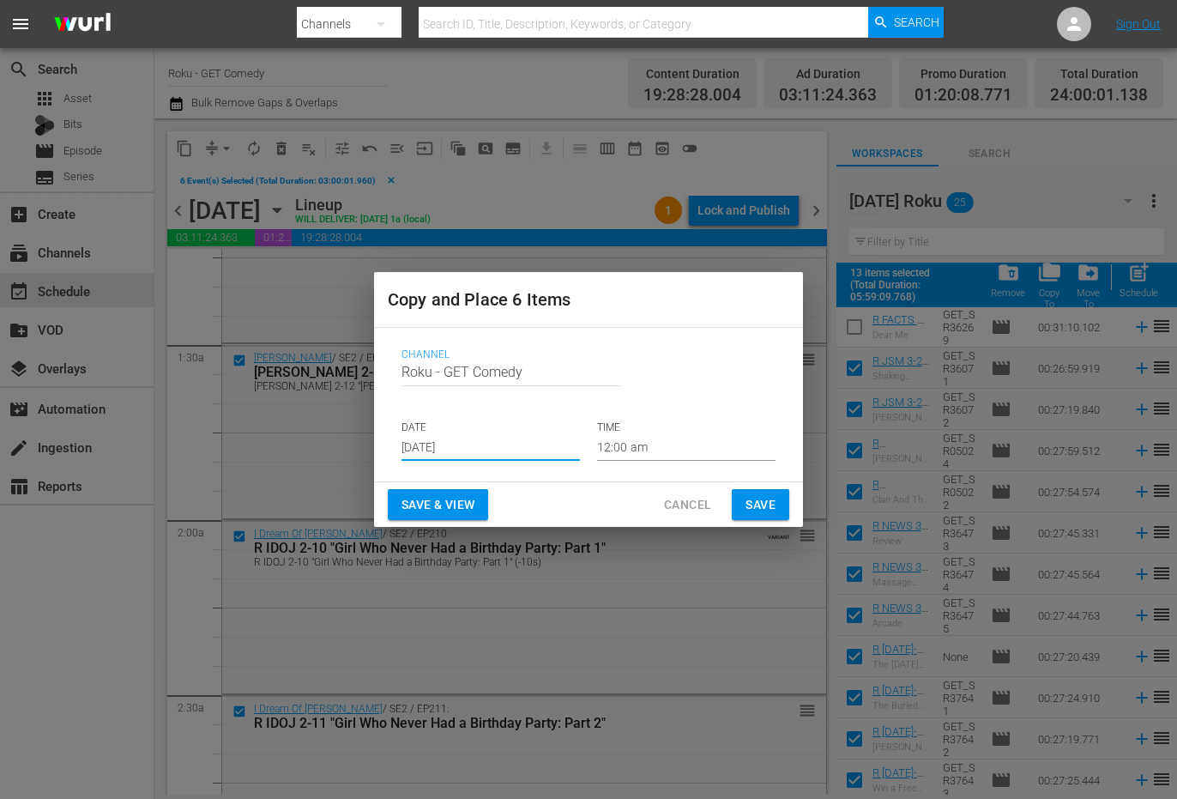
click at [445, 450] on input "[DATE]" at bounding box center [491, 448] width 178 height 26
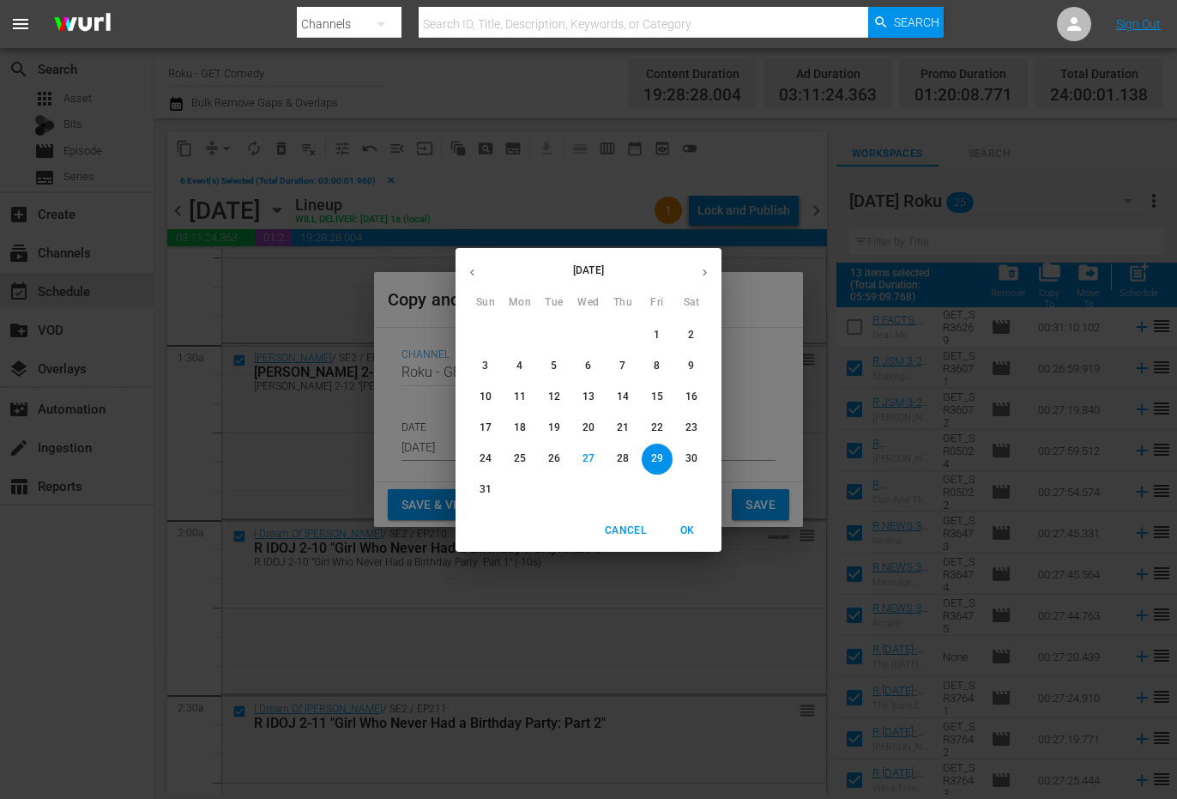
click at [704, 273] on icon "button" at bounding box center [704, 272] width 13 height 13
click at [485, 427] on p "21" at bounding box center [486, 427] width 12 height 15
type input "[DATE]"
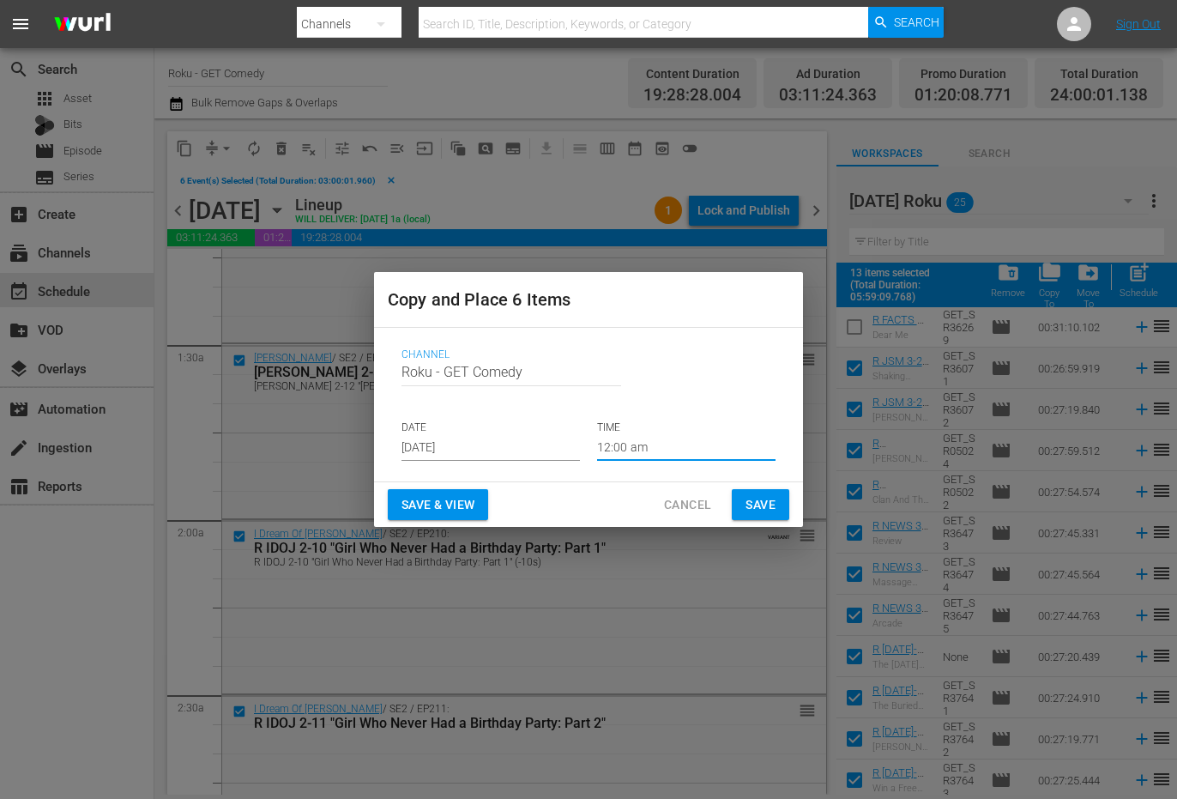
click at [632, 449] on input "12:00 am" at bounding box center [686, 448] width 178 height 26
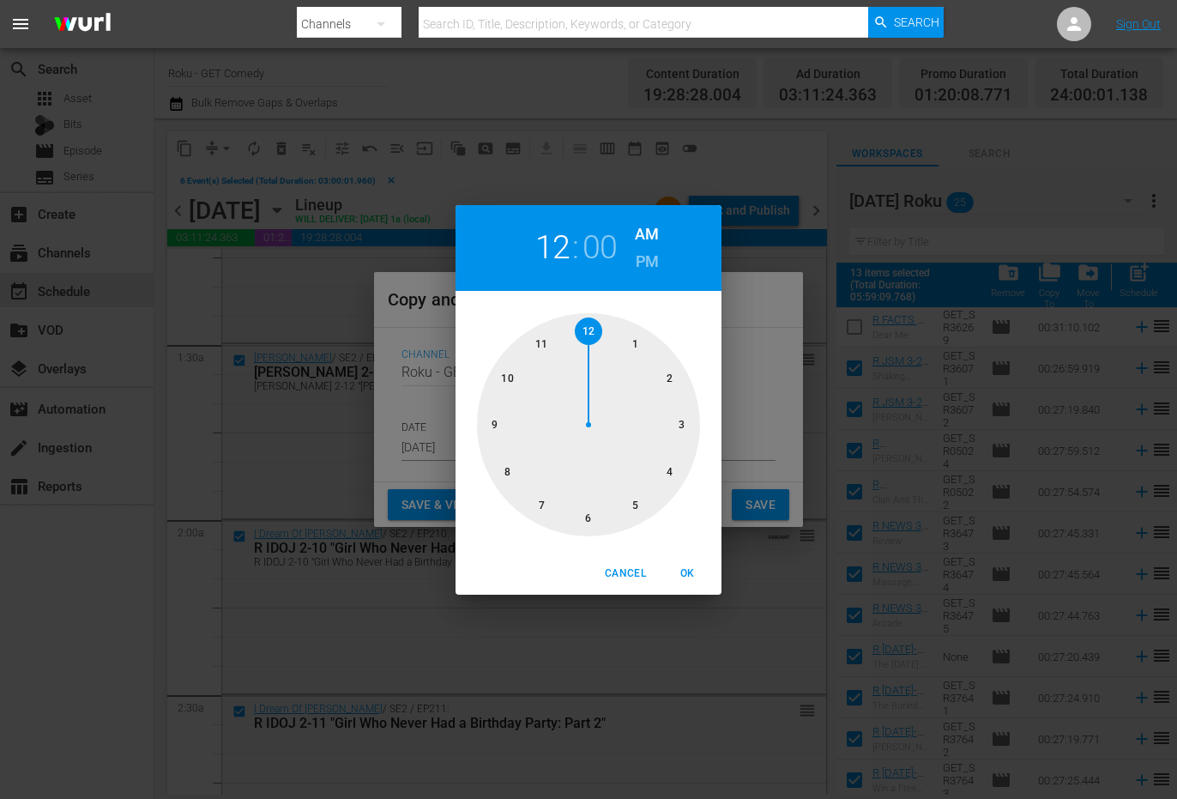
click at [589, 516] on div at bounding box center [588, 424] width 223 height 223
click at [690, 582] on span "OK" at bounding box center [687, 574] width 41 height 18
type input "06:00 am"
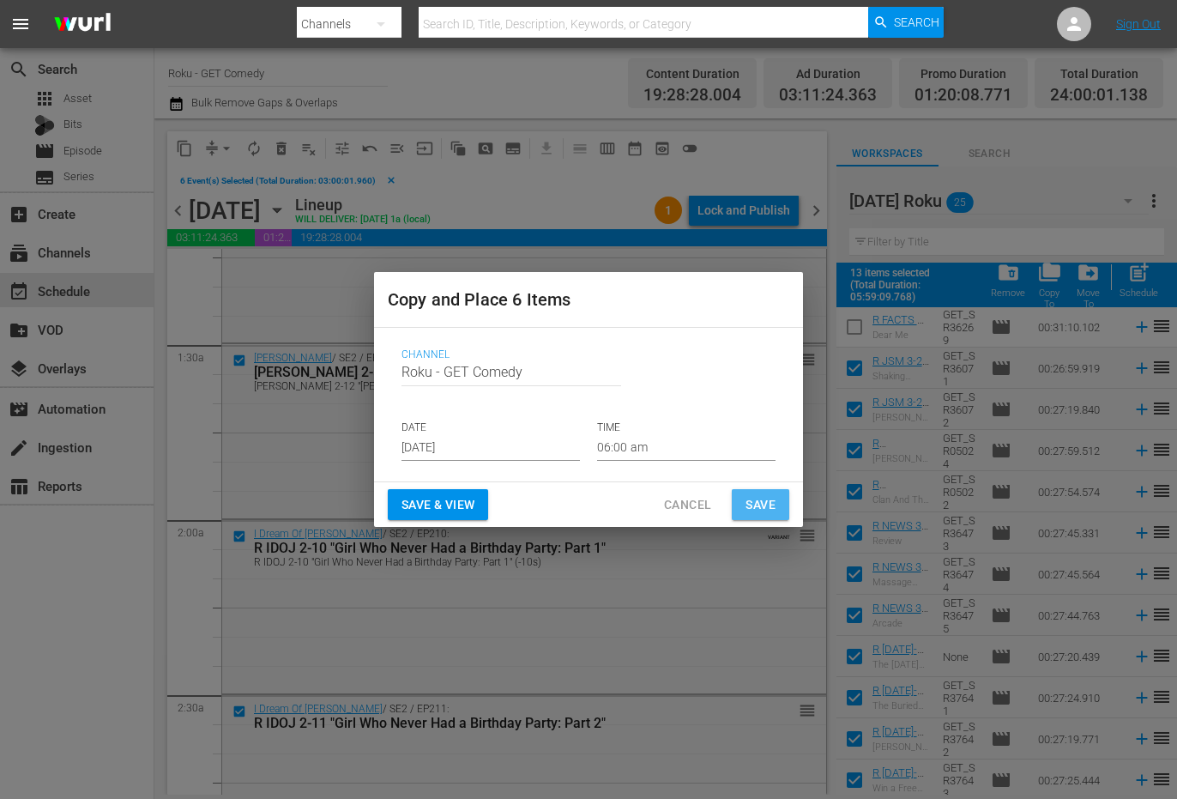
click at [777, 498] on button "Save" at bounding box center [760, 505] width 57 height 32
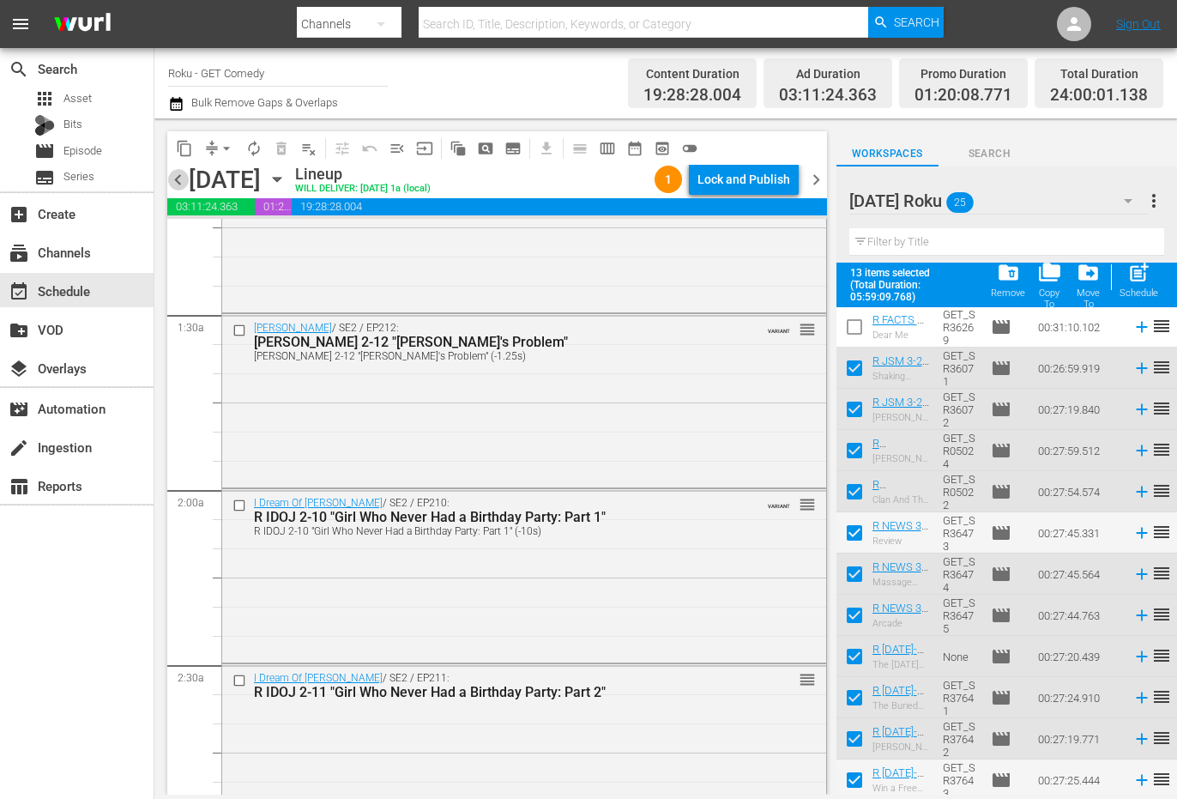
click at [174, 178] on span "chevron_left" at bounding box center [177, 179] width 21 height 21
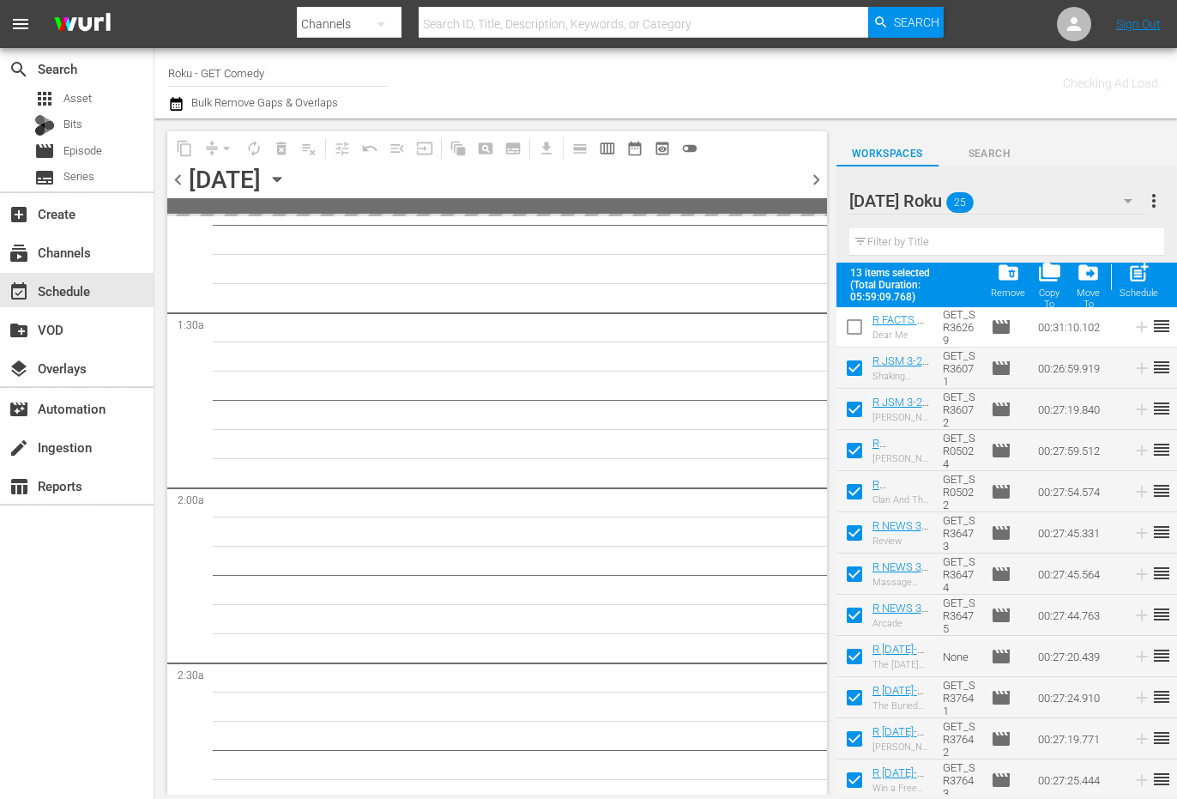
scroll to position [487, 0]
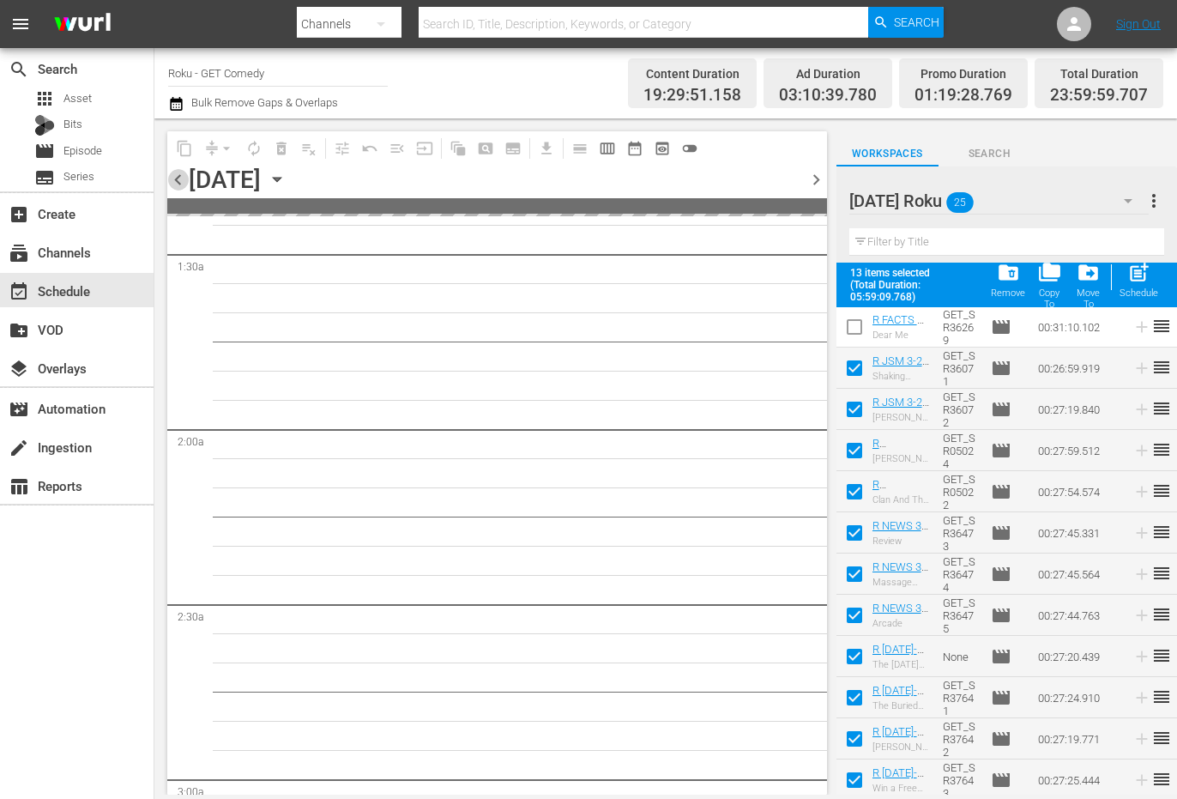
click at [174, 178] on span "chevron_left" at bounding box center [177, 179] width 21 height 21
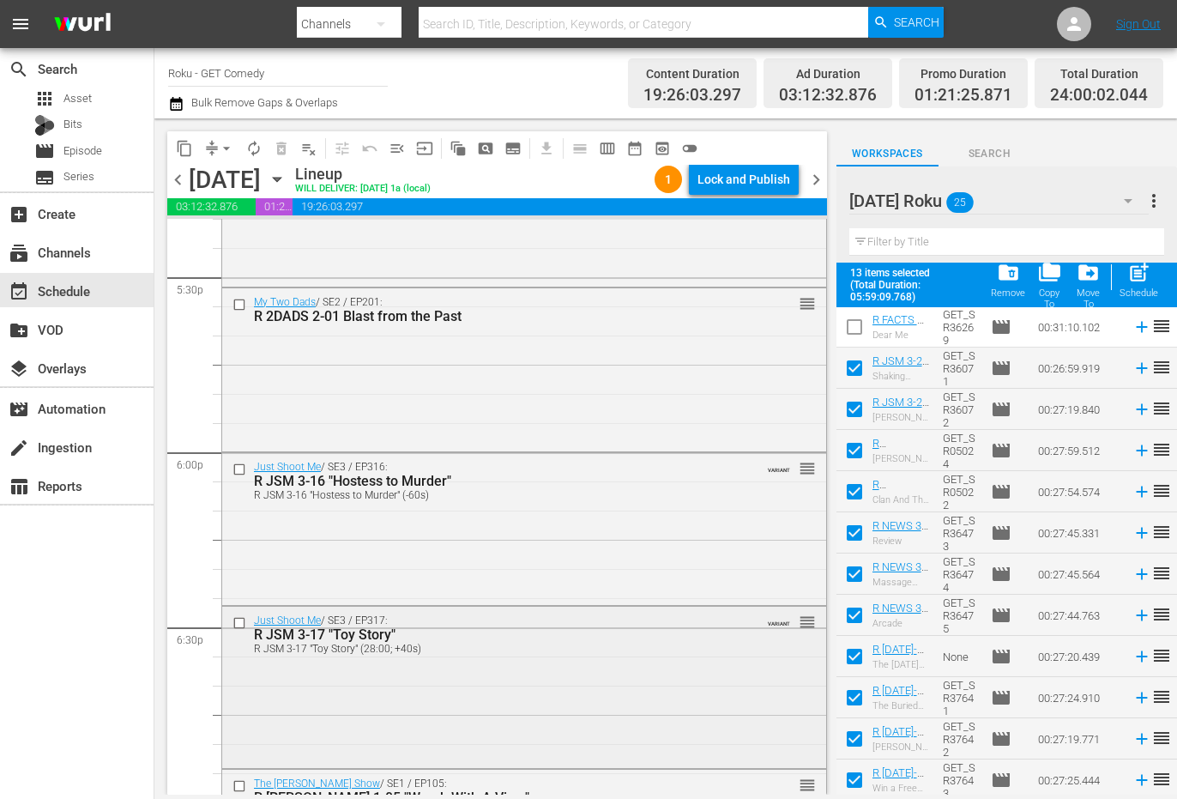
scroll to position [6235, 0]
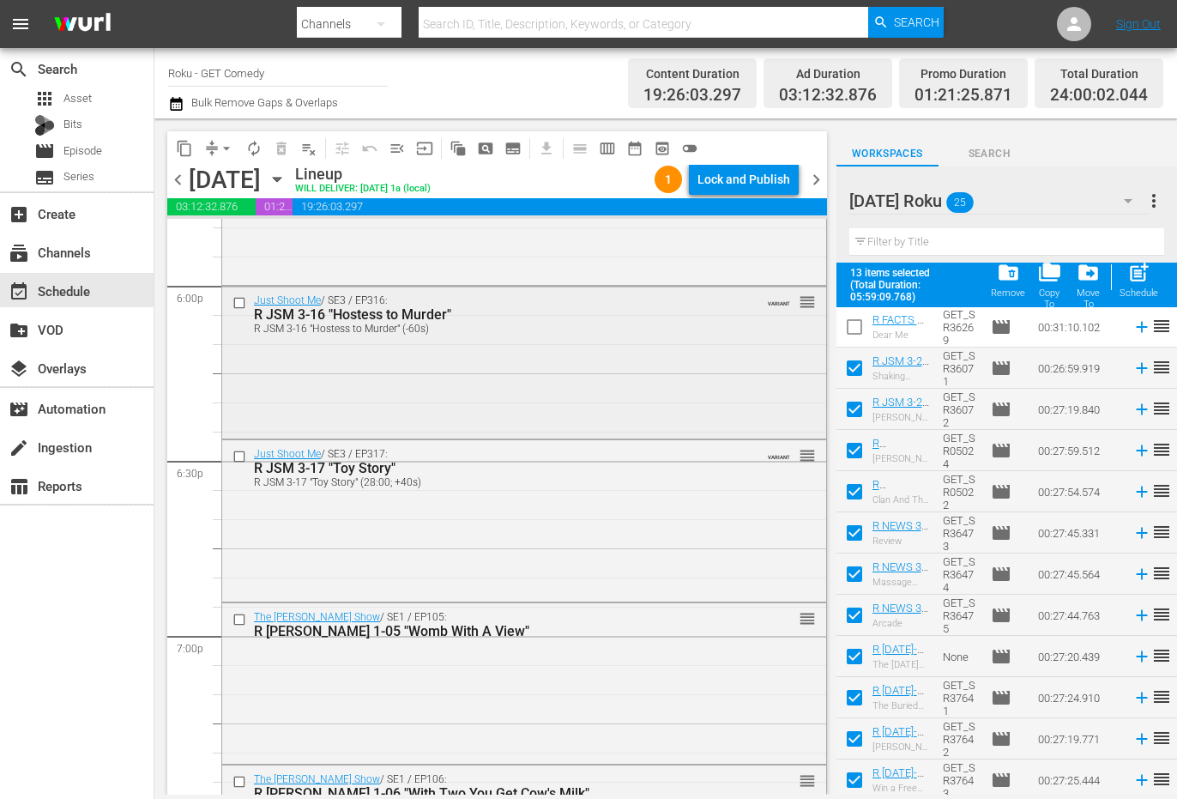
click at [239, 300] on input "checkbox" at bounding box center [242, 302] width 18 height 15
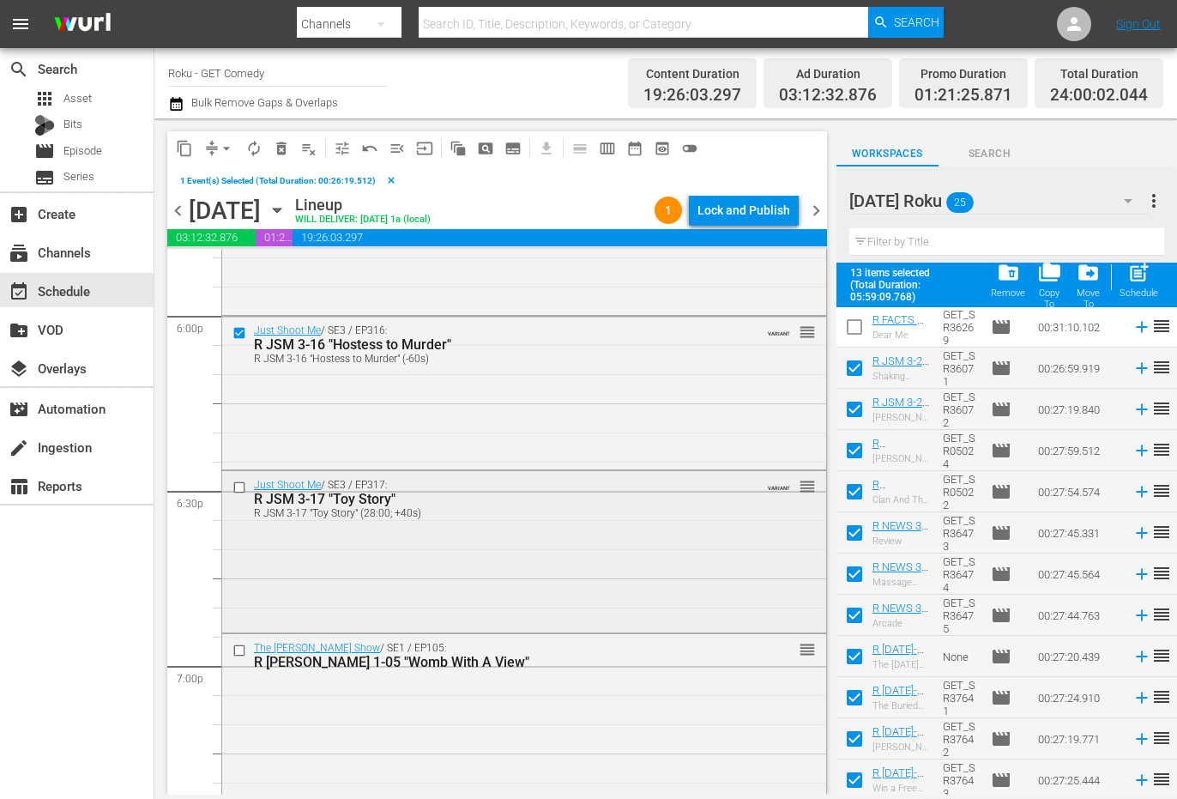
click at [240, 487] on input "checkbox" at bounding box center [242, 487] width 18 height 15
click at [239, 651] on input "checkbox" at bounding box center [242, 650] width 18 height 15
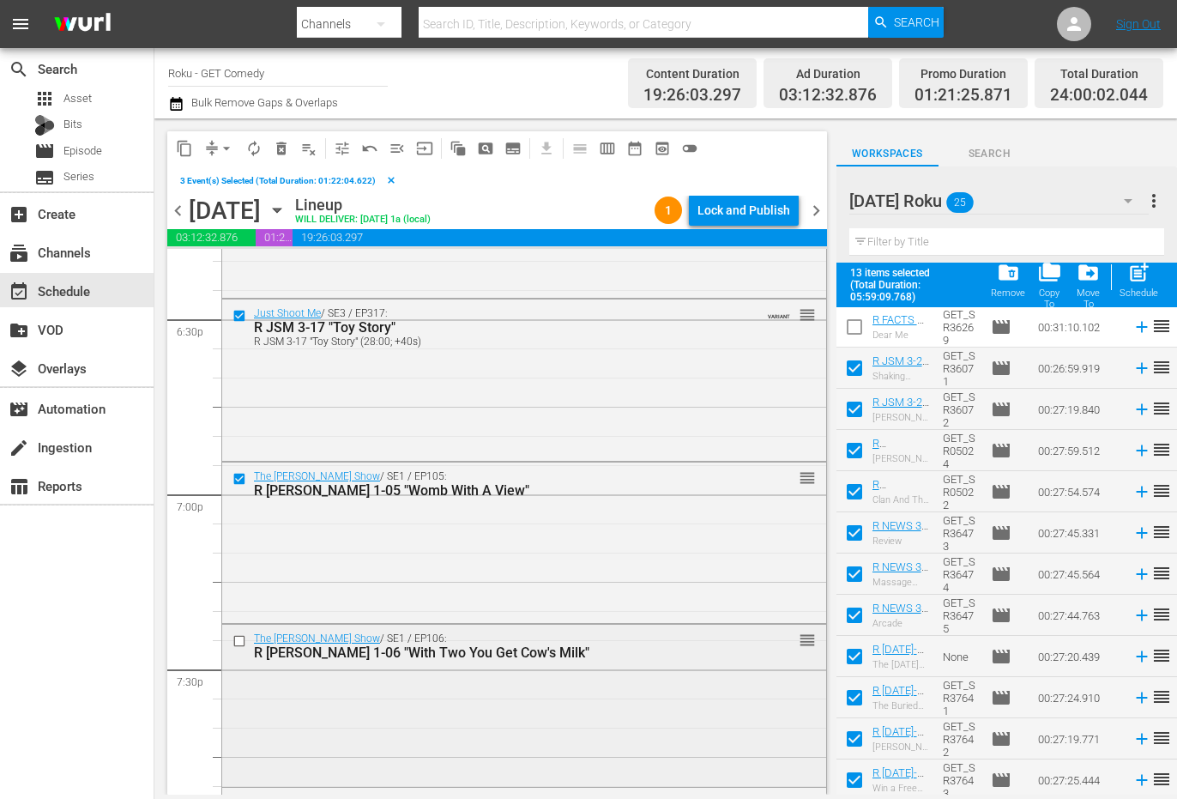
click at [240, 638] on input "checkbox" at bounding box center [242, 640] width 18 height 15
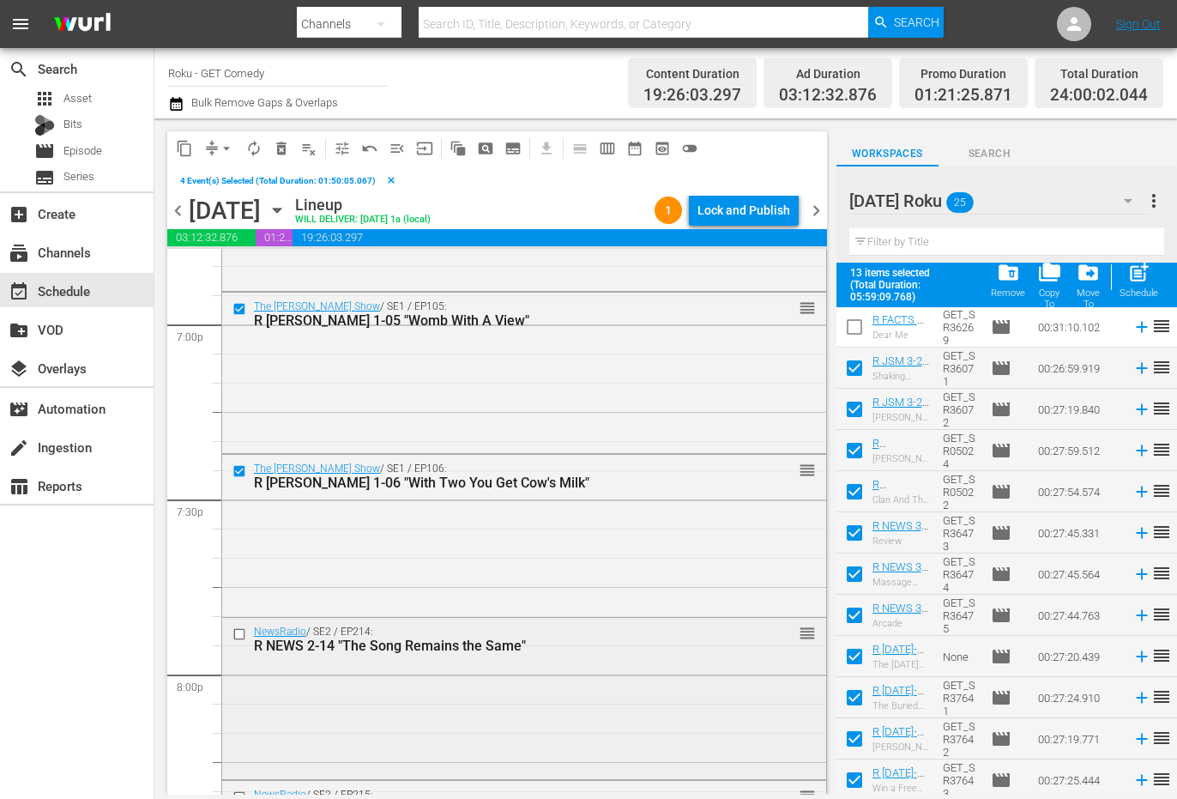
scroll to position [6578, 0]
click at [239, 623] on div at bounding box center [241, 632] width 26 height 21
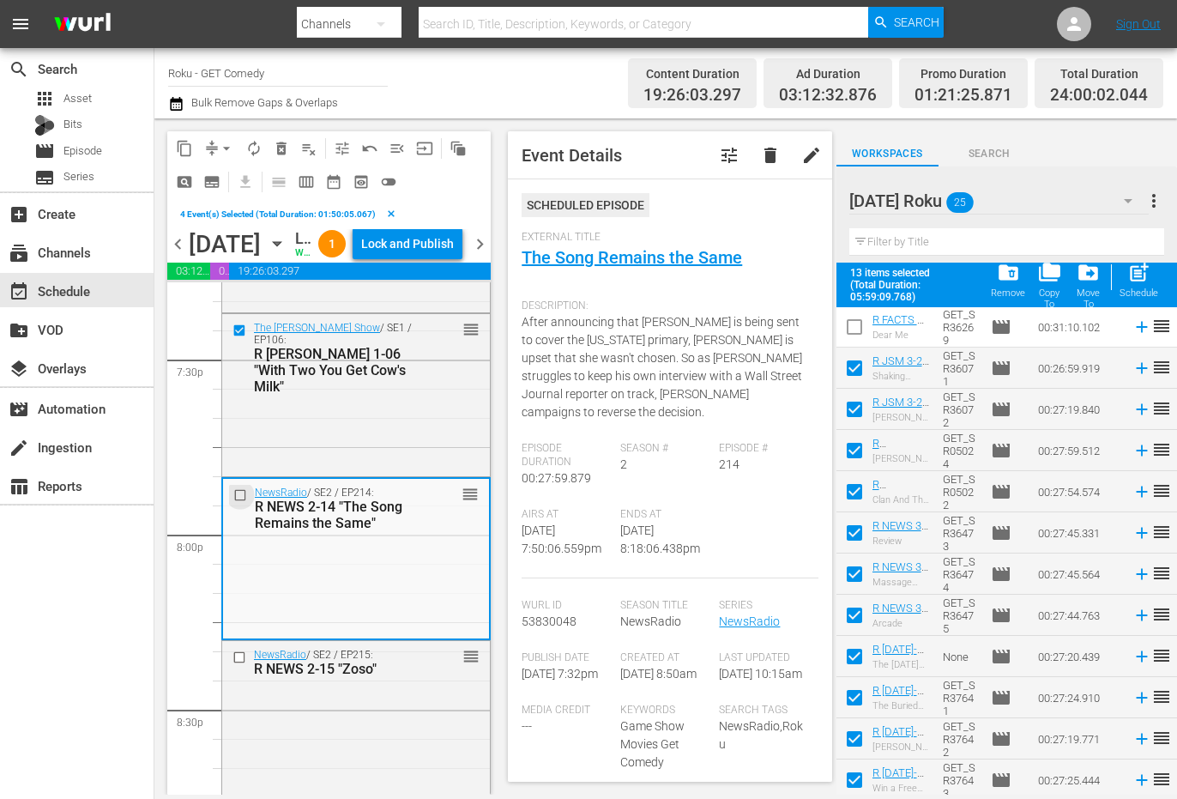
click at [233, 503] on input "checkbox" at bounding box center [242, 495] width 18 height 15
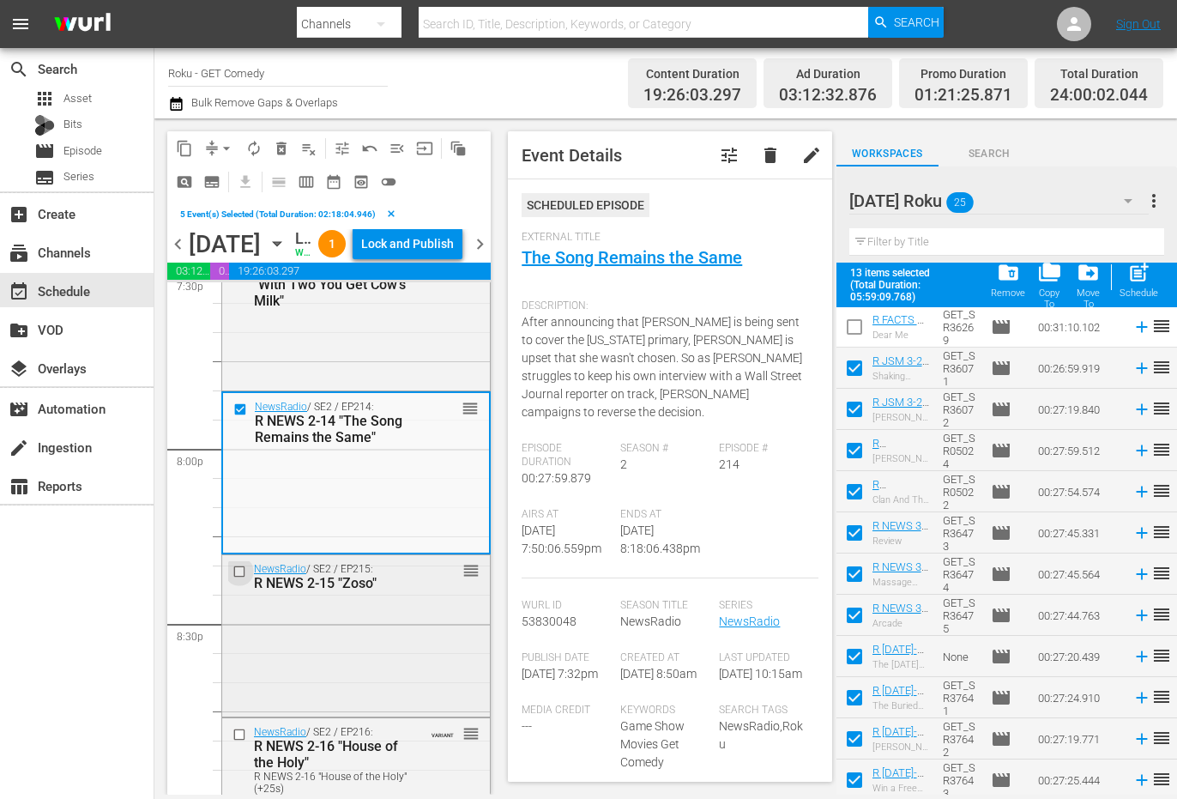
click at [240, 579] on input "checkbox" at bounding box center [242, 572] width 18 height 15
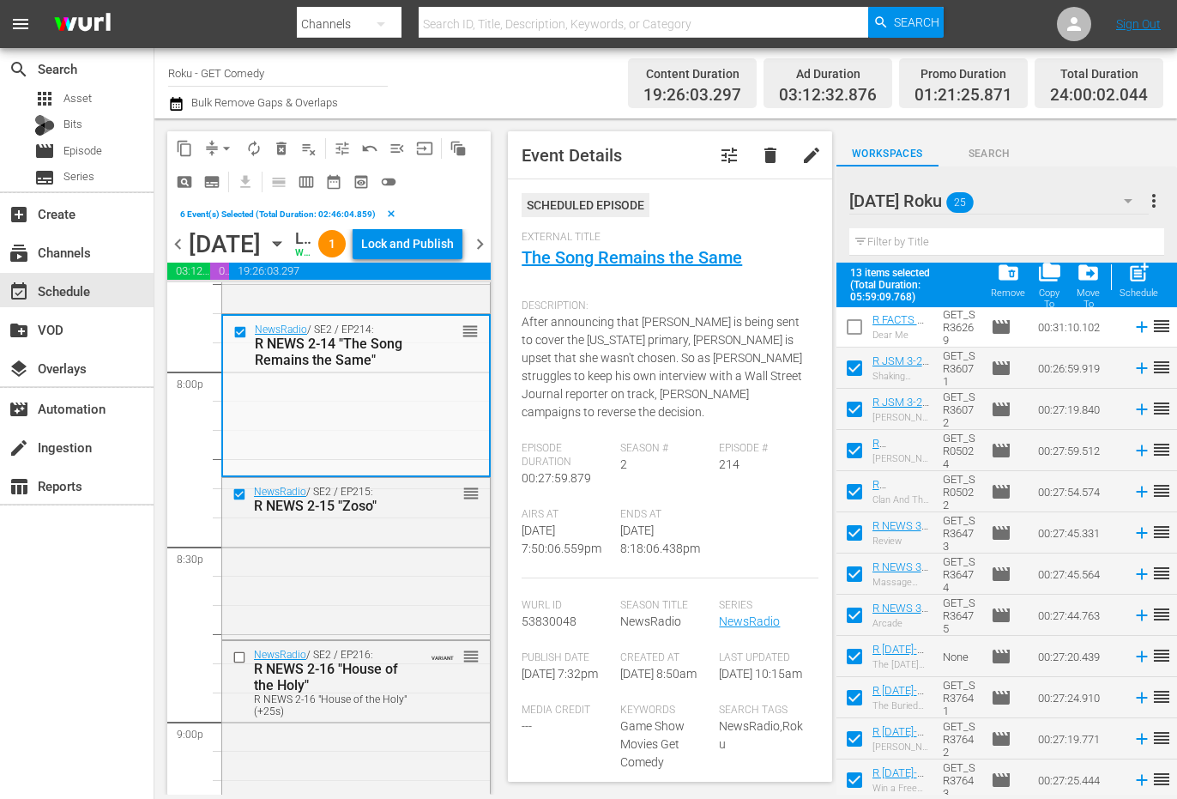
scroll to position [7007, 0]
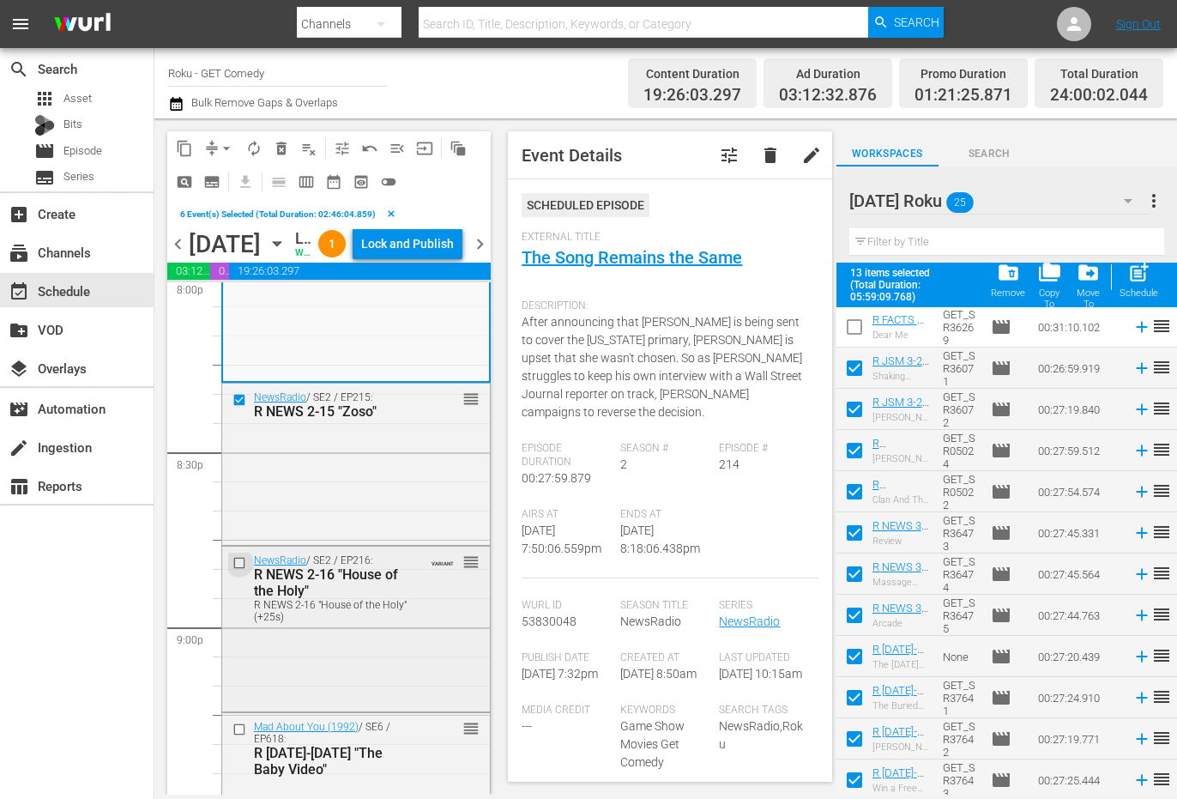
click at [239, 571] on input "checkbox" at bounding box center [242, 563] width 18 height 15
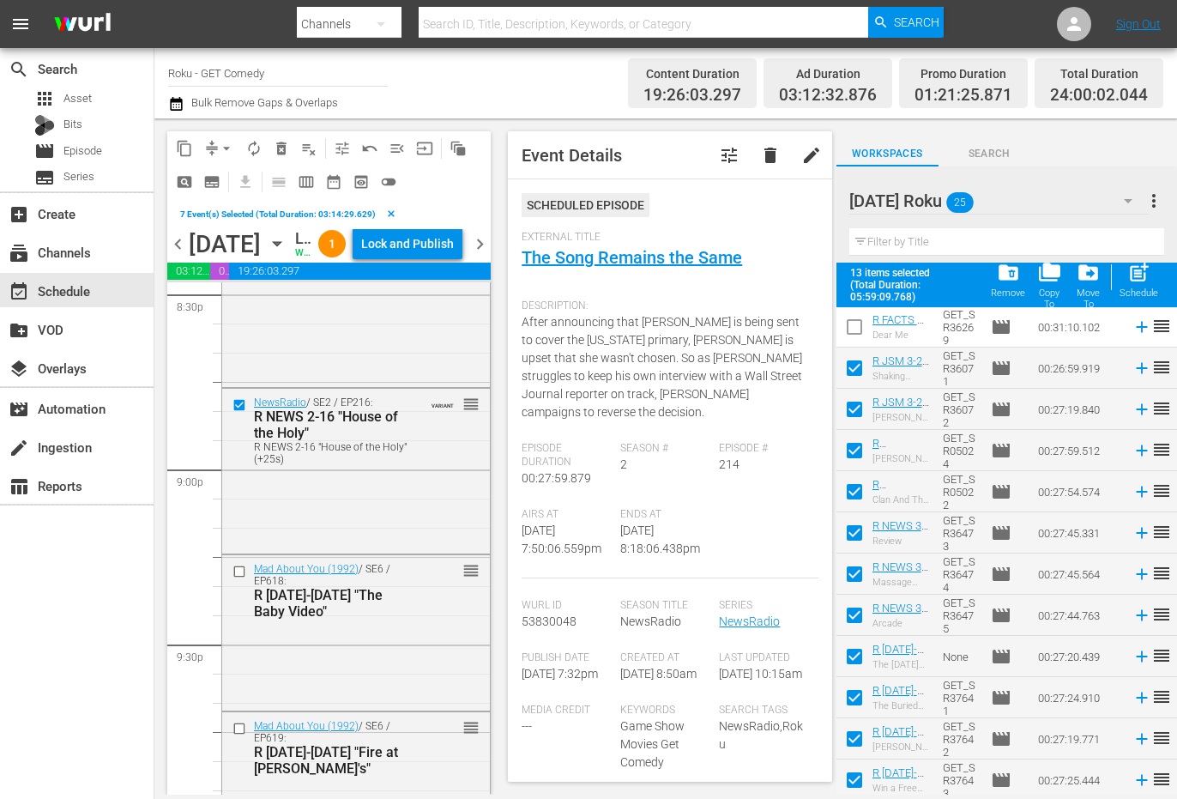
scroll to position [7178, 0]
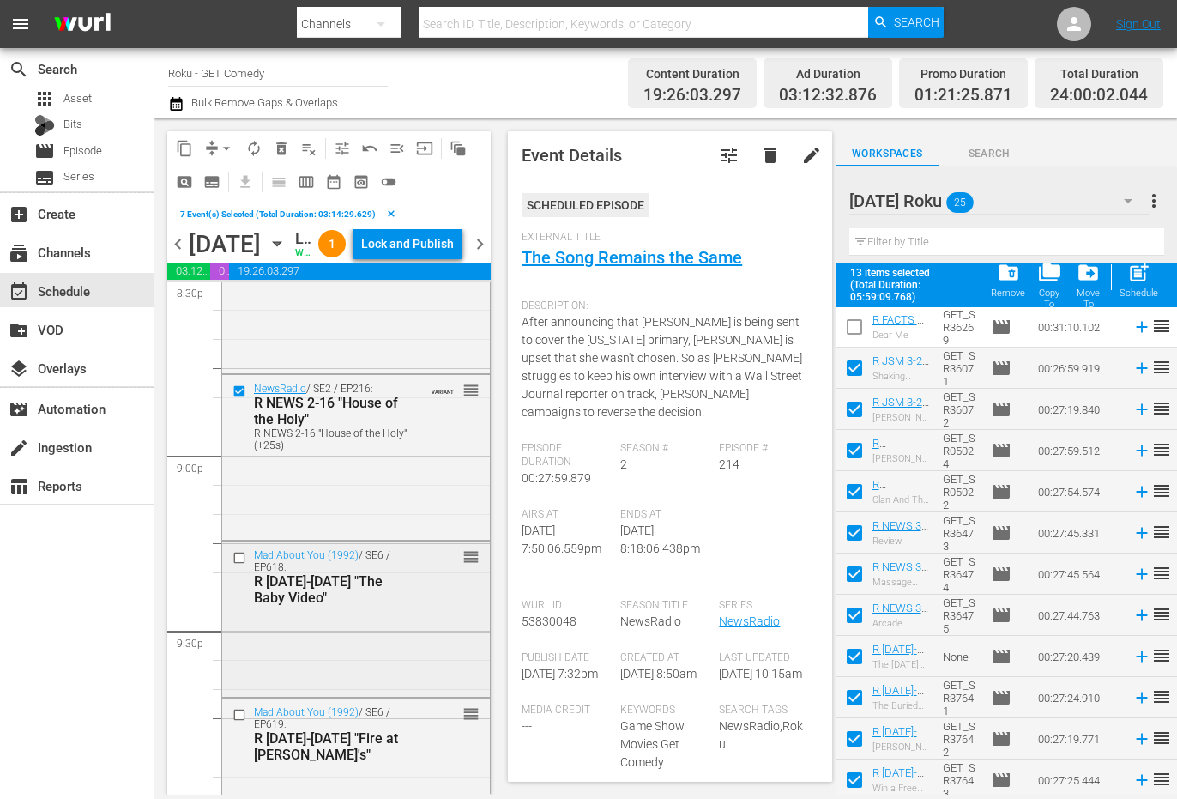
click at [238, 568] on div at bounding box center [241, 557] width 26 height 21
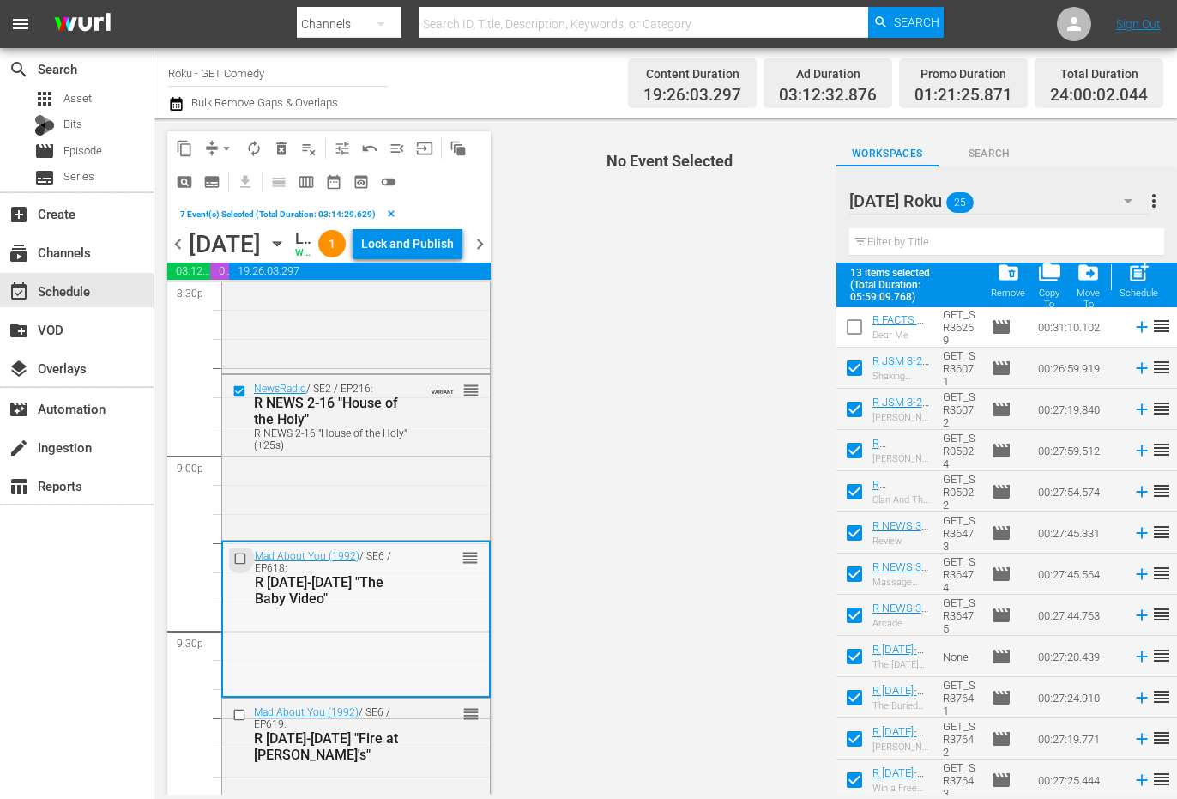
click at [239, 566] on input "checkbox" at bounding box center [242, 559] width 18 height 15
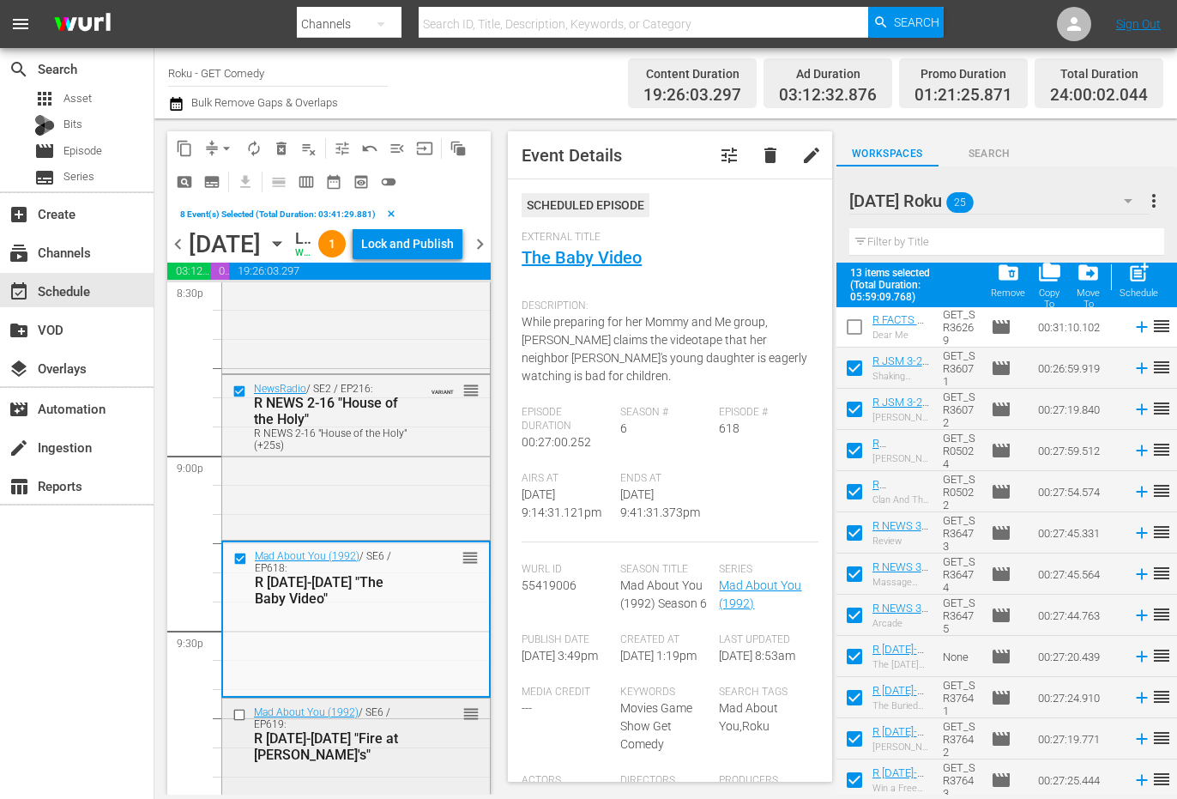
scroll to position [7350, 0]
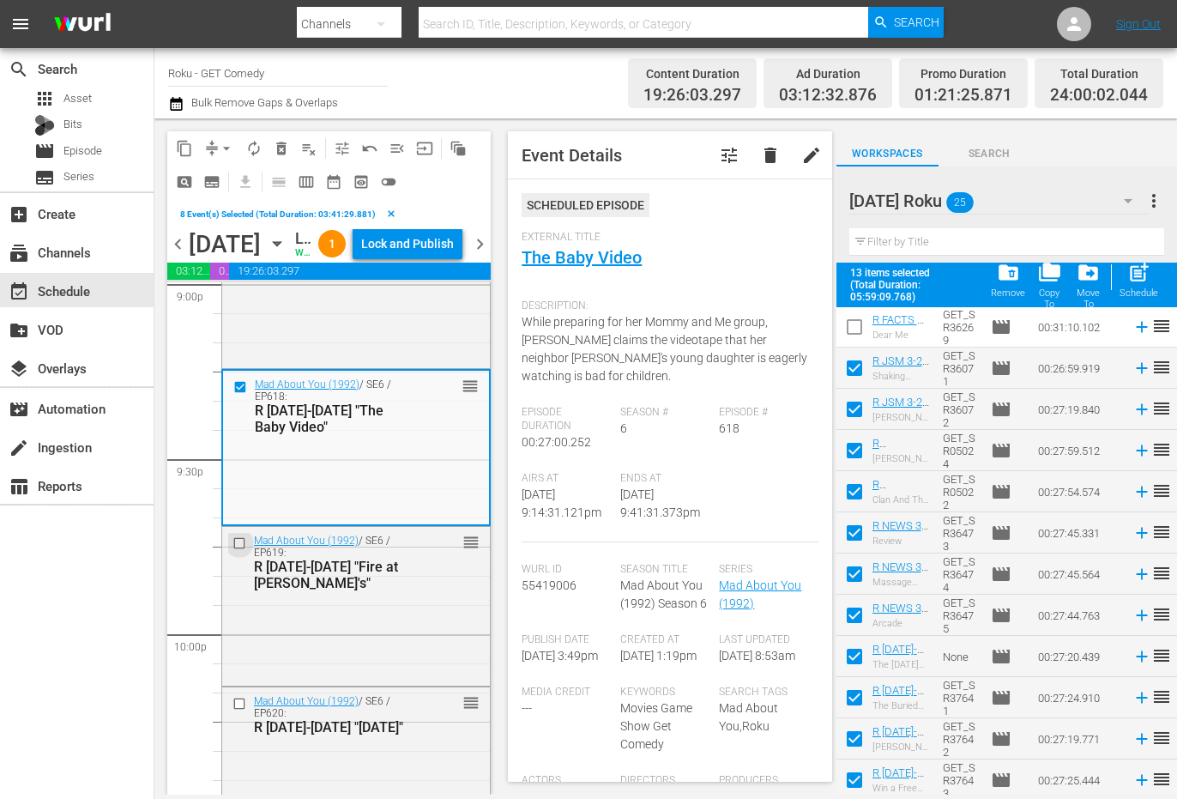
click at [238, 551] on input "checkbox" at bounding box center [242, 543] width 18 height 15
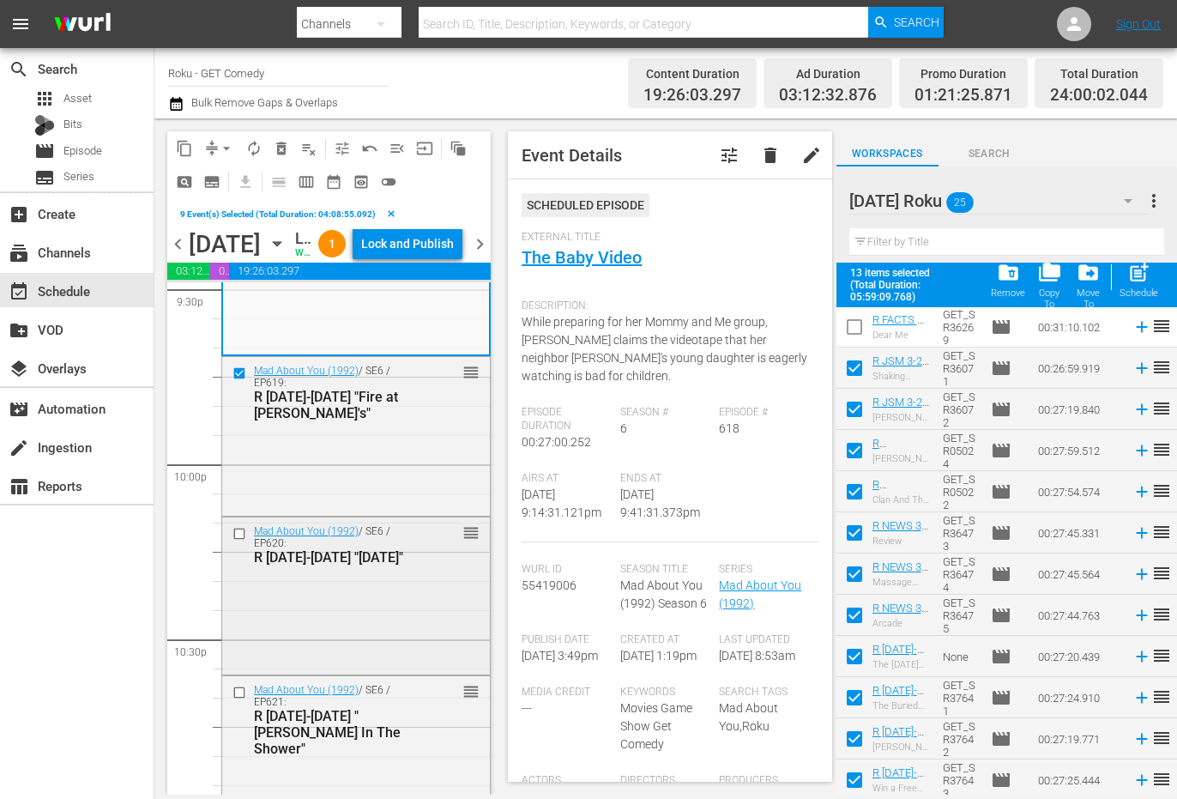
scroll to position [7522, 0]
click at [238, 540] on input "checkbox" at bounding box center [242, 532] width 18 height 15
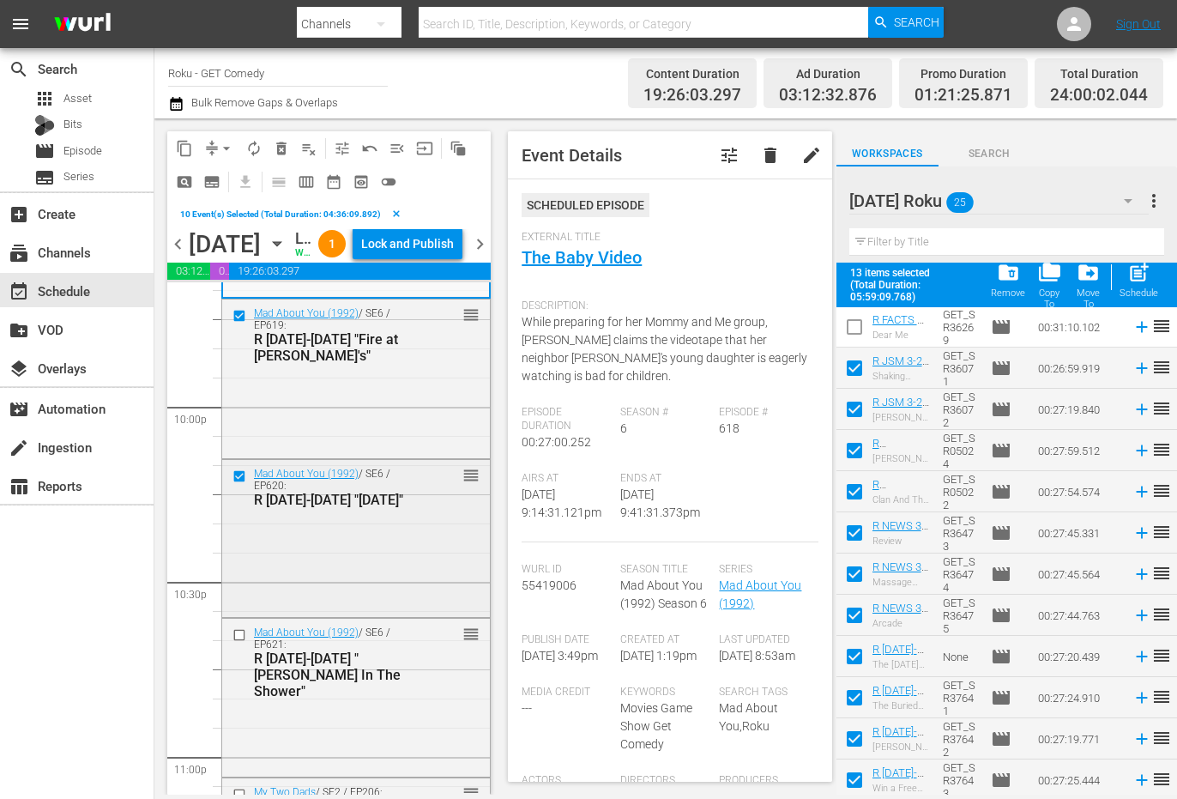
scroll to position [7607, 0]
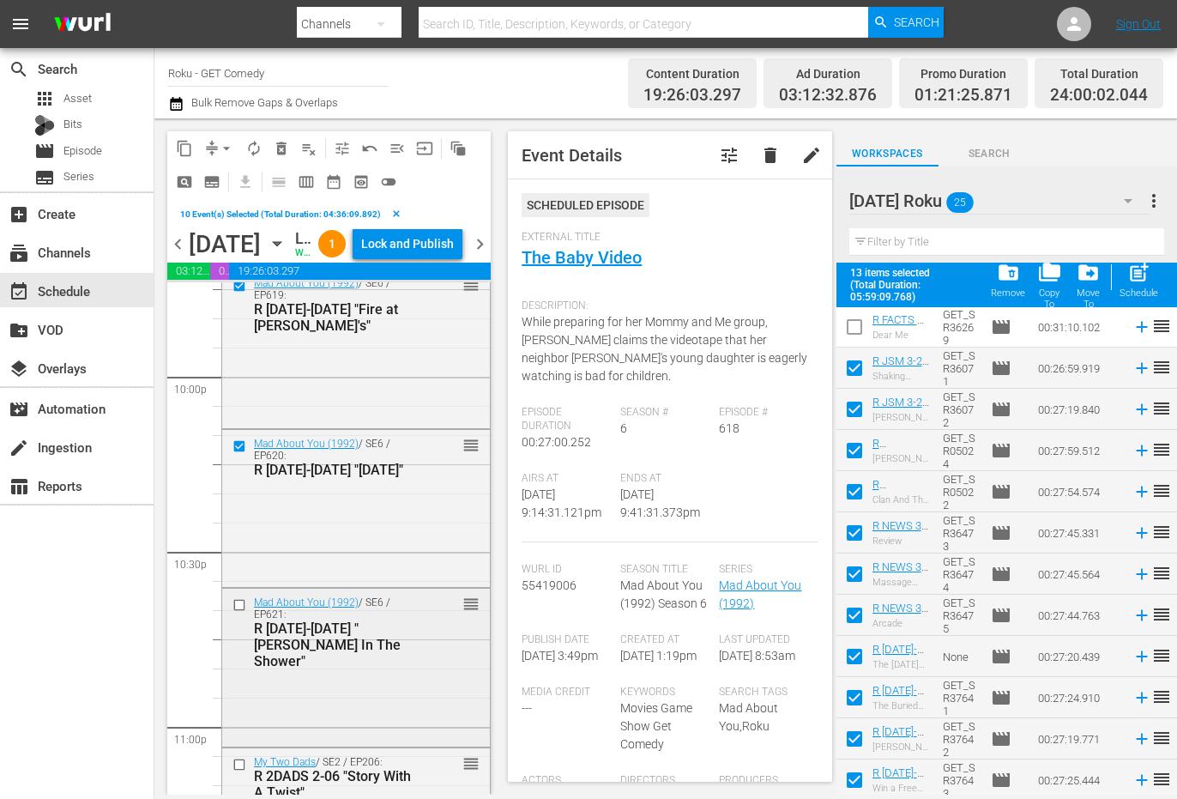
click at [237, 613] on input "checkbox" at bounding box center [242, 605] width 18 height 15
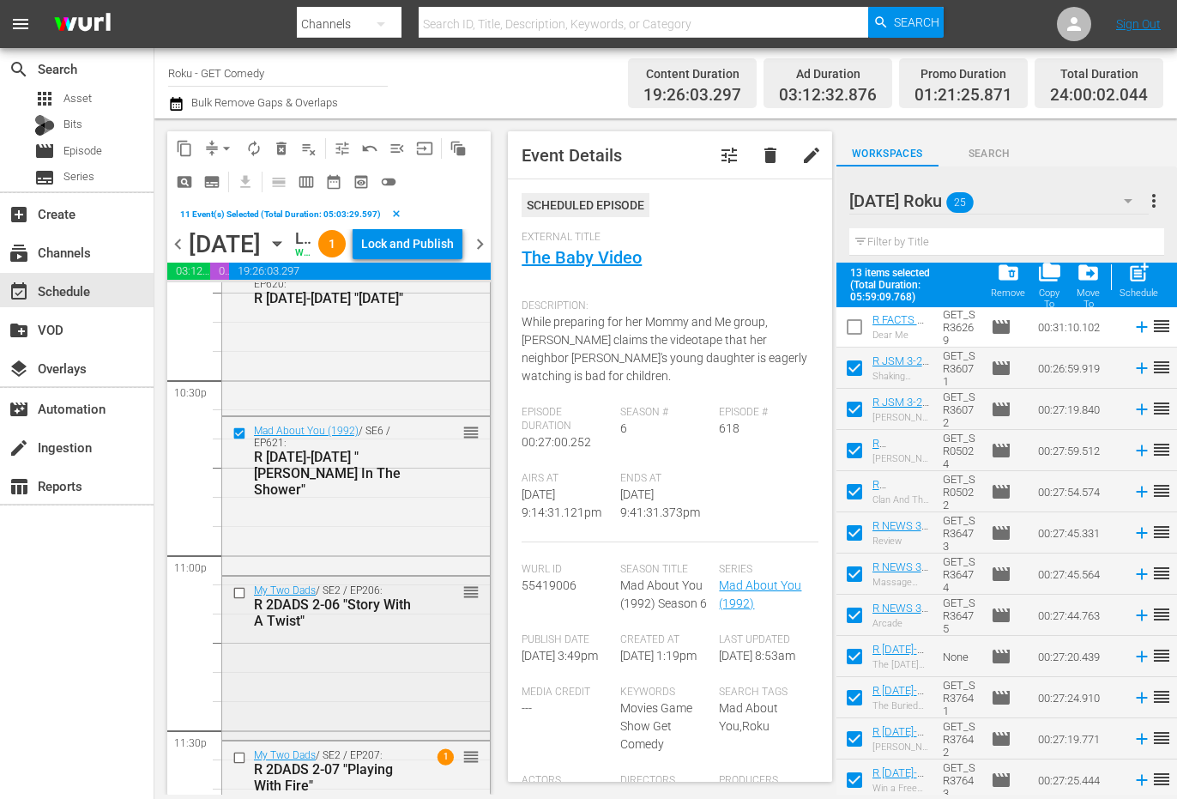
click at [237, 601] on input "checkbox" at bounding box center [242, 593] width 18 height 15
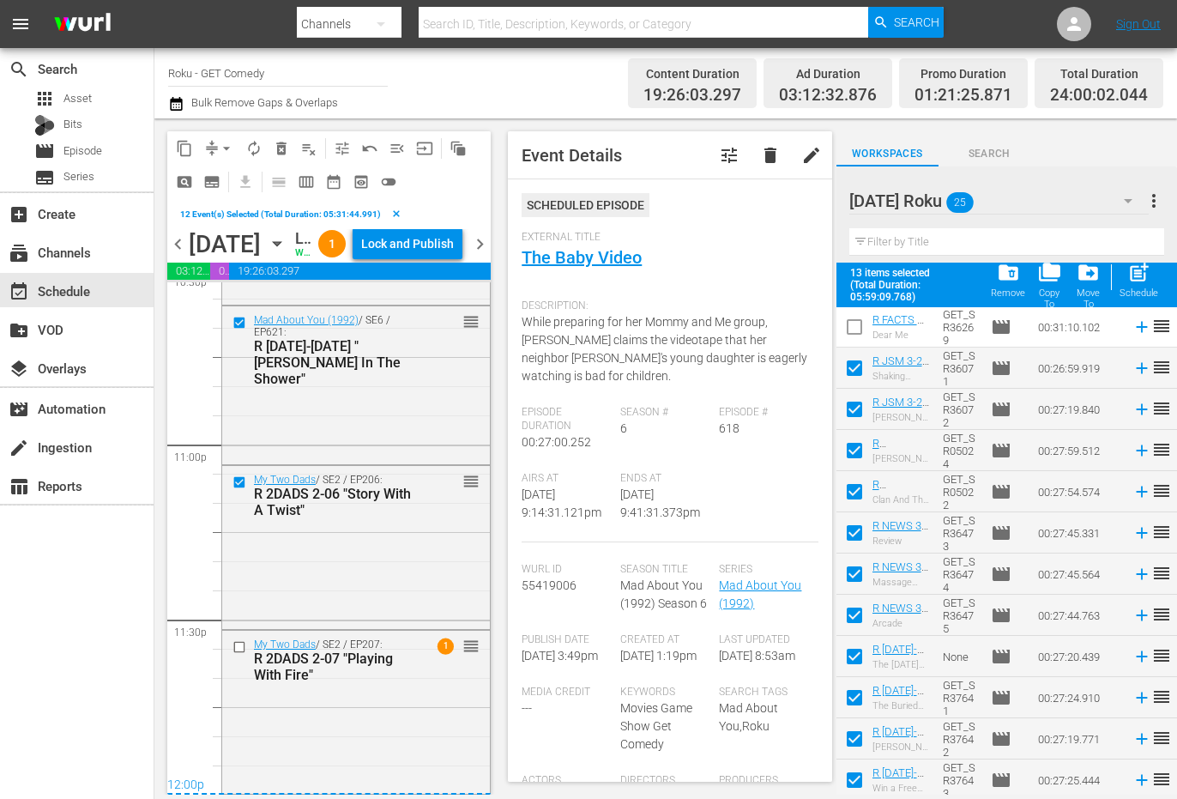
scroll to position [7948, 0]
click at [237, 654] on input "checkbox" at bounding box center [242, 647] width 18 height 15
click at [184, 149] on span "content_copy" at bounding box center [184, 148] width 17 height 17
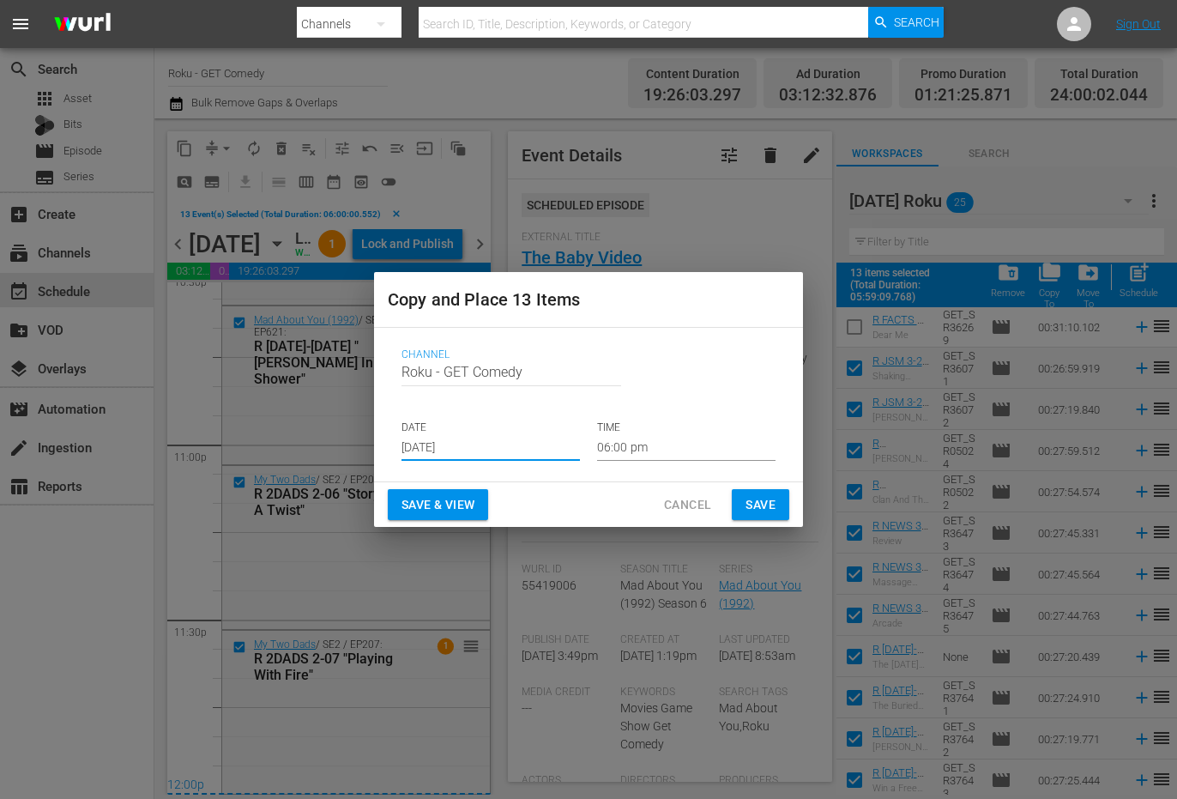
click at [449, 445] on input "[DATE]" at bounding box center [491, 448] width 178 height 26
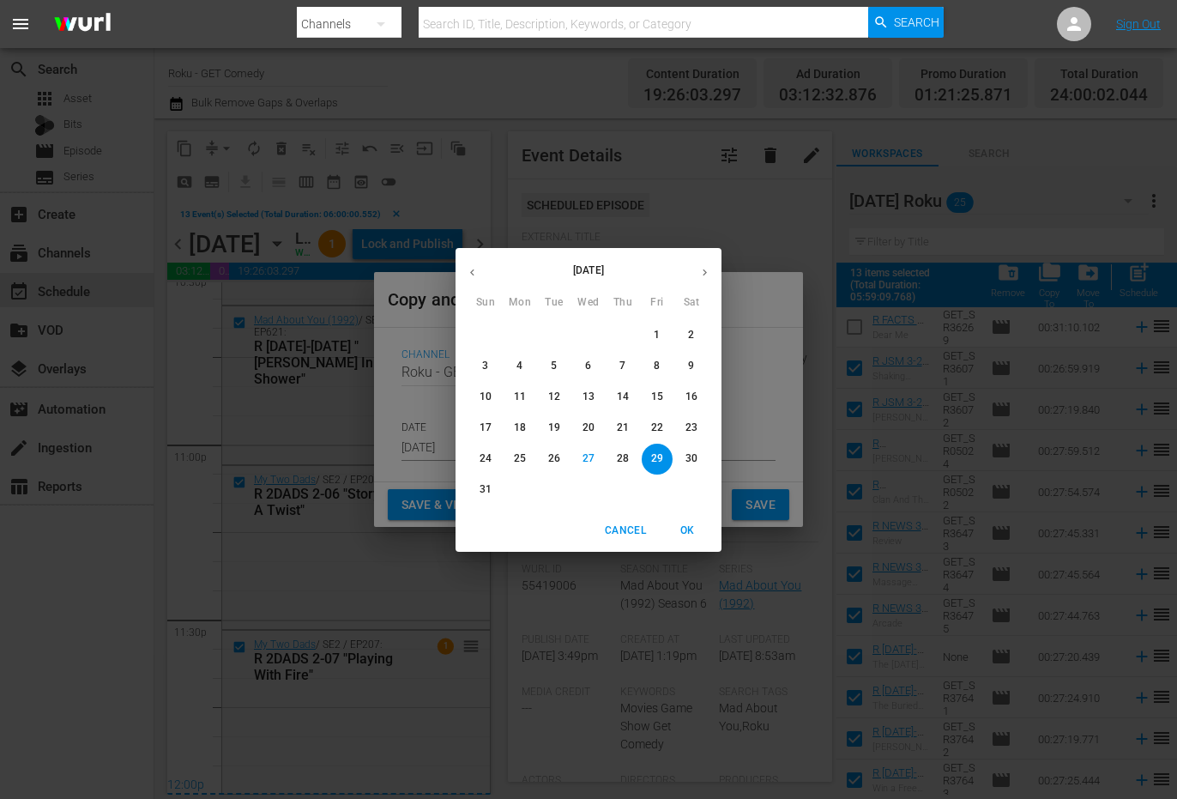
click at [705, 274] on icon "button" at bounding box center [705, 272] width 4 height 7
click at [487, 425] on p "21" at bounding box center [486, 427] width 12 height 15
type input "[DATE]"
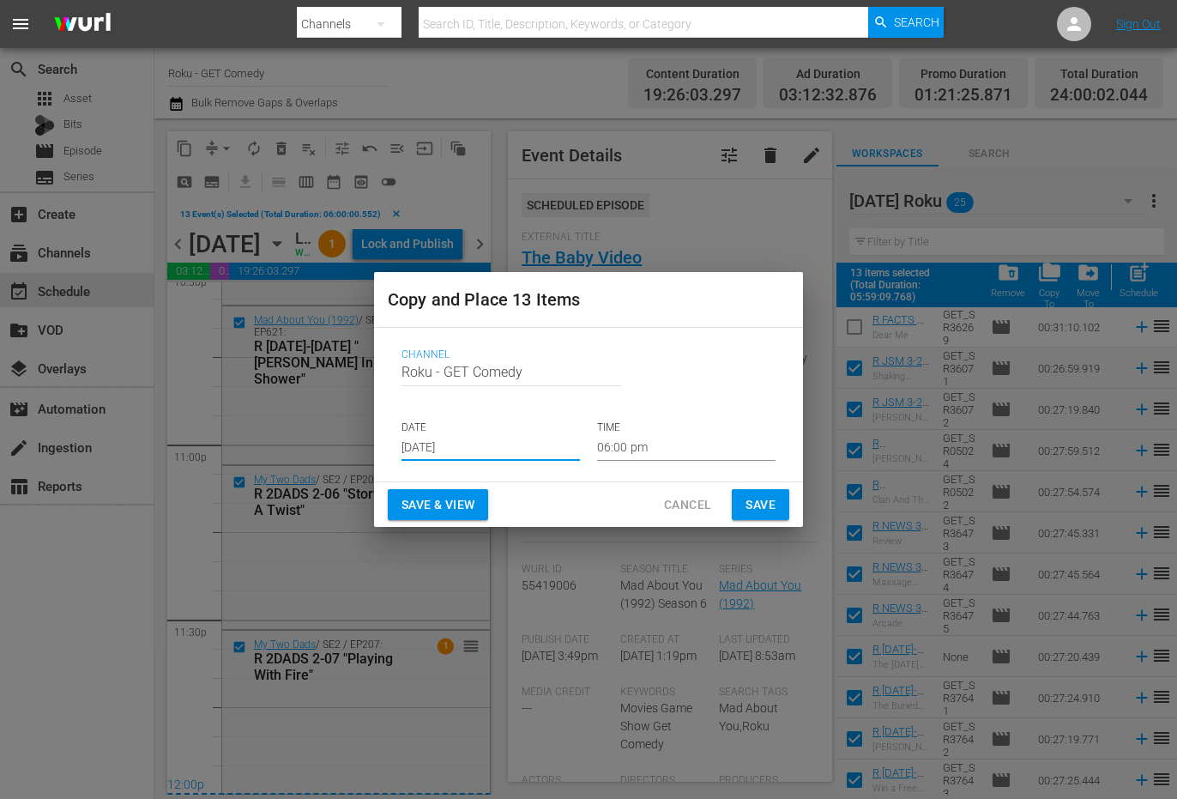
click at [622, 449] on input "06:00 pm" at bounding box center [686, 448] width 178 height 26
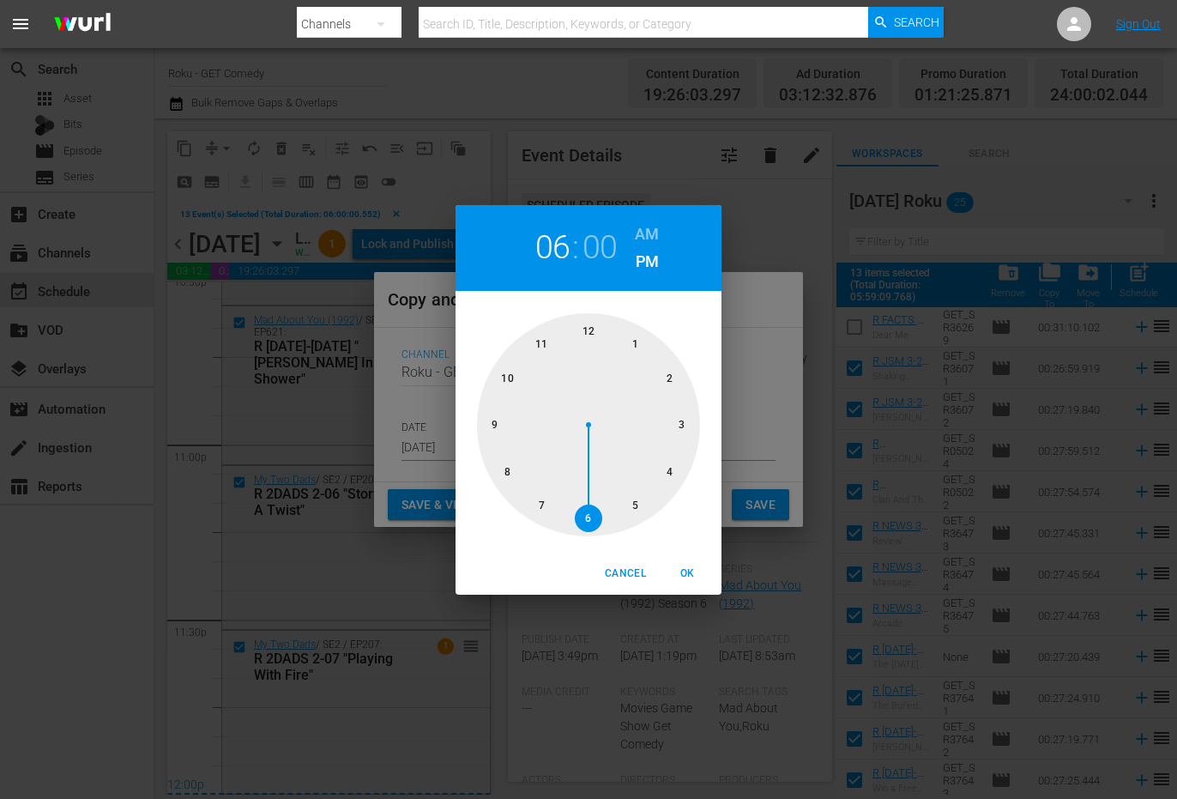
click at [586, 330] on div at bounding box center [588, 424] width 223 height 223
click at [684, 575] on span "OK" at bounding box center [687, 574] width 41 height 18
type input "12:00 pm"
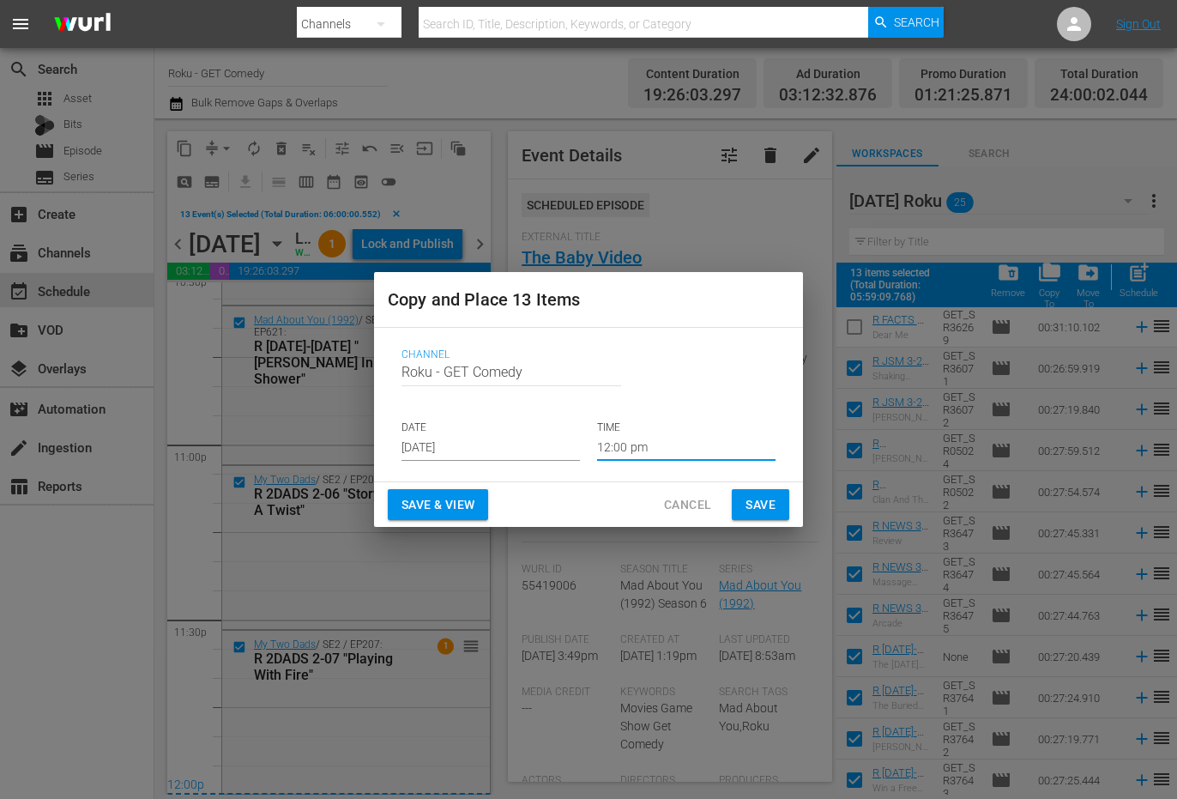
click at [759, 502] on span "Save" at bounding box center [761, 504] width 30 height 21
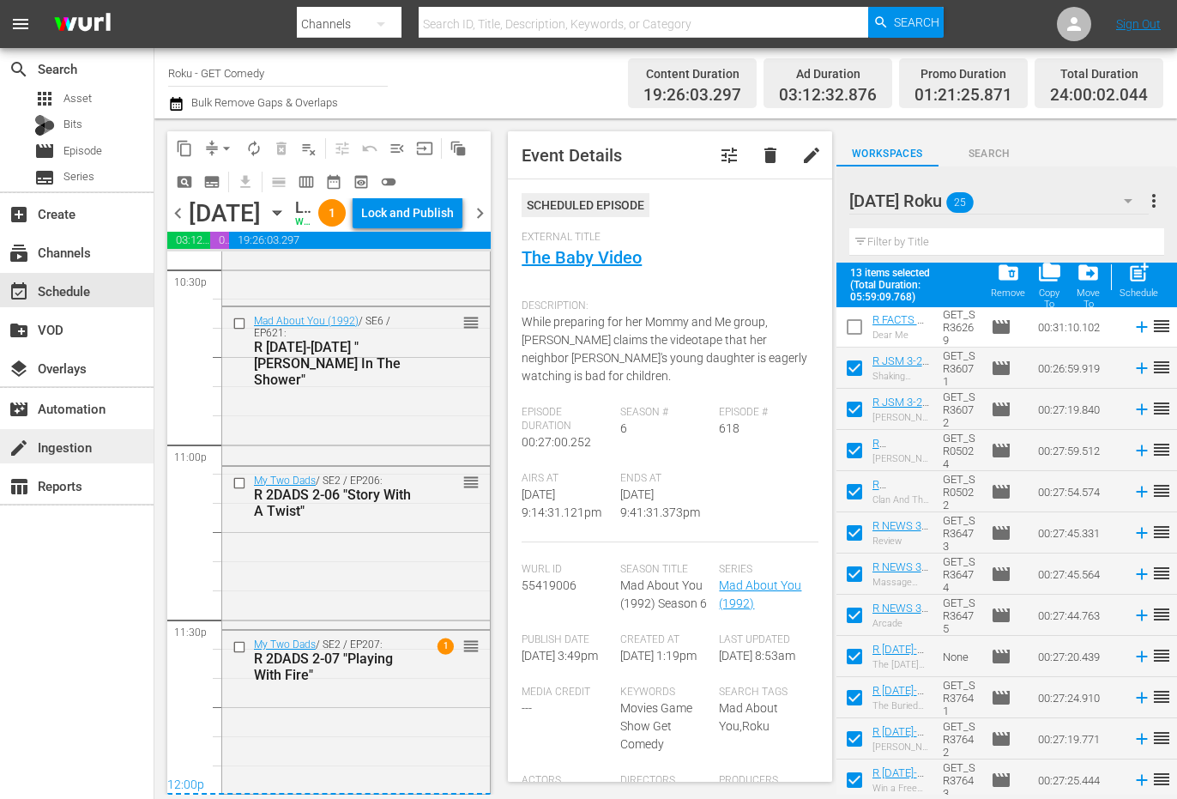
scroll to position [7917, 0]
click at [287, 222] on icon "button" at bounding box center [277, 212] width 19 height 19
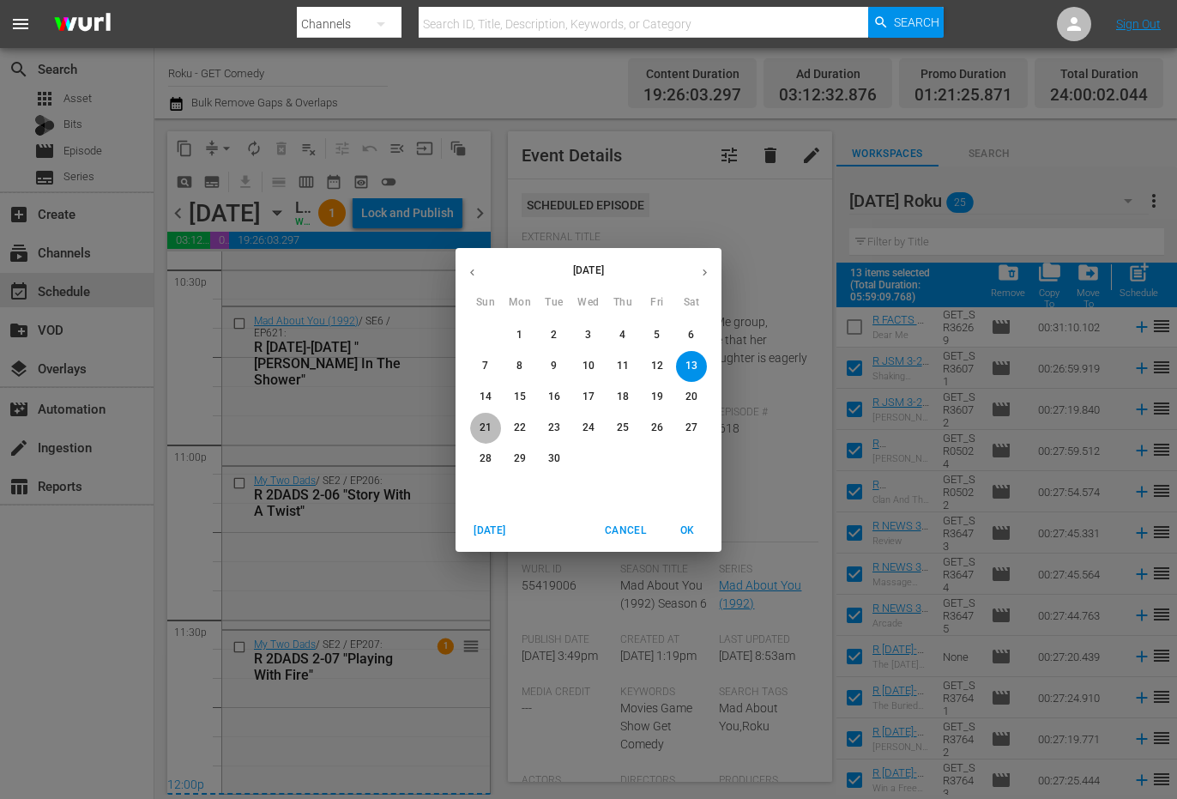
click at [490, 424] on p "21" at bounding box center [486, 427] width 12 height 15
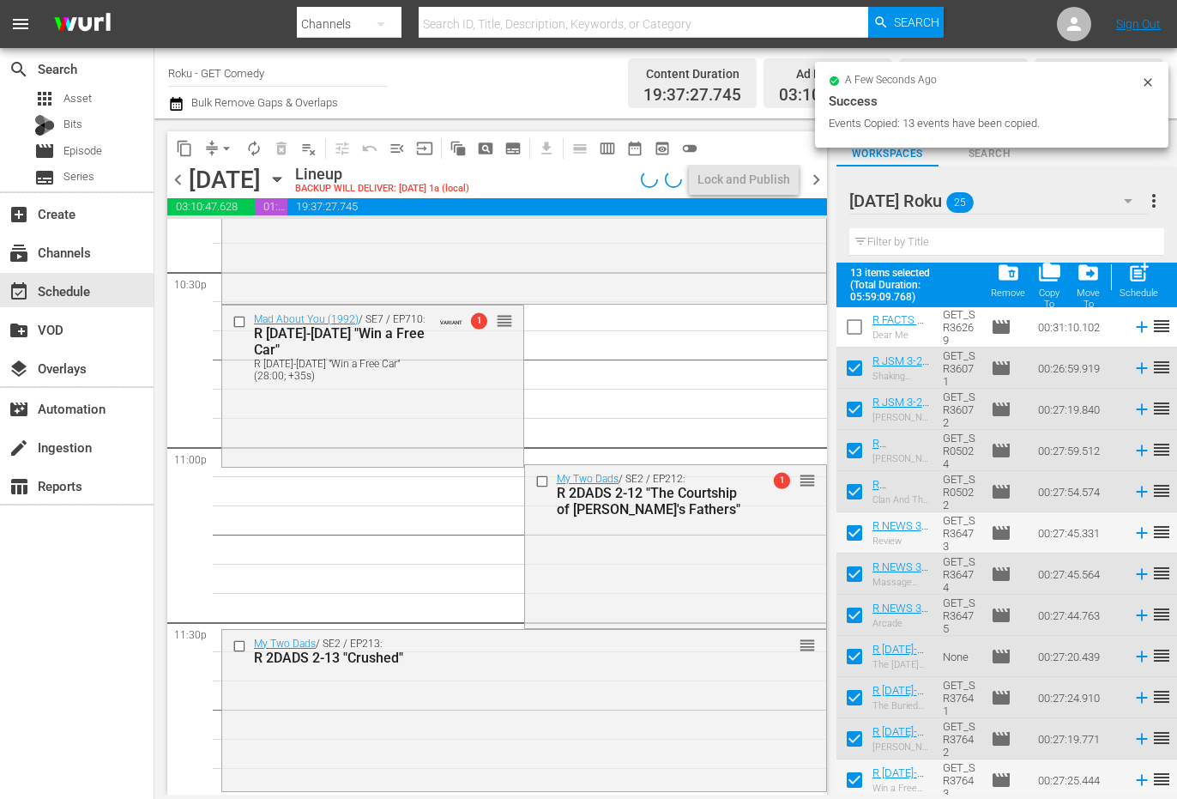
scroll to position [7826, 0]
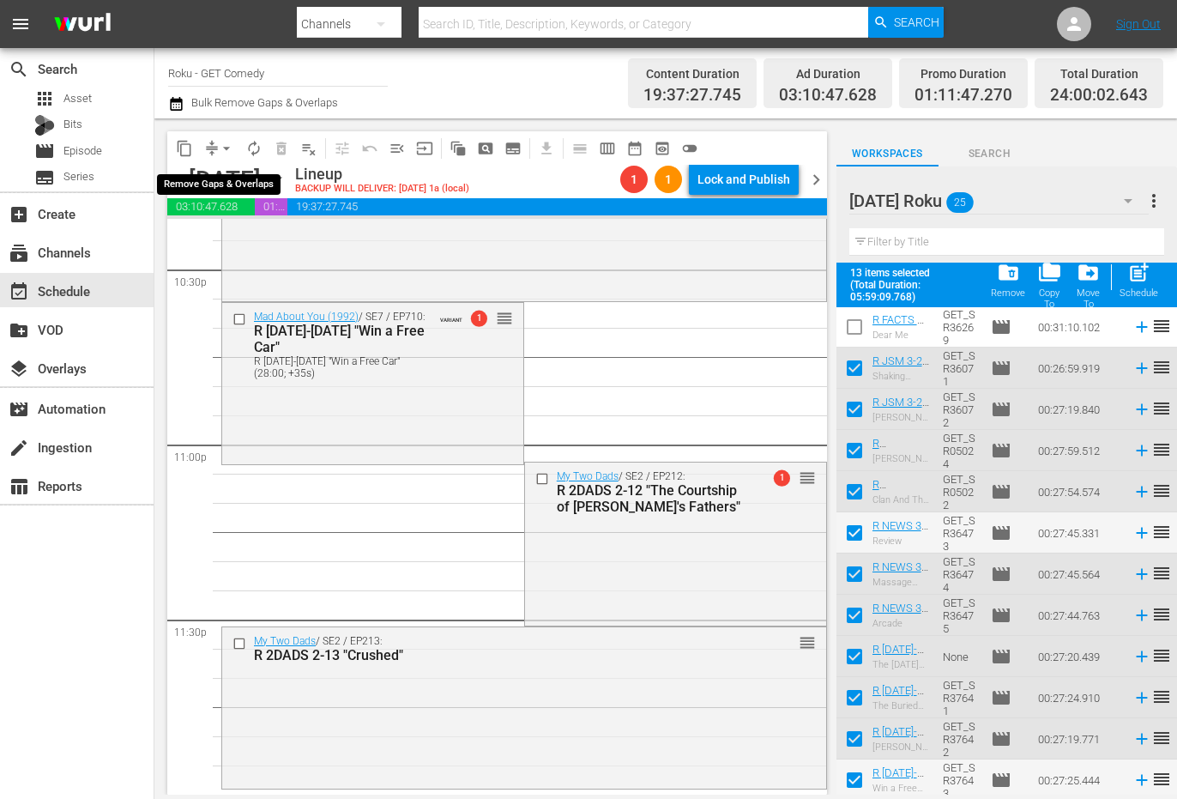
click at [215, 146] on button "arrow_drop_down" at bounding box center [226, 148] width 27 height 27
click at [216, 175] on li "Align to Midnight" at bounding box center [227, 183] width 142 height 28
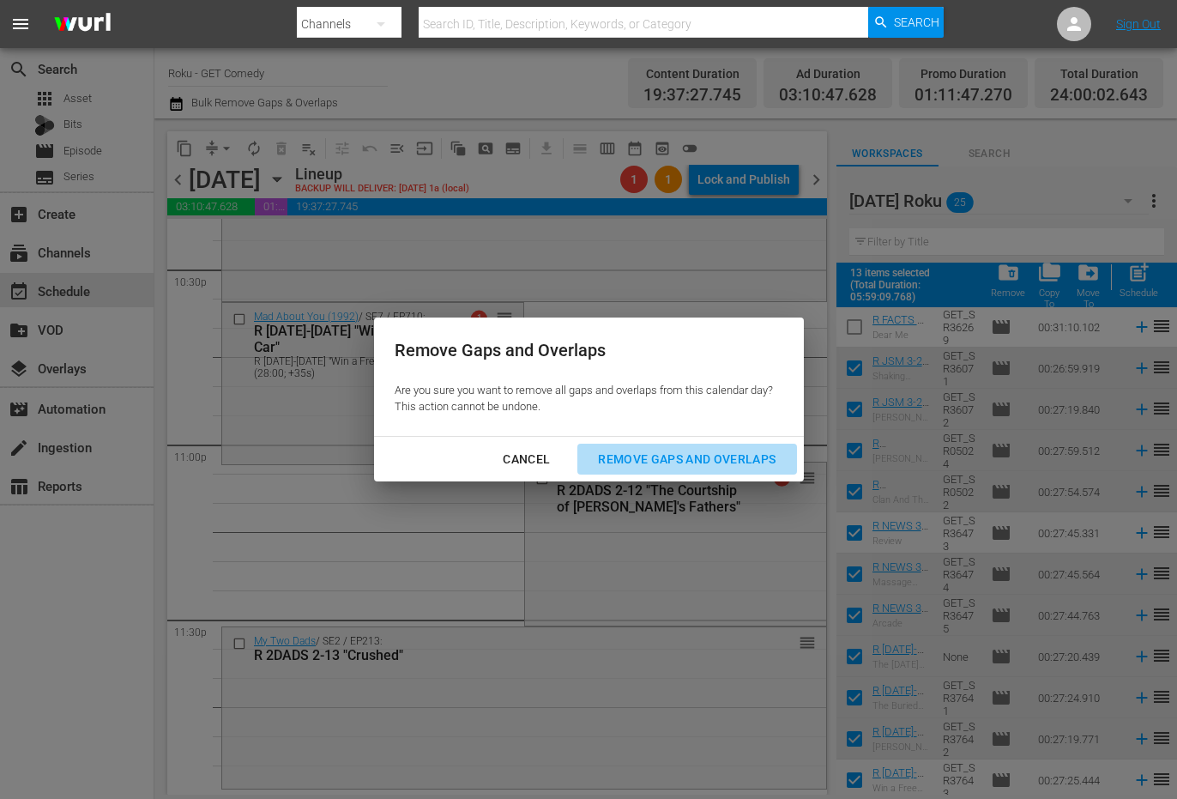
click at [688, 466] on div "Remove Gaps and Overlaps" at bounding box center [686, 459] width 205 height 21
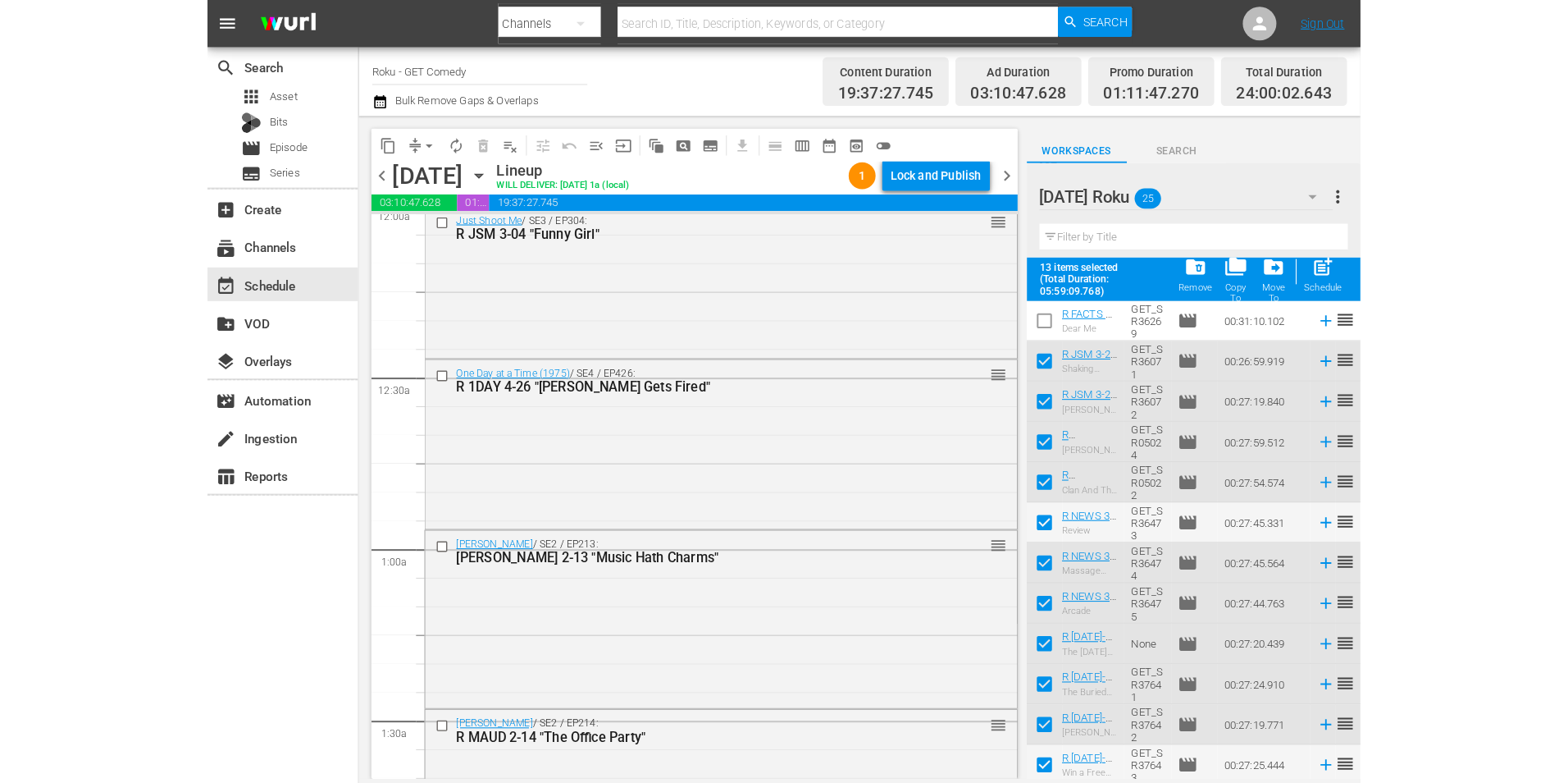
scroll to position [0, 0]
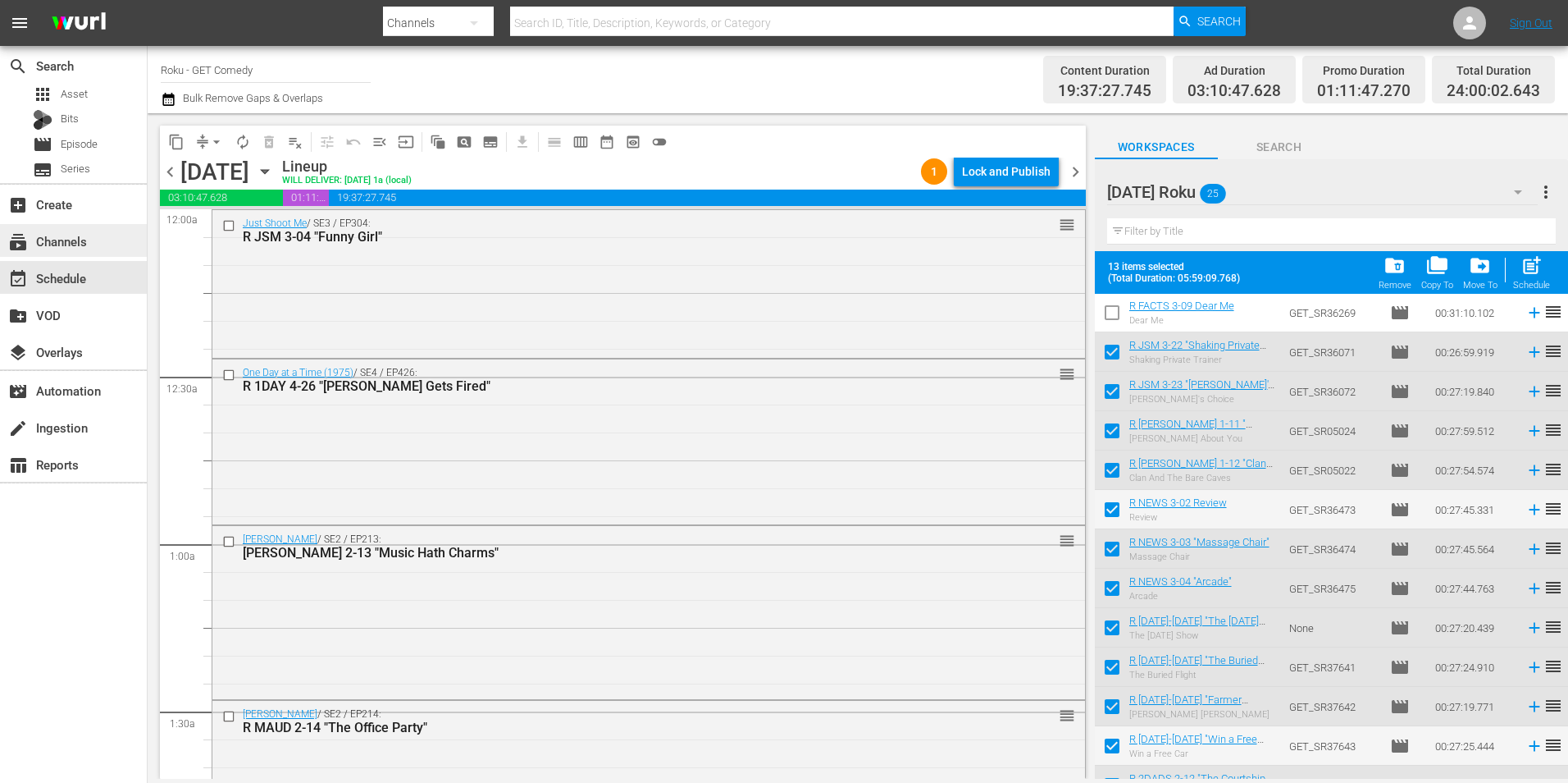
click at [101, 241] on div "subscriptions Channels" at bounding box center [74, 240] width 147 height 33
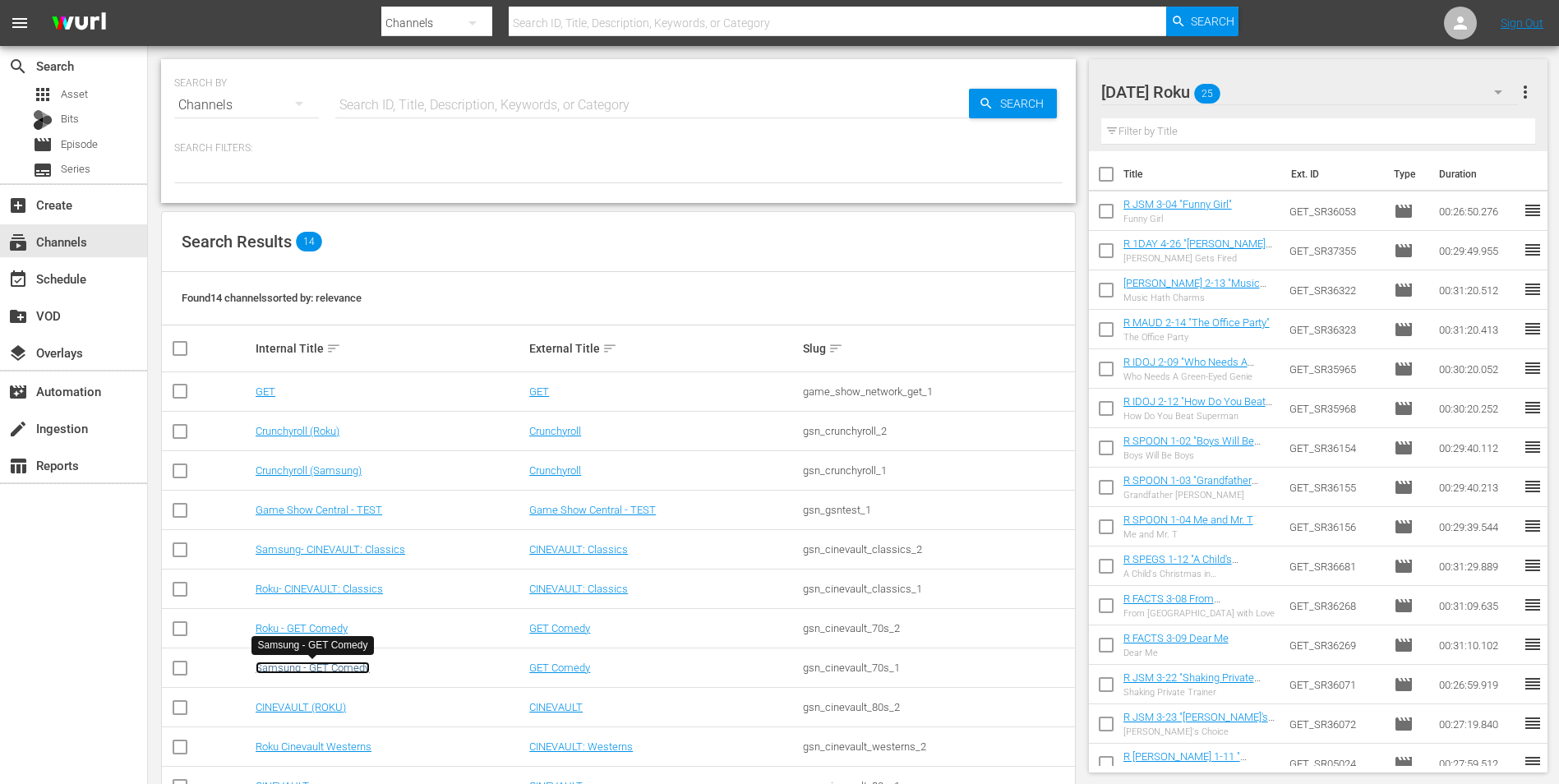
click at [315, 668] on link "Samsung - GET Comedy" at bounding box center [312, 667] width 114 height 12
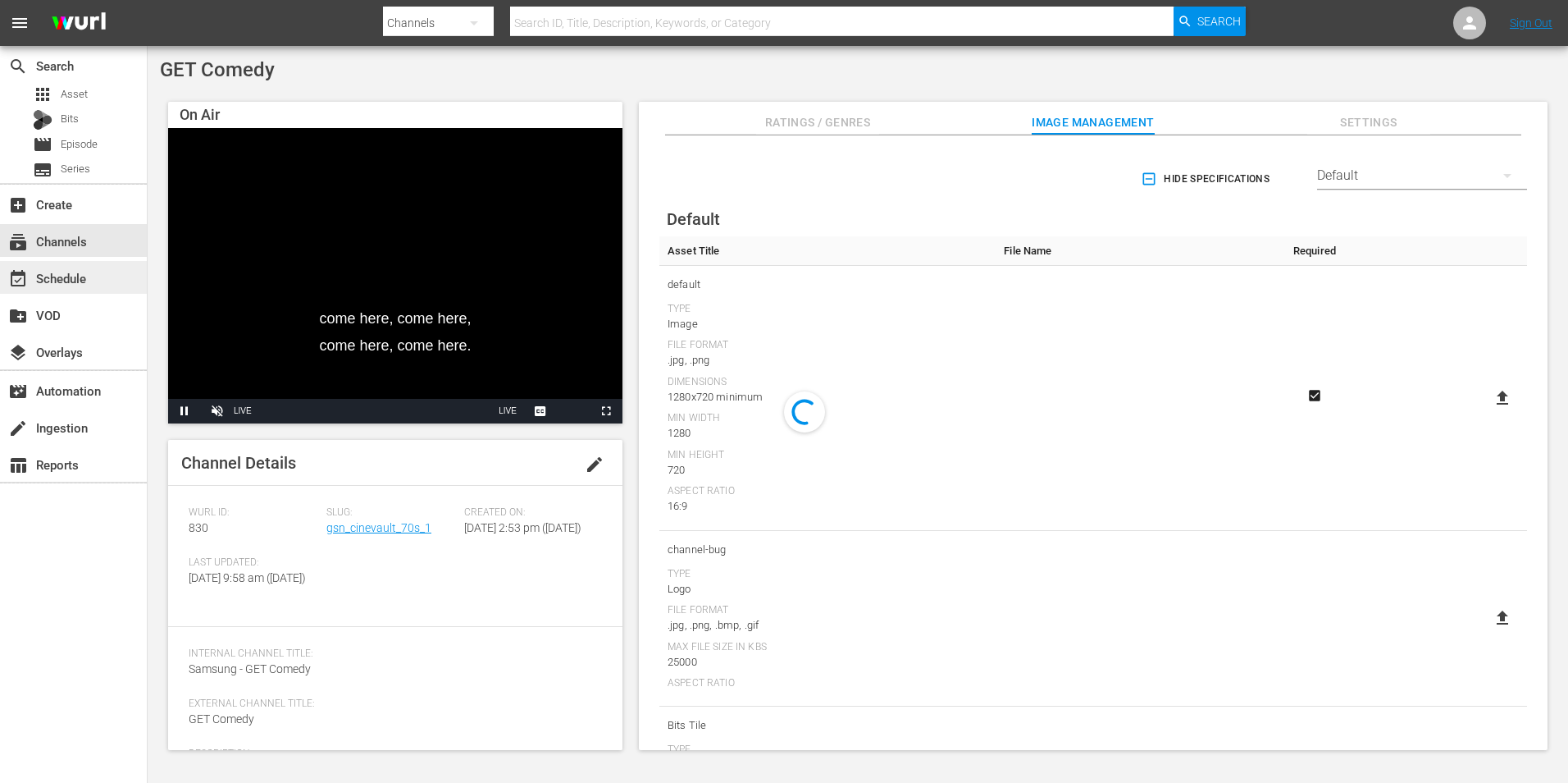
click at [65, 279] on div "event_available Schedule" at bounding box center [46, 275] width 92 height 14
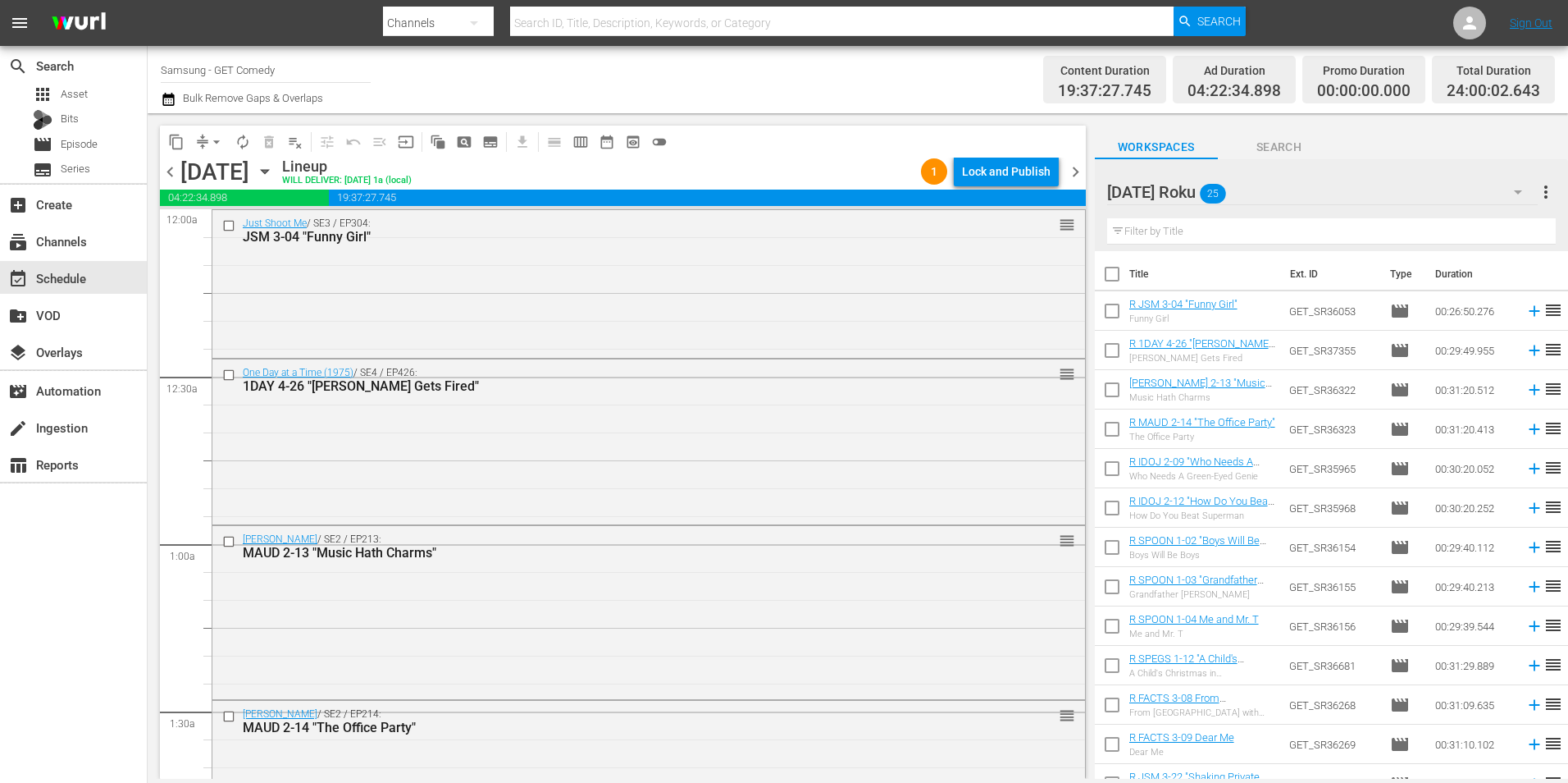
click at [101, 584] on div "search Search apps Asset Bits movie Episode subtitles Series add_box Create sub…" at bounding box center [74, 437] width 147 height 783
click at [268, 172] on icon "button" at bounding box center [265, 172] width 8 height 4
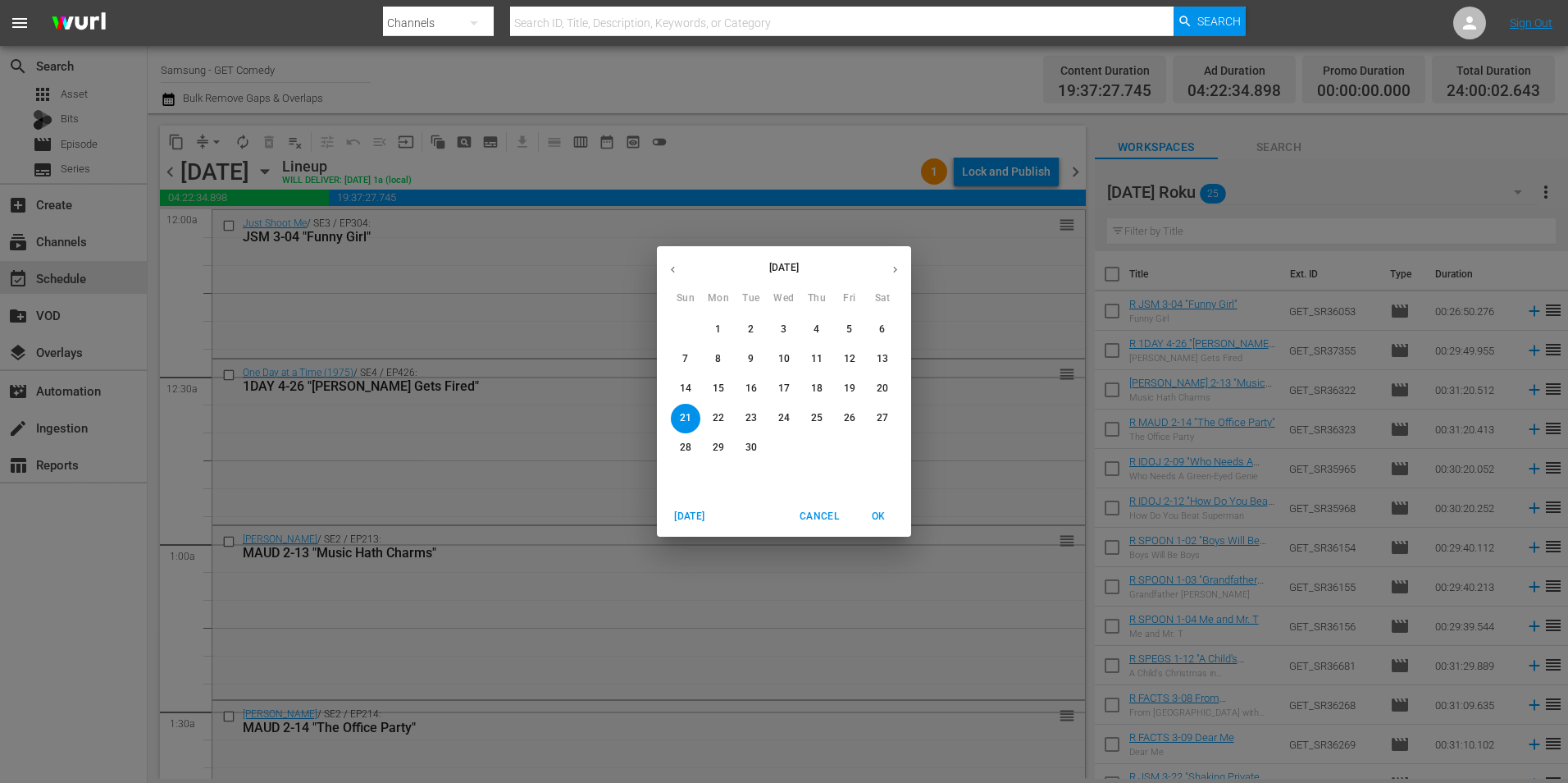
click at [714, 356] on span "8" at bounding box center [718, 359] width 30 height 14
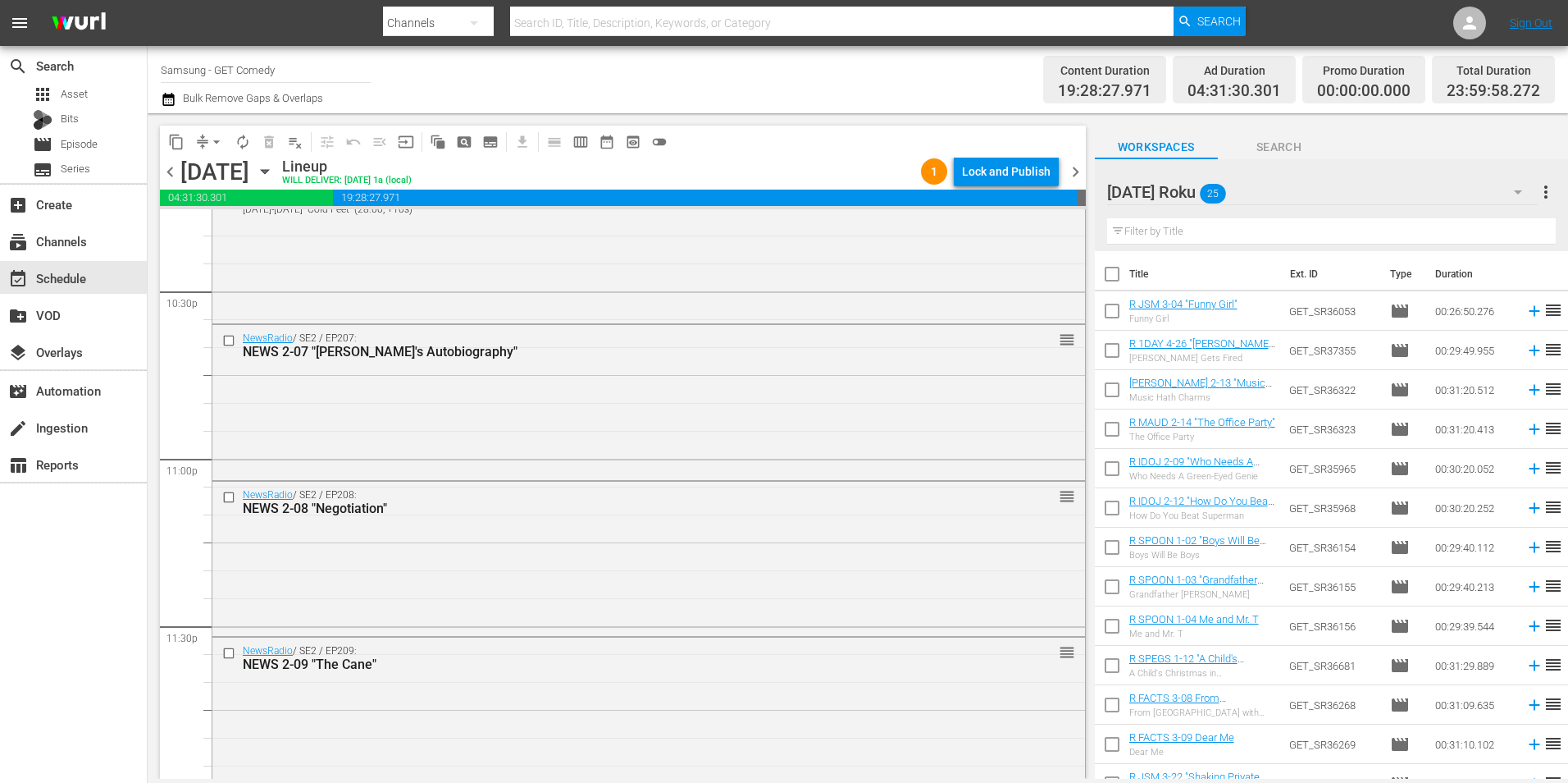
scroll to position [7463, 0]
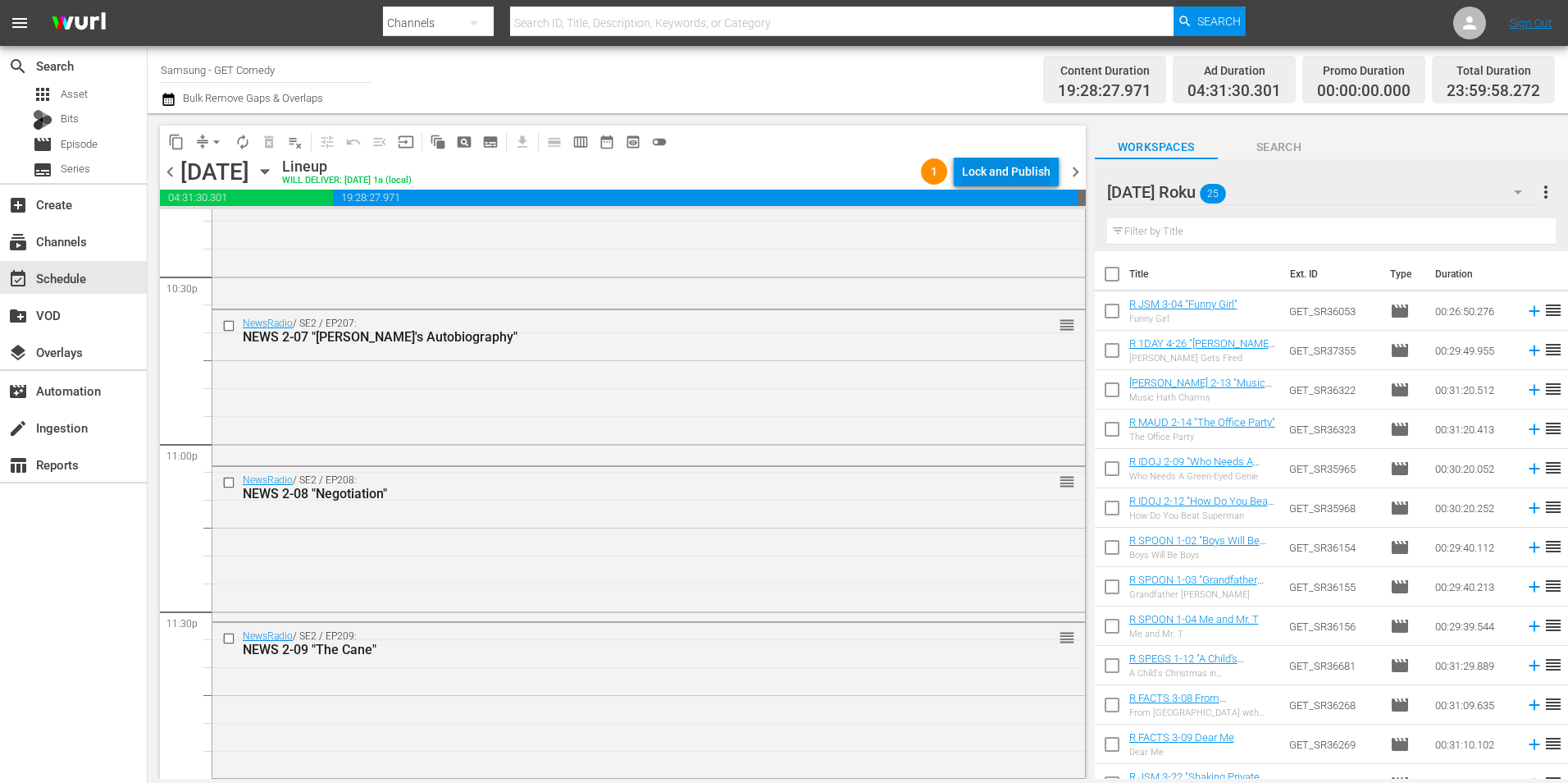
click at [997, 163] on div "Lock and Publish" at bounding box center [1005, 171] width 89 height 30
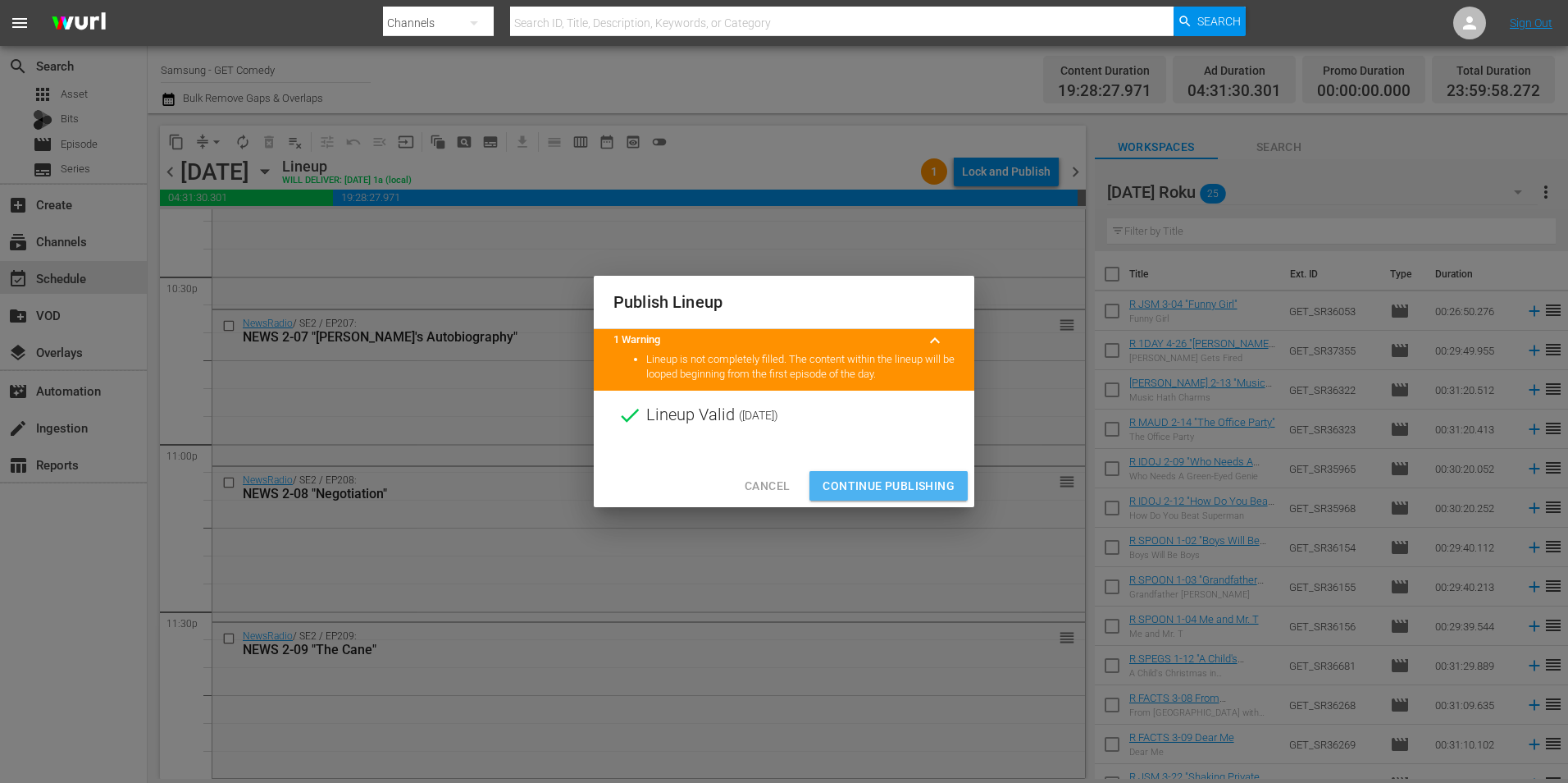
click at [912, 478] on span "Continue Publishing" at bounding box center [889, 486] width 132 height 20
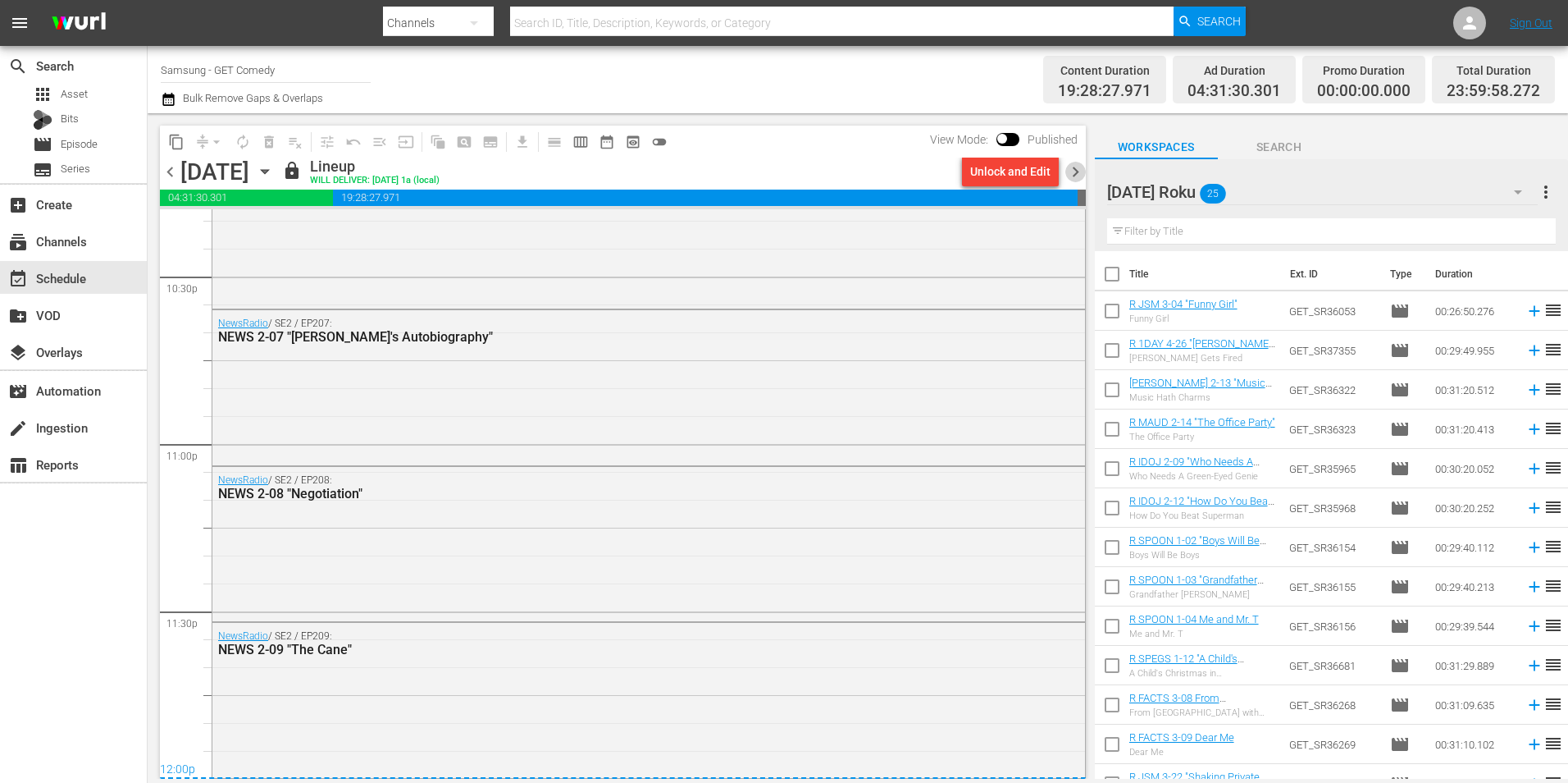
click at [1076, 170] on span "chevron_right" at bounding box center [1075, 171] width 20 height 20
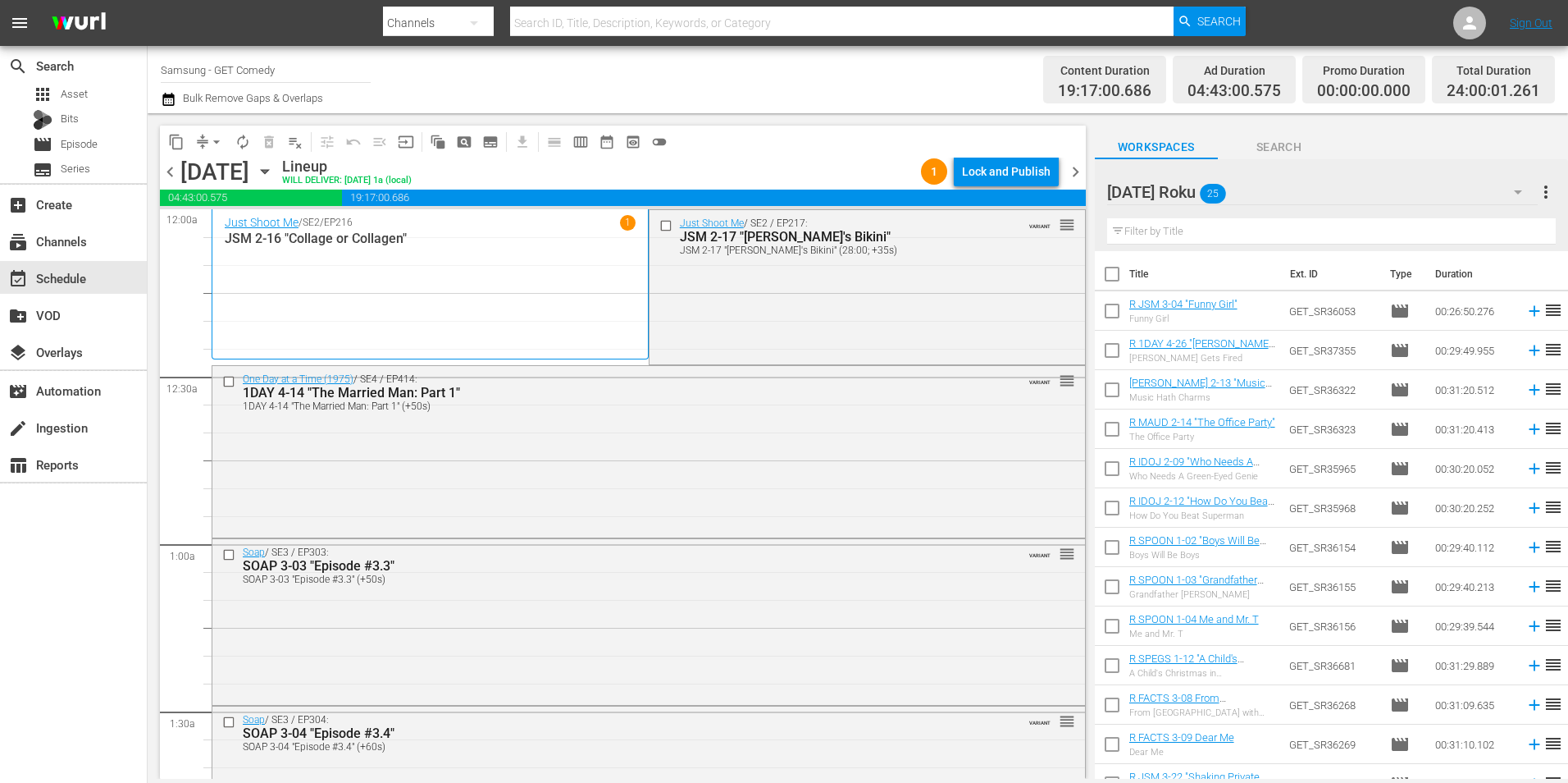
click at [1018, 156] on div "content_copy compress arrow_drop_down autorenew_outlined delete_forever_outline…" at bounding box center [622, 141] width 926 height 32
click at [1018, 168] on div "Lock and Publish" at bounding box center [1005, 171] width 89 height 30
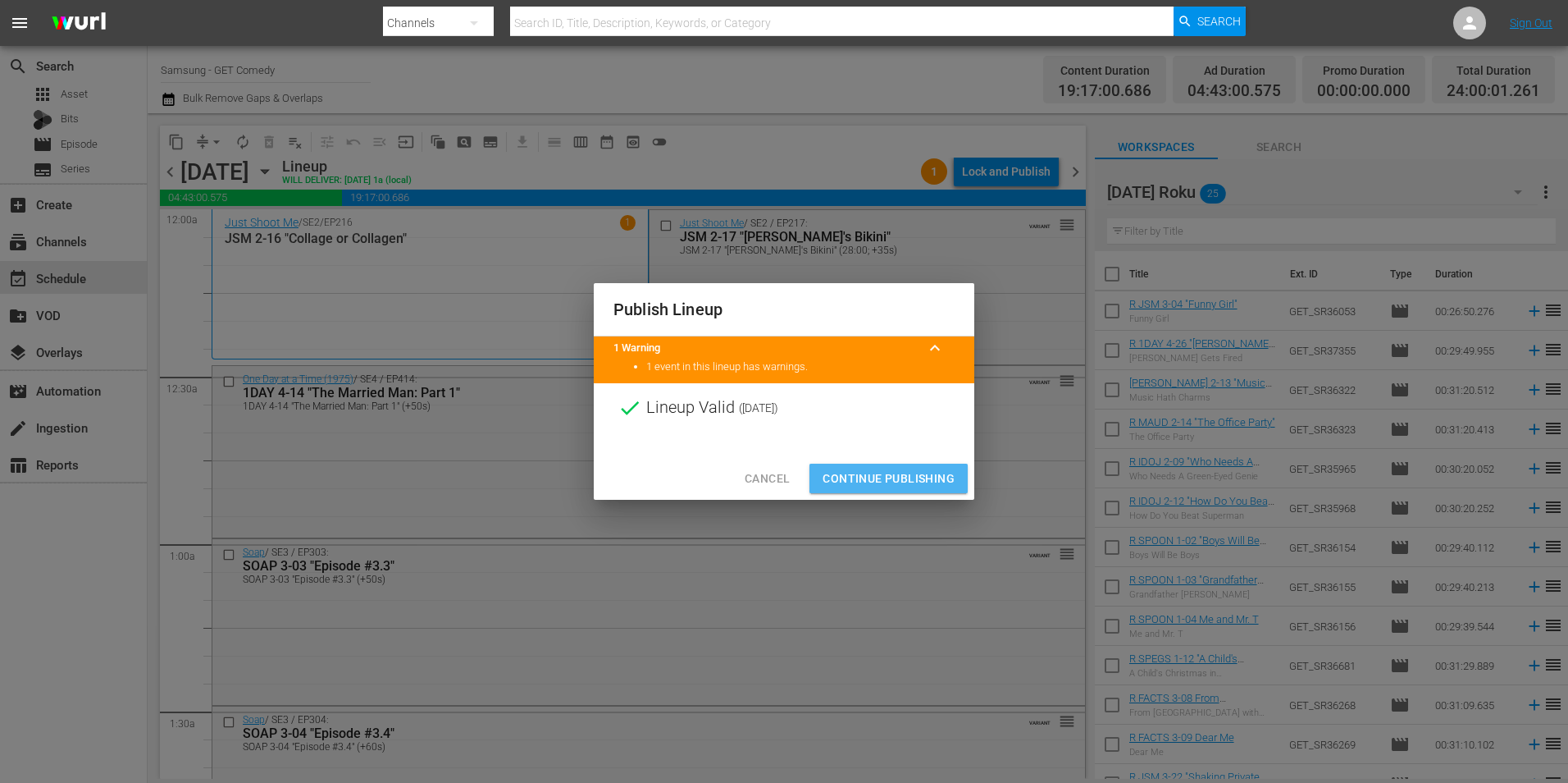
click at [937, 471] on span "Continue Publishing" at bounding box center [889, 478] width 132 height 20
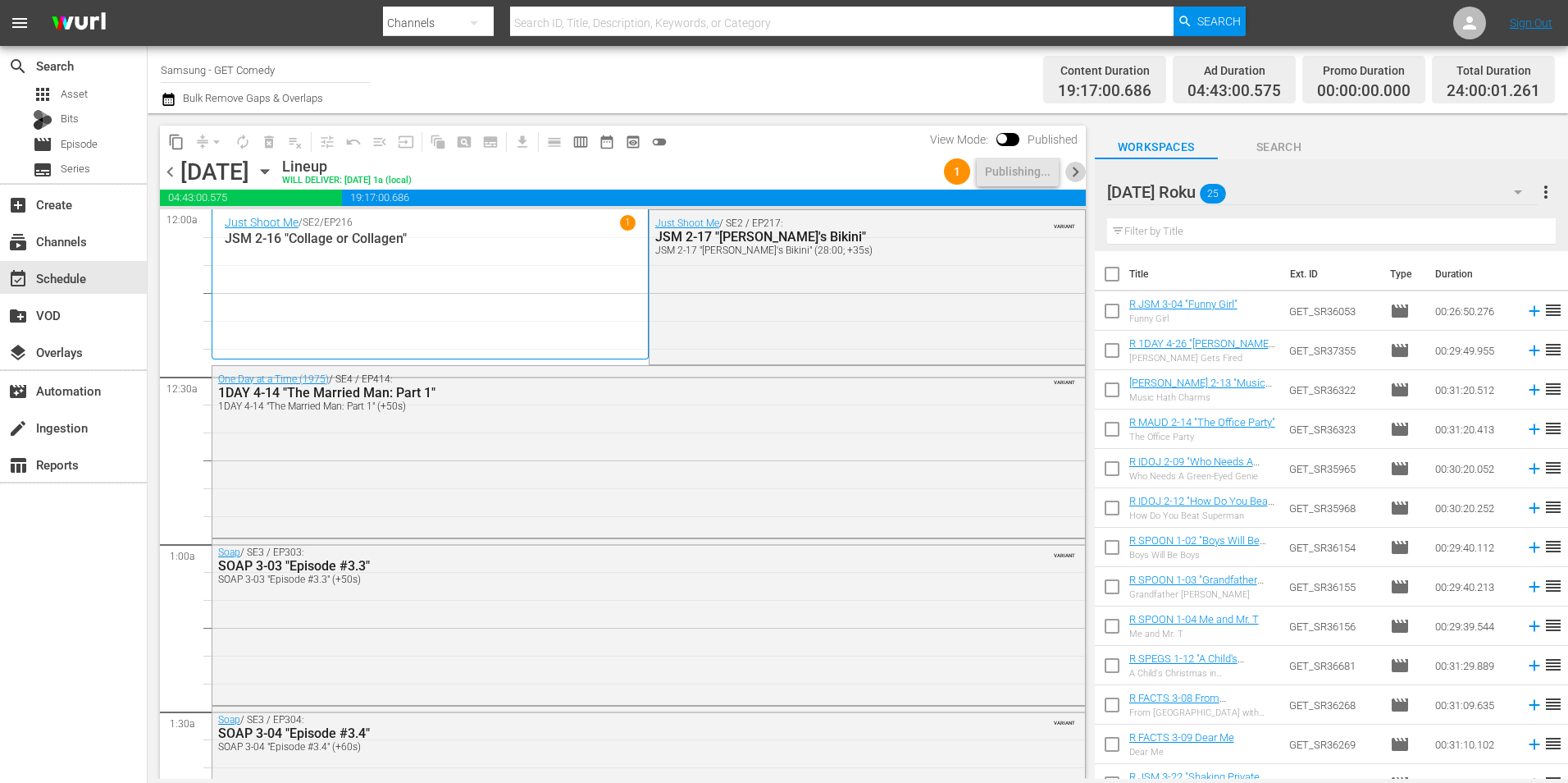
click at [1072, 167] on span "chevron_right" at bounding box center [1075, 171] width 20 height 20
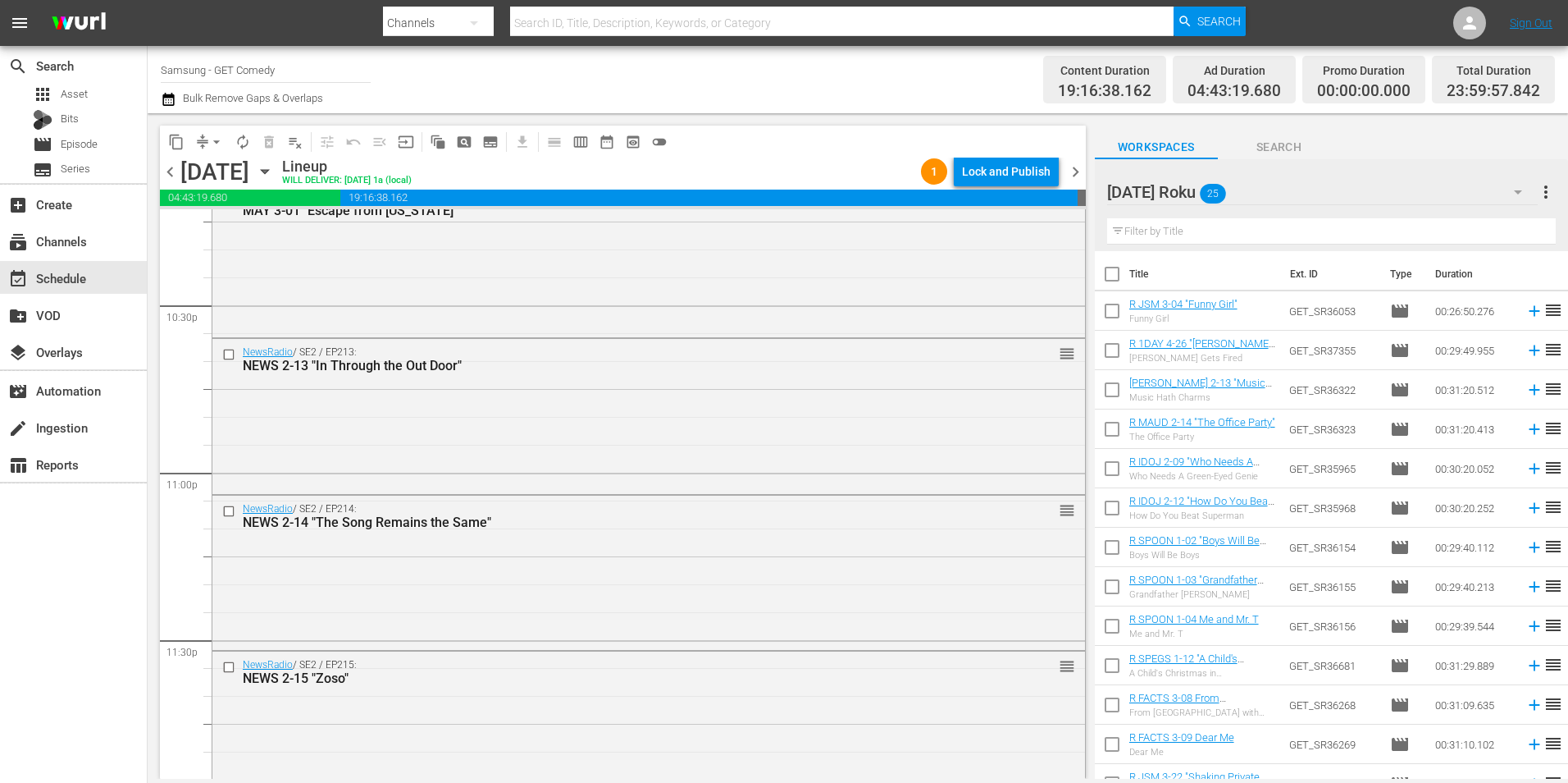
scroll to position [7463, 0]
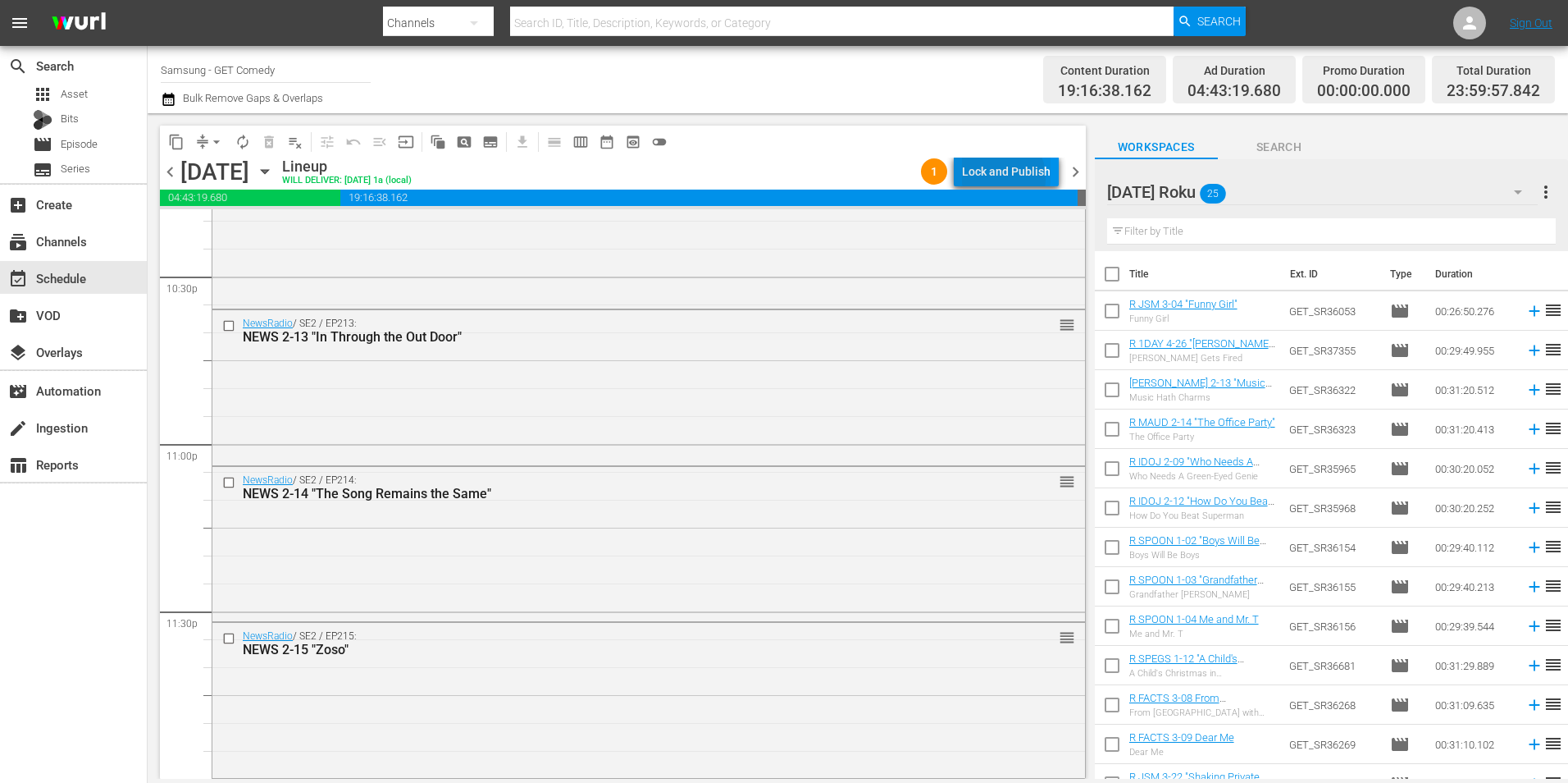
click at [998, 178] on div "Lock and Publish" at bounding box center [1005, 171] width 89 height 30
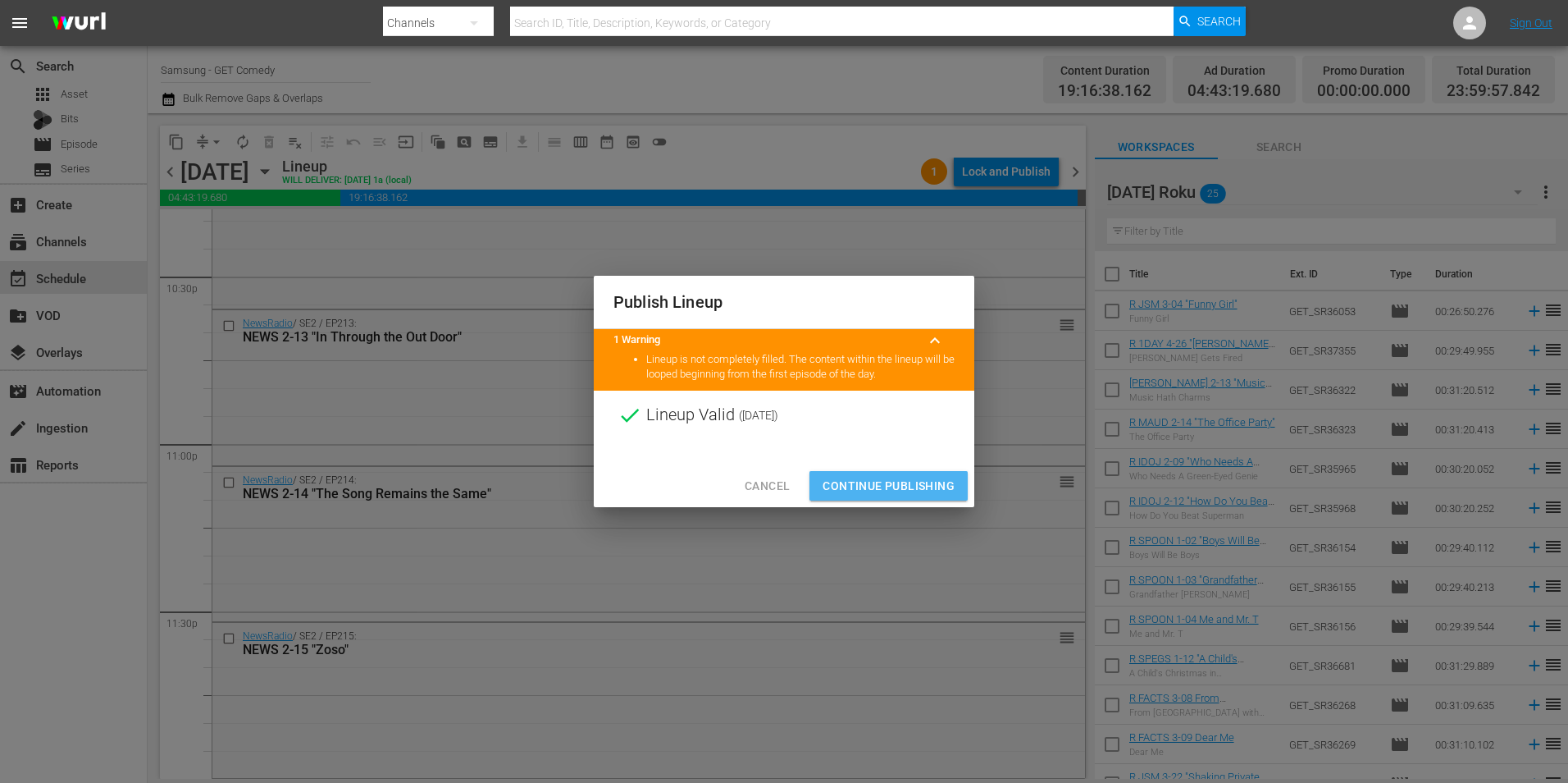
click at [919, 476] on span "Continue Publishing" at bounding box center [889, 486] width 132 height 20
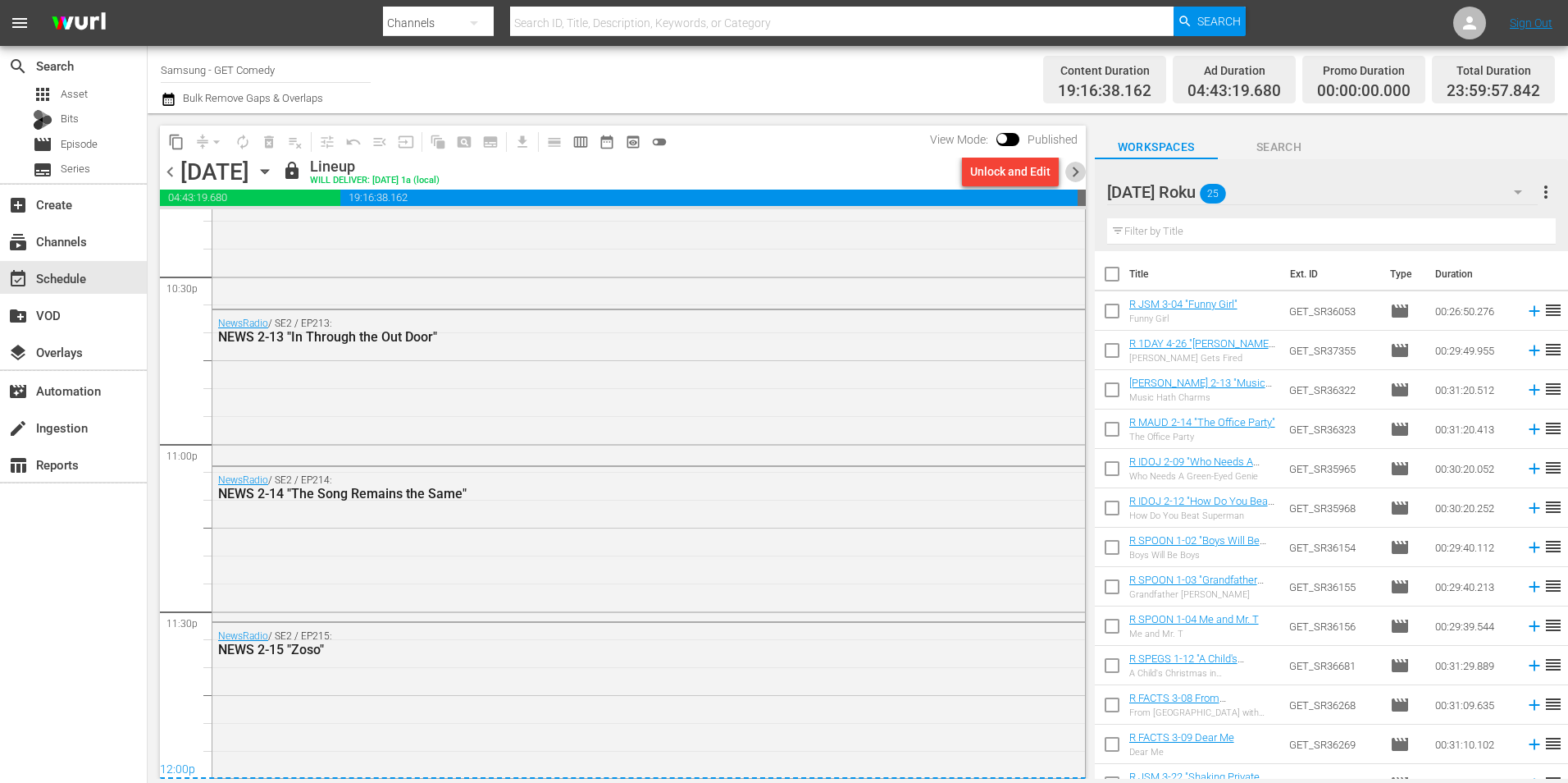
click at [1072, 174] on span "chevron_right" at bounding box center [1075, 171] width 20 height 20
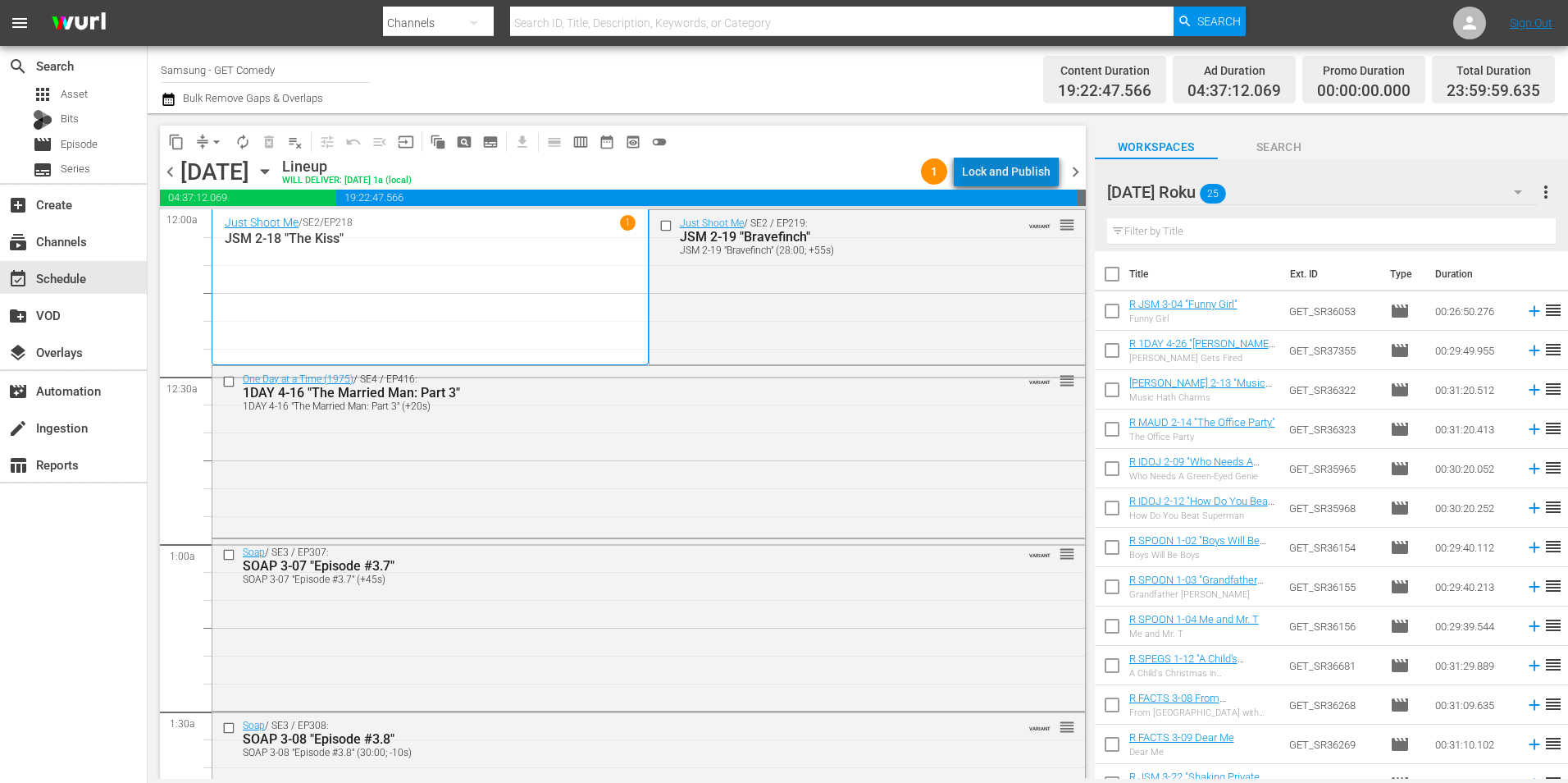
click at [1022, 167] on div "Lock and Publish" at bounding box center [1005, 171] width 89 height 30
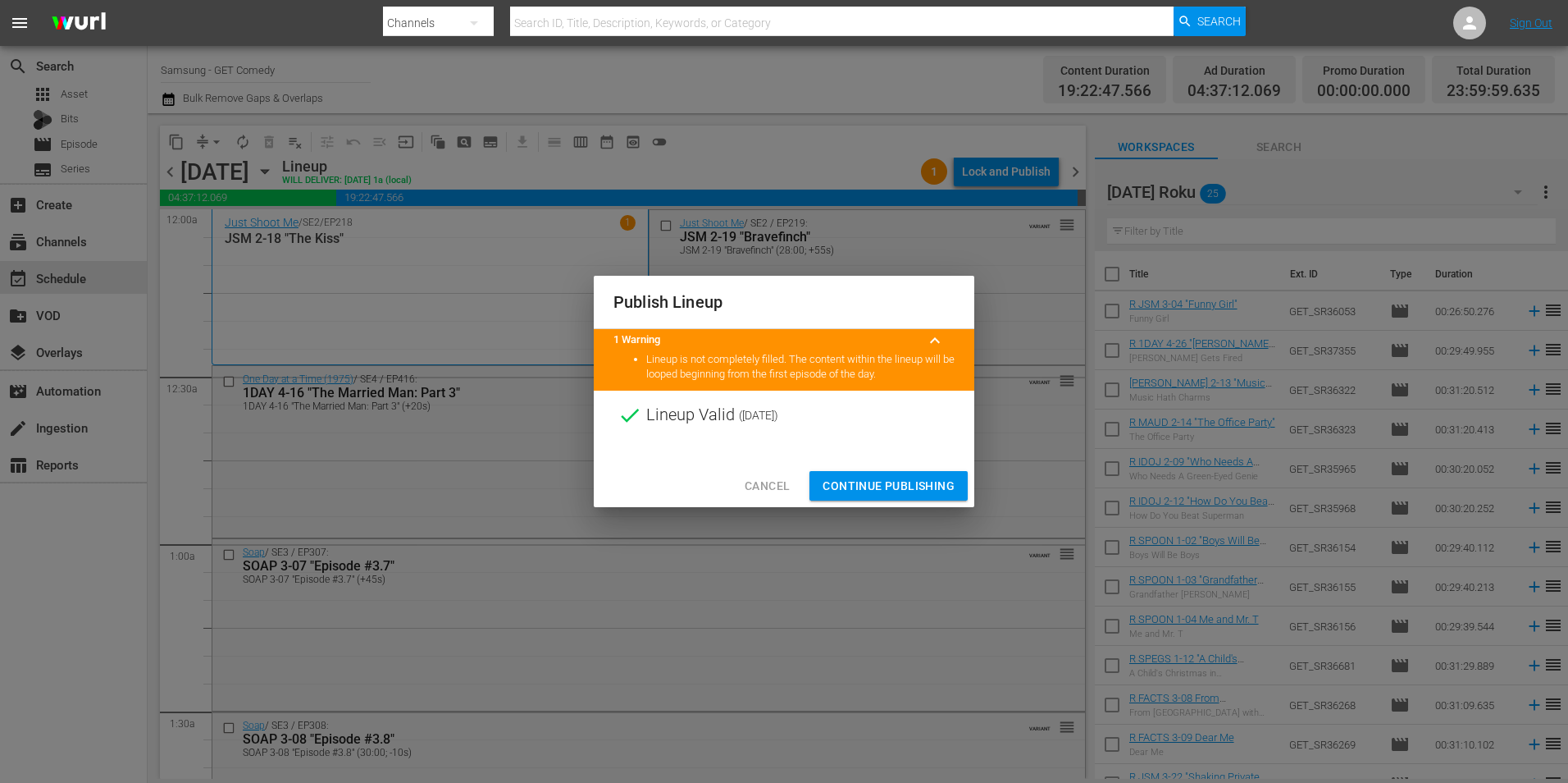
click at [900, 481] on span "Continue Publishing" at bounding box center [889, 486] width 132 height 20
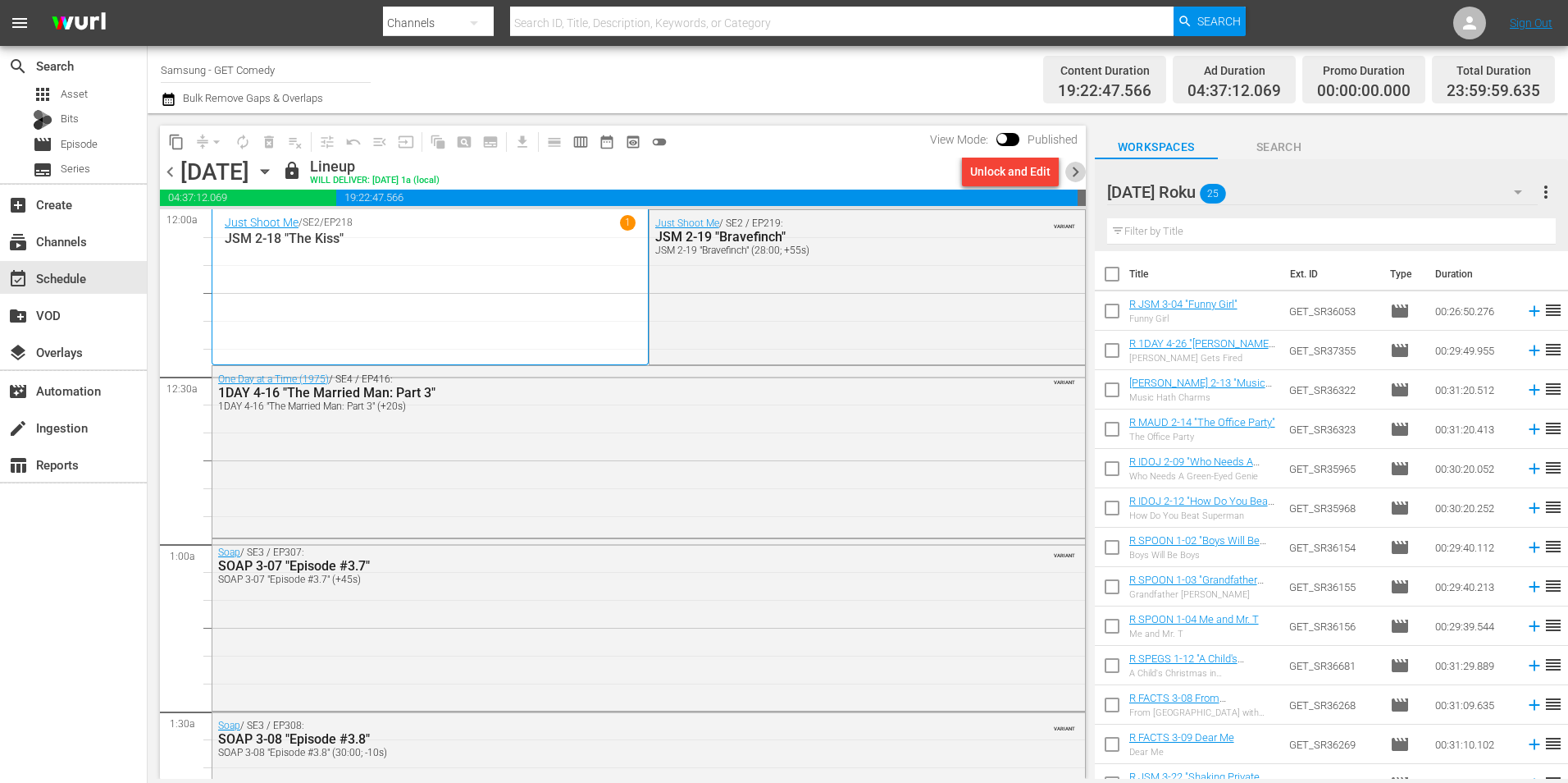
click at [1075, 169] on span "chevron_right" at bounding box center [1075, 171] width 20 height 20
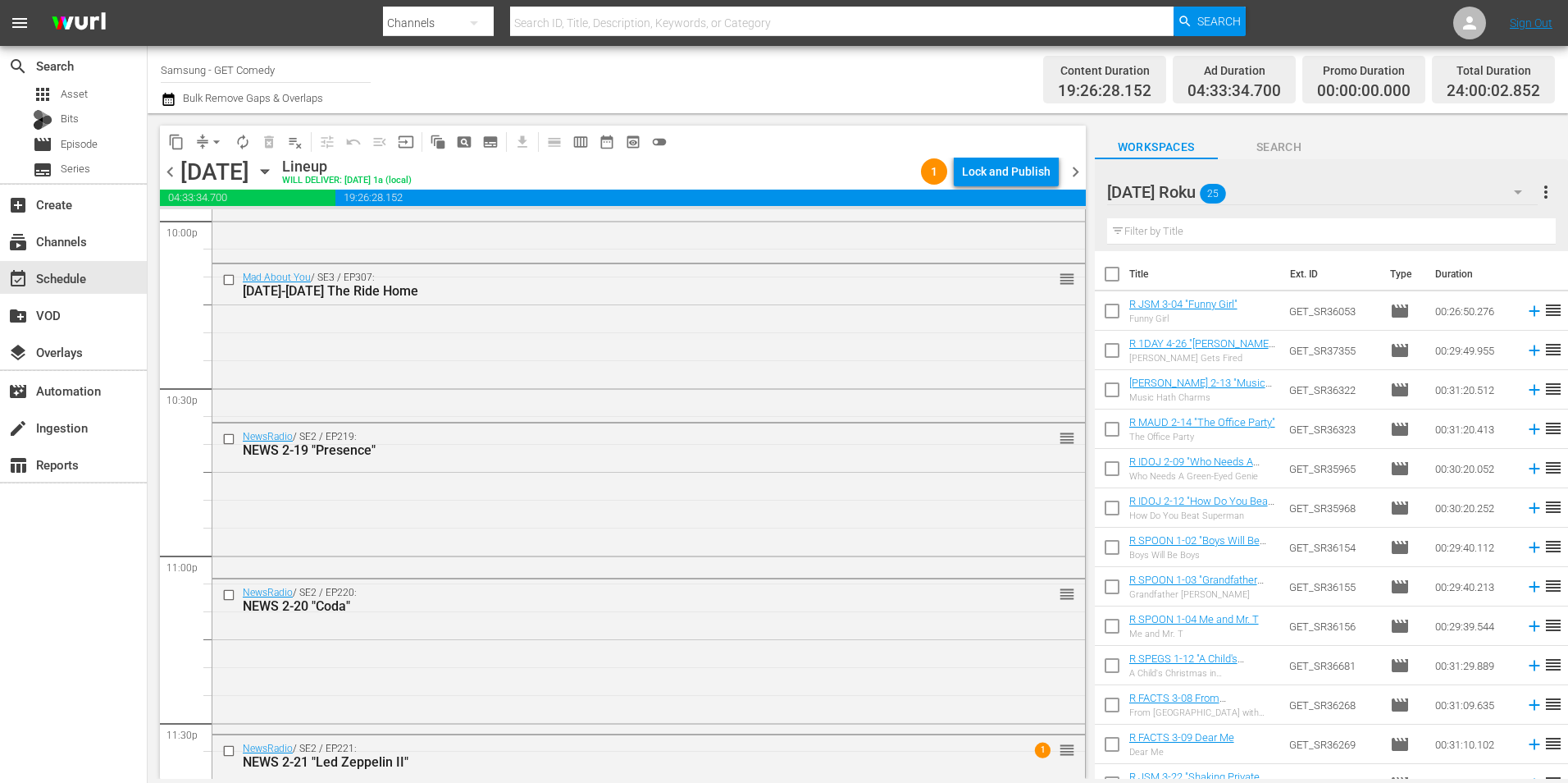
scroll to position [7463, 0]
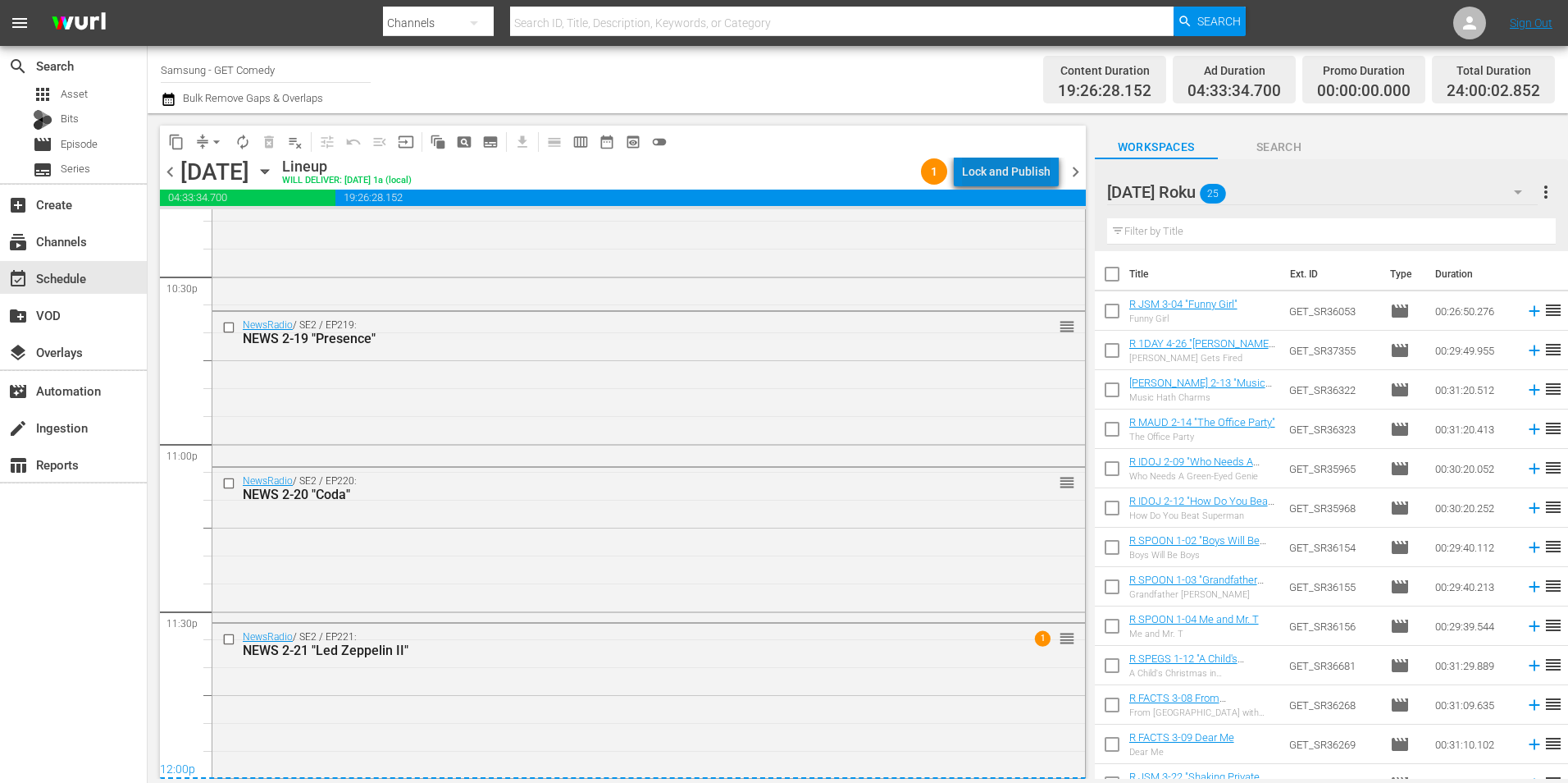
click at [1015, 172] on div "Lock and Publish" at bounding box center [1005, 171] width 89 height 30
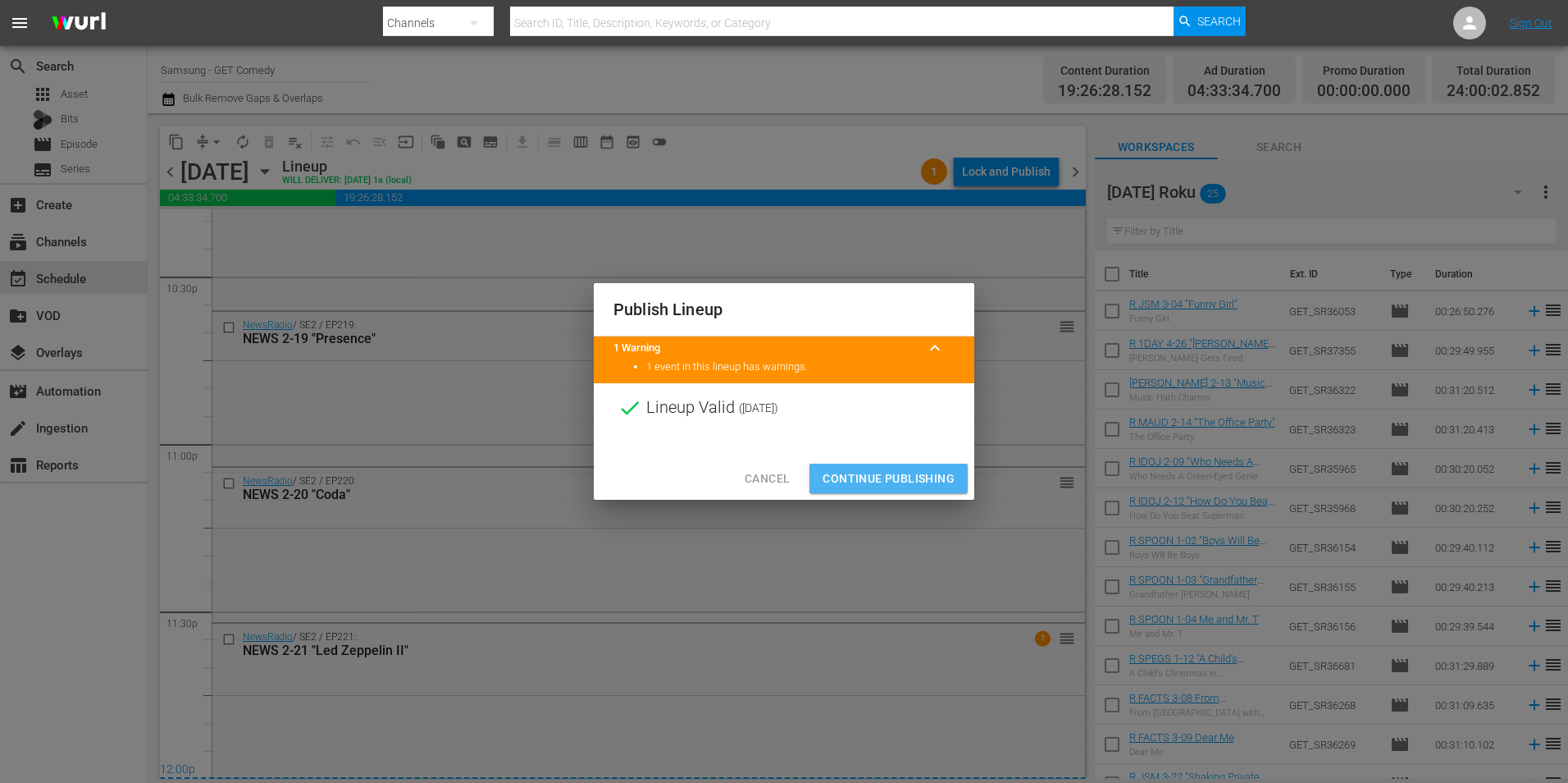
click at [935, 478] on span "Continue Publishing" at bounding box center [889, 478] width 132 height 20
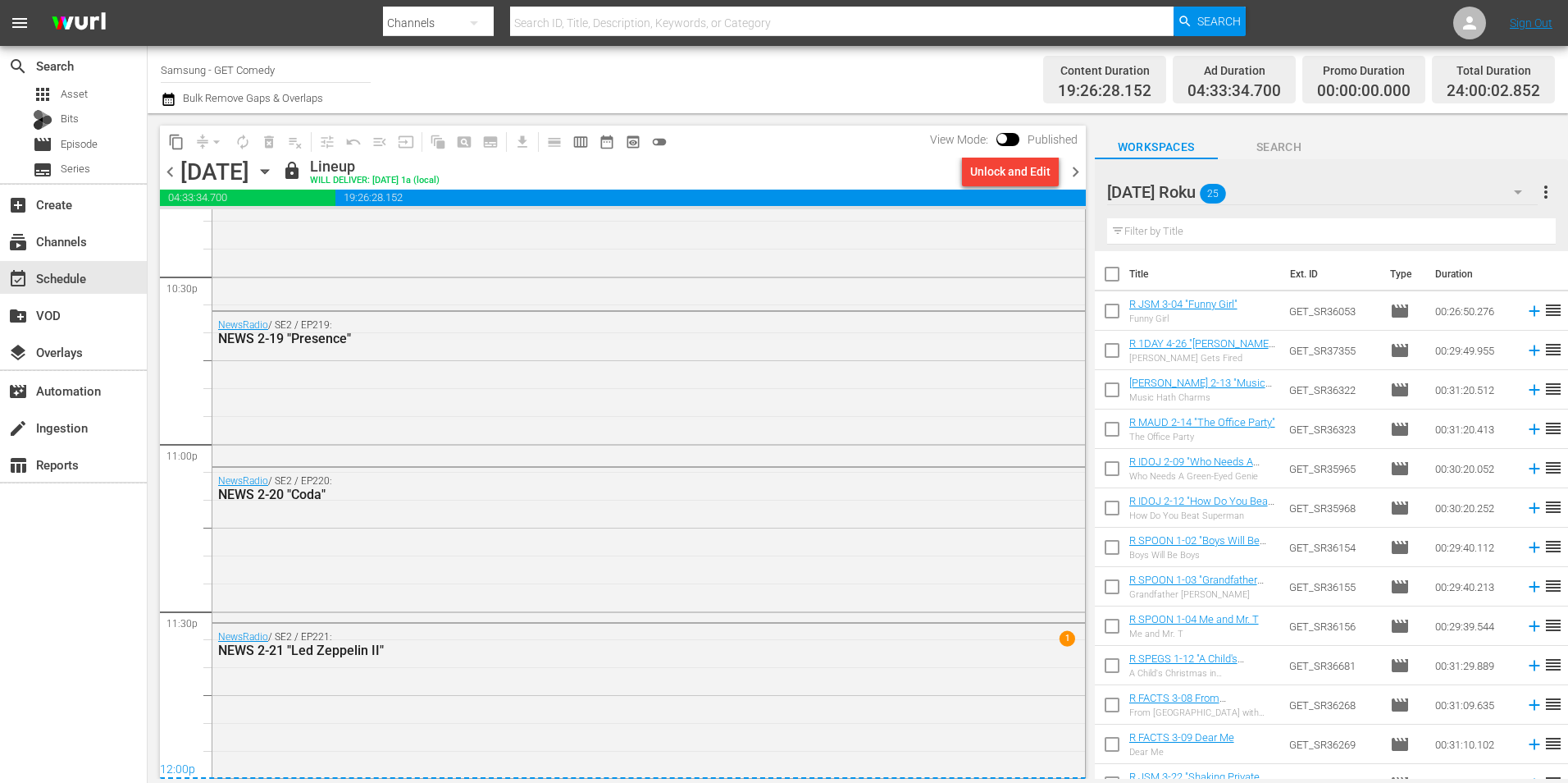
click at [1076, 167] on span "chevron_right" at bounding box center [1075, 171] width 20 height 20
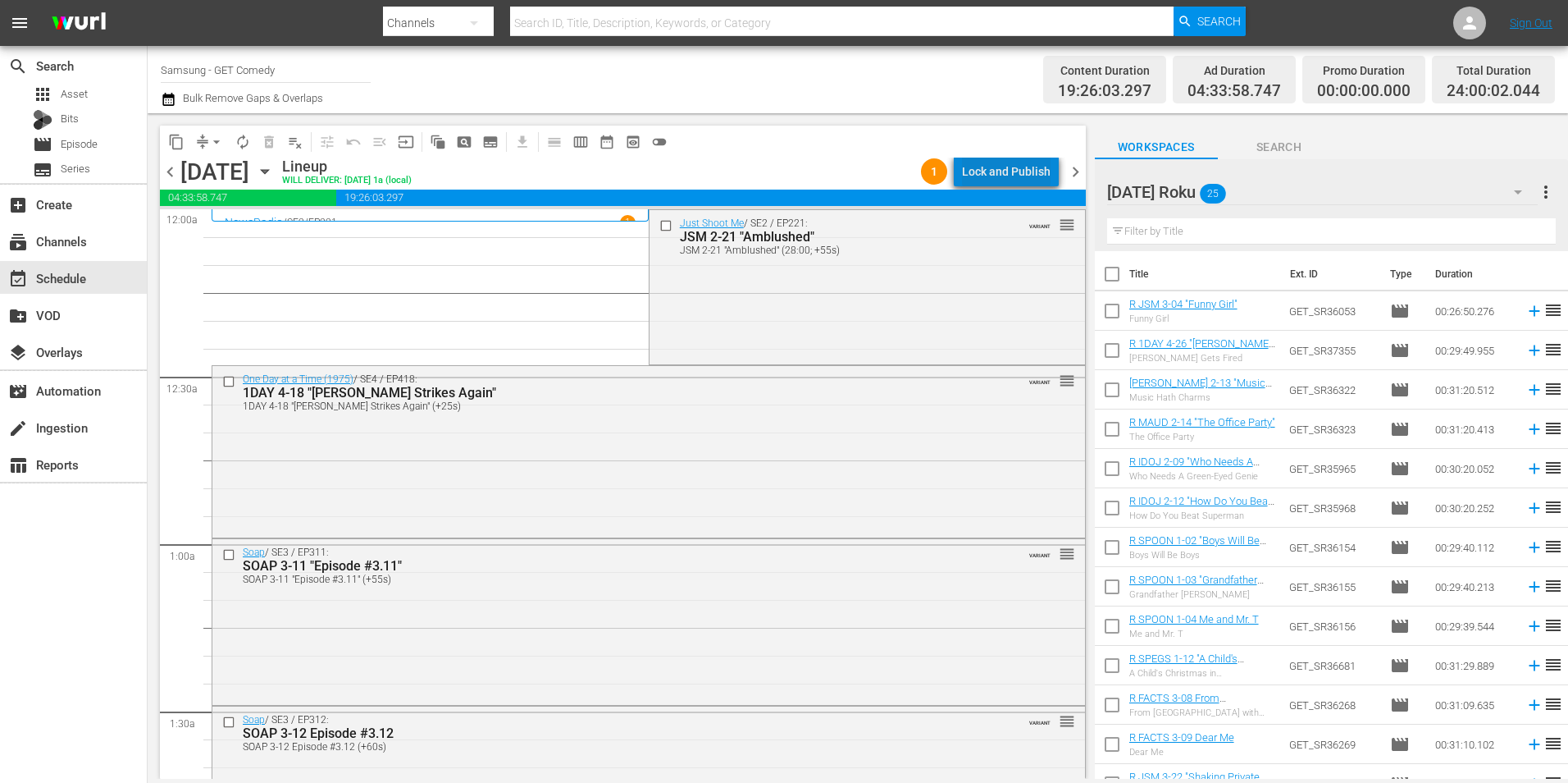
click at [1027, 165] on div "Lock and Publish" at bounding box center [1005, 171] width 89 height 30
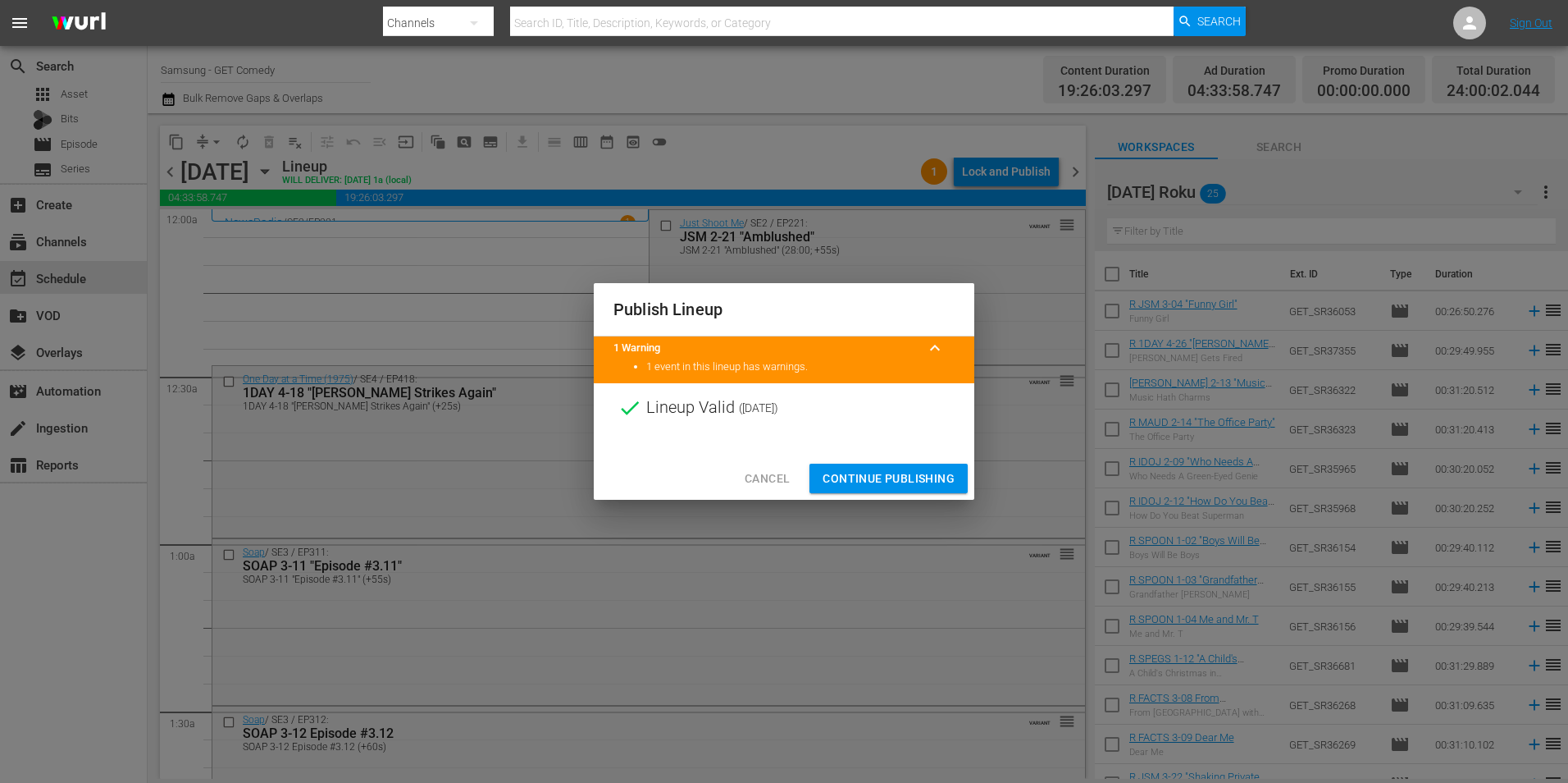
click at [929, 484] on span "Continue Publishing" at bounding box center [889, 478] width 132 height 20
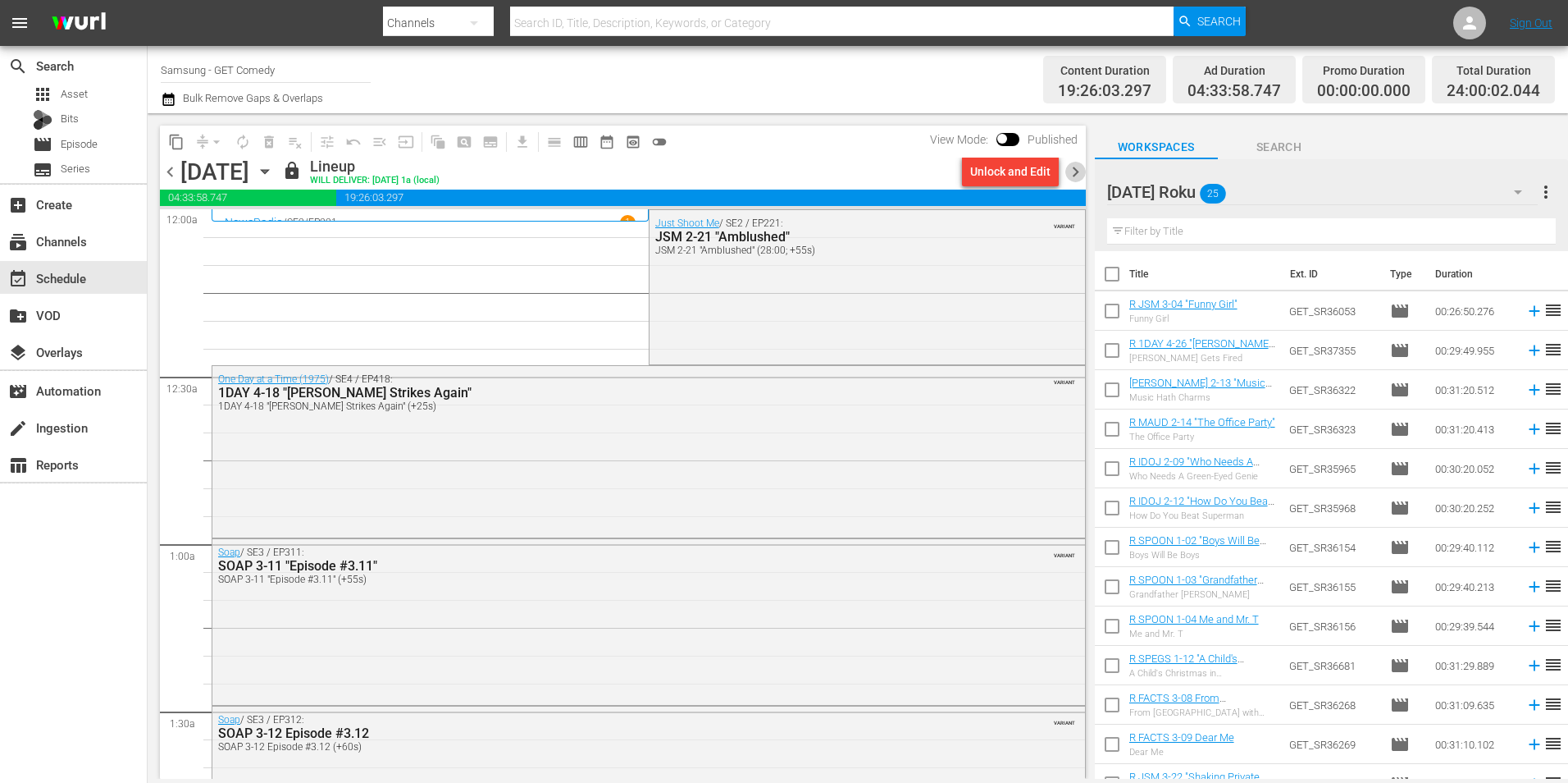
click at [1074, 171] on span "chevron_right" at bounding box center [1075, 171] width 20 height 20
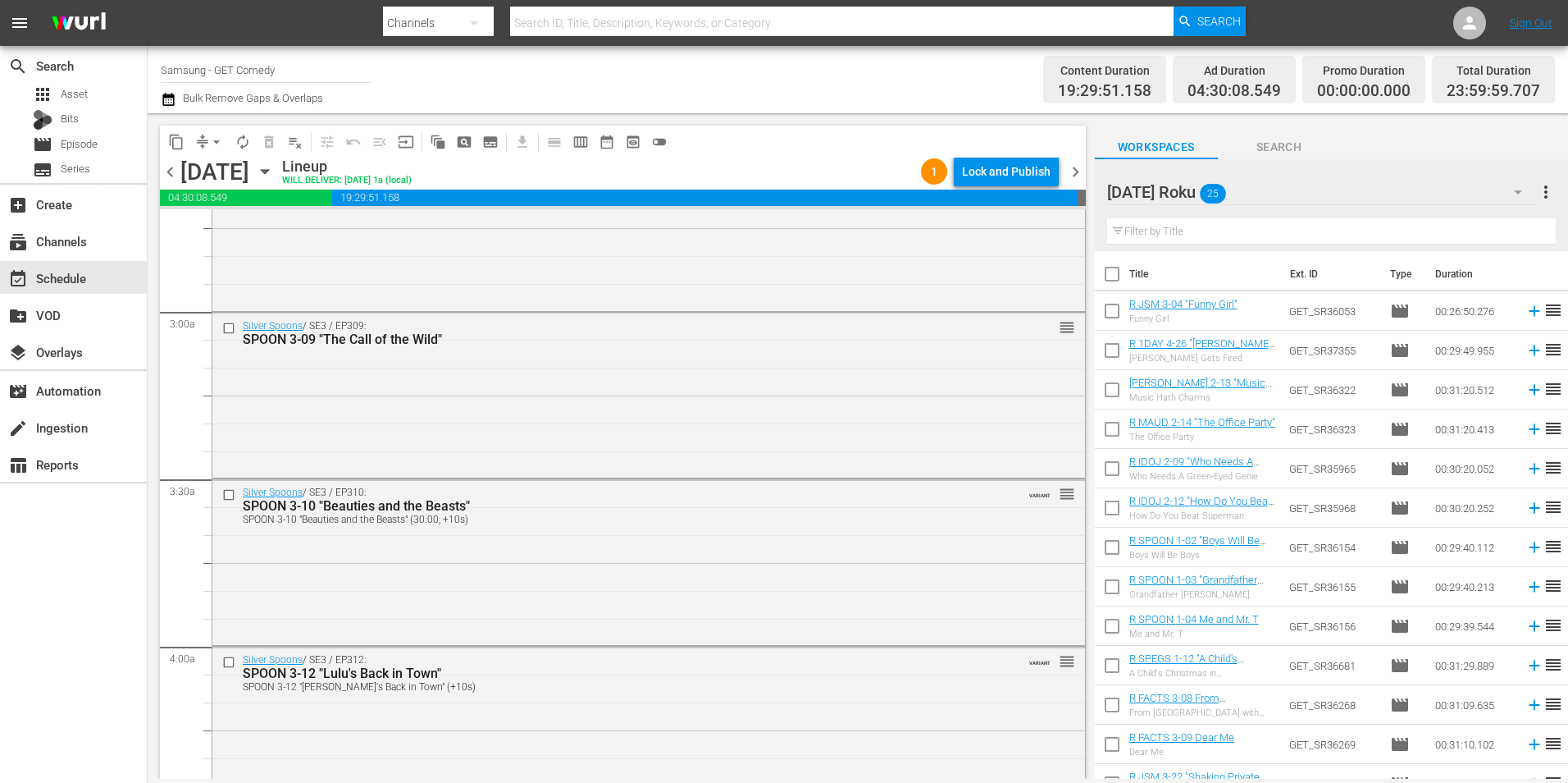
scroll to position [903, 0]
click at [23, 531] on div "search Search apps Asset Bits movie Episode subtitles Series add_box Create sub…" at bounding box center [74, 437] width 147 height 783
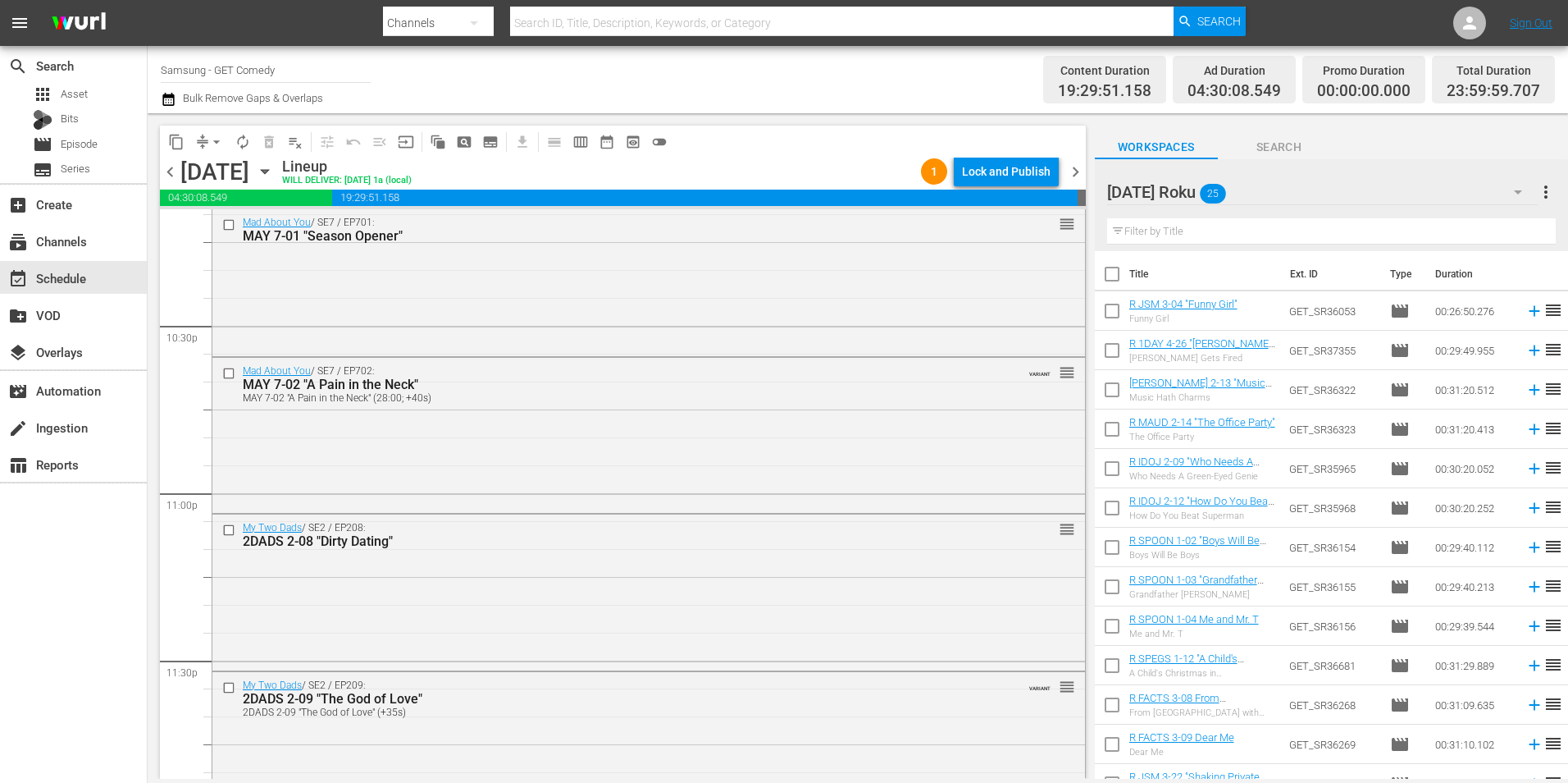
scroll to position [7463, 0]
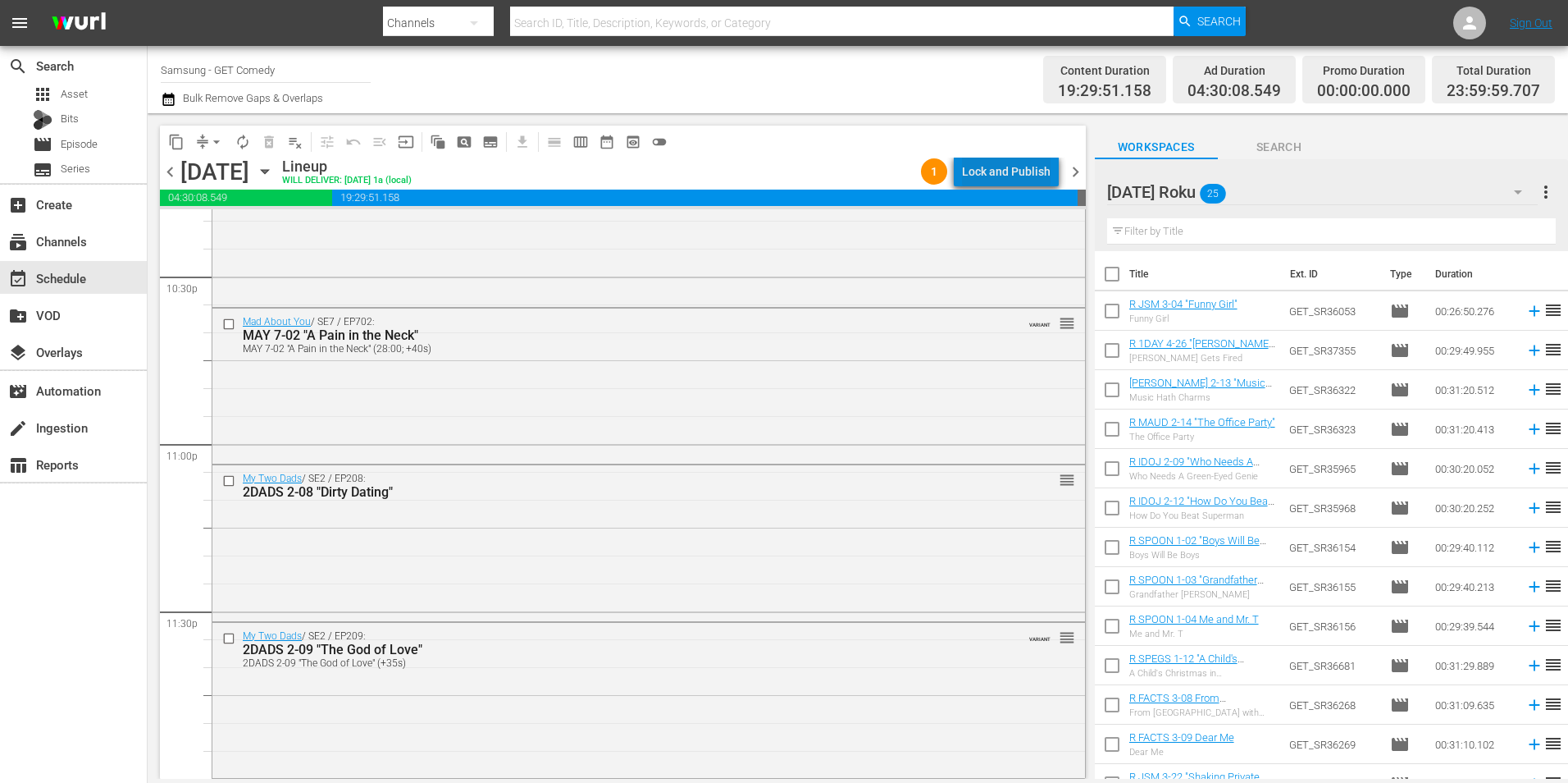
click at [1035, 169] on div "Lock and Publish" at bounding box center [1005, 171] width 89 height 30
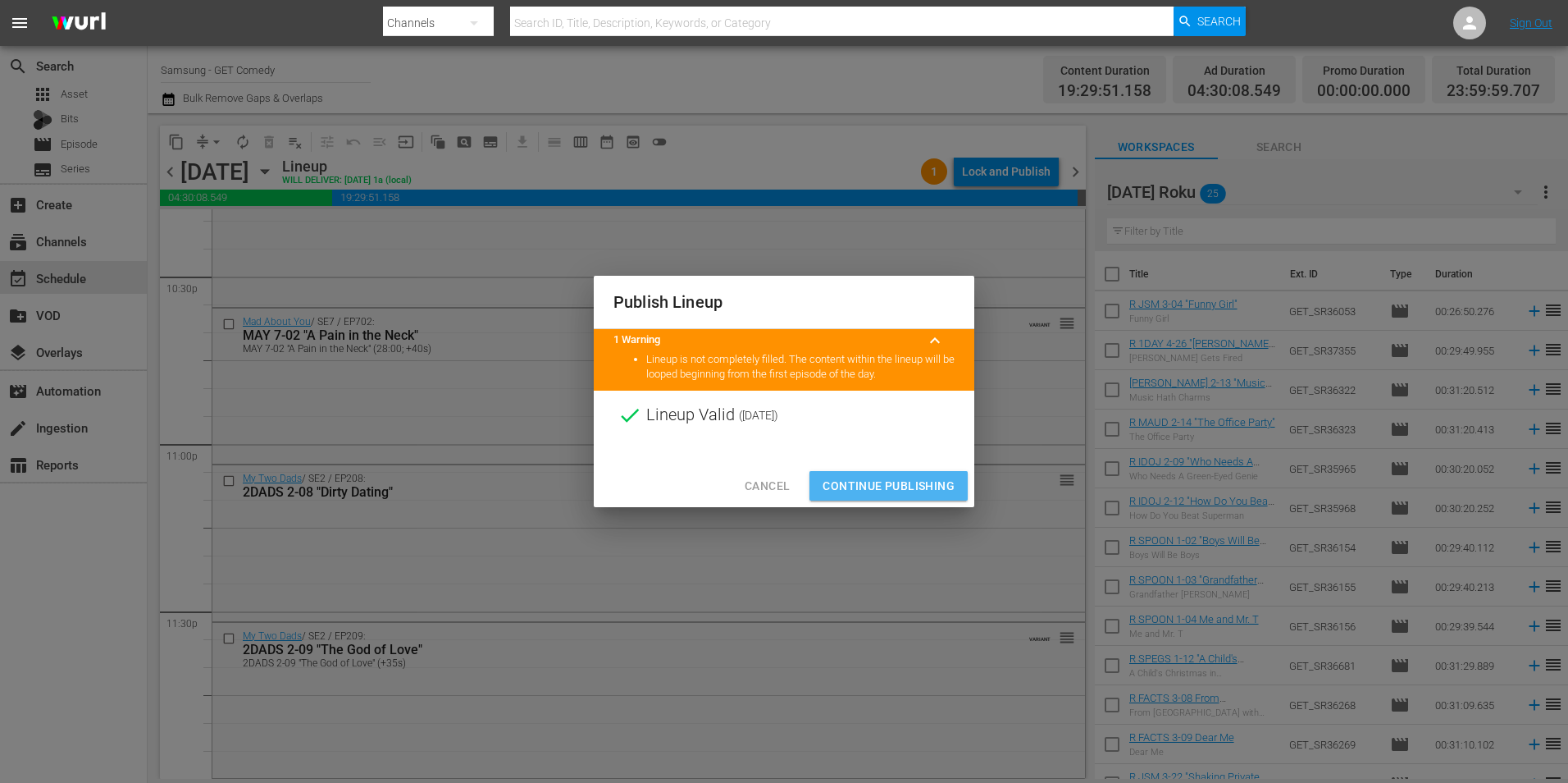
click at [913, 481] on span "Continue Publishing" at bounding box center [889, 486] width 132 height 20
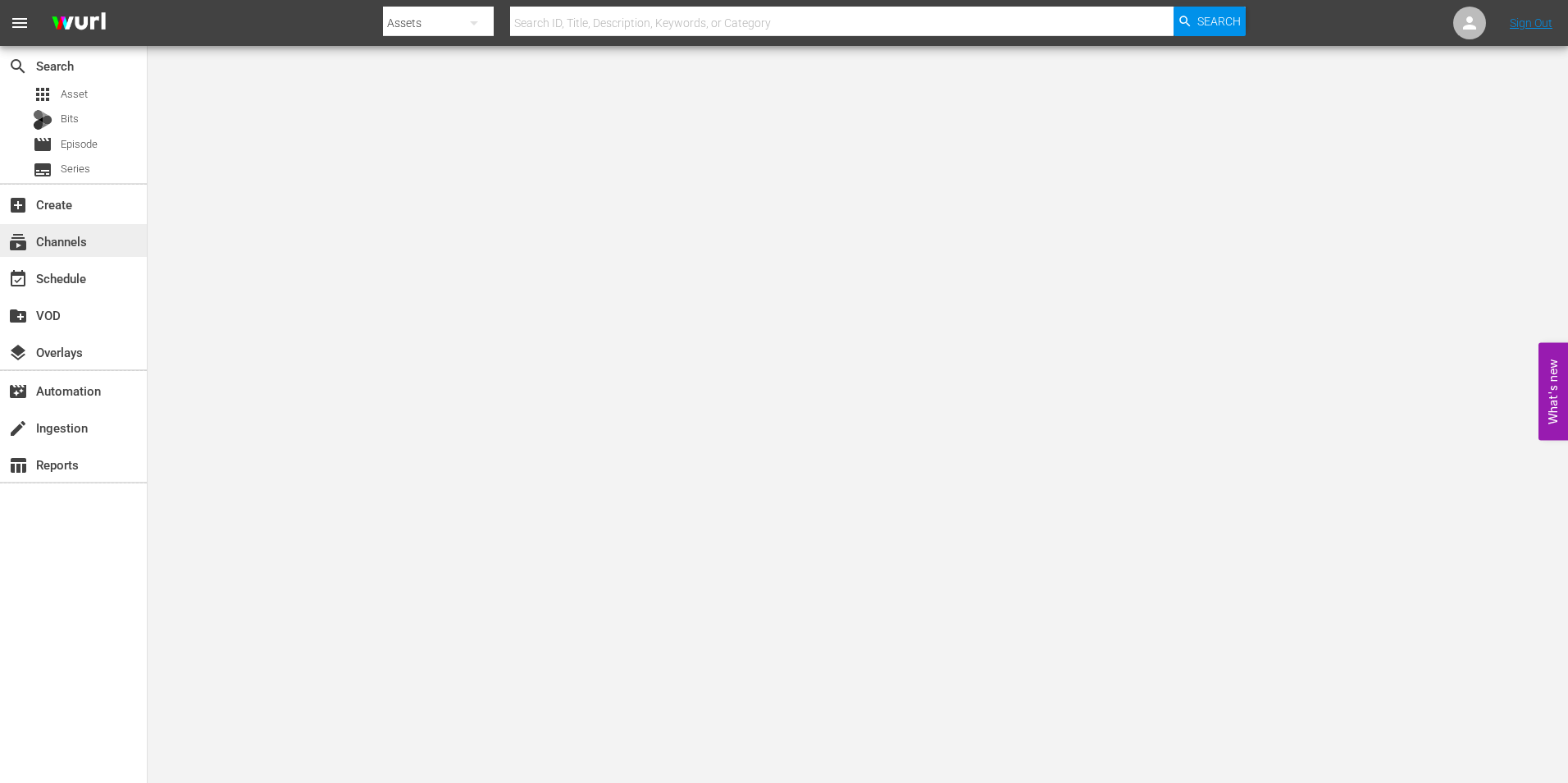
click at [79, 246] on div "subscriptions Channels" at bounding box center [46, 238] width 92 height 14
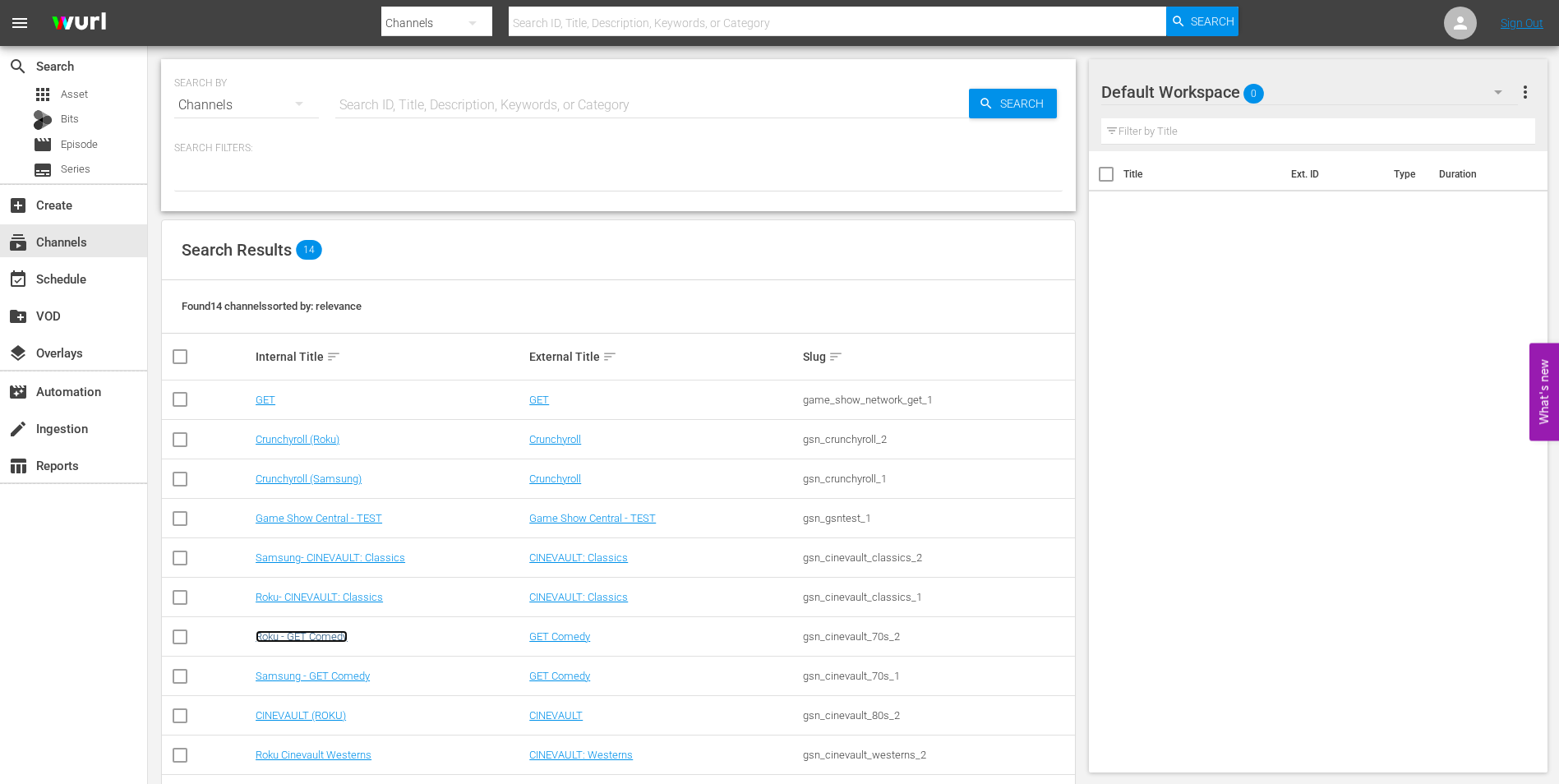
click at [311, 636] on link "Roku - GET Comedy" at bounding box center [302, 636] width 92 height 12
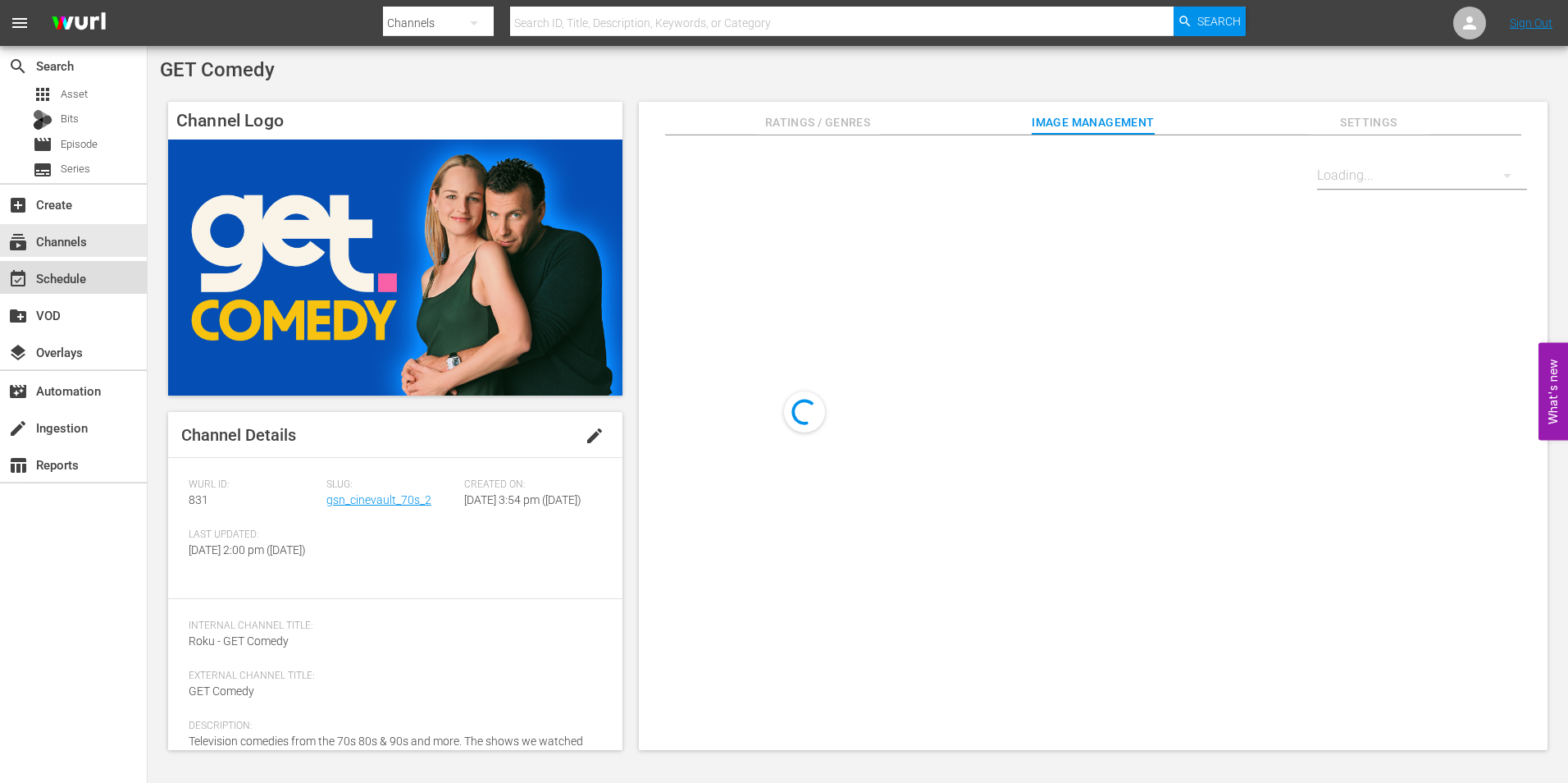
click at [96, 272] on div "event_available Schedule" at bounding box center [74, 277] width 147 height 33
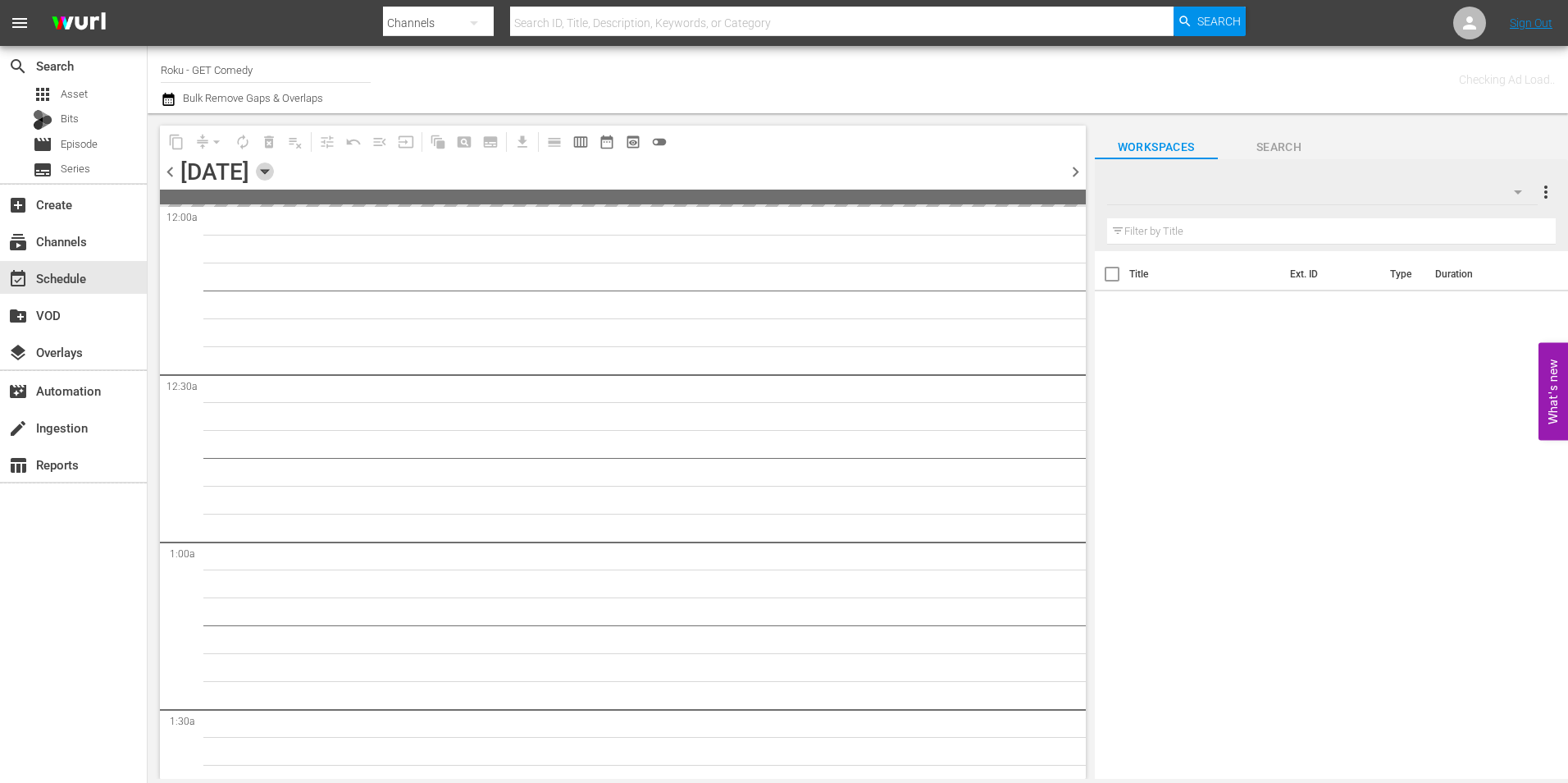
click at [274, 173] on icon "button" at bounding box center [265, 171] width 18 height 18
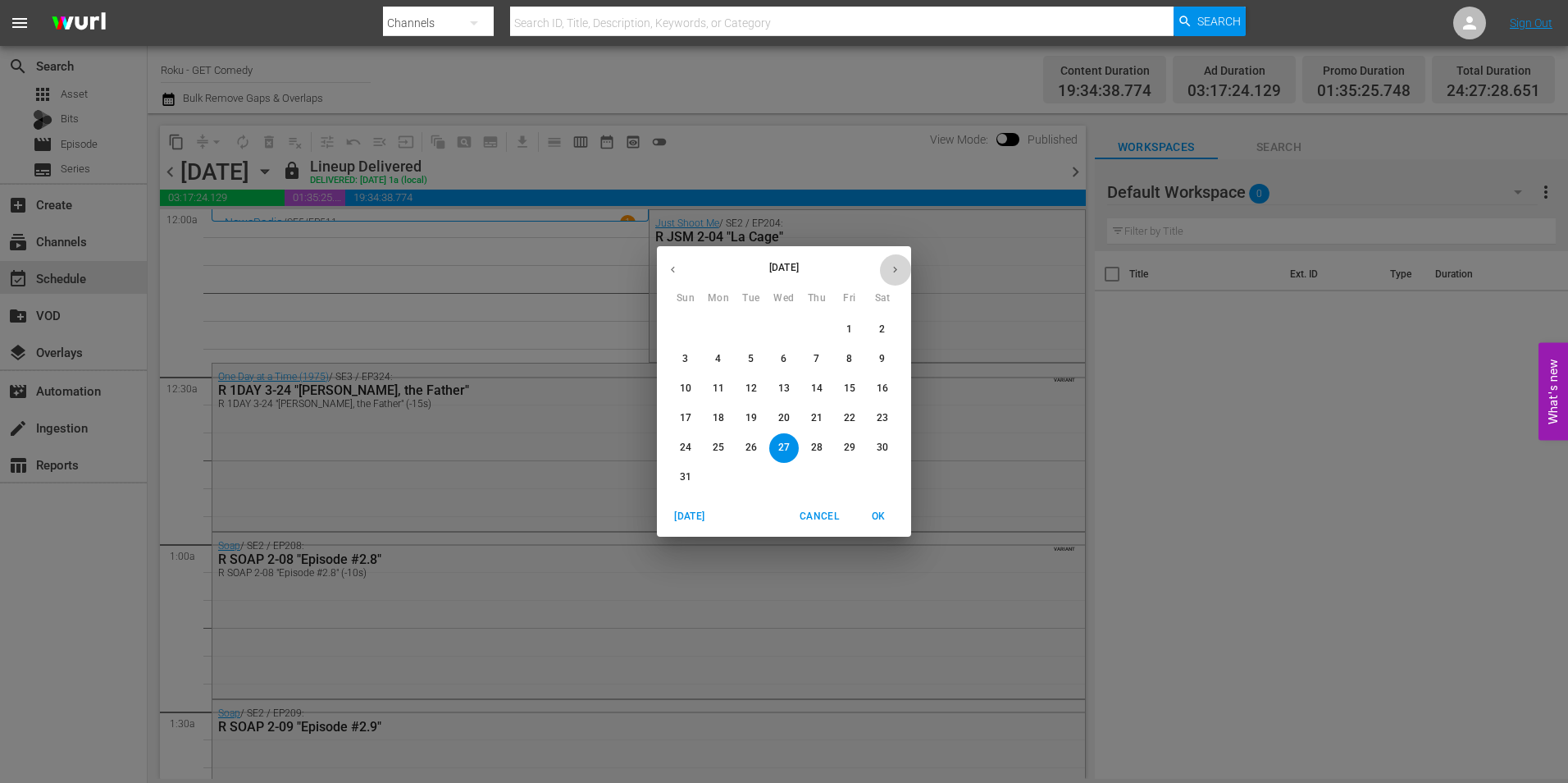
click at [886, 269] on button "button" at bounding box center [894, 269] width 32 height 32
click at [709, 357] on span "8" at bounding box center [718, 359] width 30 height 14
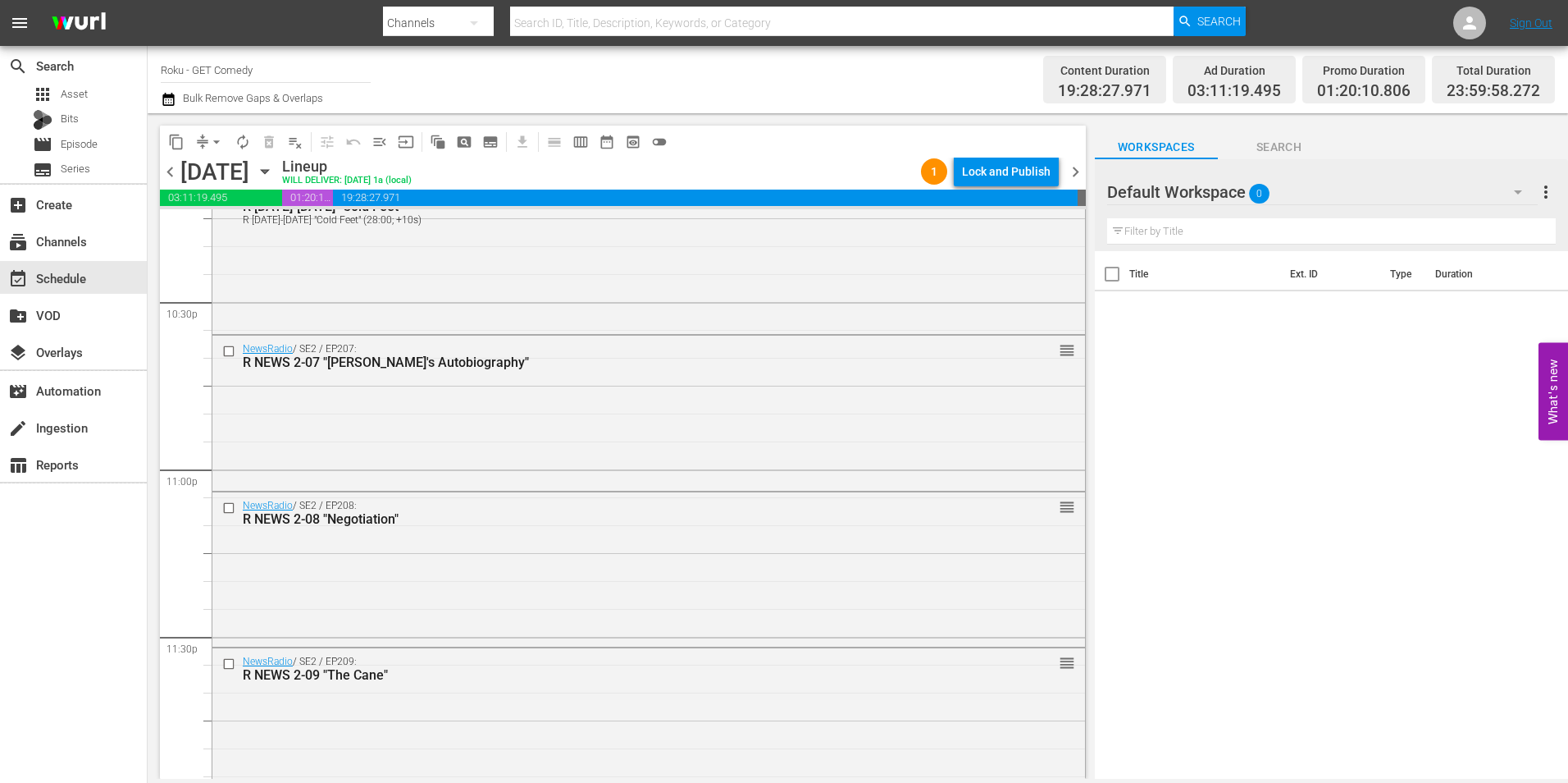
scroll to position [7463, 0]
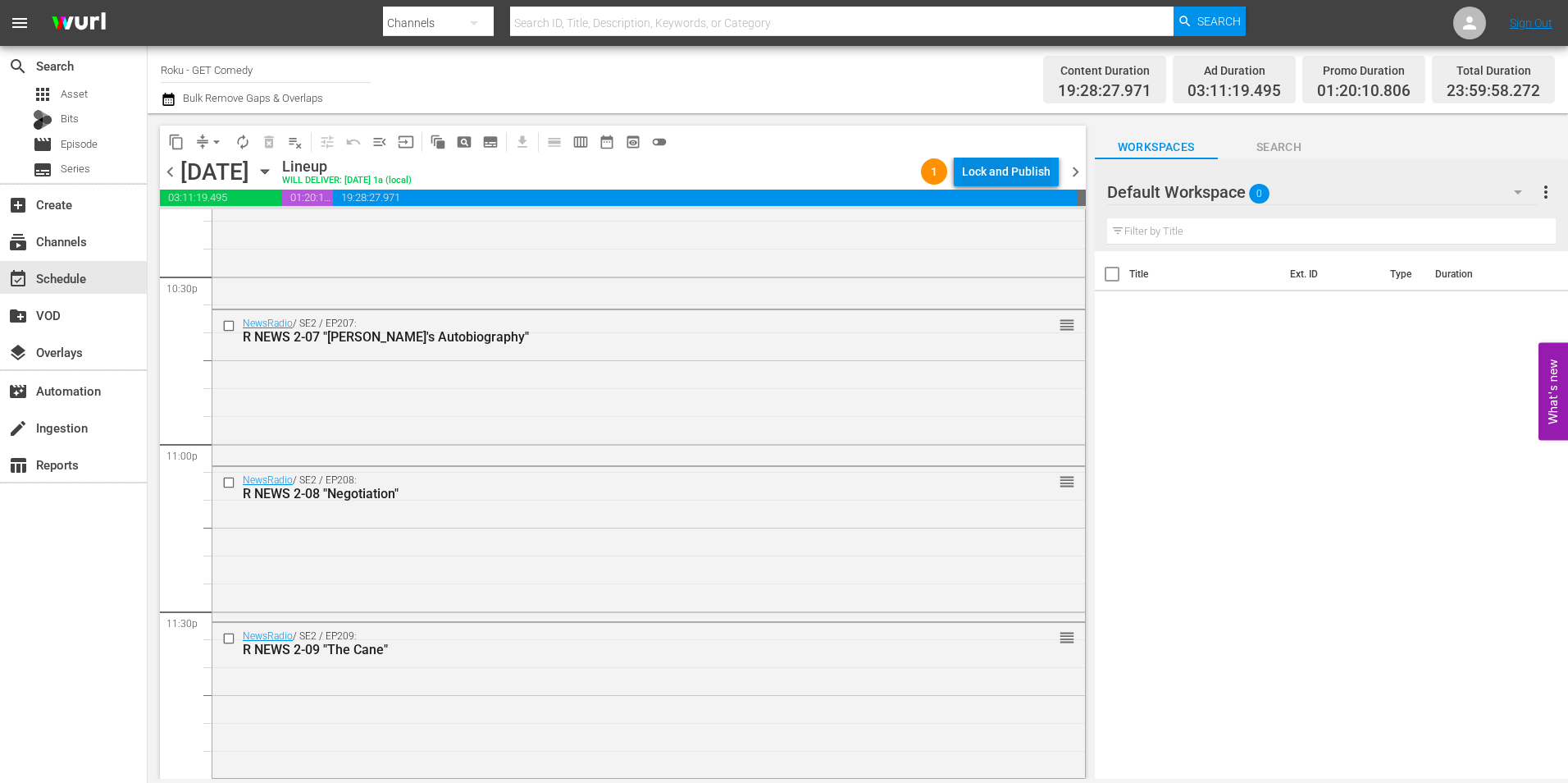
click at [1009, 173] on div "Lock and Publish" at bounding box center [1005, 171] width 89 height 30
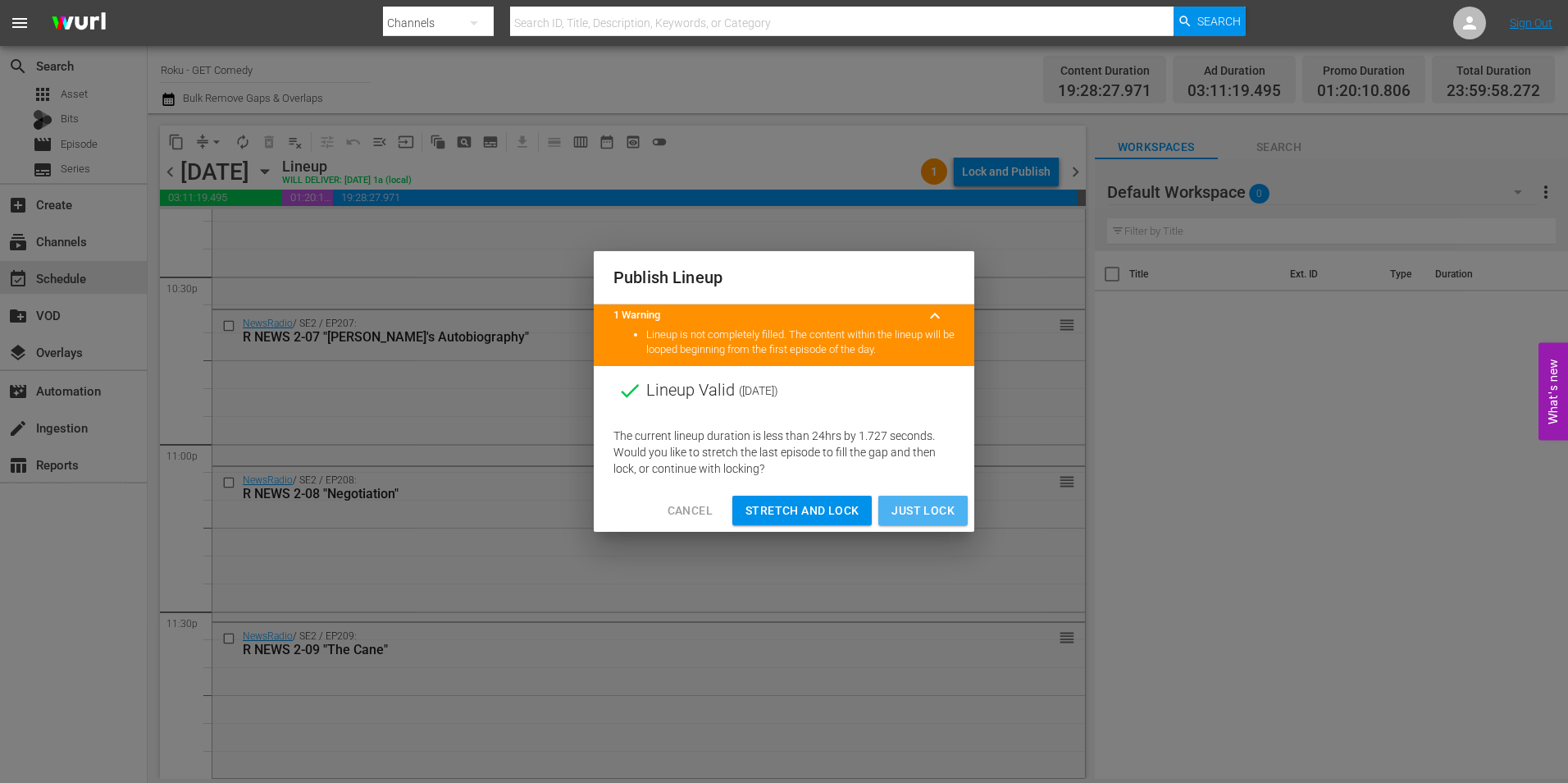
click at [903, 508] on span "Just Lock" at bounding box center [923, 510] width 63 height 20
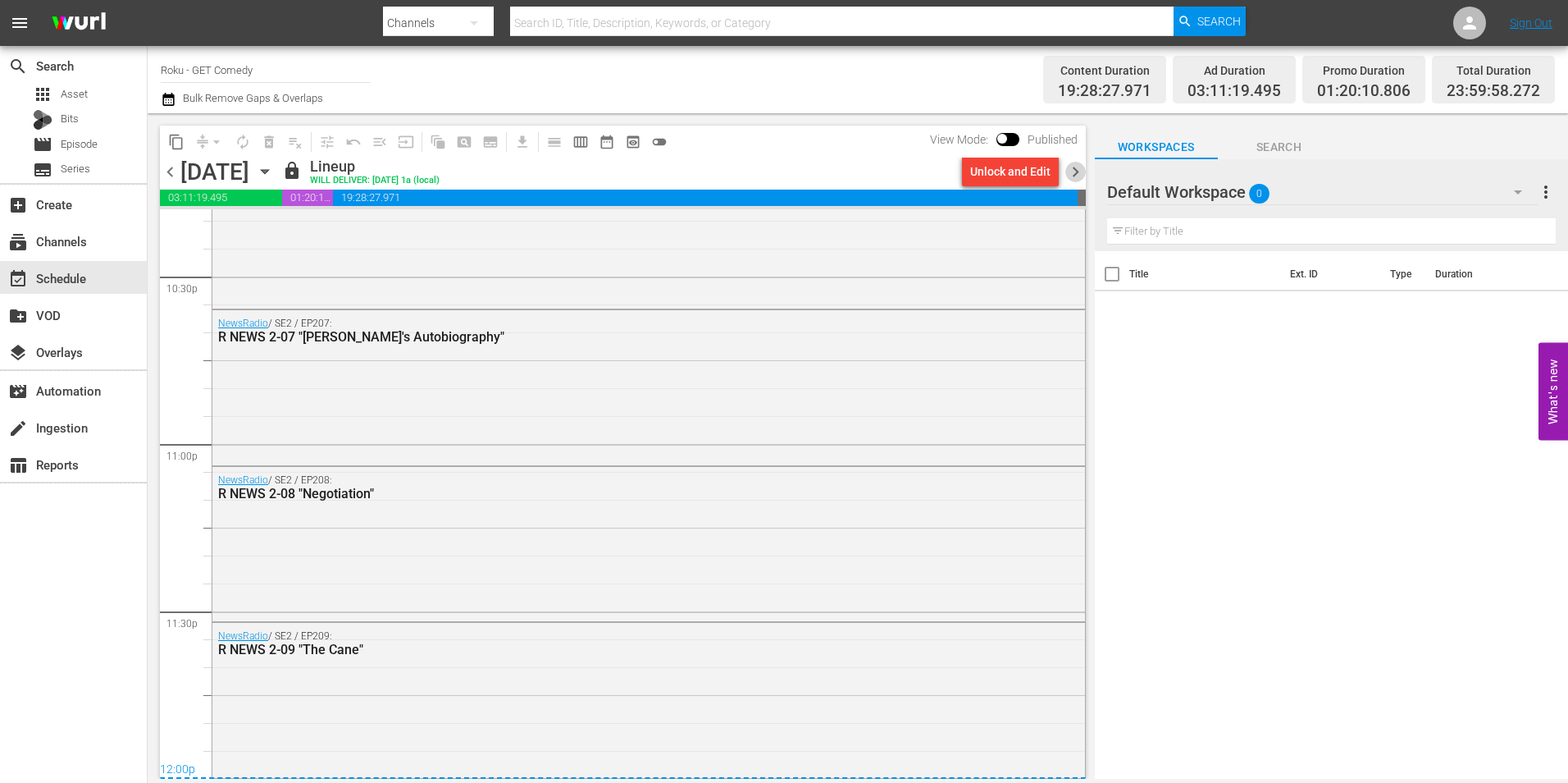
click at [1077, 171] on span "chevron_right" at bounding box center [1075, 171] width 20 height 20
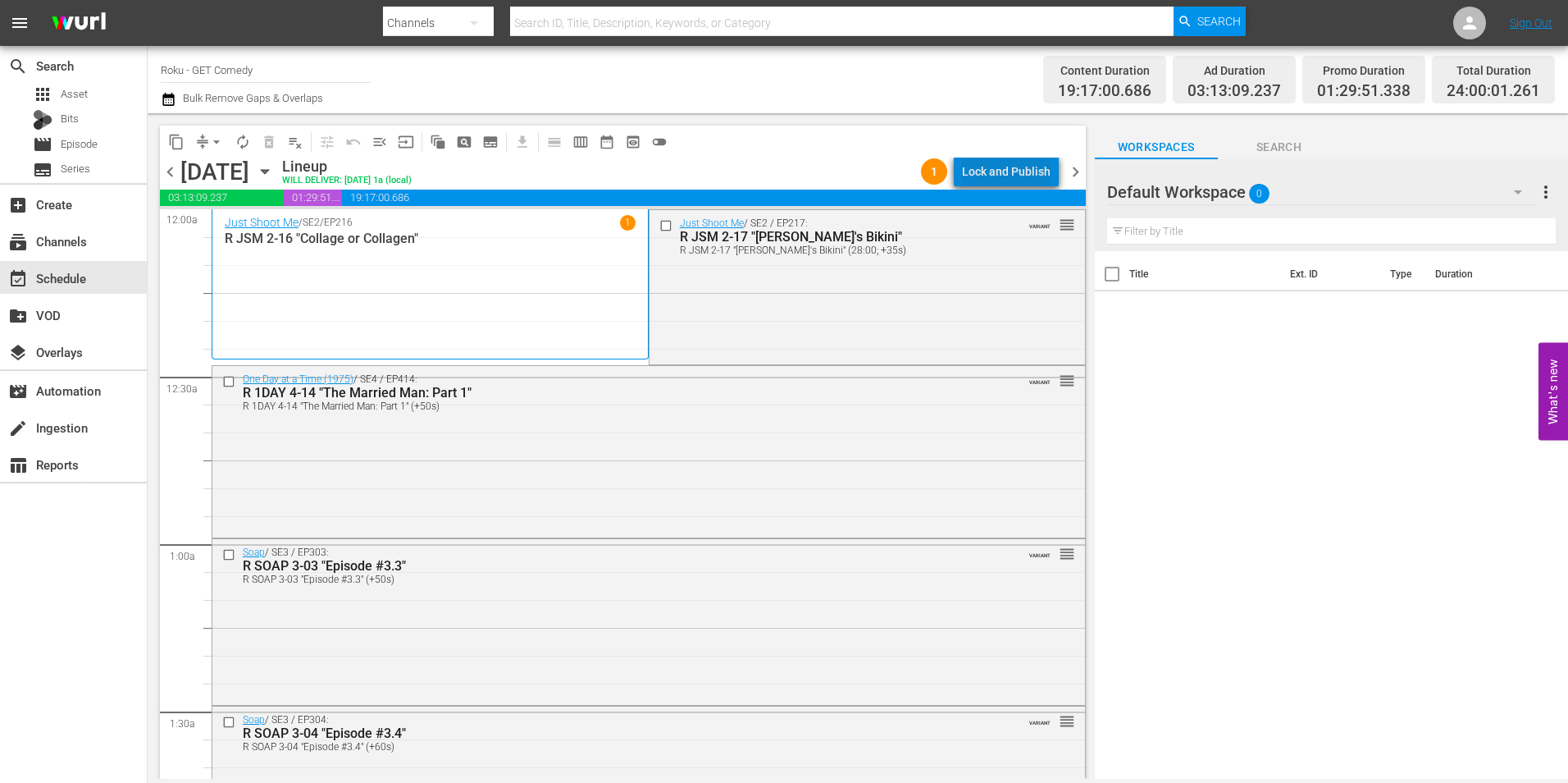
click at [1029, 158] on div "Lock and Publish" at bounding box center [1005, 171] width 89 height 30
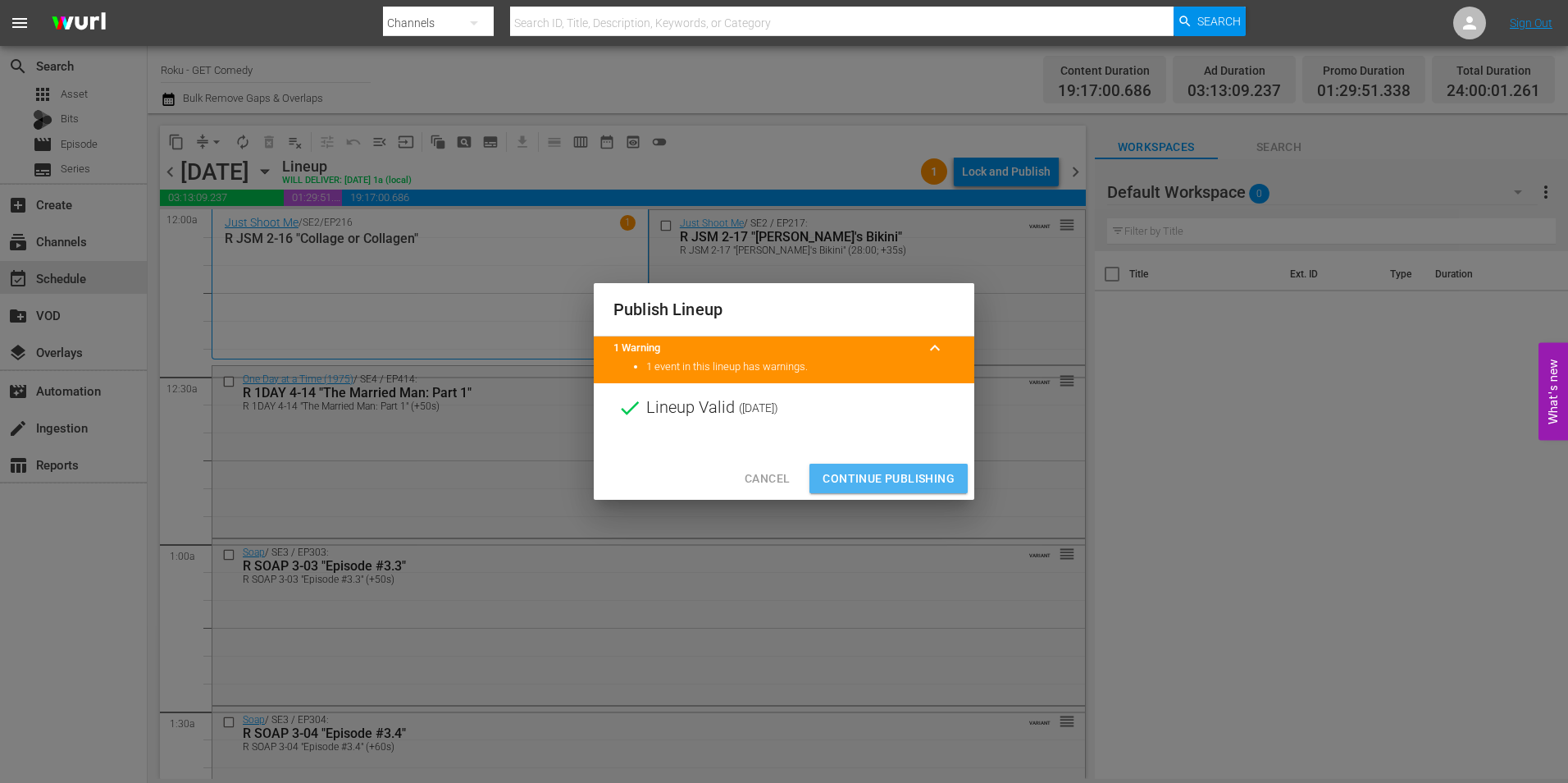
click at [919, 476] on span "Continue Publishing" at bounding box center [889, 478] width 132 height 20
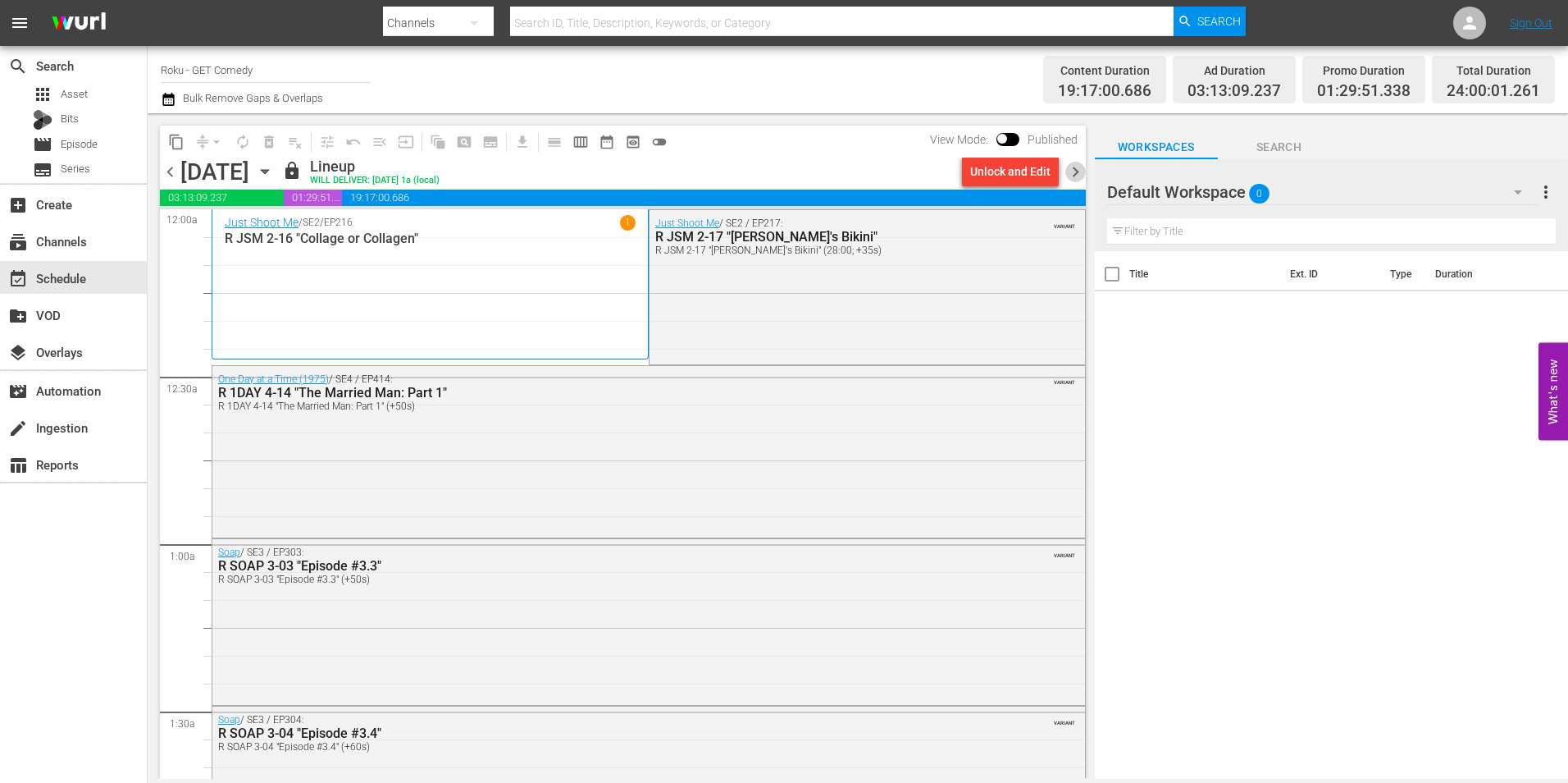
click at [1071, 173] on span "chevron_right" at bounding box center [1075, 171] width 20 height 20
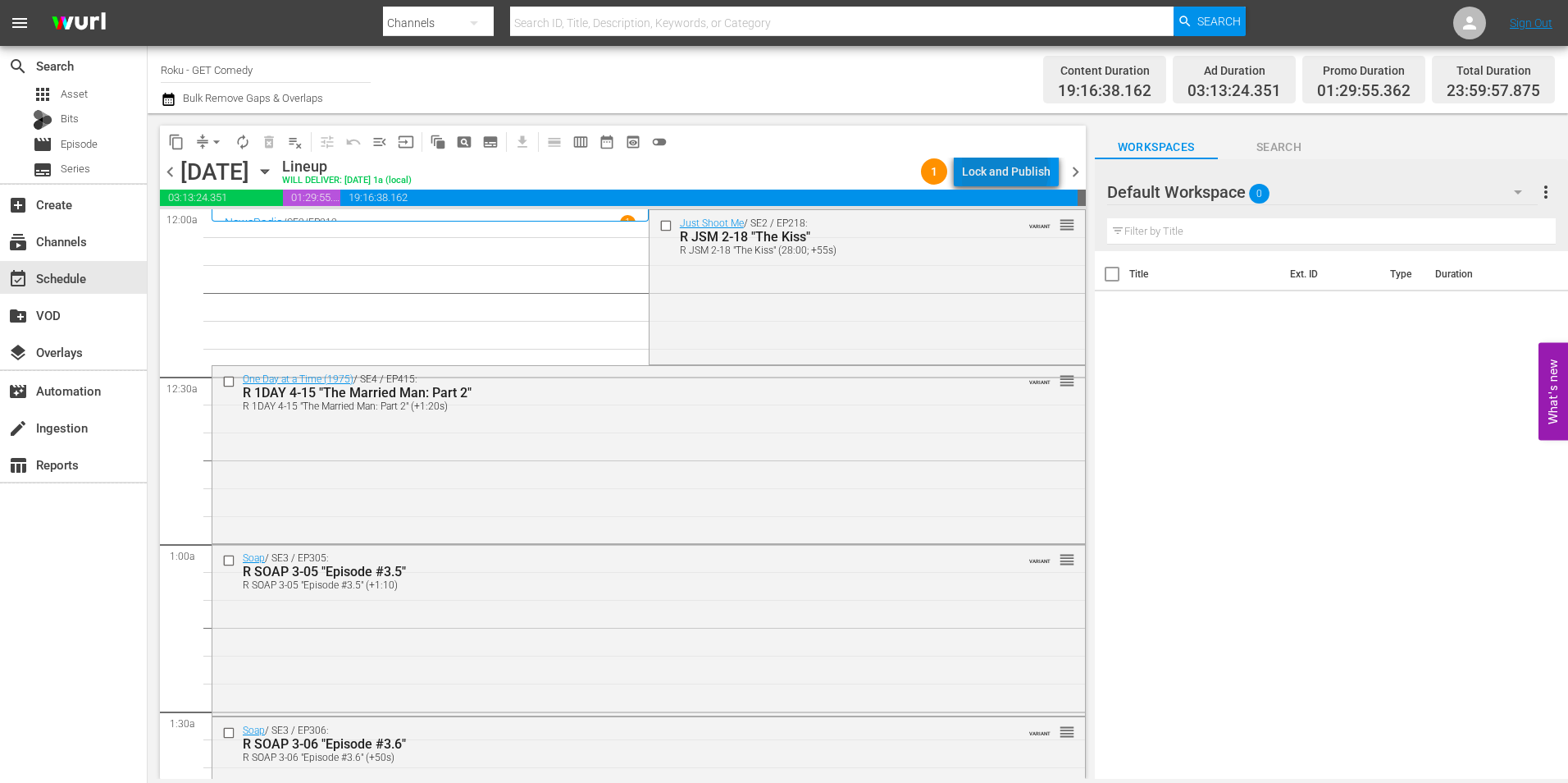
click at [1008, 170] on div "Lock and Publish" at bounding box center [1005, 171] width 89 height 30
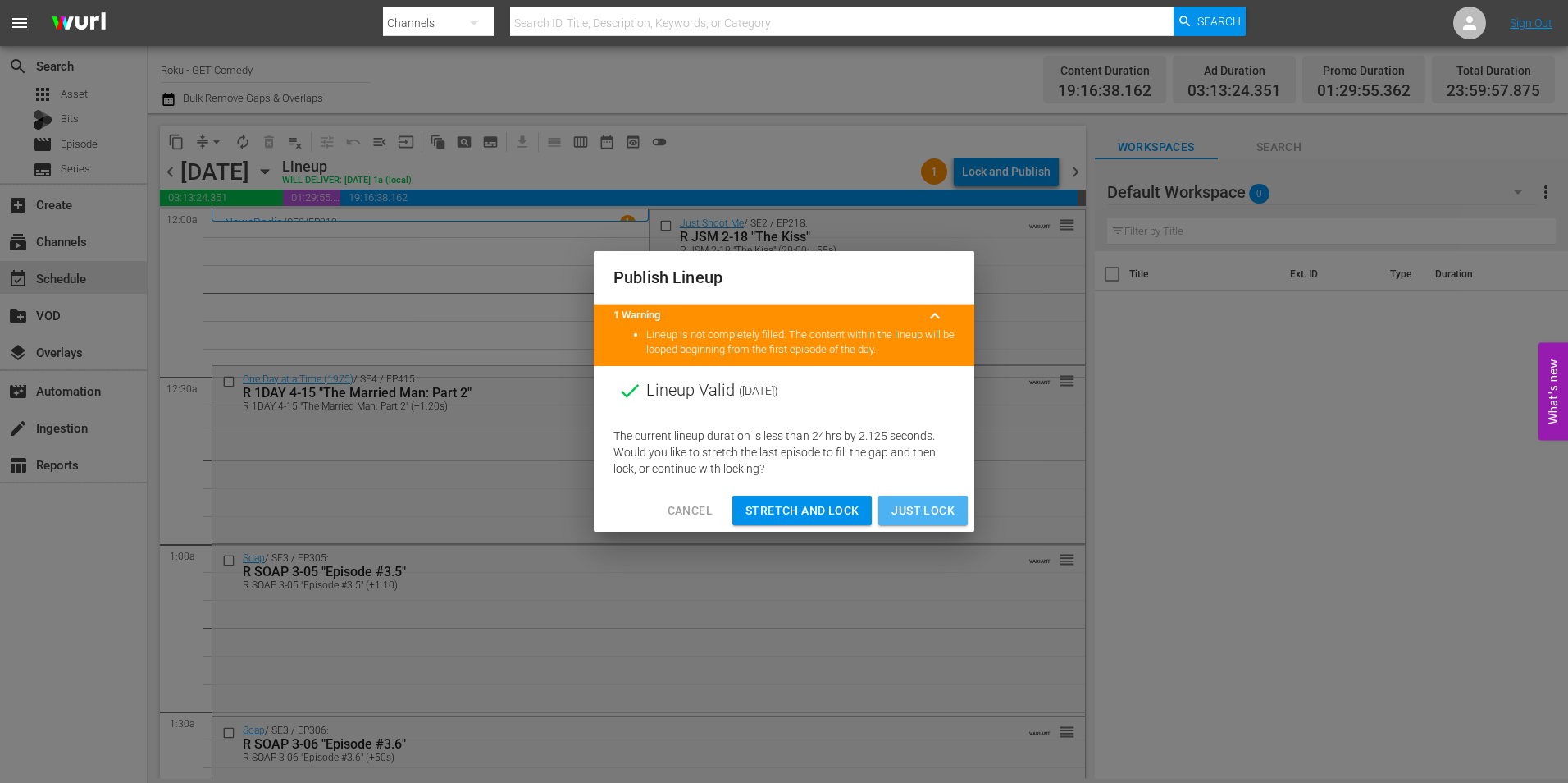
click at [935, 509] on span "Just Lock" at bounding box center [923, 510] width 63 height 20
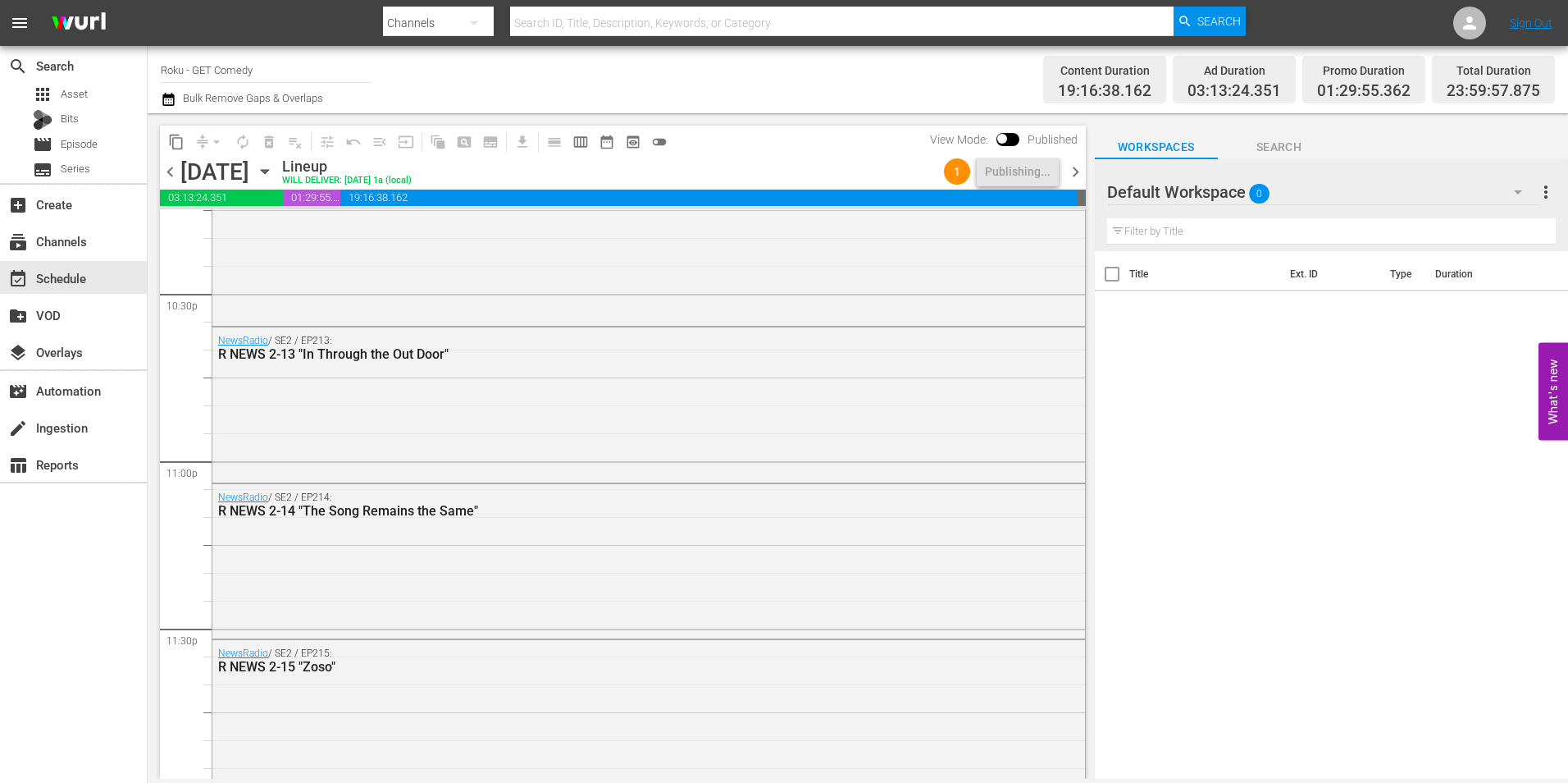
scroll to position [7495, 0]
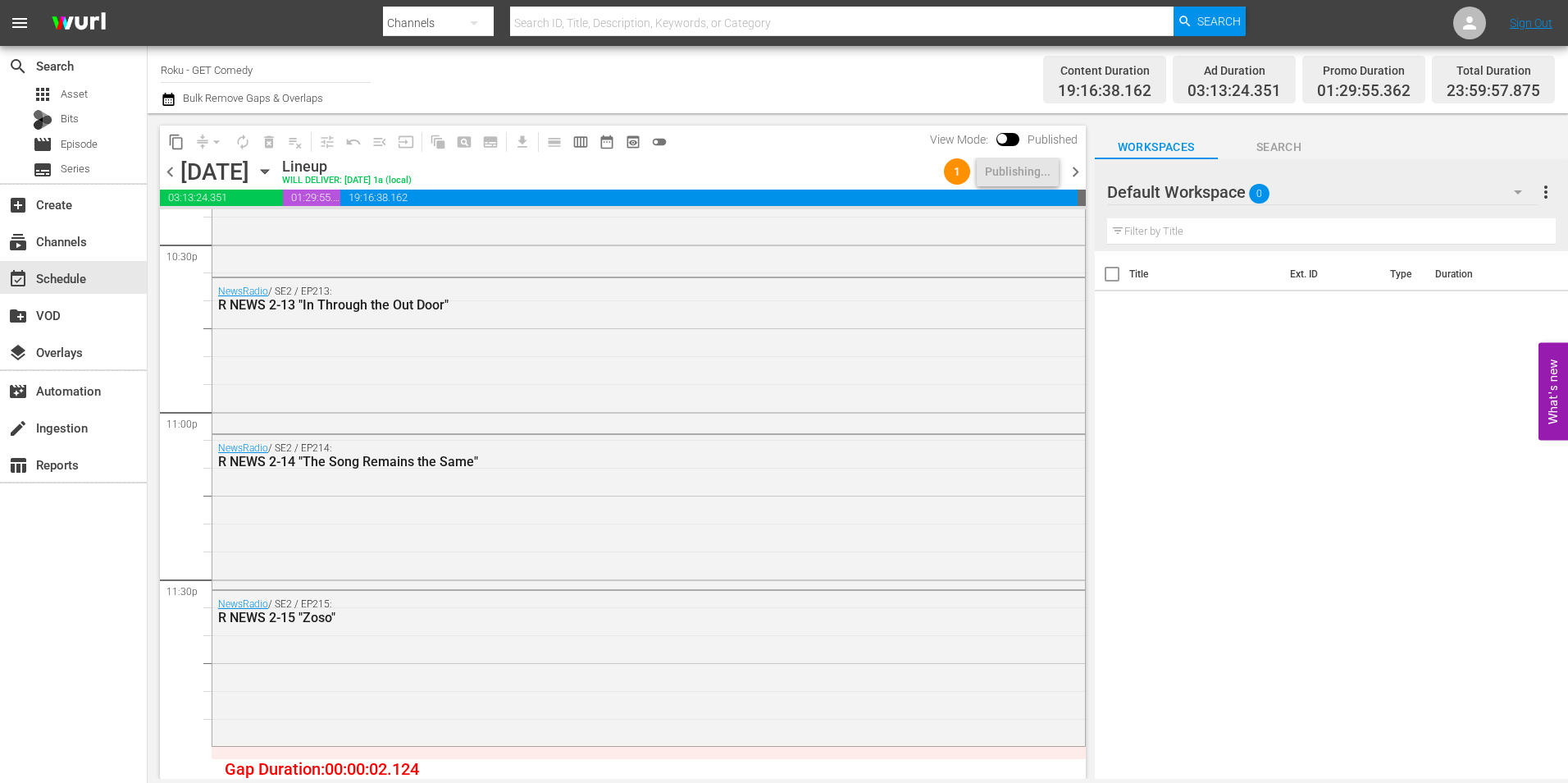
click at [1077, 174] on span "chevron_right" at bounding box center [1075, 171] width 20 height 20
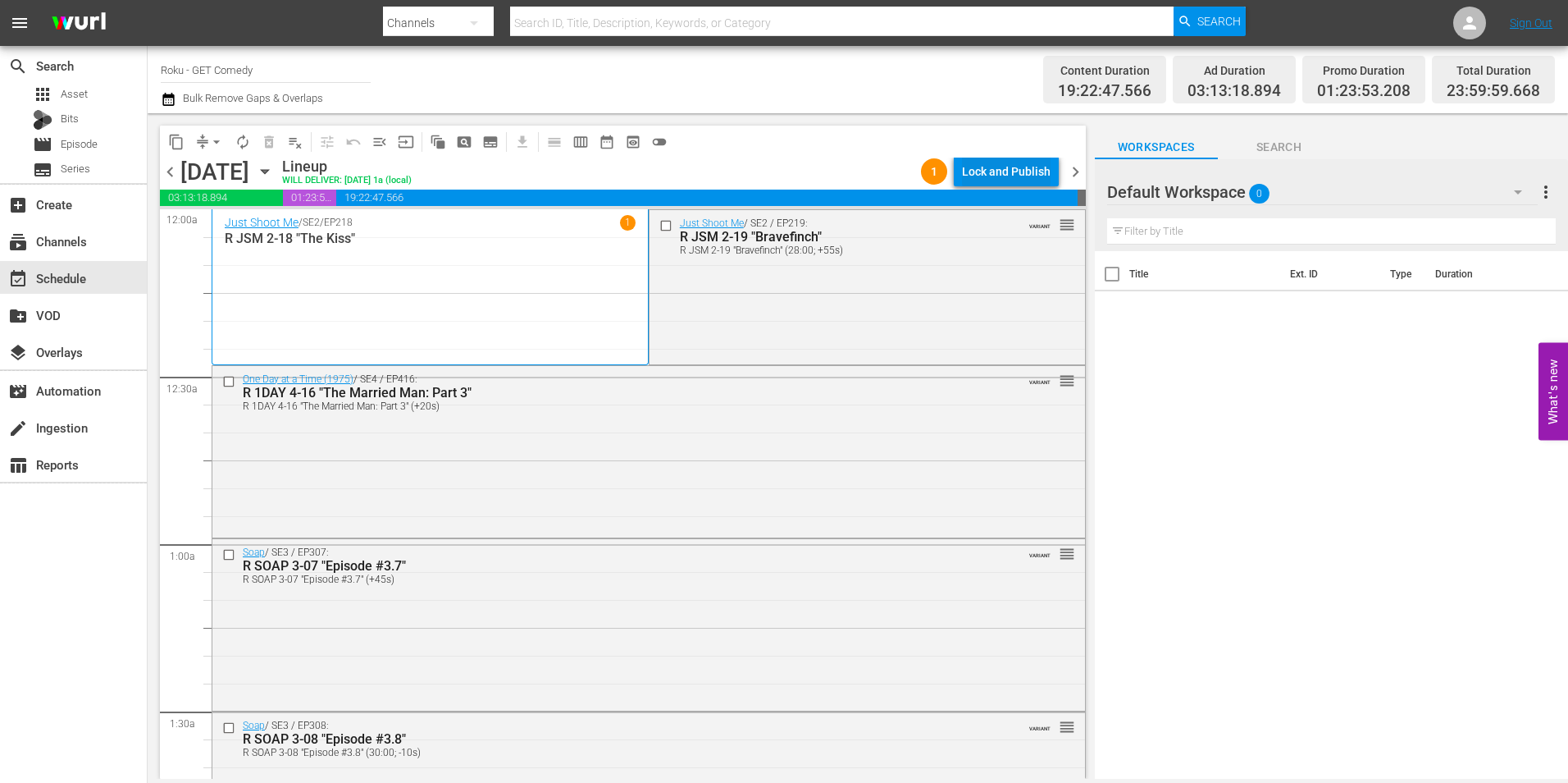
click at [1004, 163] on div "Lock and Publish" at bounding box center [1005, 171] width 89 height 30
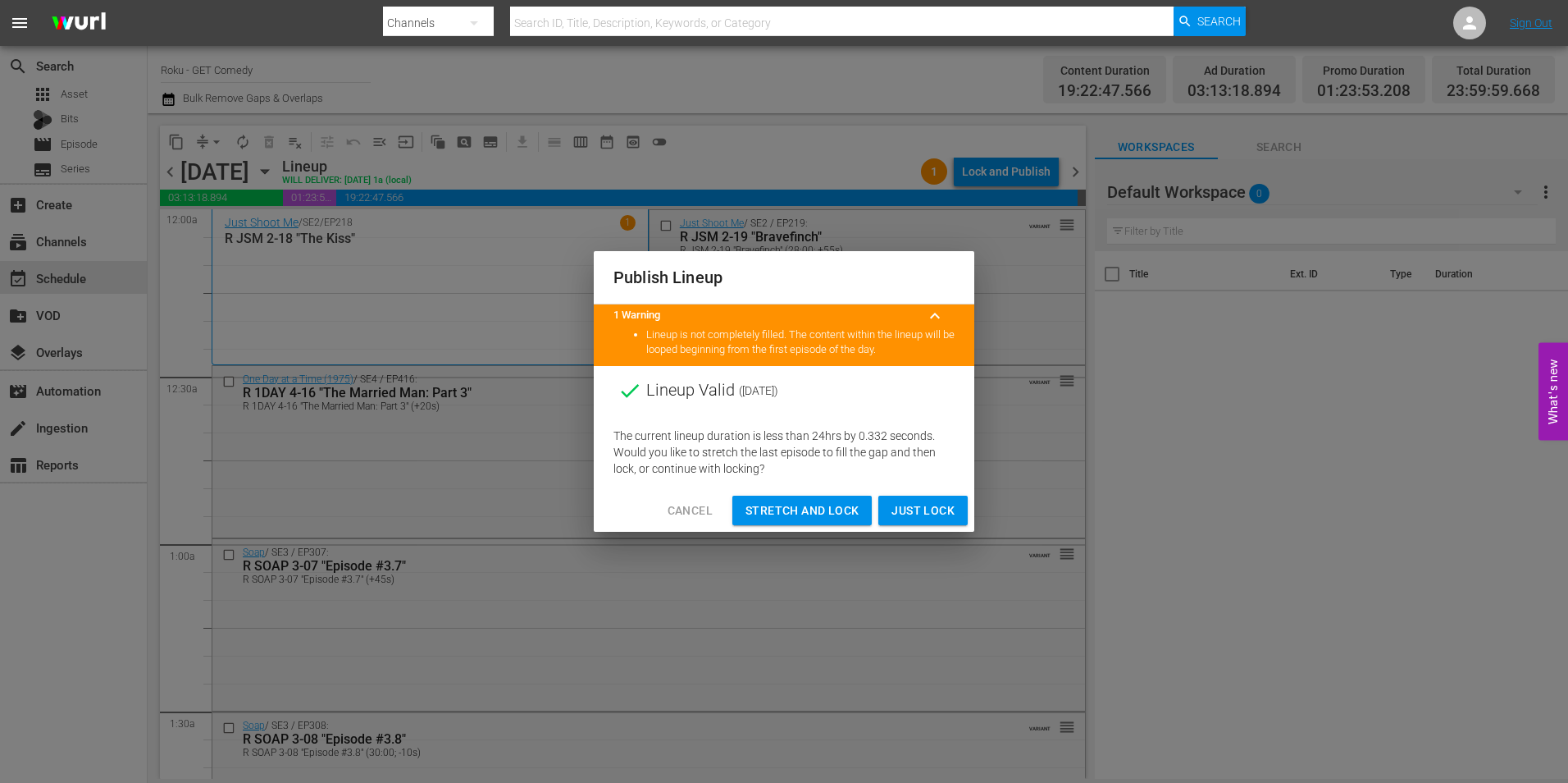
click at [904, 510] on span "Just Lock" at bounding box center [923, 510] width 63 height 20
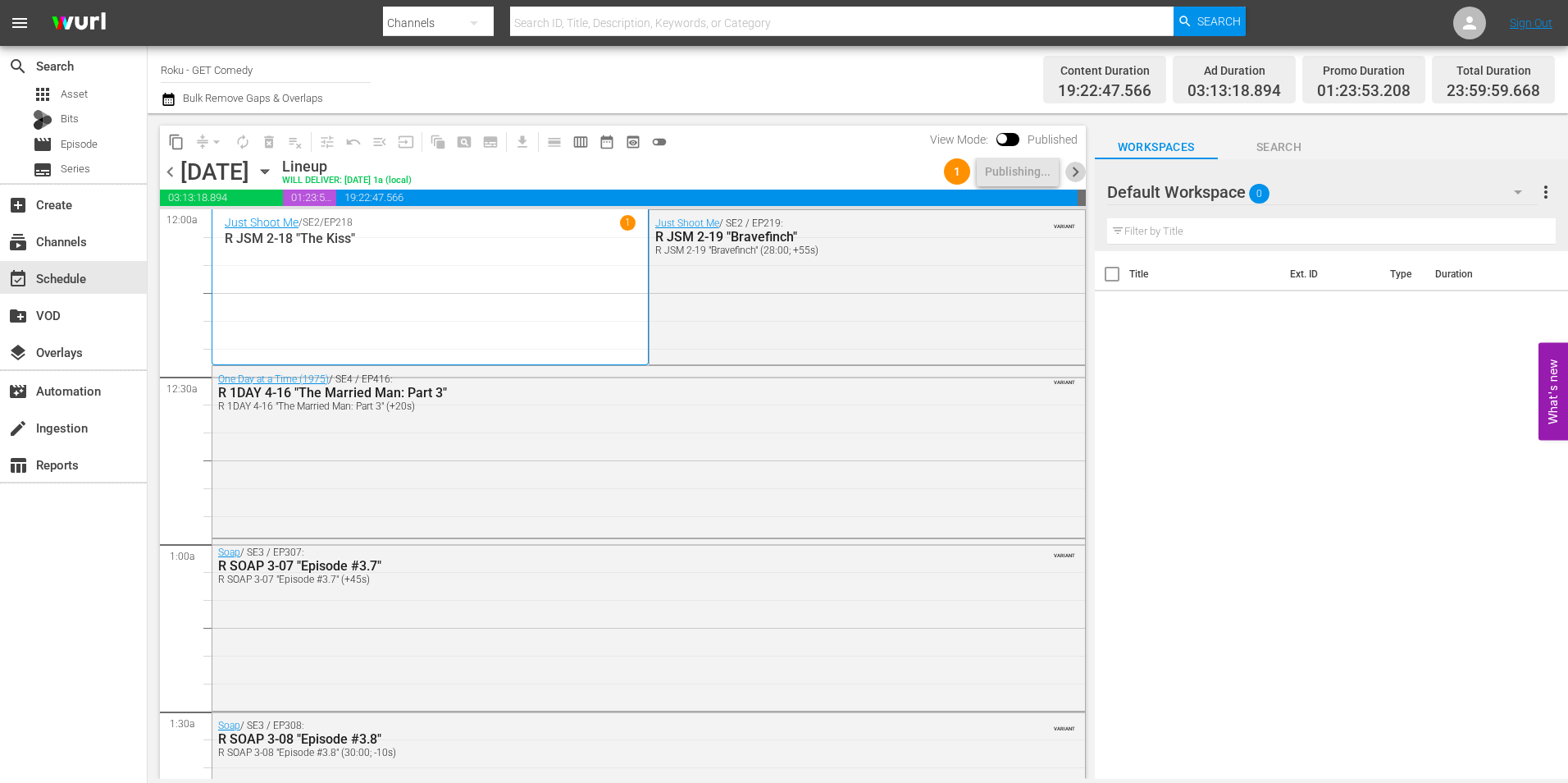
click at [1074, 176] on span "chevron_right" at bounding box center [1075, 171] width 20 height 20
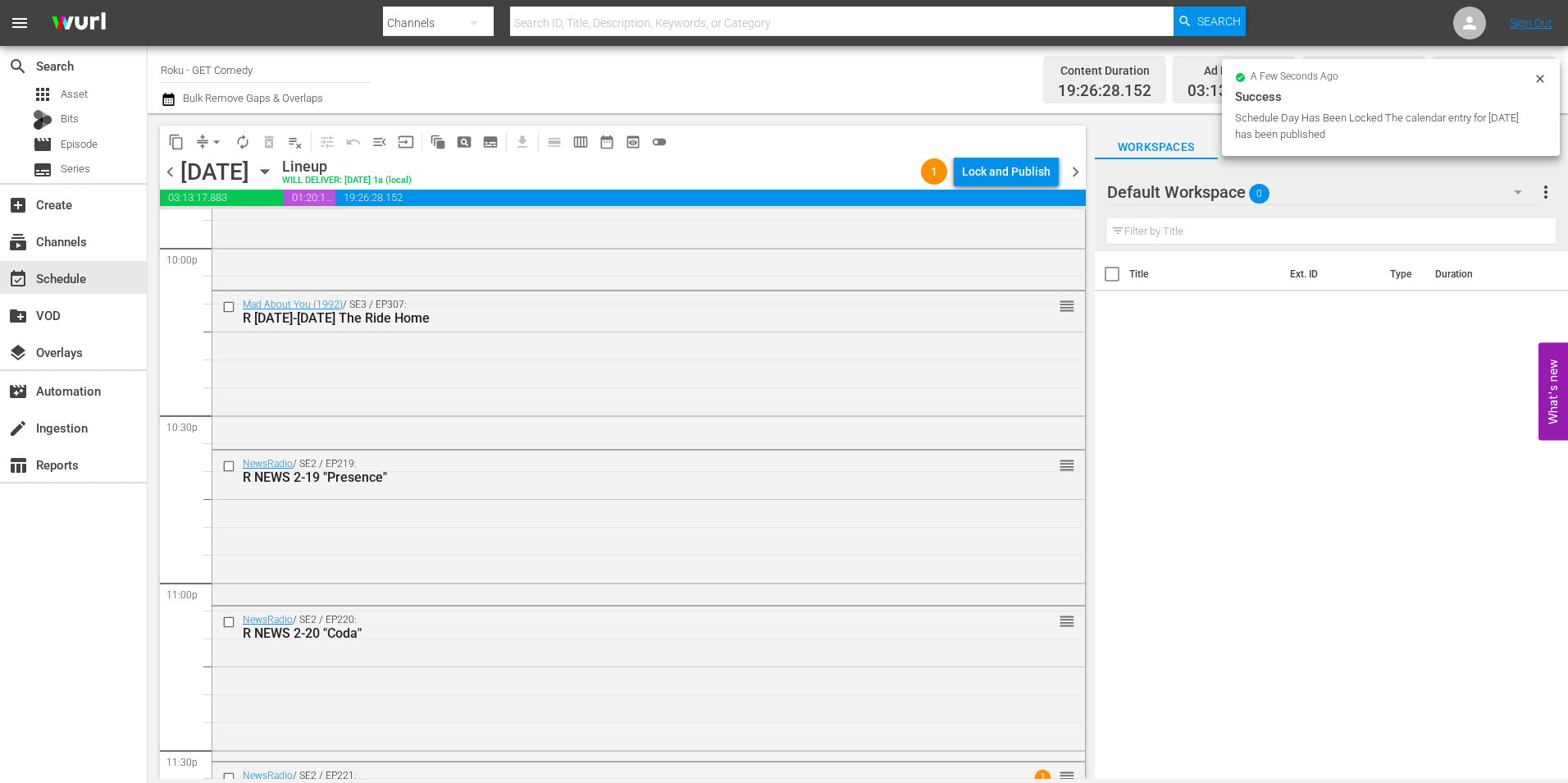
scroll to position [7463, 0]
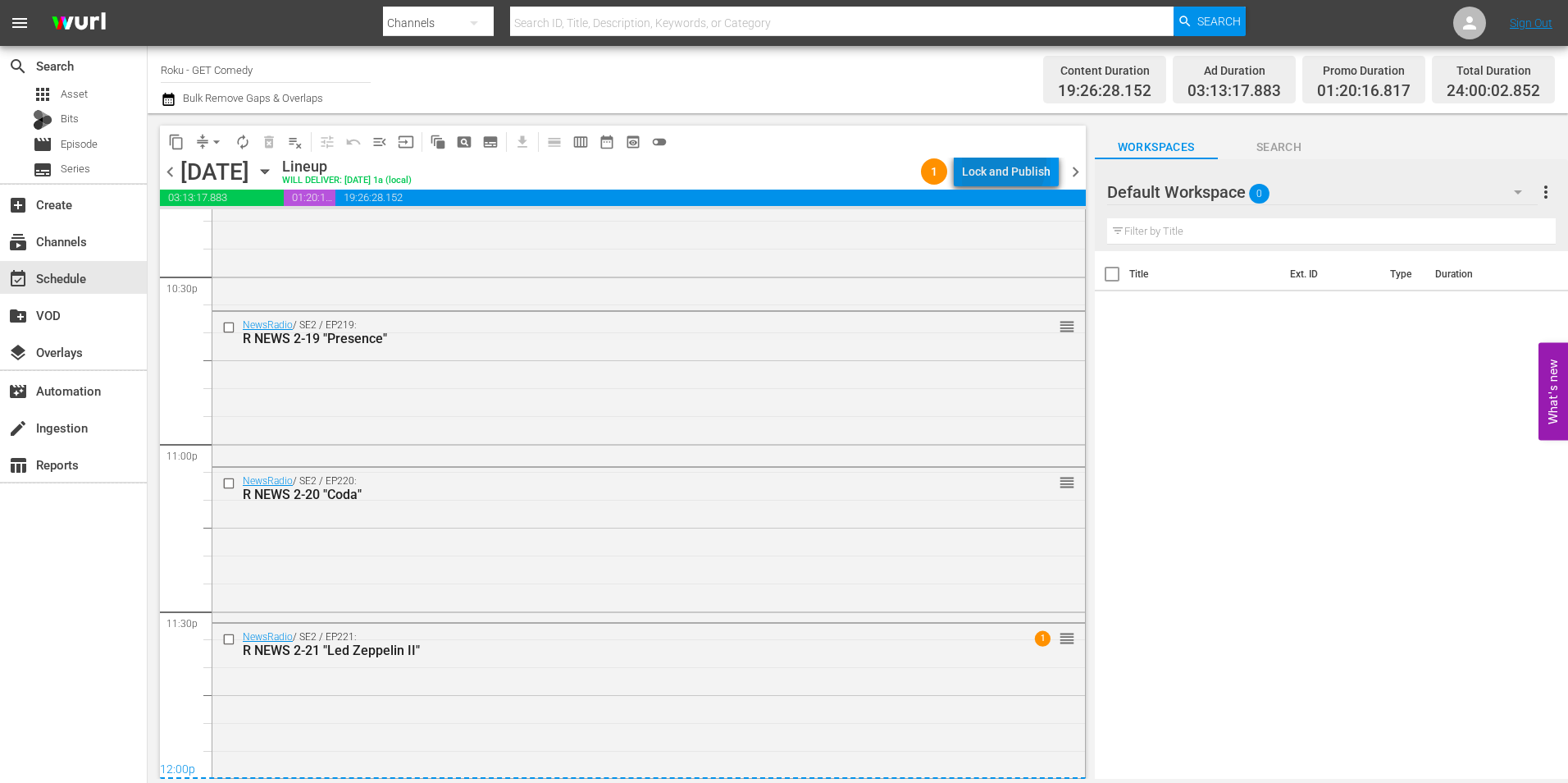
click at [992, 162] on div "Lock and Publish" at bounding box center [1005, 171] width 89 height 30
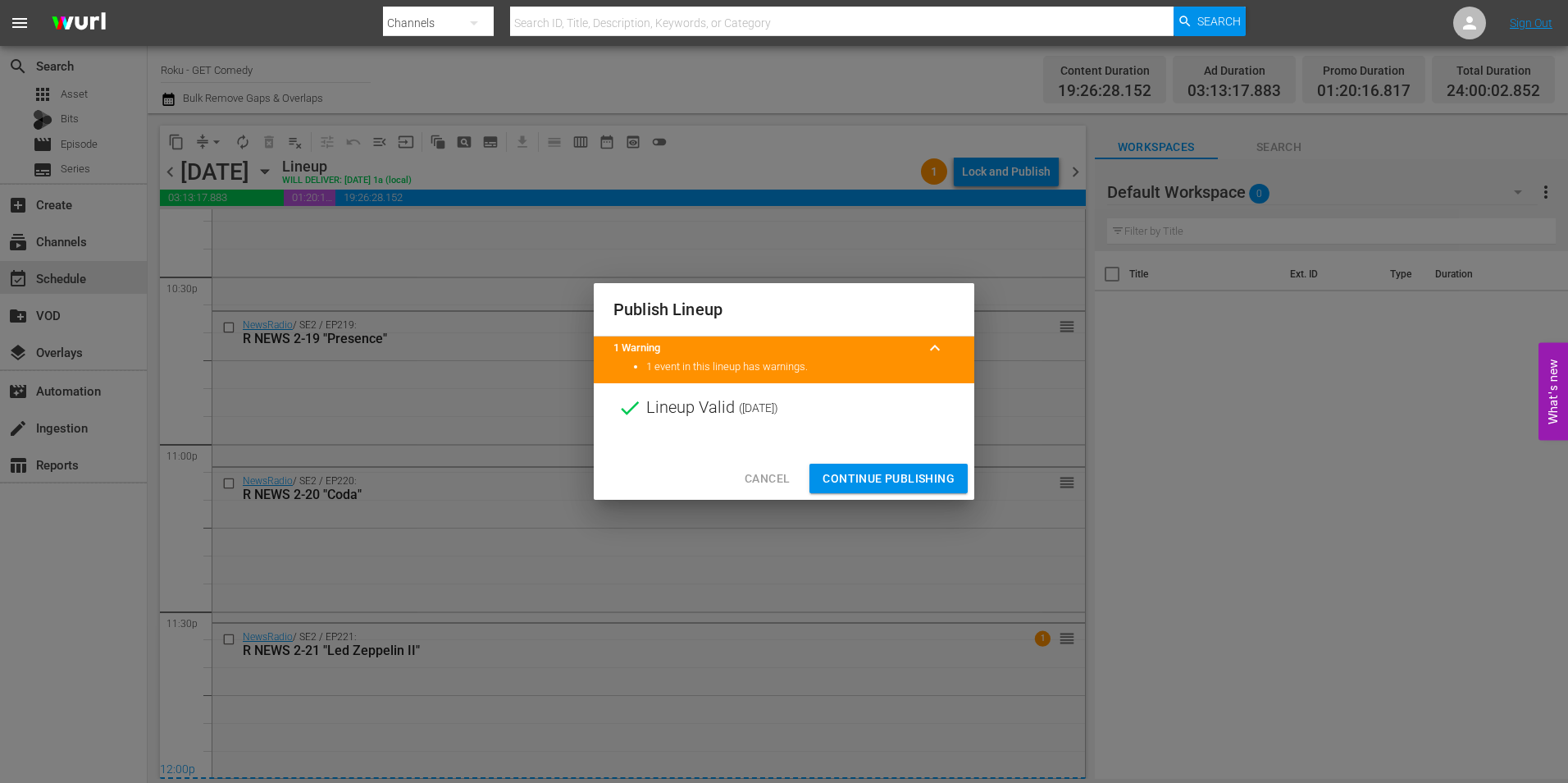
click at [885, 469] on span "Continue Publishing" at bounding box center [889, 478] width 132 height 20
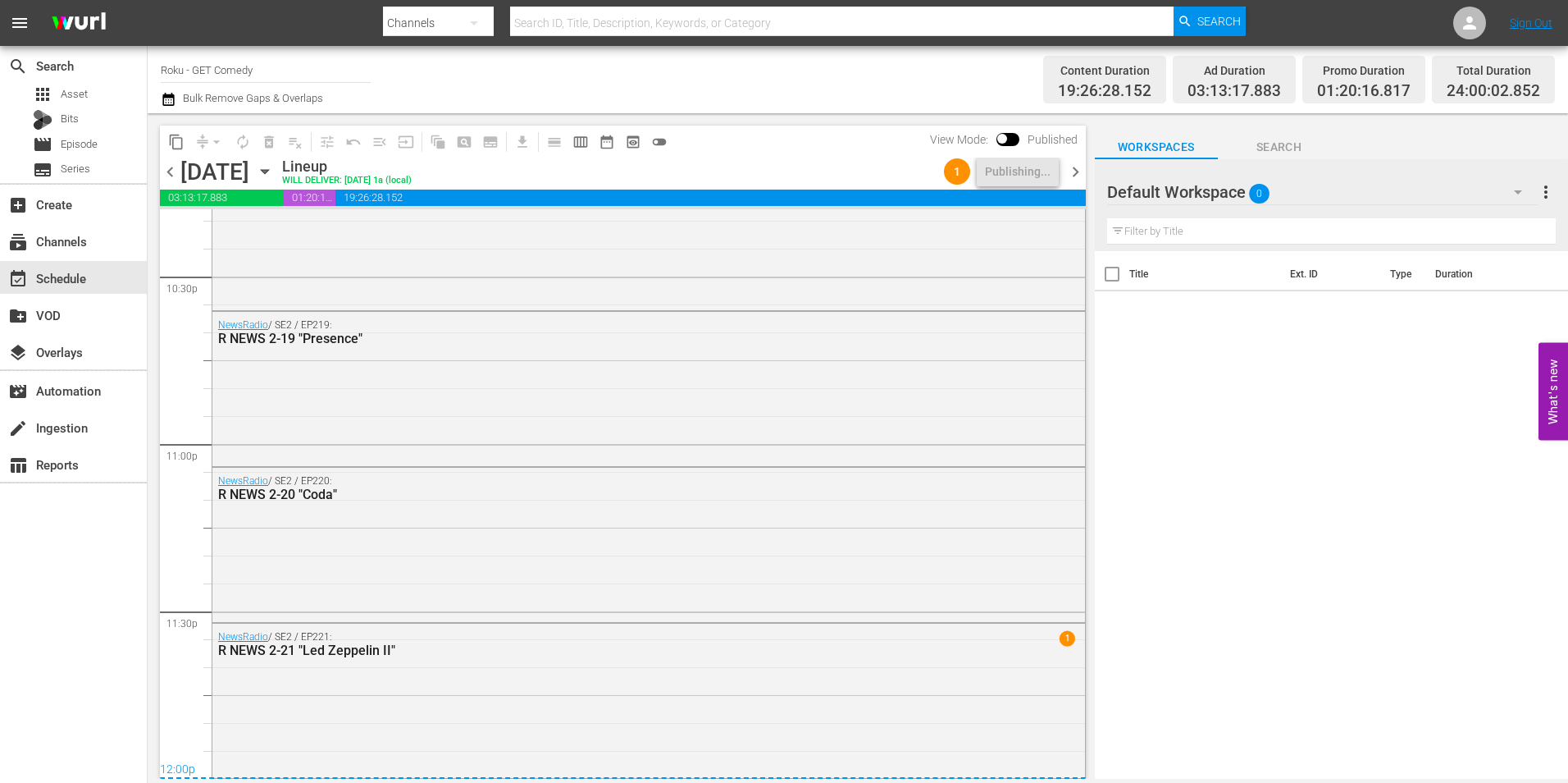
drag, startPoint x: 1077, startPoint y: 164, endPoint x: 1077, endPoint y: 215, distance: 51.0
click at [1077, 164] on span "chevron_right" at bounding box center [1075, 171] width 20 height 20
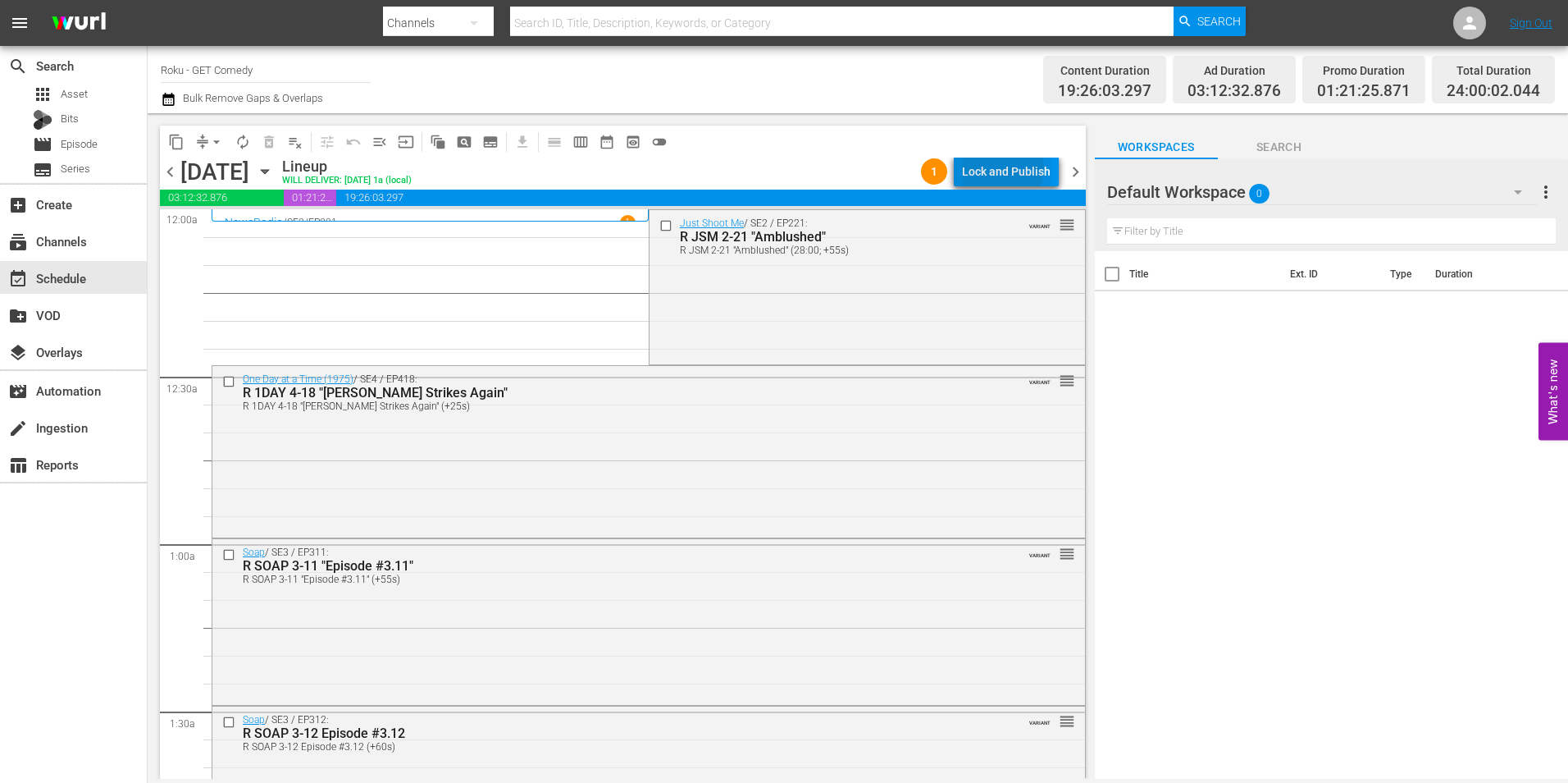
click at [1000, 168] on div "Lock and Publish" at bounding box center [1005, 171] width 89 height 30
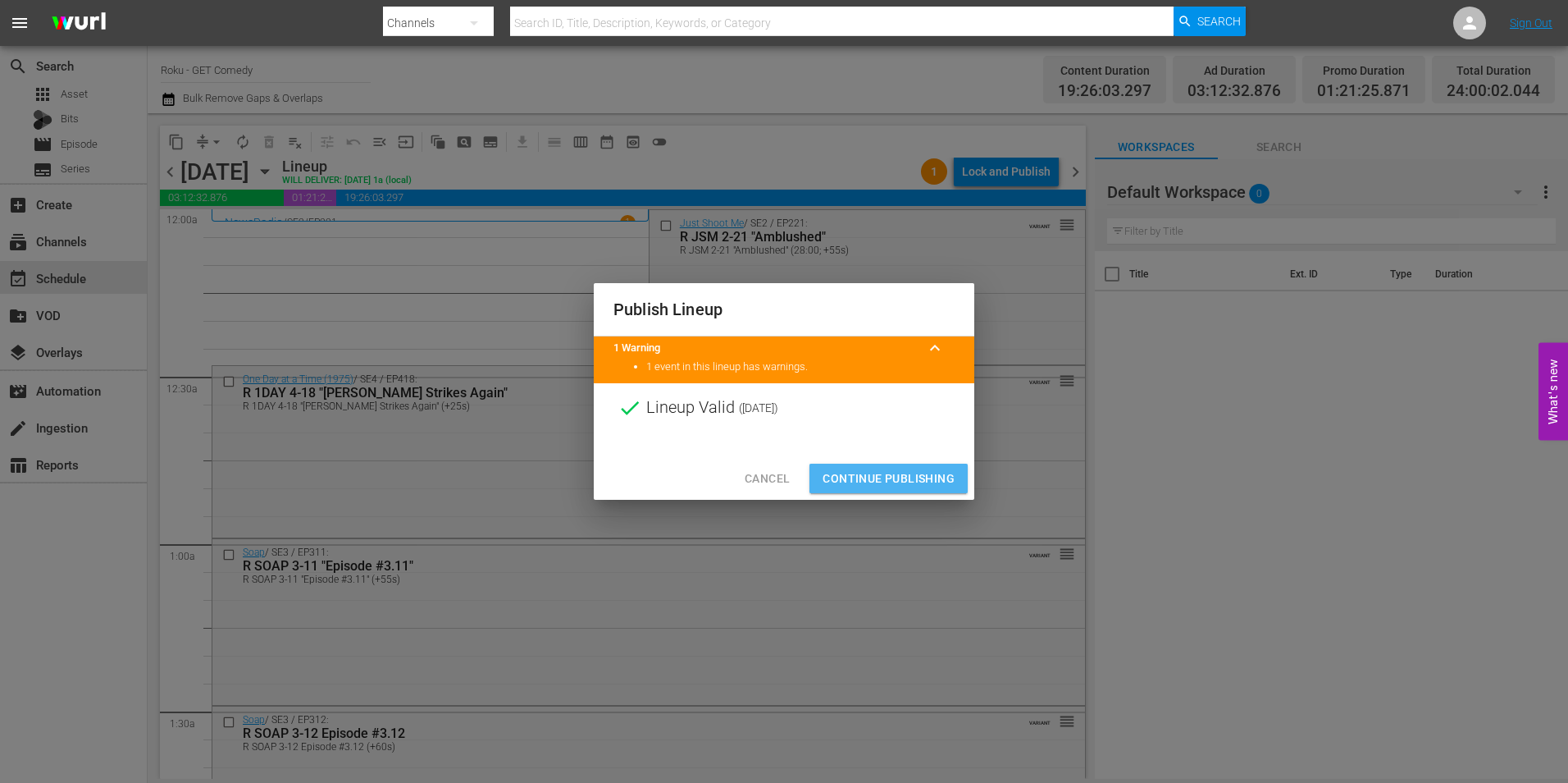
click at [898, 475] on span "Continue Publishing" at bounding box center [889, 478] width 132 height 20
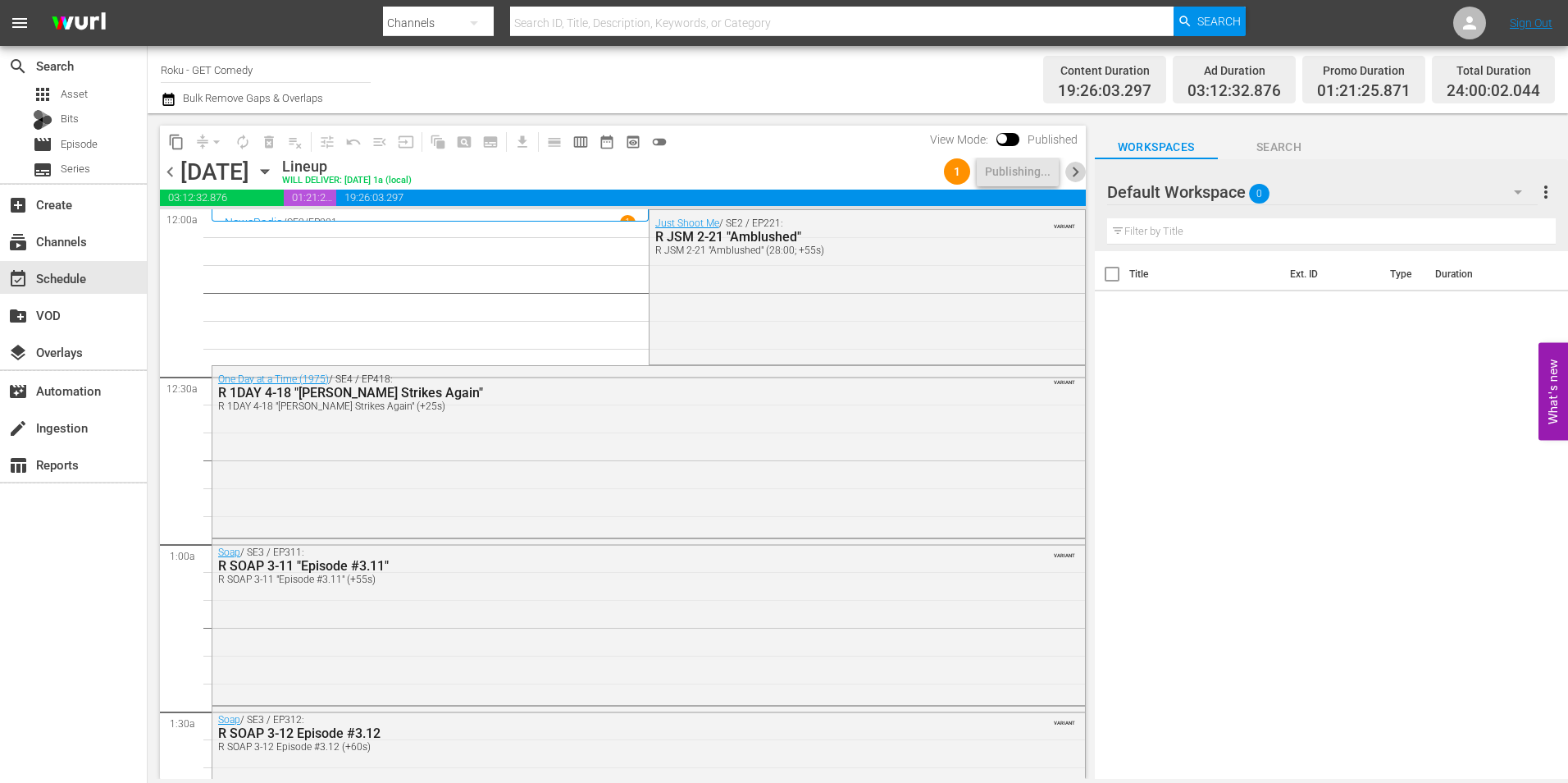
click at [1077, 163] on span "chevron_right" at bounding box center [1075, 171] width 20 height 20
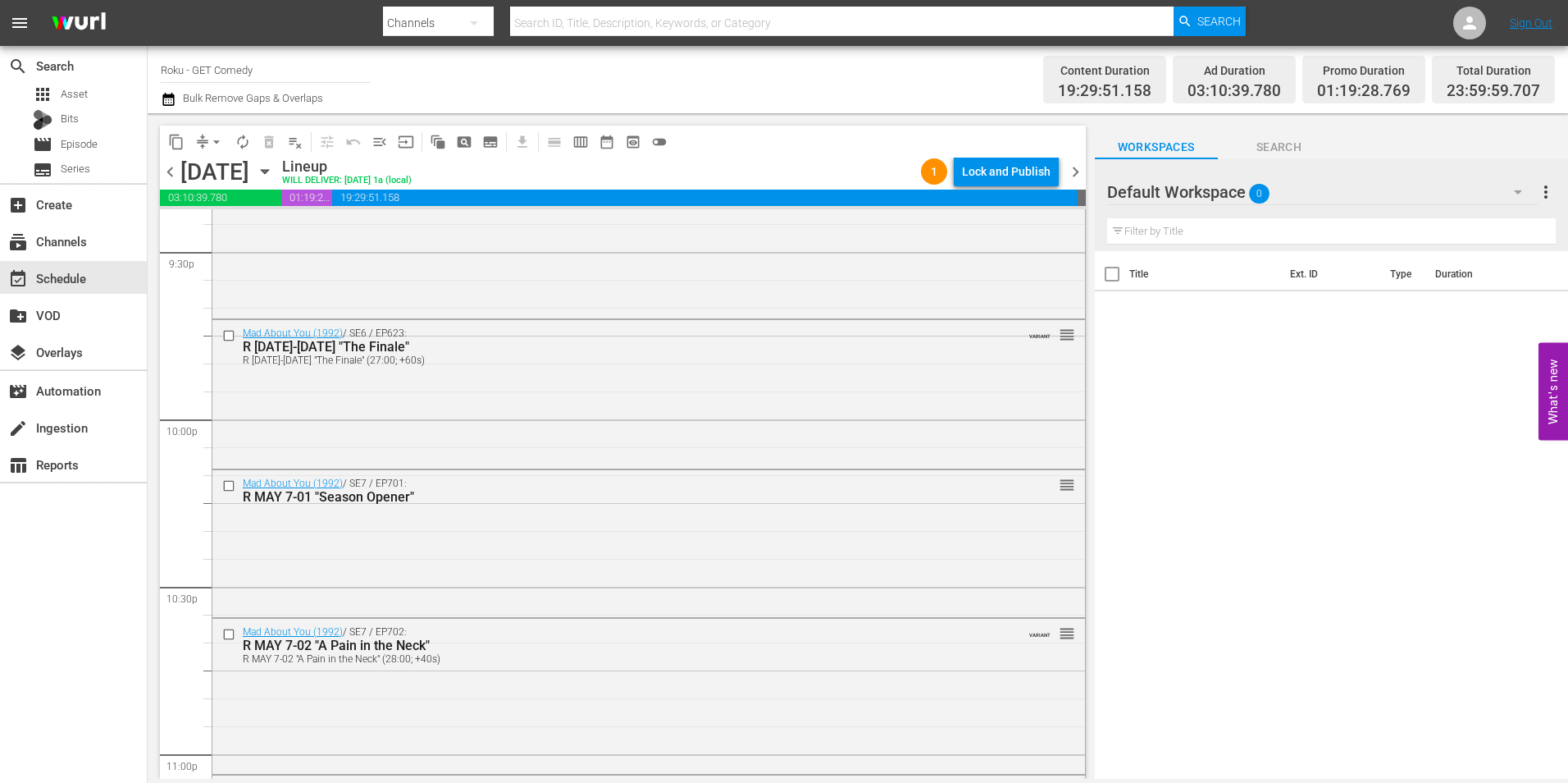
scroll to position [7463, 0]
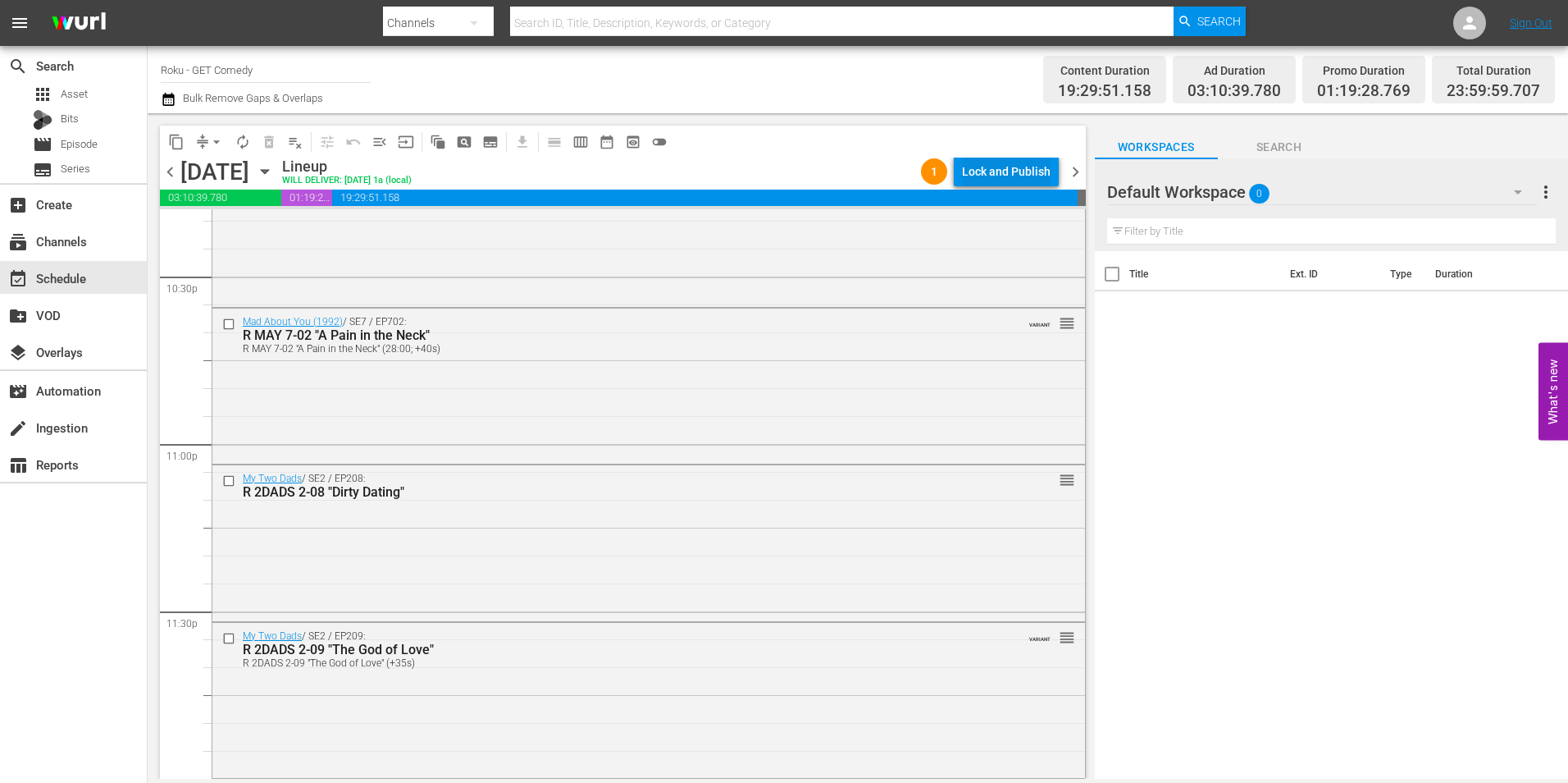
click at [1034, 175] on div "Lock and Publish" at bounding box center [1005, 171] width 89 height 30
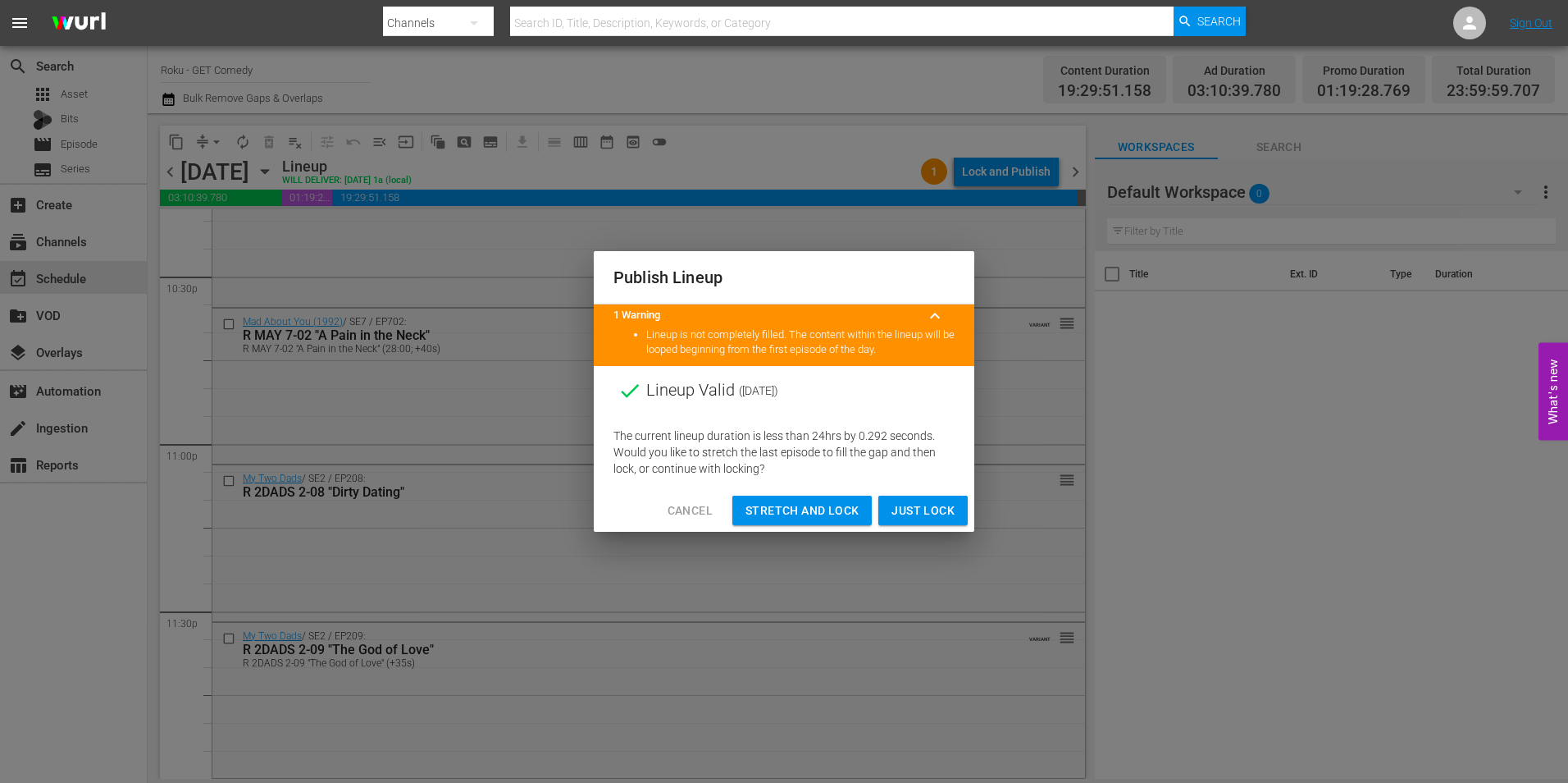
click at [906, 509] on span "Just Lock" at bounding box center [923, 510] width 63 height 20
